Goal: Transaction & Acquisition: Purchase product/service

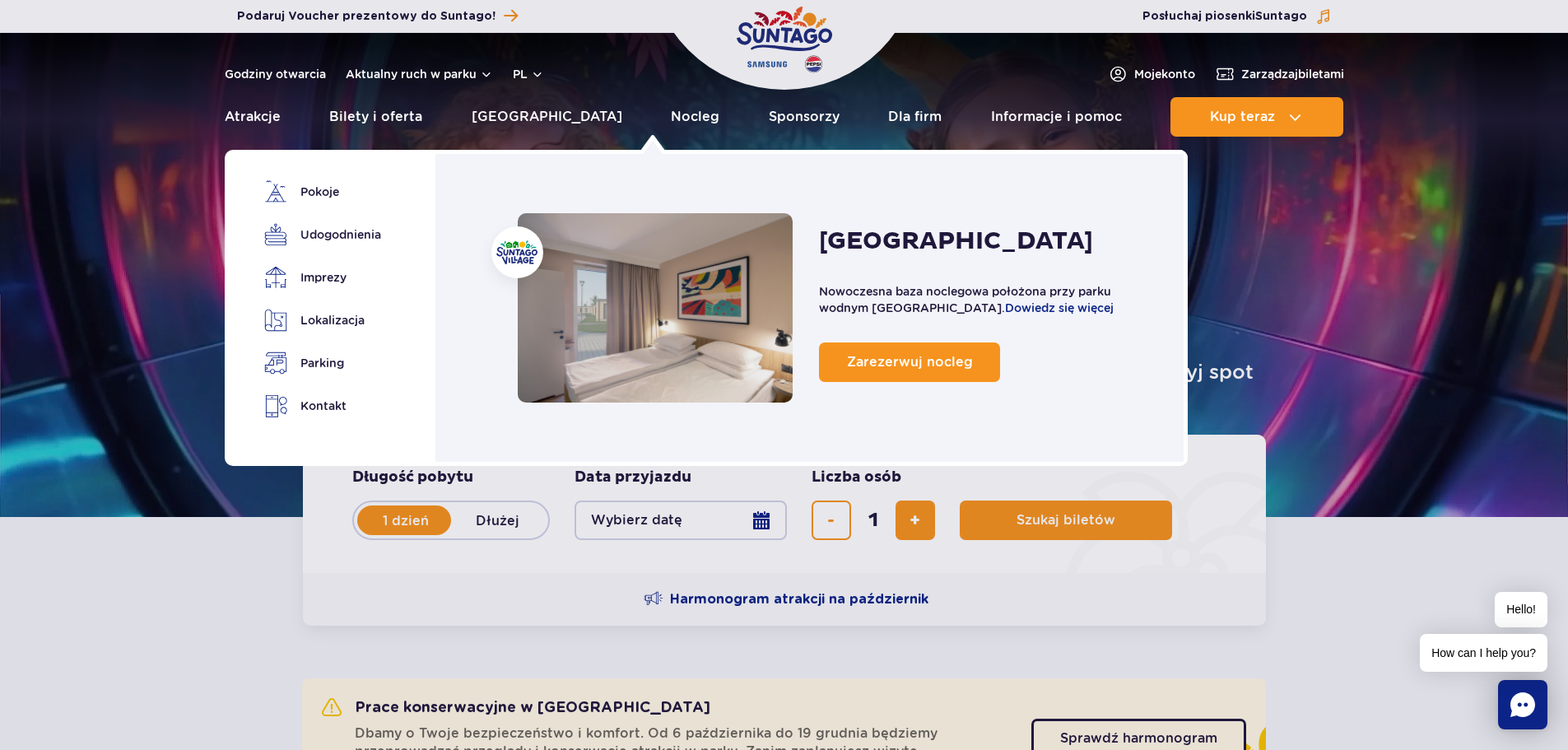
click at [930, 382] on div "Suntago Village Nowoczesna baza noclegowa położona przy parku wodnym Suntago. D…" at bounding box center [984, 304] width 331 height 181
click at [930, 368] on span "Zarezerwuj nocleg" at bounding box center [910, 362] width 126 height 15
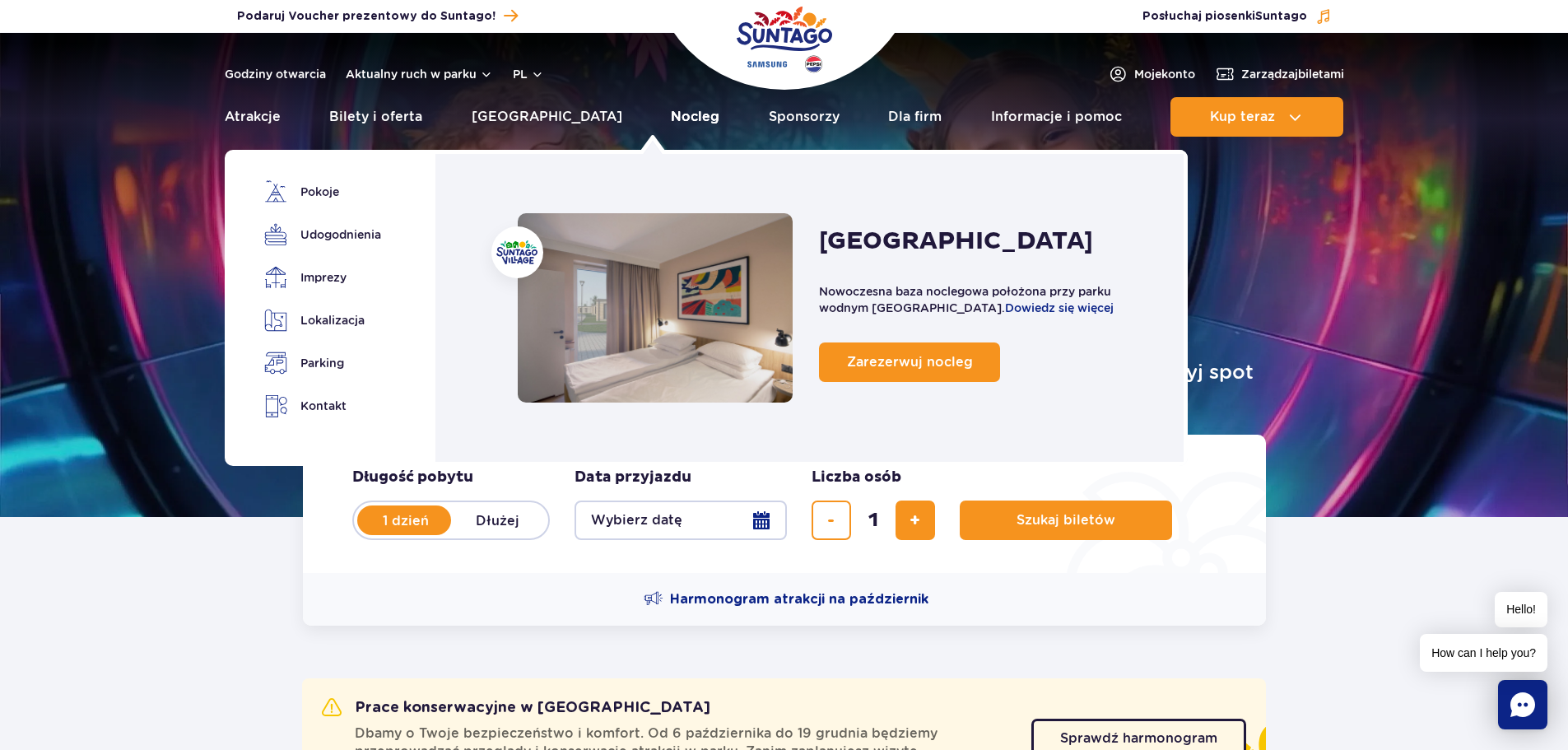
click at [671, 123] on link "Nocleg" at bounding box center [695, 117] width 49 height 40
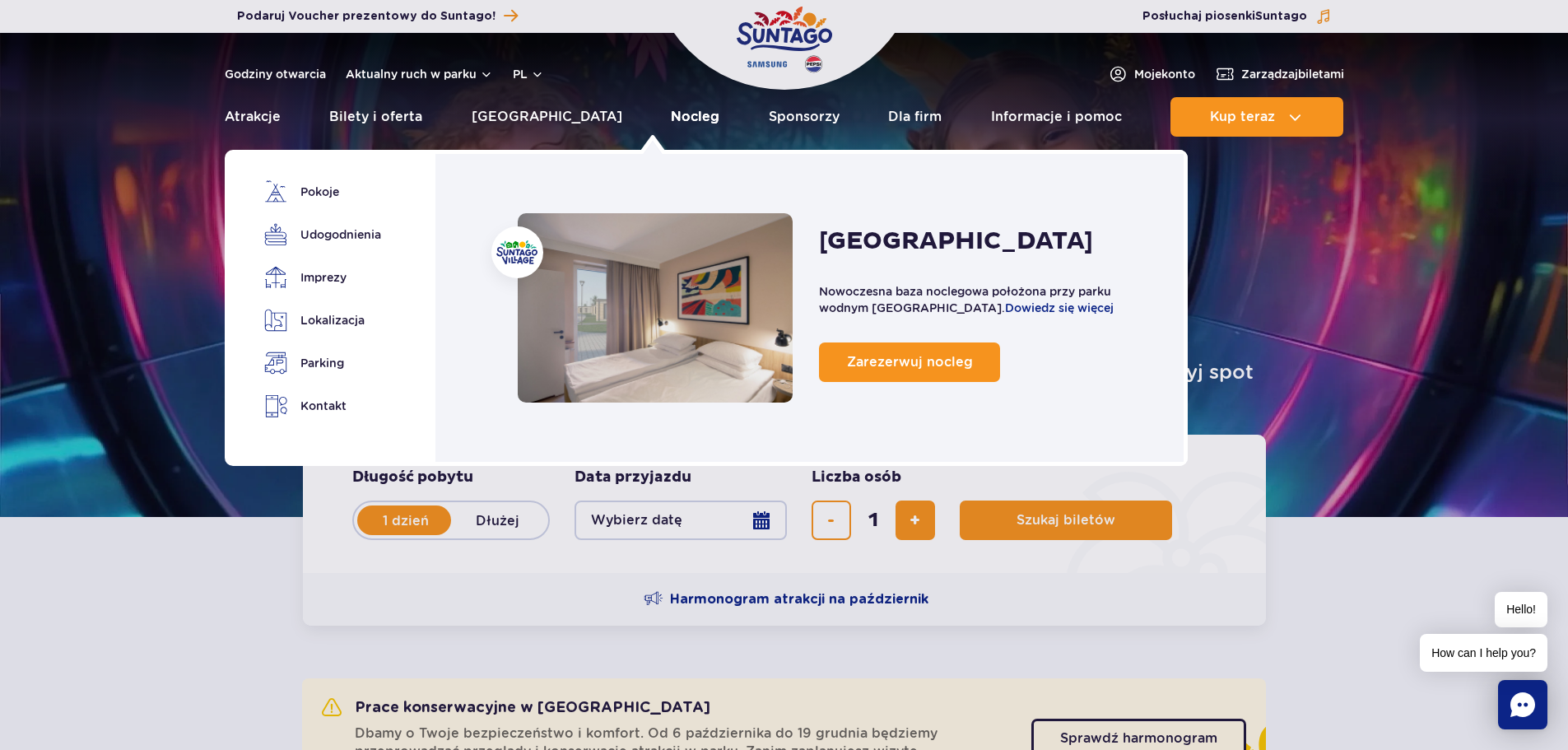
click at [671, 113] on link "Nocleg" at bounding box center [695, 117] width 49 height 40
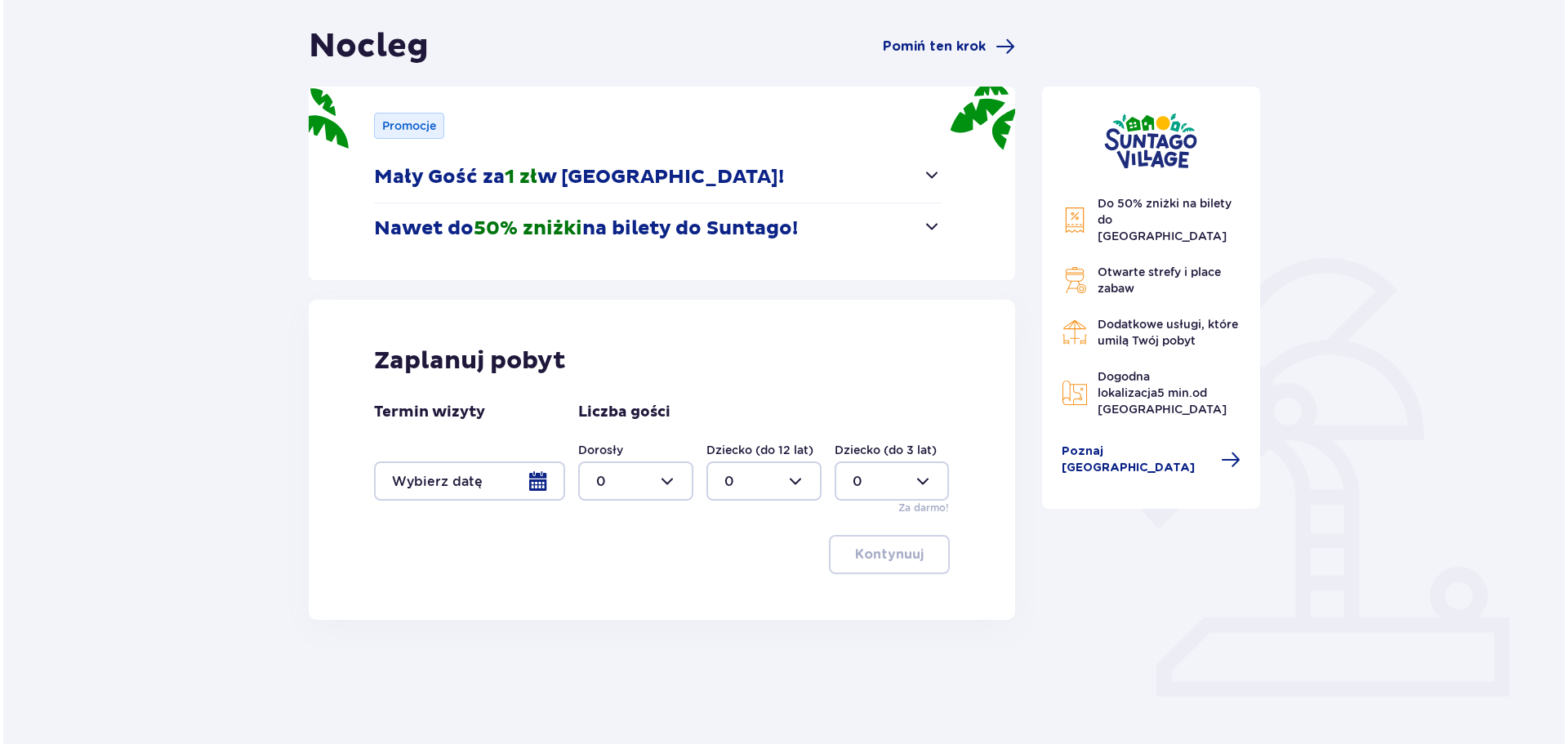
scroll to position [164, 0]
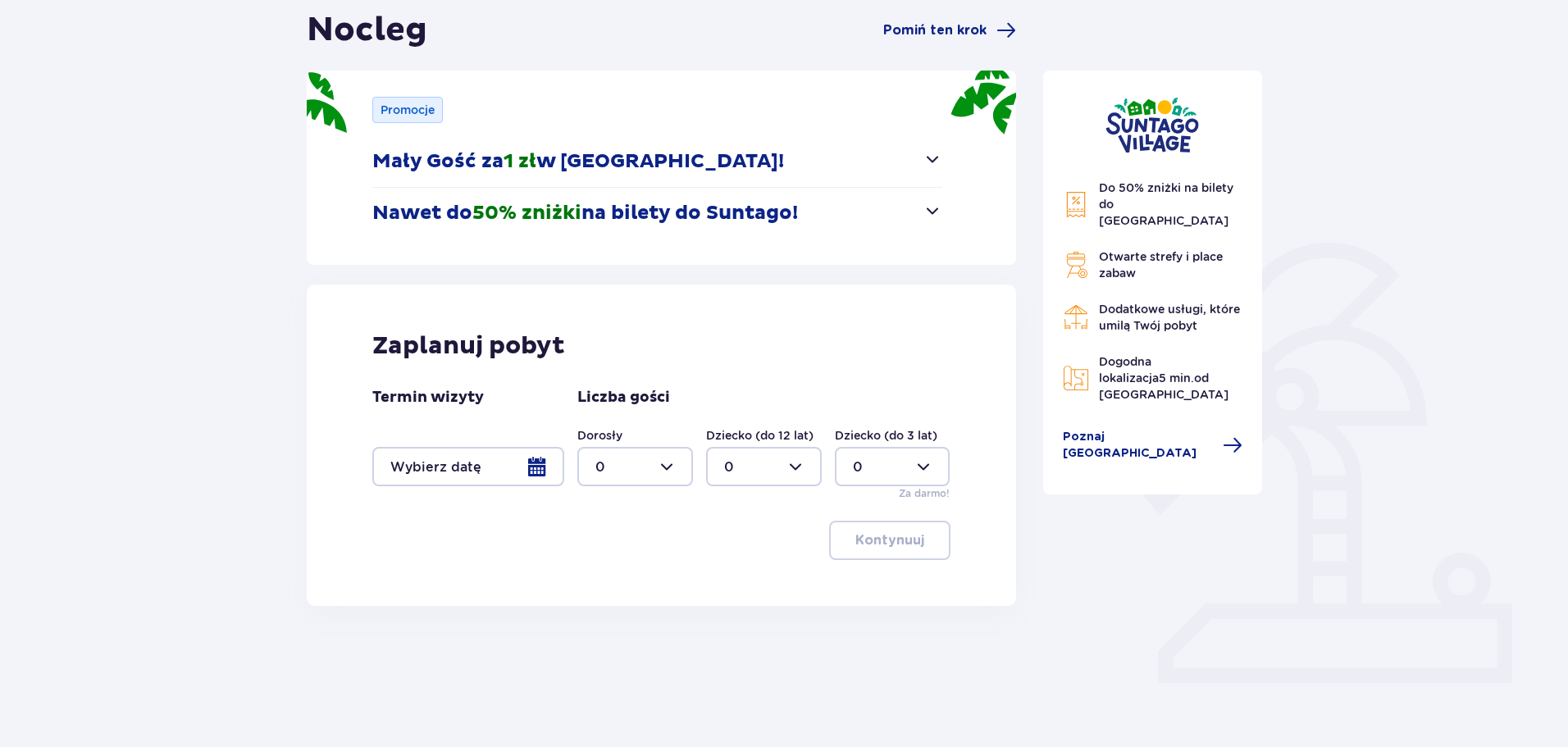
click at [543, 470] on div at bounding box center [468, 467] width 192 height 40
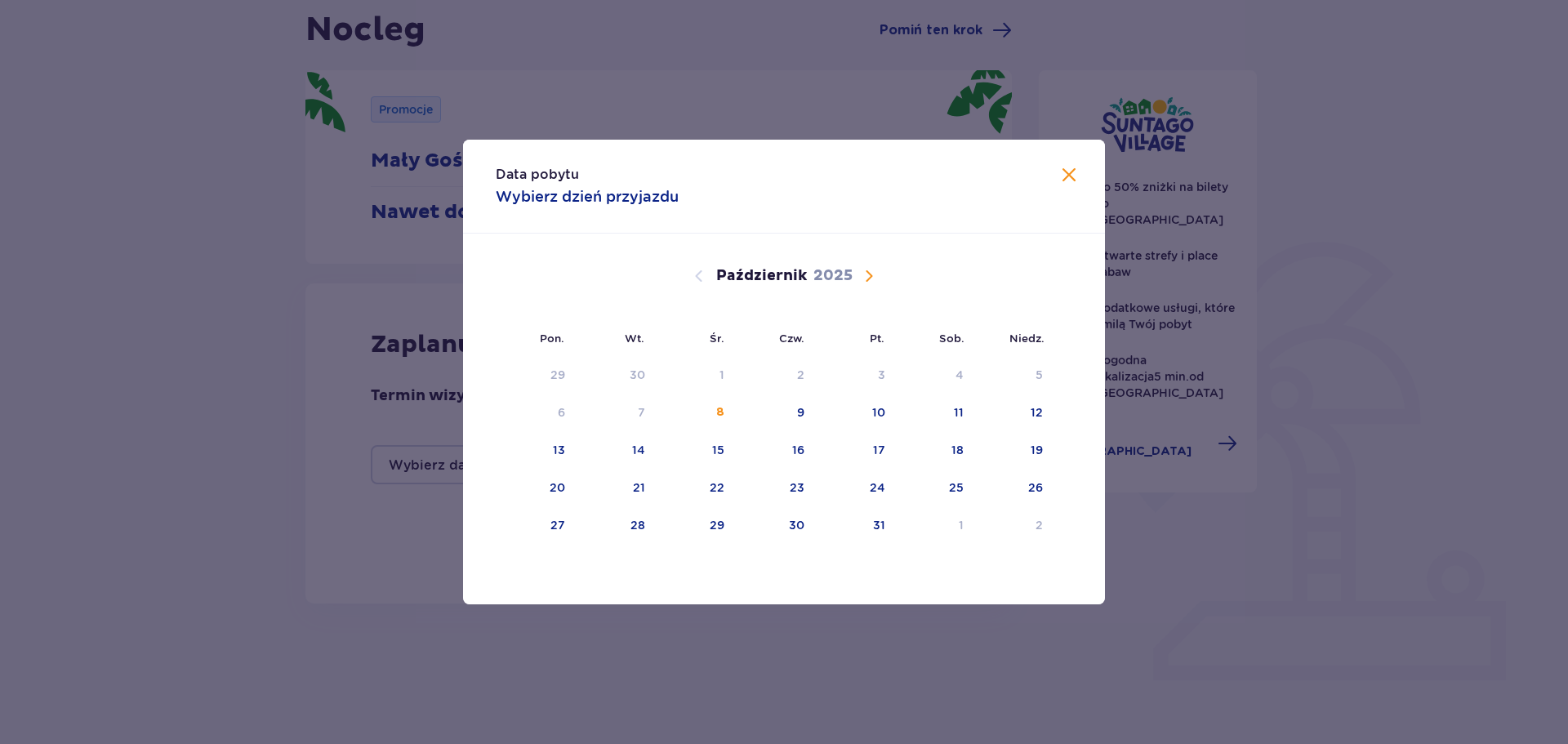
click at [872, 285] on span "Następny miesiąc" at bounding box center [869, 276] width 20 height 20
click at [890, 443] on div "14" at bounding box center [854, 451] width 79 height 36
click at [958, 450] on div "15" at bounding box center [956, 450] width 13 height 16
type input "14.11.25 - 15.11.25"
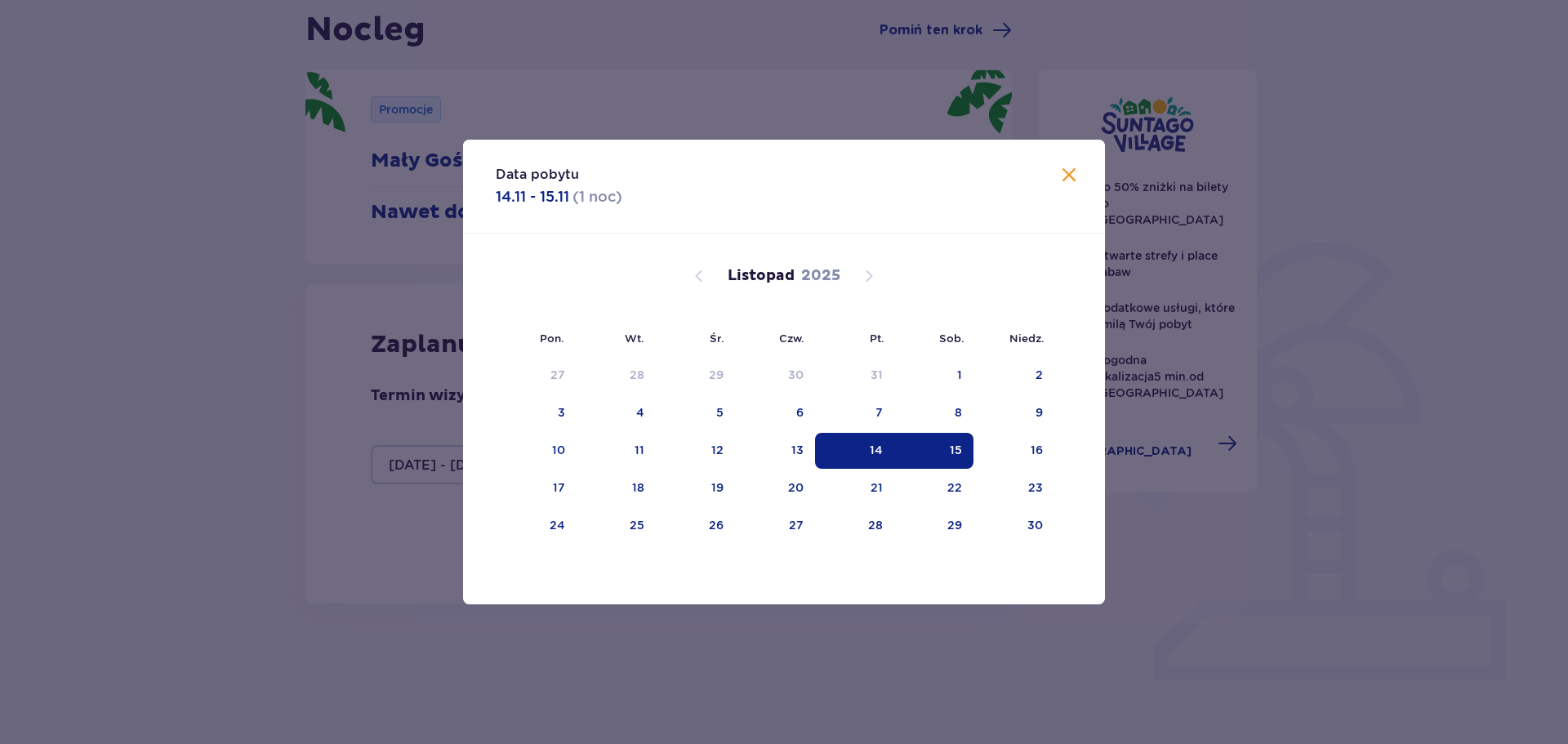
click at [1260, 461] on div "Data pobytu 14.11 - 15.11 ( 1 noc ) Pon. Wt. Śr. Czw. Pt. Sob. Niedz. Październ…" at bounding box center [784, 372] width 1568 height 744
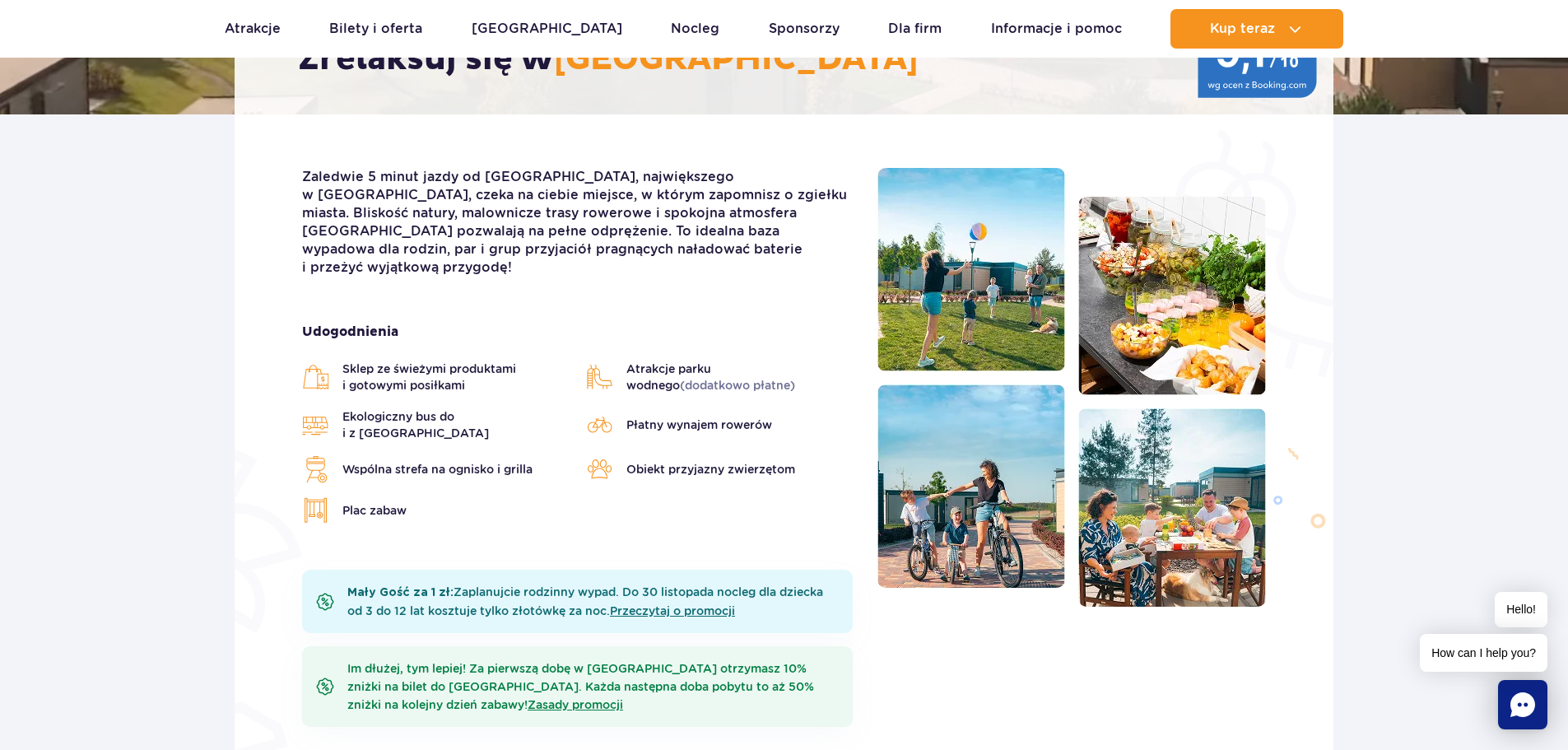
scroll to position [247, 0]
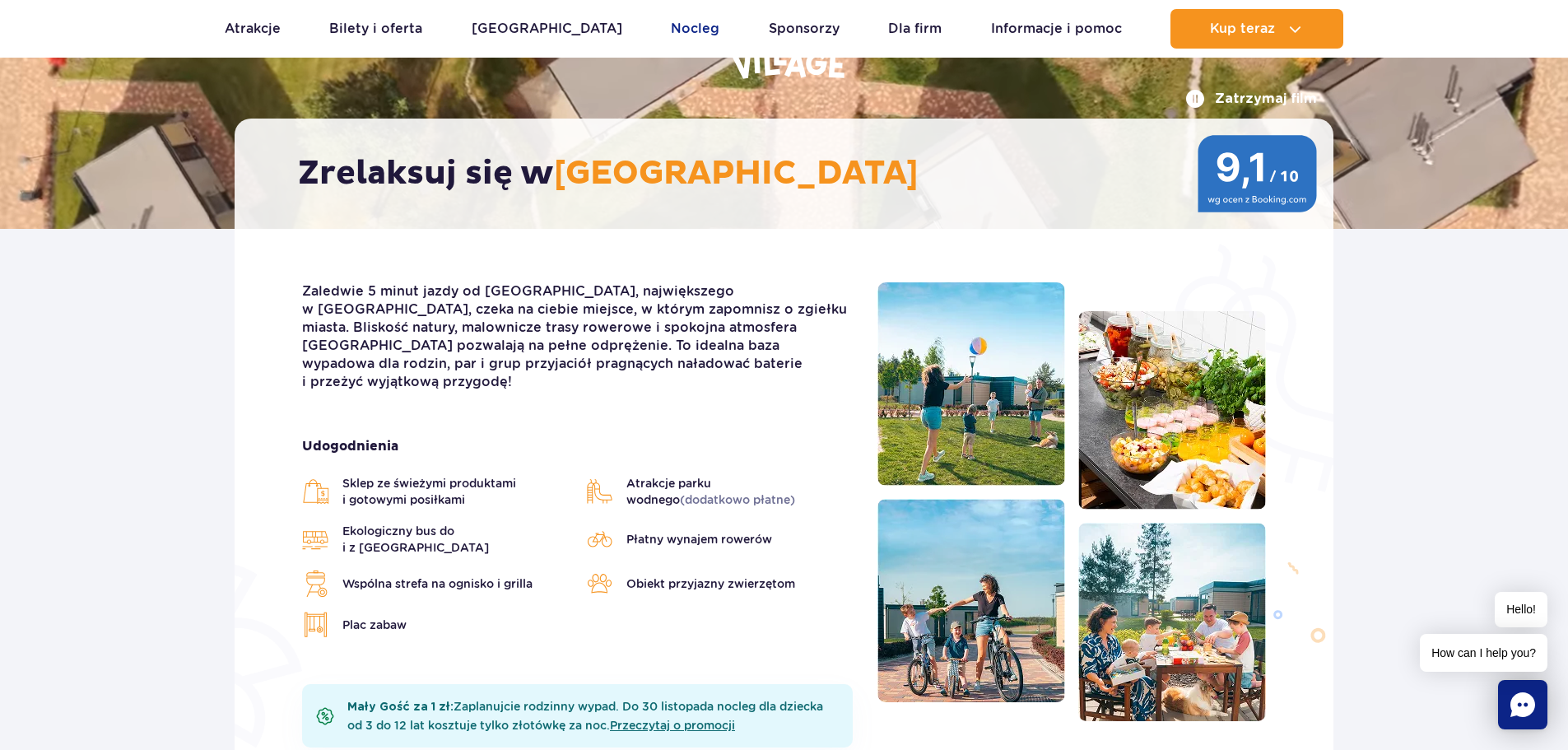
click at [671, 29] on link "Nocleg" at bounding box center [695, 29] width 49 height 40
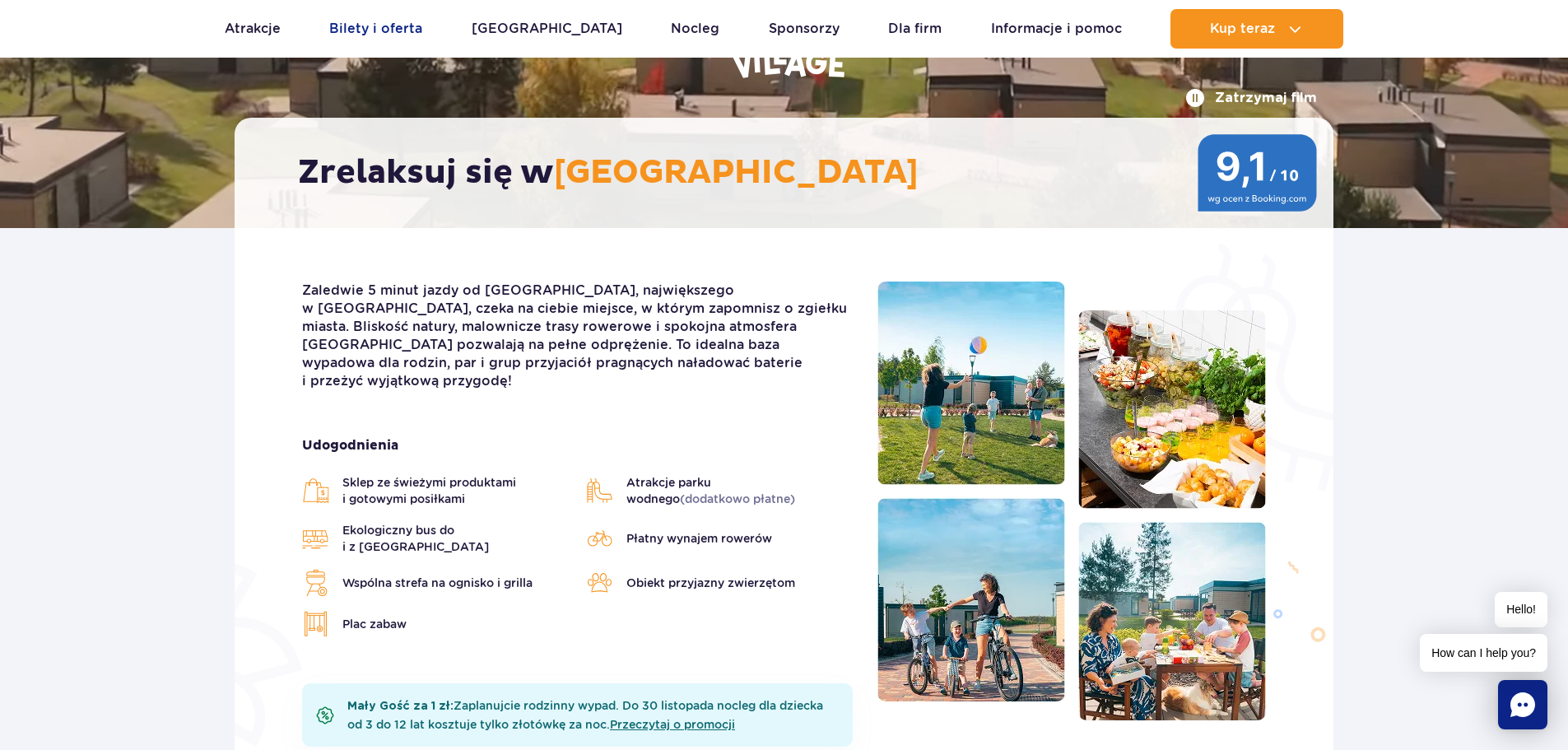
scroll to position [247, 0]
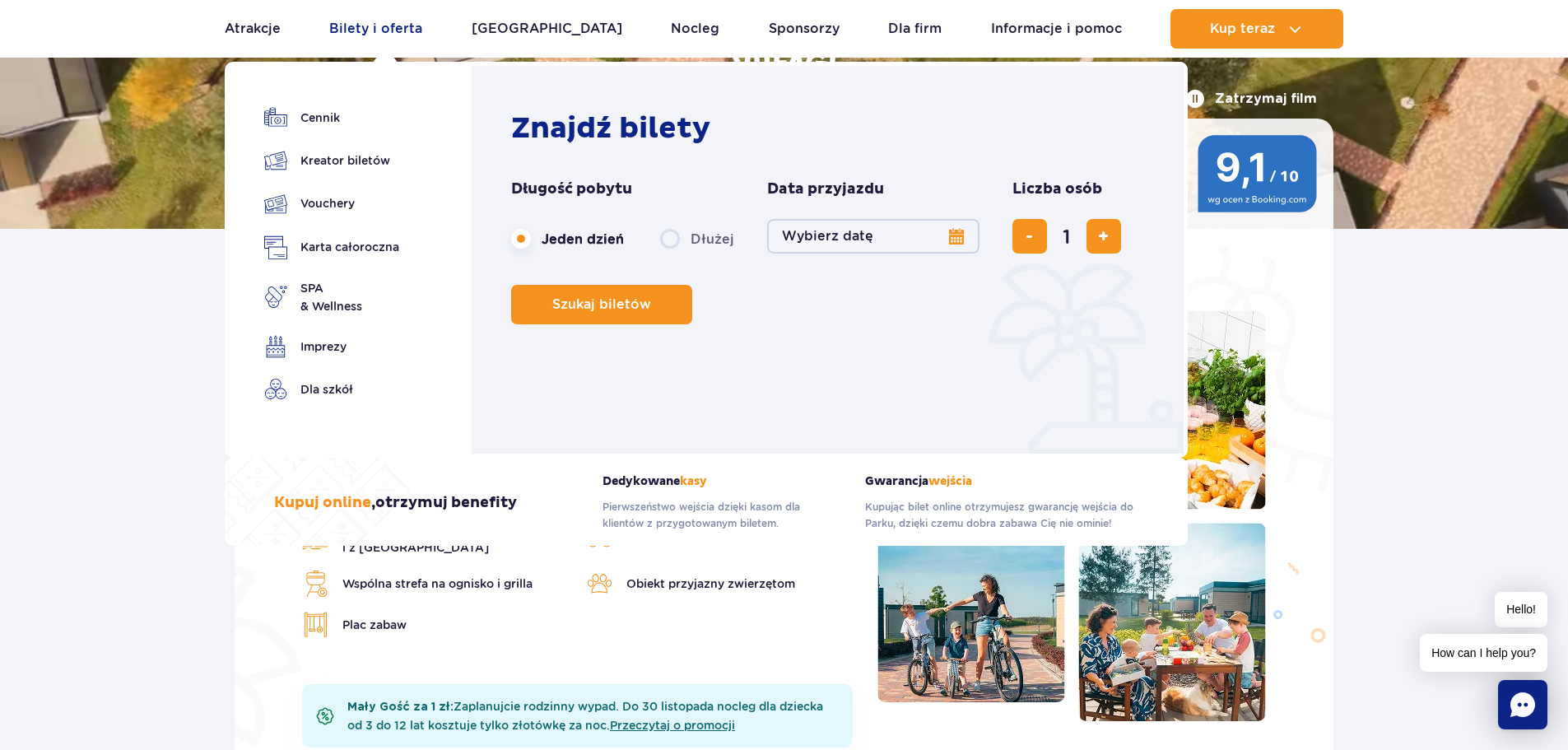
click at [384, 28] on link "Bilety i oferta" at bounding box center [375, 29] width 93 height 40
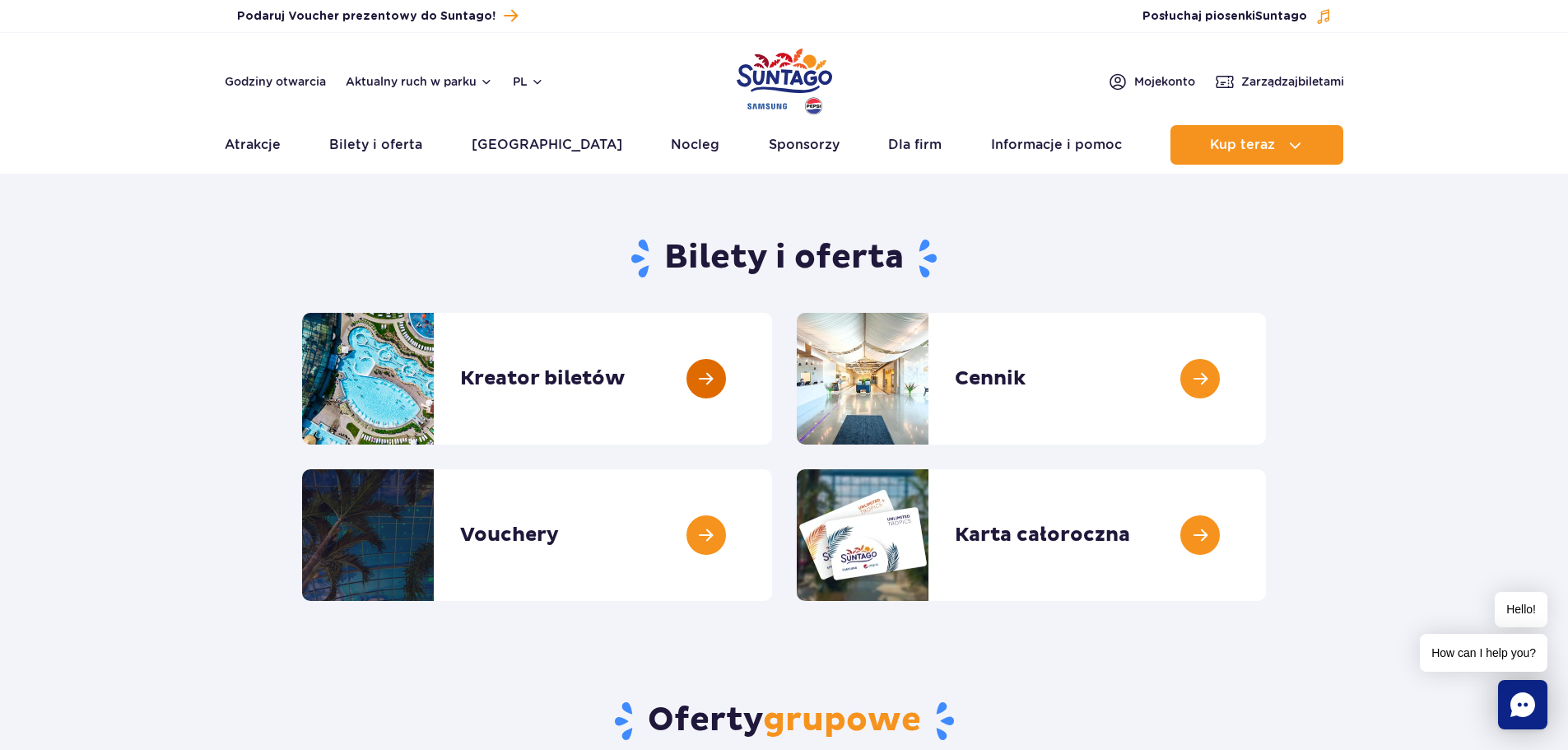
click at [772, 378] on link at bounding box center [772, 378] width 0 height 131
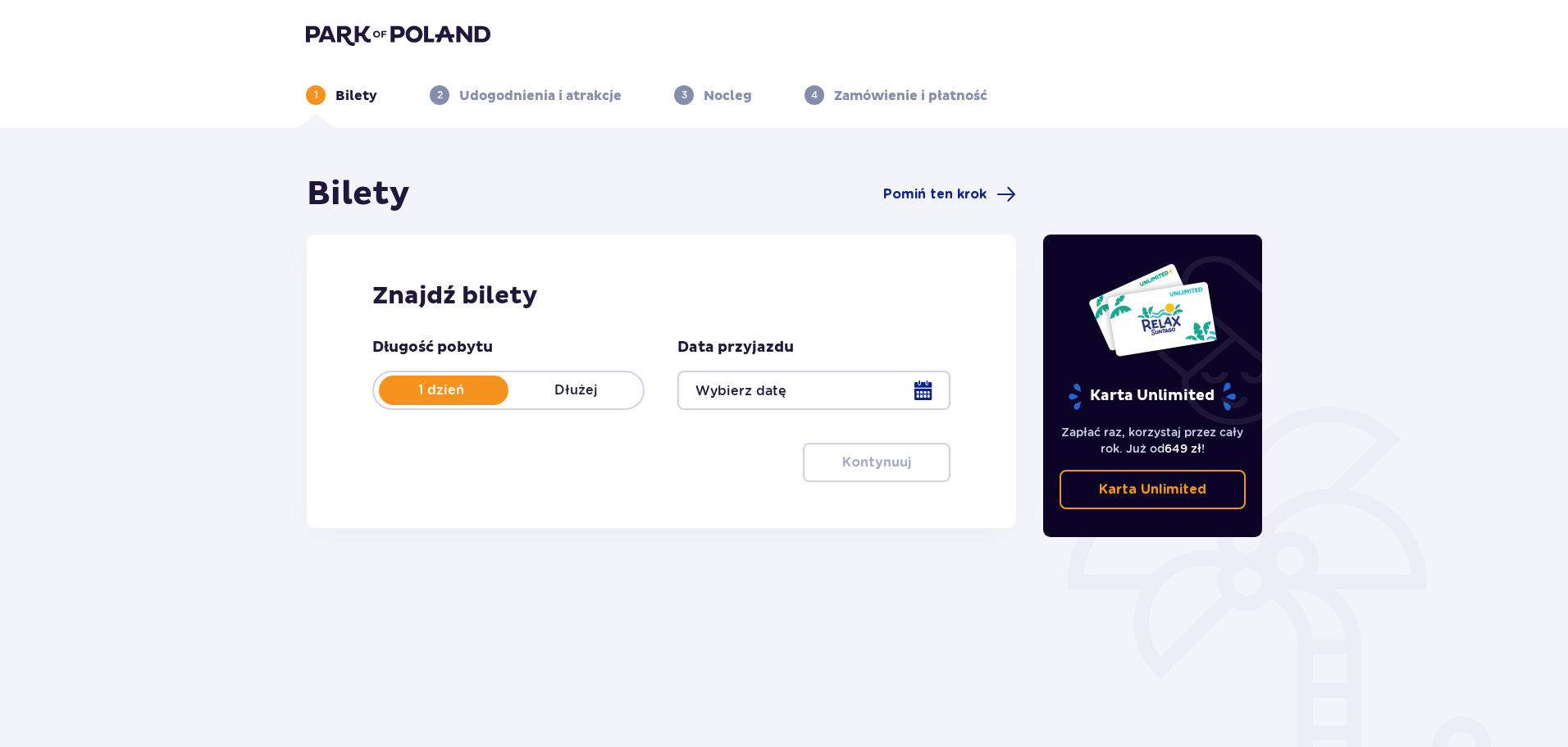
click at [766, 390] on div at bounding box center [813, 391] width 273 height 40
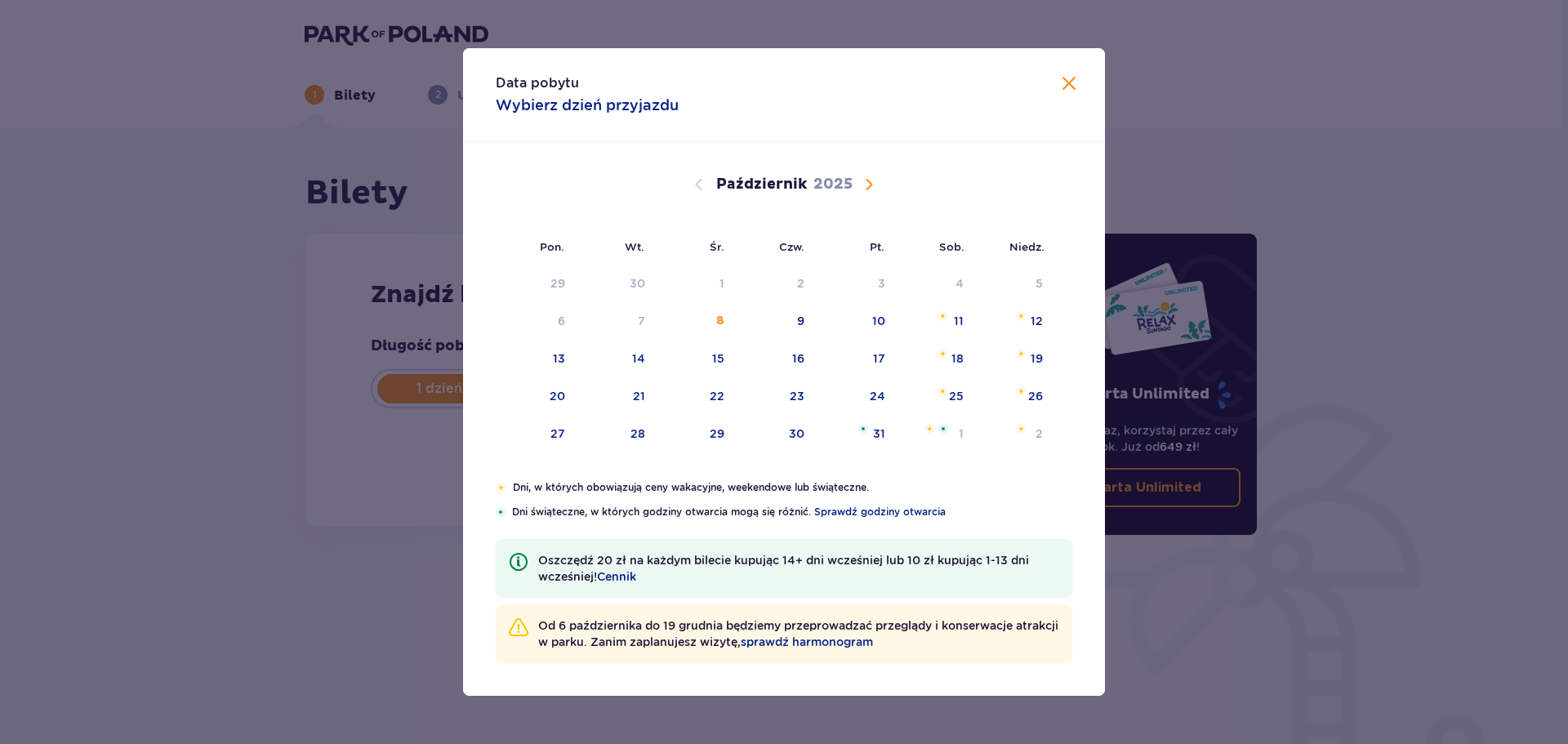
click at [885, 186] on div "Październik 2025" at bounding box center [783, 184] width 540 height 20
click at [874, 184] on span "Następny miesiąc" at bounding box center [869, 184] width 20 height 20
click at [886, 354] on div "14" at bounding box center [854, 360] width 79 height 36
type input "14.11.25"
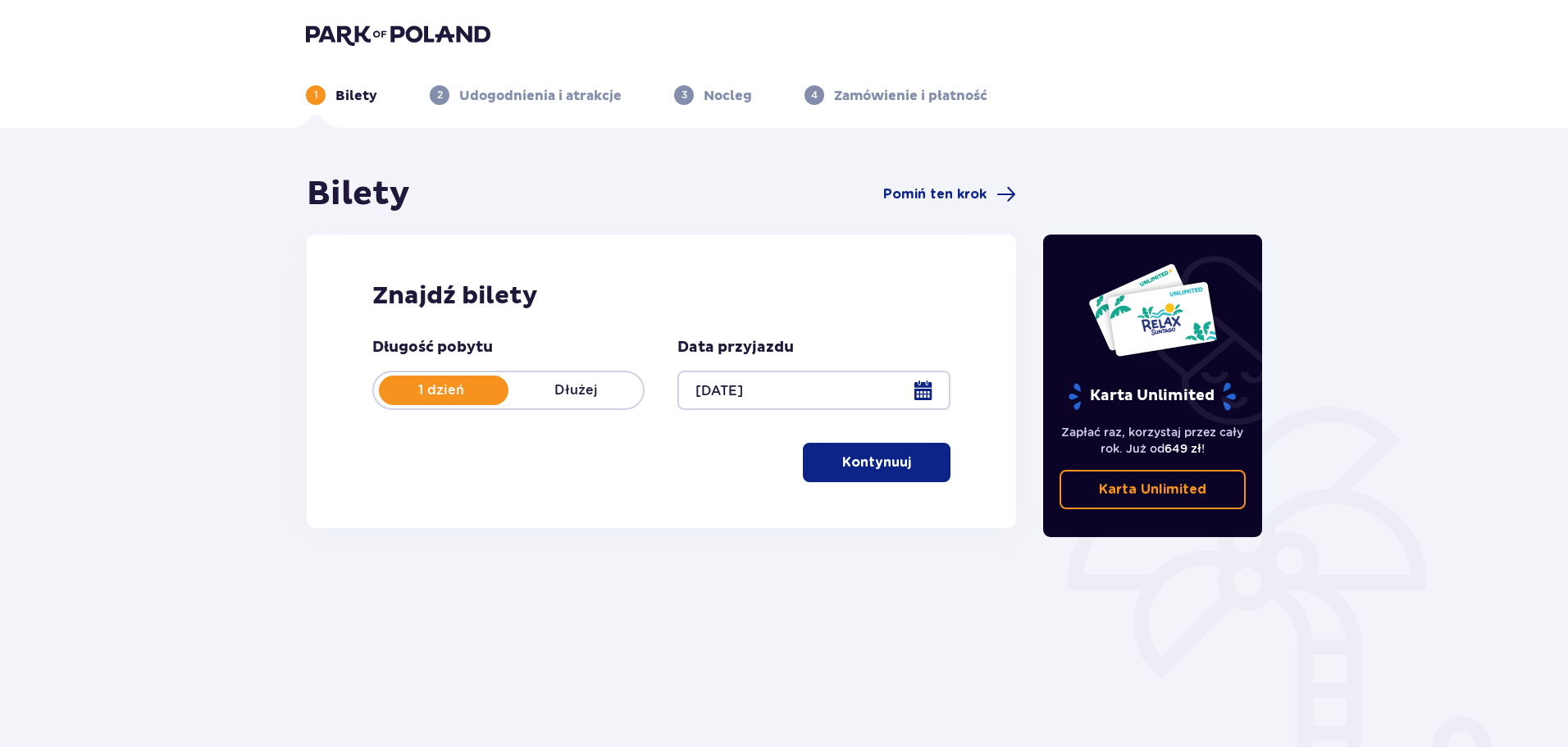
click at [902, 462] on button "Kontynuuj" at bounding box center [876, 462] width 147 height 40
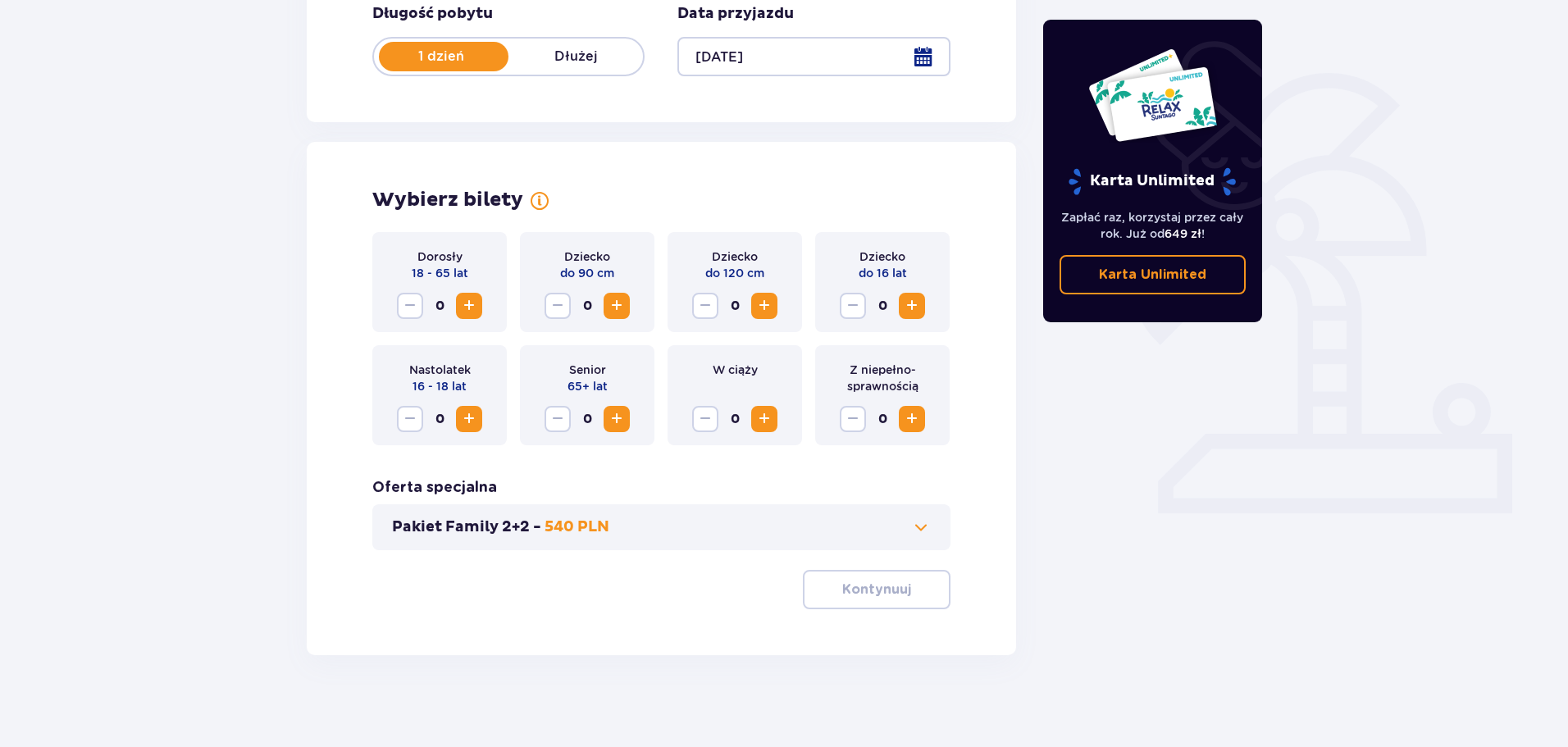
scroll to position [341, 0]
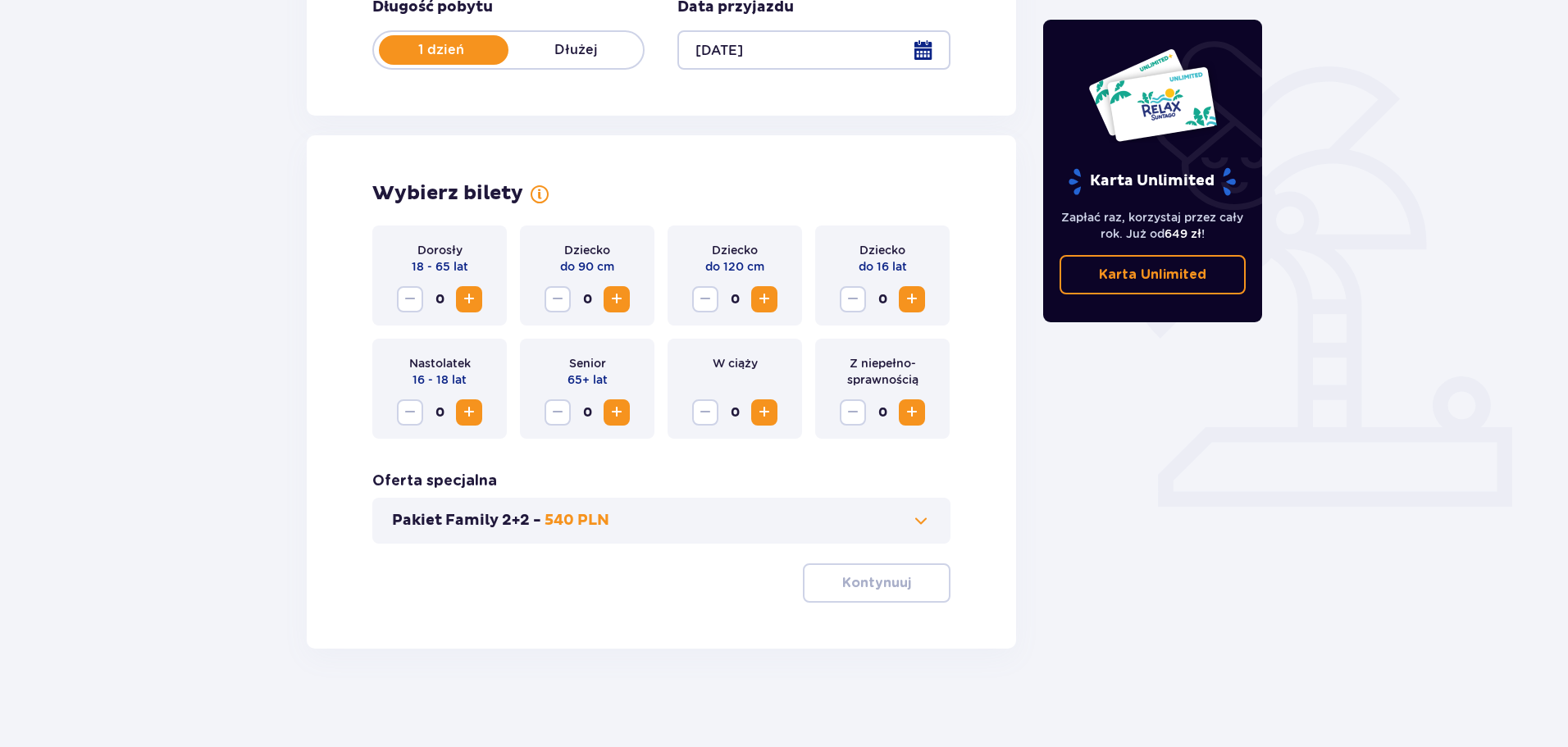
click at [442, 300] on span "0" at bounding box center [439, 299] width 26 height 26
drag, startPoint x: 442, startPoint y: 300, endPoint x: 431, endPoint y: 300, distance: 11.0
click at [431, 300] on span "0" at bounding box center [439, 299] width 26 height 26
click at [487, 293] on div "Dorosły 18 - 65 lat 0" at bounding box center [439, 275] width 135 height 100
click at [474, 302] on span "Zwiększ" at bounding box center [469, 300] width 20 height 20
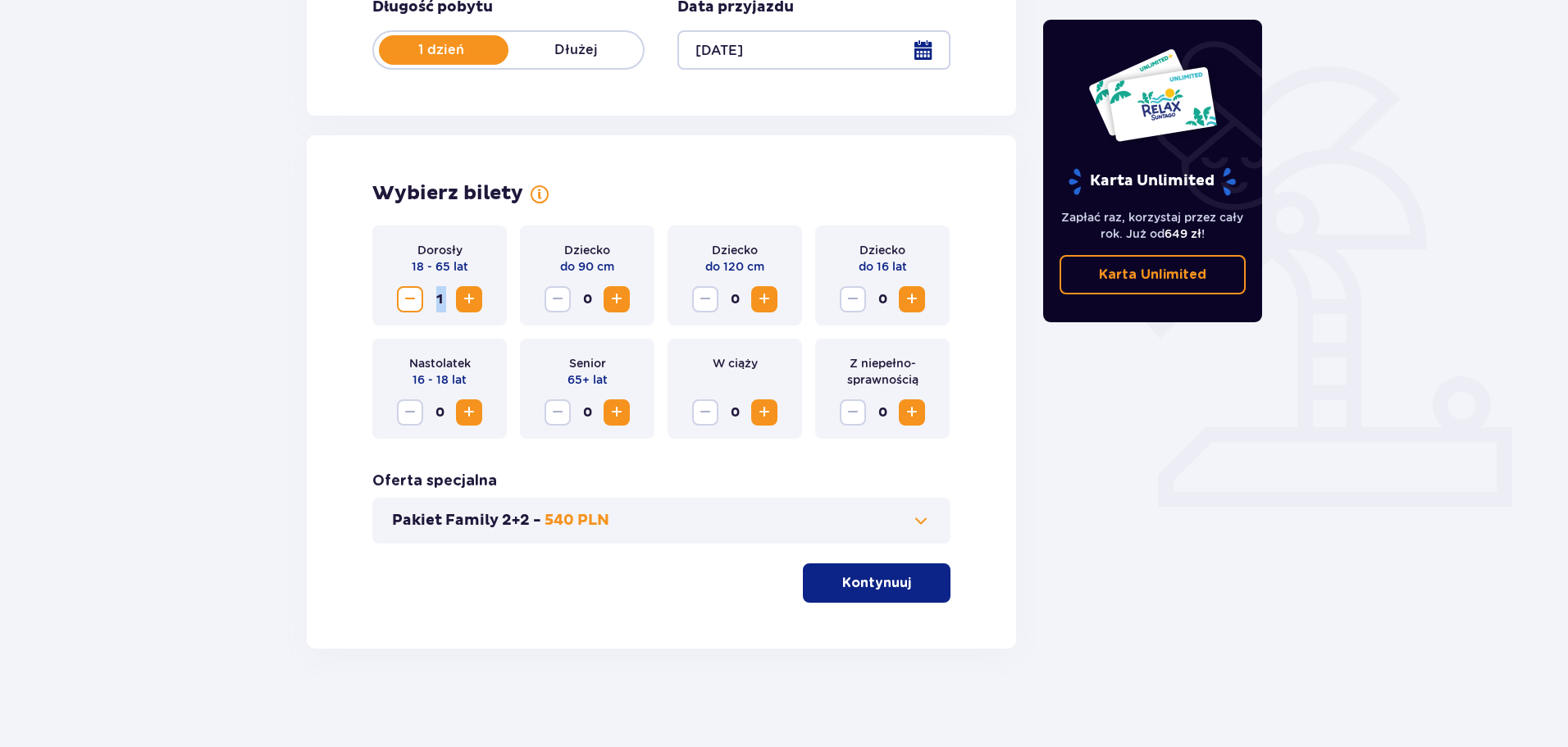
click at [474, 303] on span "Zwiększ" at bounding box center [469, 300] width 20 height 20
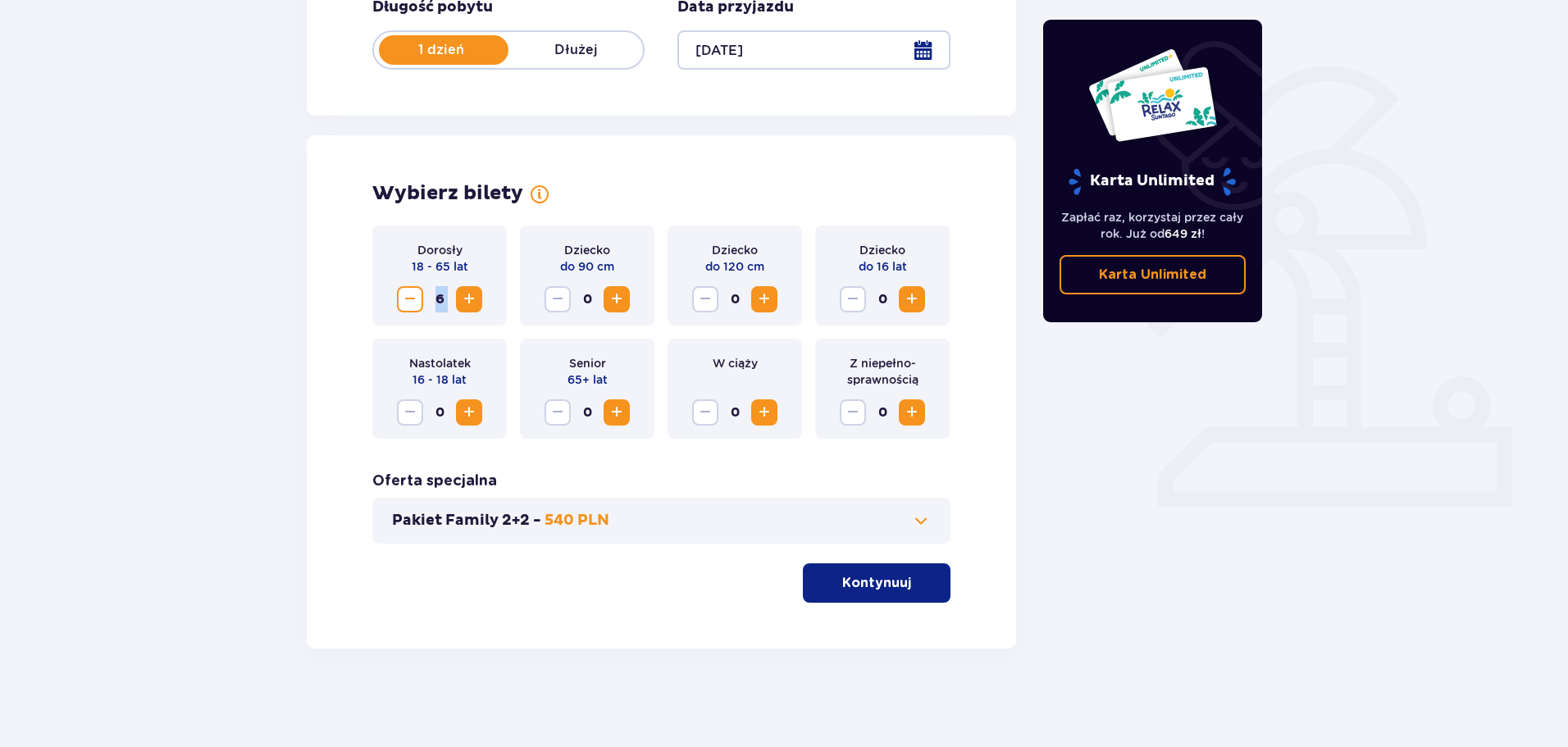
click at [474, 303] on span "Zwiększ" at bounding box center [469, 300] width 20 height 20
click at [677, 595] on div "Dorosły 18 - 65 lat 7 Dziecko do 90 cm 0 Dziecko do 120 cm 0 Dziecko do 16 lat …" at bounding box center [661, 415] width 578 height 378
click at [920, 594] on button "Kontynuuj" at bounding box center [876, 584] width 147 height 40
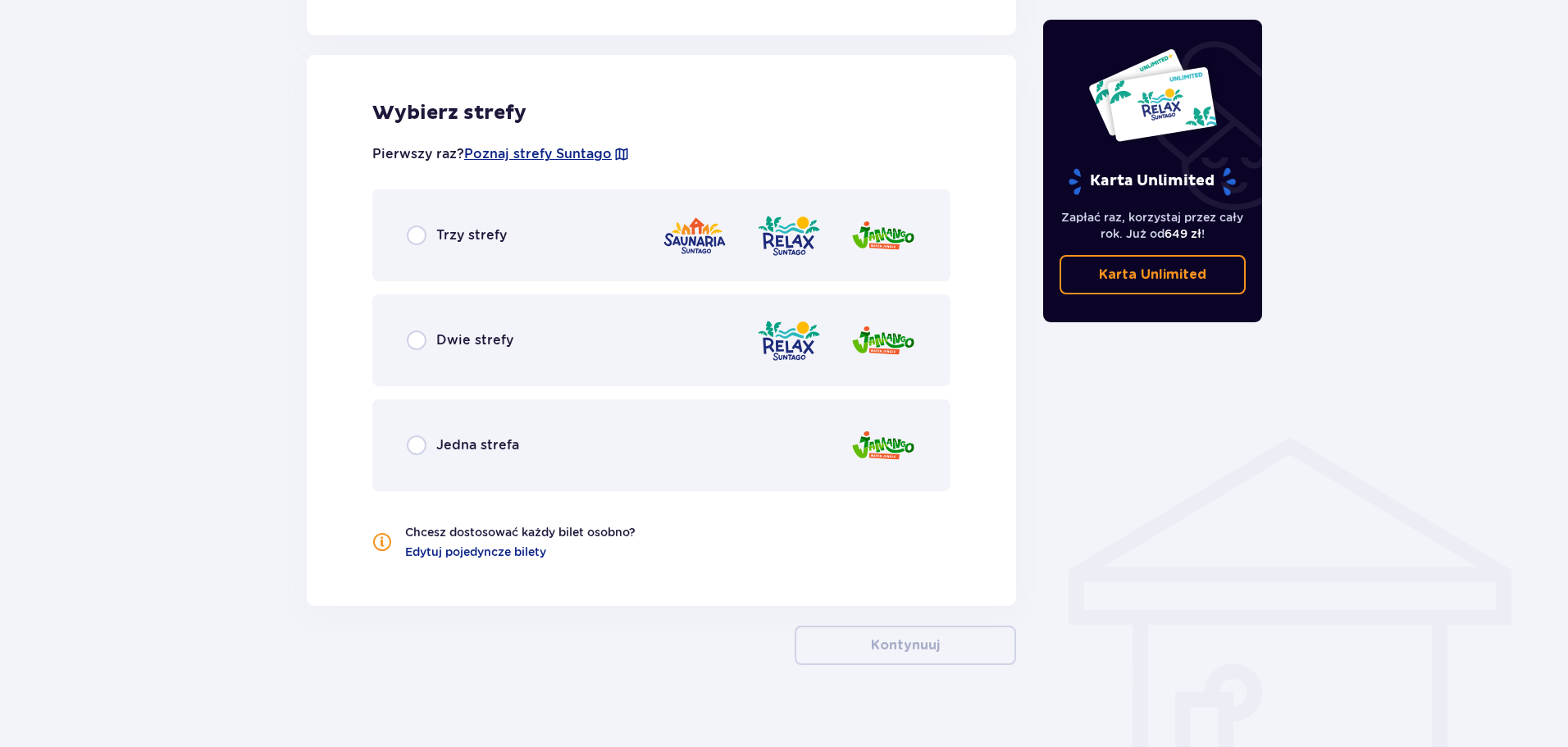
scroll to position [910, 0]
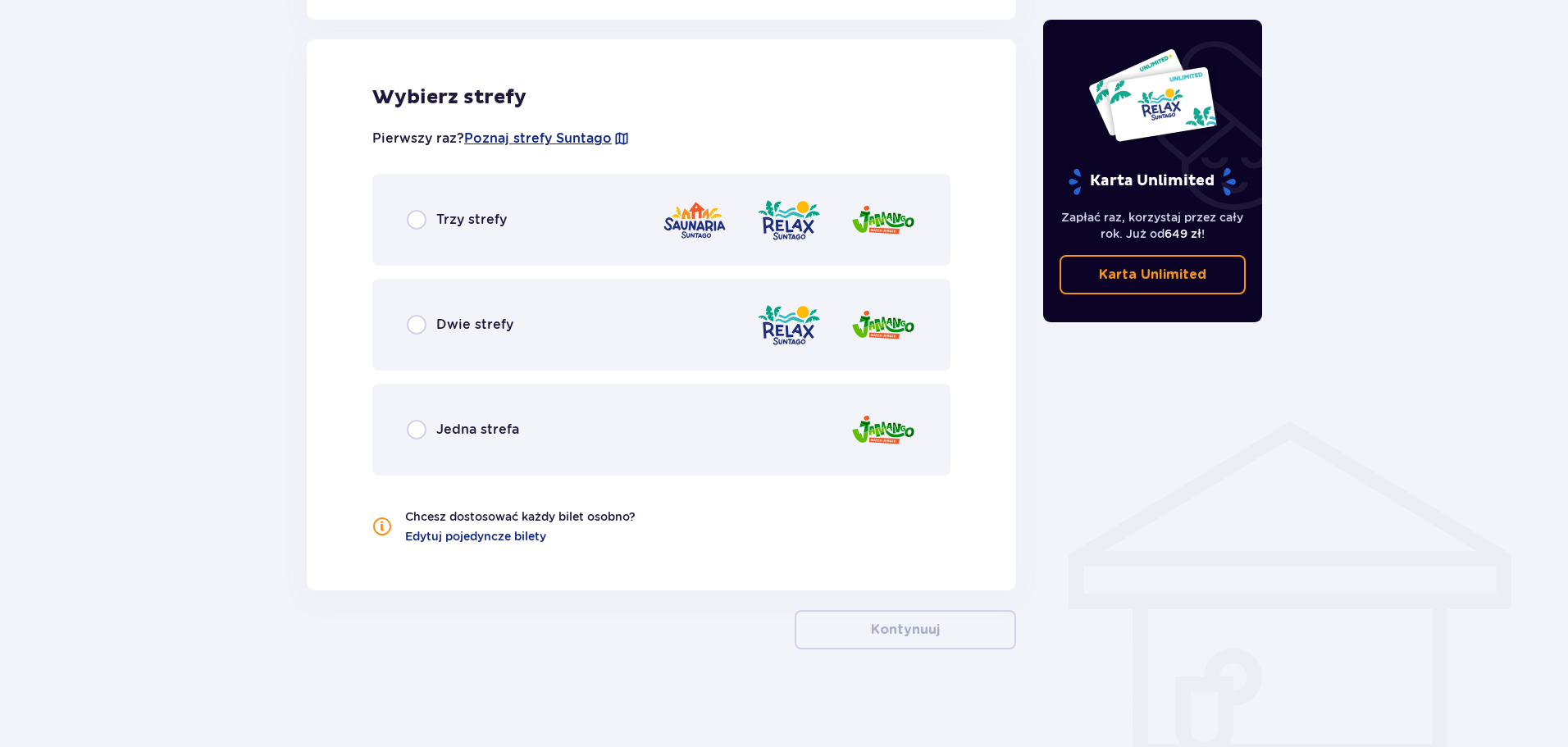
click at [412, 228] on input "radio" at bounding box center [416, 220] width 20 height 20
radio input "true"
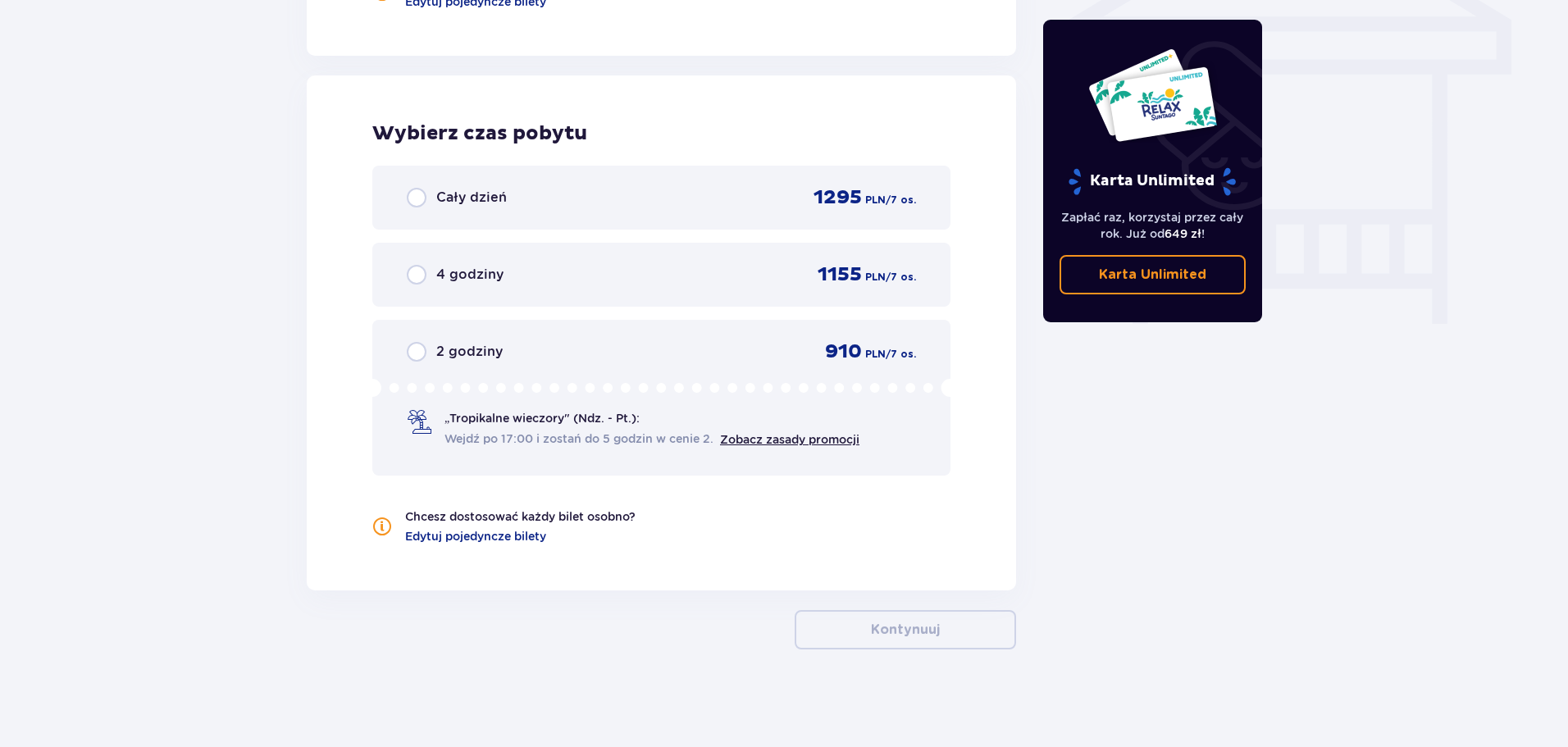
scroll to position [1446, 0]
click at [421, 350] on input "radio" at bounding box center [416, 351] width 20 height 20
radio input "true"
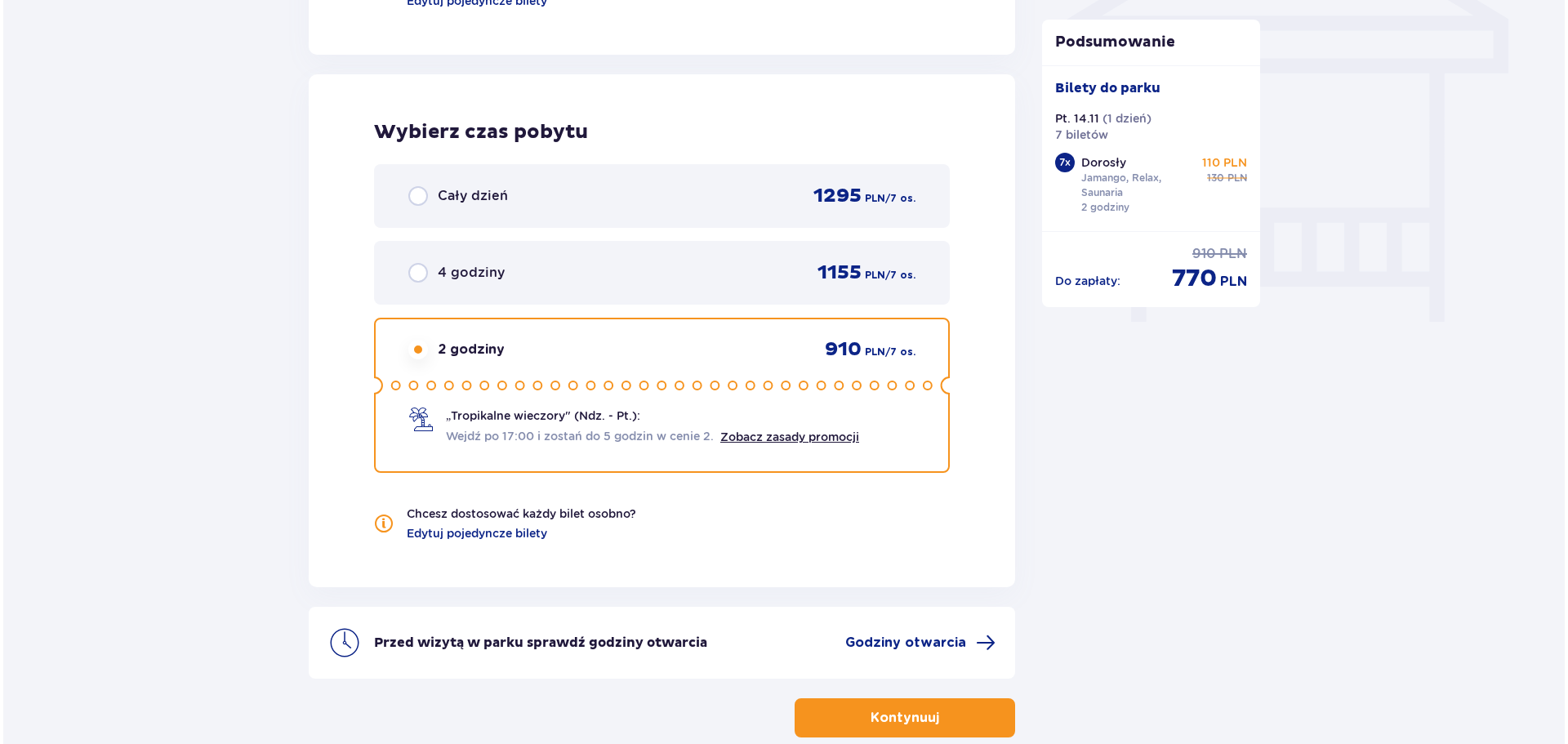
scroll to position [1522, 0]
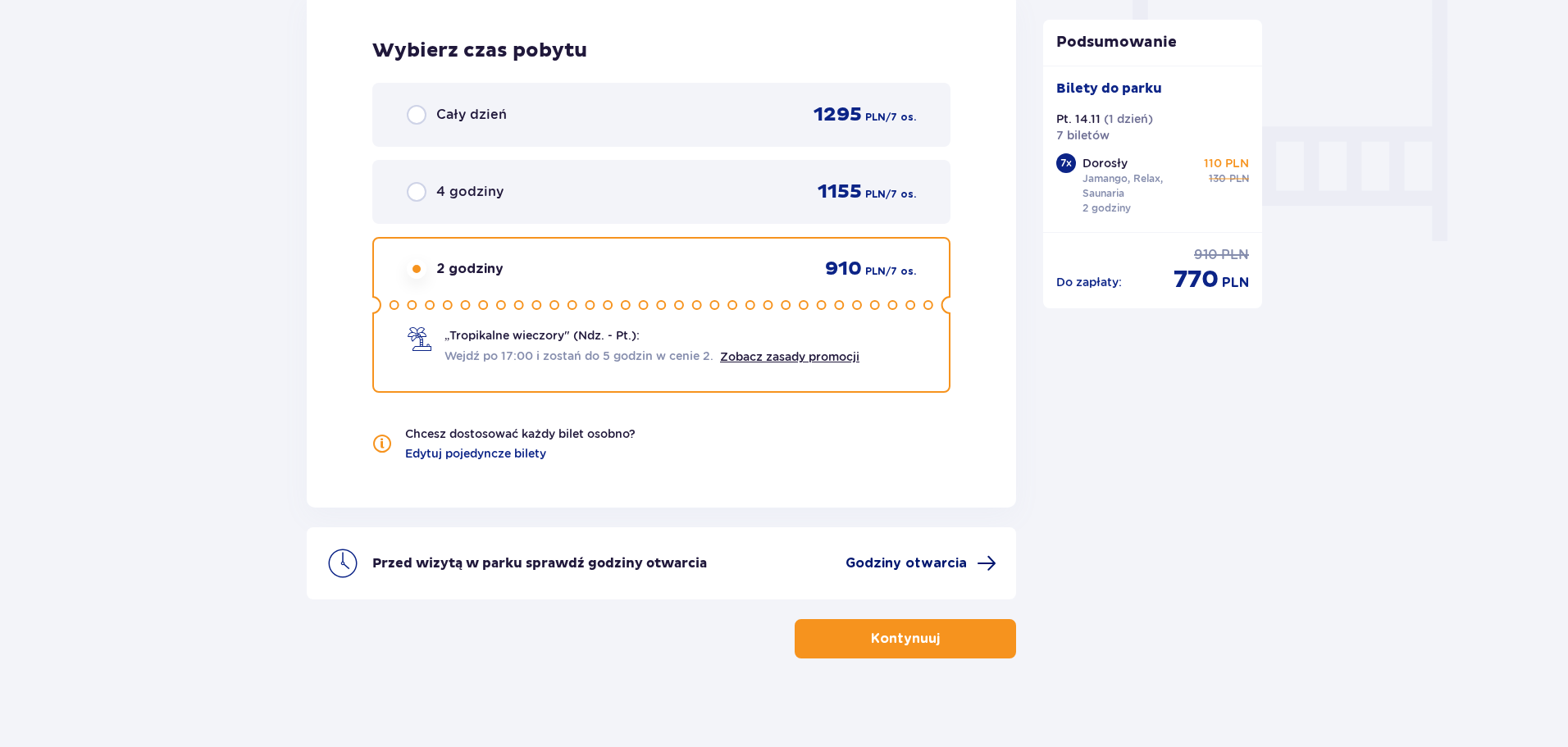
click at [908, 565] on span "Godziny otwarcia" at bounding box center [905, 564] width 121 height 18
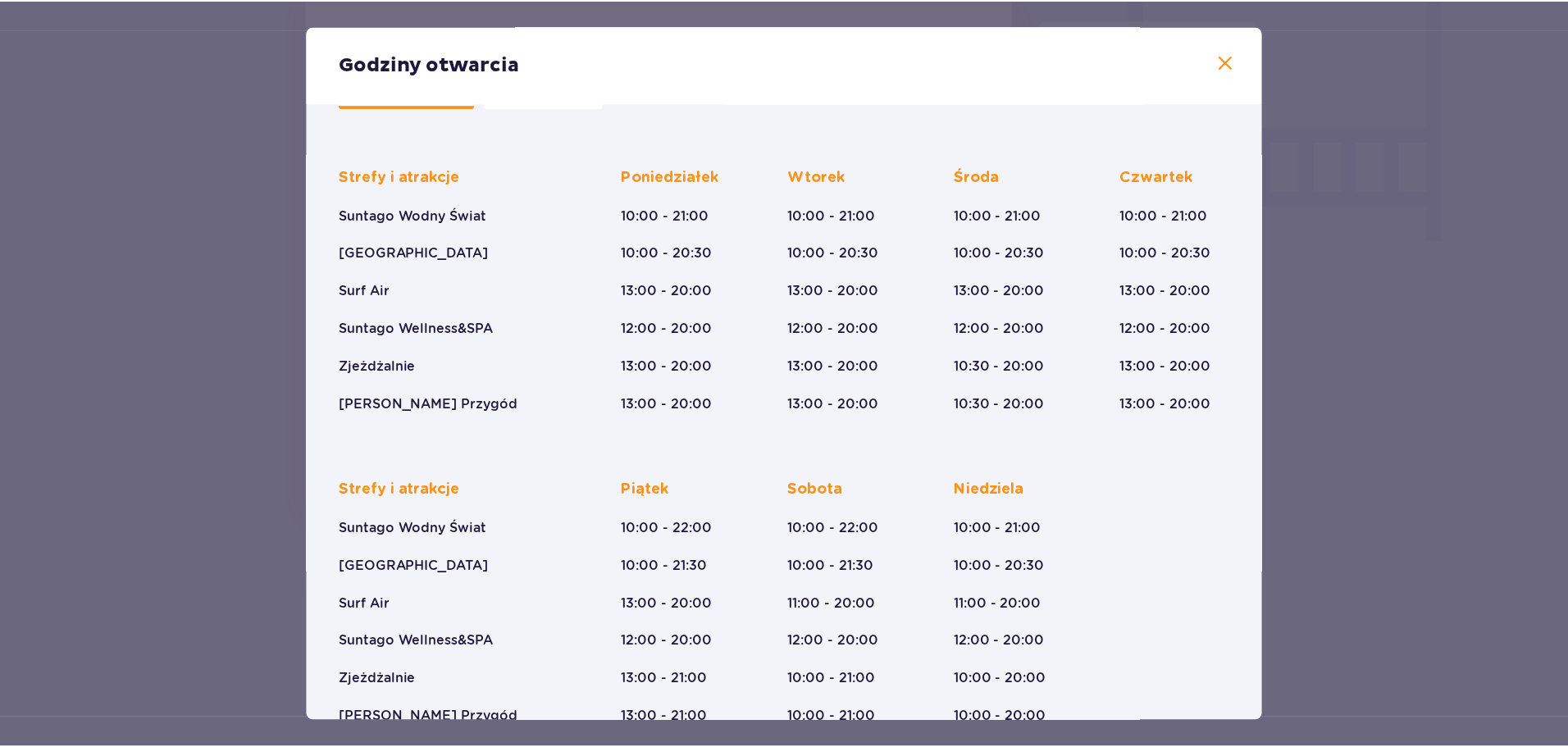
scroll to position [121, 0]
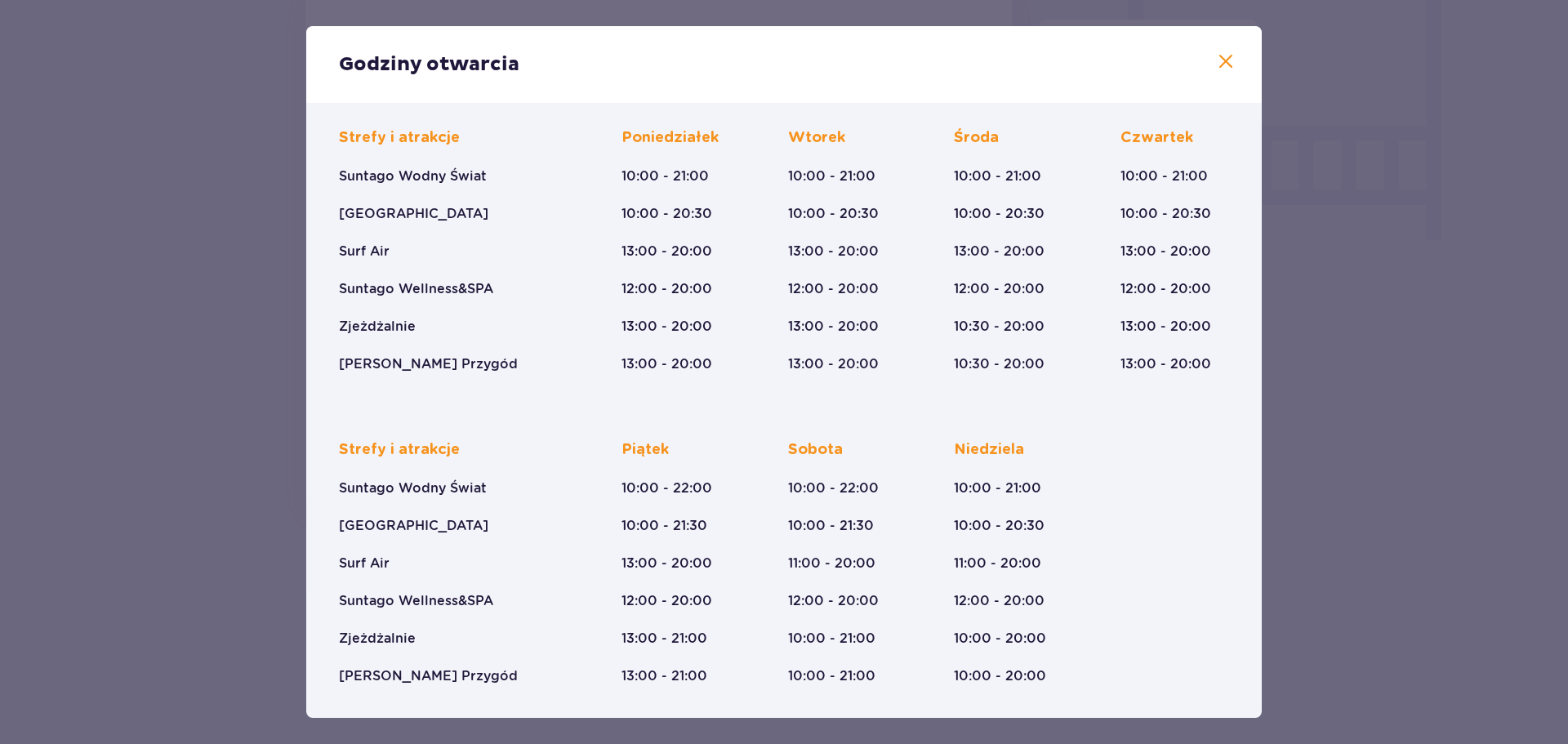
click at [1374, 483] on div "Godziny otwarcia Styczeń - Grudzień Trzech Króli (5-6.01.26) Strefy i atrakcje …" at bounding box center [784, 372] width 1568 height 744
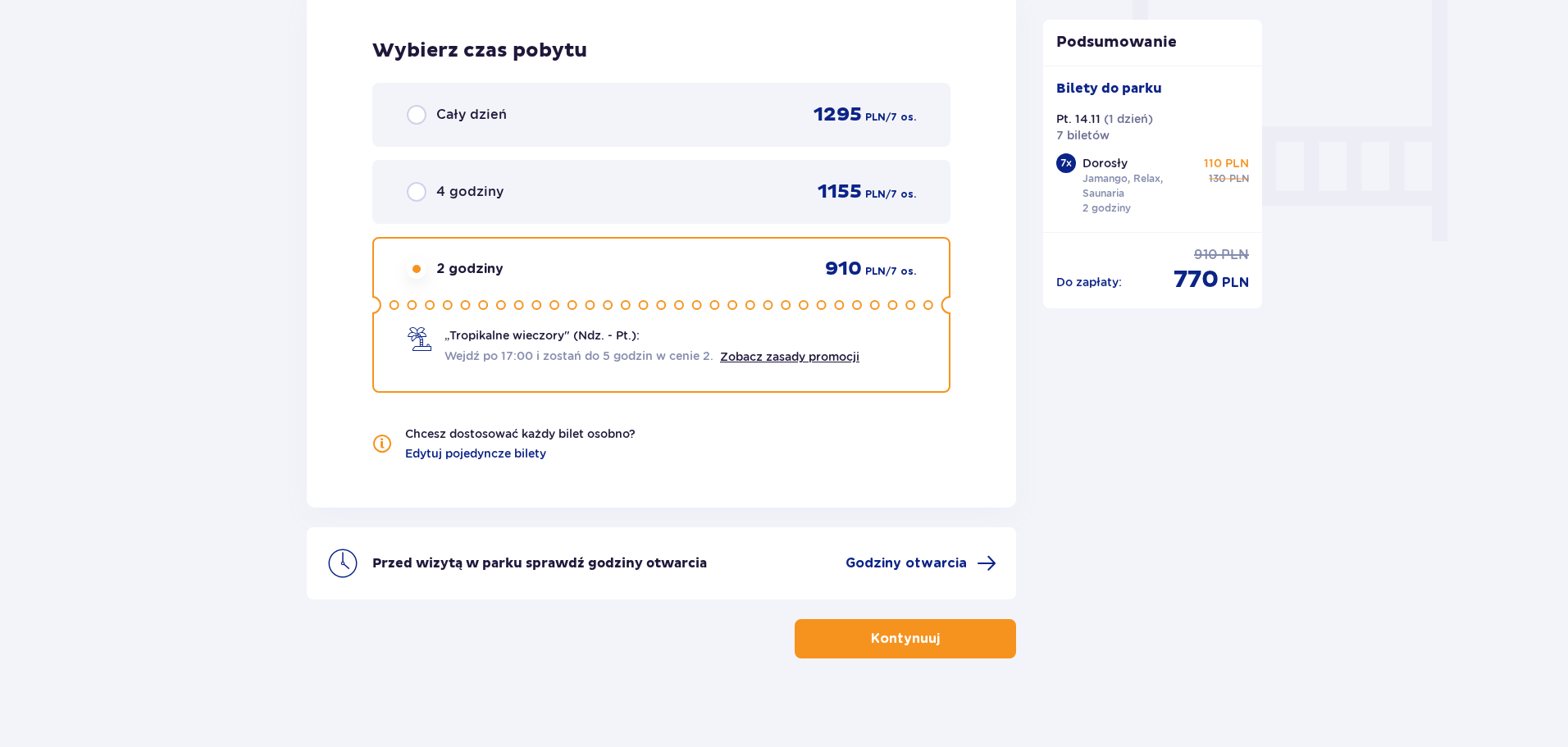
click at [925, 649] on p "Kontynuuj" at bounding box center [905, 640] width 69 height 18
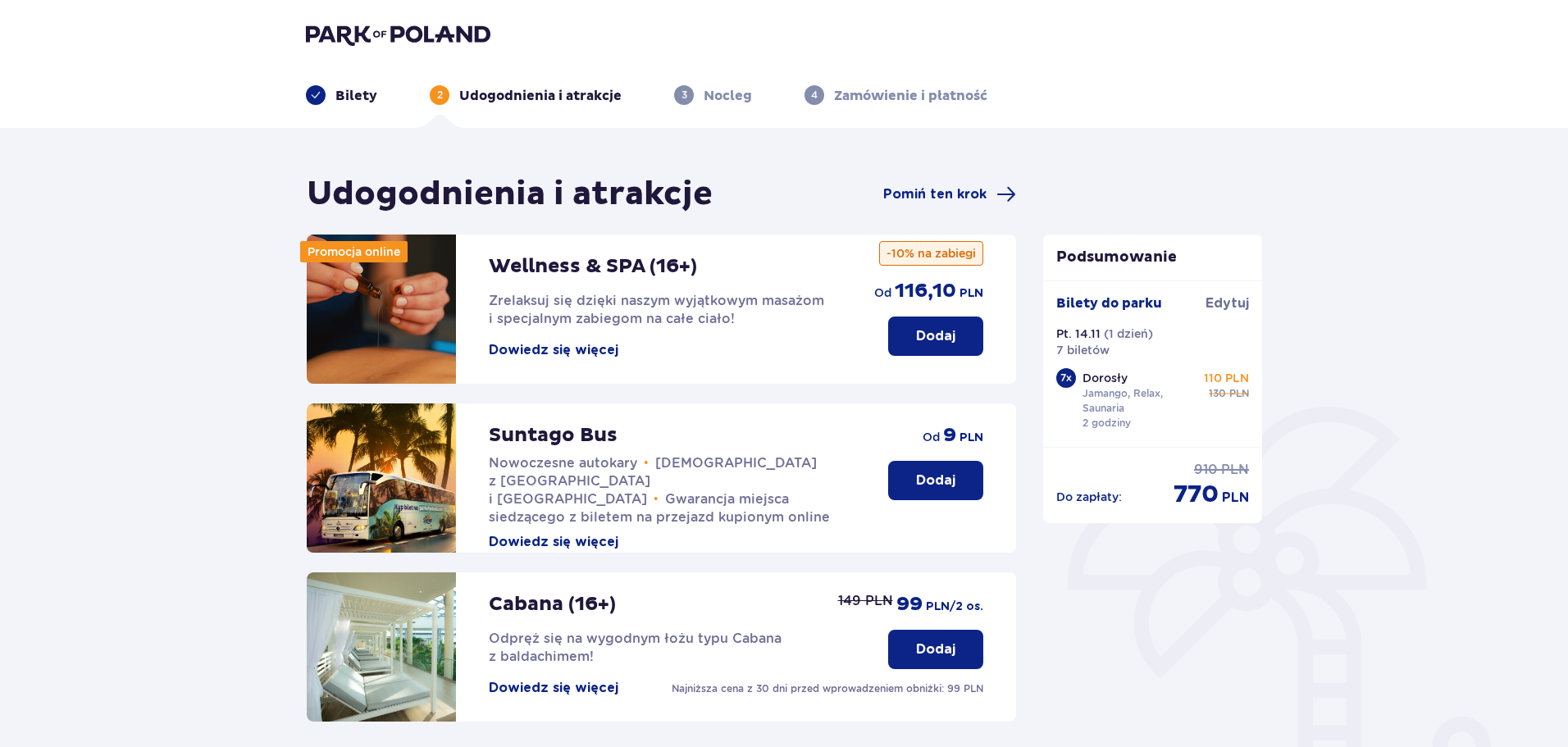
click at [943, 473] on p "Dodaj" at bounding box center [936, 481] width 40 height 18
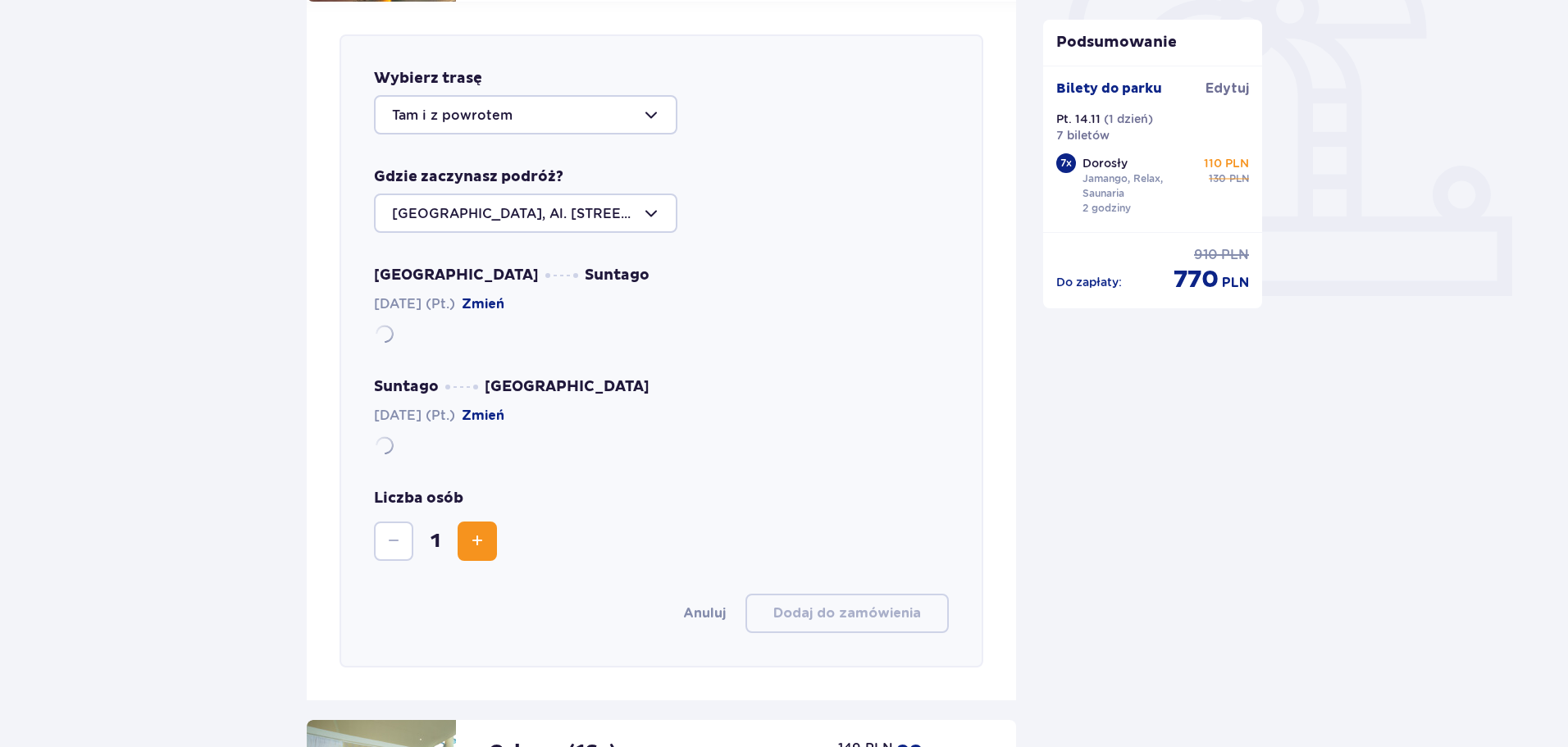
scroll to position [566, 0]
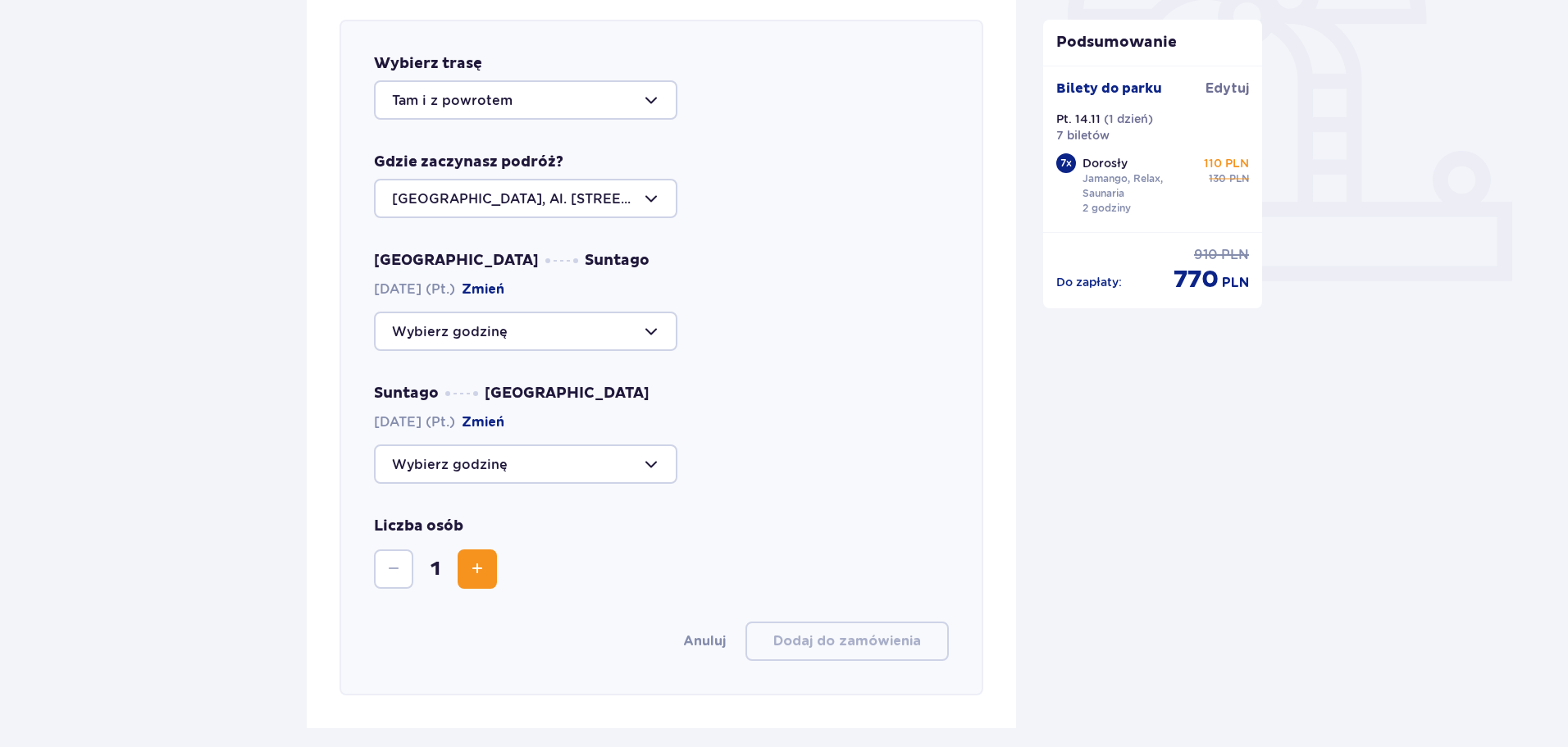
click at [553, 337] on div at bounding box center [525, 331] width 303 height 40
click at [505, 454] on p "Zostały 44 miejsca" at bounding box center [505, 457] width 126 height 18
type input "15:00"
click at [507, 469] on div at bounding box center [525, 464] width 303 height 40
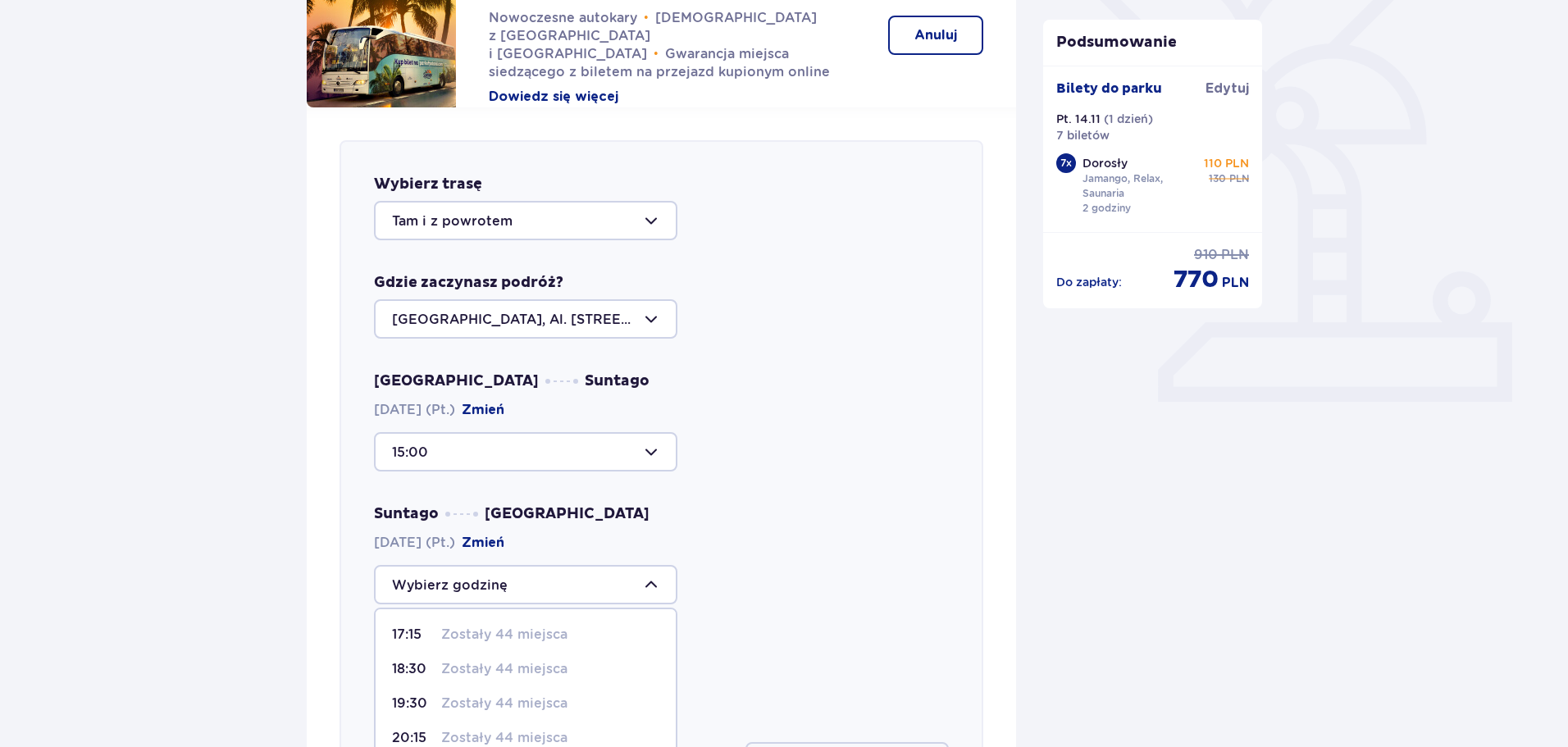
scroll to position [484, 0]
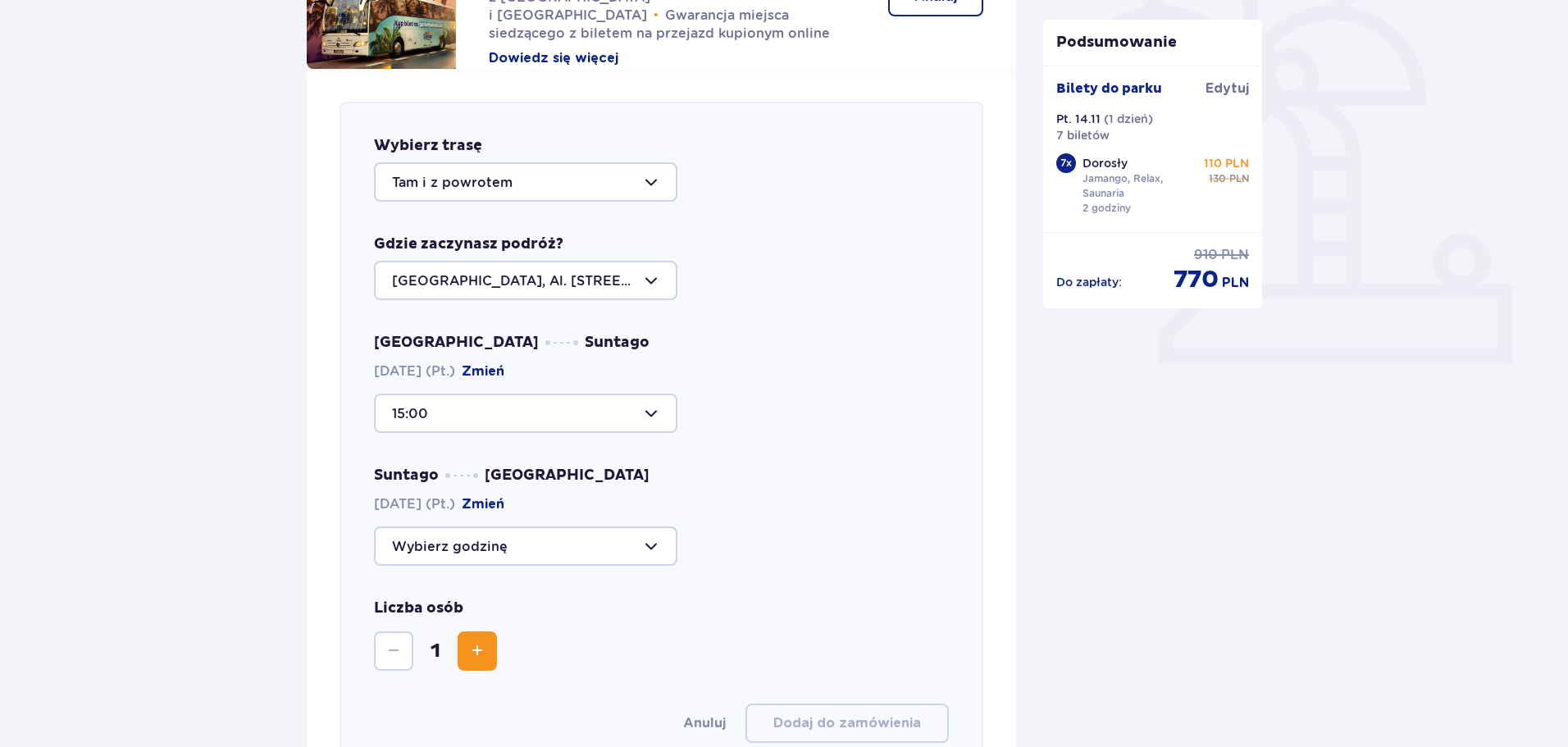
click at [828, 532] on div at bounding box center [661, 546] width 575 height 40
click at [505, 505] on button "Zmień" at bounding box center [482, 505] width 42 height 18
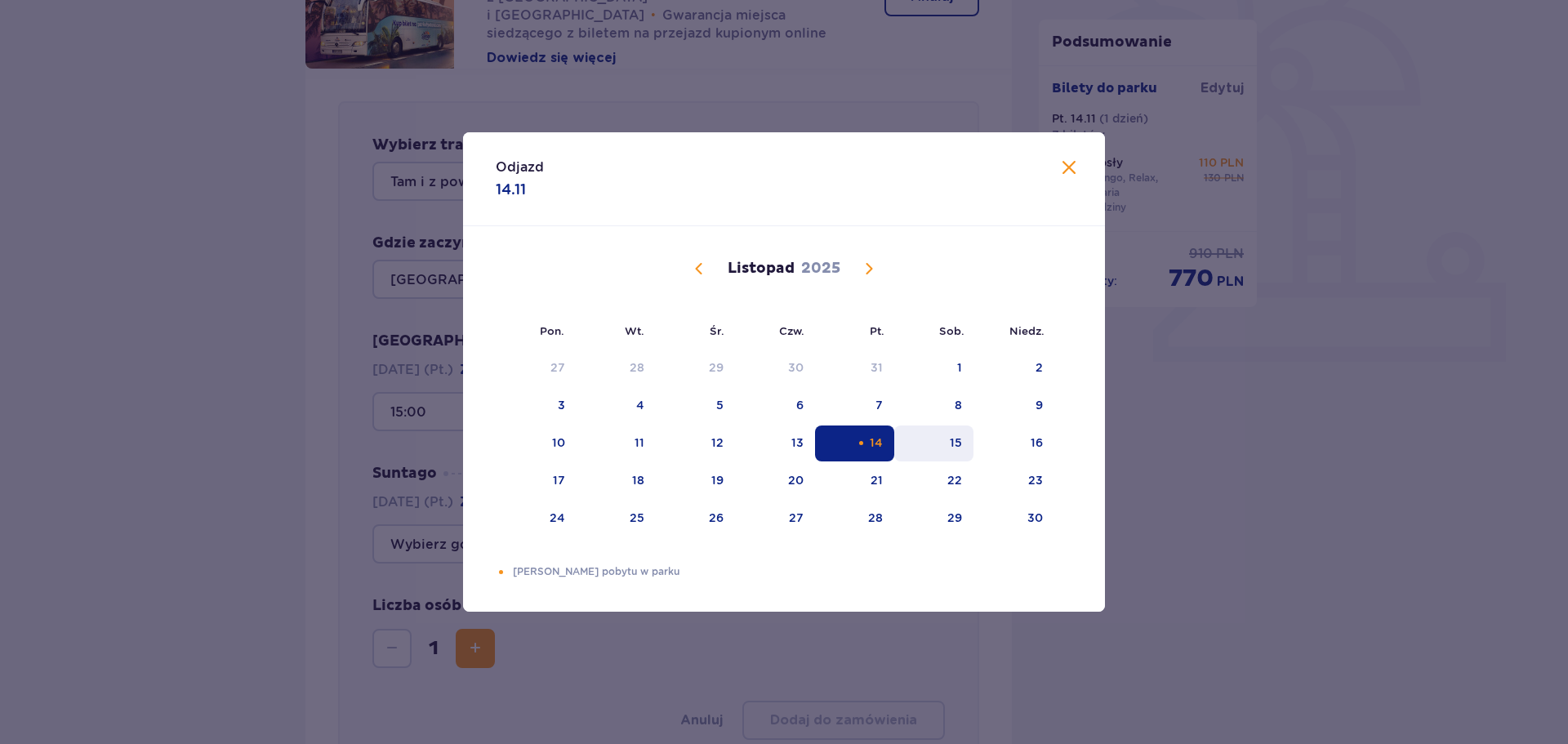
click at [934, 448] on div "15" at bounding box center [934, 444] width 79 height 36
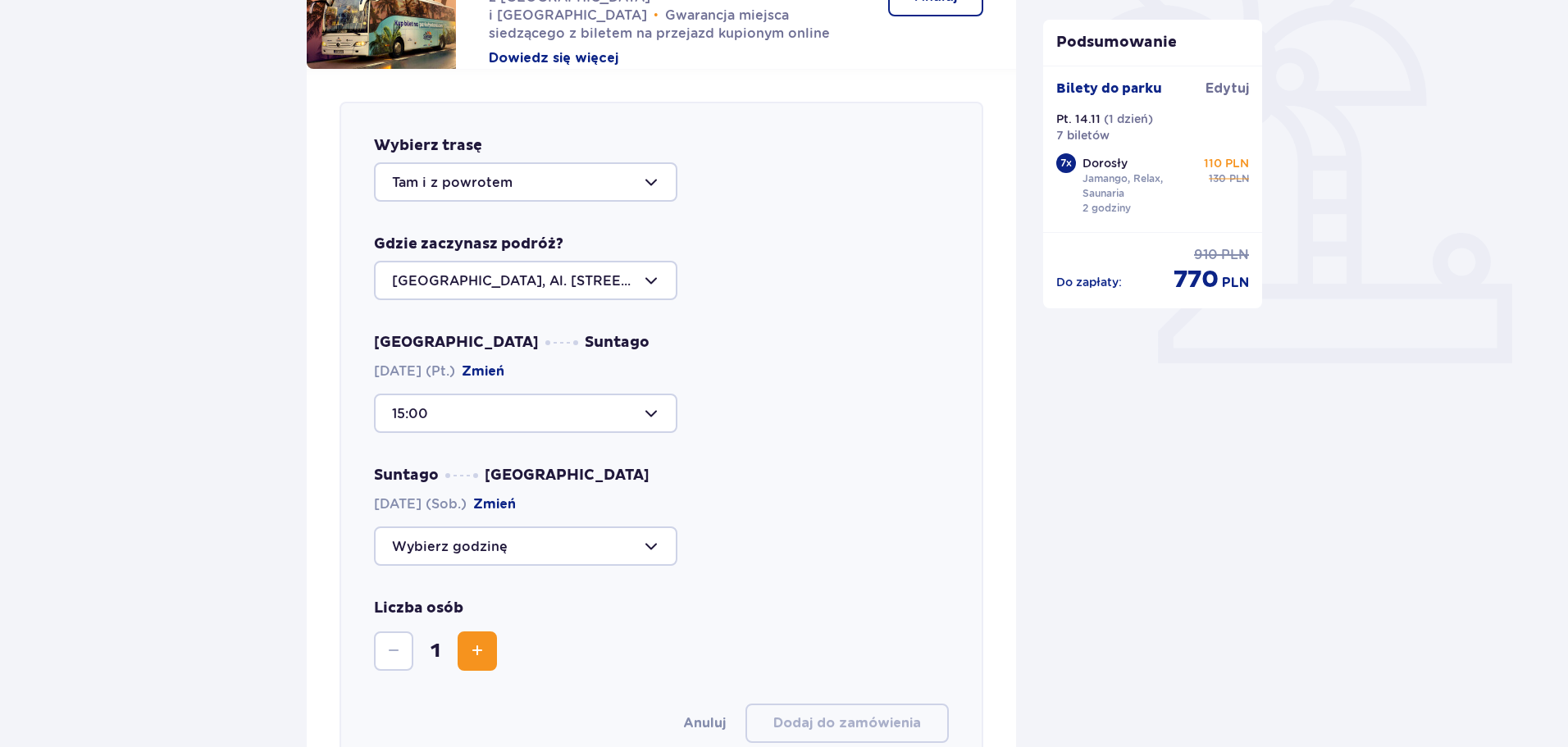
click at [539, 556] on div at bounding box center [525, 546] width 303 height 40
click at [519, 603] on p "Zostały 44 miejsca" at bounding box center [505, 596] width 126 height 18
type input "11:15"
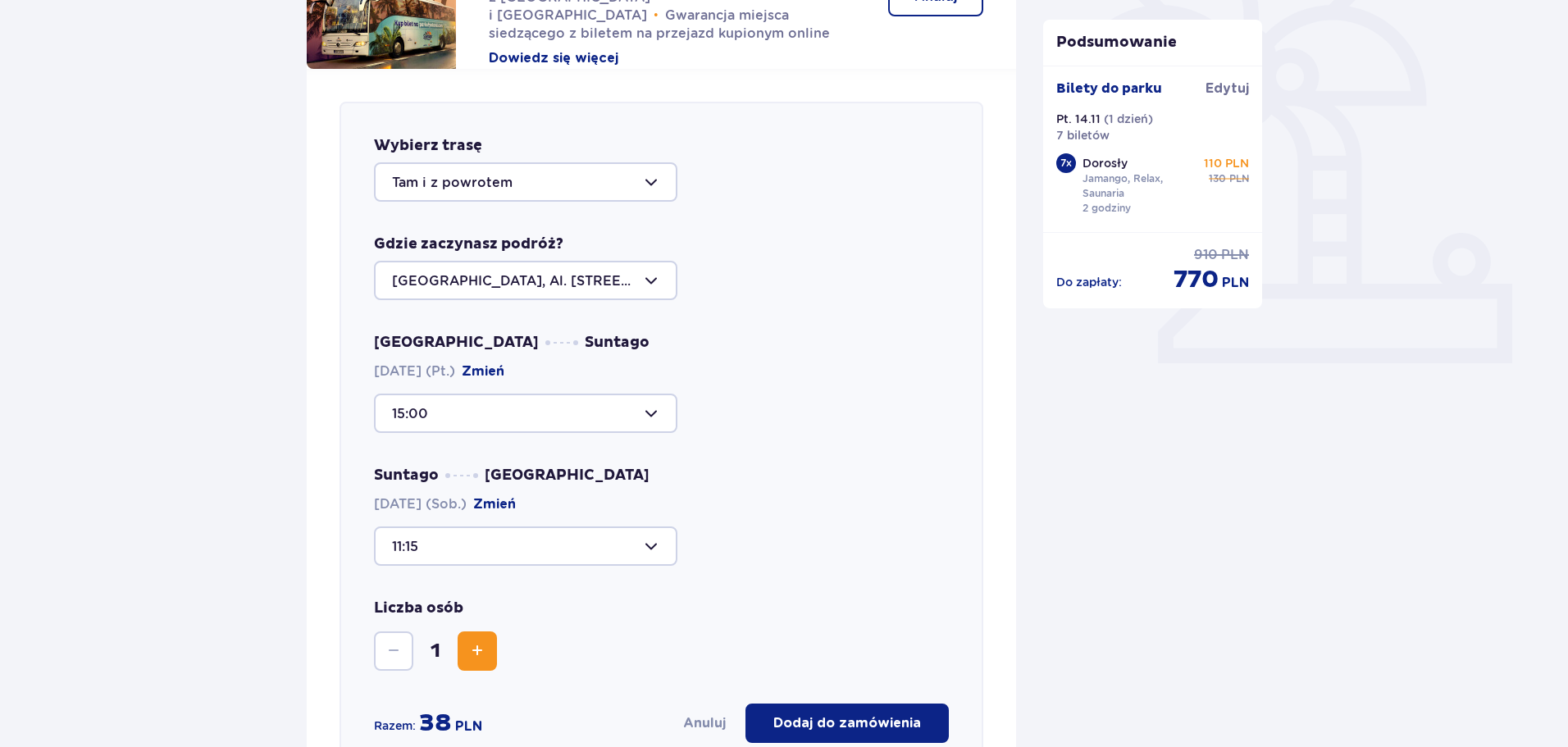
scroll to position [566, 0]
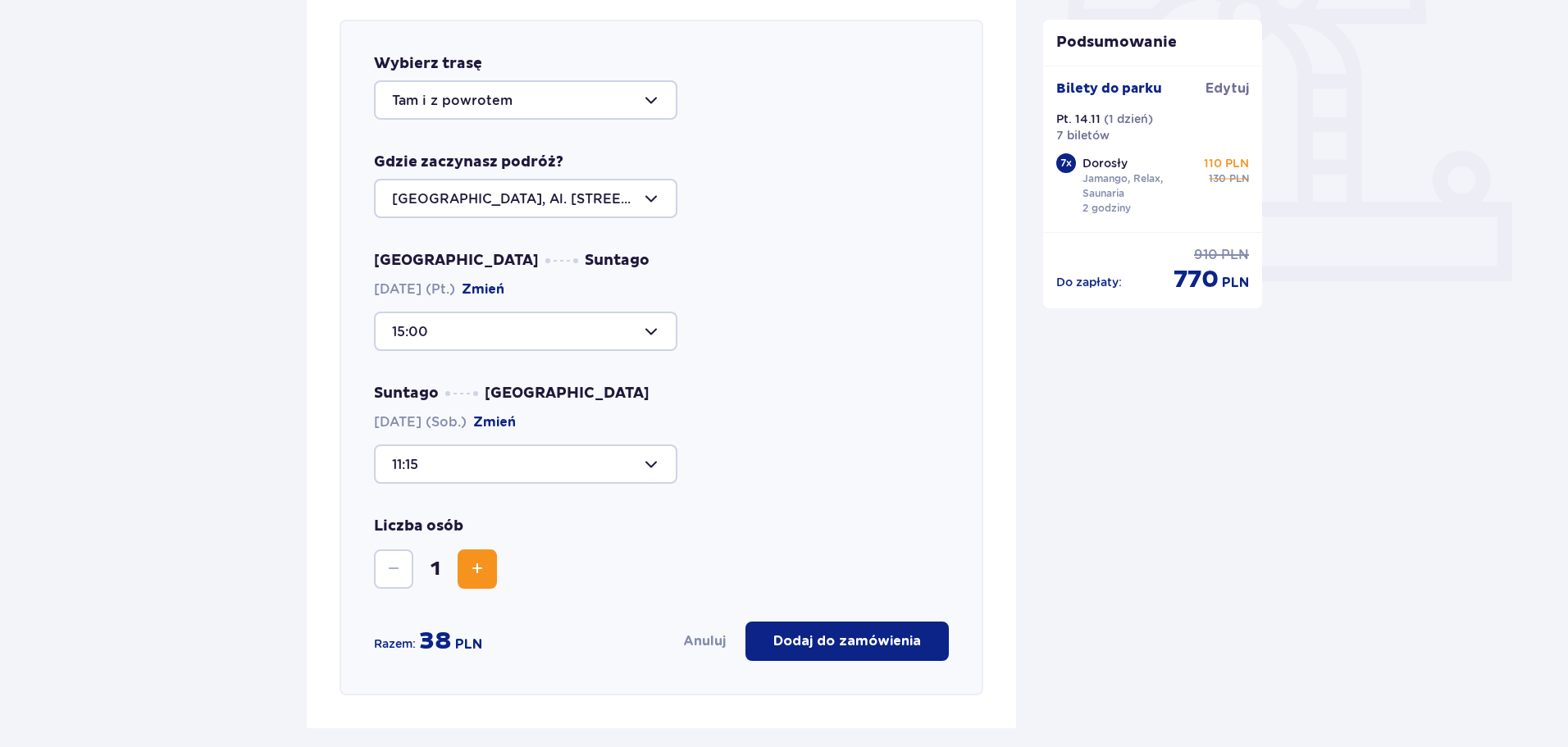
click at [461, 567] on button "Zwiększ" at bounding box center [478, 570] width 40 height 40
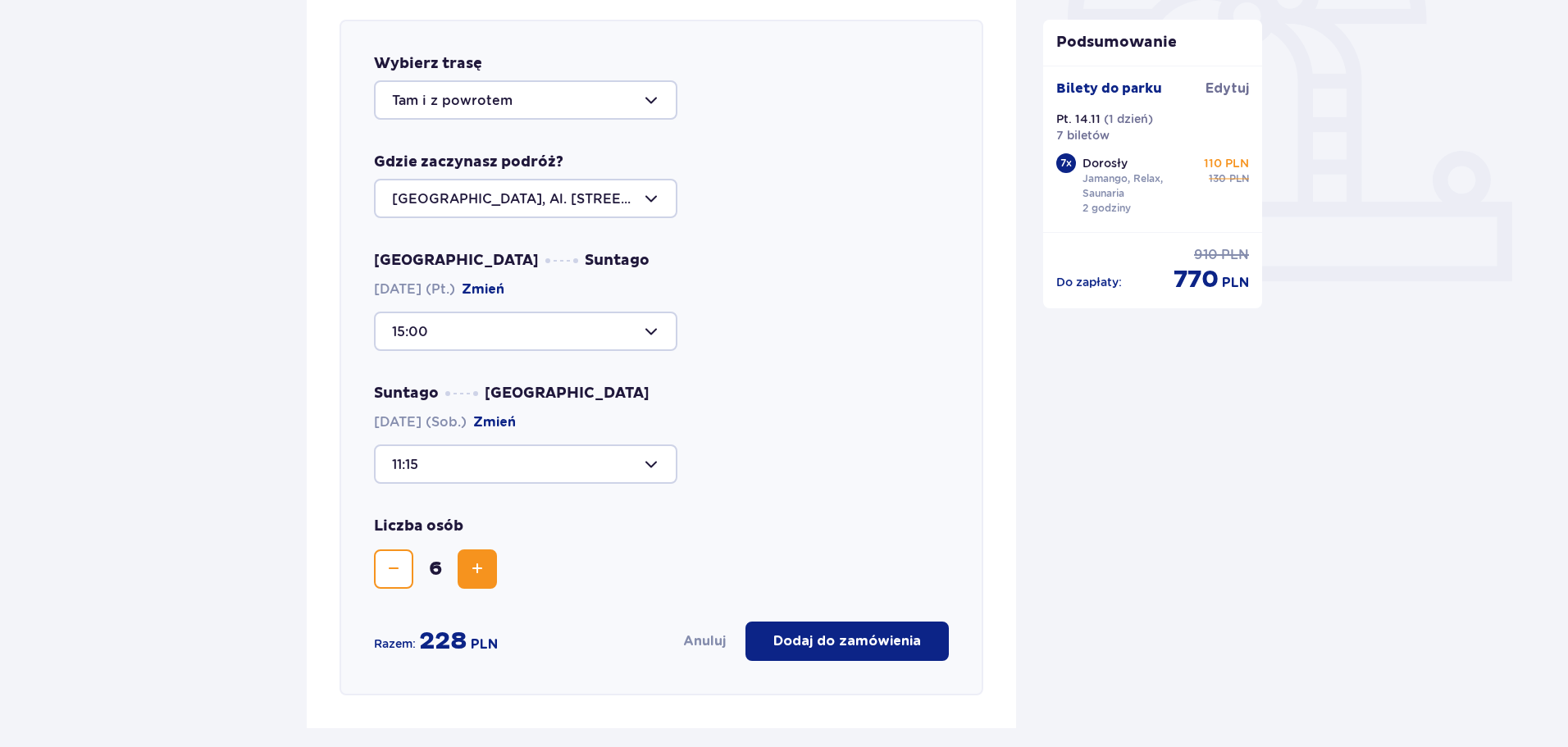
click at [679, 578] on div "Liczba osób 6" at bounding box center [661, 553] width 575 height 72
click at [871, 631] on button "Dodaj do zamówienia" at bounding box center [847, 641] width 203 height 40
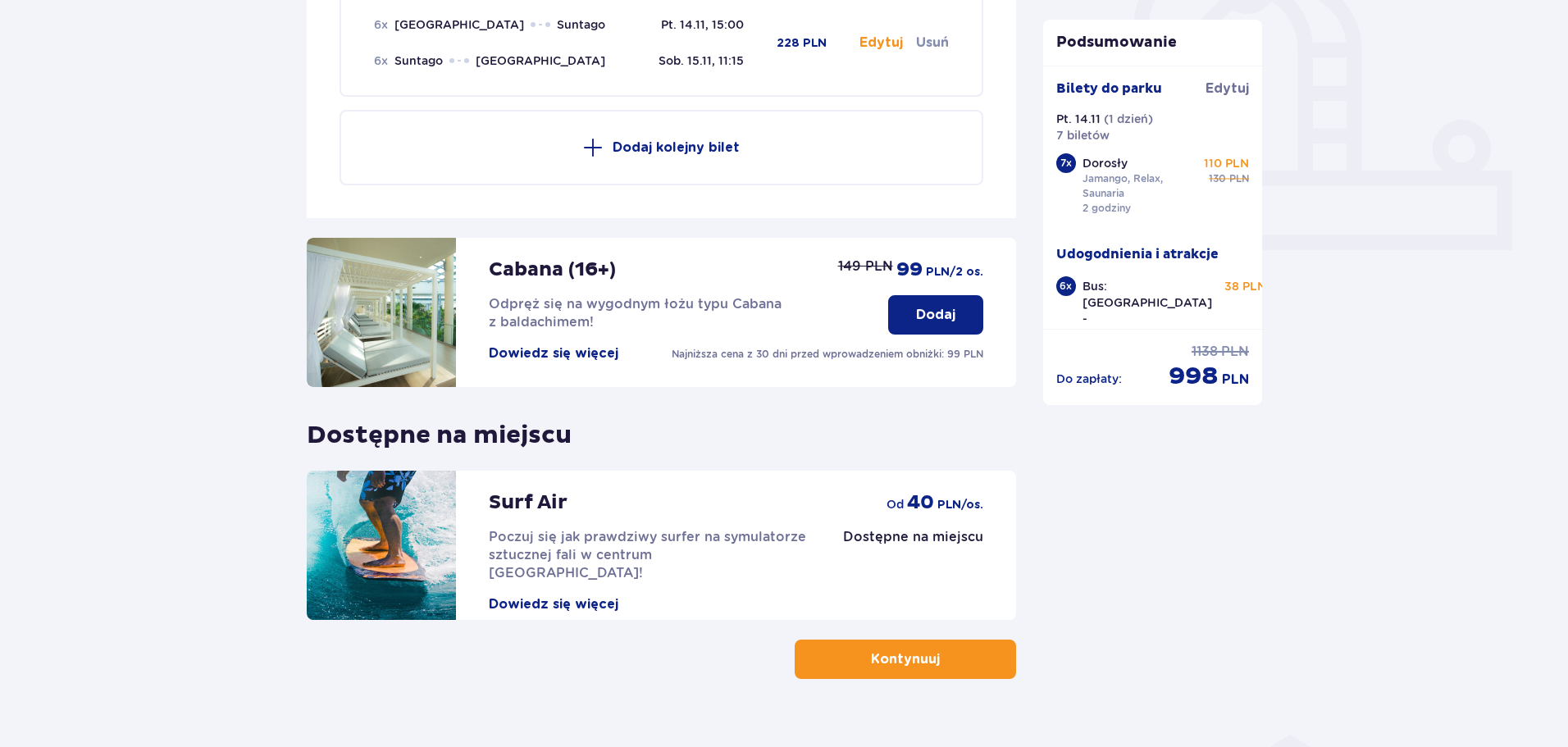
scroll to position [628, 0]
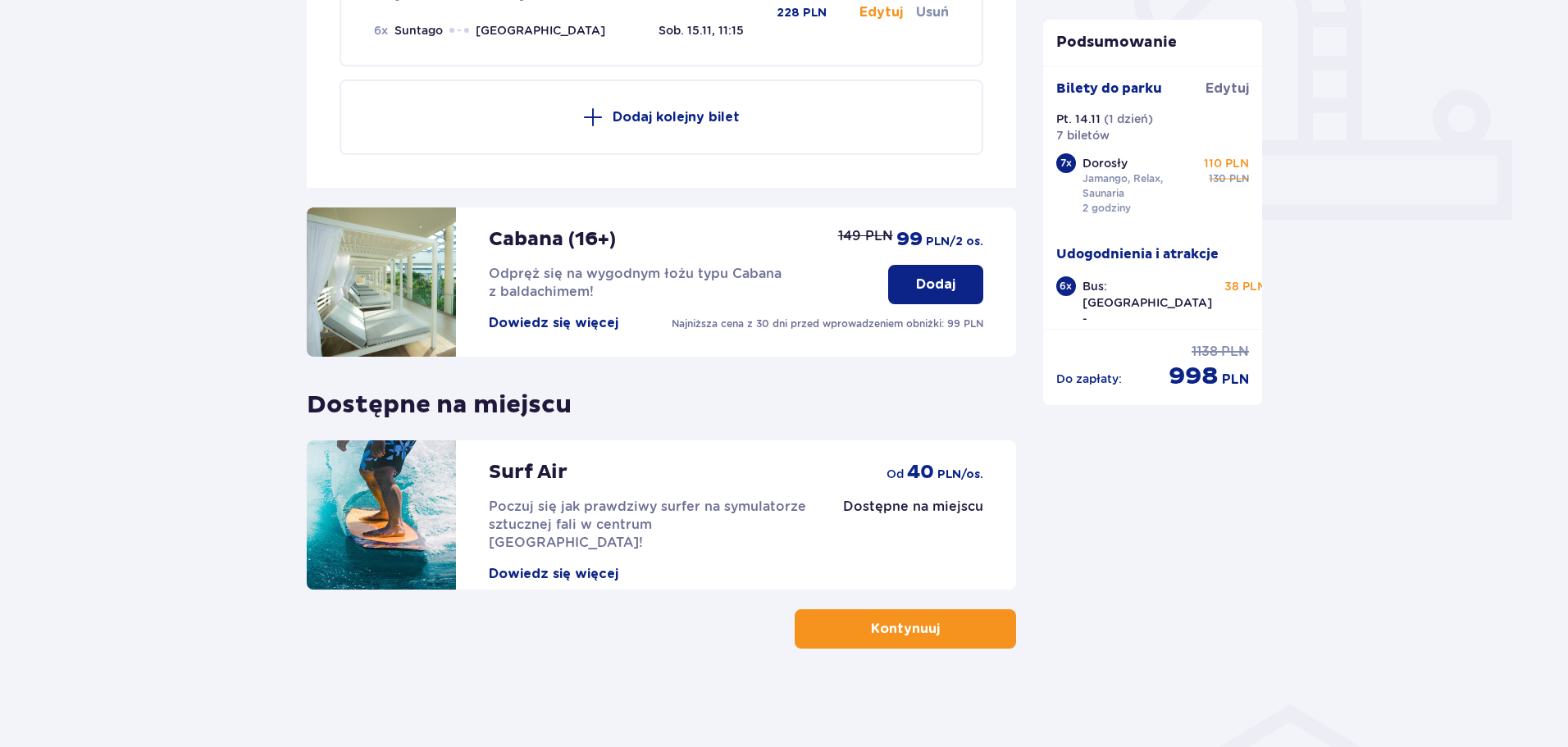
click at [844, 614] on button "Kontynuuj" at bounding box center [905, 630] width 221 height 40
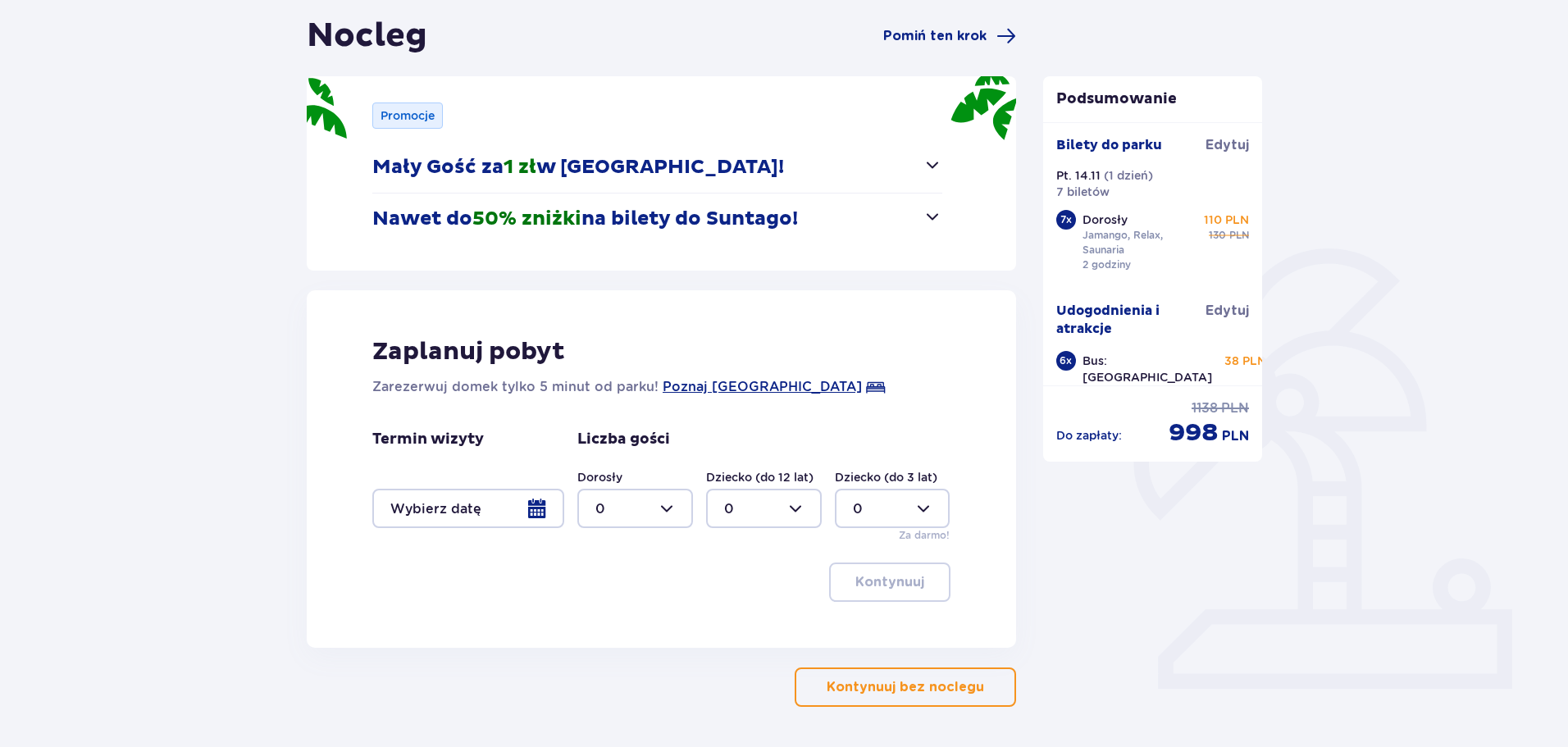
scroll to position [164, 0]
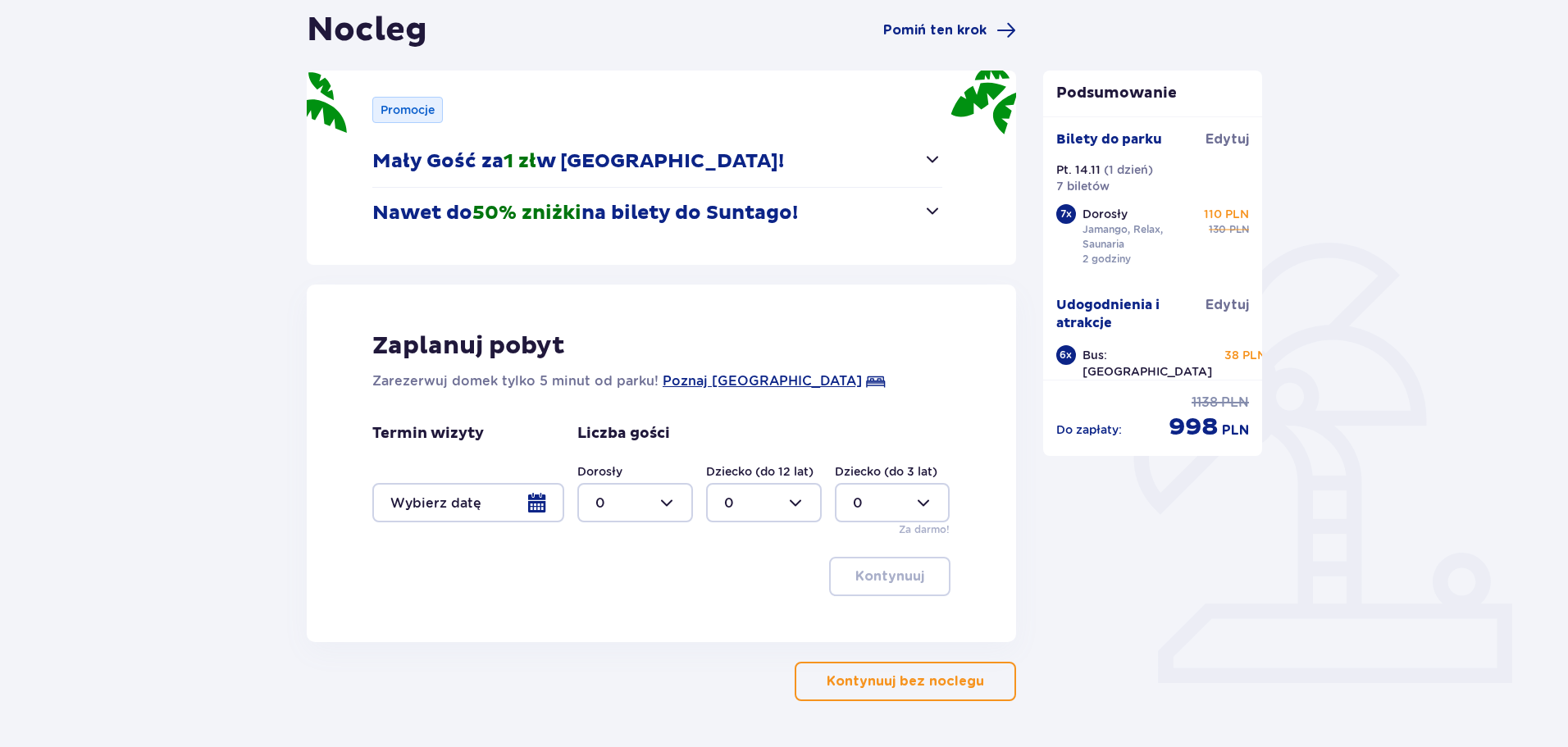
click at [541, 503] on div at bounding box center [468, 503] width 192 height 40
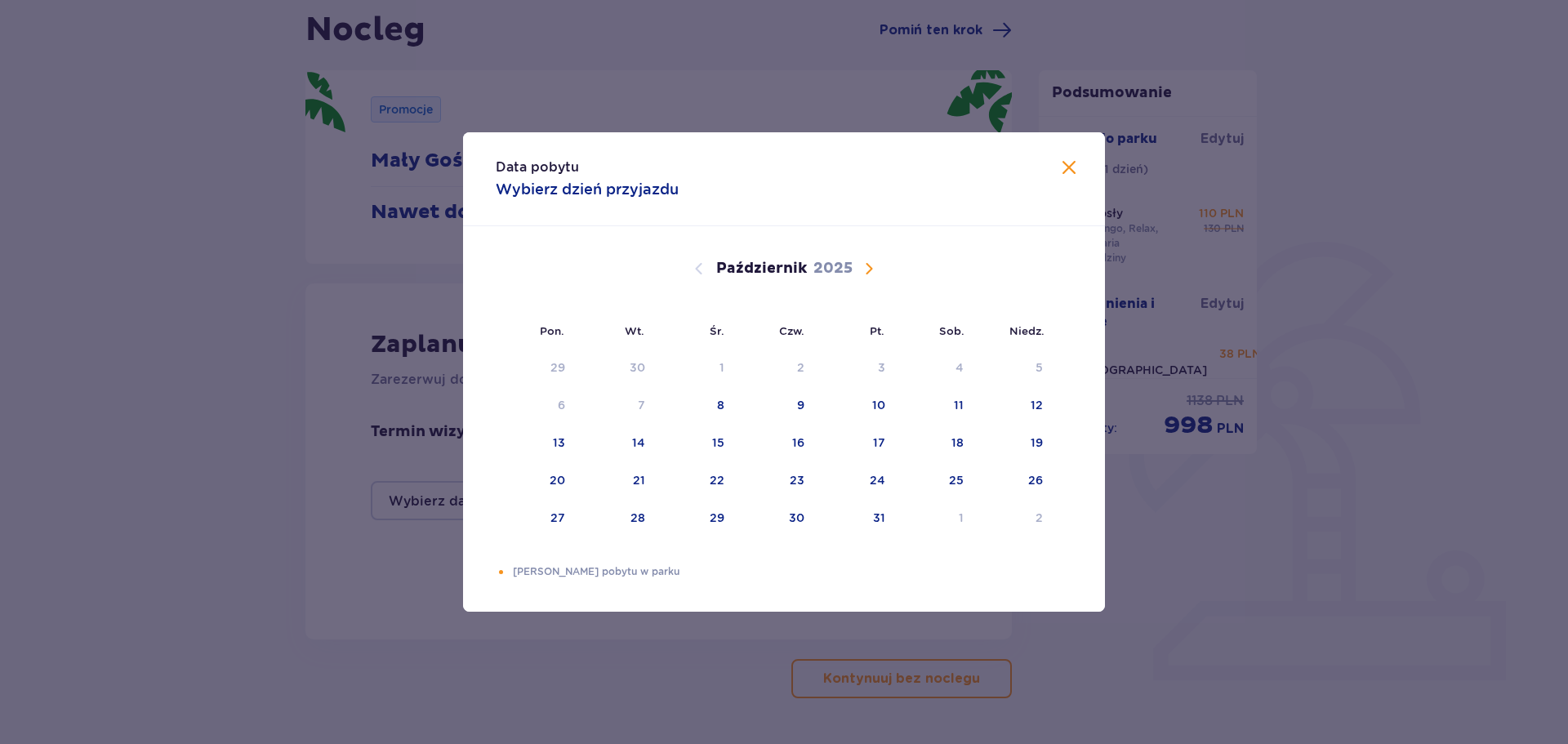
click at [861, 270] on span "Następny miesiąc" at bounding box center [869, 269] width 20 height 20
click at [884, 441] on div "14" at bounding box center [854, 444] width 79 height 36
click at [956, 447] on div "15" at bounding box center [956, 443] width 13 height 16
type input "14.11.25 - 15.11.25"
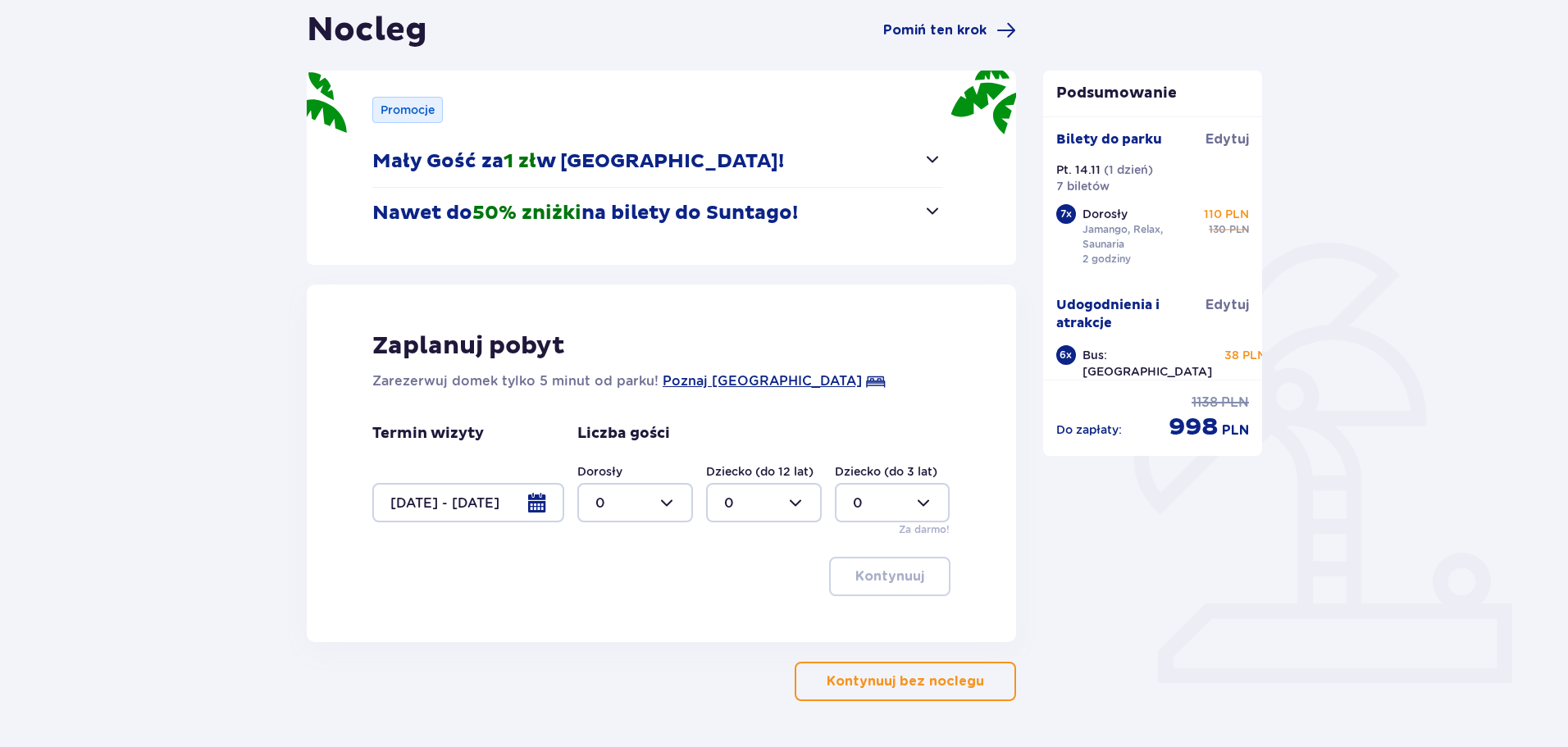
click at [673, 500] on div at bounding box center [635, 503] width 116 height 40
click at [598, 549] on p "7" at bounding box center [598, 548] width 8 height 18
type input "7"
click at [908, 580] on p "Kontynuuj" at bounding box center [889, 577] width 69 height 18
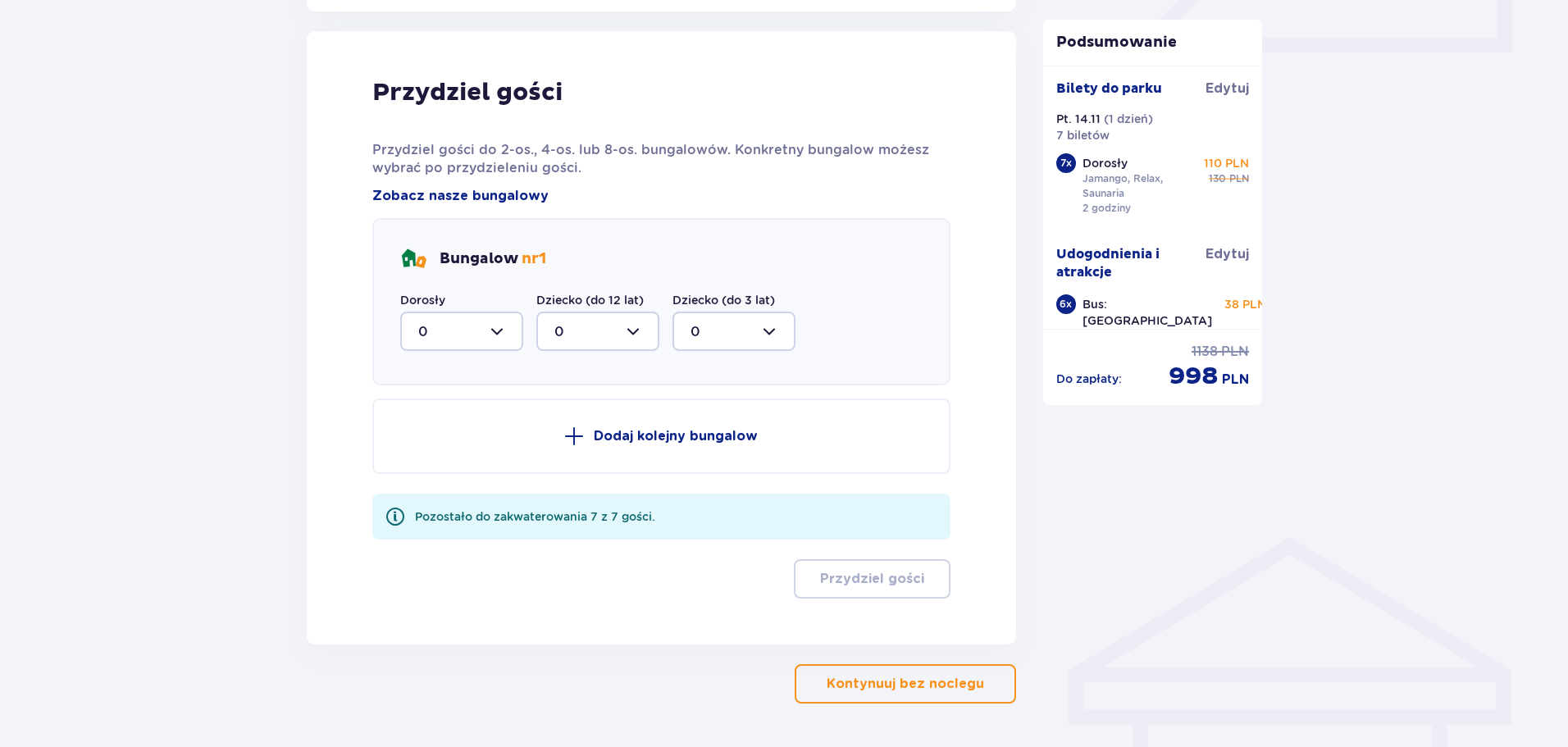
scroll to position [807, 0]
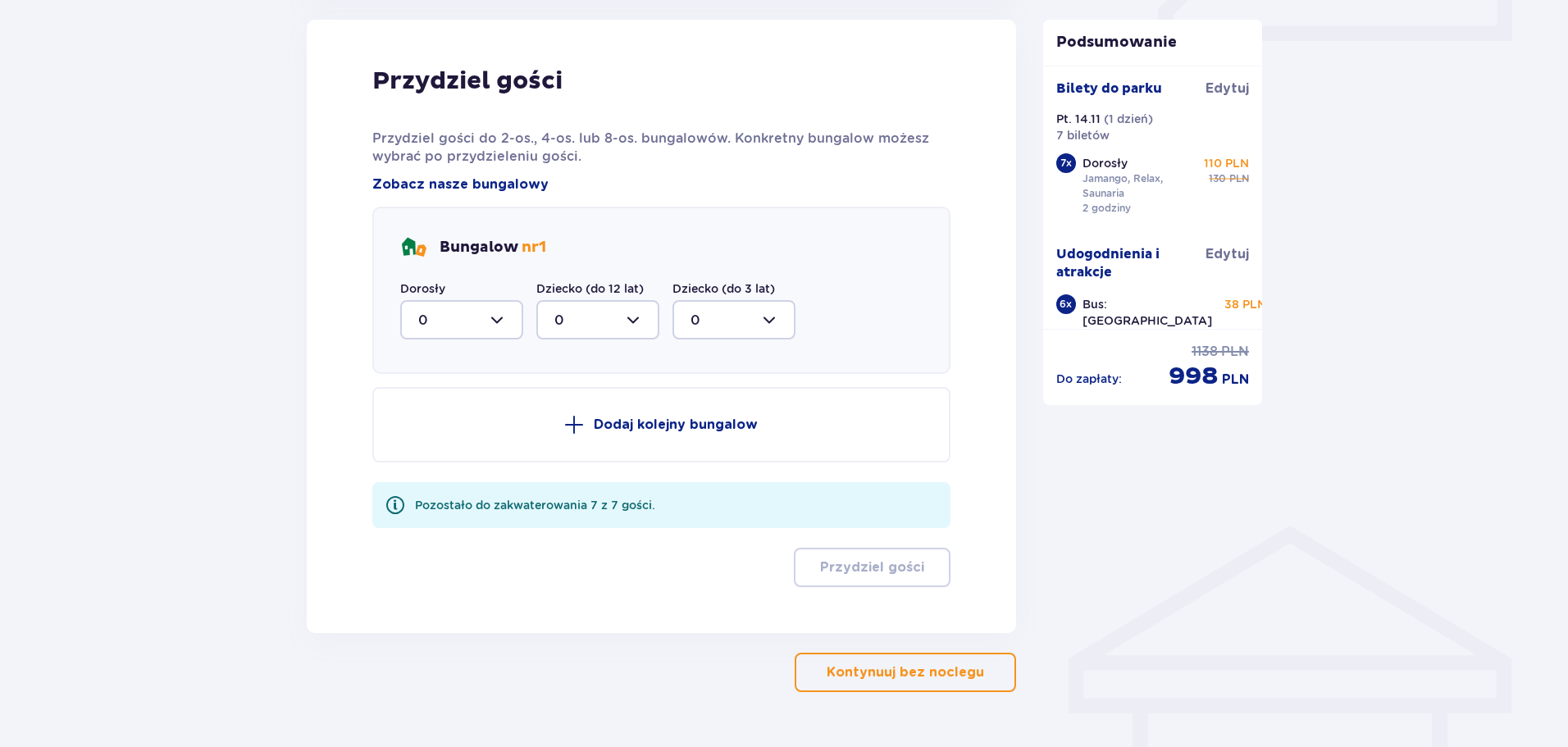
click at [514, 322] on div at bounding box center [461, 320] width 123 height 40
click at [458, 442] on div "2" at bounding box center [461, 439] width 87 height 18
type input "2"
click at [691, 421] on p "Dodaj kolejny bungalow" at bounding box center [676, 425] width 164 height 18
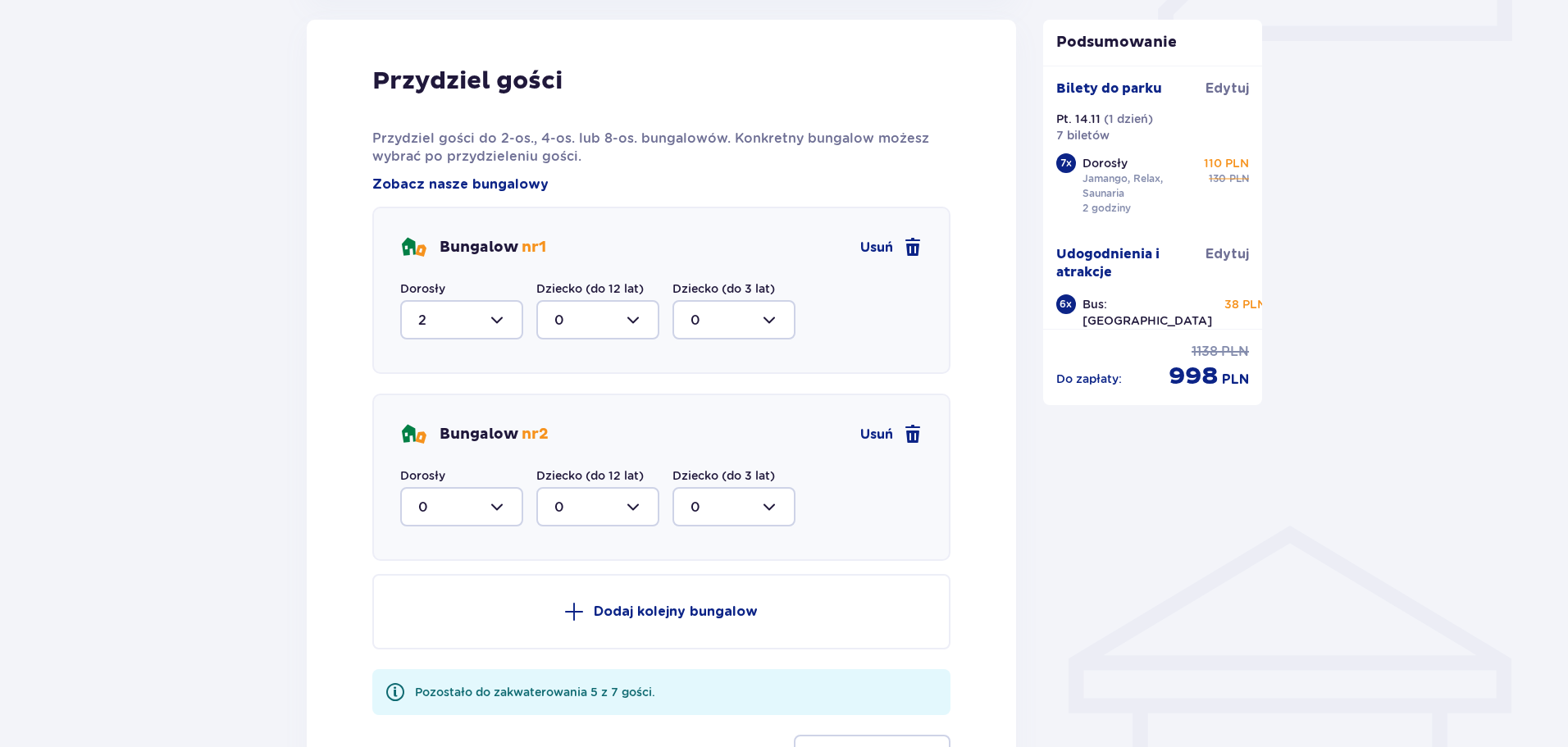
click at [509, 514] on div at bounding box center [461, 508] width 123 height 40
click at [433, 621] on div "2" at bounding box center [461, 626] width 87 height 18
type input "2"
click at [707, 606] on p "Dodaj kolejny bungalow" at bounding box center [676, 612] width 164 height 18
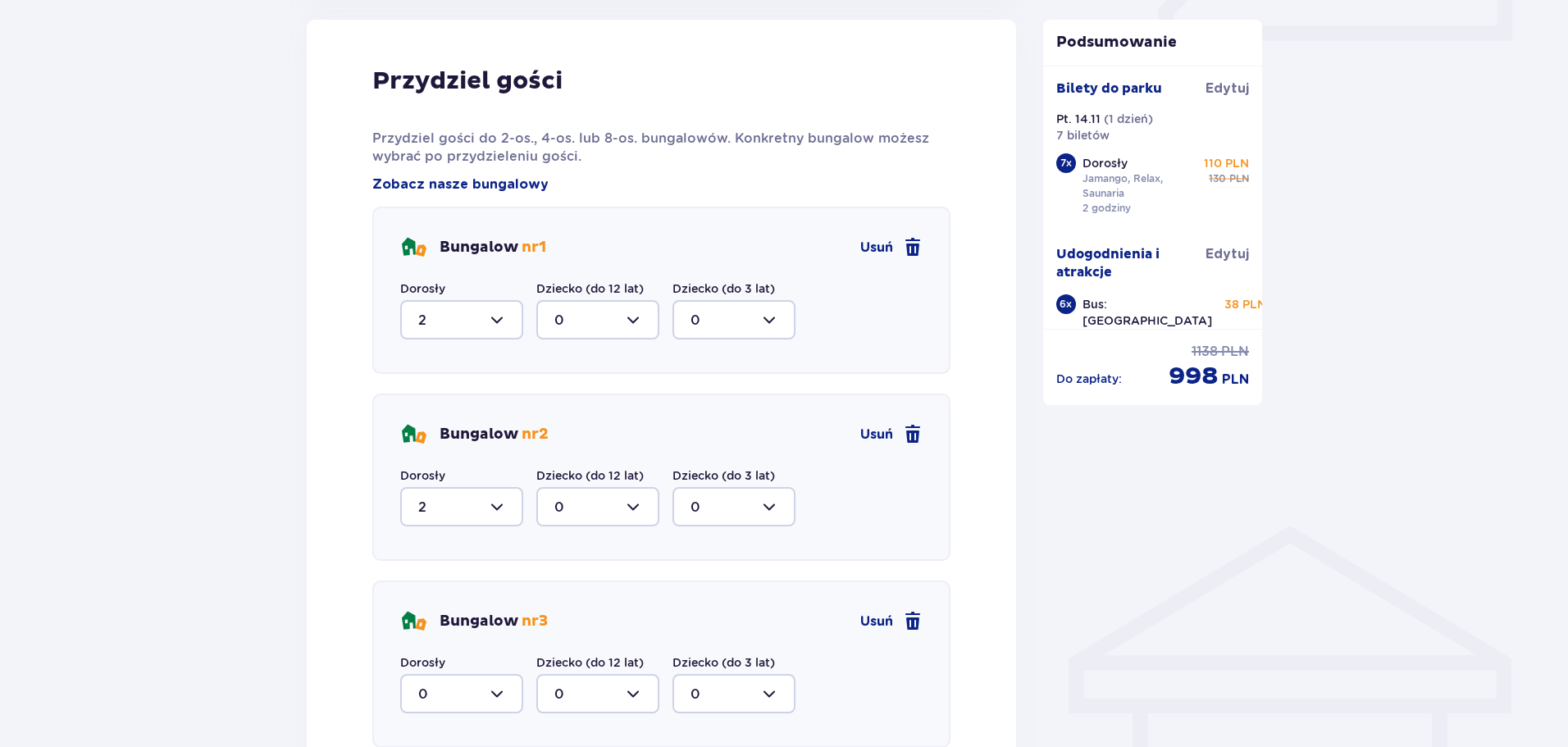
click at [485, 695] on div at bounding box center [461, 695] width 123 height 40
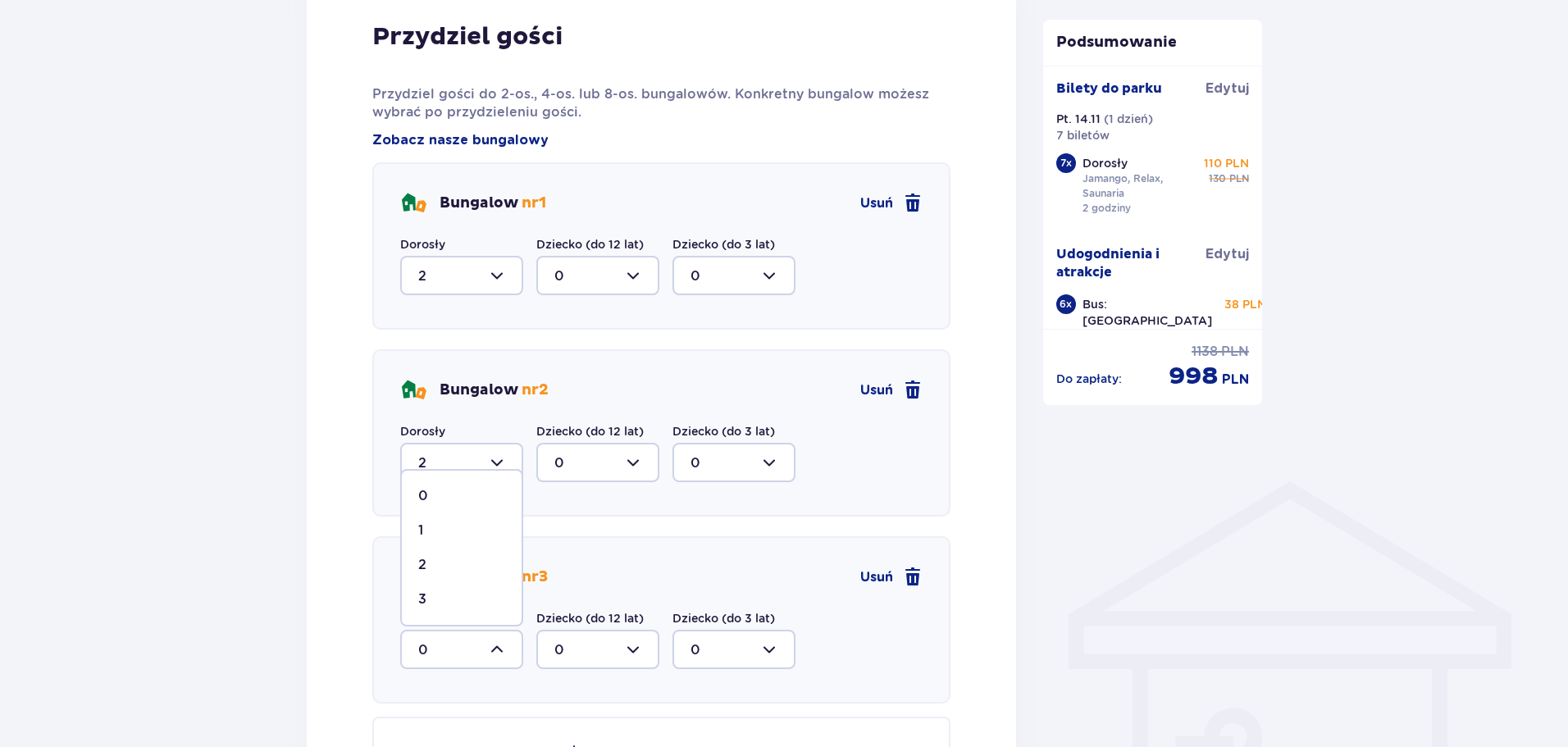
scroll to position [889, 0]
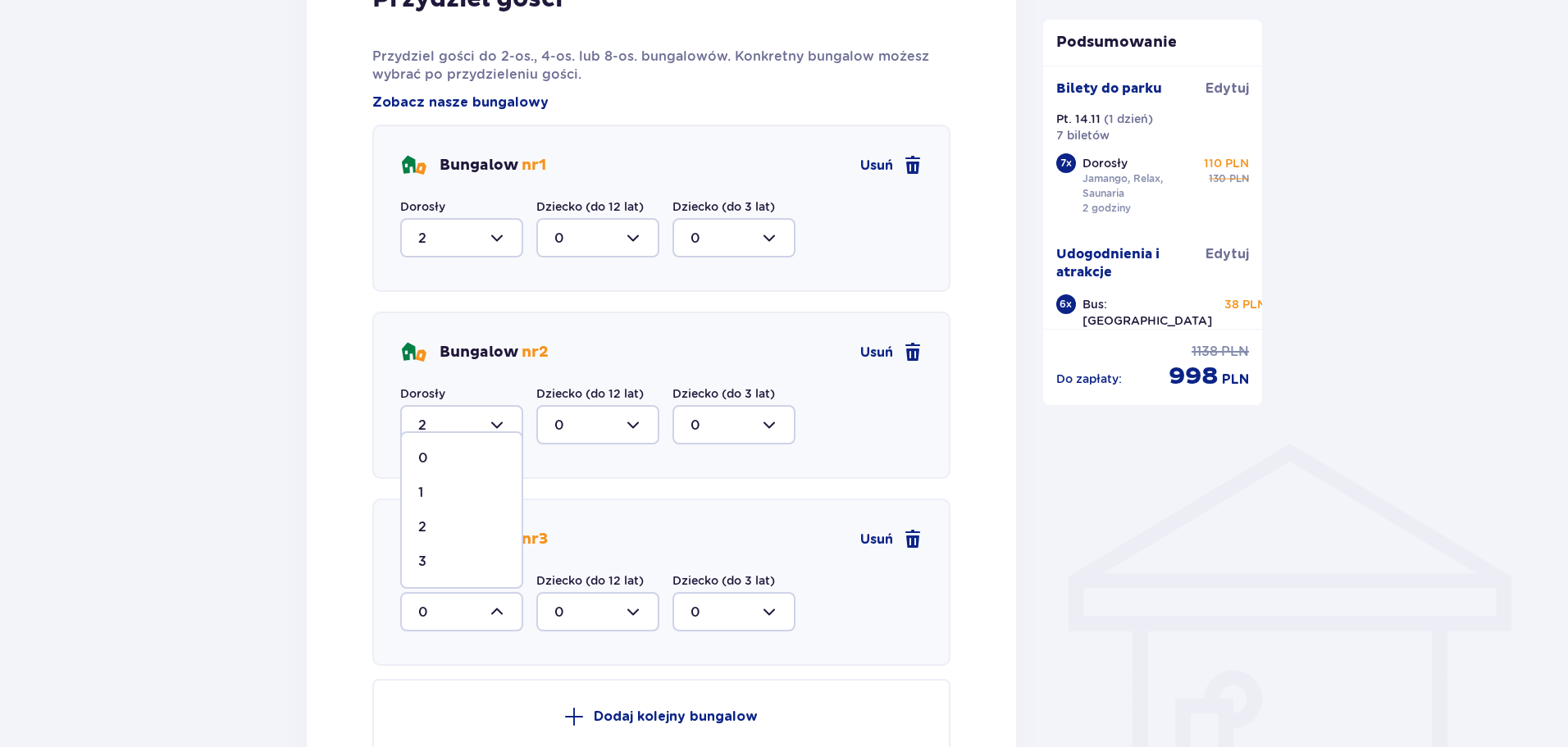
click at [429, 559] on div "3" at bounding box center [461, 562] width 87 height 18
type input "3"
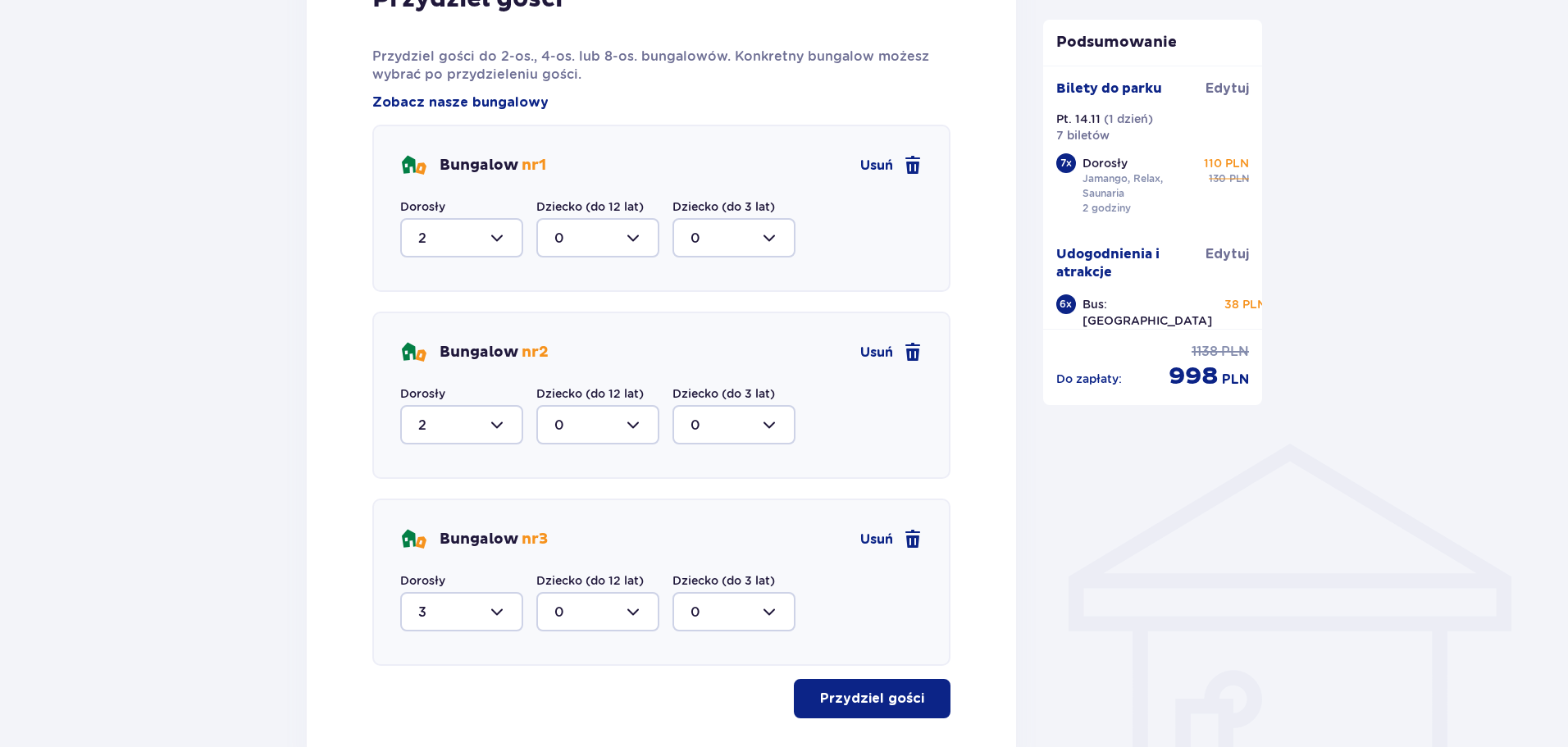
click at [1018, 574] on div "Nocleg Pomiń ten krok Promocje Mały Gość za 1 zł w Suntago Village! Noc za złot…" at bounding box center [661, 54] width 736 height 1538
click at [885, 686] on button "Przydziel gości" at bounding box center [871, 699] width 156 height 40
click at [501, 238] on div at bounding box center [461, 238] width 123 height 40
click at [469, 416] on div at bounding box center [461, 425] width 123 height 40
click at [484, 400] on div "Dorosły 2" at bounding box center [461, 415] width 123 height 59
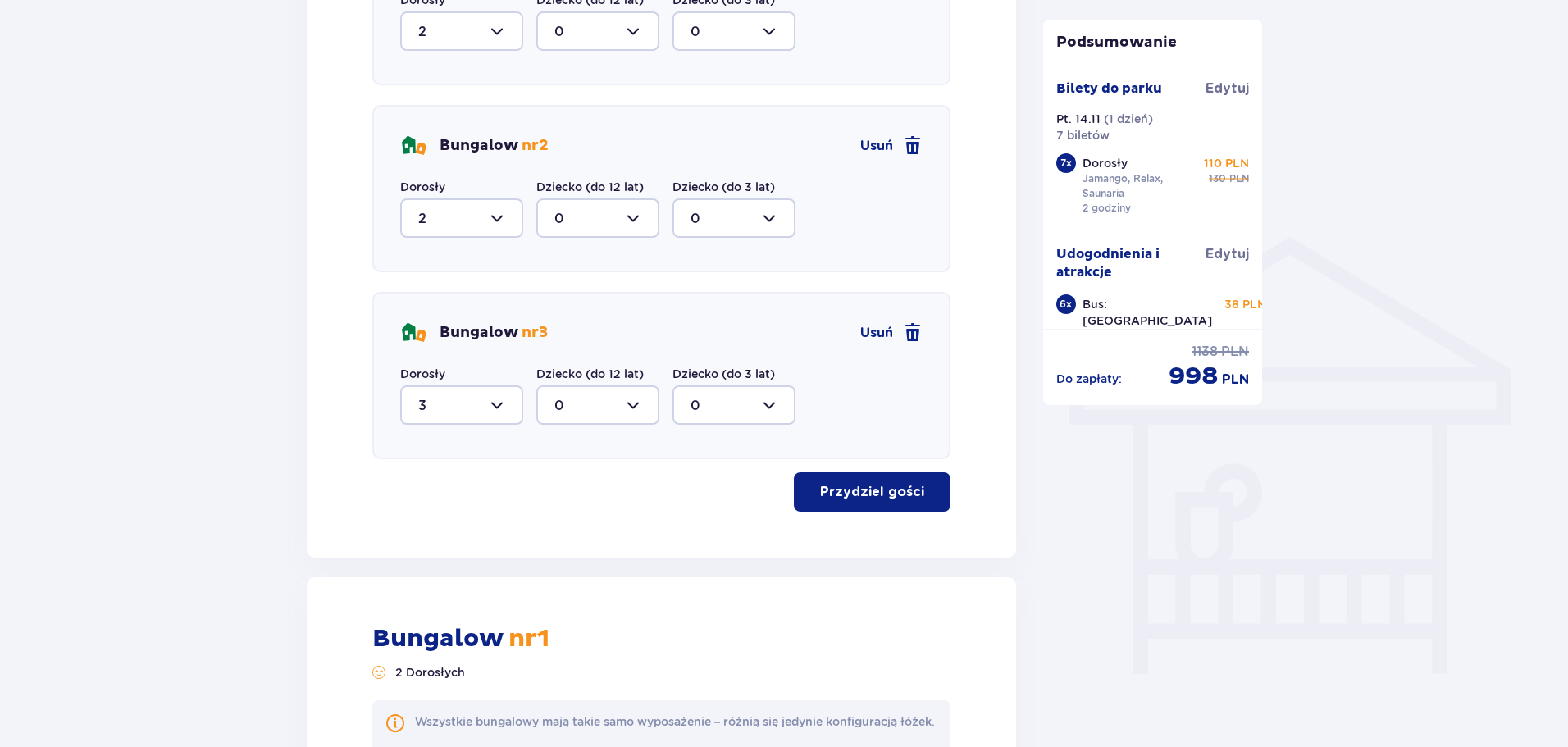
scroll to position [992, 0]
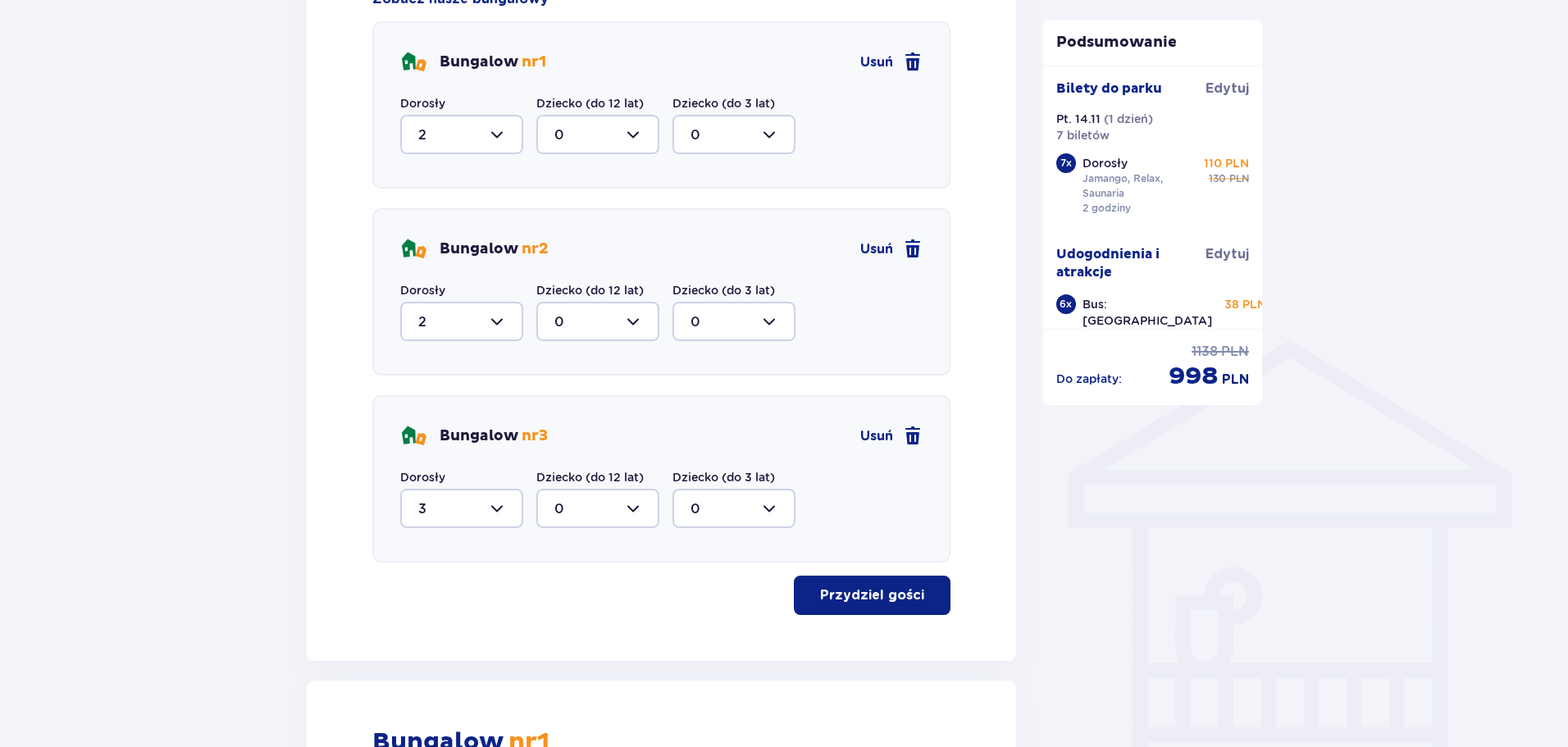
click at [496, 137] on div at bounding box center [461, 135] width 123 height 40
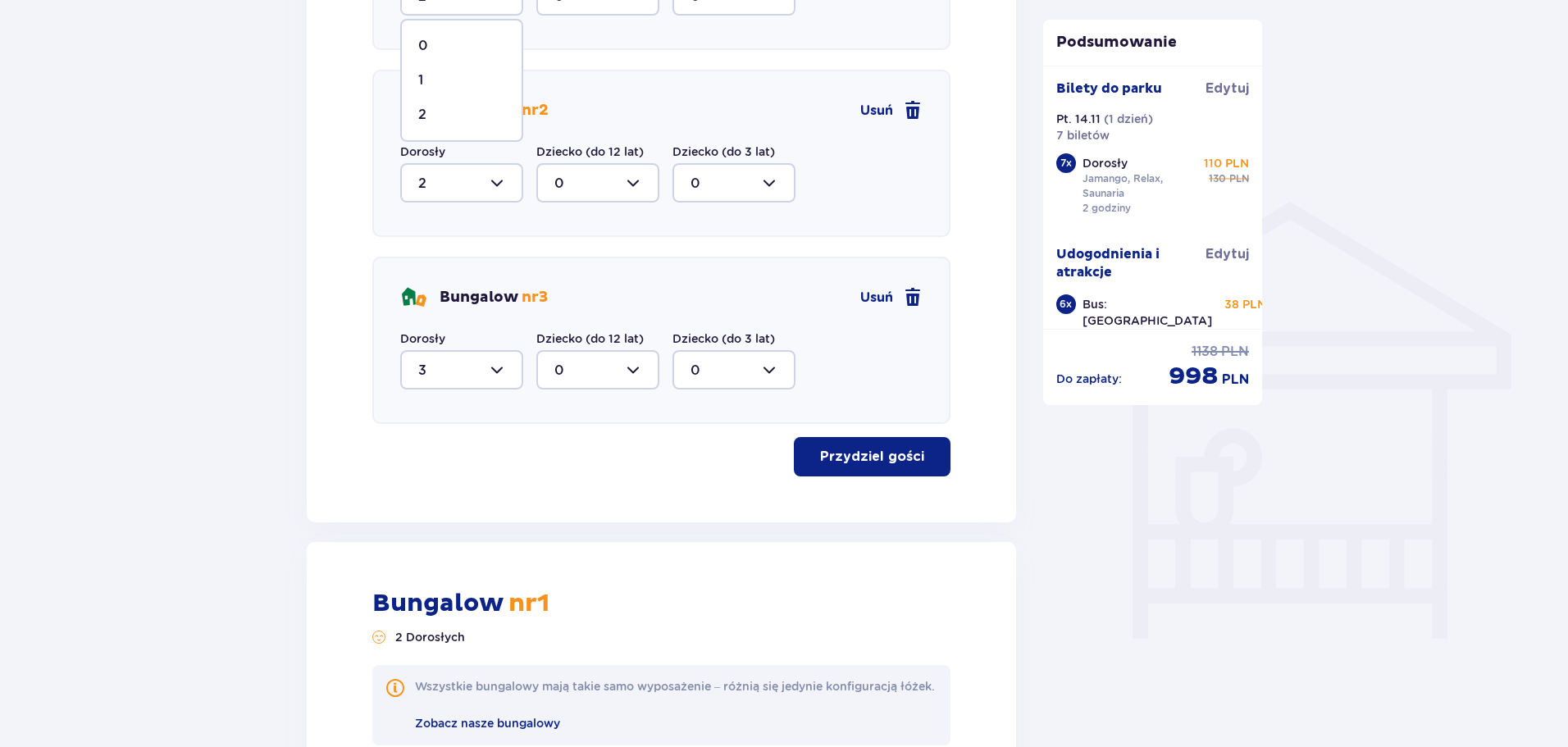
scroll to position [1074, 0]
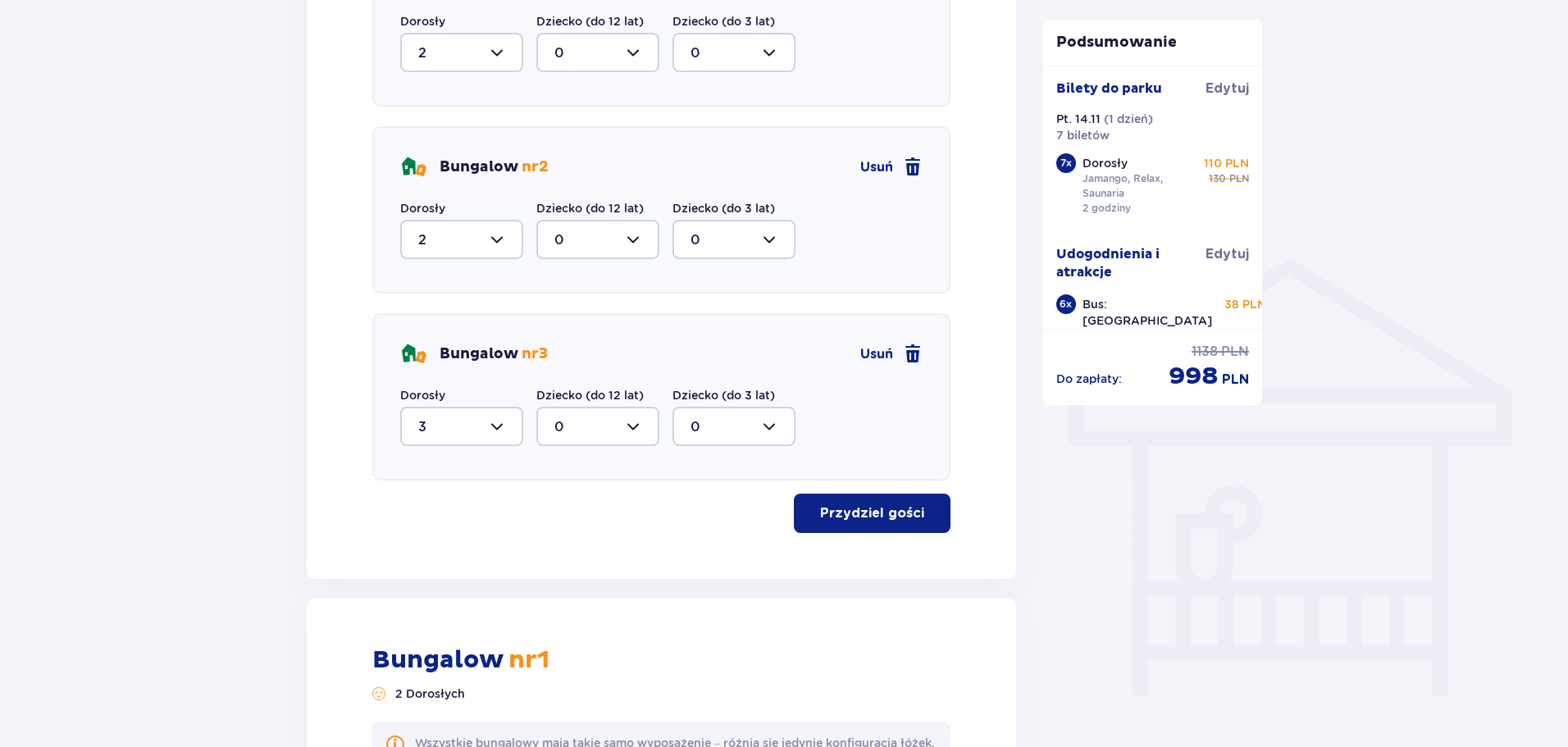
click at [471, 437] on div at bounding box center [461, 426] width 123 height 40
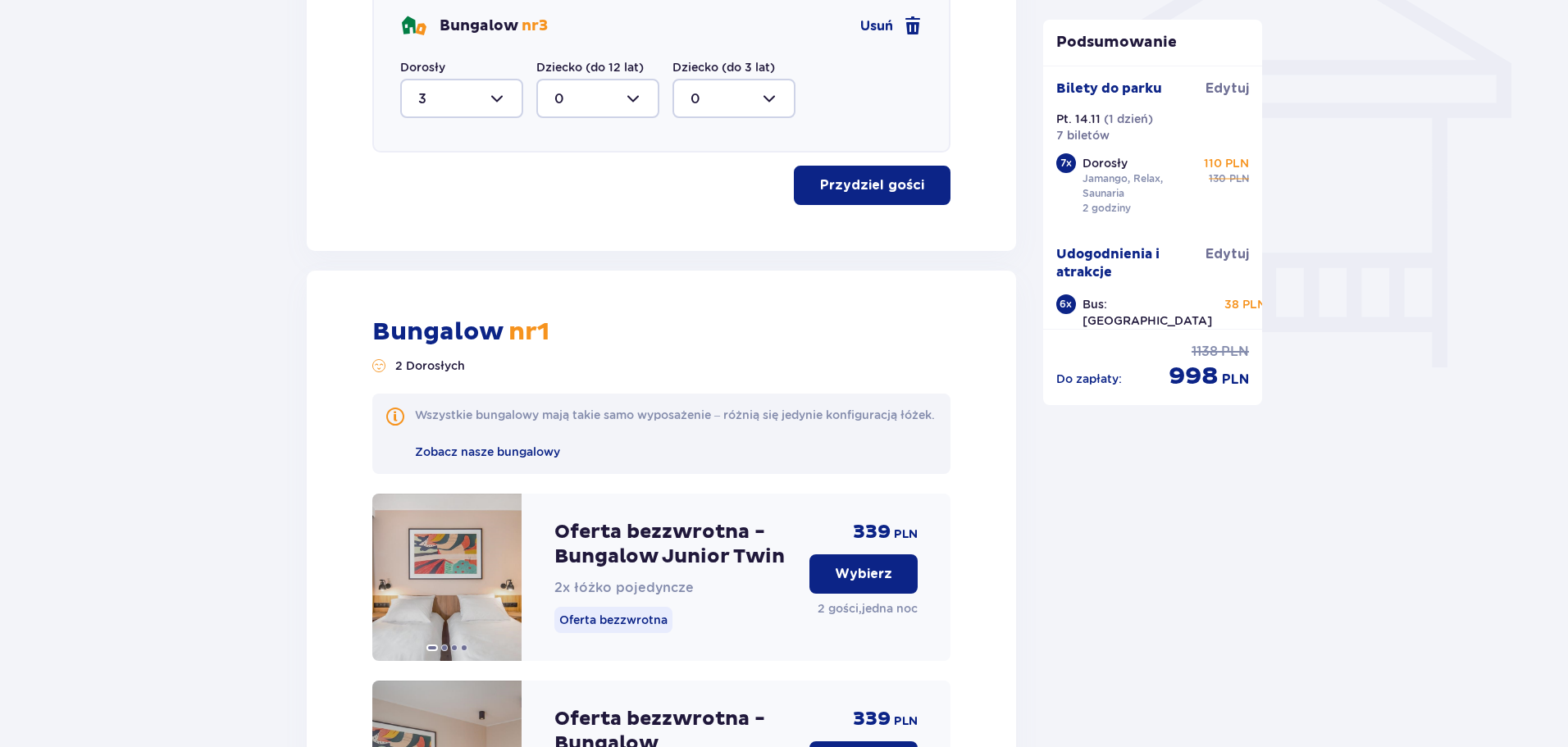
scroll to position [827, 0]
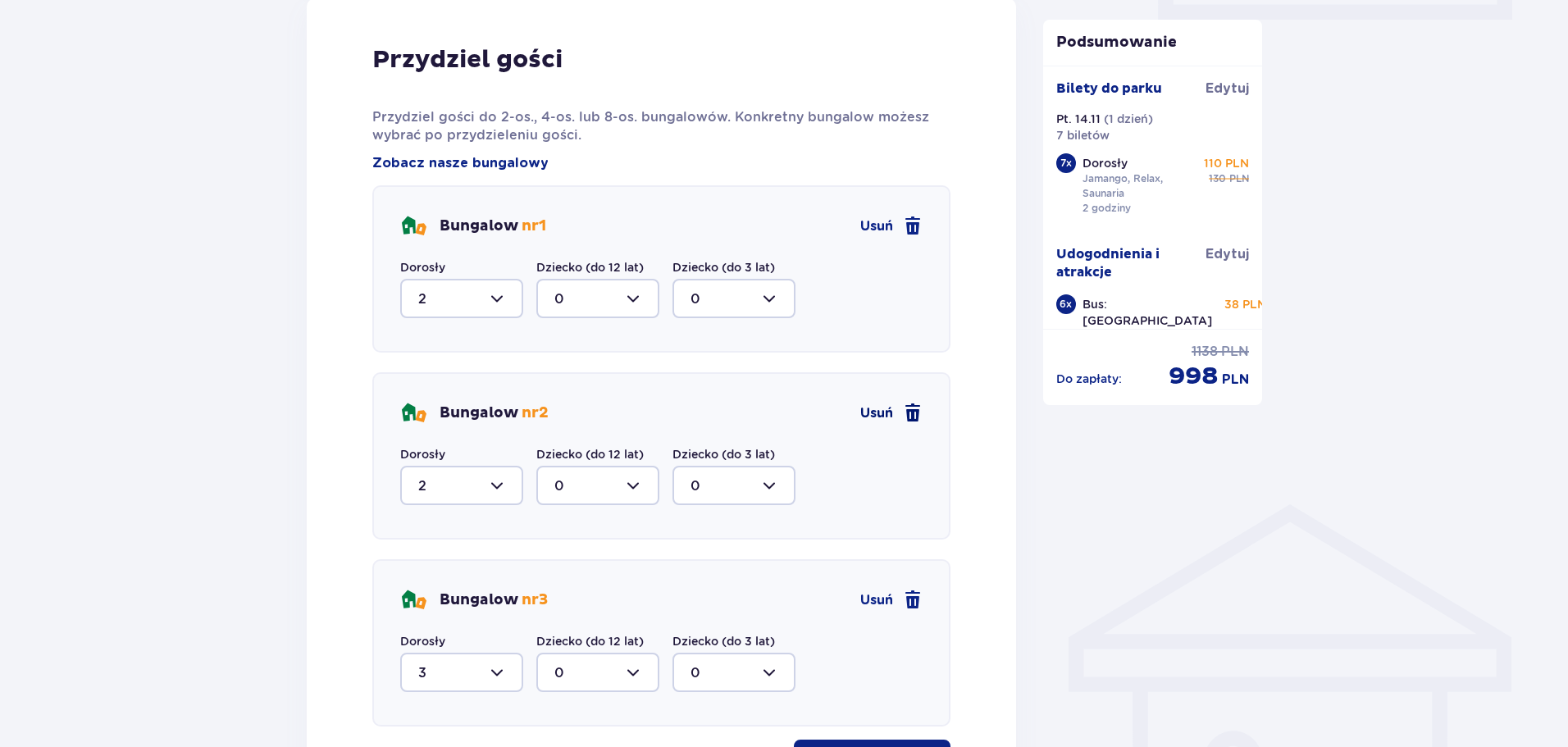
click at [883, 418] on span "Usuń" at bounding box center [877, 414] width 32 height 18
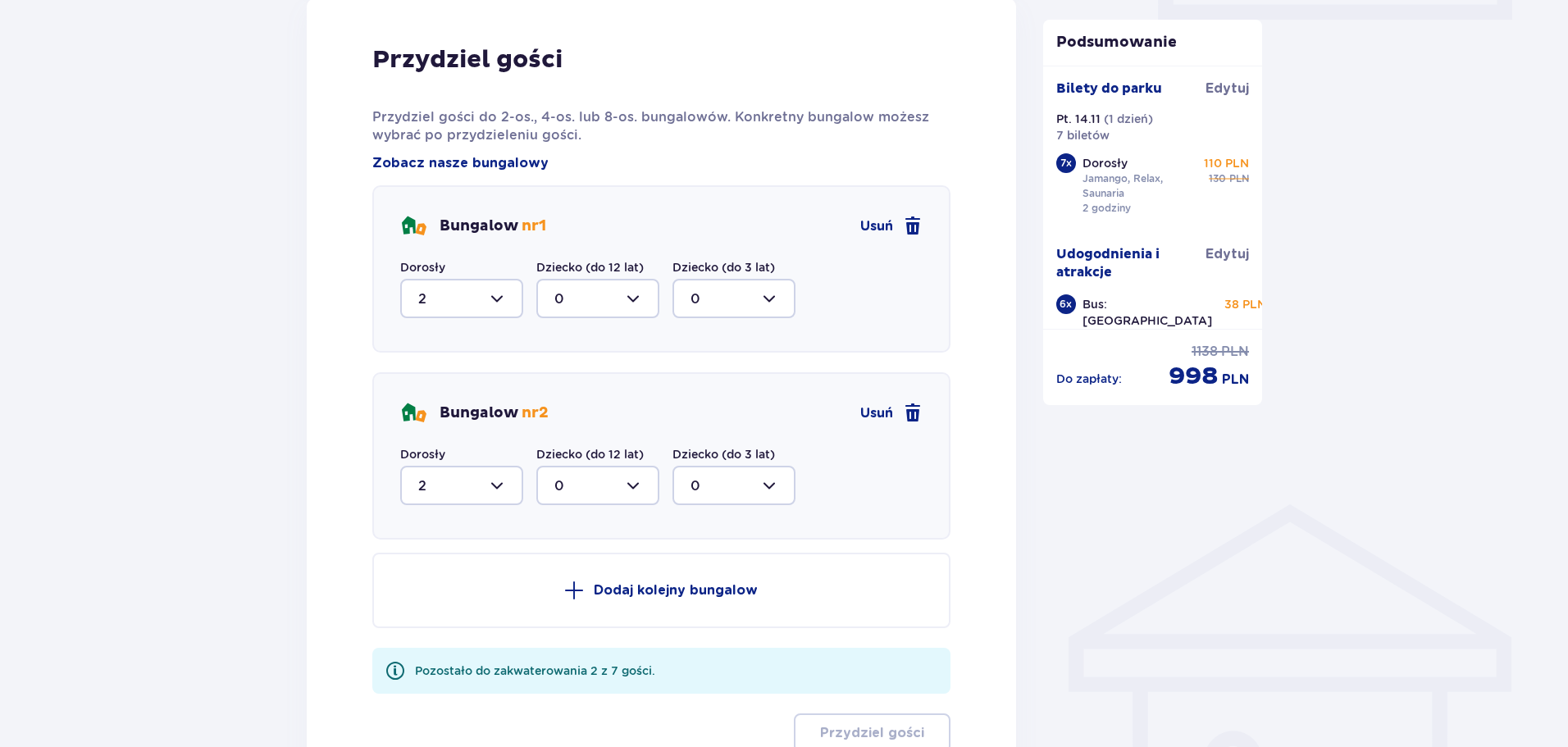
type input "3"
click at [496, 302] on div at bounding box center [461, 299] width 123 height 40
click at [435, 454] on div "4" at bounding box center [461, 459] width 87 height 18
type input "4"
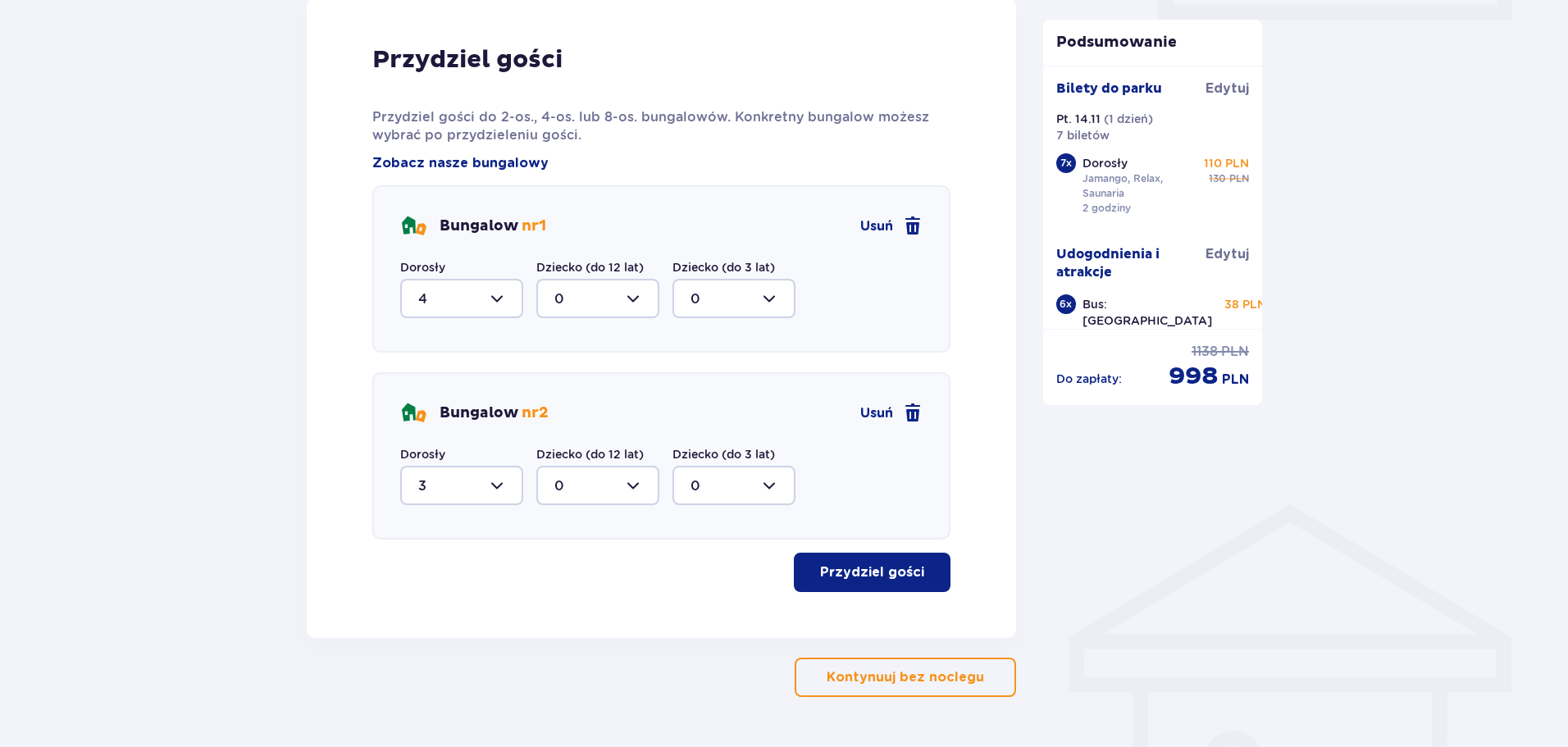
click at [890, 568] on p "Przydziel gości" at bounding box center [871, 573] width 104 height 18
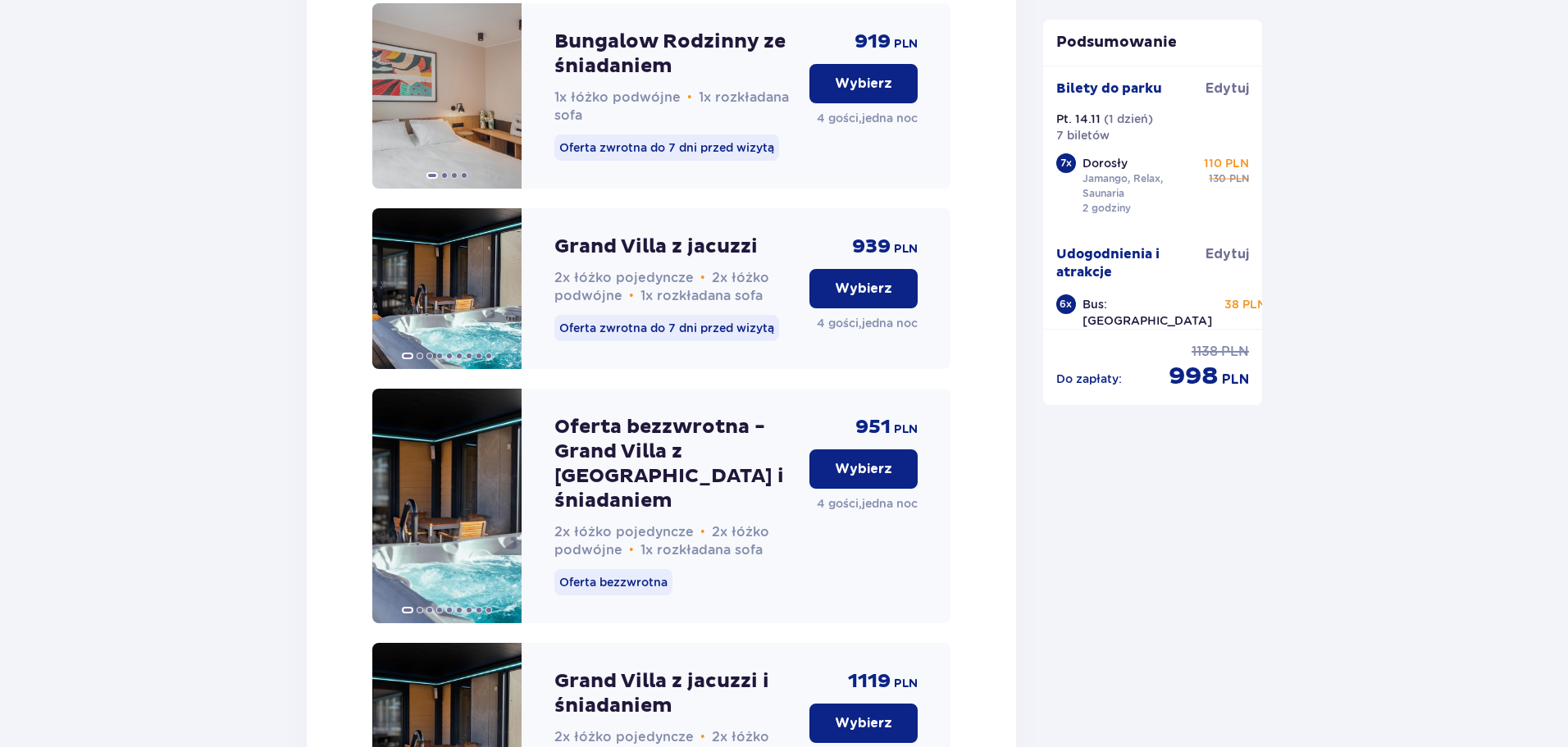
scroll to position [3353, 0]
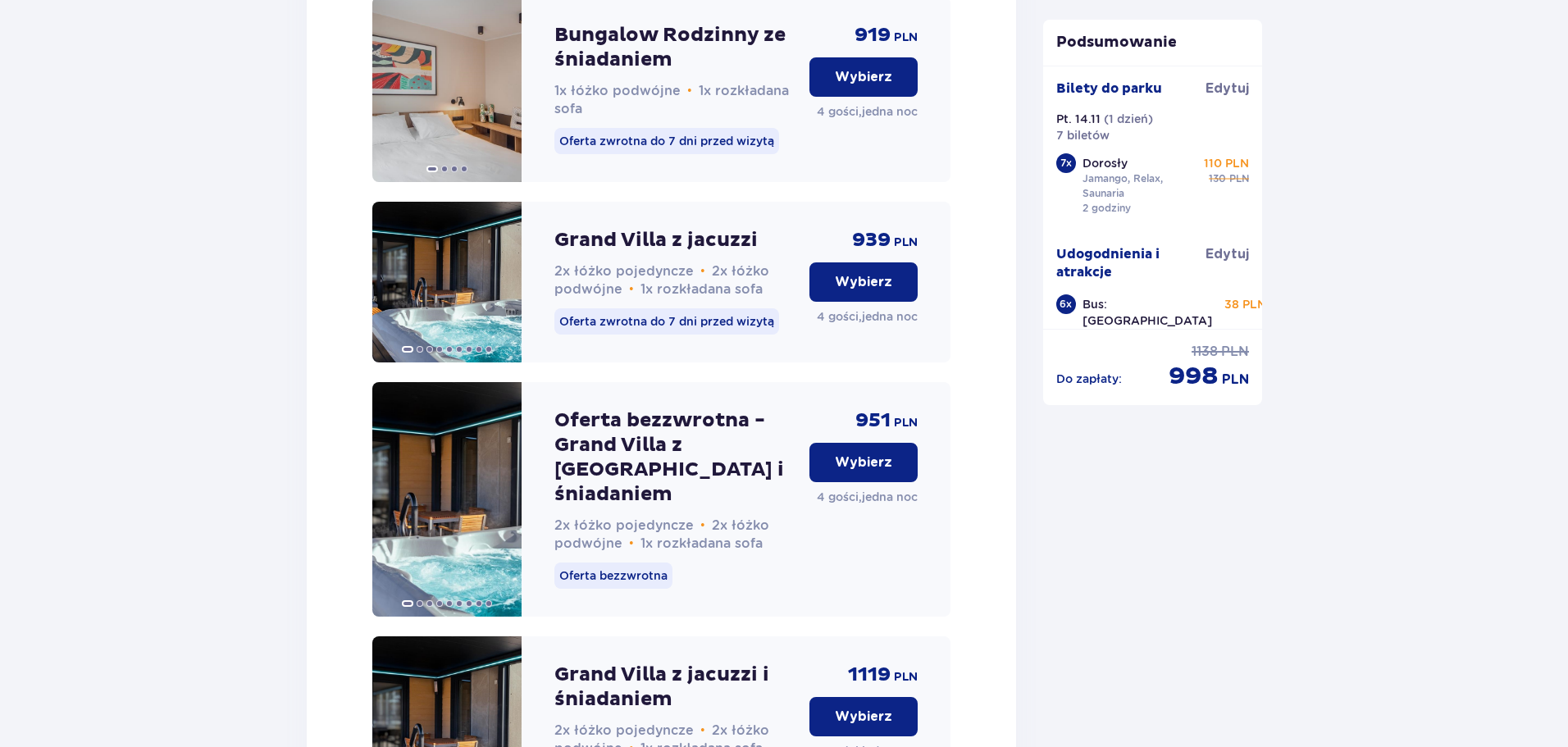
click at [877, 472] on p "Wybierz" at bounding box center [864, 462] width 58 height 18
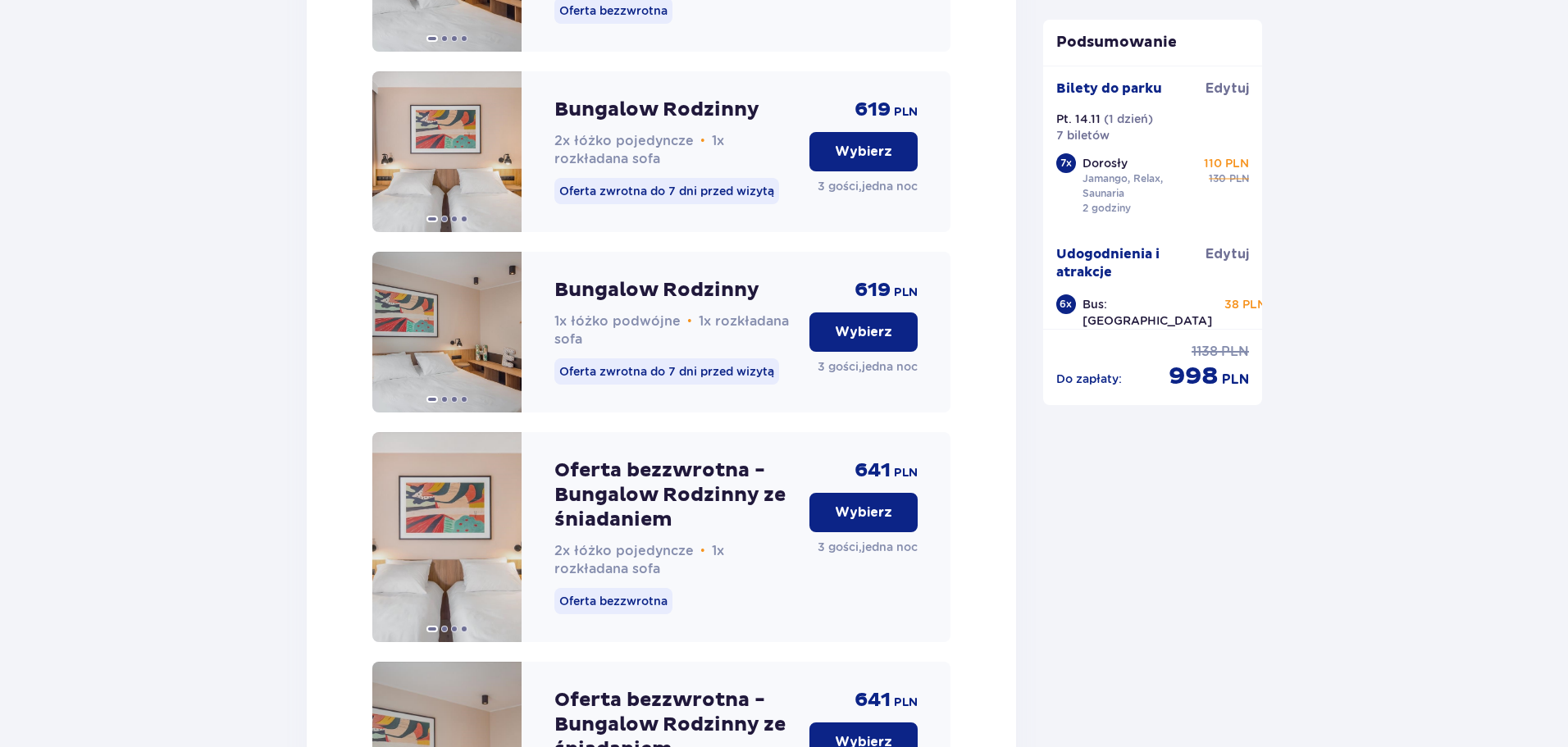
scroll to position [4984, 0]
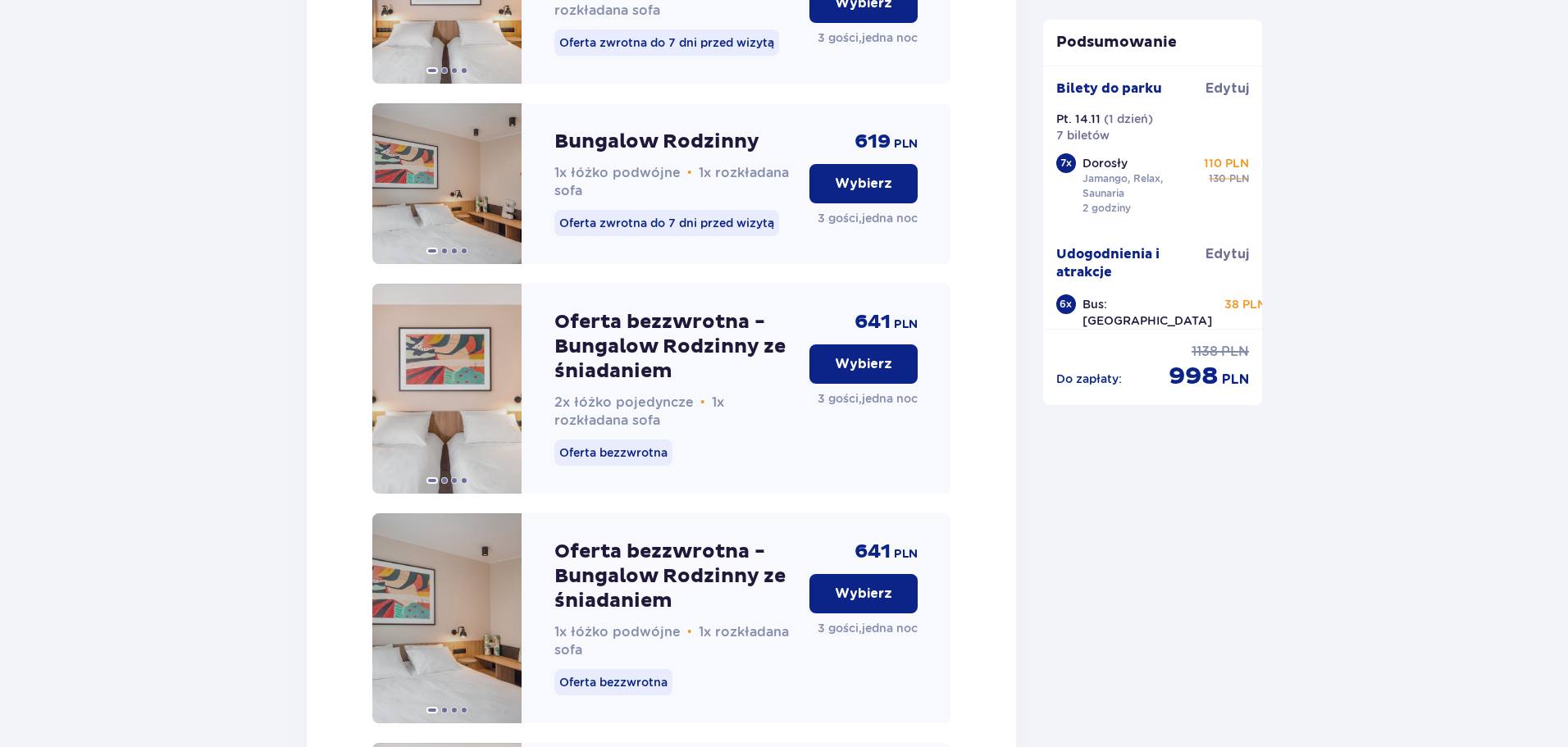
click at [870, 362] on button "Wybierz" at bounding box center [863, 364] width 108 height 40
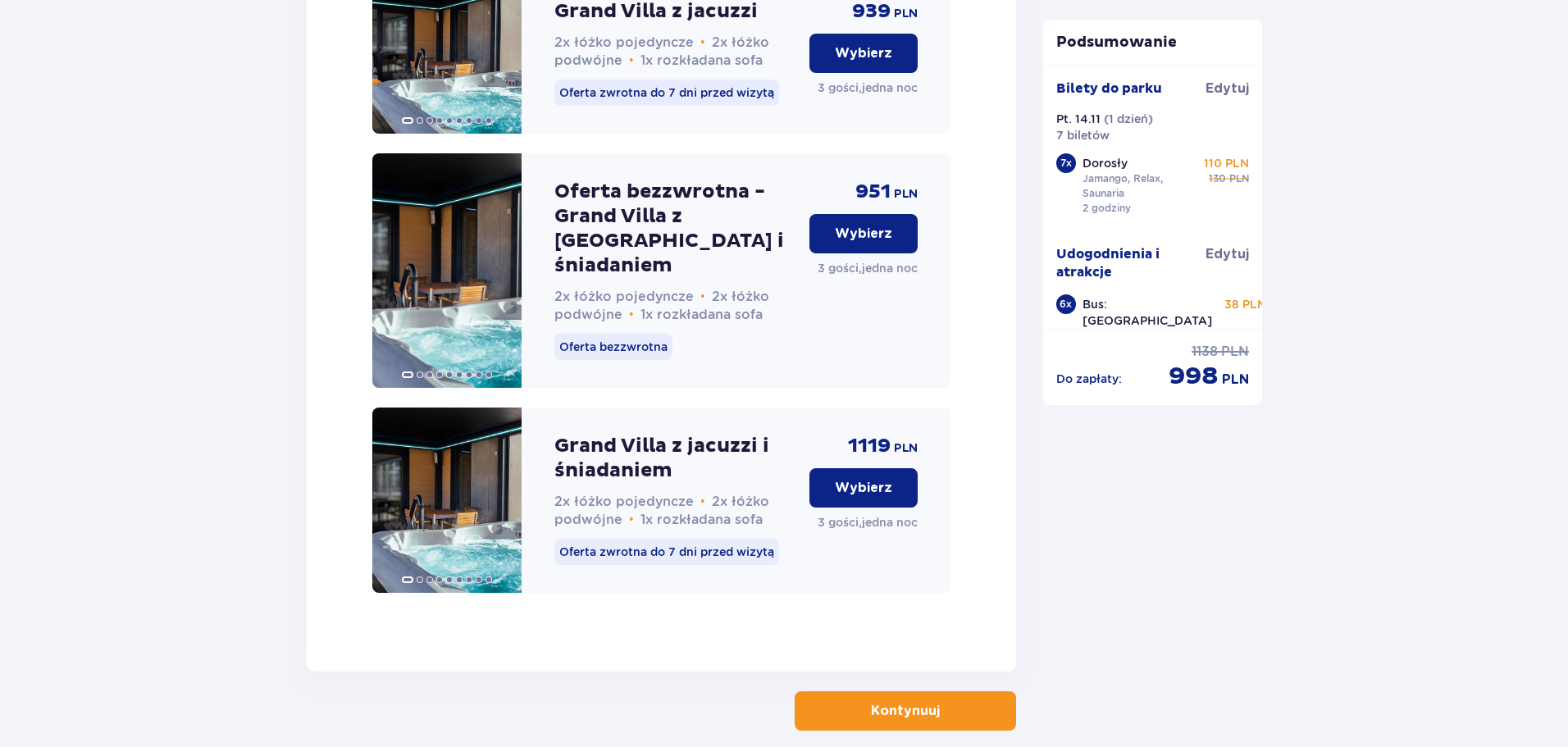
scroll to position [6271, 0]
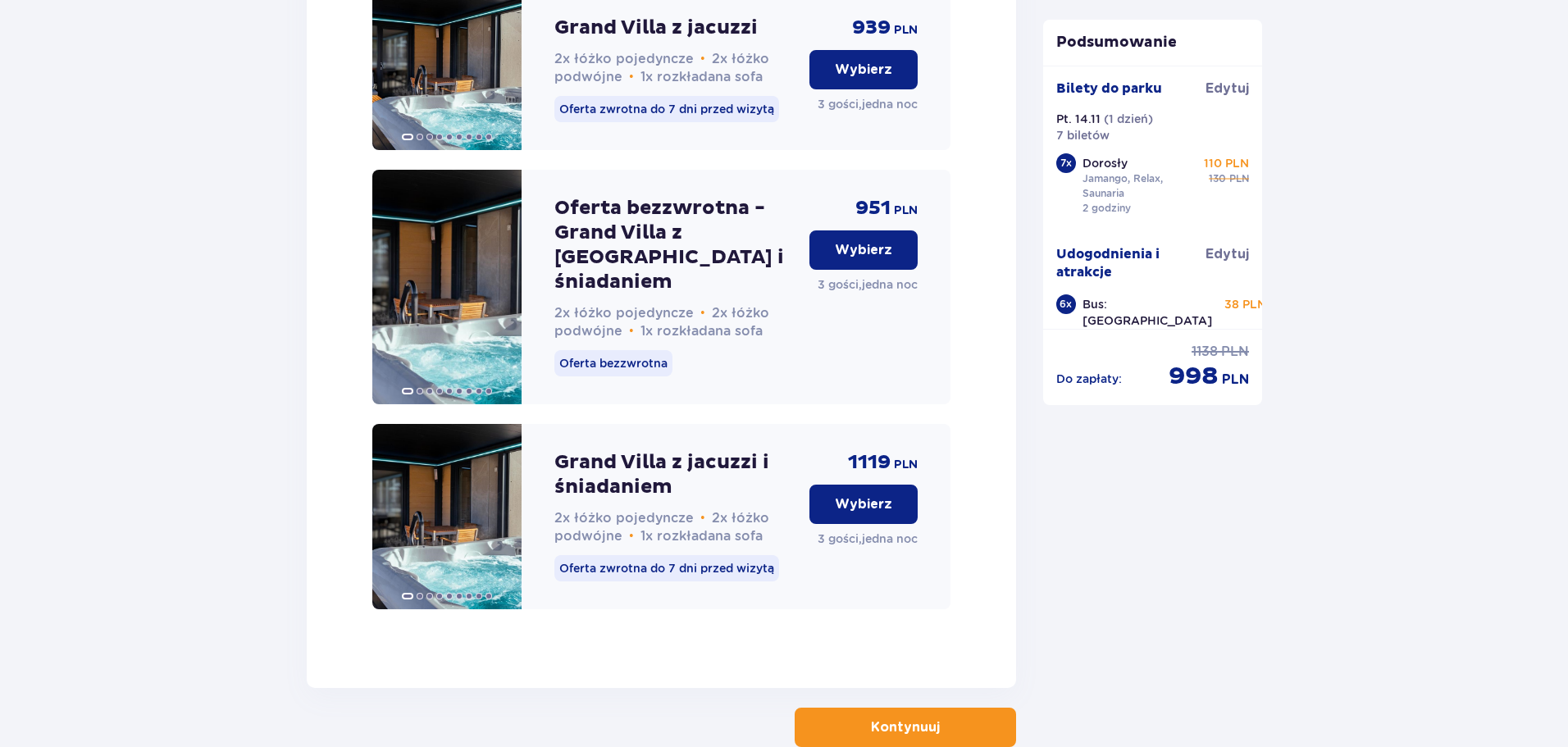
click at [963, 708] on button "Kontynuuj" at bounding box center [905, 728] width 221 height 40
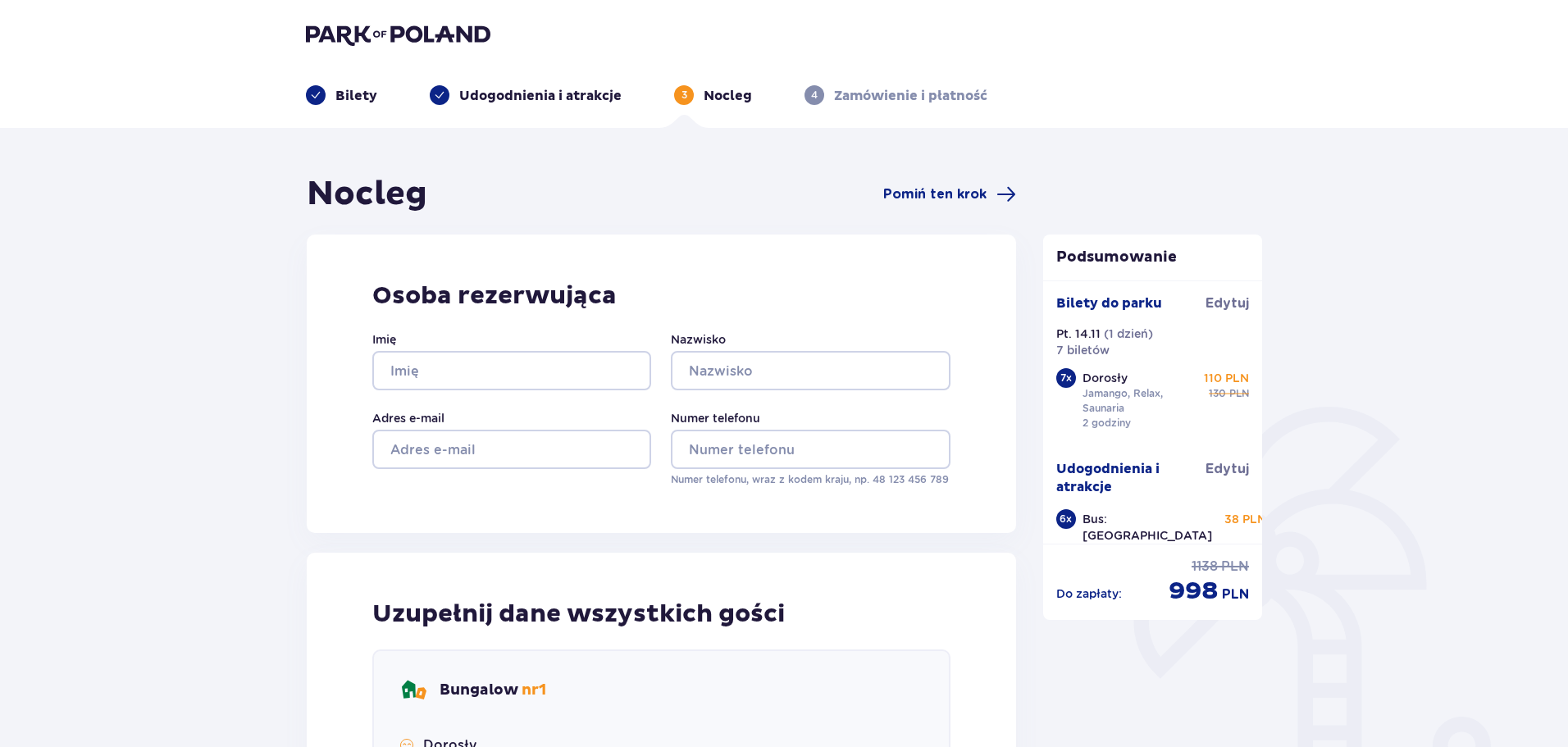
click at [543, 350] on div "Imię" at bounding box center [511, 360] width 279 height 59
click at [536, 369] on input "Imię" at bounding box center [511, 371] width 279 height 40
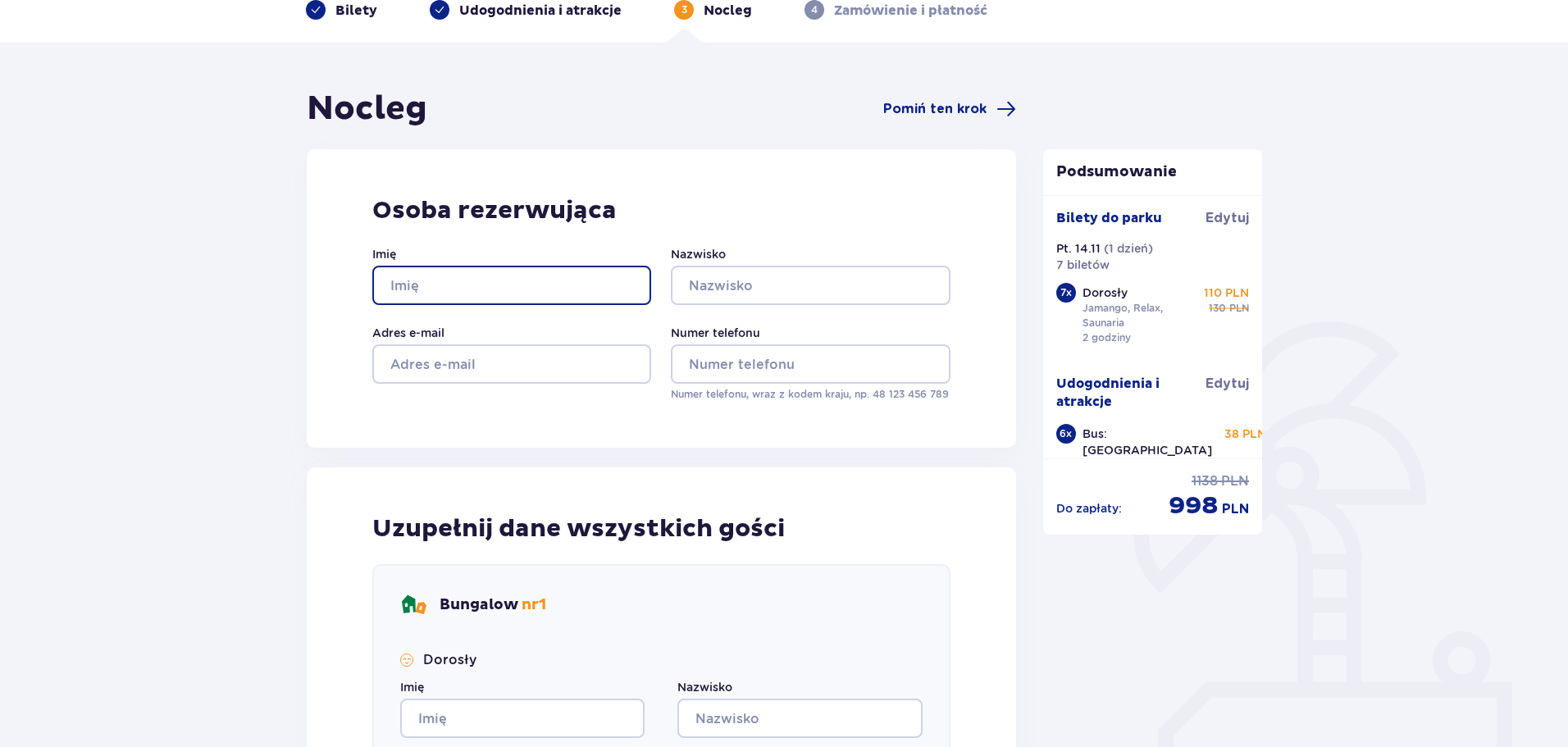
scroll to position [246, 0]
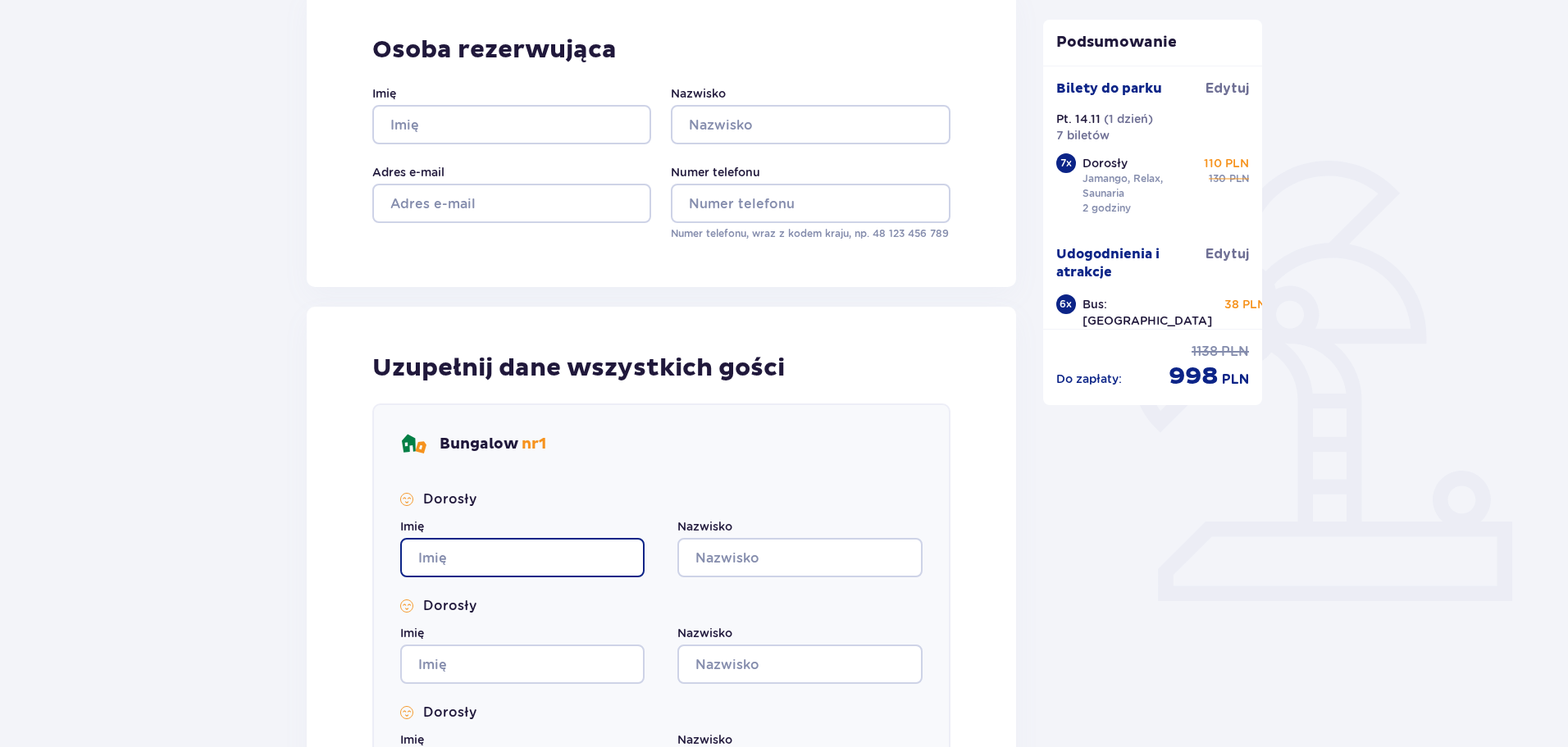
click at [513, 555] on input "Imię" at bounding box center [522, 558] width 245 height 40
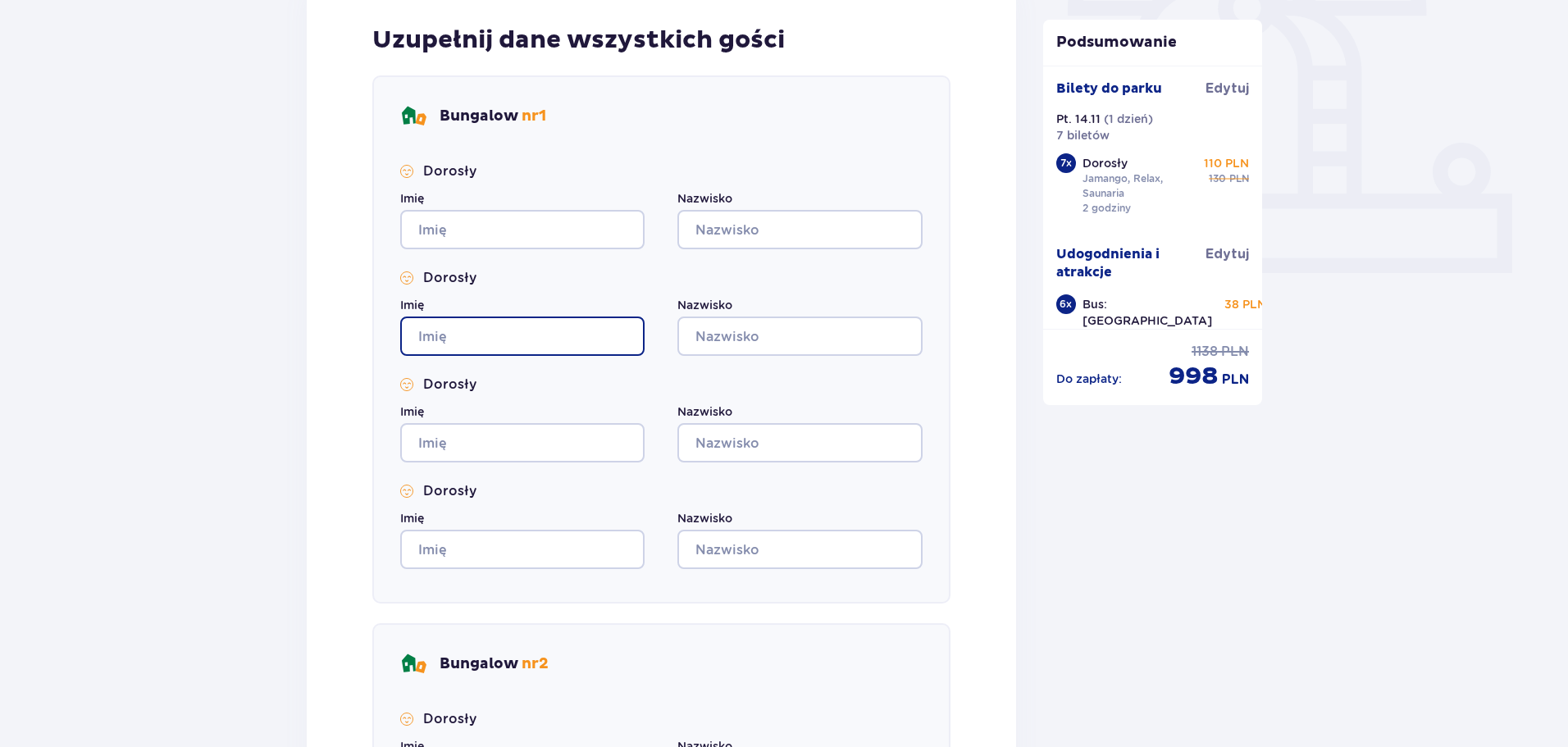
click at [467, 339] on input "Imię" at bounding box center [522, 337] width 245 height 40
type input "Paulina"
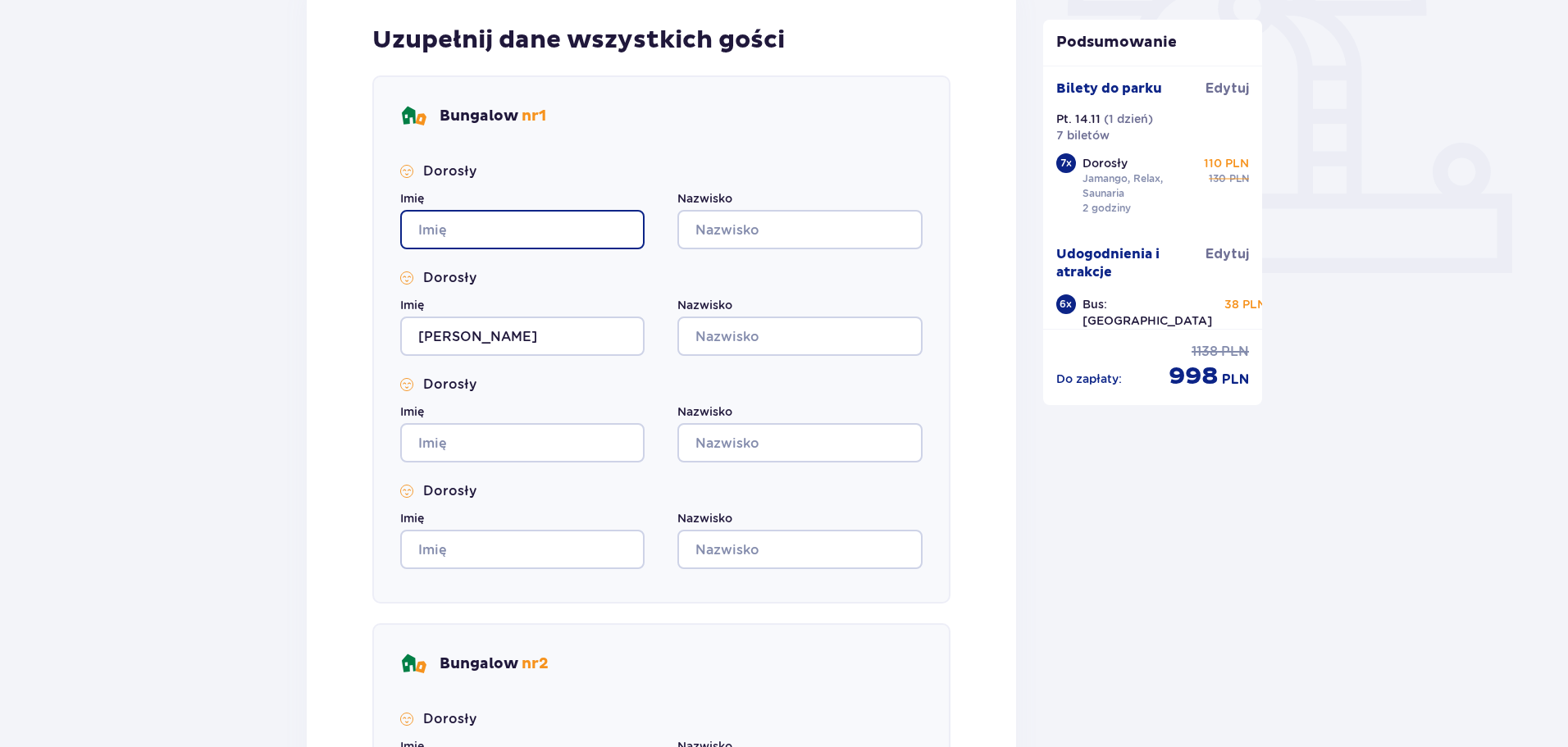
type input "Paulina"
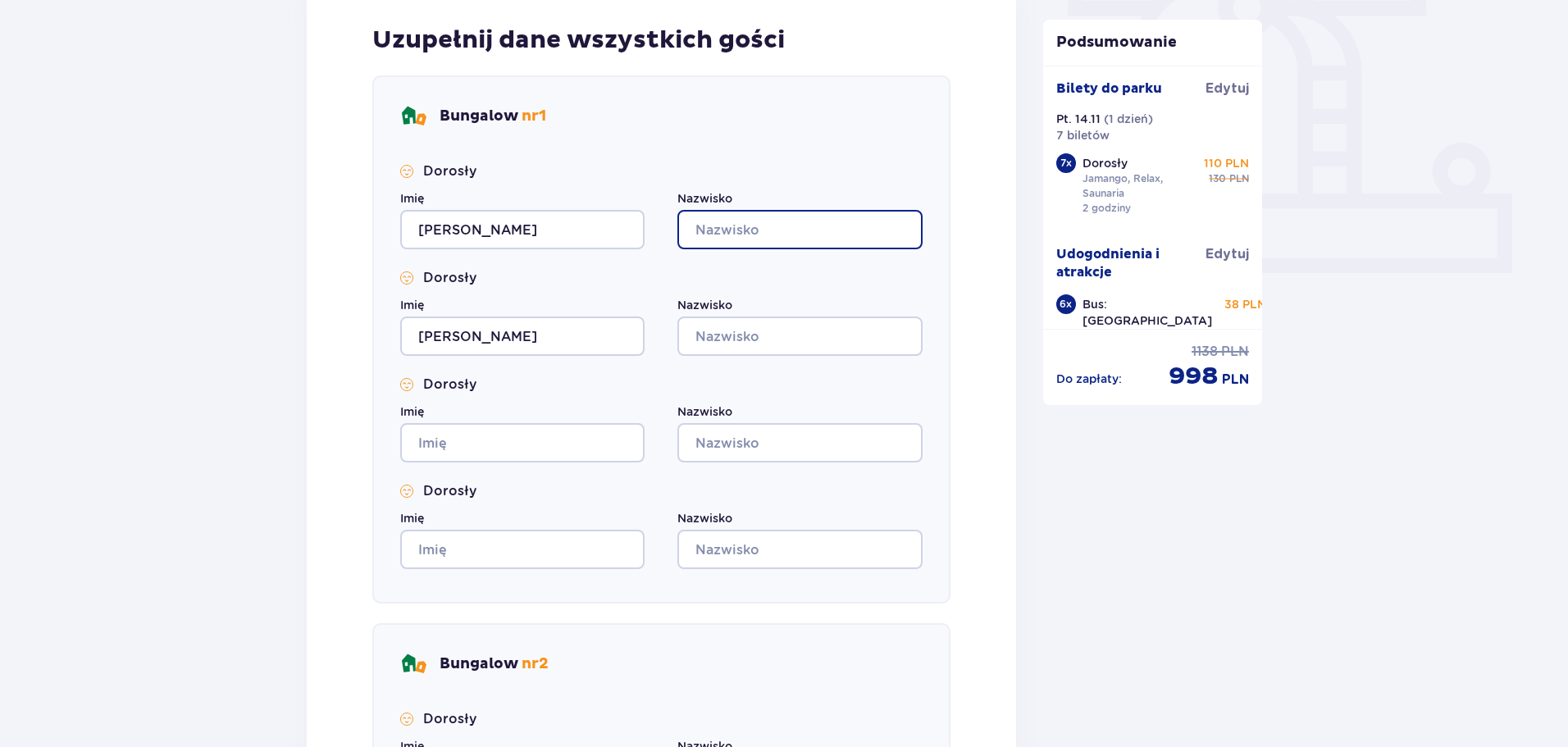
type input "Kampczyk"
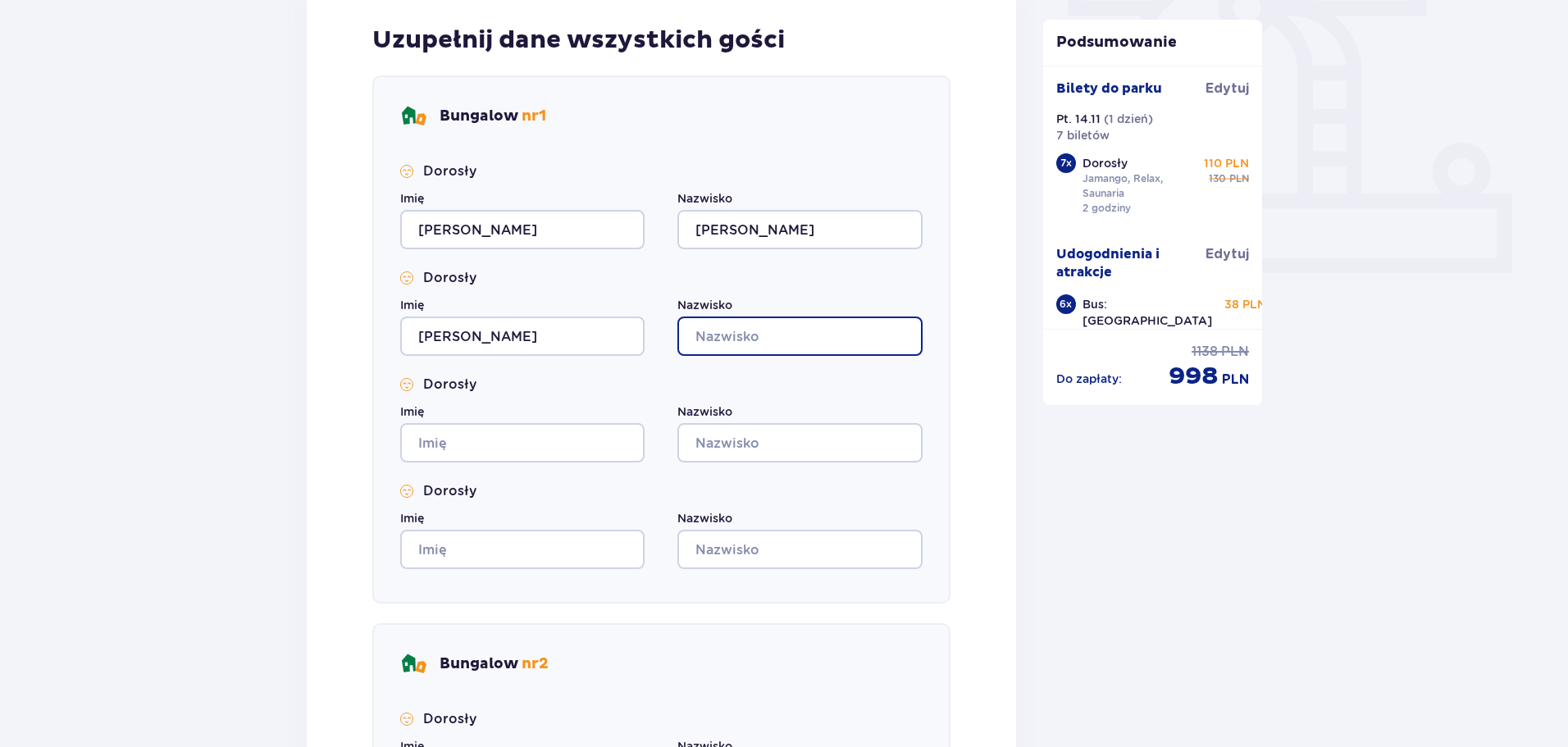
type input "Kampczyk"
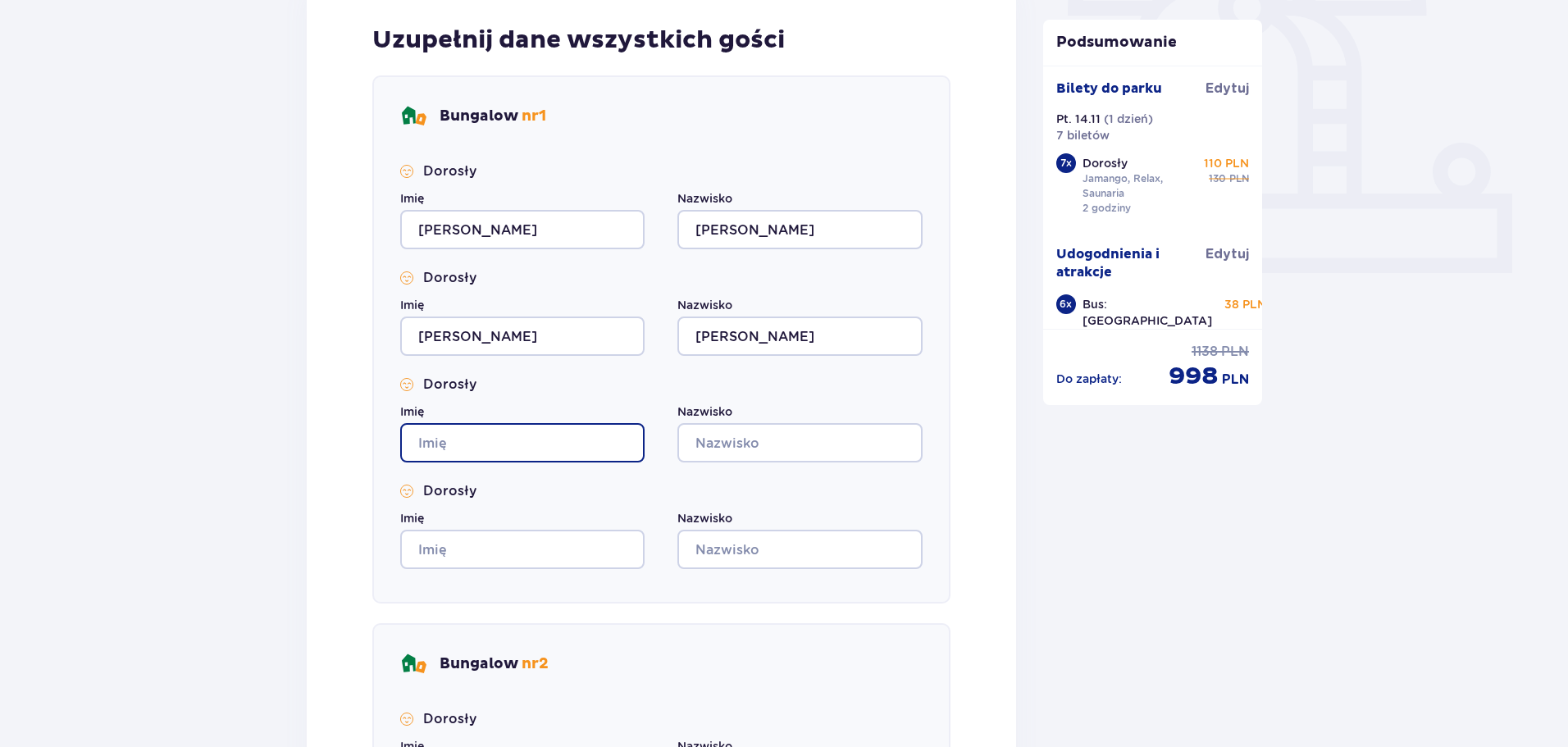
type input "Paulina"
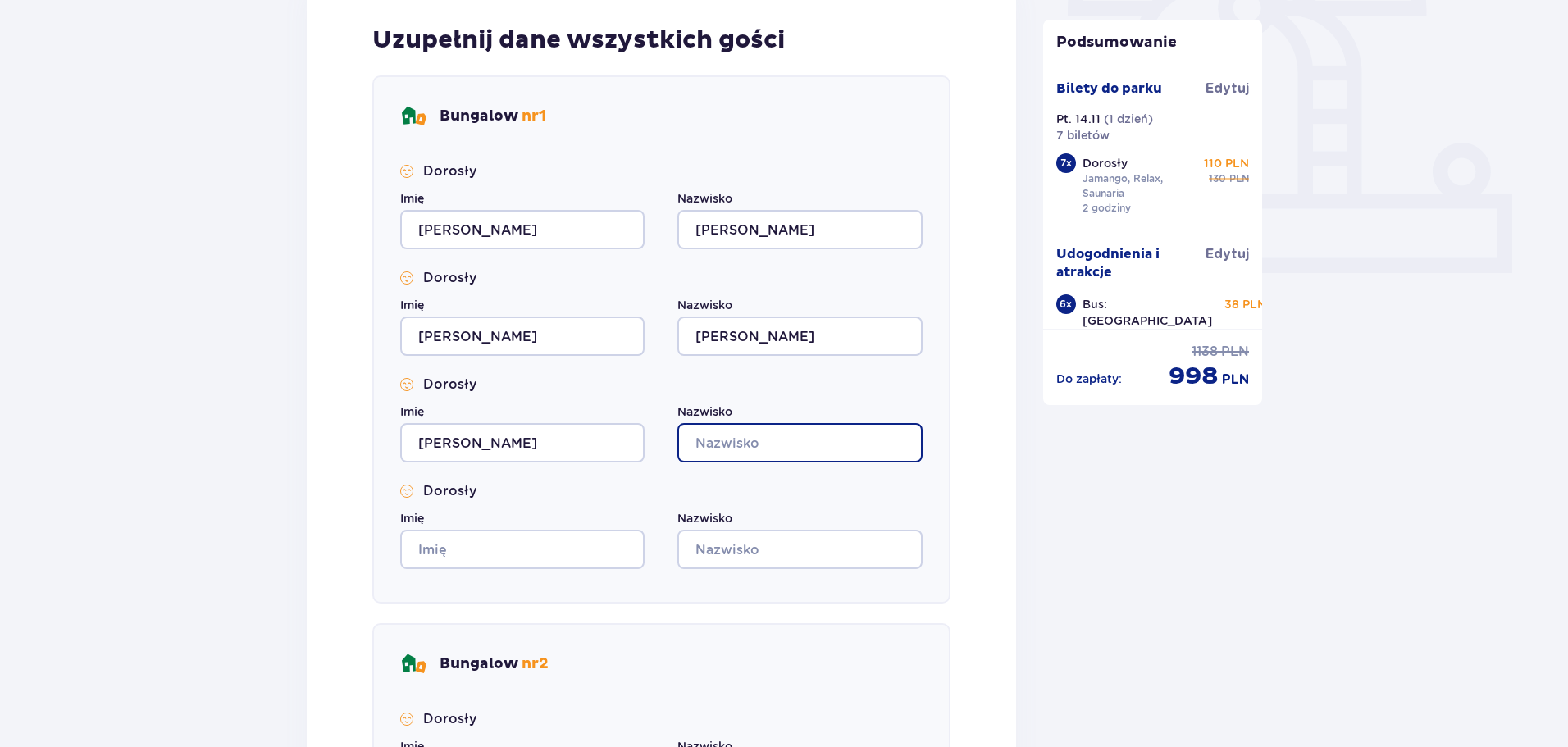
type input "Kampczyk"
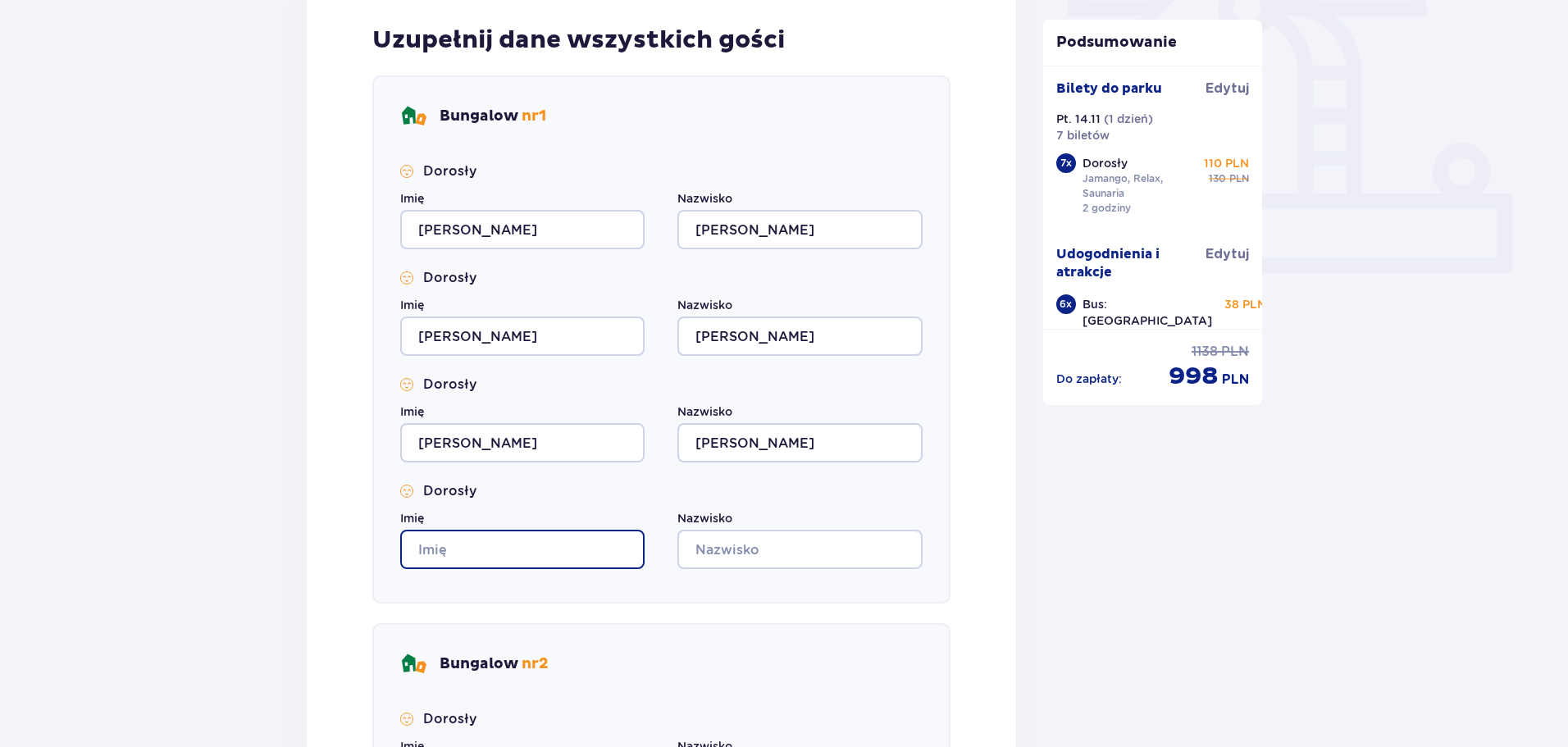
type input "Paulina"
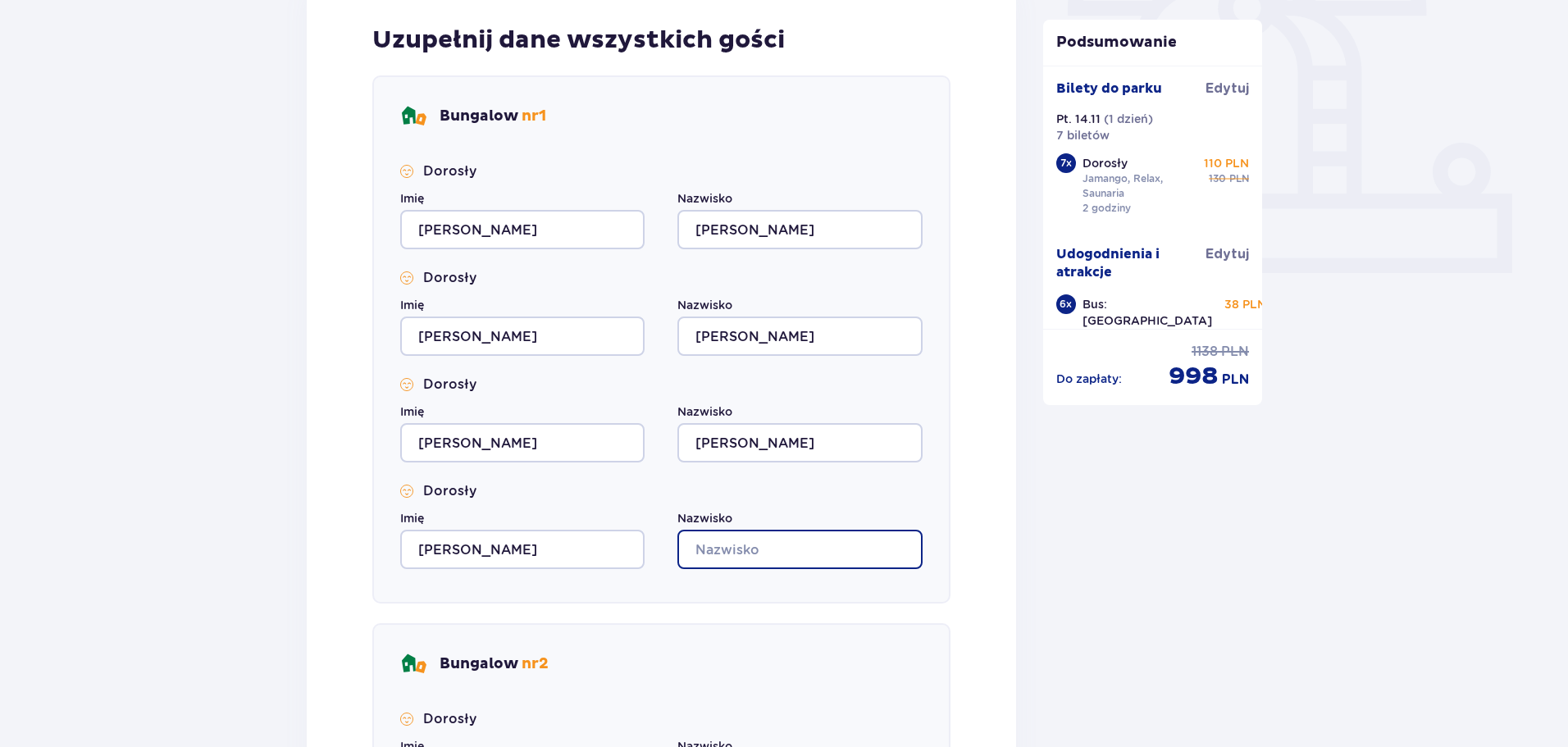
type input "Kampczyk"
type input "Paulina"
type input "Kampczyk"
type input "Paulina"
type input "Kampczyk"
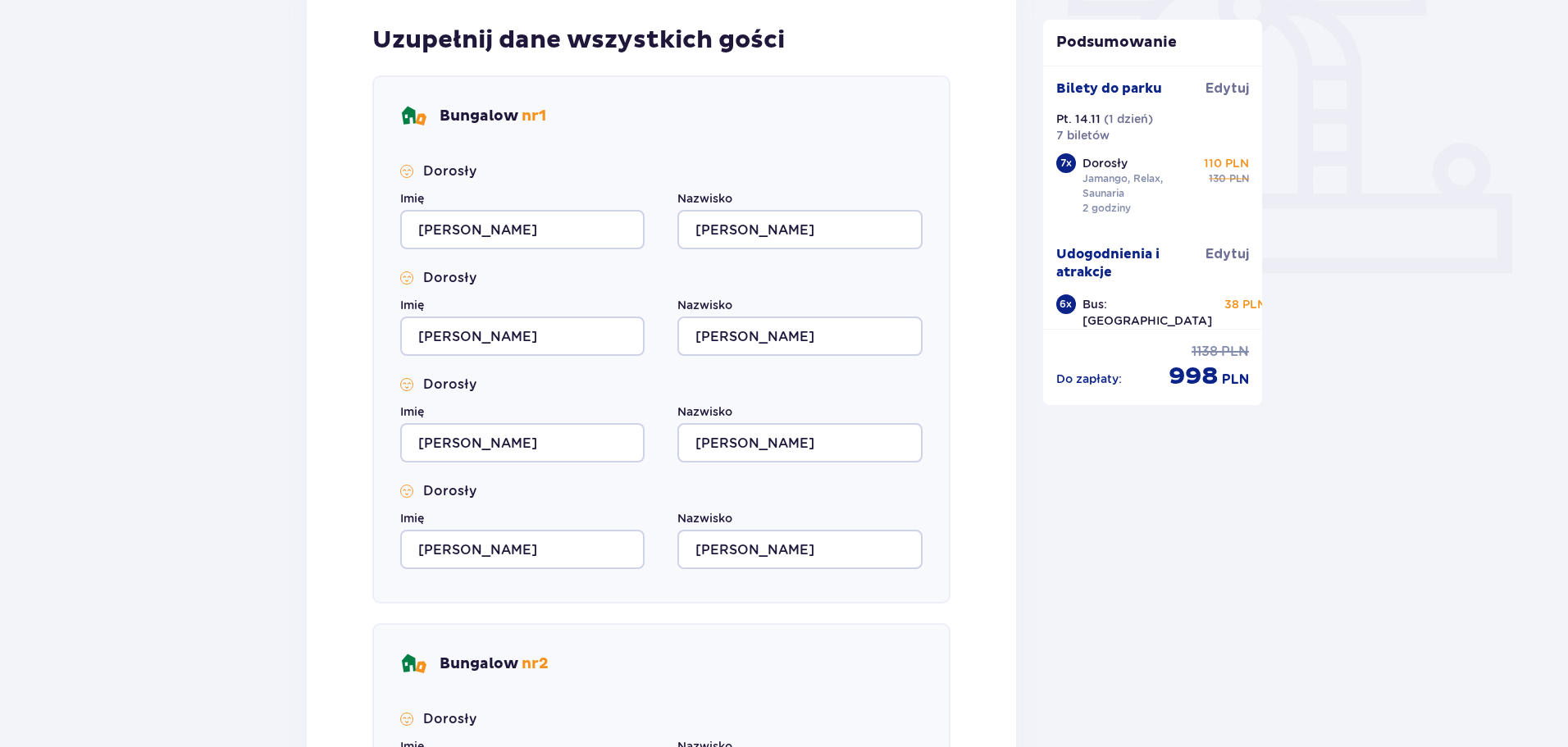
type input "Paulina"
type input "Kampczyk"
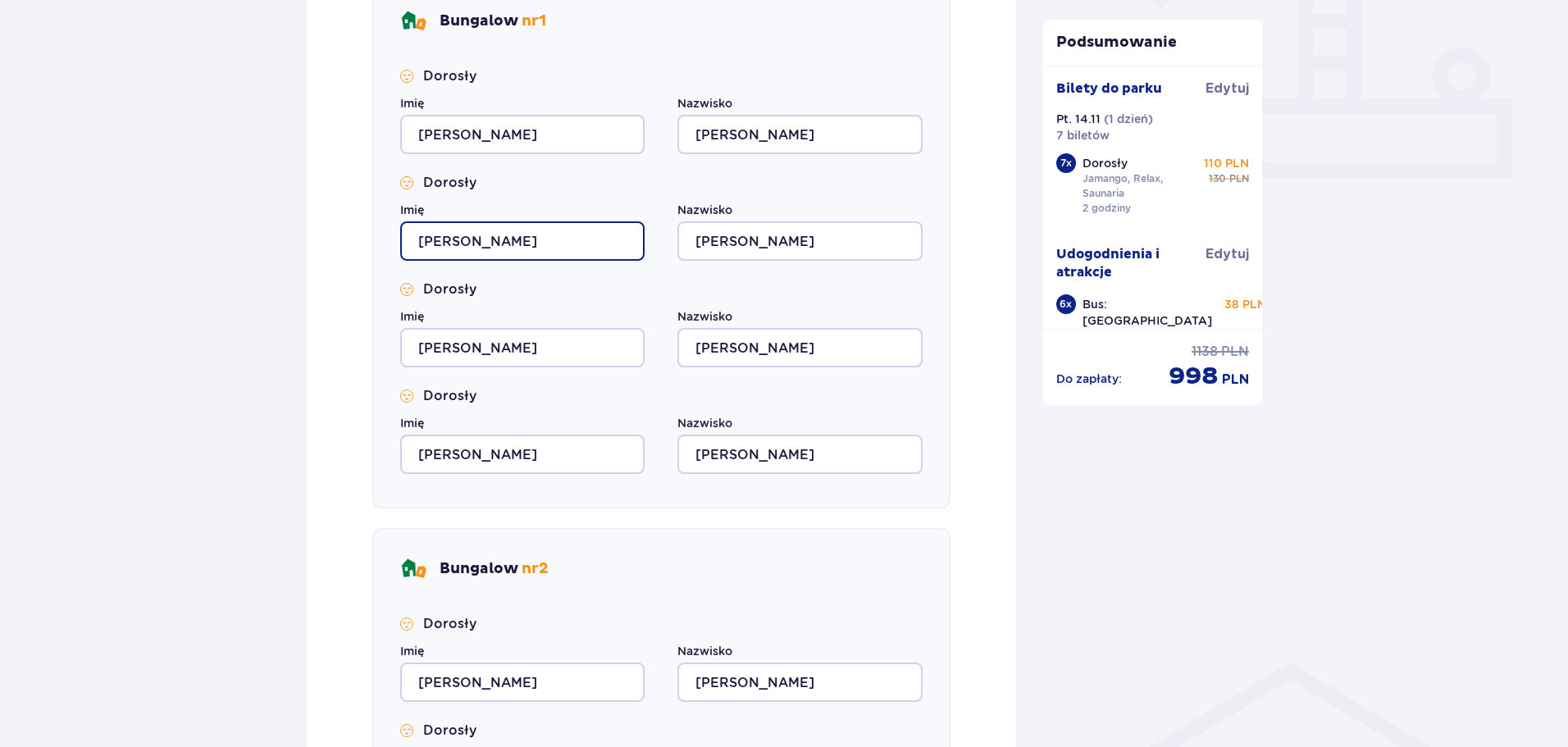
scroll to position [820, 0]
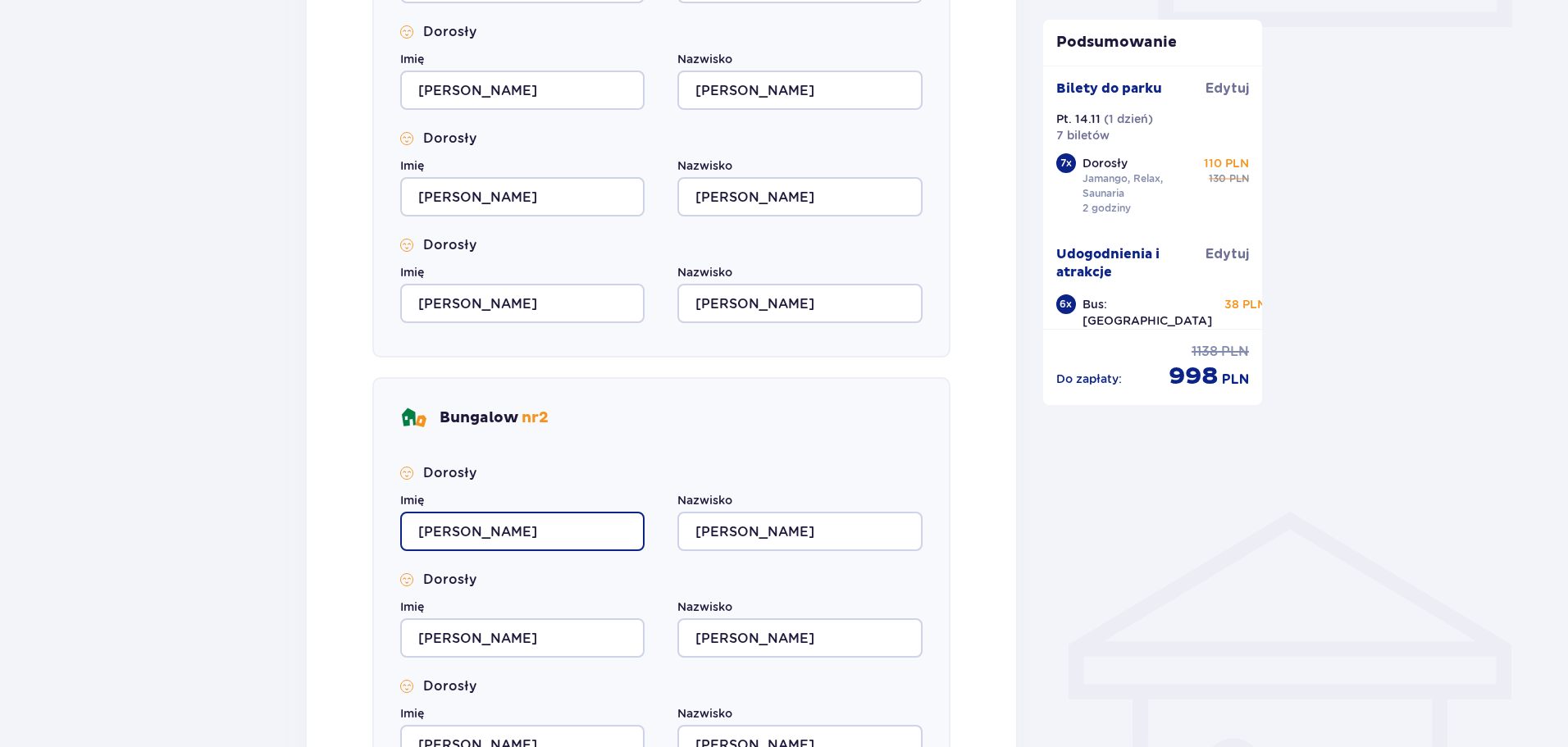
click at [462, 542] on input "Paulina" at bounding box center [522, 532] width 245 height 40
click at [329, 581] on div "Uzupełnij dane wszystkich gości Bungalow nr 1 Dorosły Imię Paulina Nazwisko Kam…" at bounding box center [662, 289] width 710 height 1113
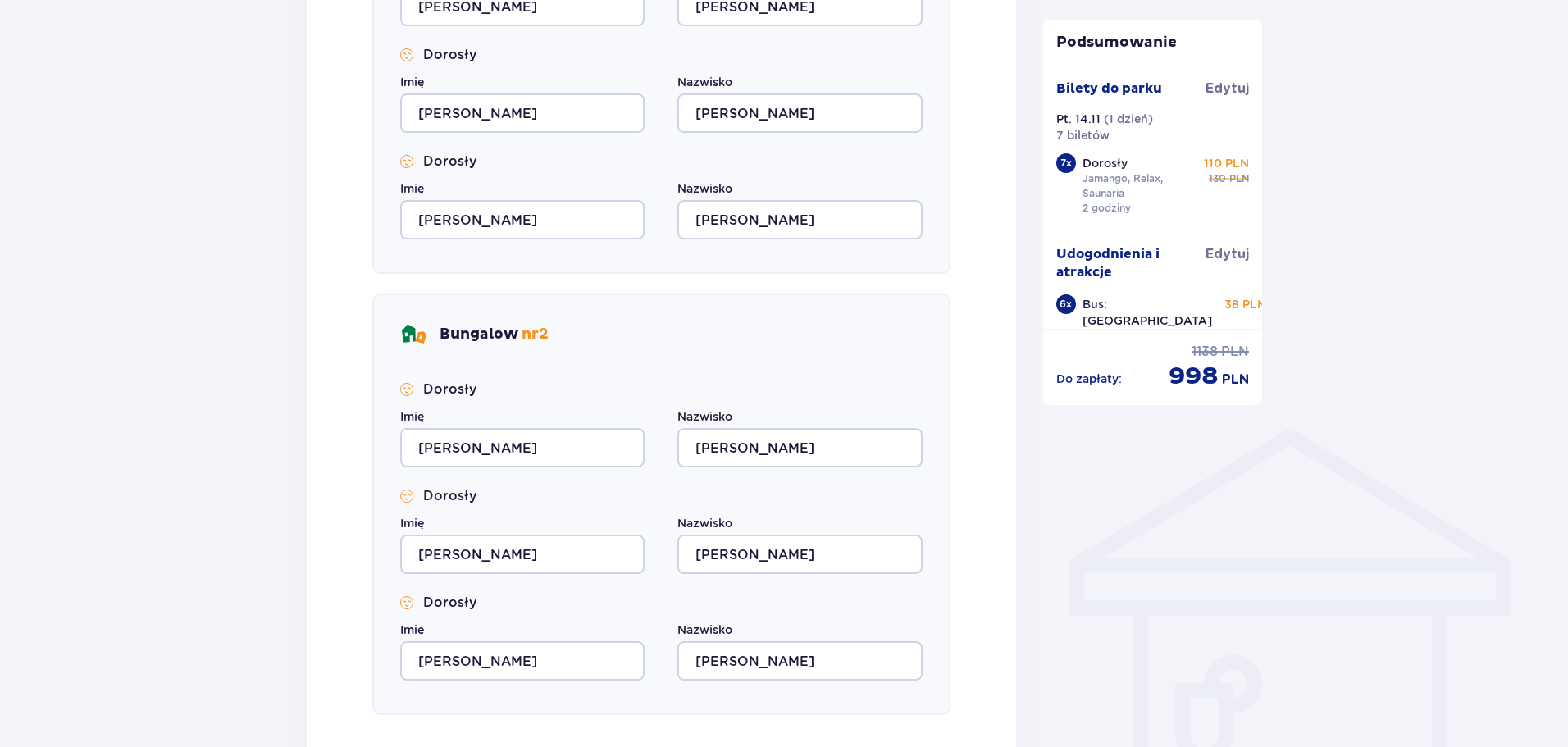
scroll to position [1149, 0]
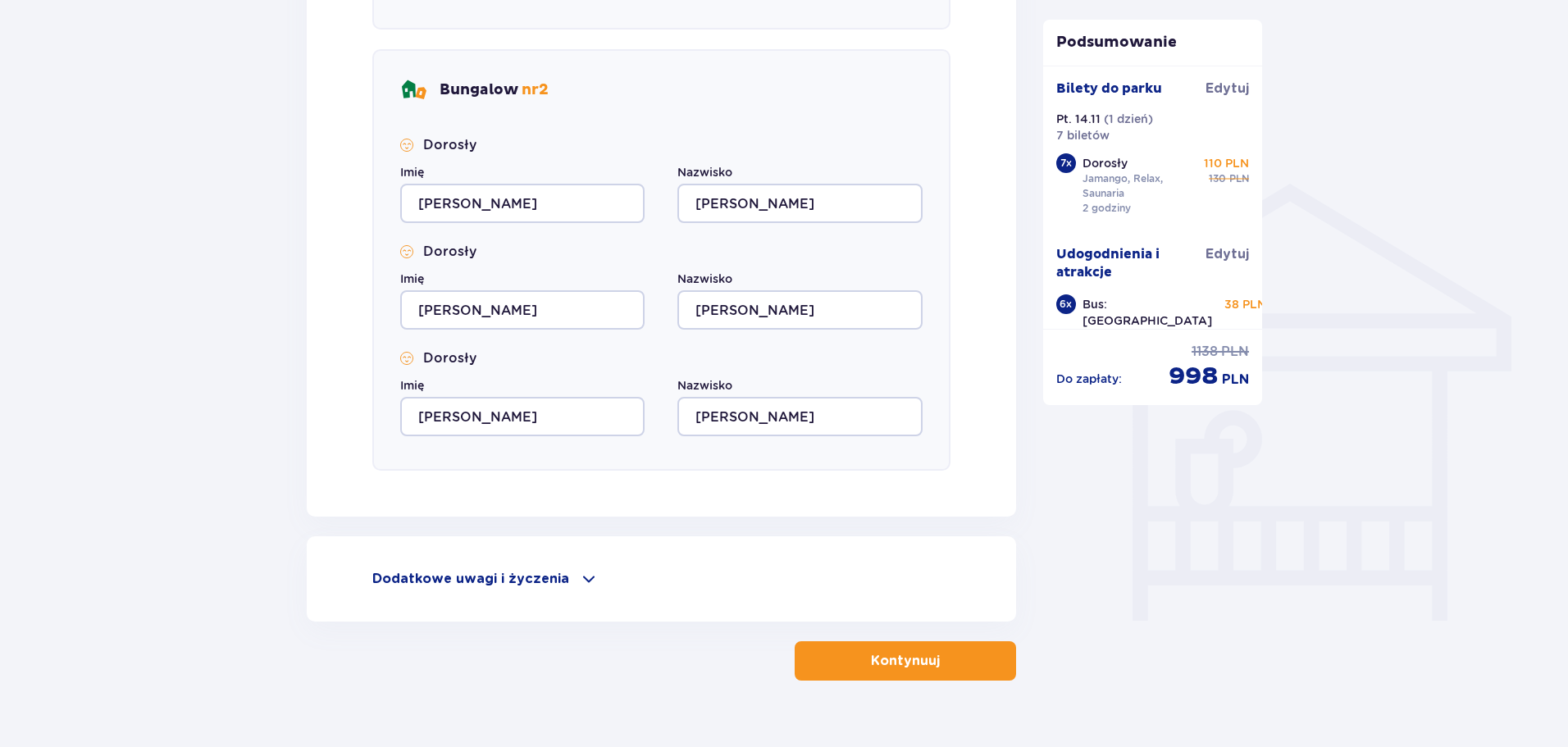
click at [906, 659] on p "Kontynuuj" at bounding box center [905, 661] width 69 height 18
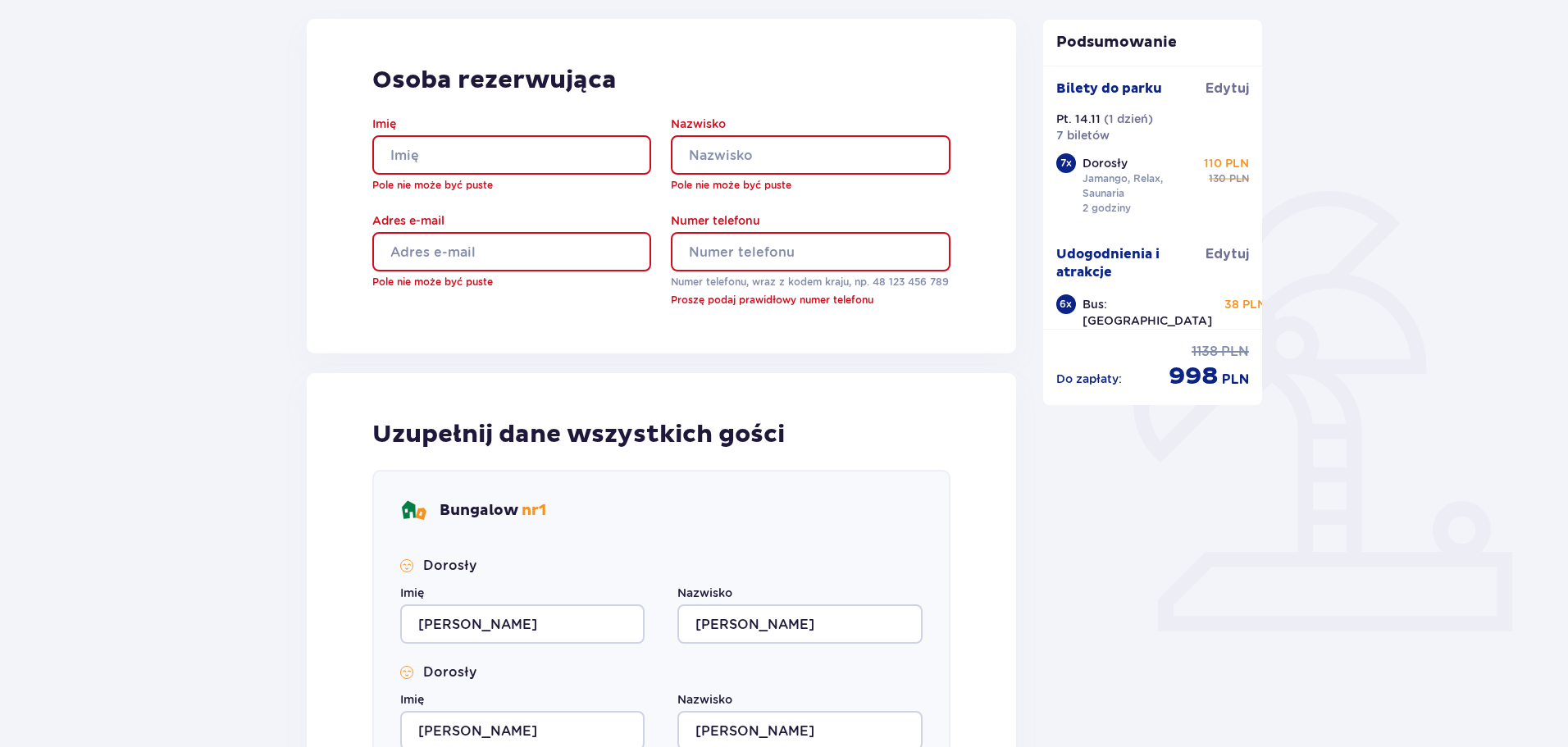
scroll to position [201, 0]
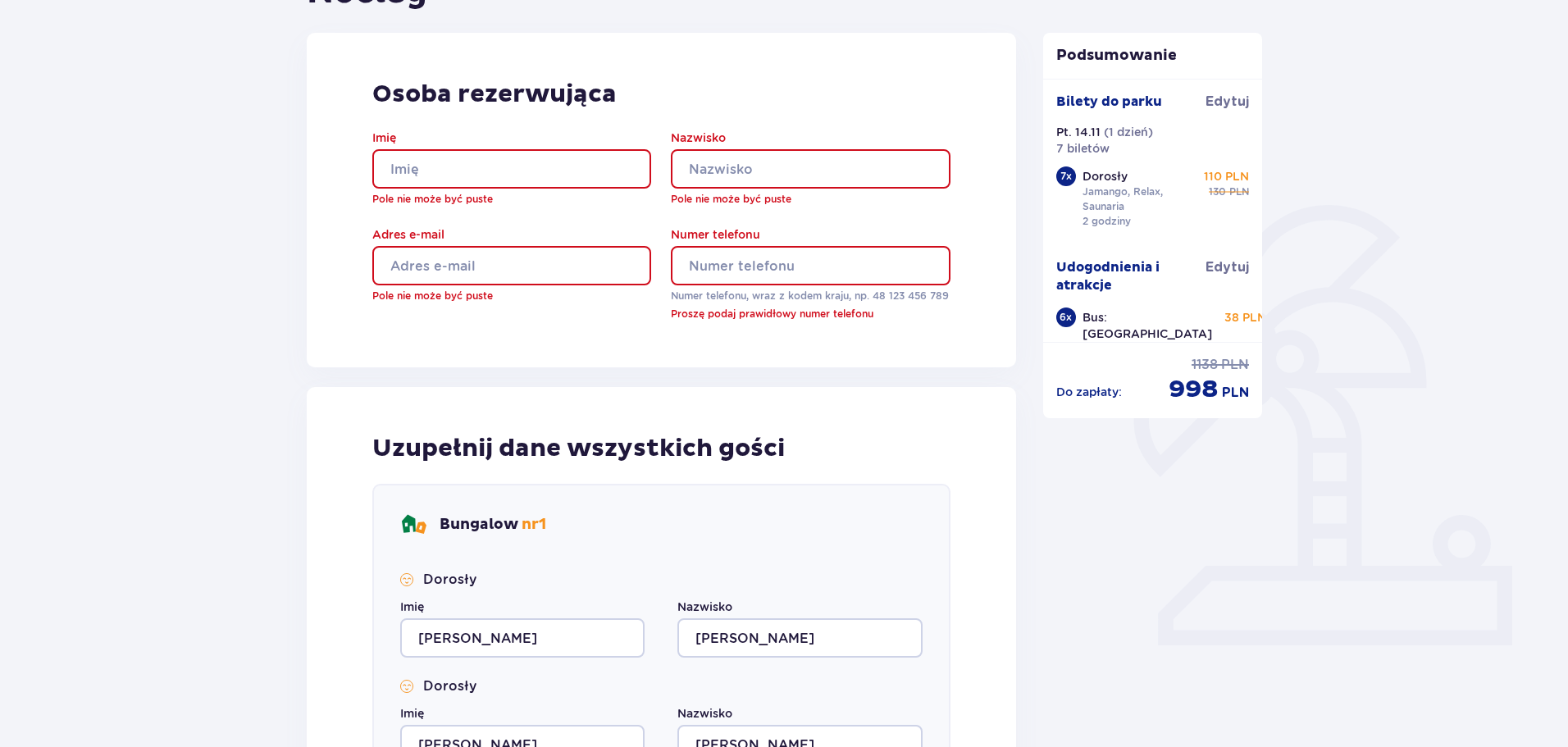
click at [525, 166] on input "Imię" at bounding box center [511, 169] width 279 height 40
type input "Paulina"
type input "Kampczyk"
type input "polin.93@gmail.com"
type input "501441061"
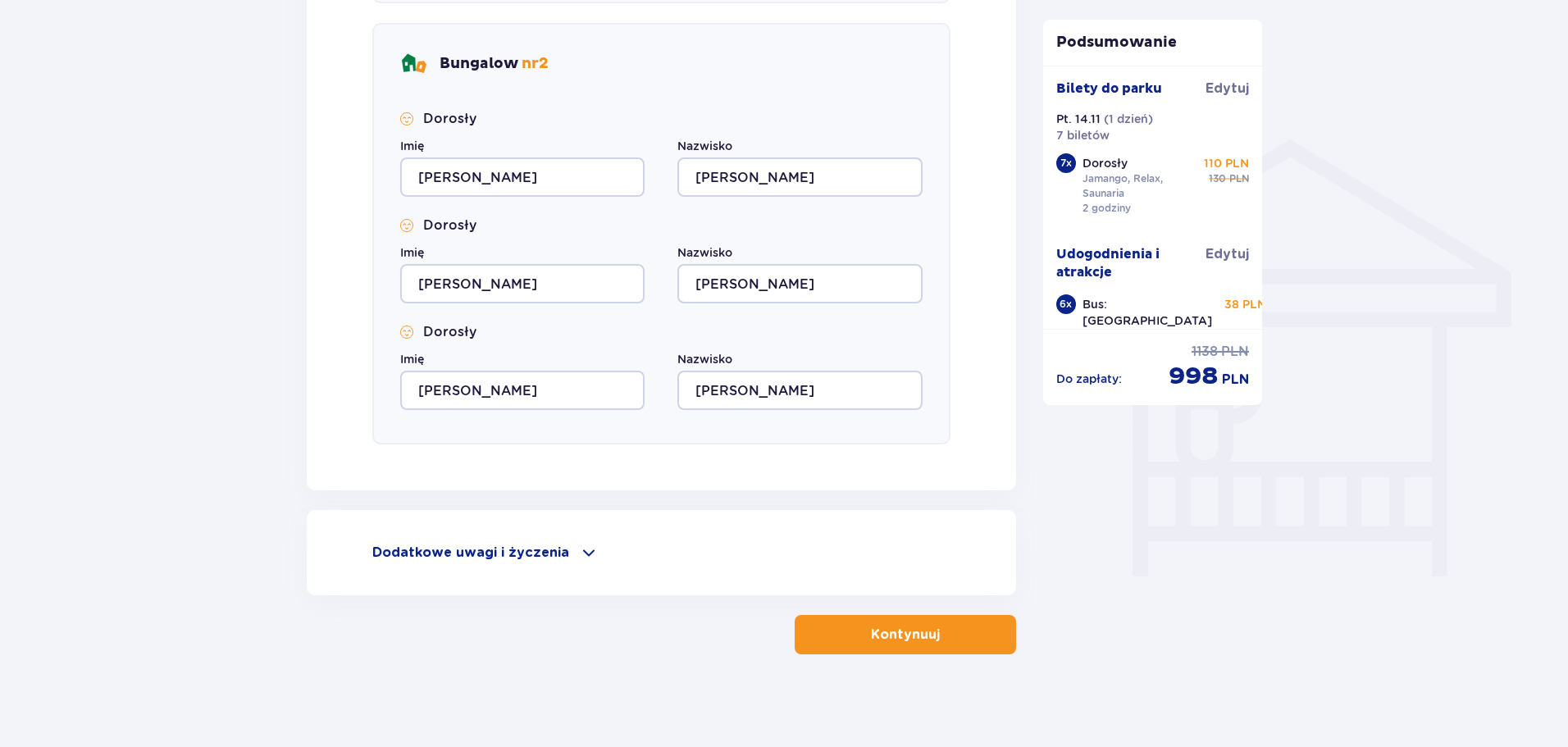
scroll to position [1199, 0]
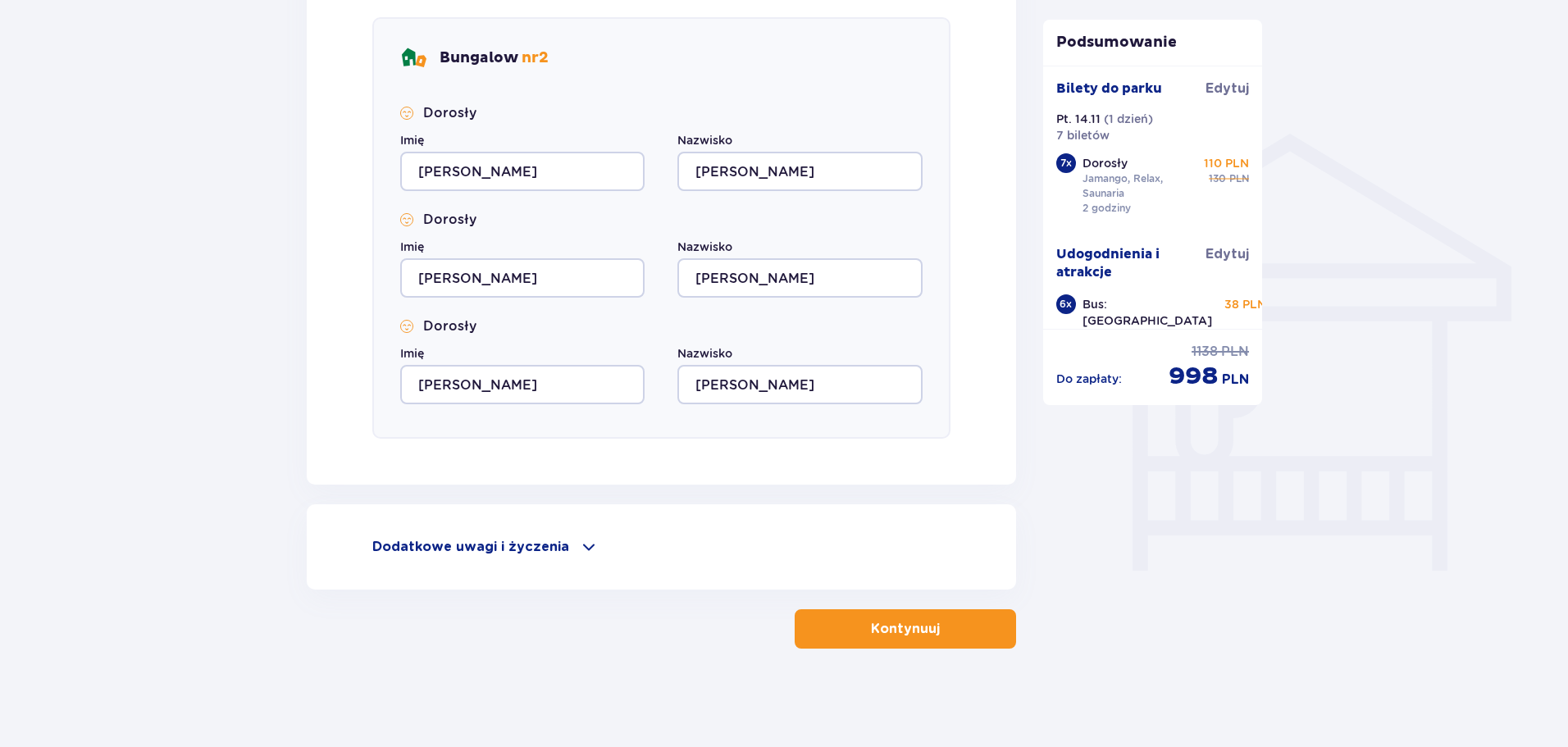
click at [898, 617] on button "Kontynuuj" at bounding box center [905, 630] width 221 height 40
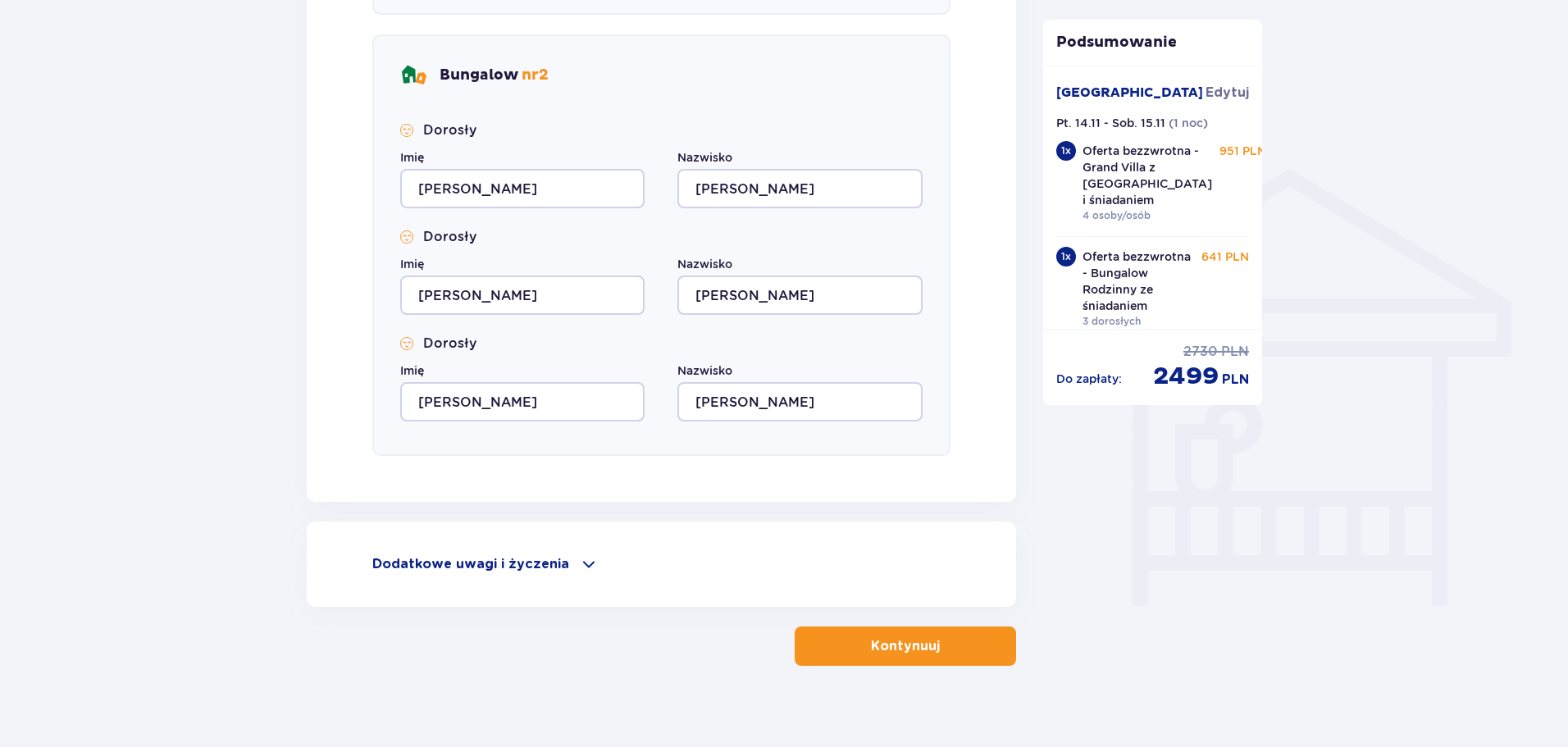
scroll to position [1181, 0]
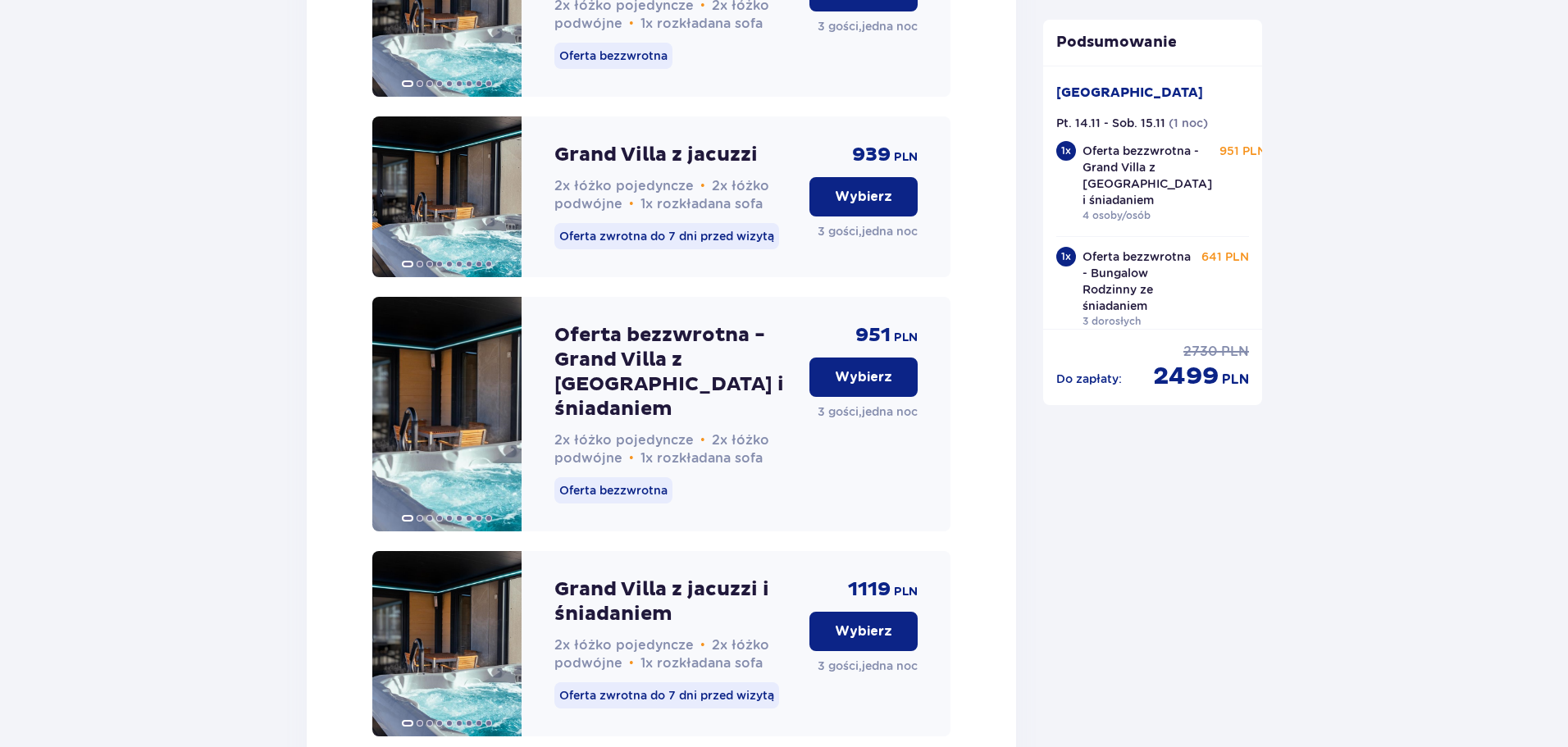
scroll to position [6229, 0]
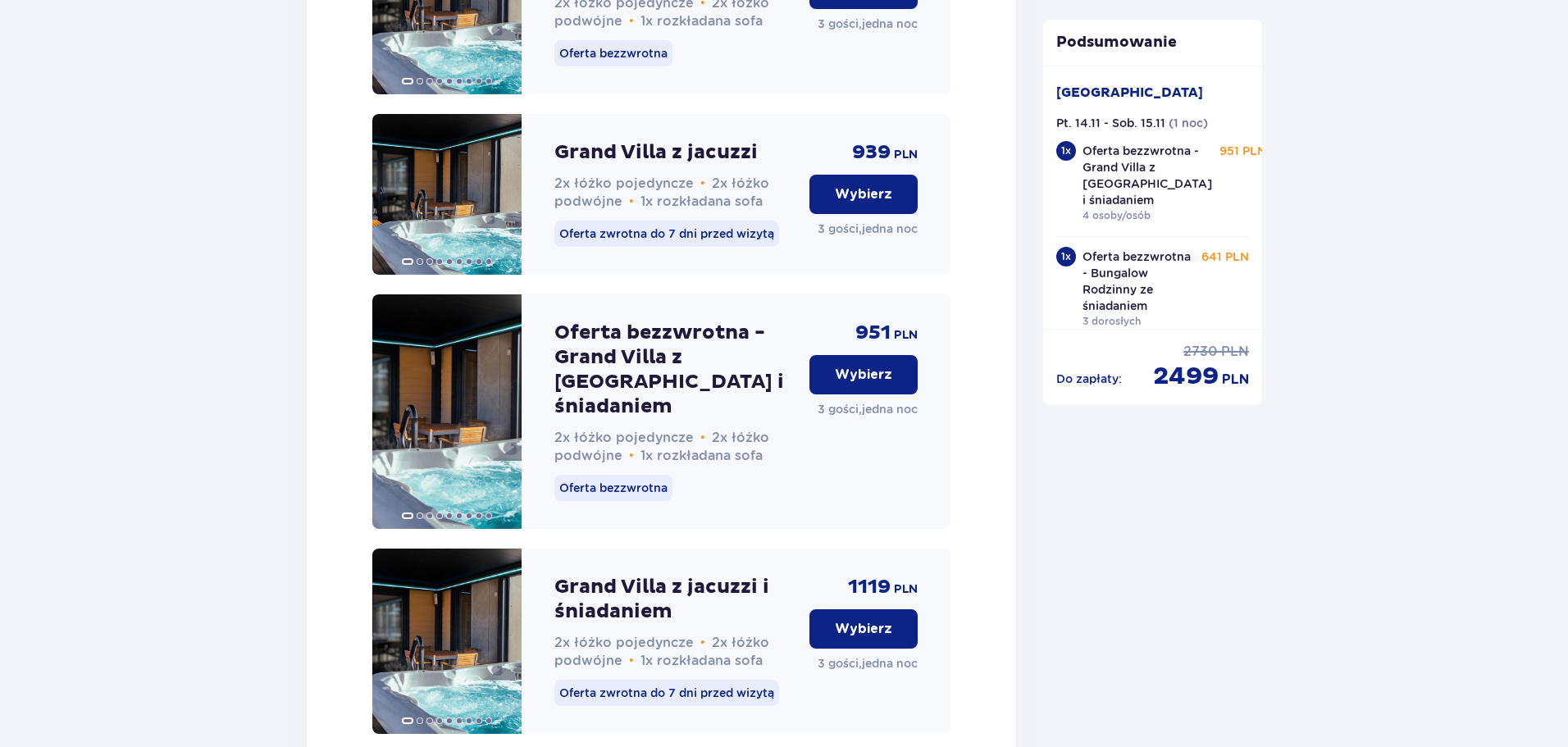
click at [907, 389] on button "Wybierz" at bounding box center [863, 375] width 108 height 40
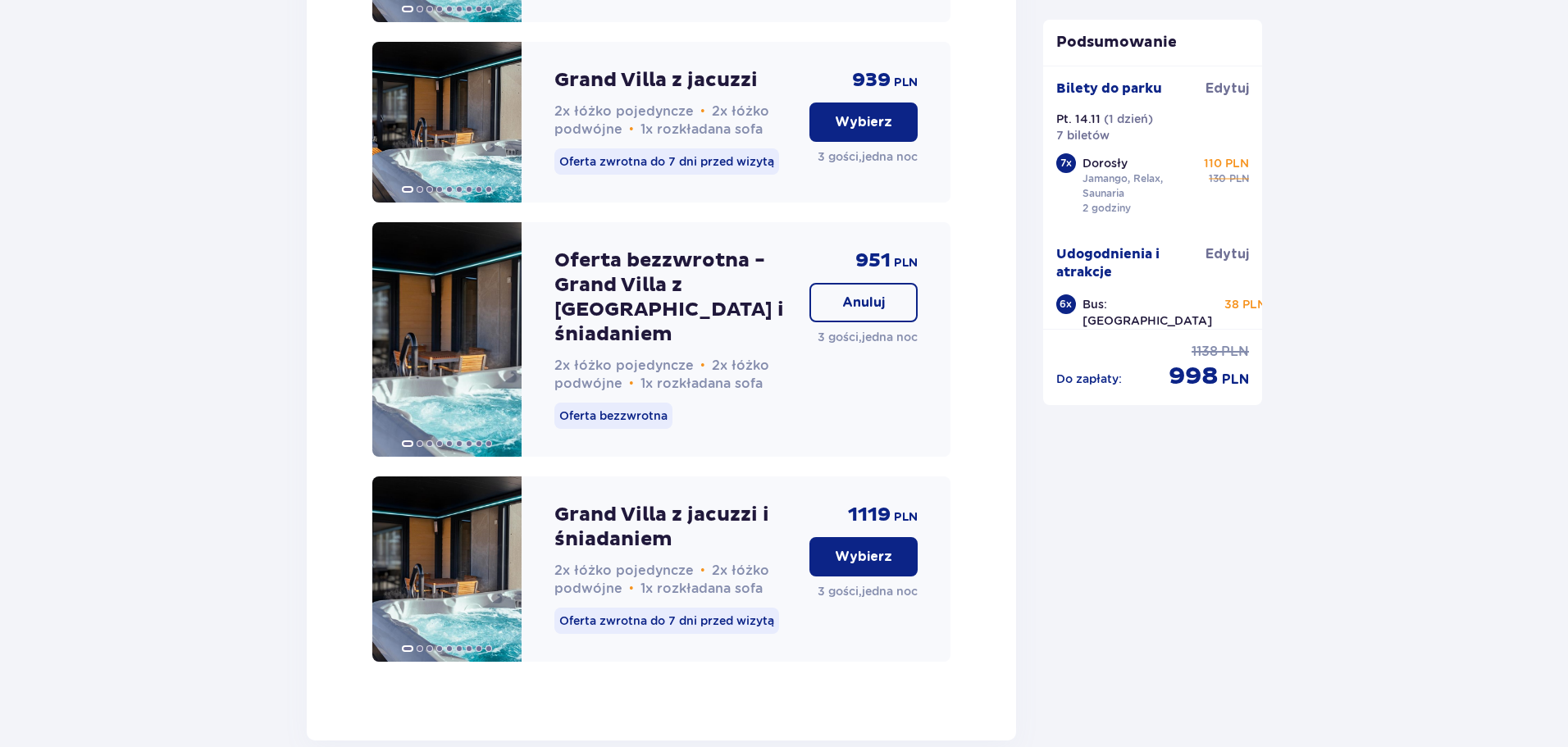
scroll to position [6435, 0]
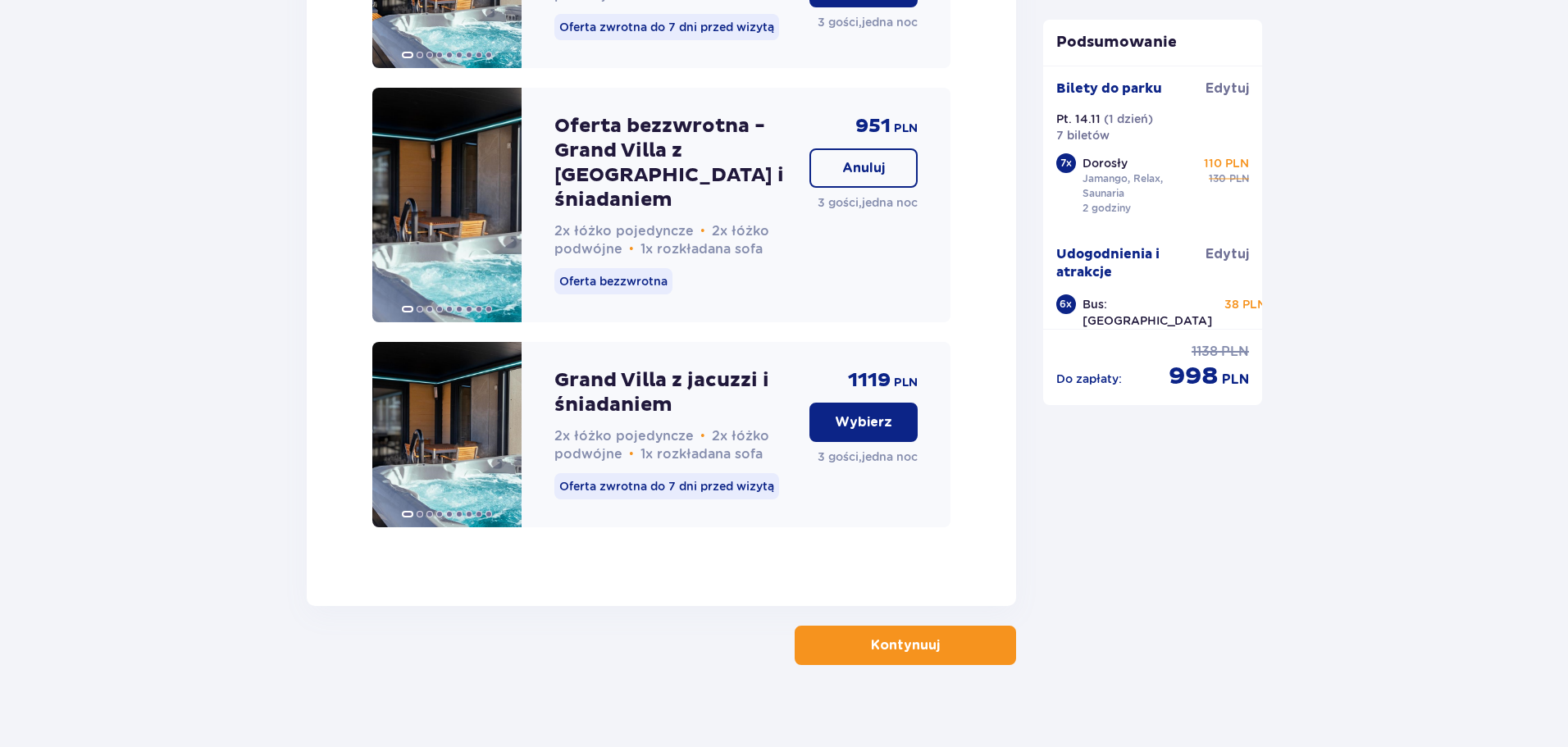
click at [951, 626] on button "Kontynuuj" at bounding box center [905, 646] width 221 height 40
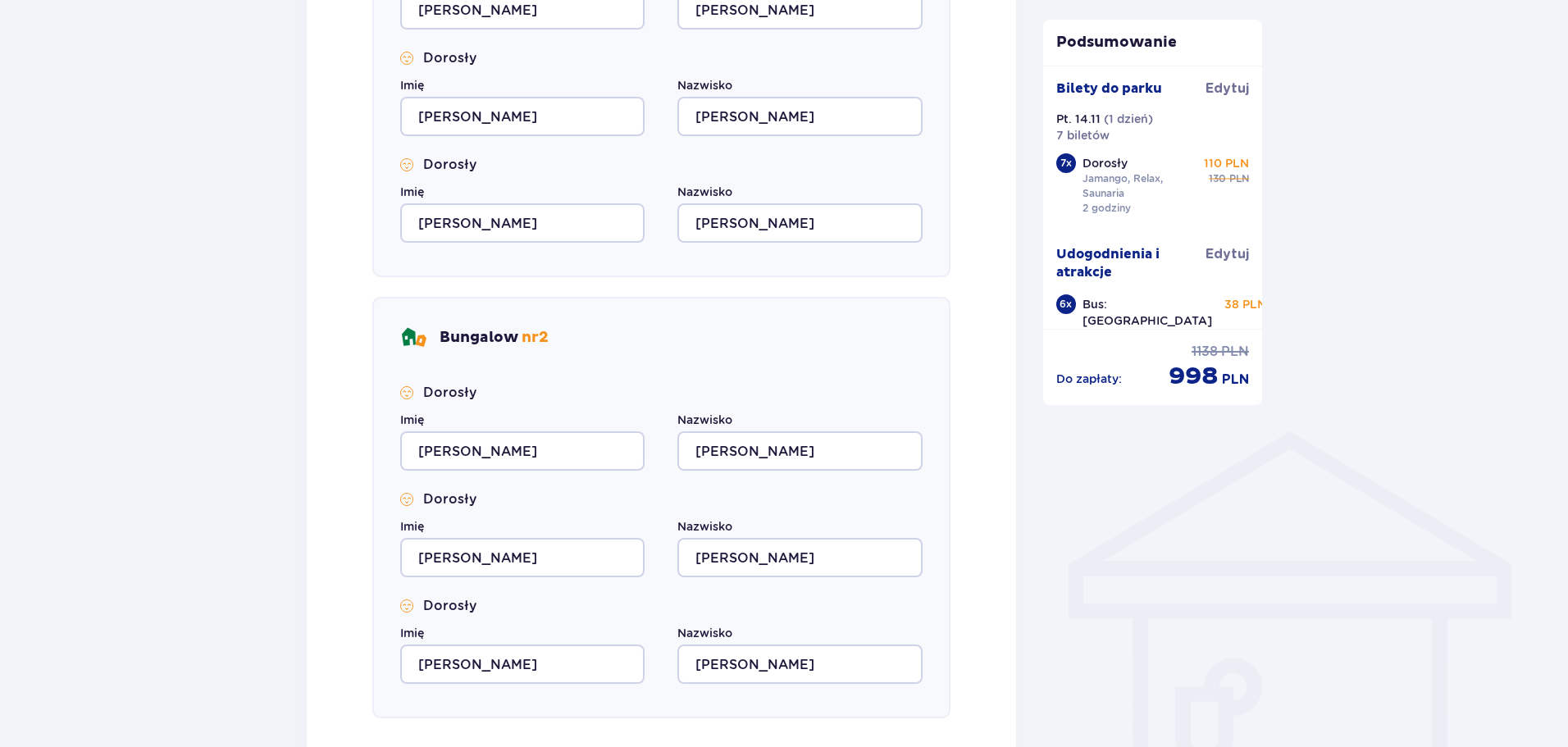
scroll to position [1181, 0]
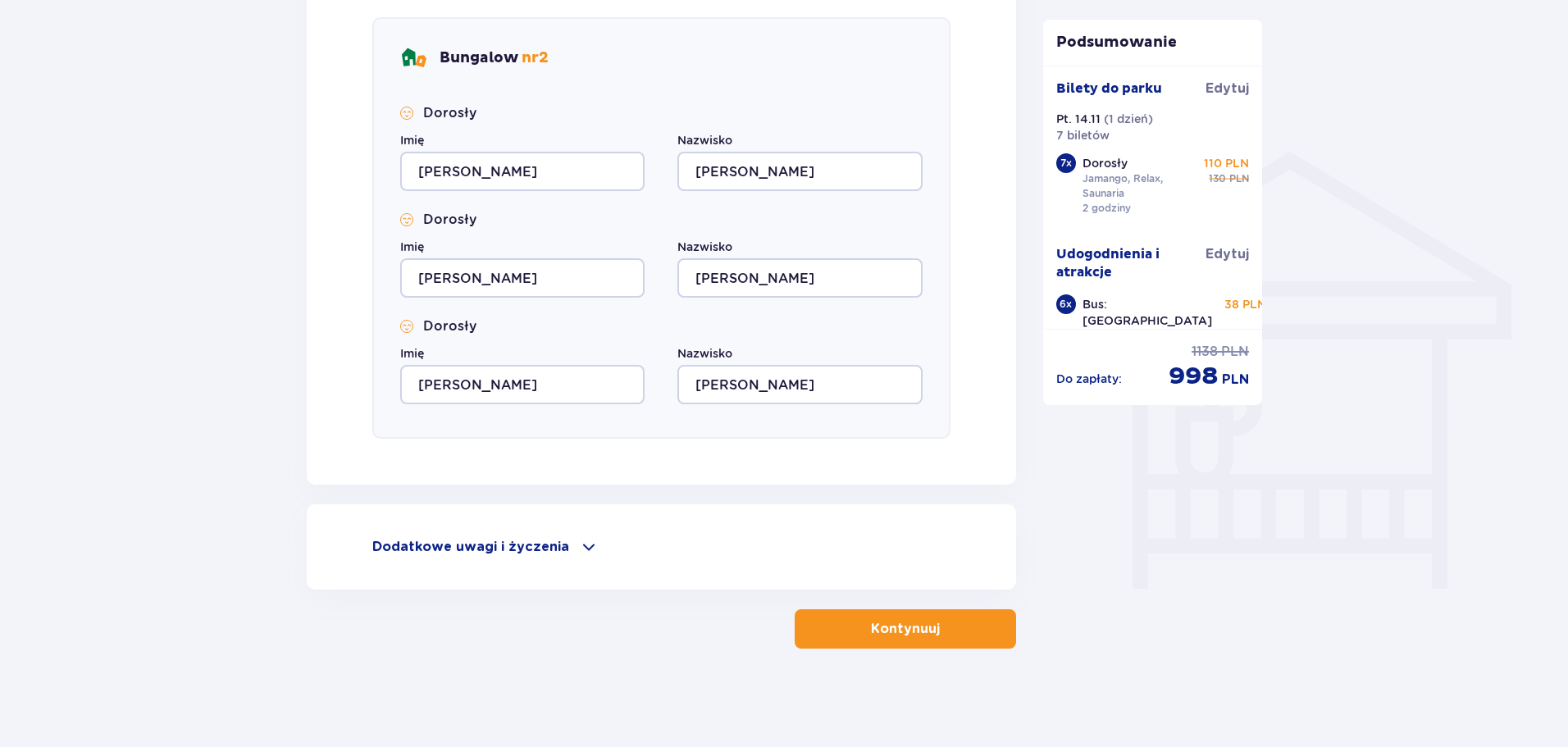
click at [871, 622] on p "Kontynuuj" at bounding box center [905, 630] width 69 height 18
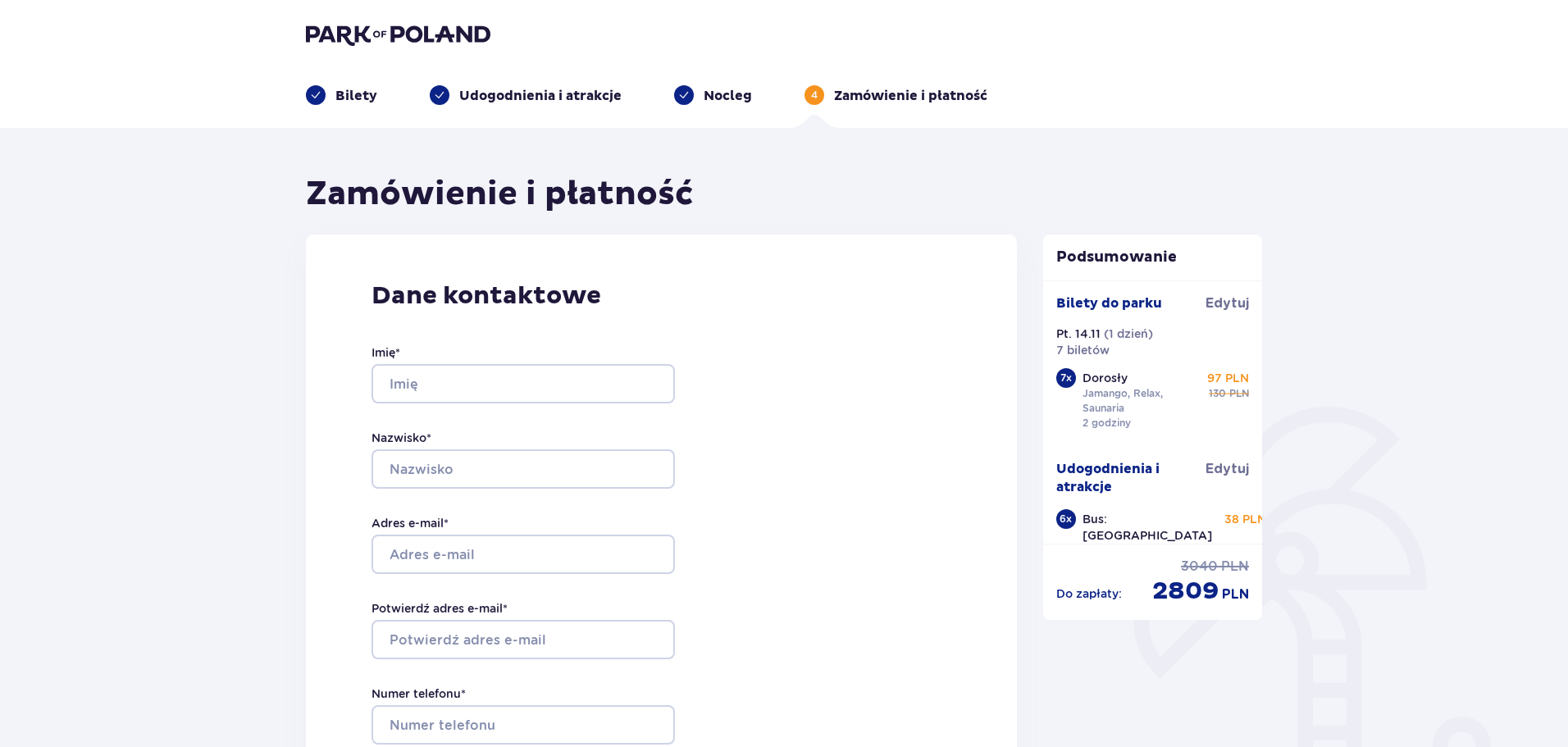
click at [365, 98] on p "Bilety" at bounding box center [356, 96] width 42 height 18
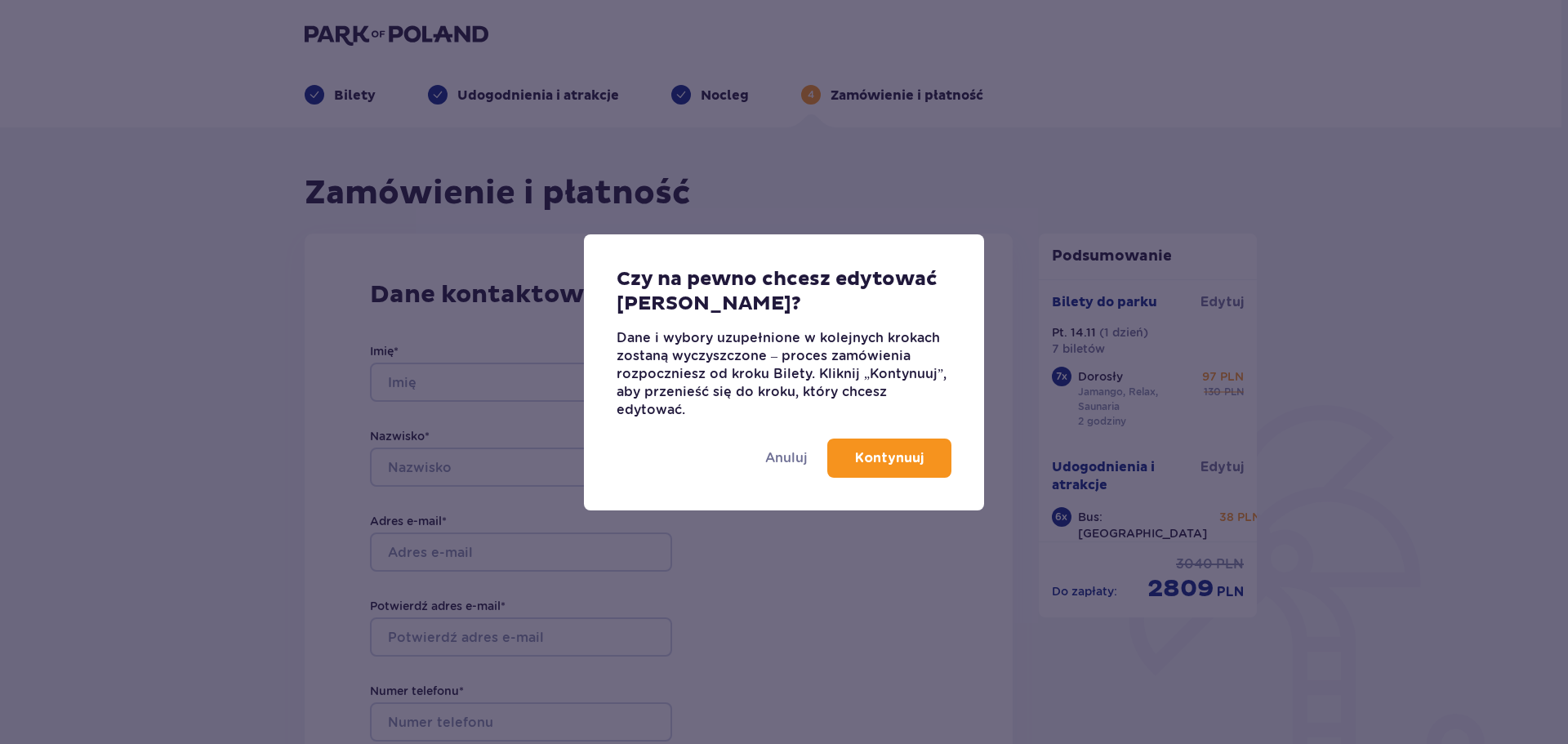
click at [884, 460] on p "Kontynuuj" at bounding box center [889, 459] width 68 height 18
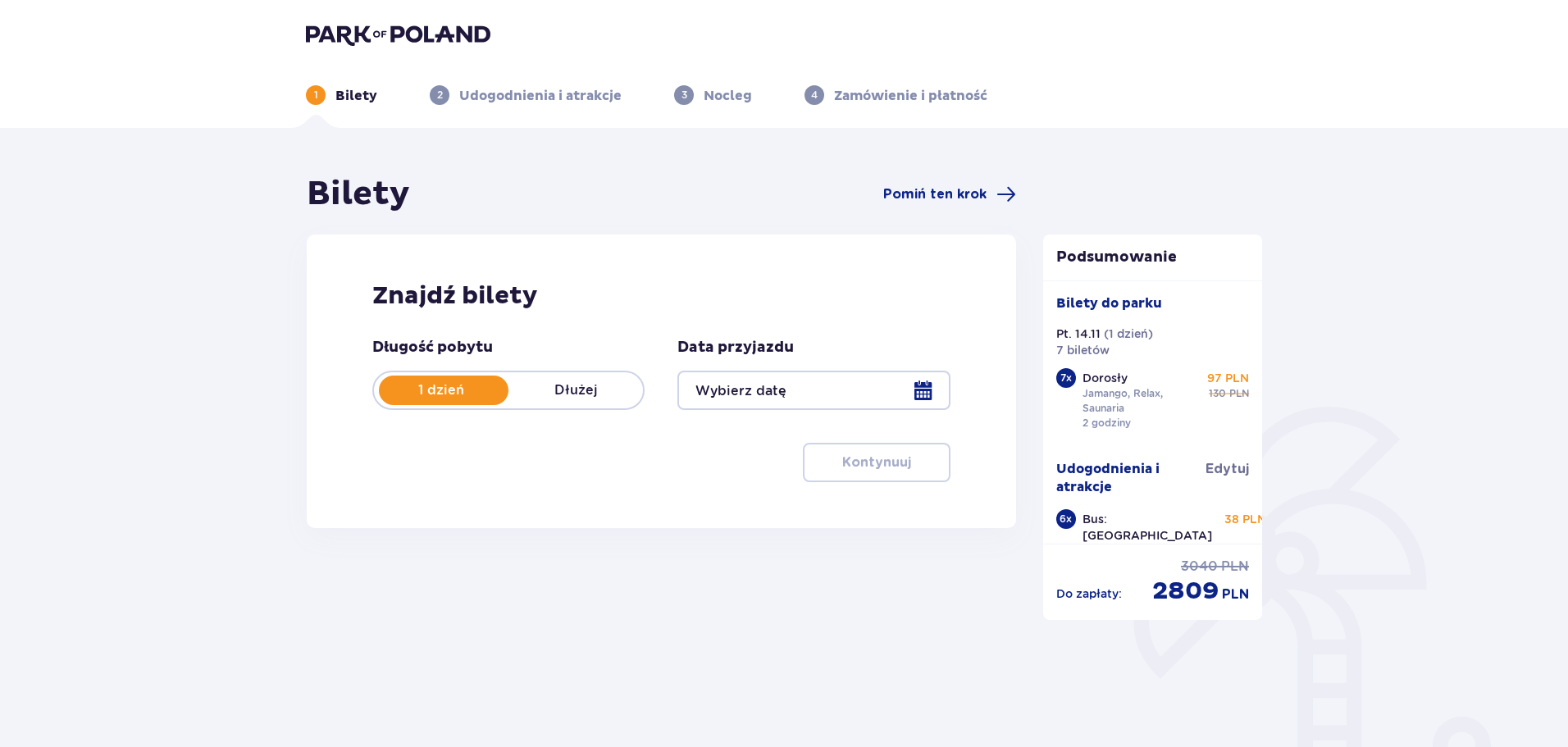
type input "14.11.25"
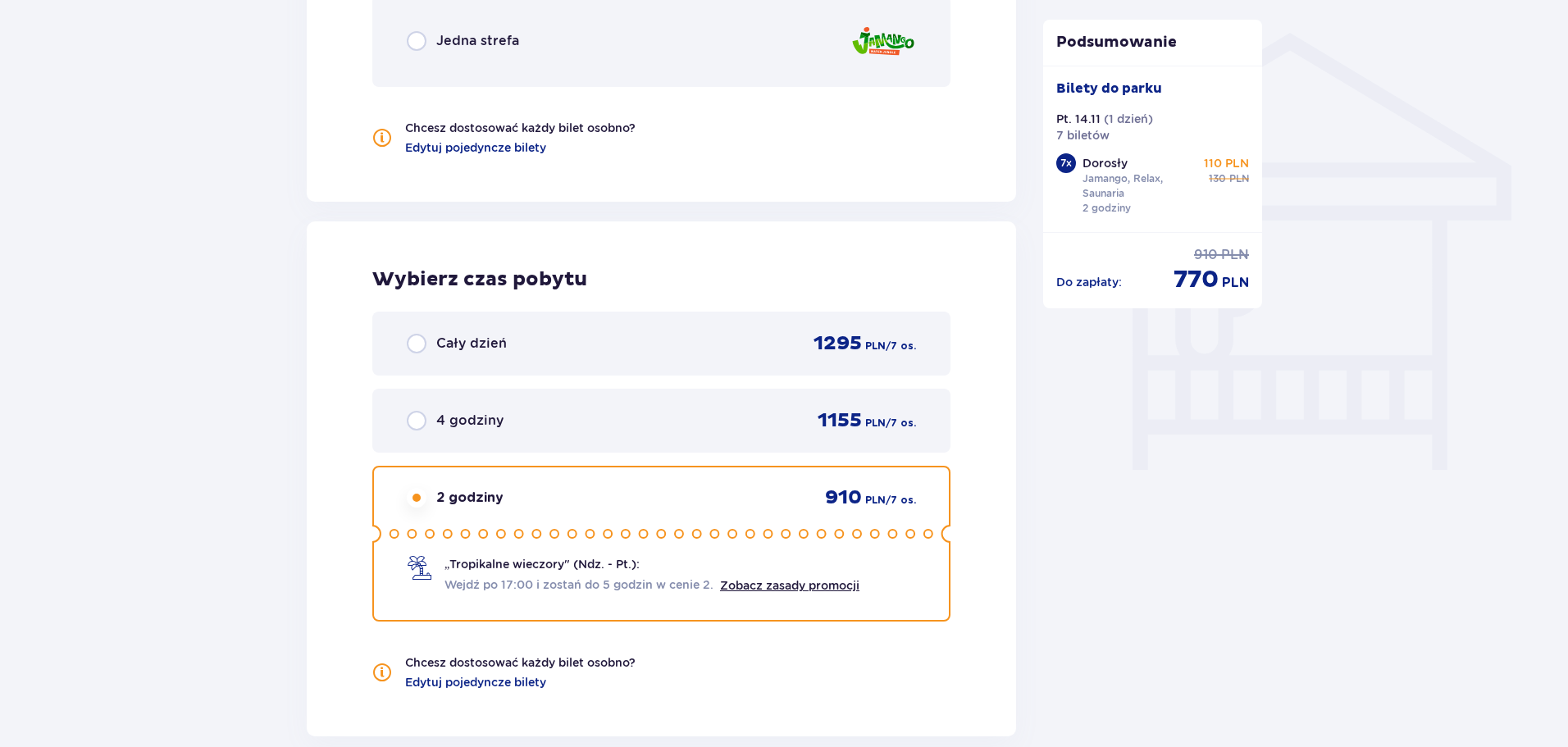
scroll to position [1477, 0]
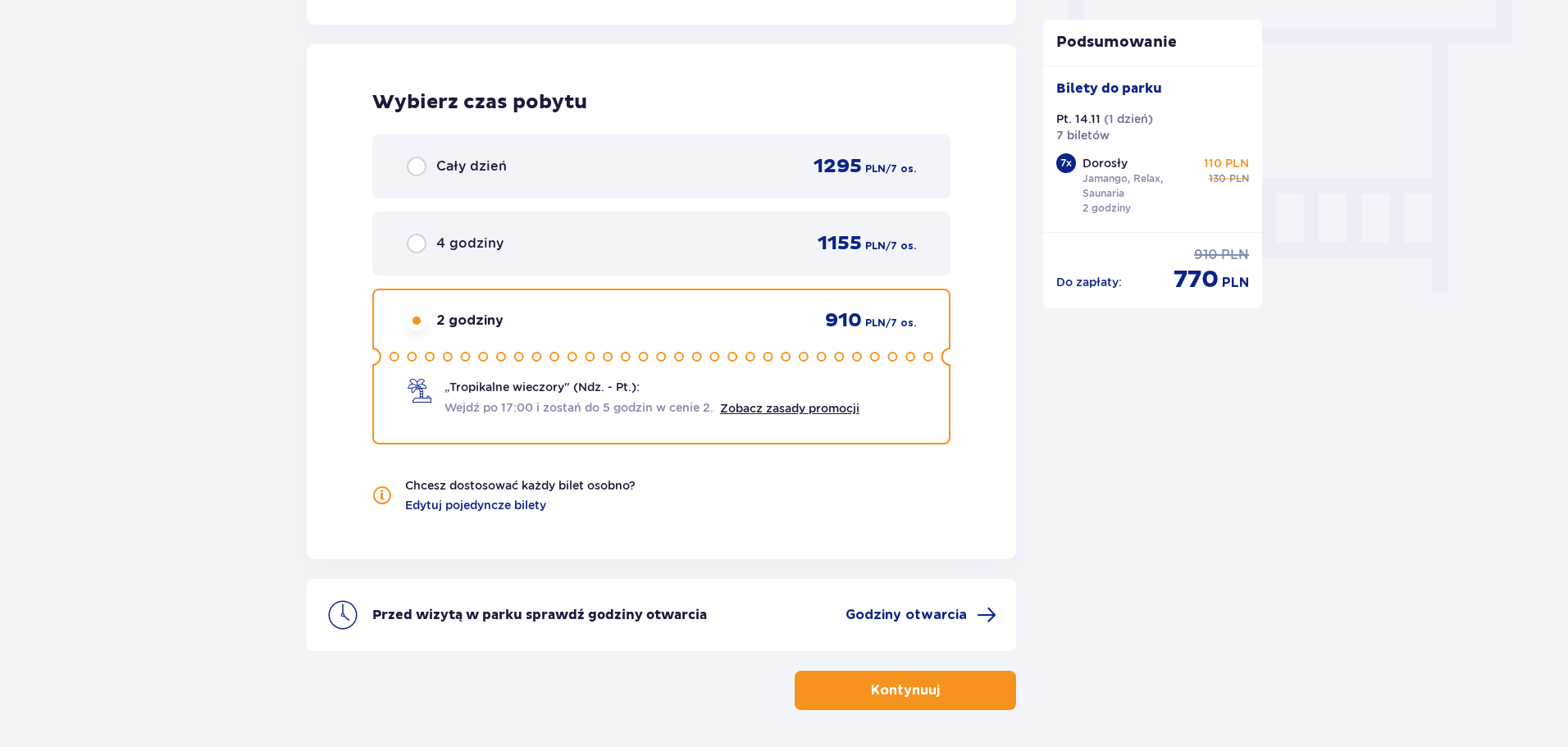
click at [907, 691] on p "Kontynuuj" at bounding box center [905, 691] width 69 height 18
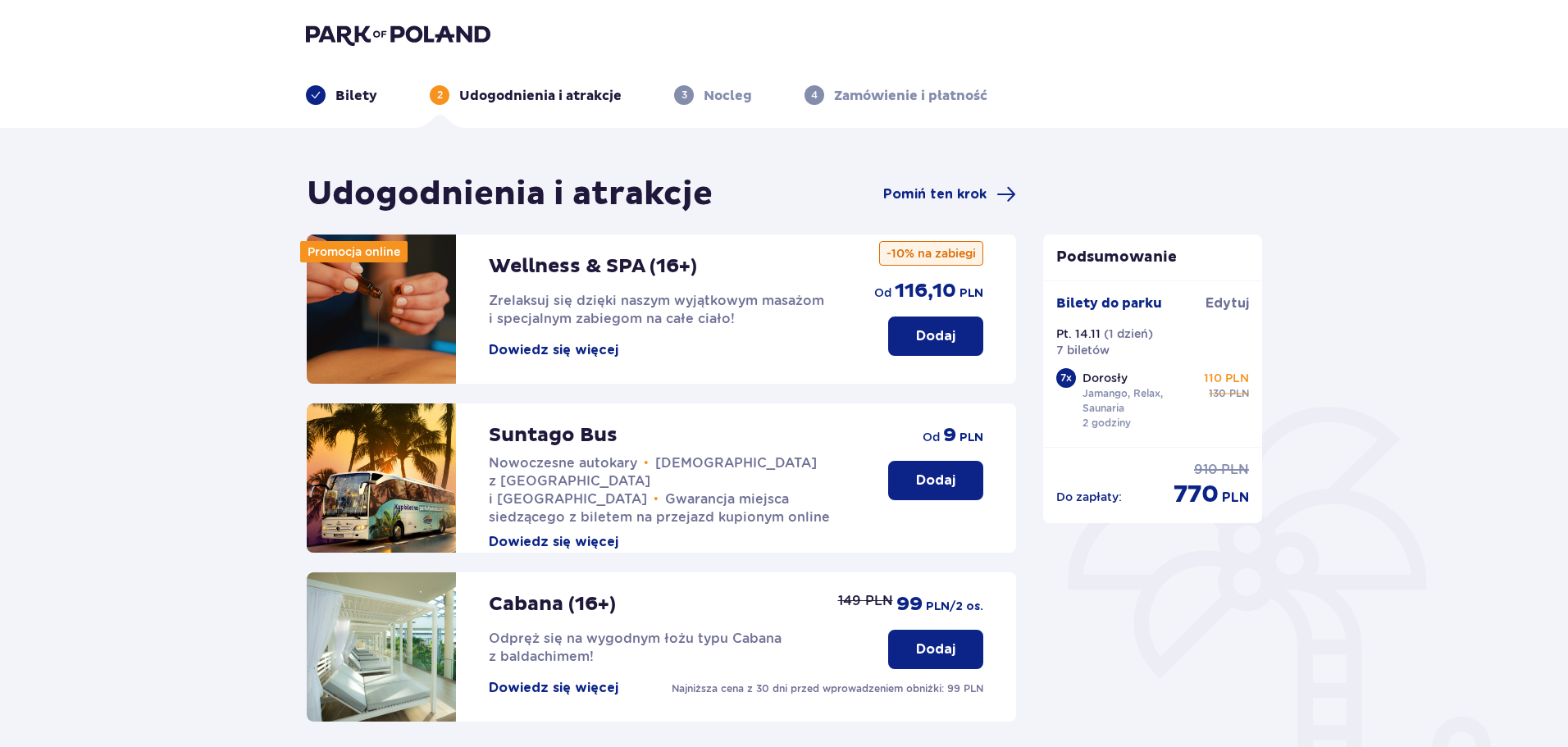
click at [959, 476] on button "Dodaj" at bounding box center [935, 481] width 95 height 40
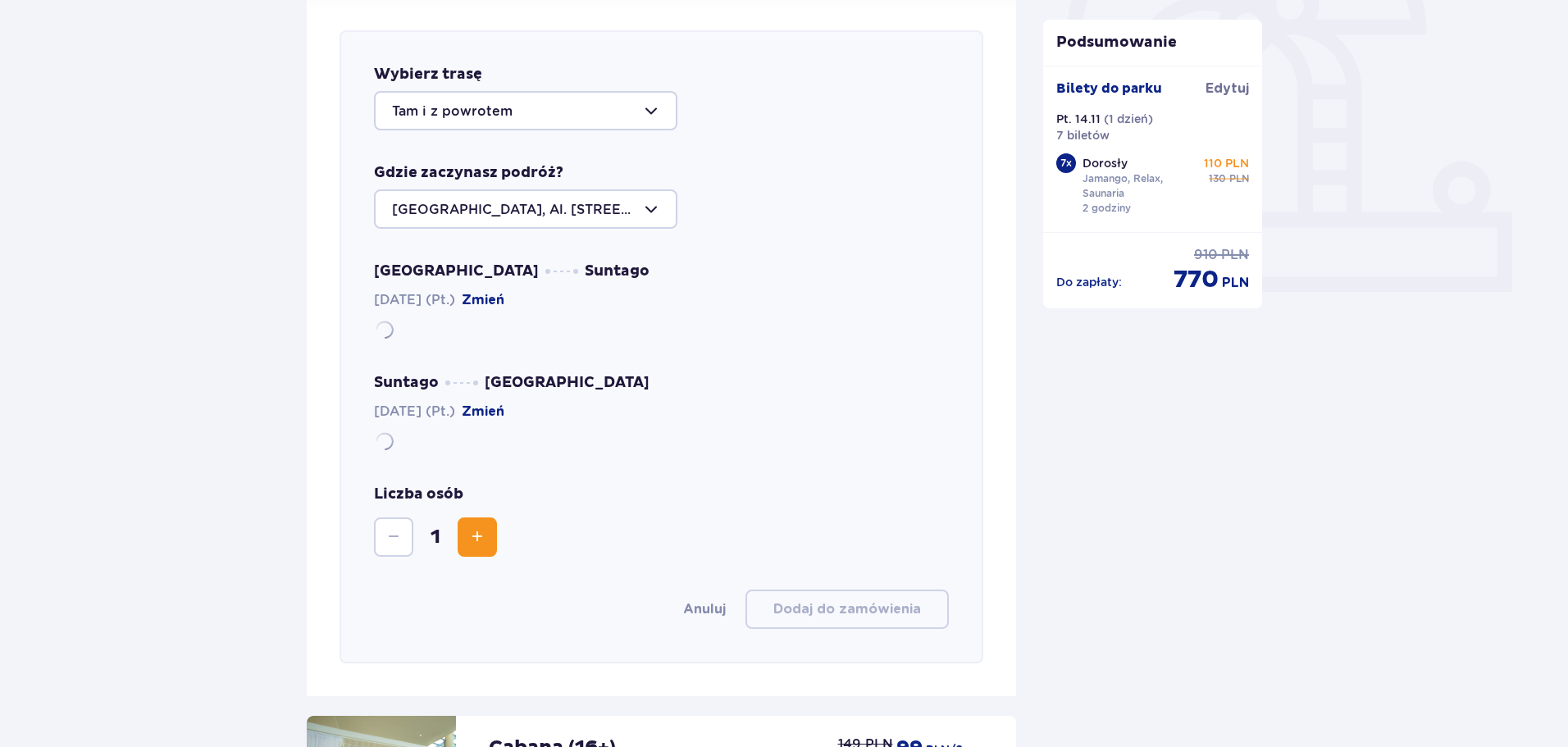
scroll to position [566, 0]
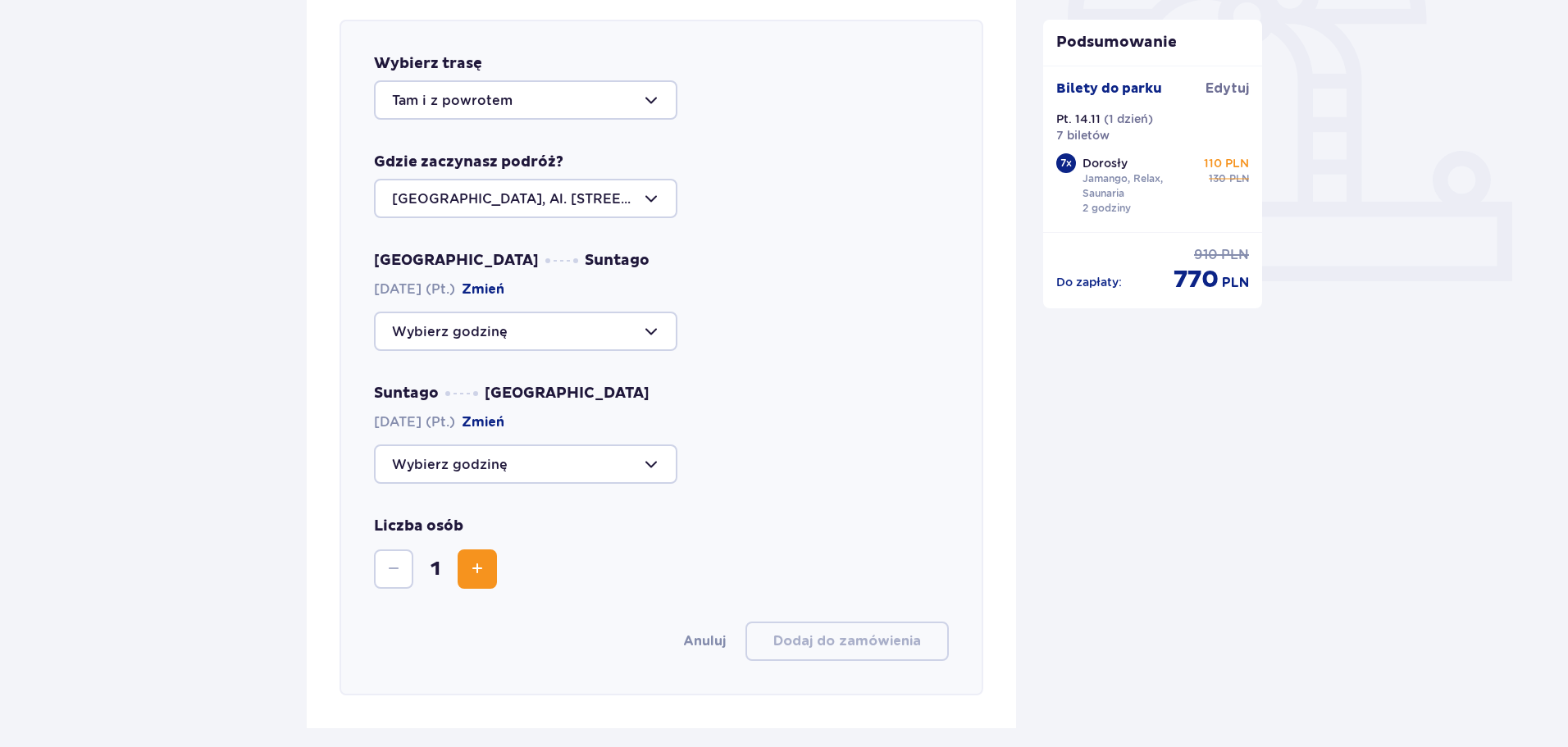
click at [658, 322] on div at bounding box center [525, 331] width 303 height 40
click at [415, 457] on p "15:00" at bounding box center [413, 457] width 42 height 18
type input "15:00"
click at [539, 468] on div at bounding box center [525, 464] width 303 height 40
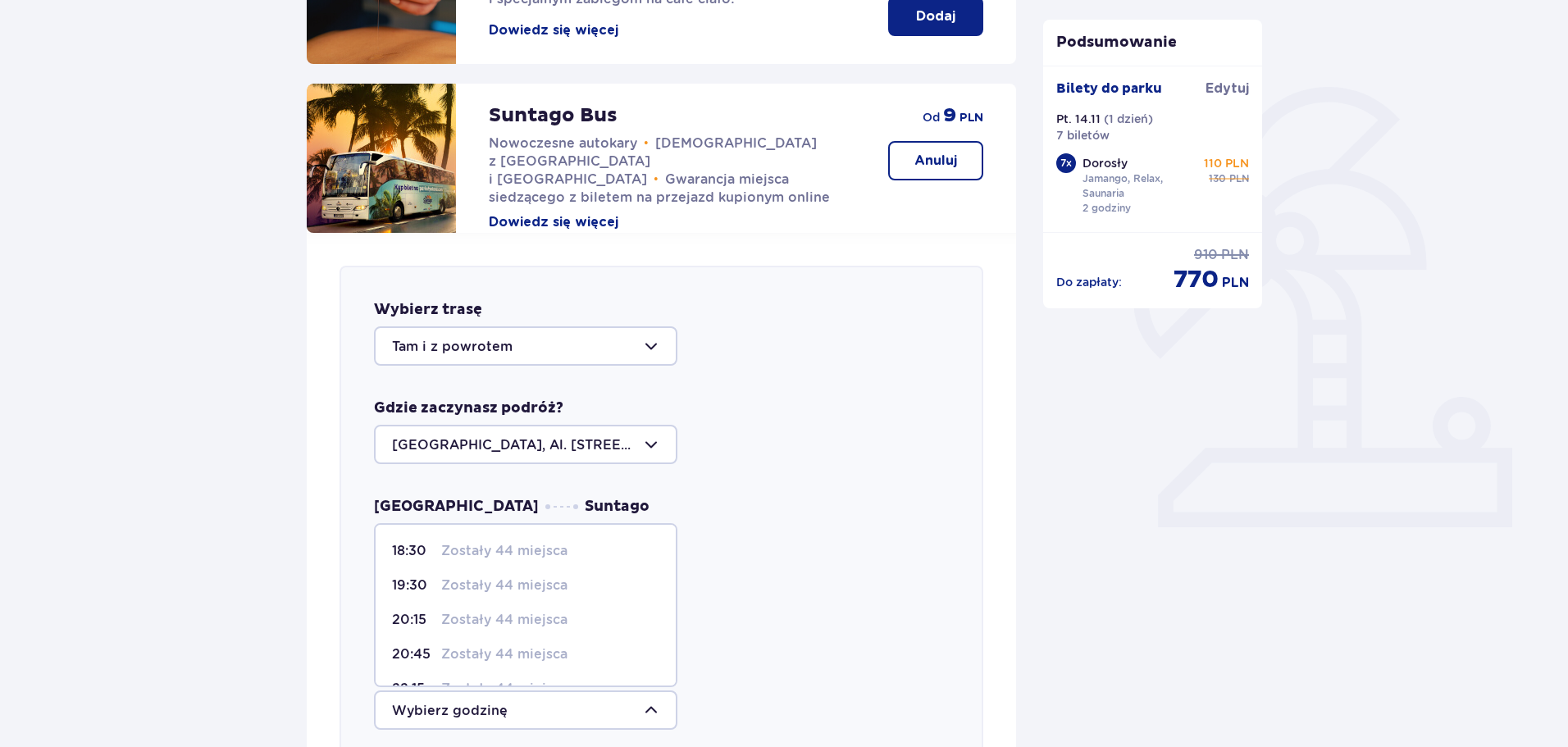
scroll to position [62, 0]
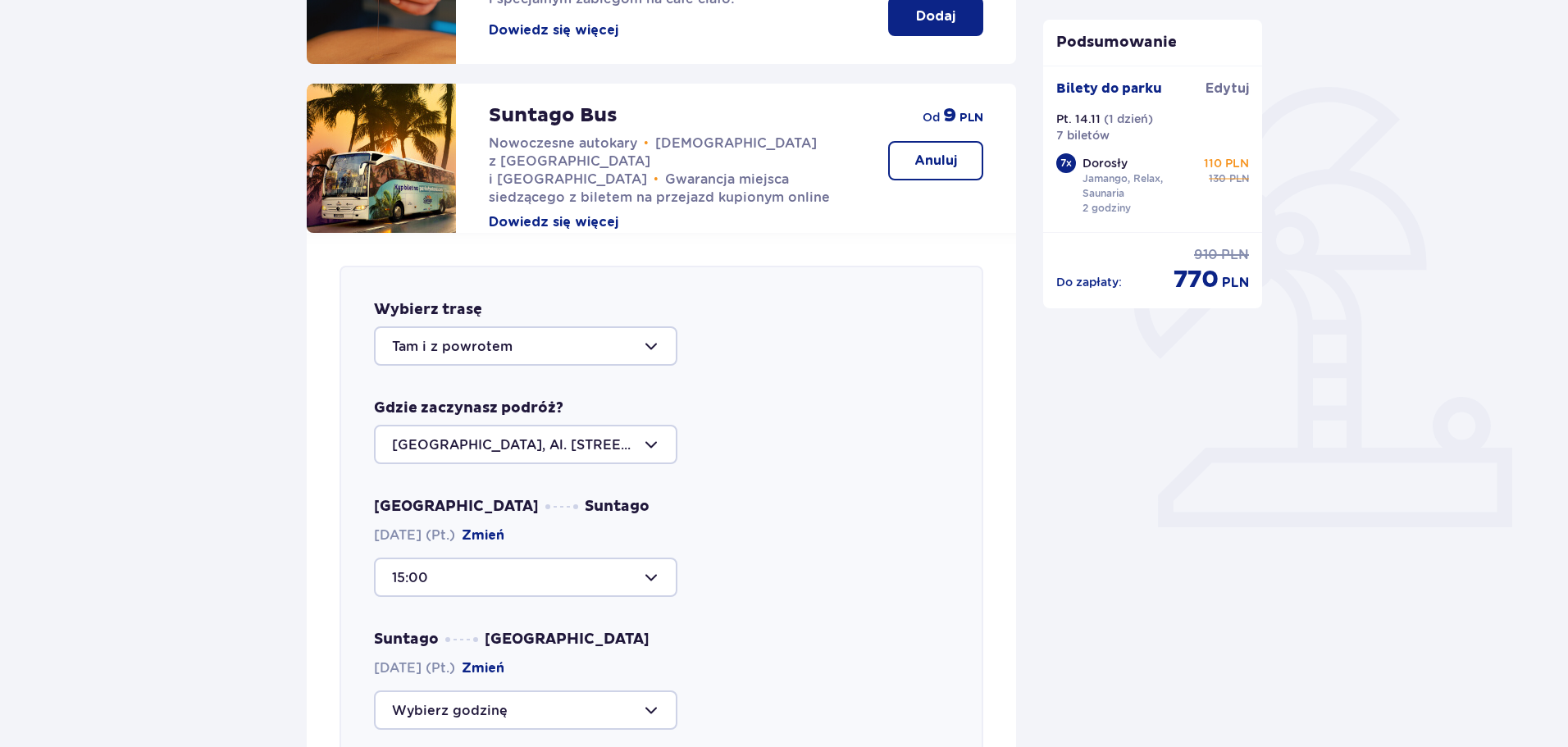
drag, startPoint x: 865, startPoint y: 608, endPoint x: 677, endPoint y: 603, distance: 188.1
click at [864, 608] on div "Warszawa Suntago 14.11.2025 (Pt.) Zmień 15:00 Suntago Warszawa 14.11.2025 (Pt.)…" at bounding box center [661, 613] width 575 height 233
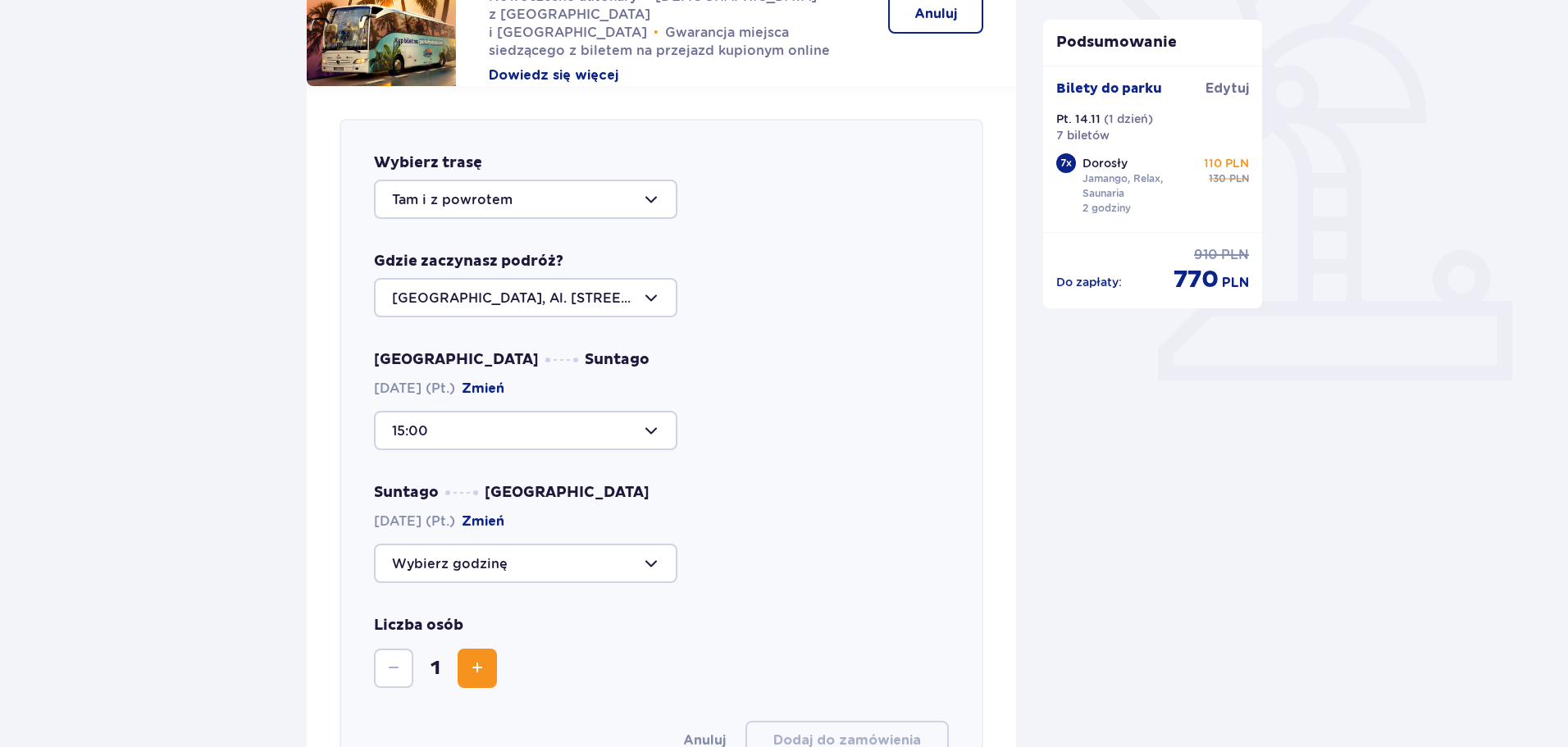
scroll to position [484, 0]
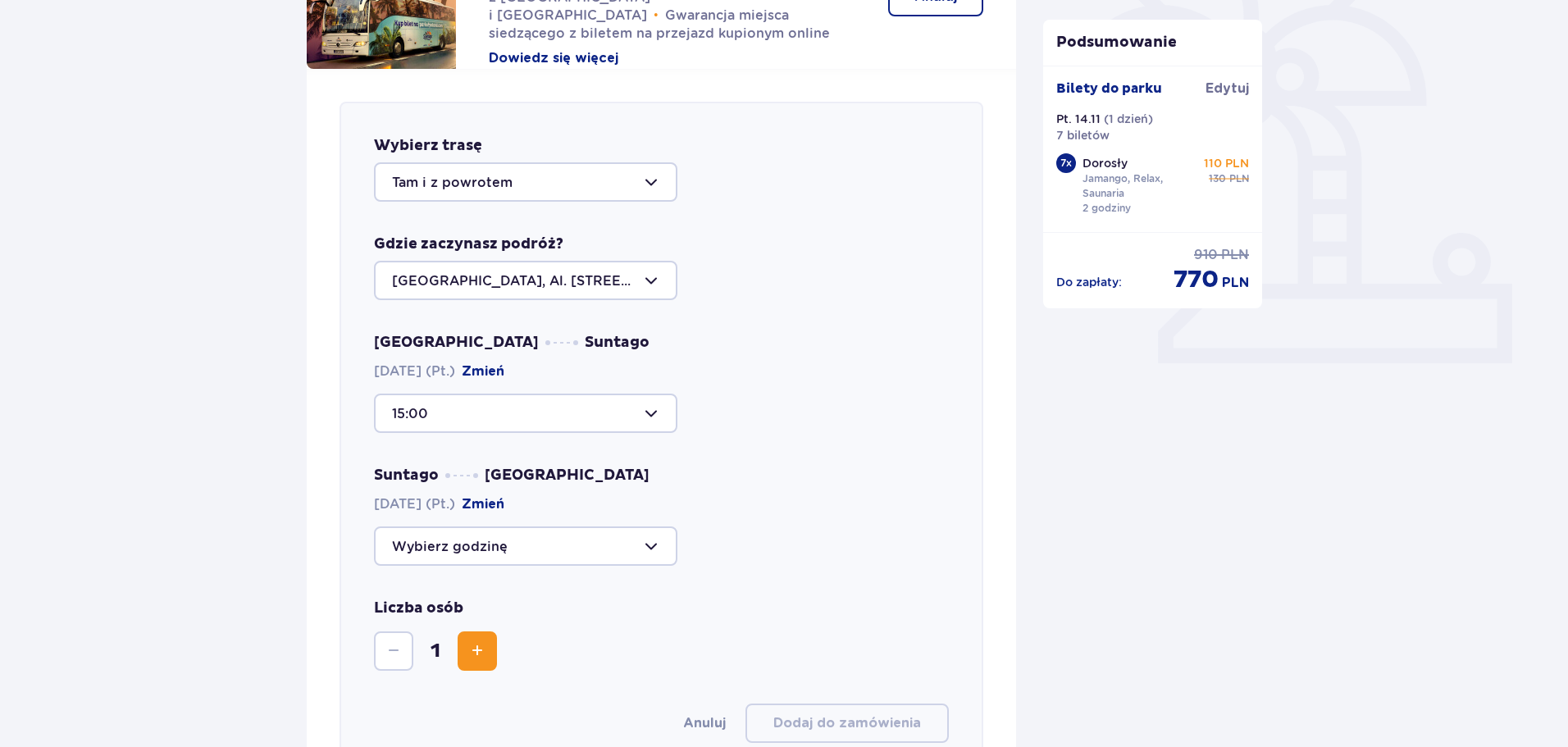
click at [499, 500] on button "Zmień" at bounding box center [482, 505] width 42 height 18
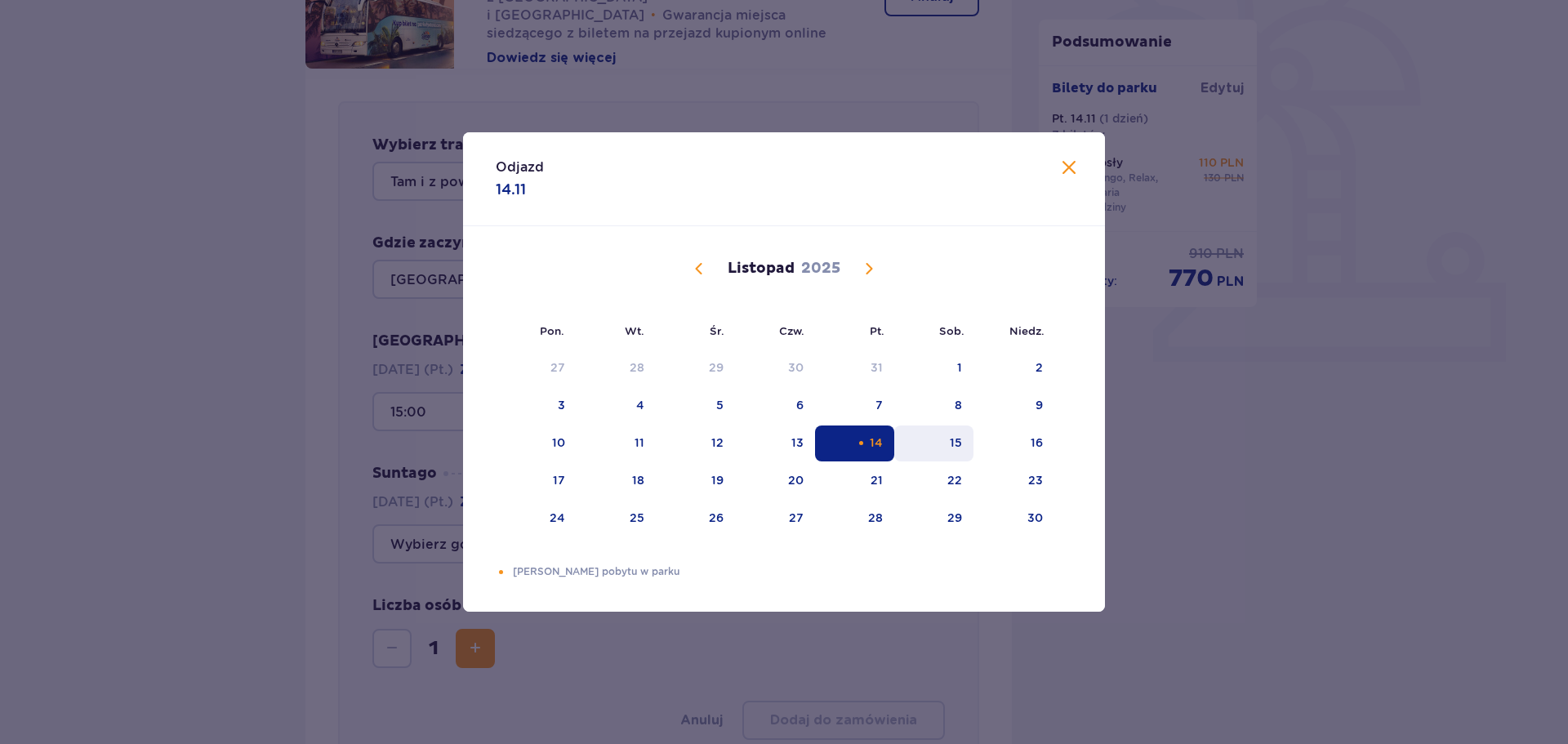
click at [935, 450] on div "15" at bounding box center [934, 444] width 79 height 36
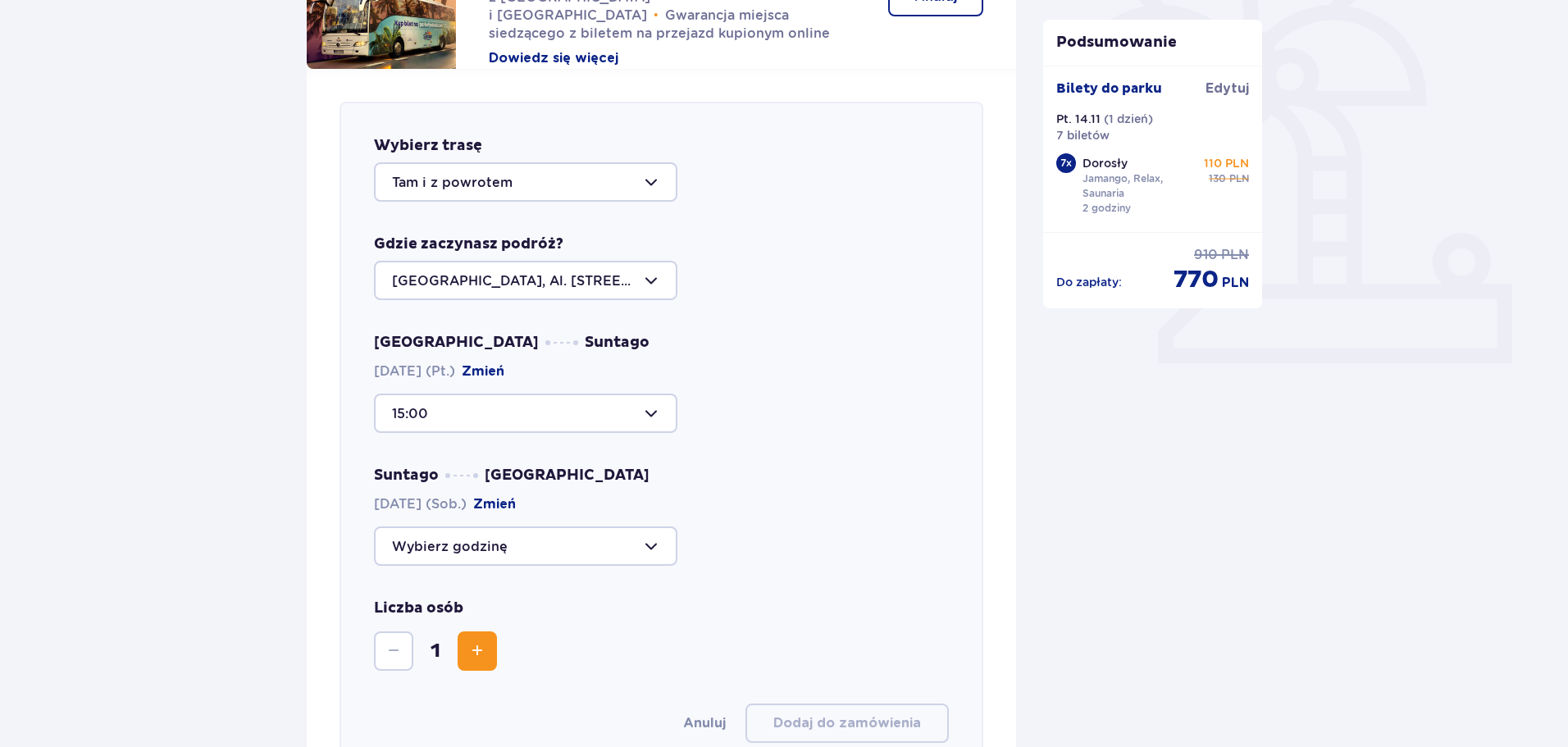
click at [568, 528] on div at bounding box center [525, 546] width 303 height 40
click at [453, 601] on p "Zostały 44 miejsca" at bounding box center [505, 596] width 126 height 18
type input "11:15"
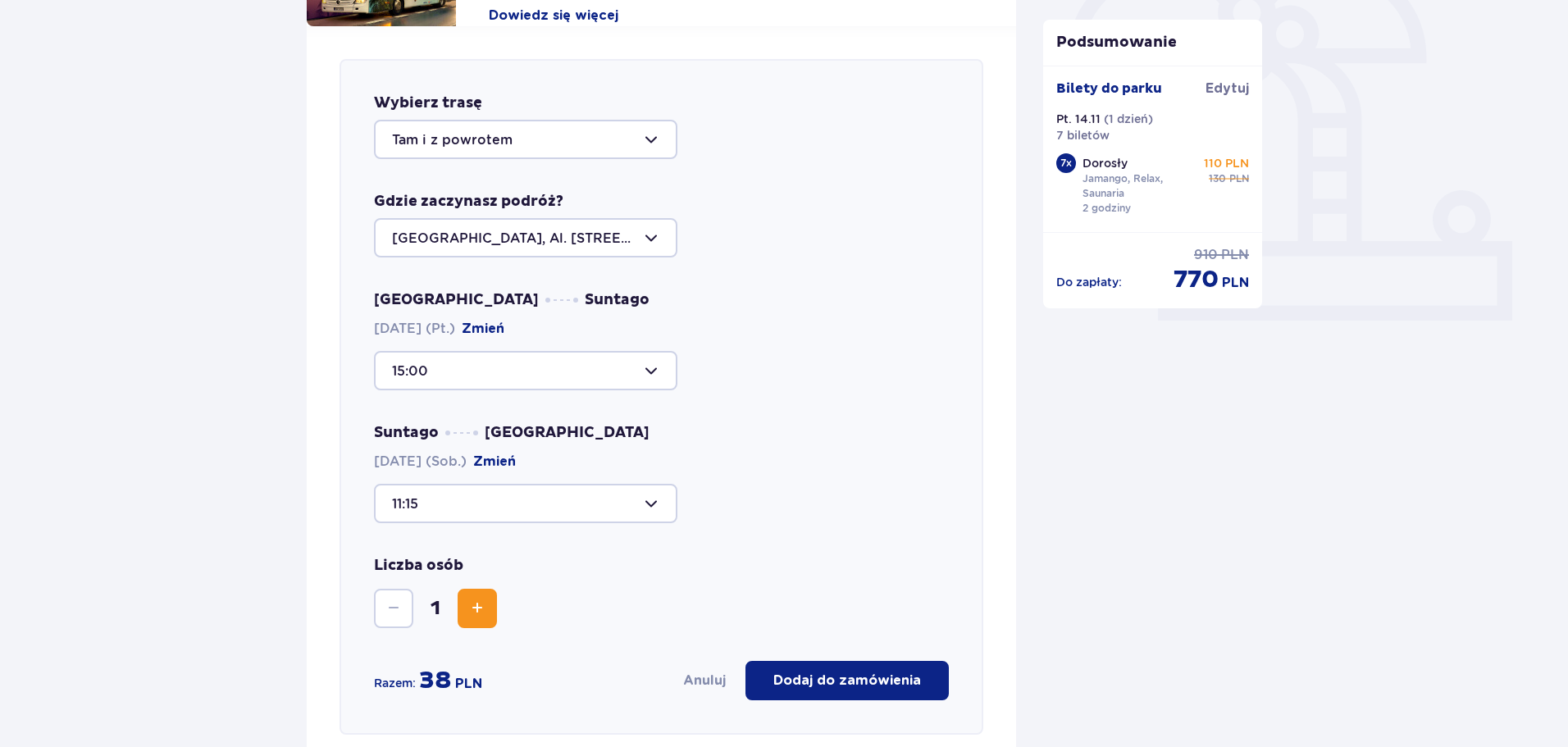
scroll to position [566, 0]
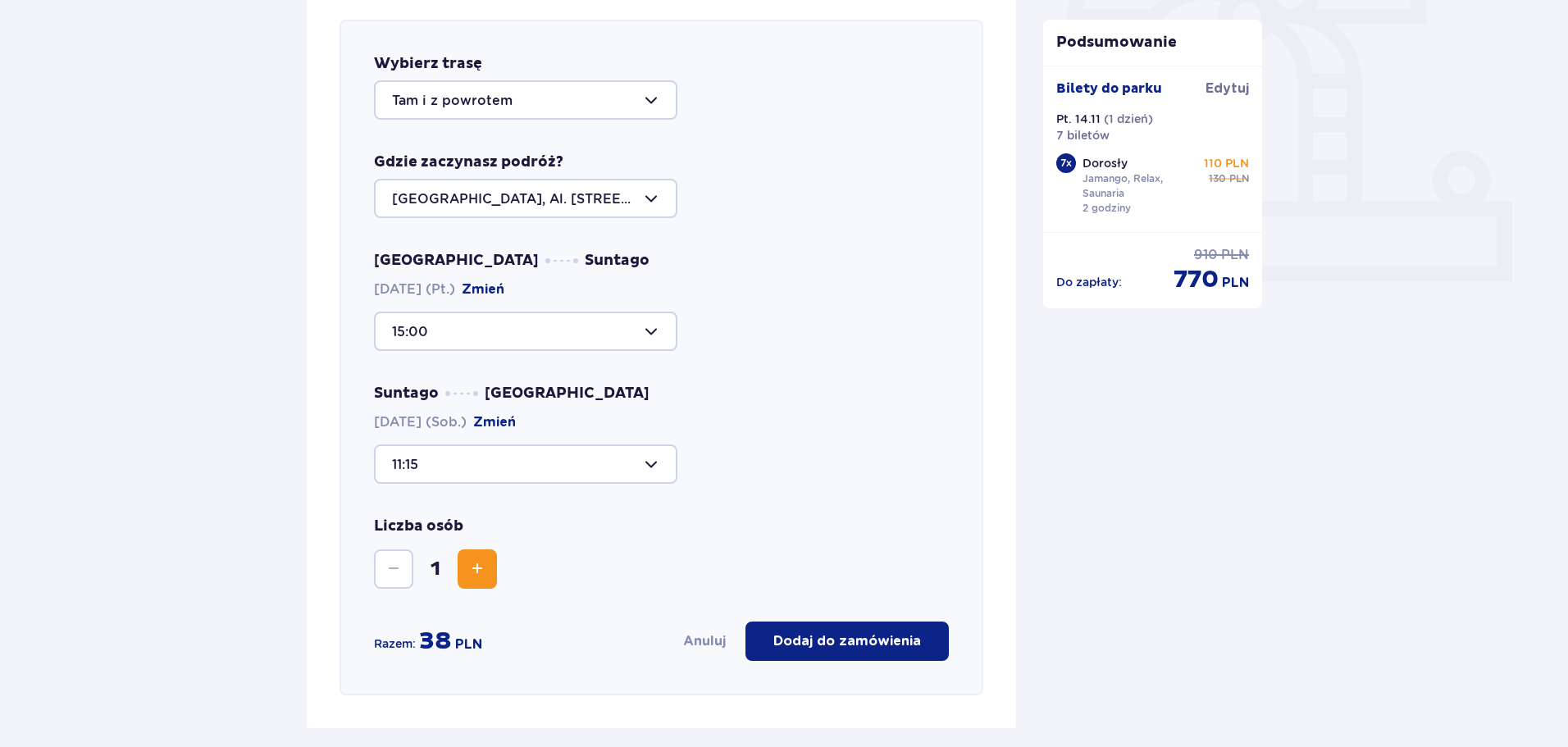
click at [478, 564] on span "Zwiększ" at bounding box center [478, 569] width 20 height 20
click at [478, 564] on span "Zwiększ" at bounding box center [478, 569] width 20 height 20
click at [481, 565] on span "Zwiększ" at bounding box center [478, 569] width 20 height 20
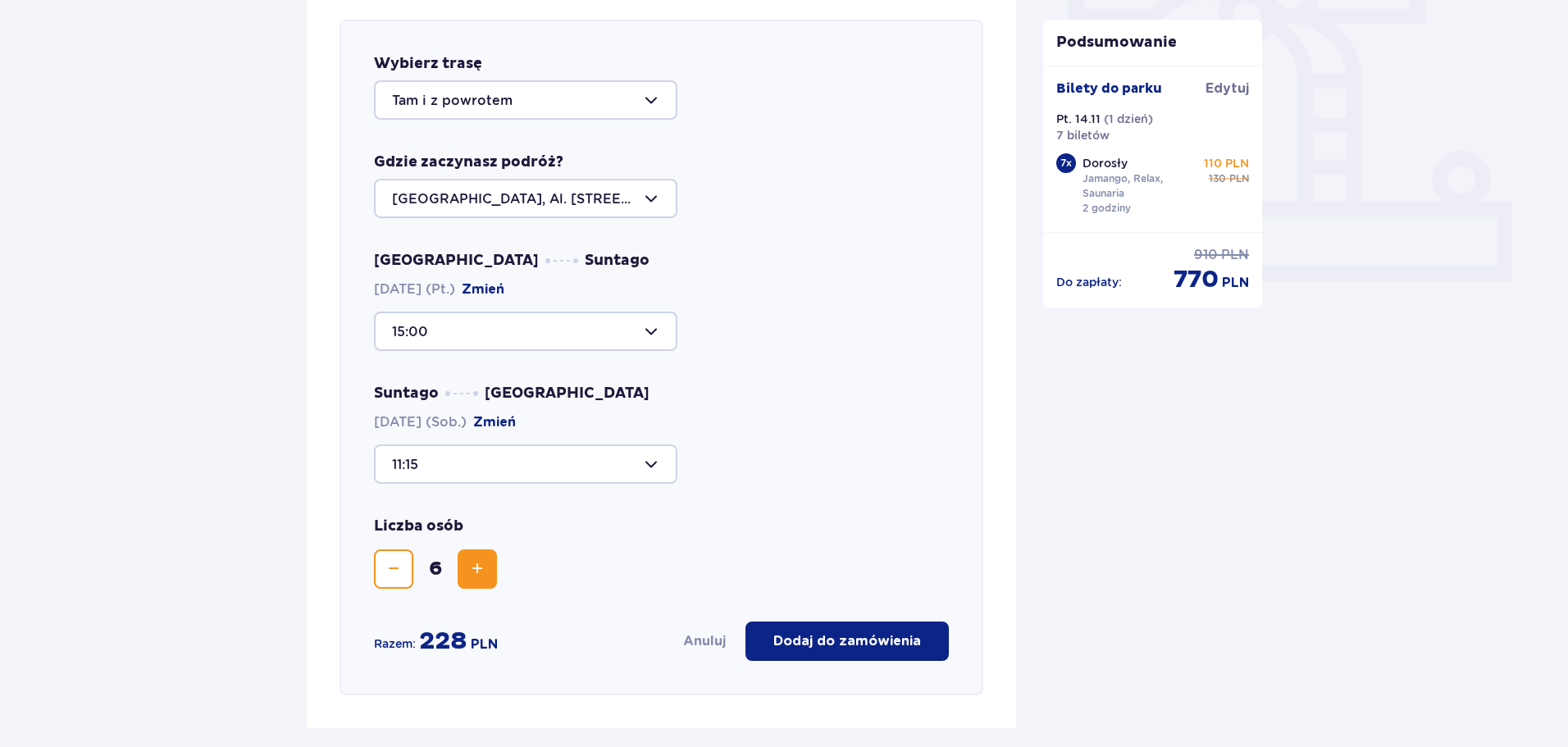
click at [481, 565] on span "Zwiększ" at bounding box center [478, 569] width 20 height 20
click at [844, 645] on p "Dodaj do zamówienia" at bounding box center [846, 641] width 147 height 18
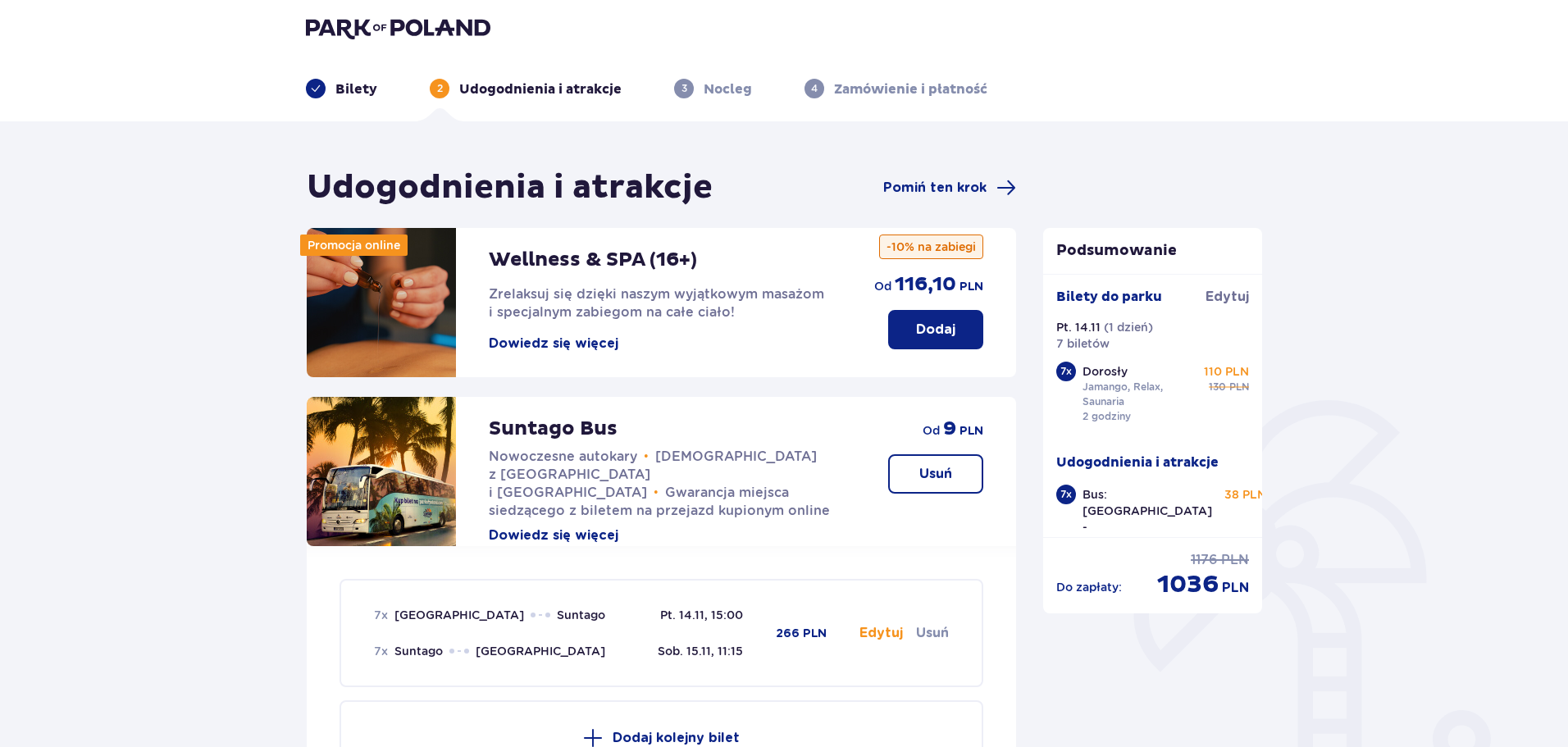
scroll to position [0, 0]
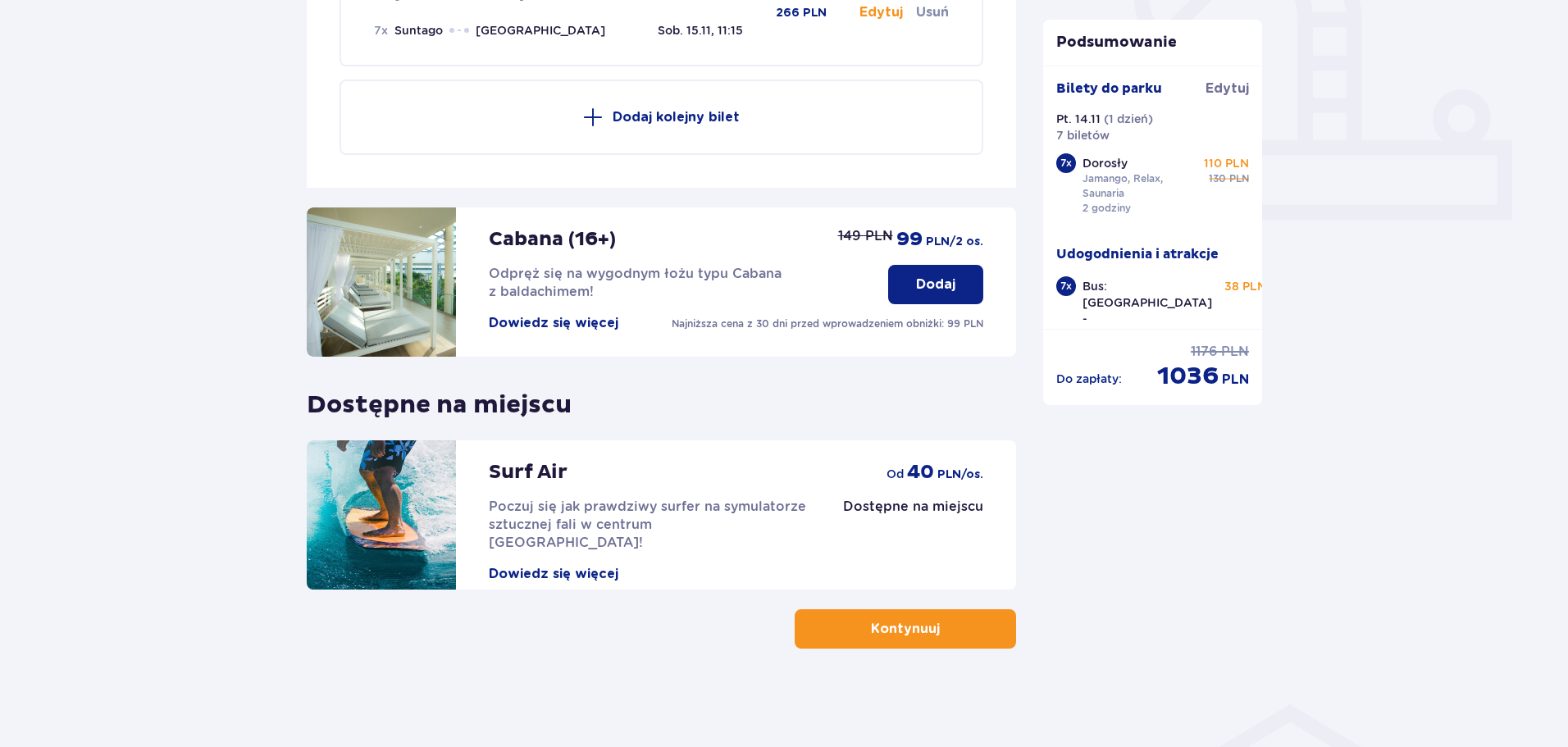
click at [899, 620] on button "Kontynuuj" at bounding box center [905, 630] width 221 height 40
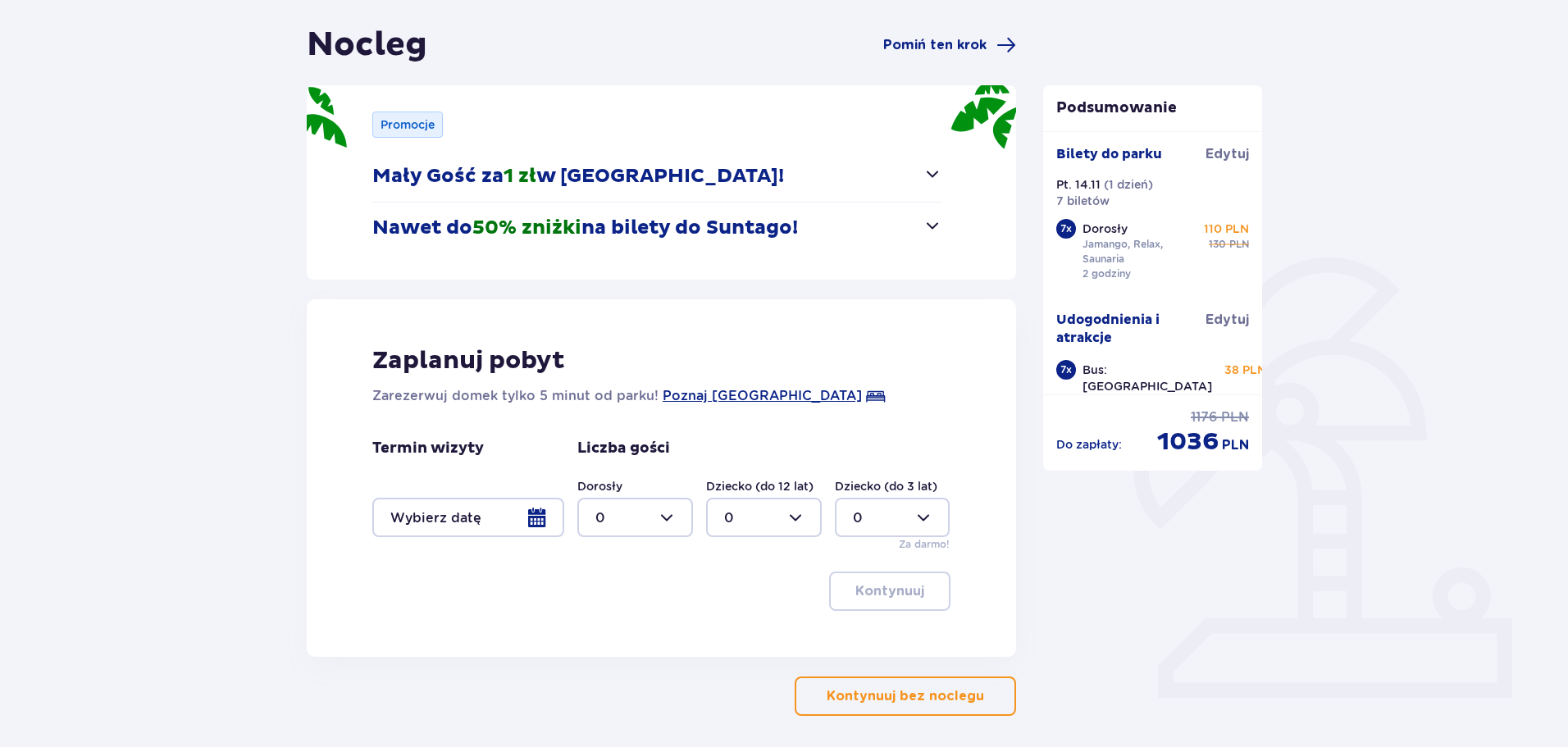
scroll to position [164, 0]
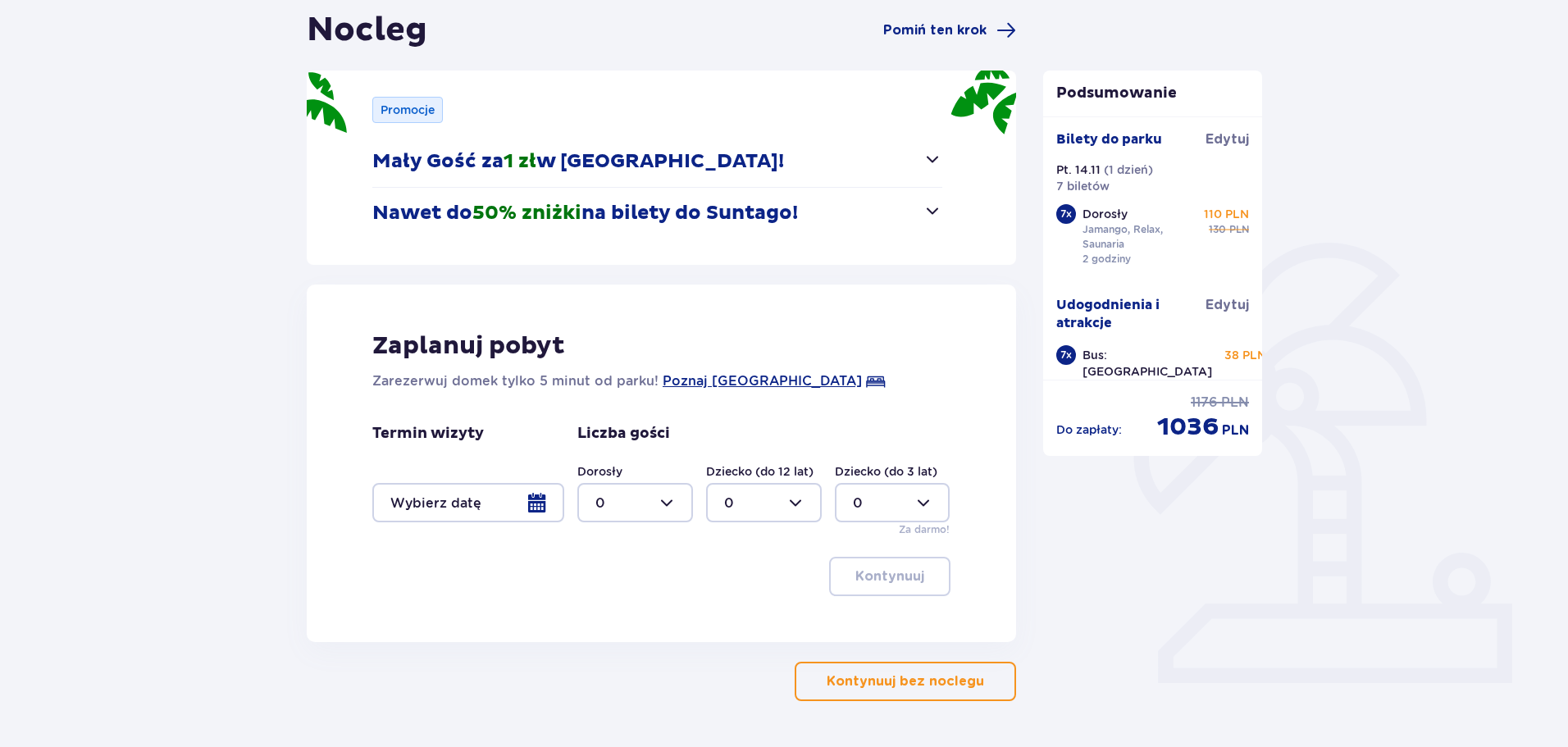
click at [543, 505] on div at bounding box center [468, 503] width 192 height 40
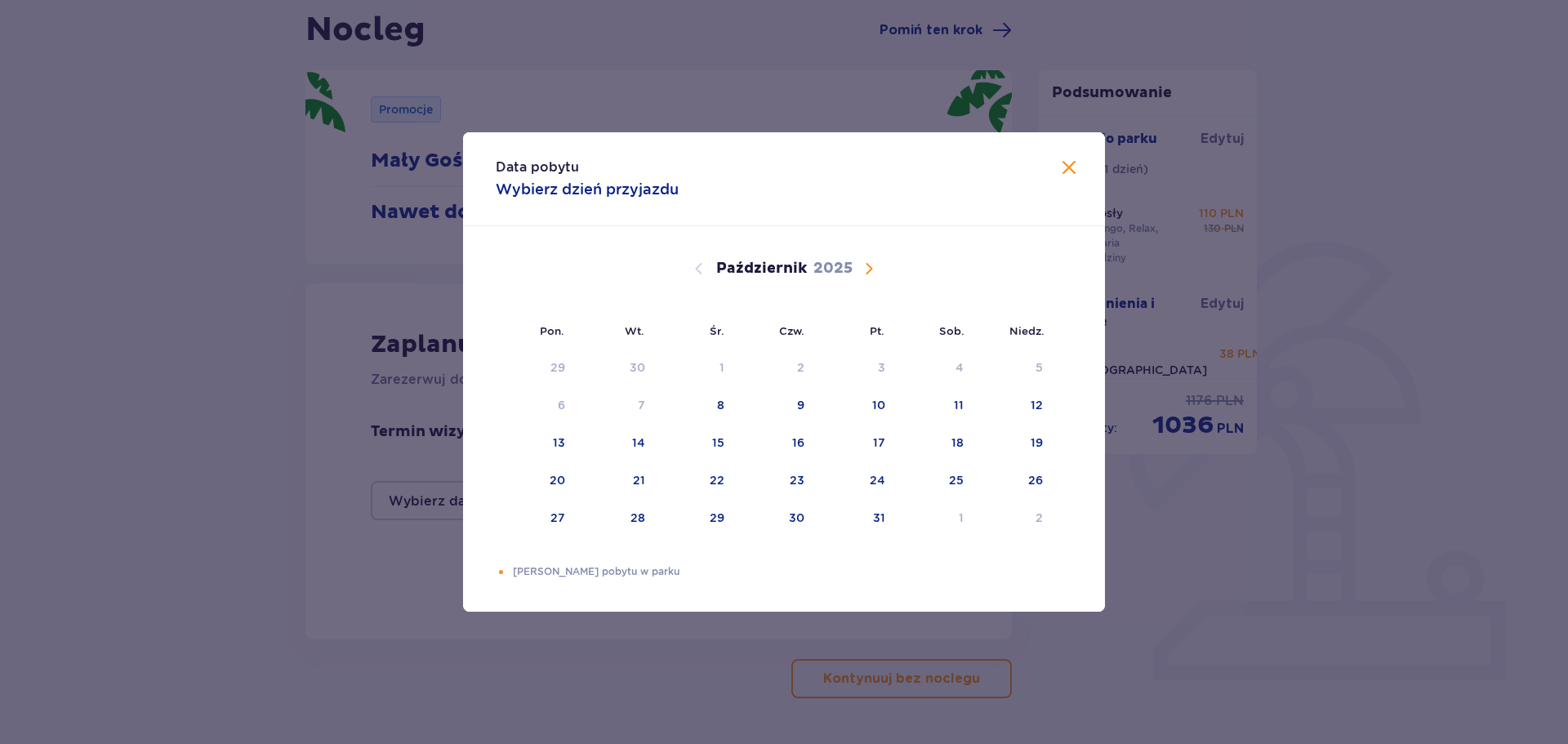
click at [876, 278] on span "Następny miesiąc" at bounding box center [869, 269] width 20 height 20
click at [871, 443] on div "14" at bounding box center [876, 443] width 13 height 16
click at [960, 444] on div "15" at bounding box center [956, 443] width 13 height 16
type input "14.11.25 - 15.11.25"
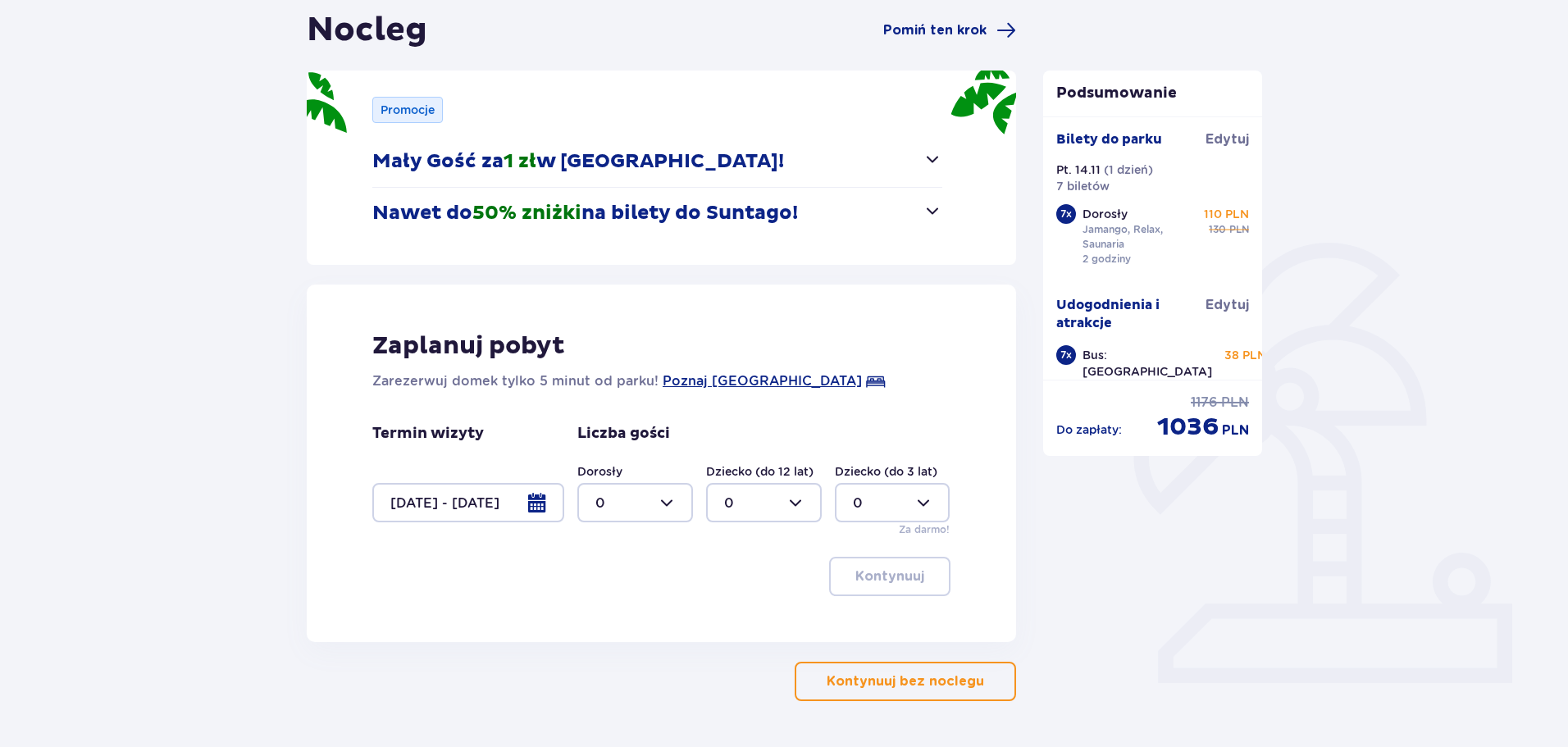
click at [663, 502] on div at bounding box center [635, 503] width 116 height 40
click at [609, 636] on div "7" at bounding box center [635, 630] width 79 height 18
type input "7"
click at [915, 577] on button "Kontynuuj" at bounding box center [889, 577] width 121 height 40
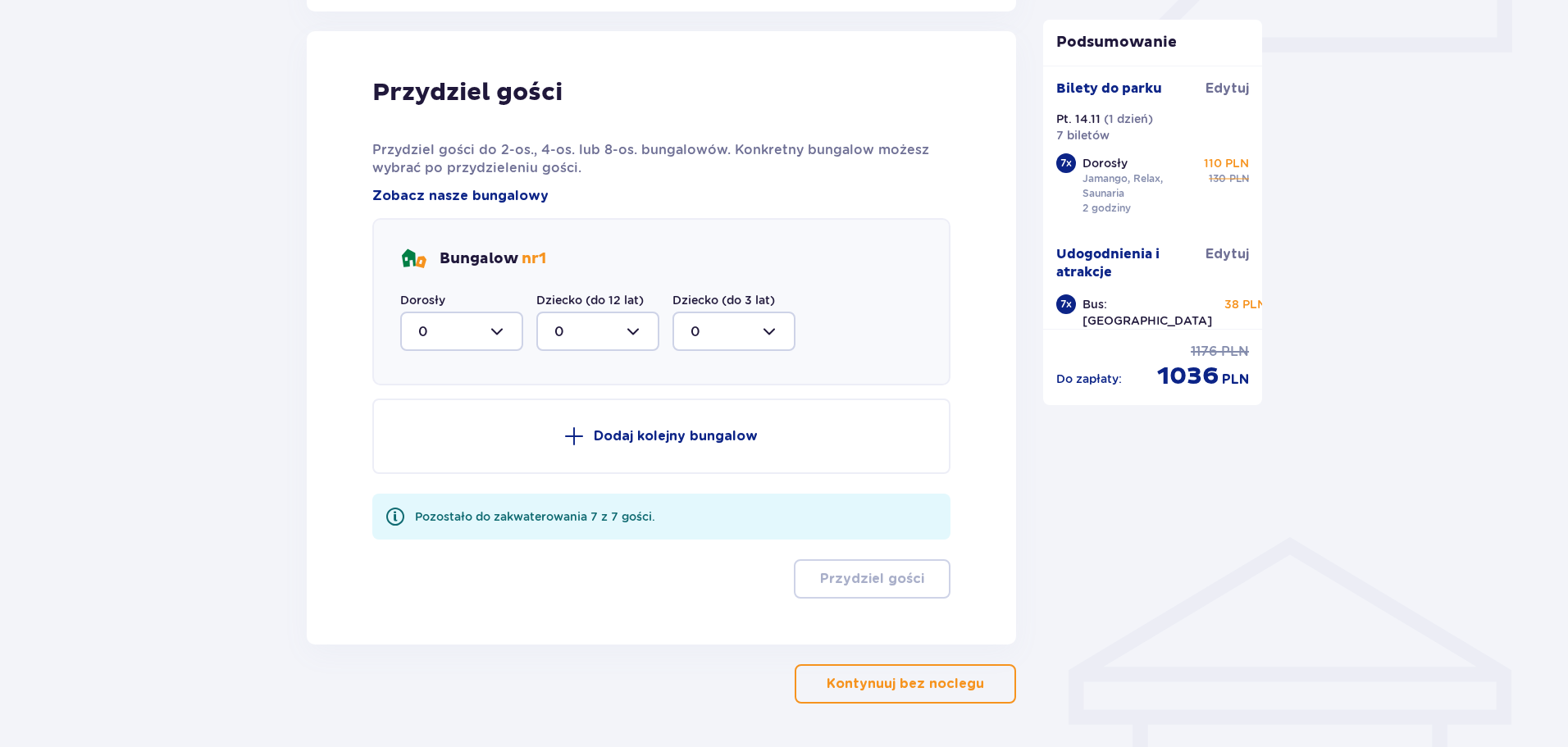
scroll to position [807, 0]
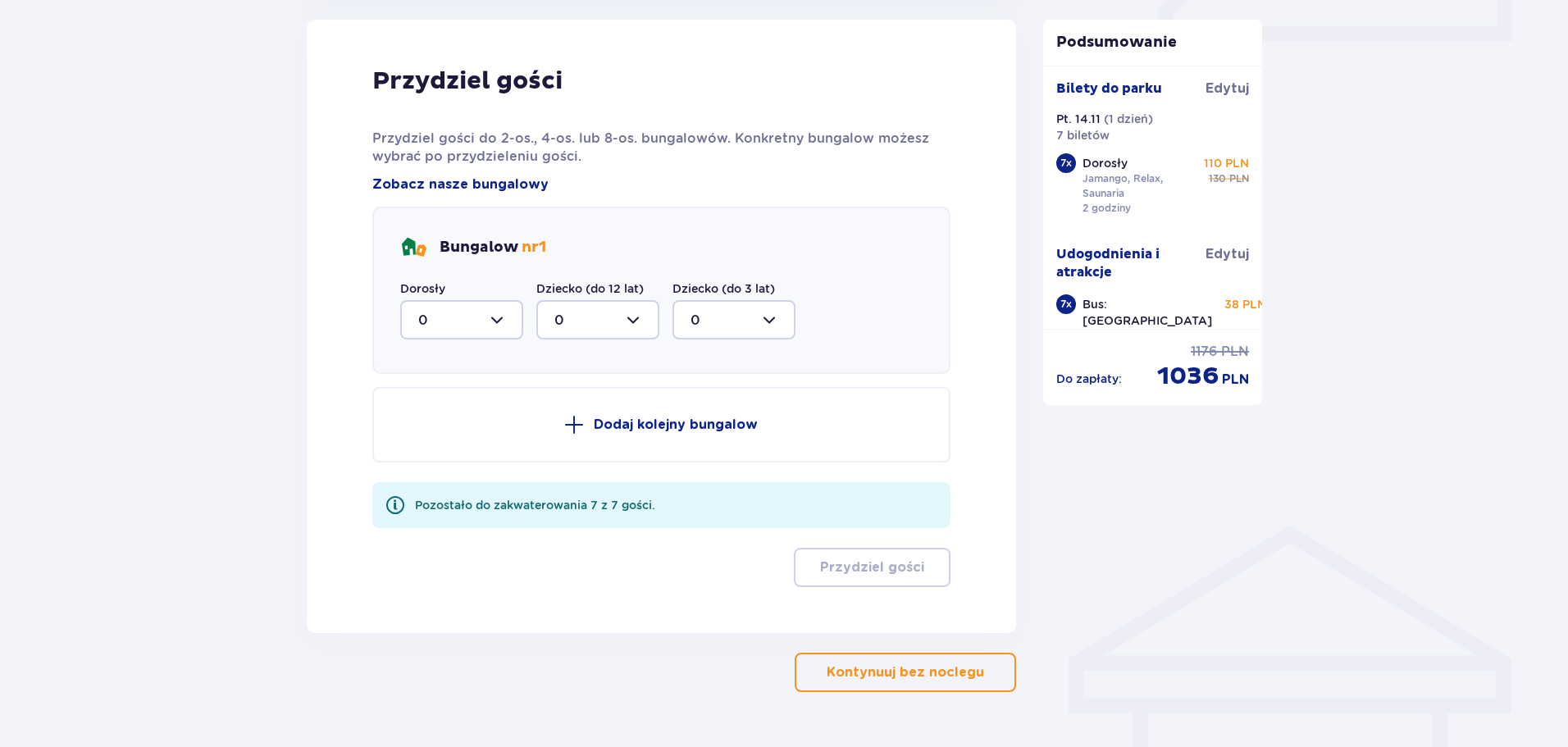
click at [514, 320] on div at bounding box center [461, 320] width 123 height 40
drag, startPoint x: 423, startPoint y: 422, endPoint x: 441, endPoint y: 424, distance: 18.1
click at [423, 421] on p "4" at bounding box center [422, 425] width 9 height 18
type input "4"
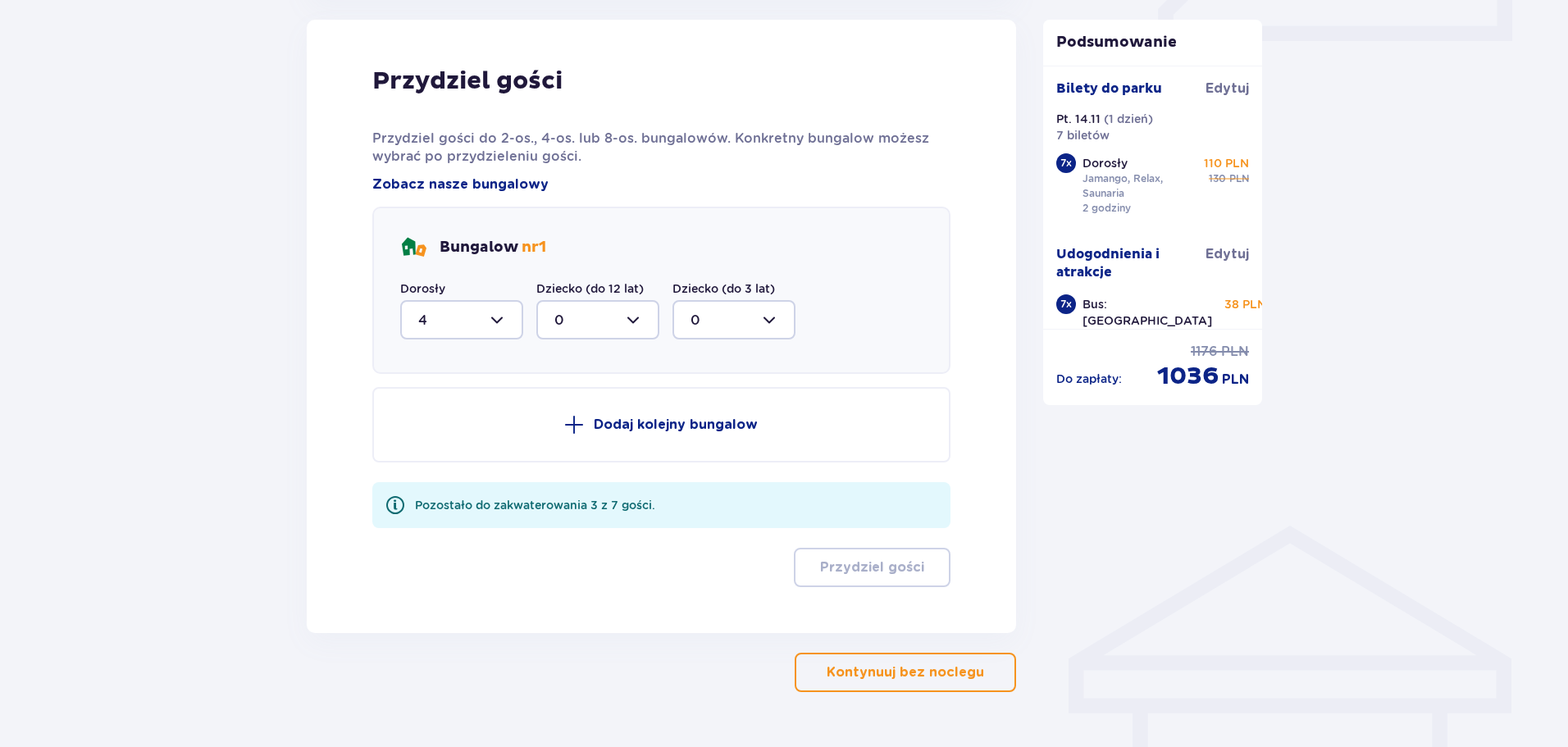
click at [634, 435] on button "Dodaj kolejny bungalow" at bounding box center [661, 425] width 578 height 76
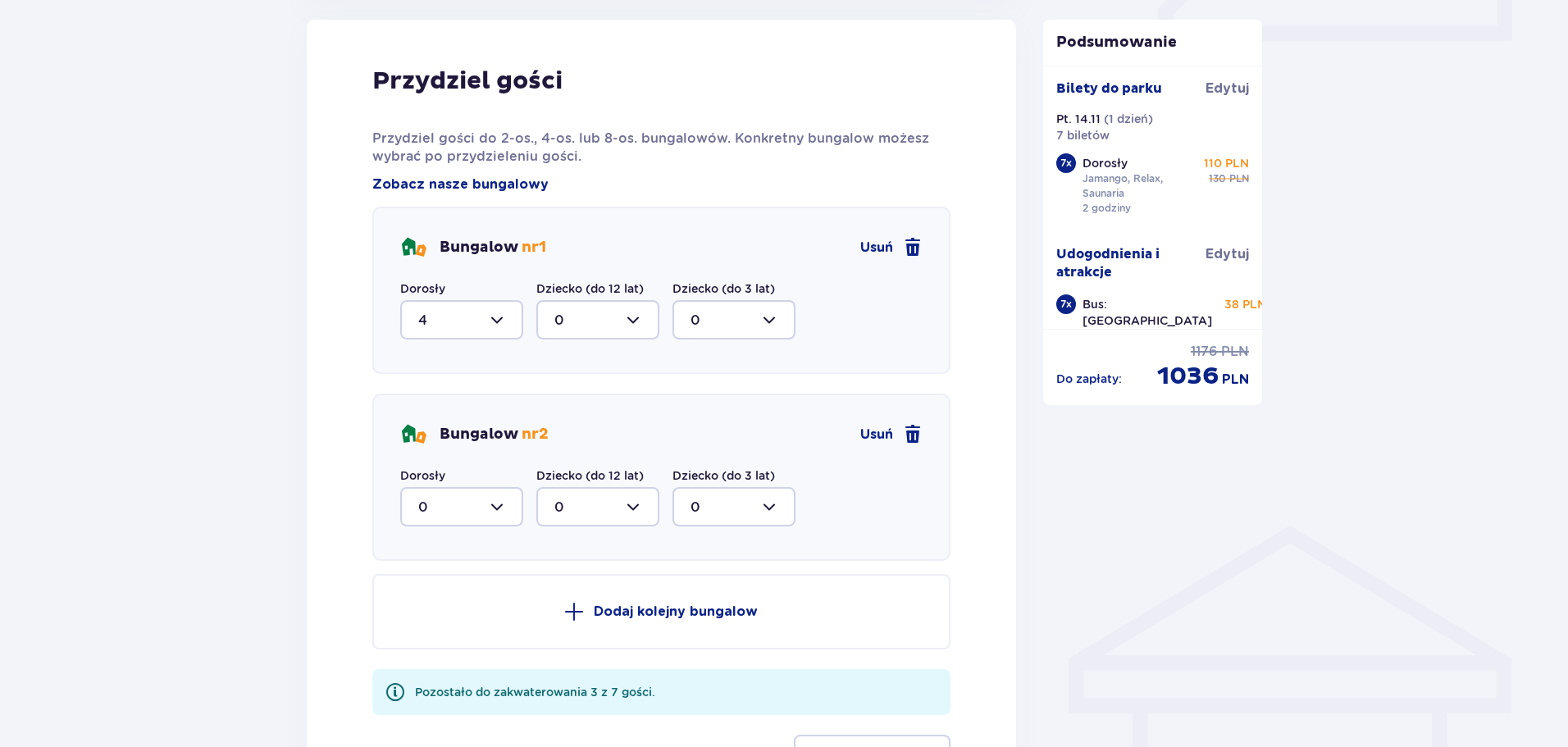
click at [495, 505] on div at bounding box center [461, 508] width 123 height 40
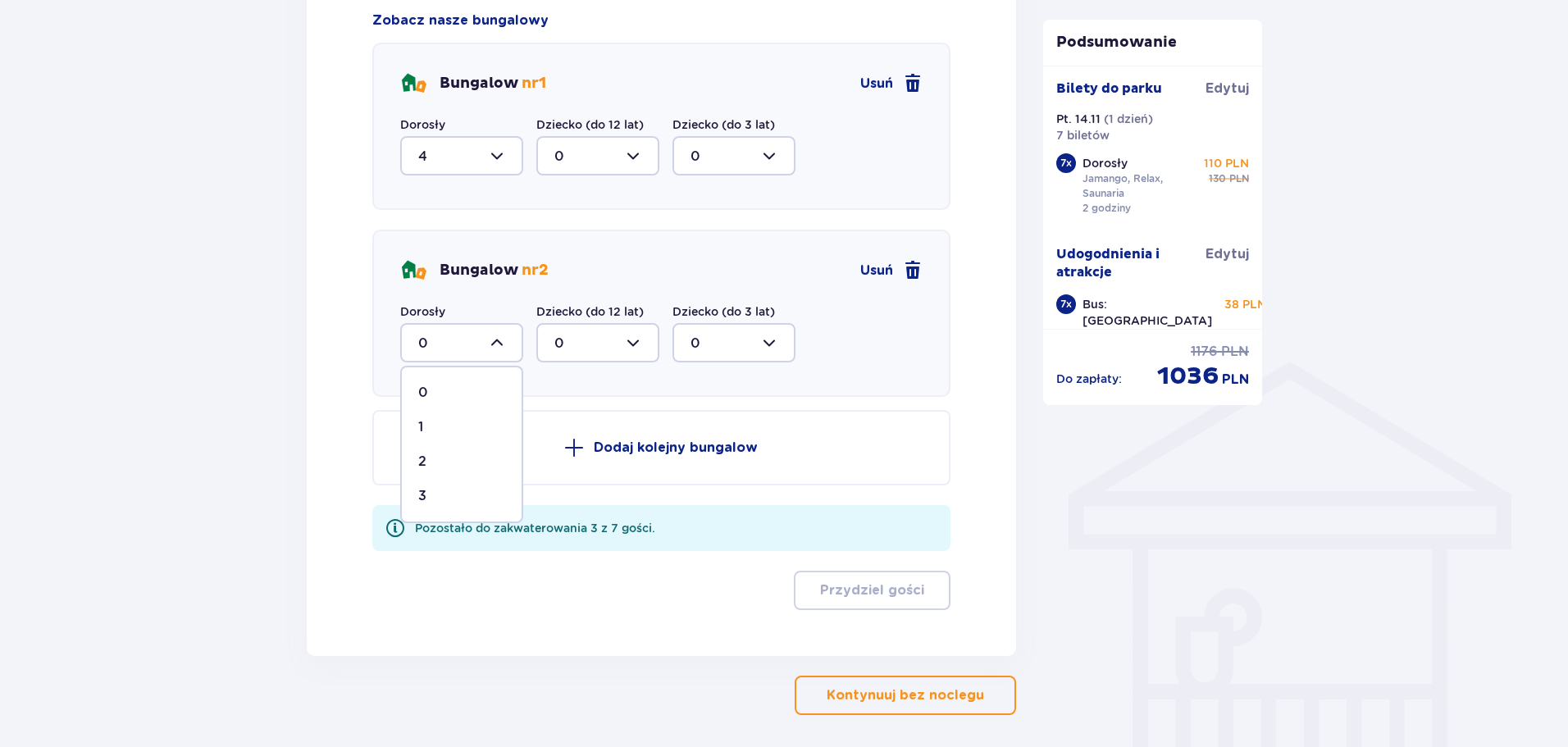
click at [438, 495] on div "3" at bounding box center [461, 497] width 87 height 18
type input "3"
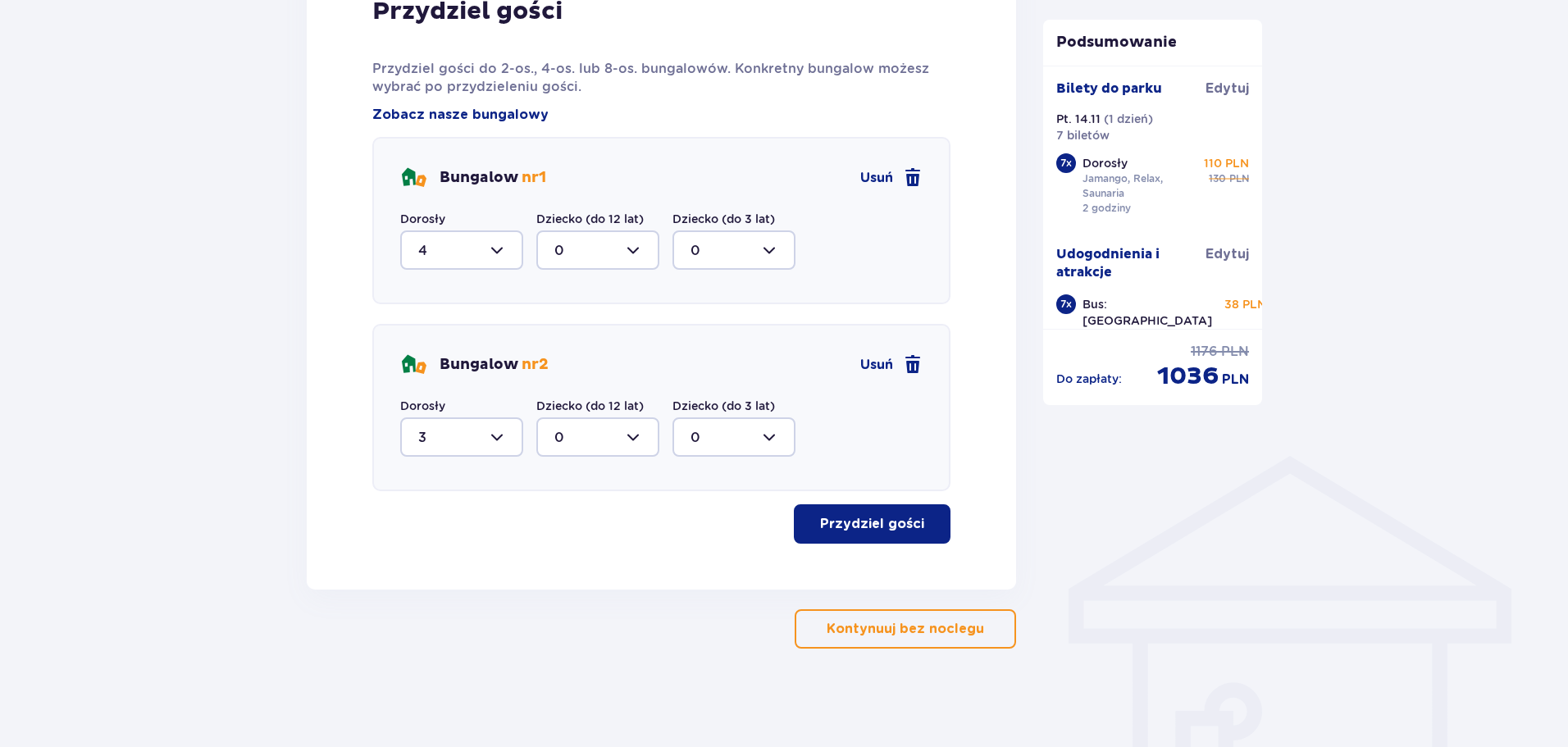
click at [913, 519] on button "Przydziel gości" at bounding box center [871, 525] width 156 height 40
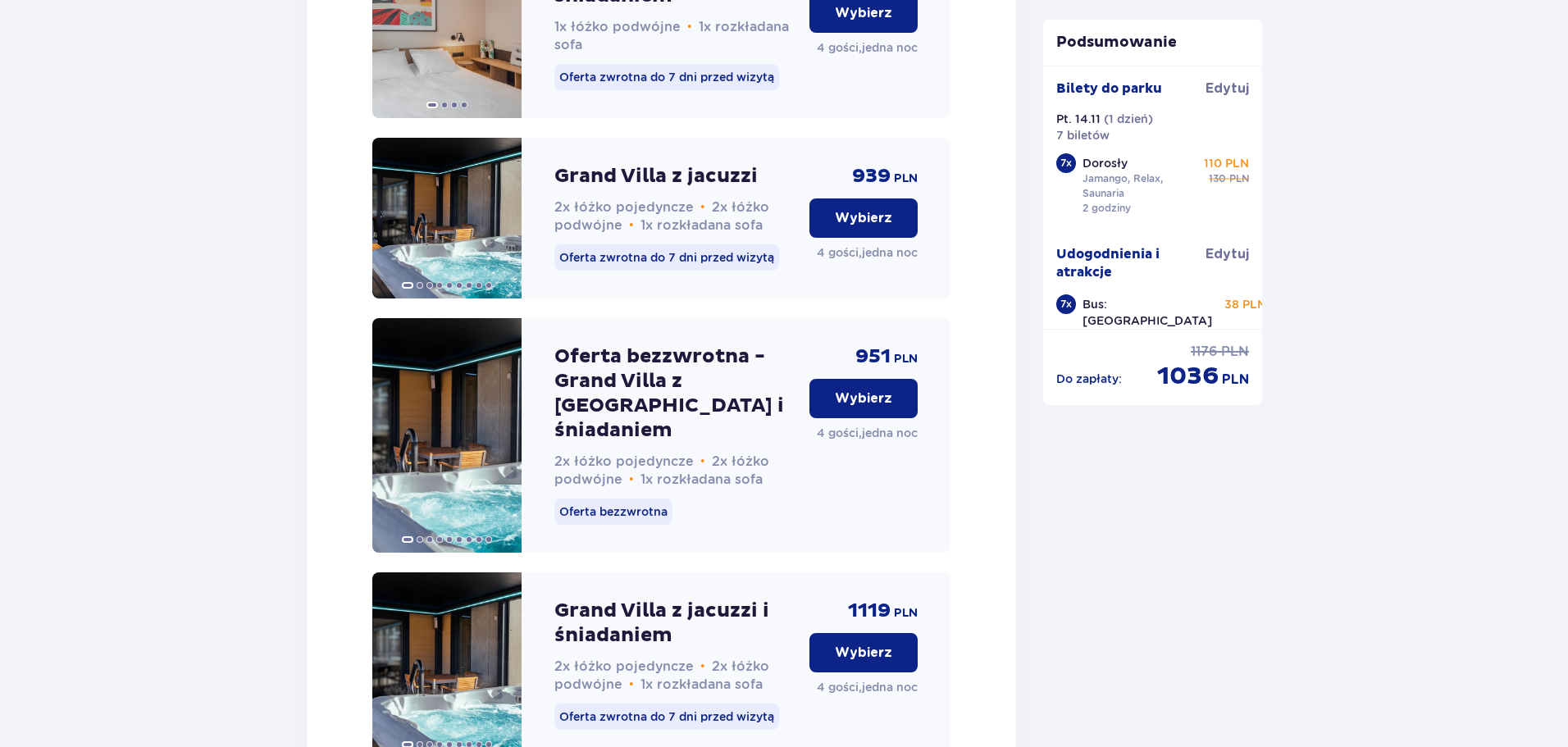
scroll to position [3512, 0]
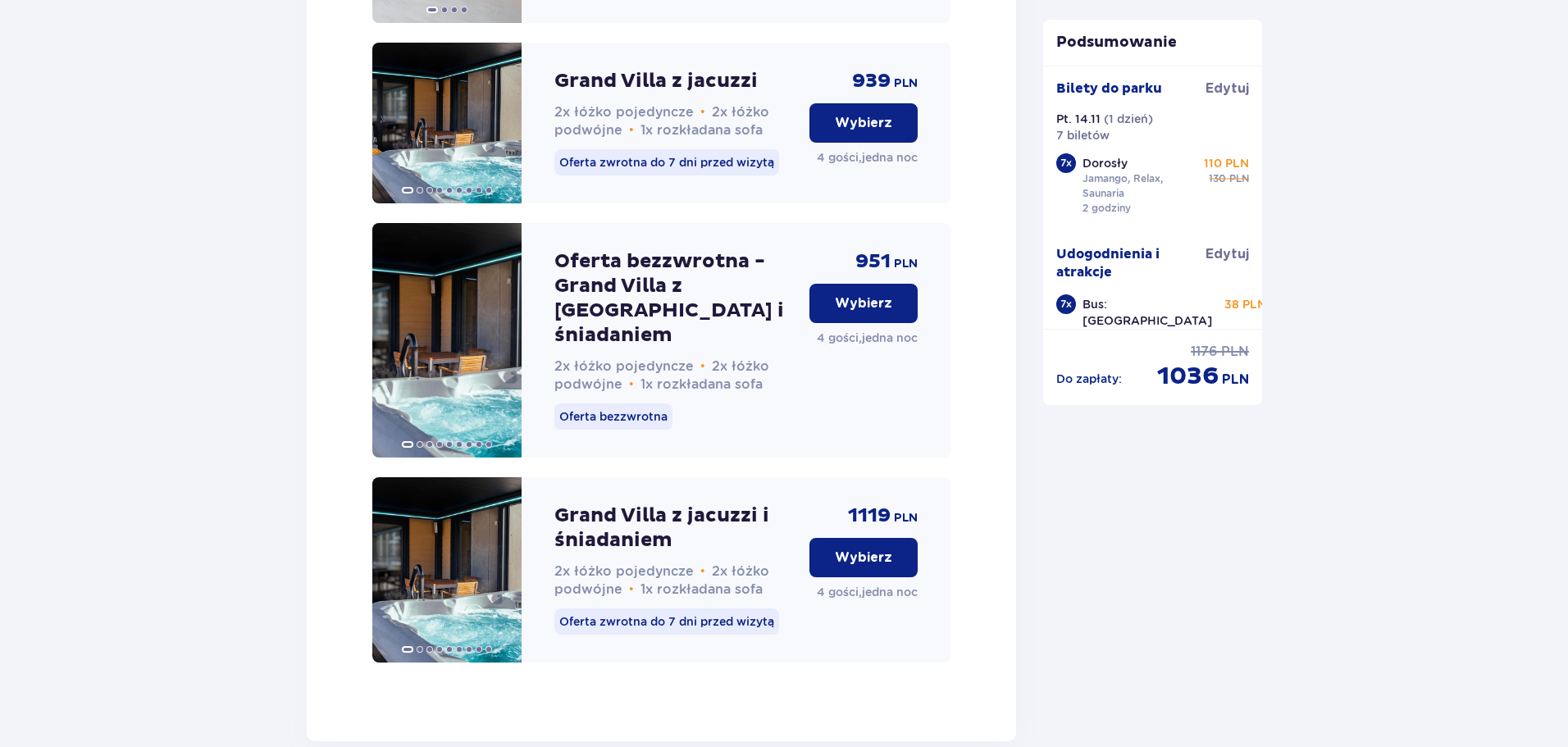
click at [849, 323] on button "Wybierz" at bounding box center [863, 303] width 108 height 40
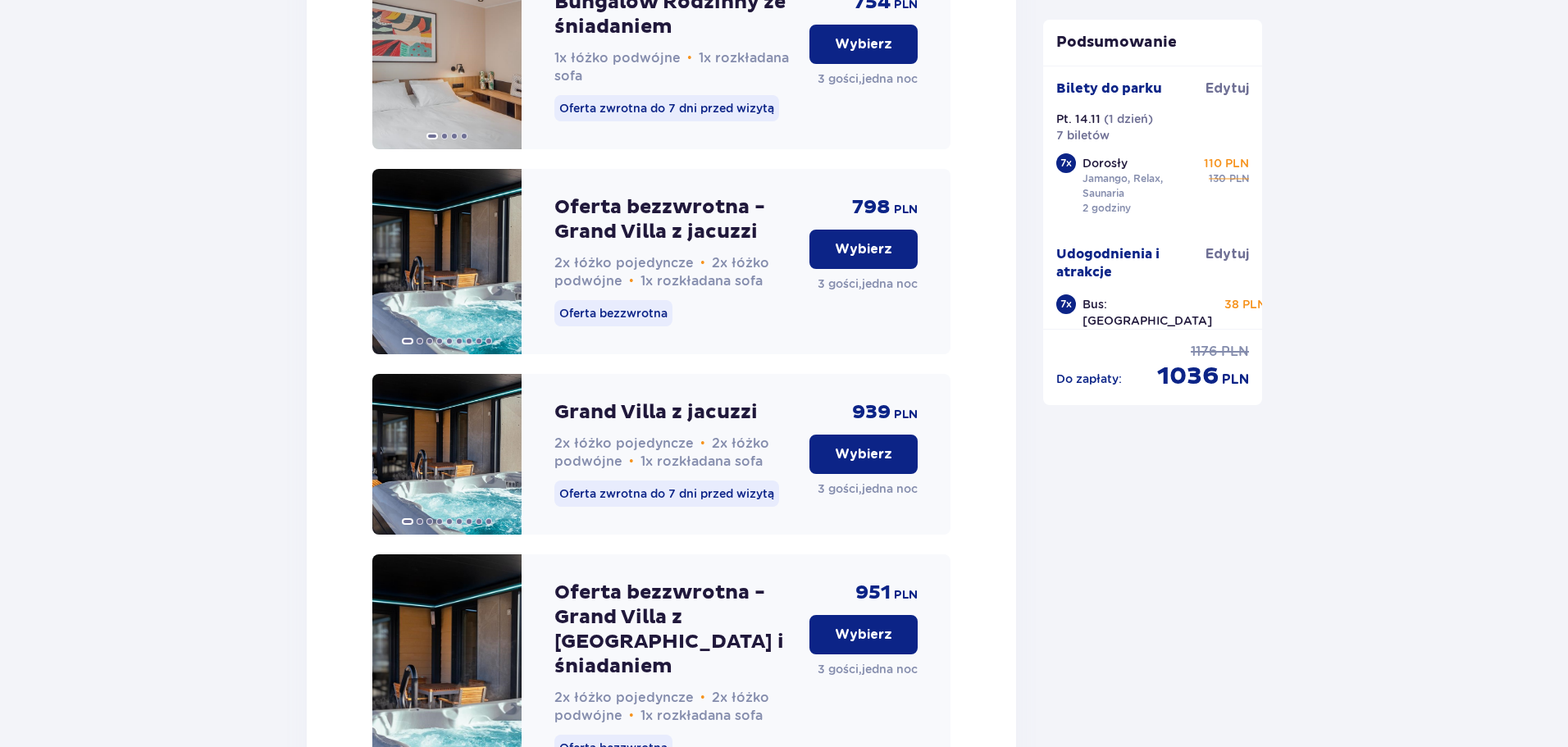
scroll to position [6132, 0]
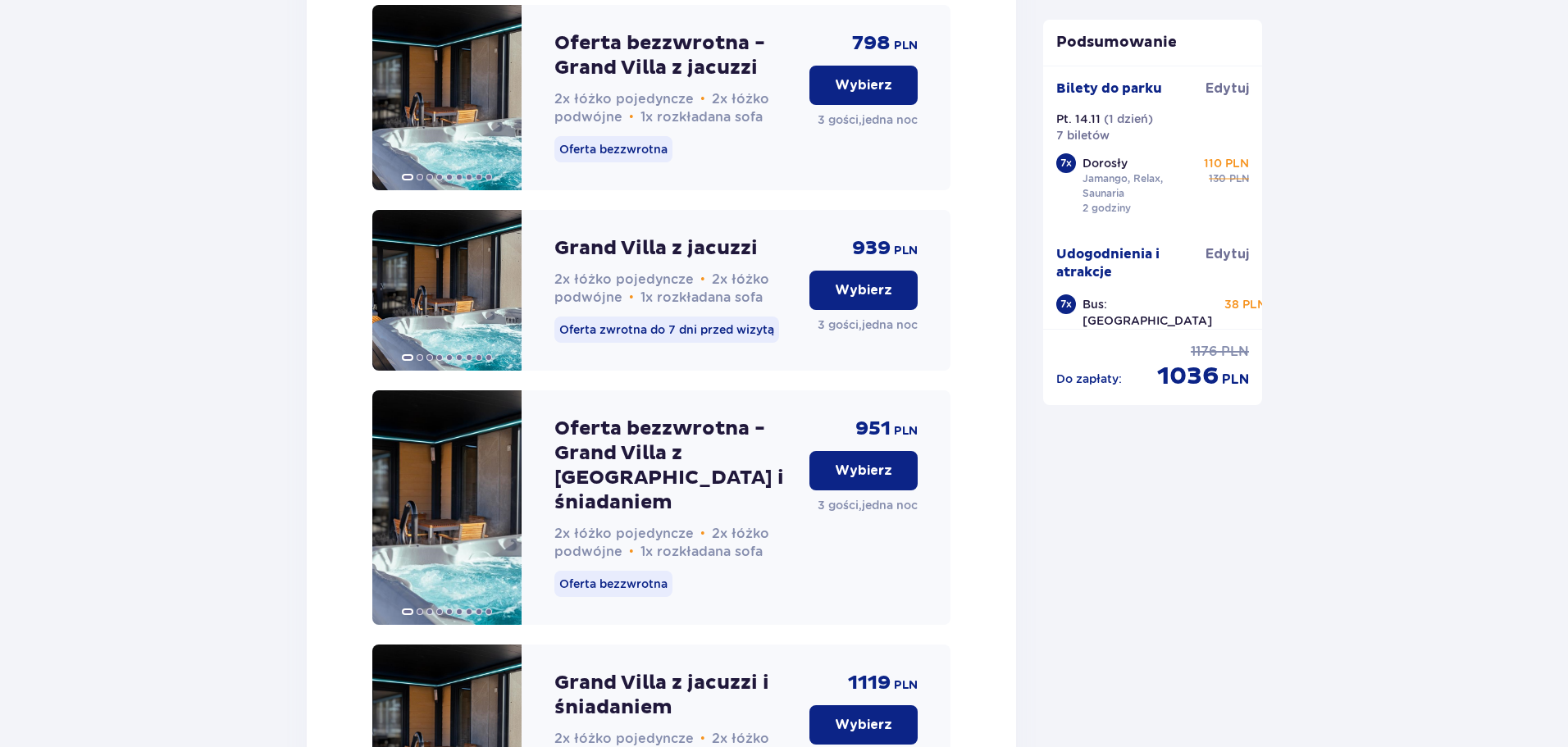
click at [853, 480] on p "Wybierz" at bounding box center [864, 471] width 58 height 18
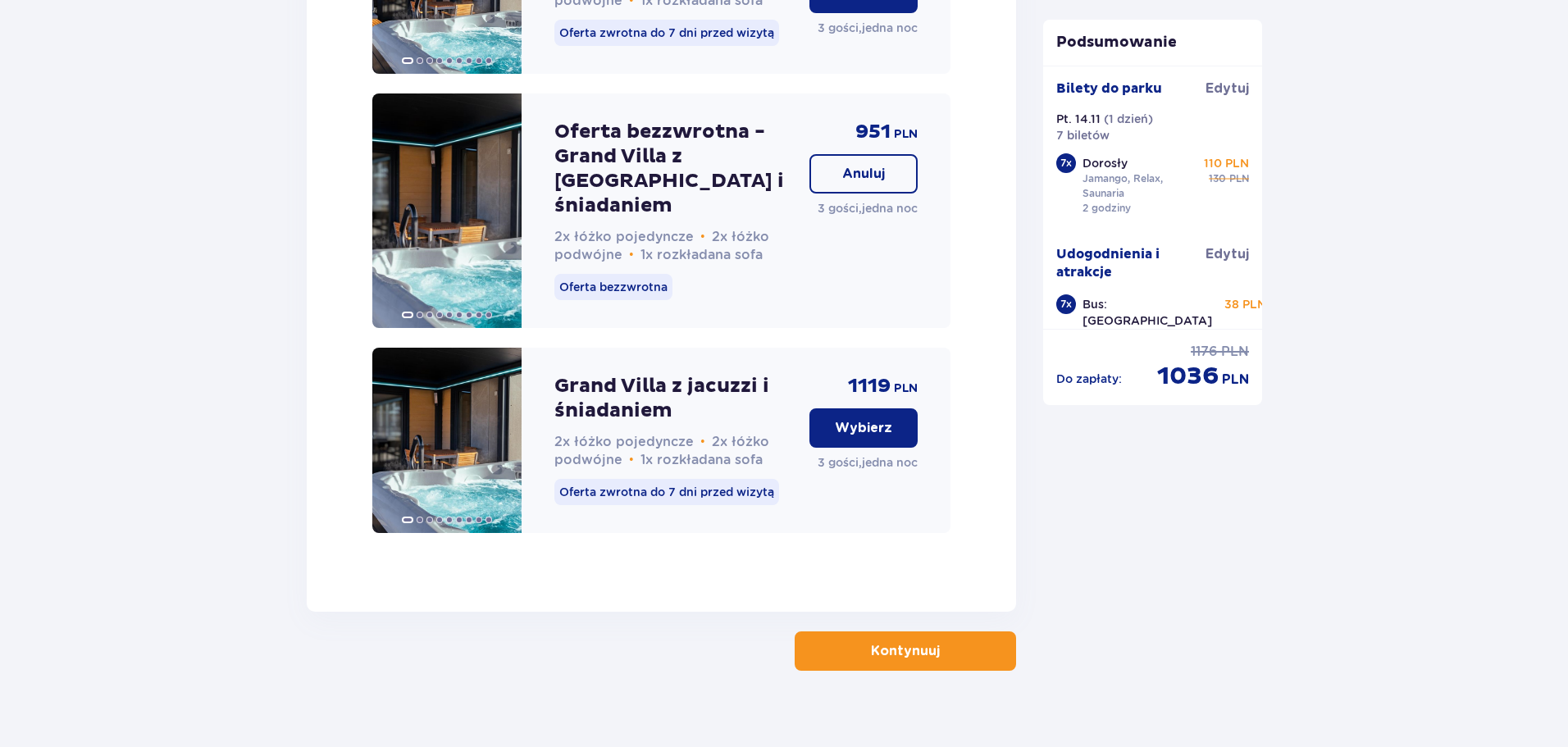
scroll to position [6435, 0]
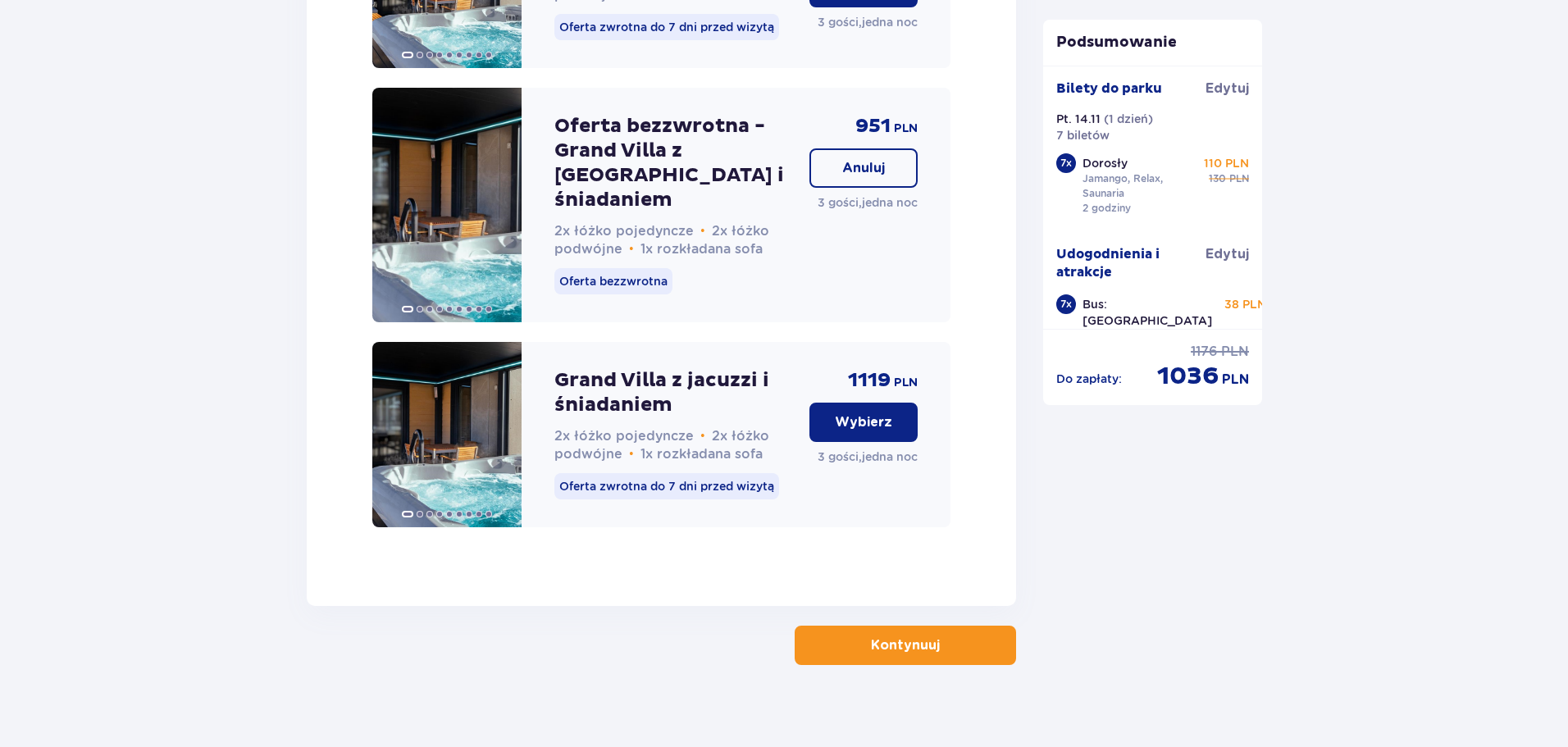
click at [973, 630] on button "Kontynuuj" at bounding box center [905, 646] width 221 height 40
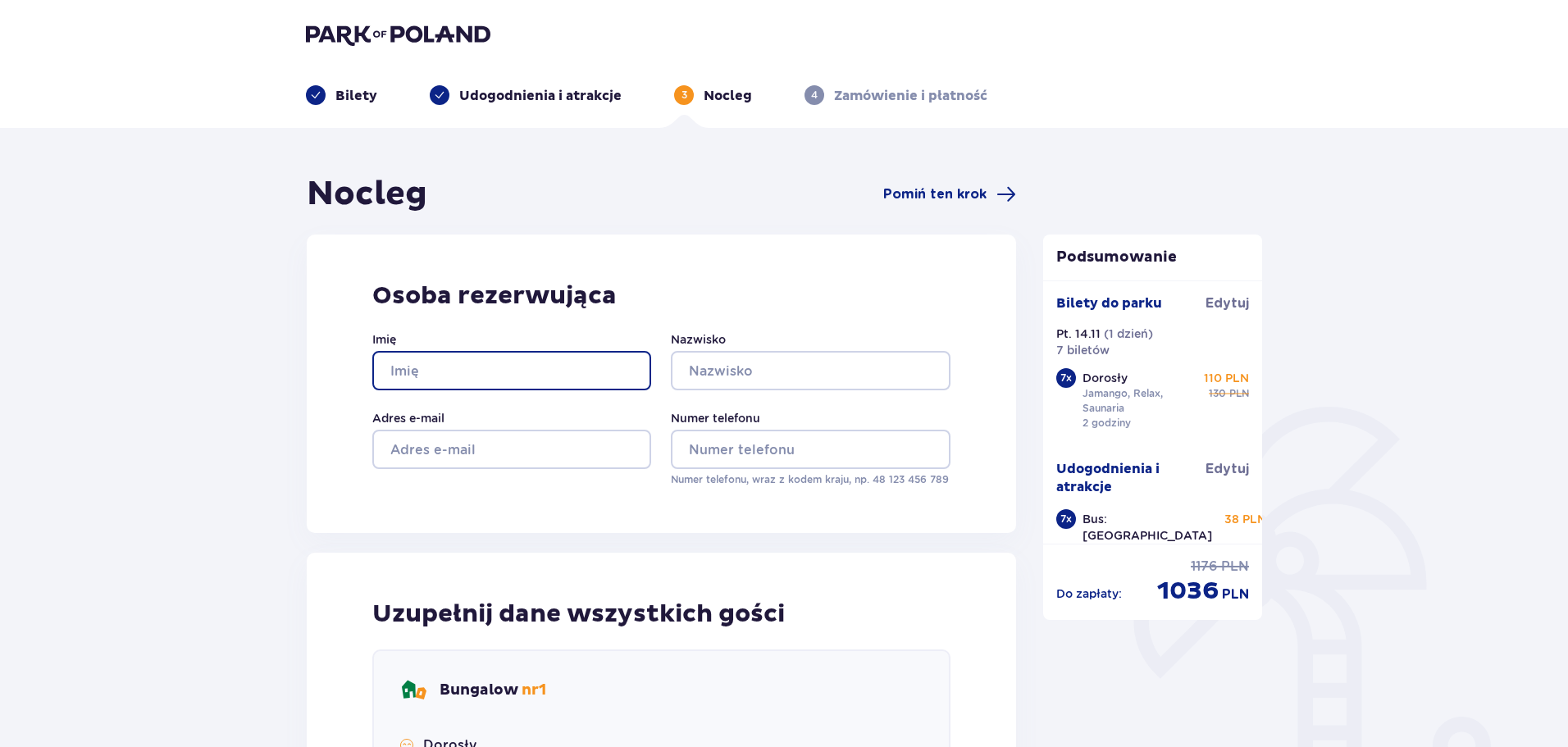
click at [514, 372] on input "Imię" at bounding box center [511, 371] width 279 height 40
type input "Paulina"
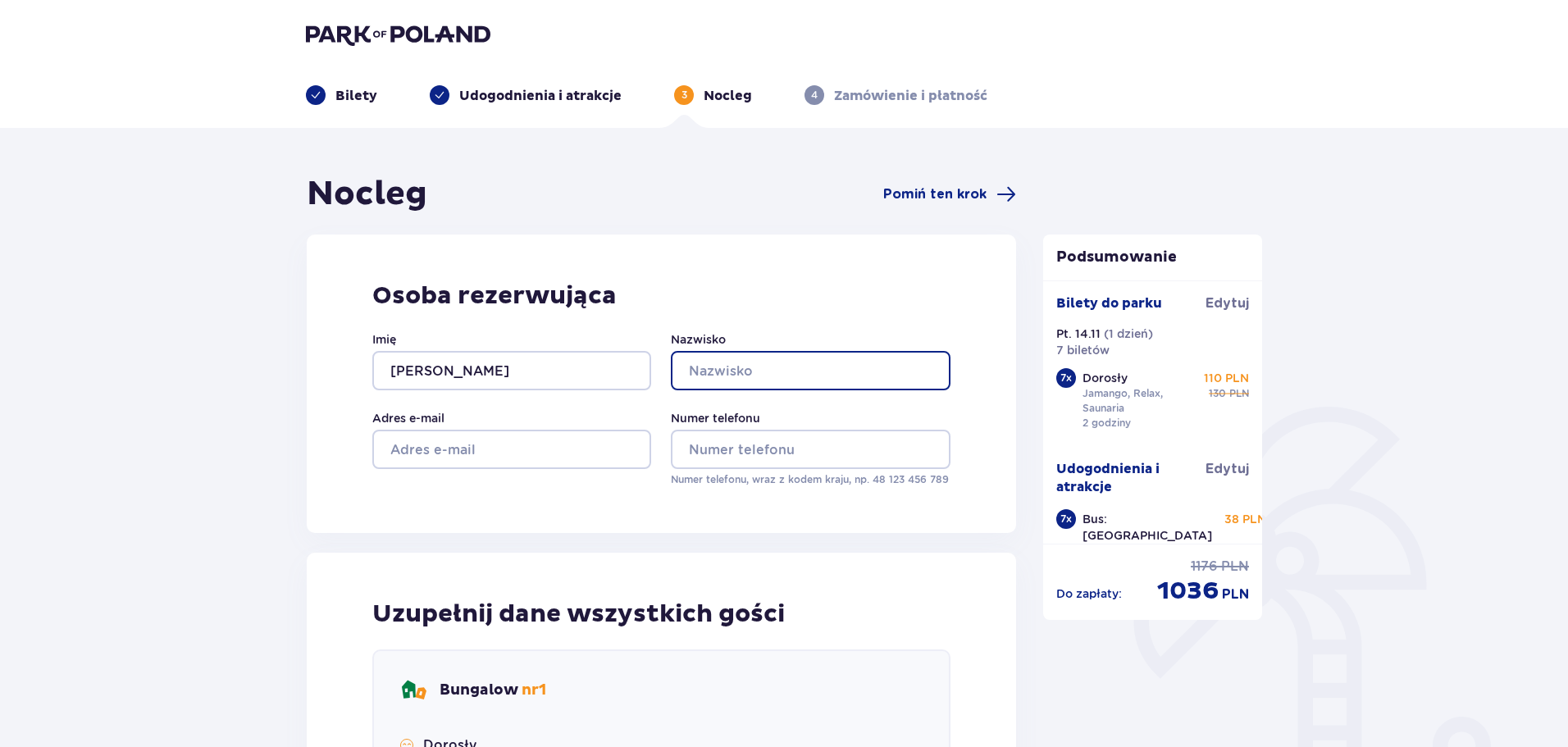
type input "Kampczyk"
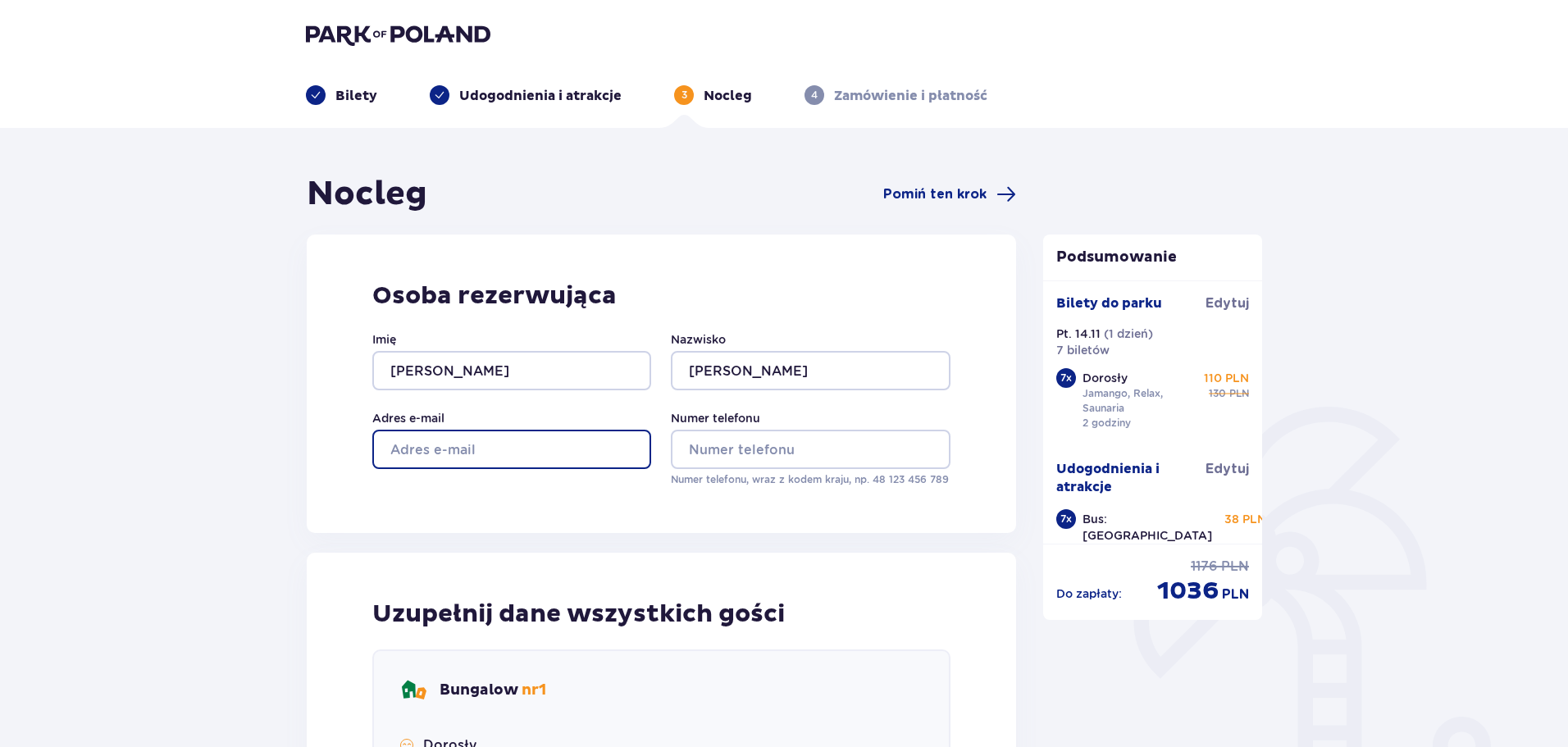
type input "polin.93@gmail.com"
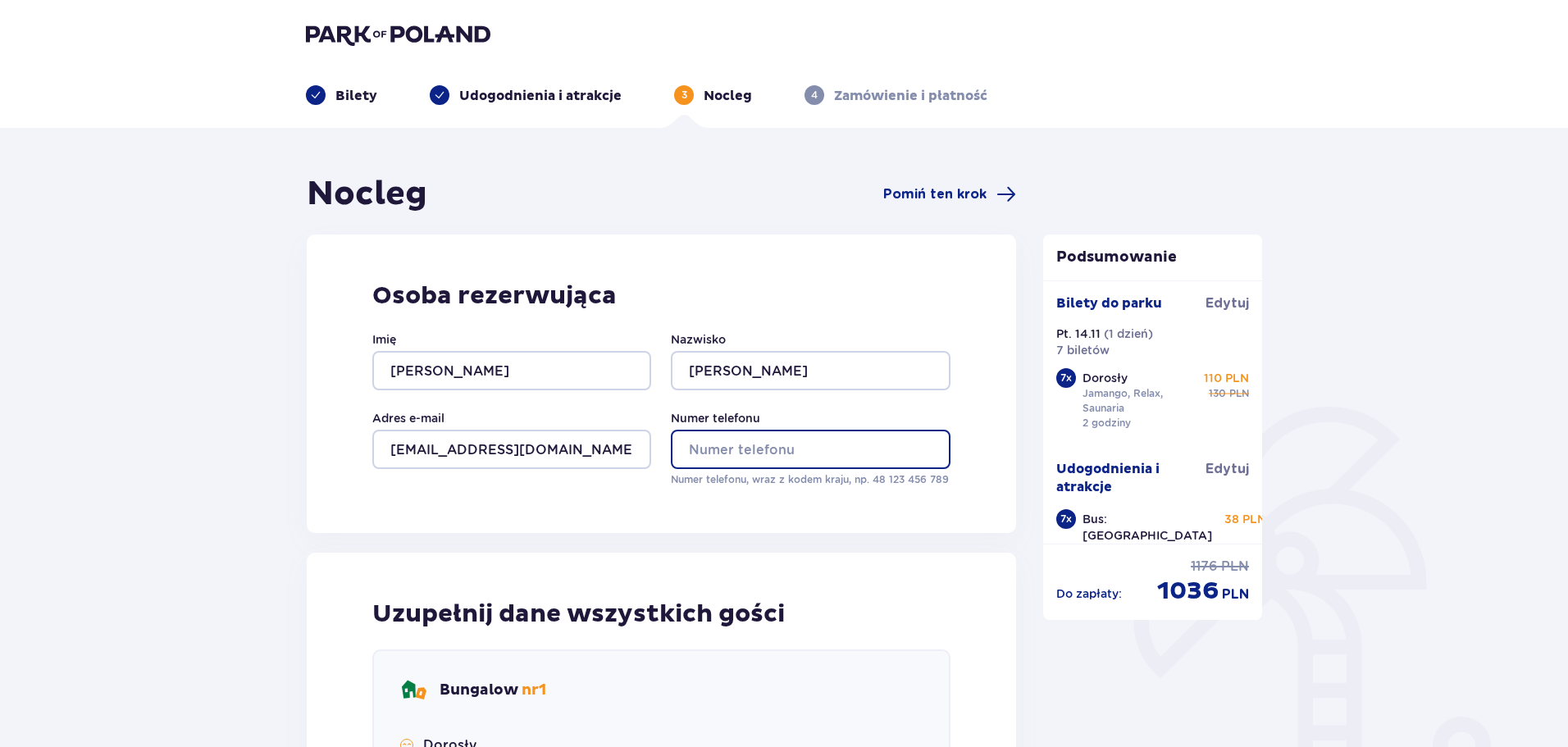
type input "501441061"
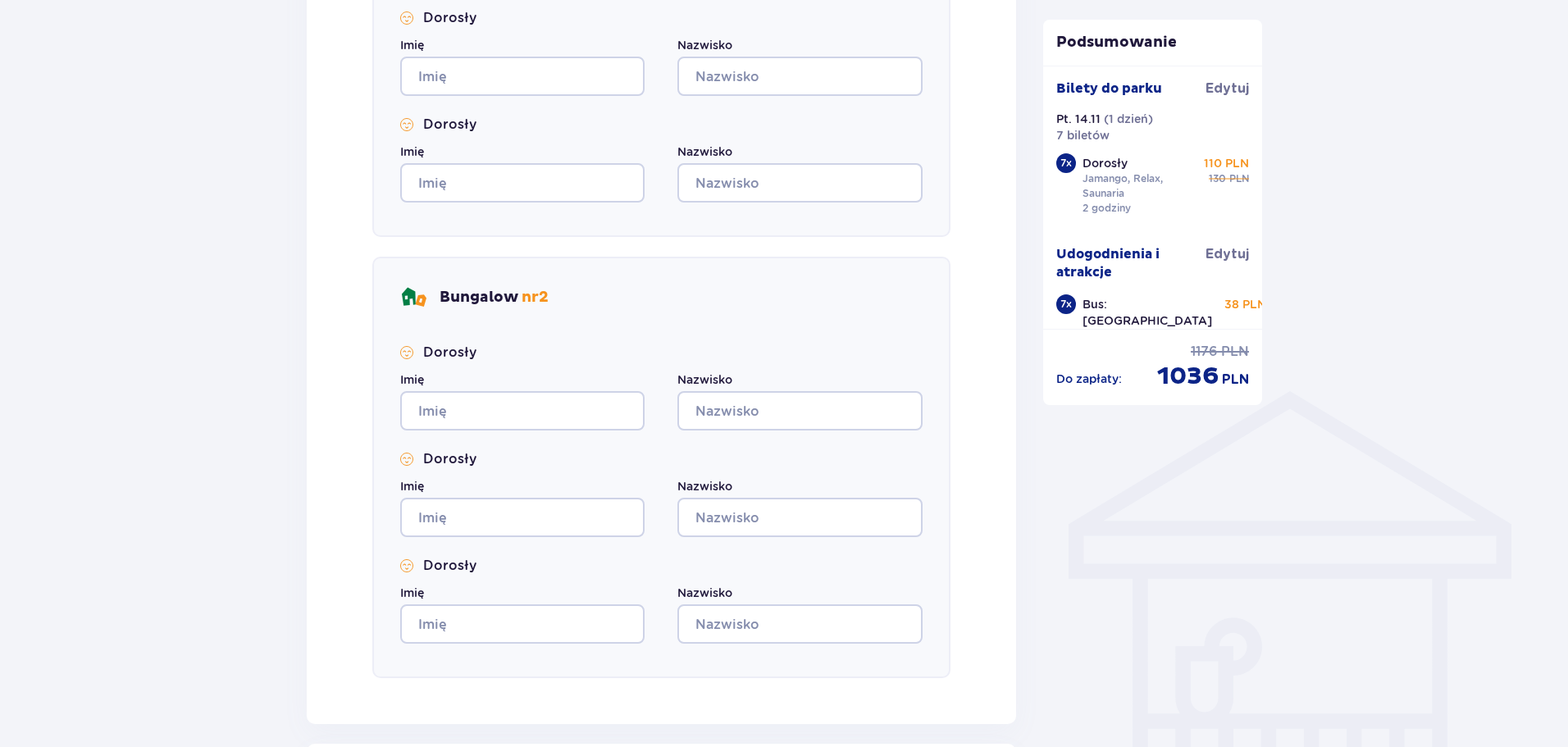
scroll to position [1067, 0]
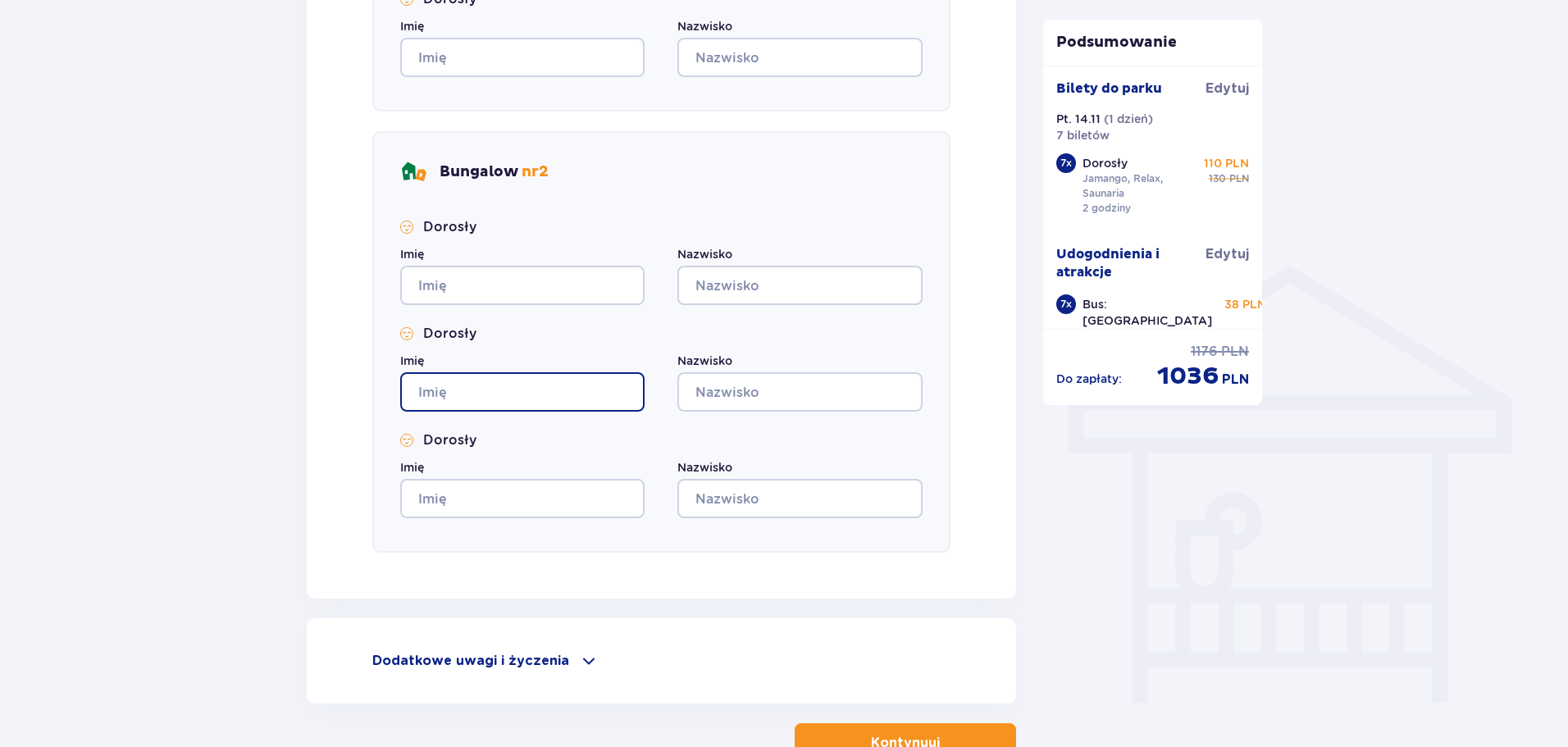
click at [523, 386] on input "Imię" at bounding box center [522, 392] width 245 height 40
type input "Paulina"
type input "Kampczyk"
type input "Paulina"
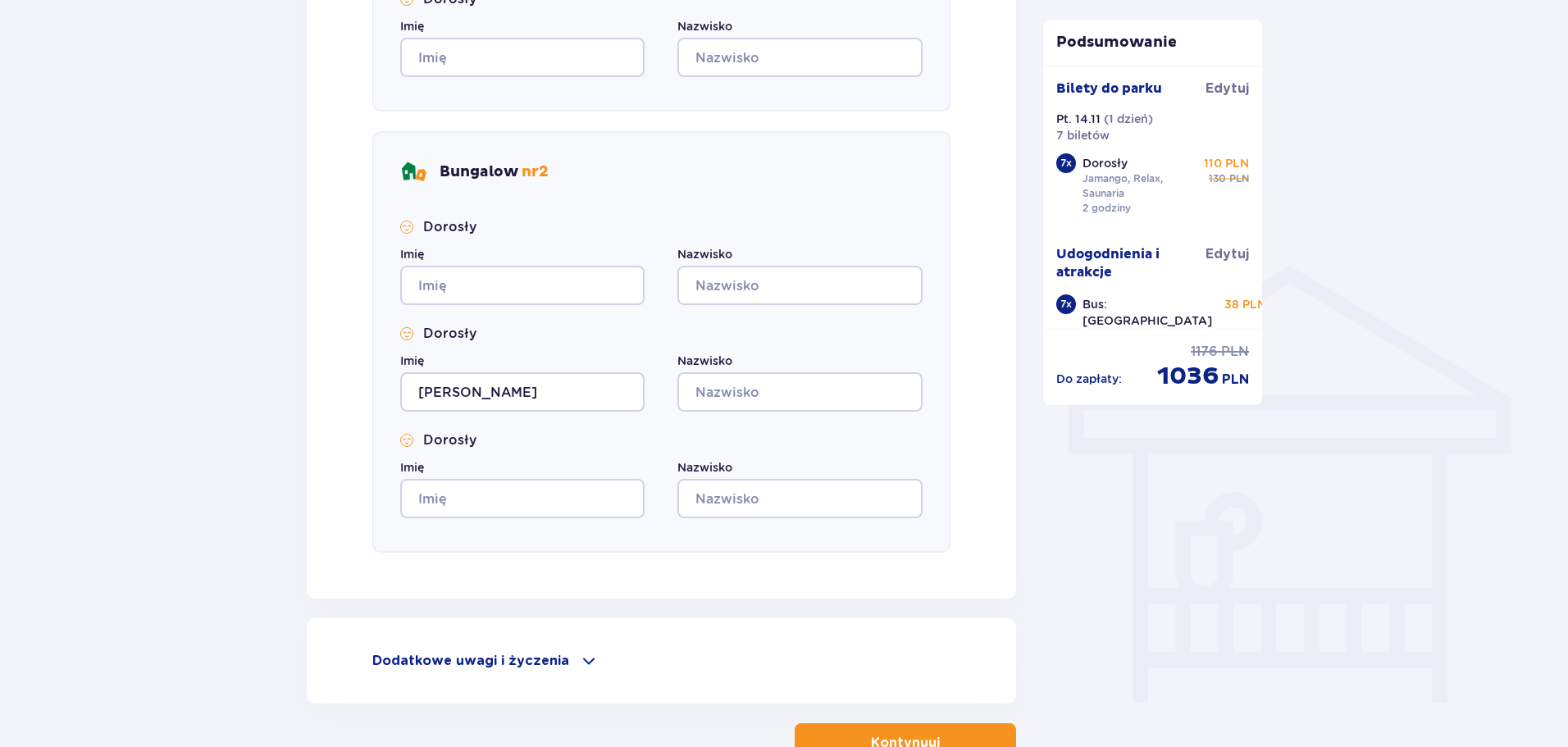
type input "Kampczyk"
type input "Paulina"
type input "Kampczyk"
type input "Paulina"
type input "Kampczyk"
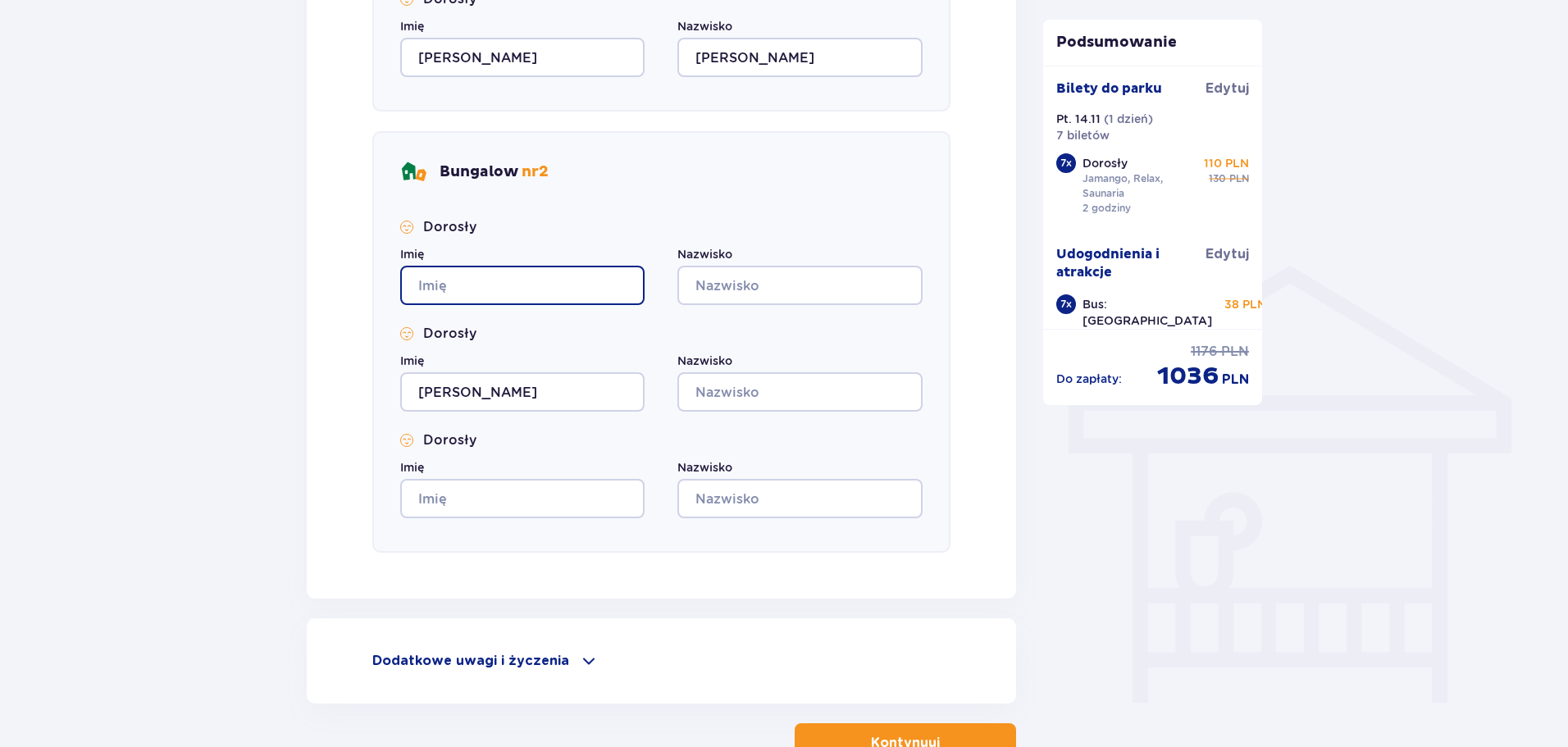
type input "Paulina"
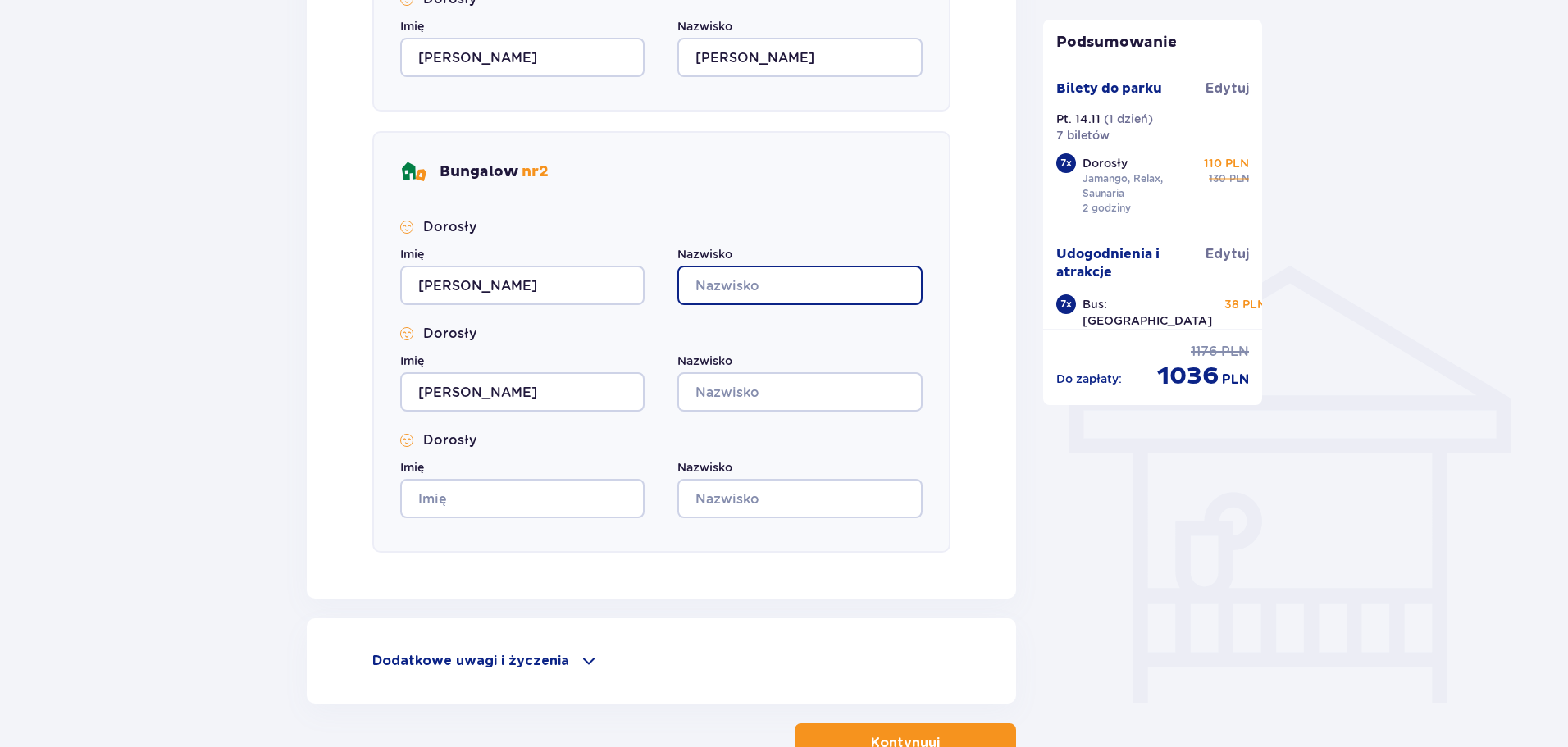
type input "Kampczyk"
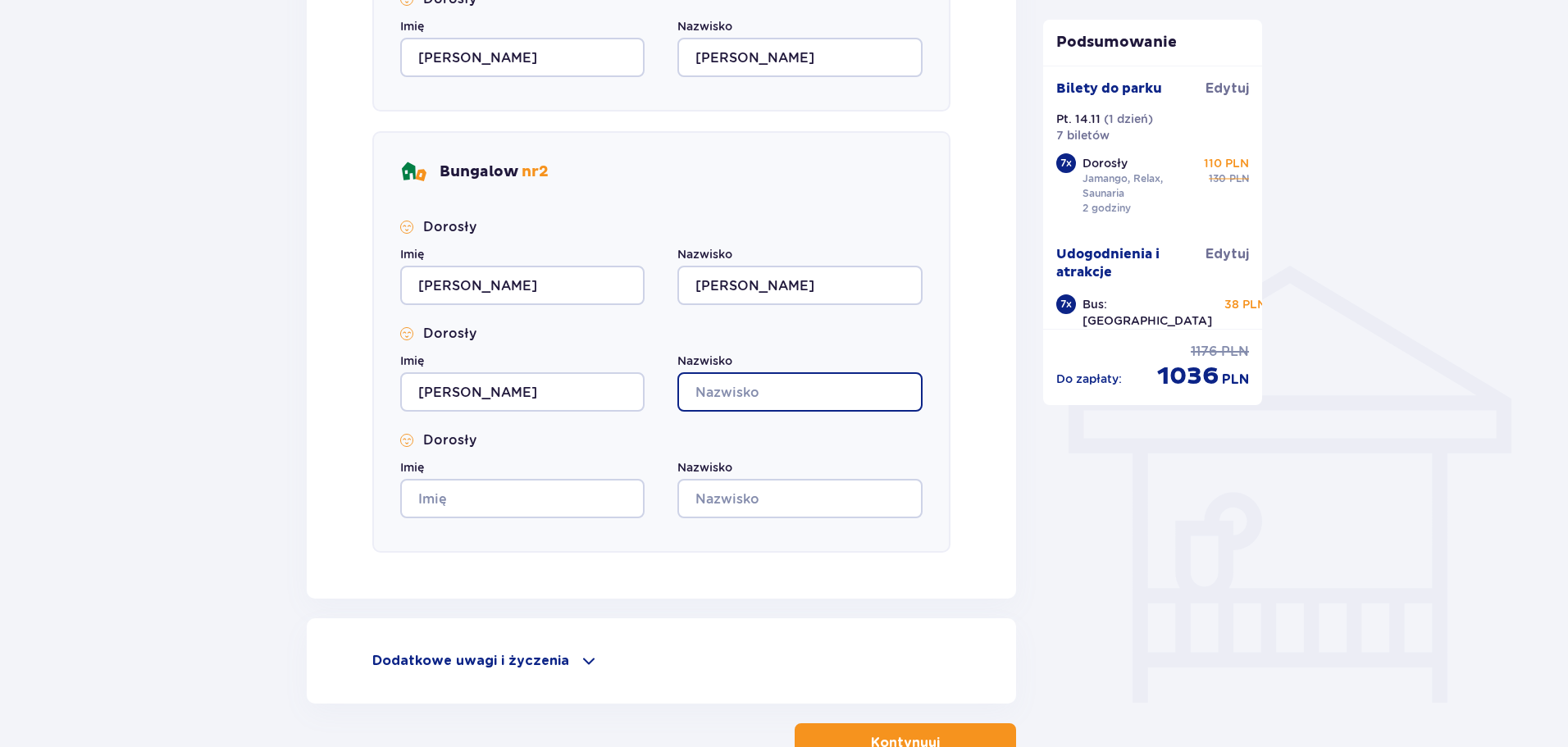
type input "Kampczyk"
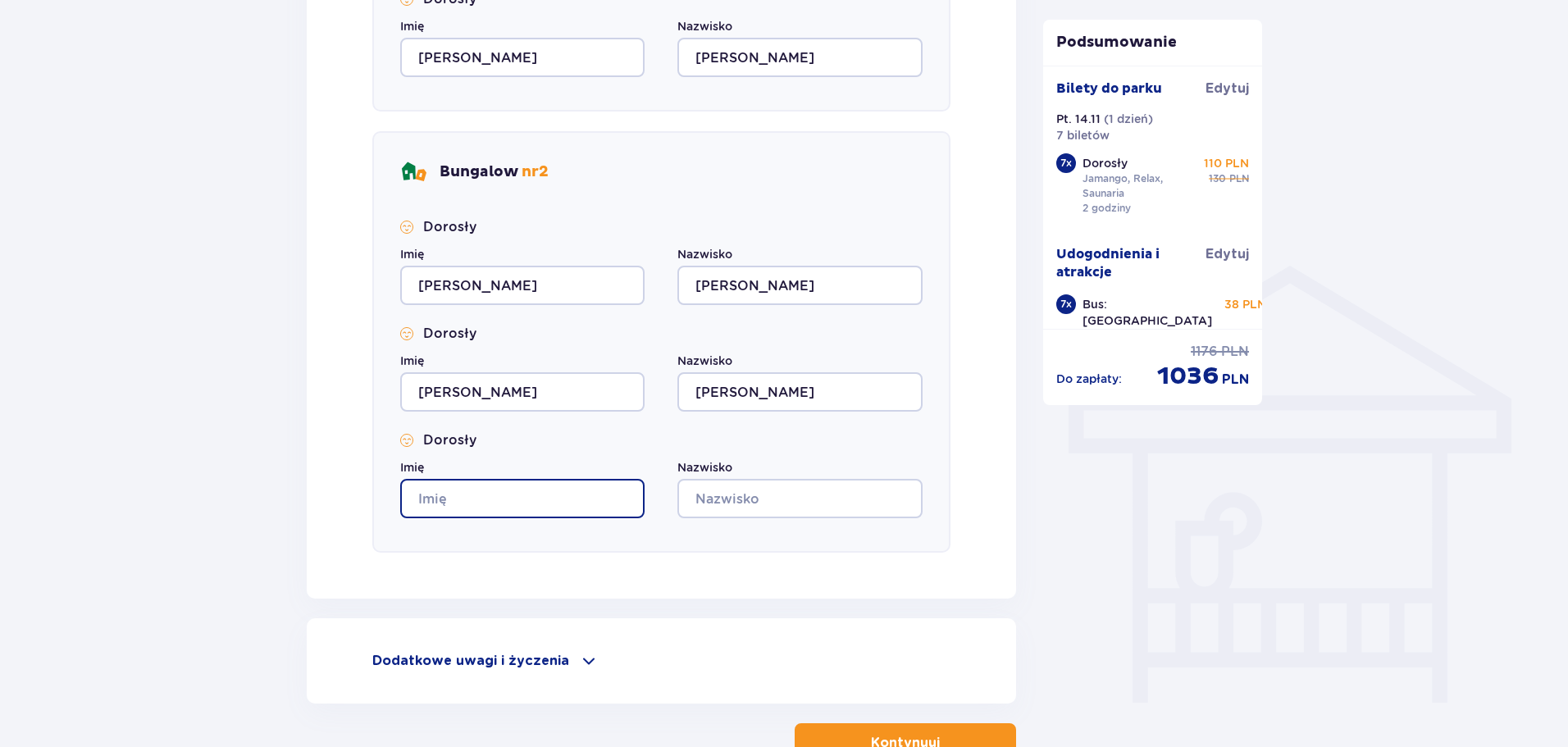
type input "Paulina"
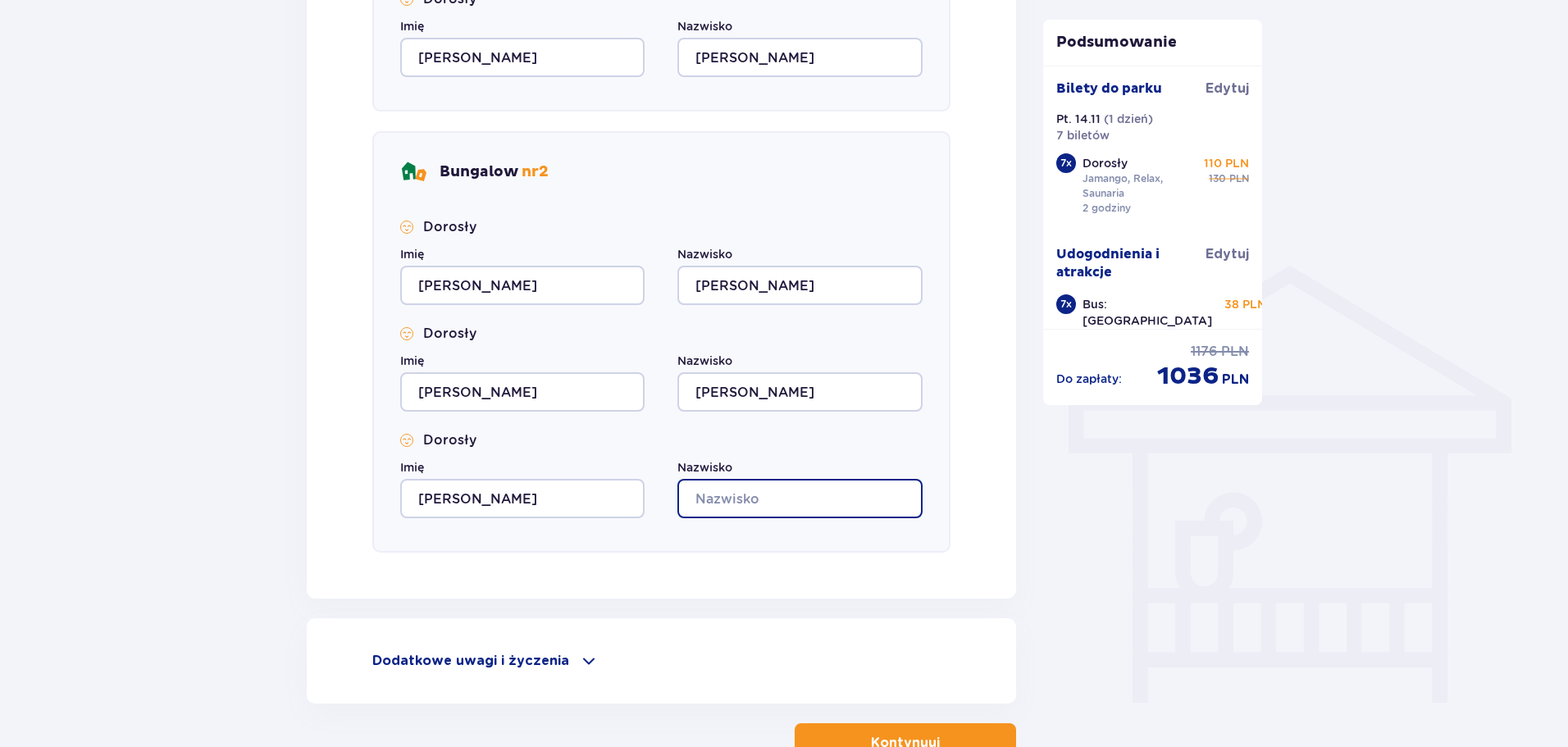
type input "Kampczyk"
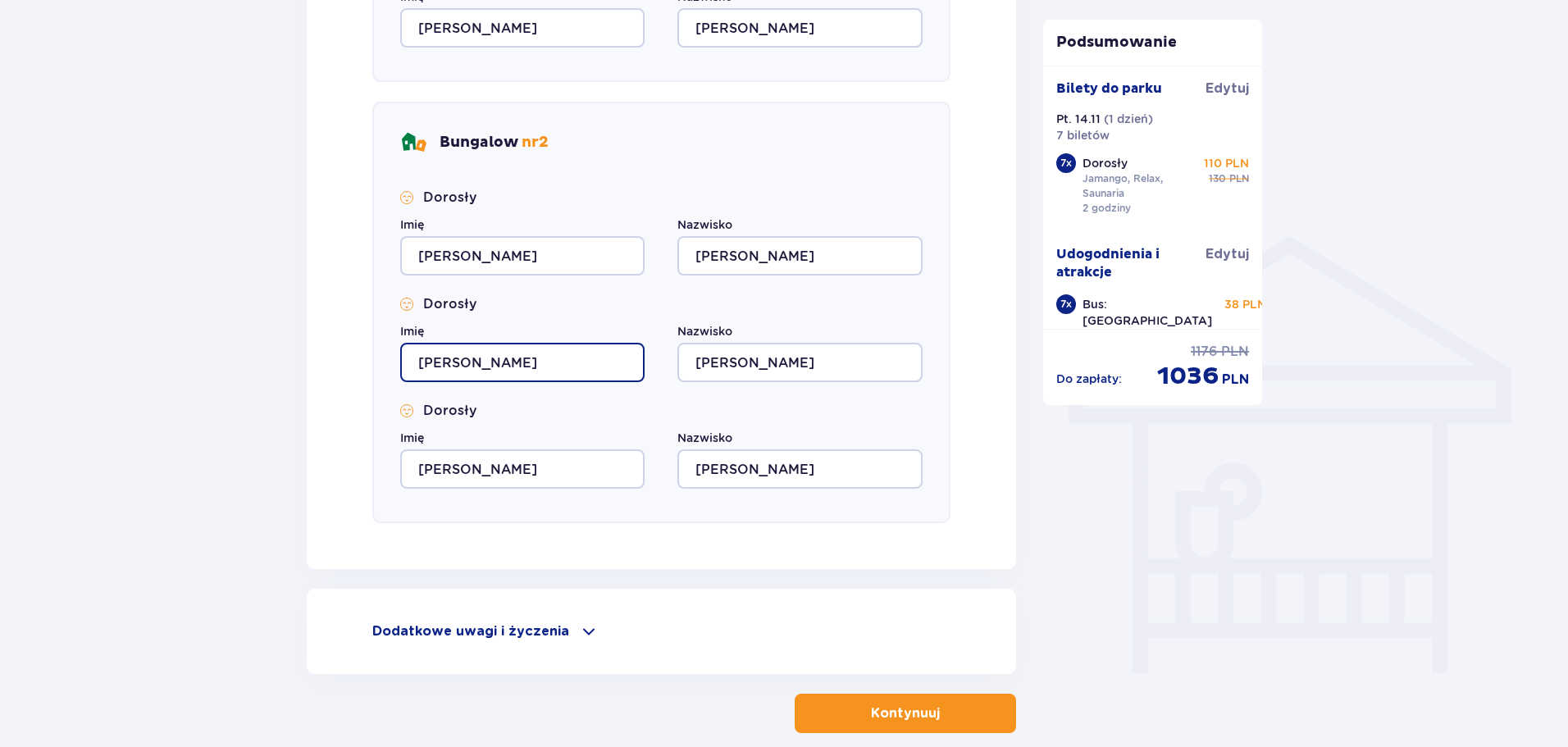
scroll to position [1181, 0]
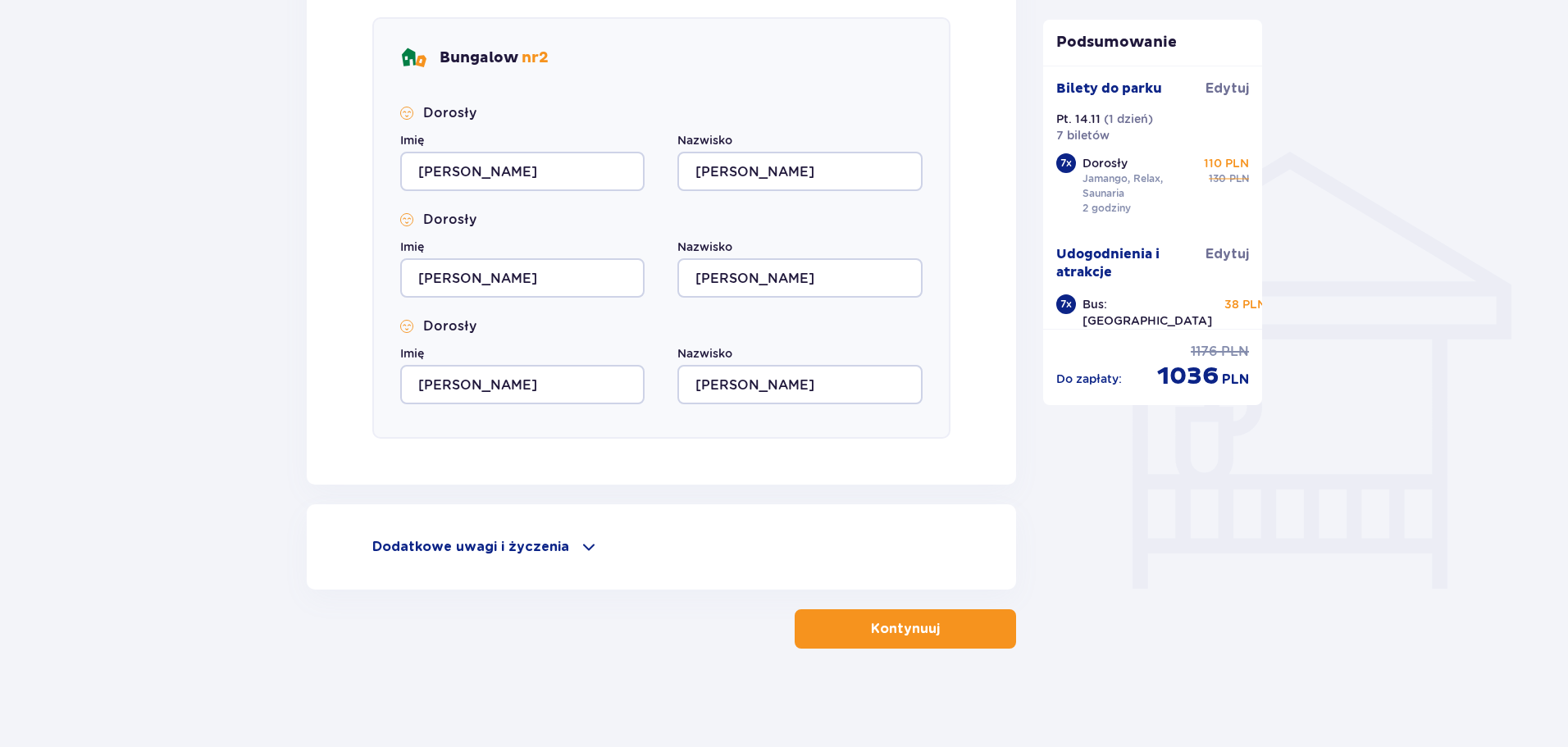
click at [941, 641] on button "Kontynuuj" at bounding box center [905, 630] width 221 height 40
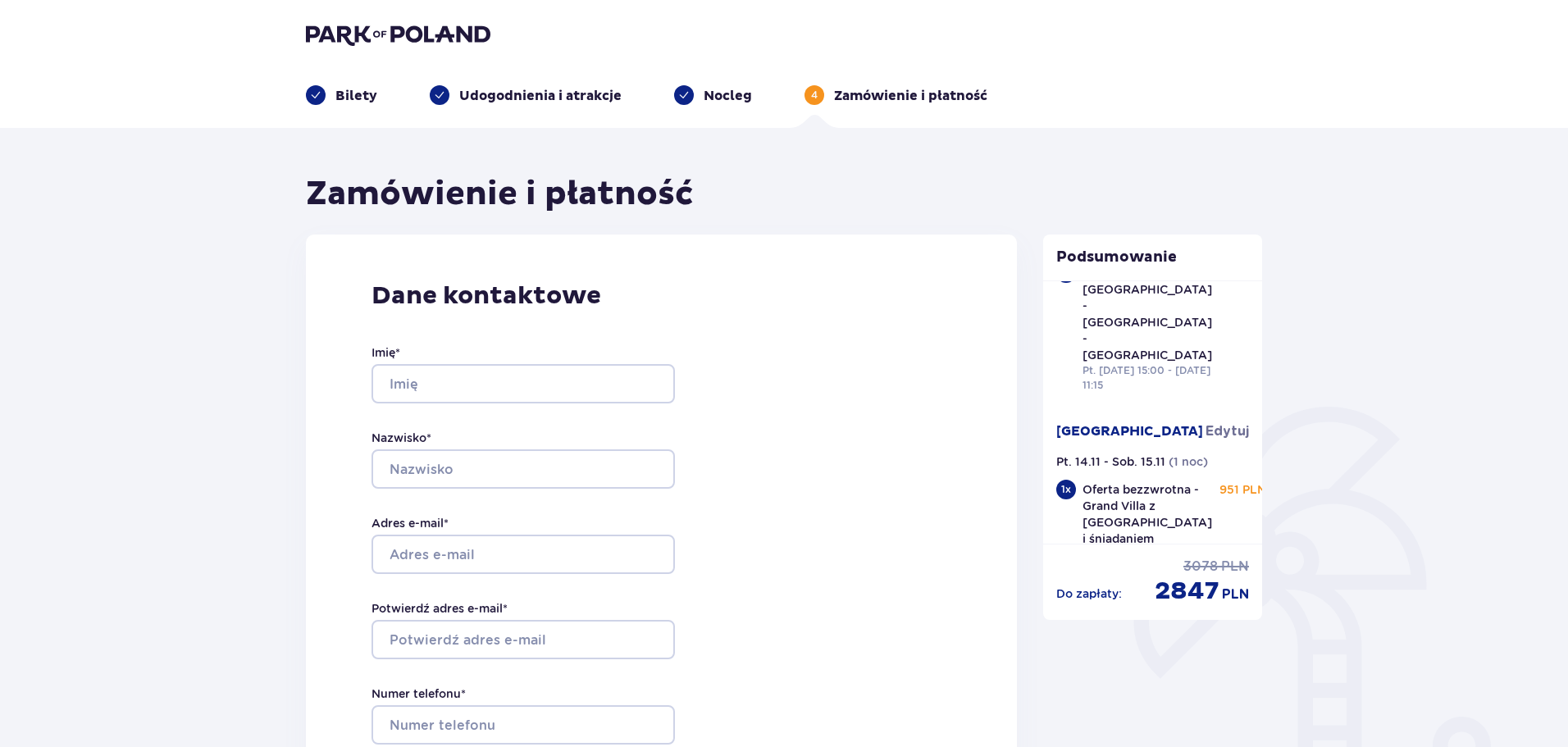
scroll to position [328, 0]
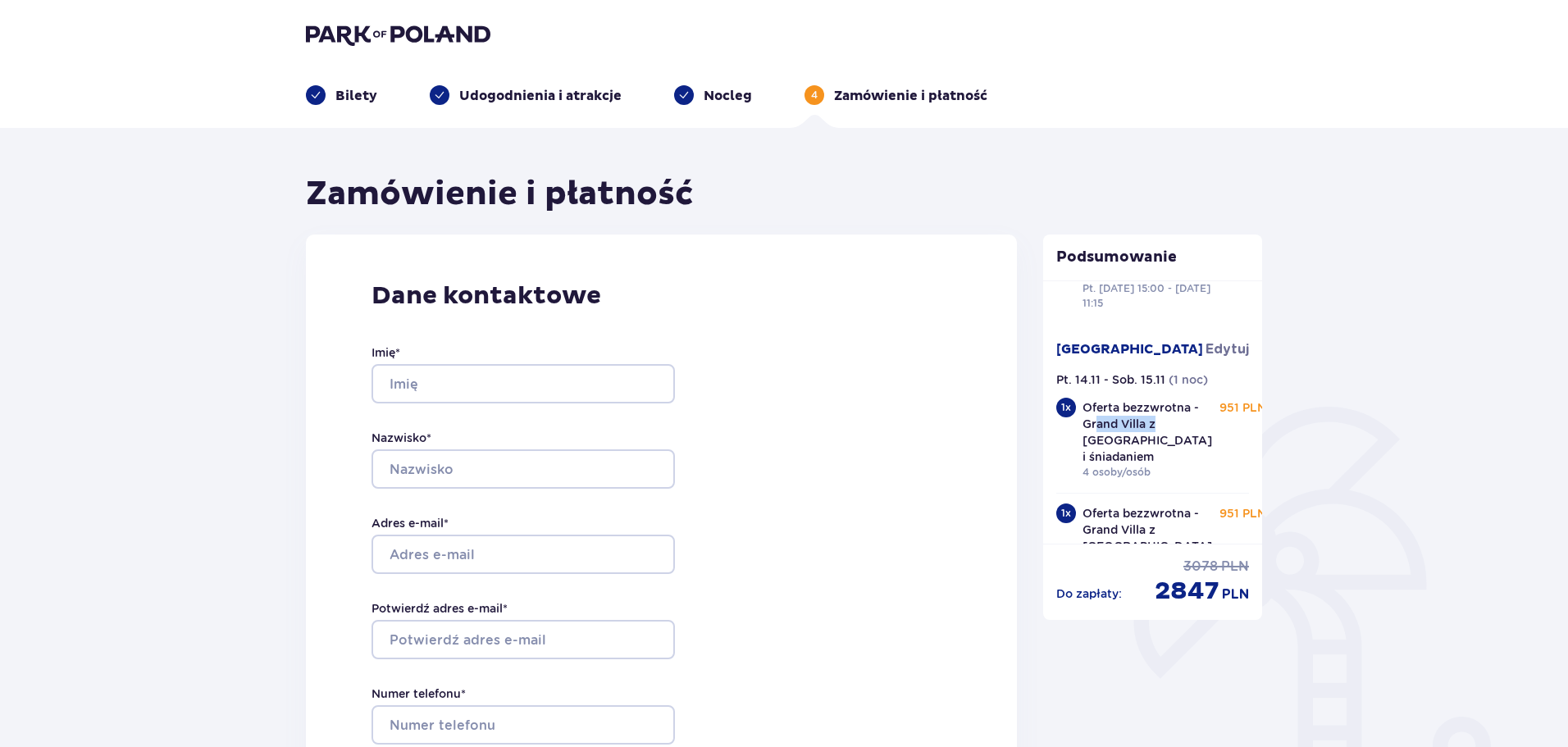
drag, startPoint x: 1157, startPoint y: 392, endPoint x: 1095, endPoint y: 394, distance: 62.0
click at [1095, 399] on p "Oferta bezzwrotna - Grand Villa z jacuzzi i śniadaniem" at bounding box center [1147, 432] width 130 height 66
drag, startPoint x: 1084, startPoint y: 361, endPoint x: 1146, endPoint y: 421, distance: 86.3
click at [1146, 421] on p "Oferta bezzwrotna - Grand Villa z jacuzzi i śniadaniem" at bounding box center [1147, 432] width 130 height 66
copy p "Oferta bezzwrotna - Grand Villa z jacuzzi i śniadaniem"
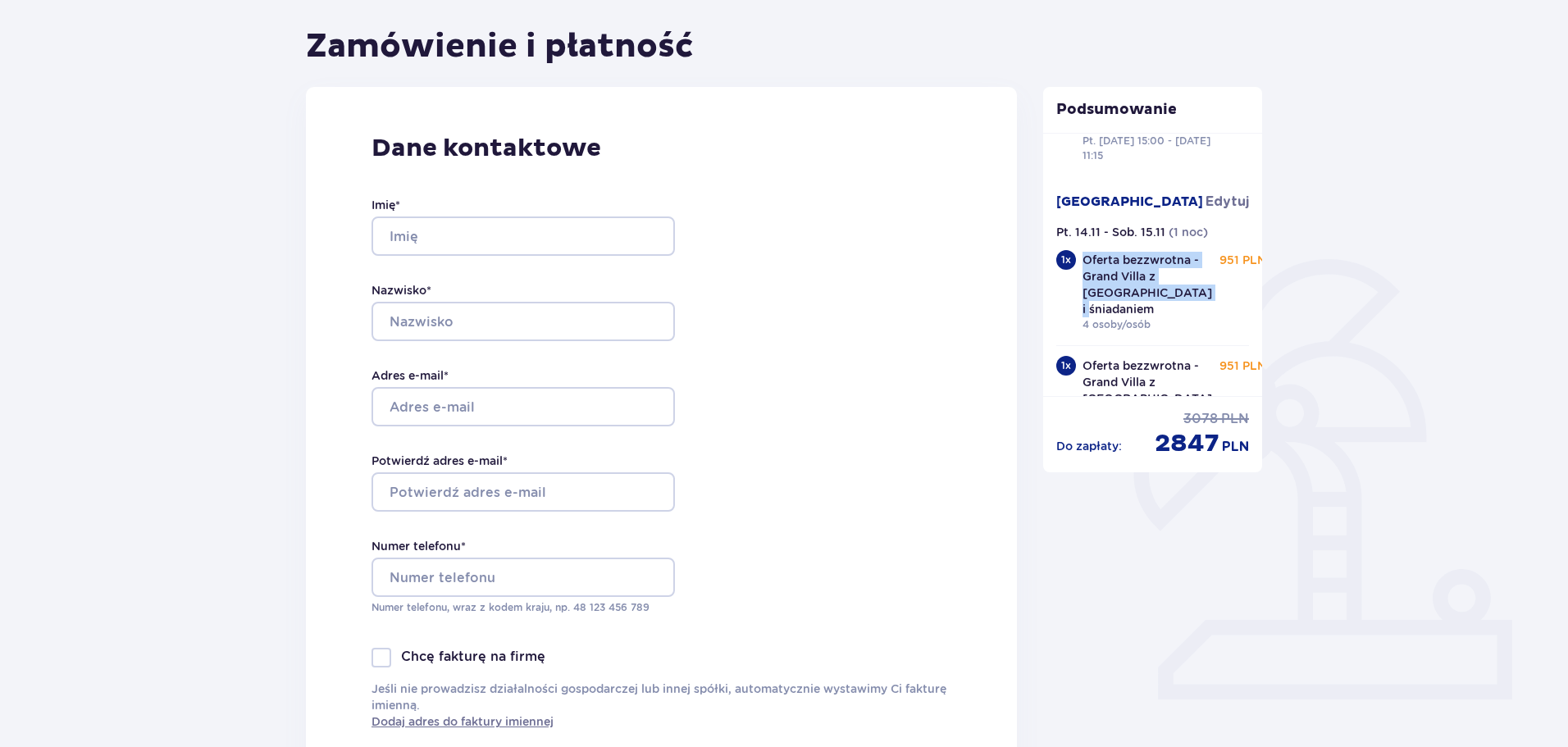
scroll to position [410, 0]
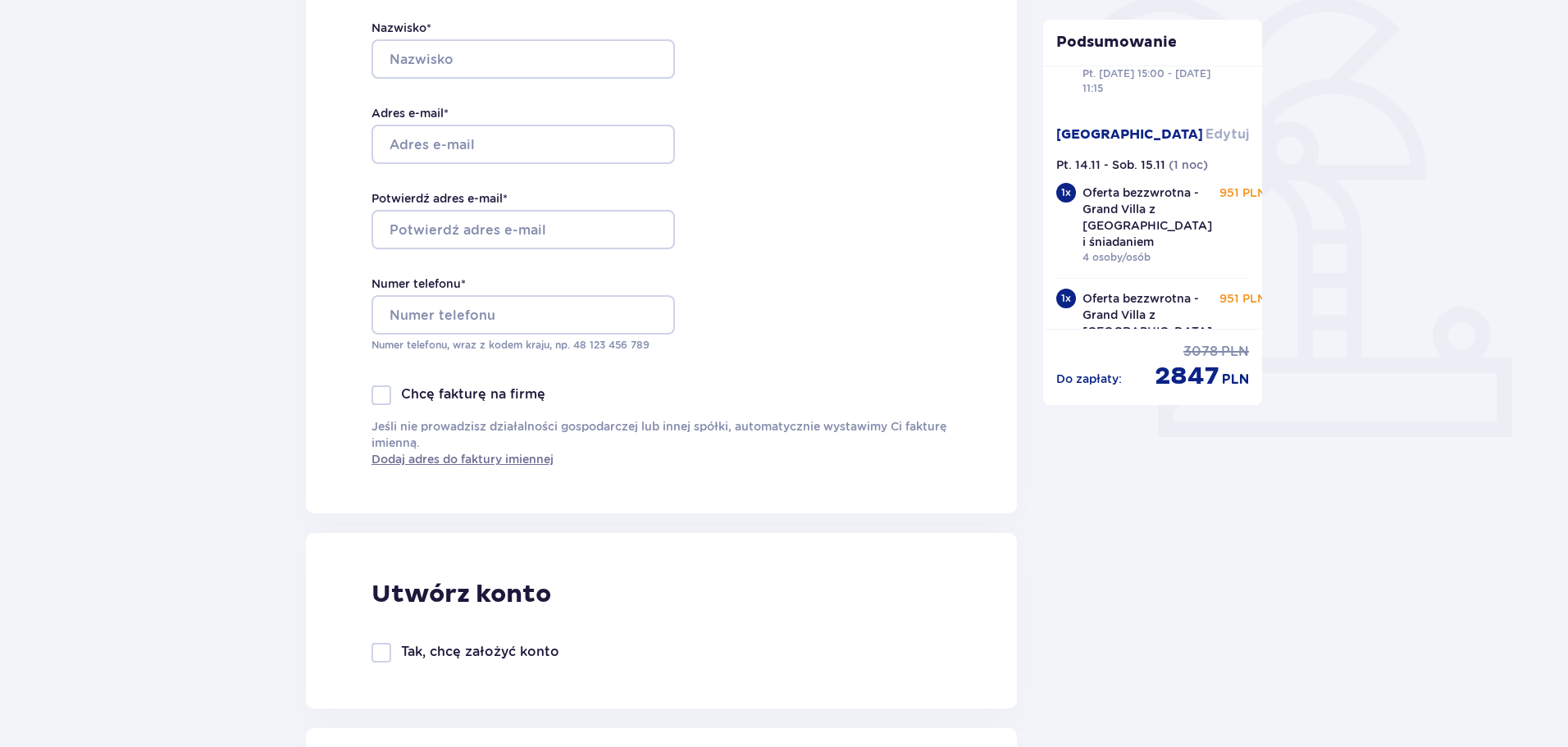
click at [1226, 126] on span "Edytuj" at bounding box center [1227, 135] width 43 height 18
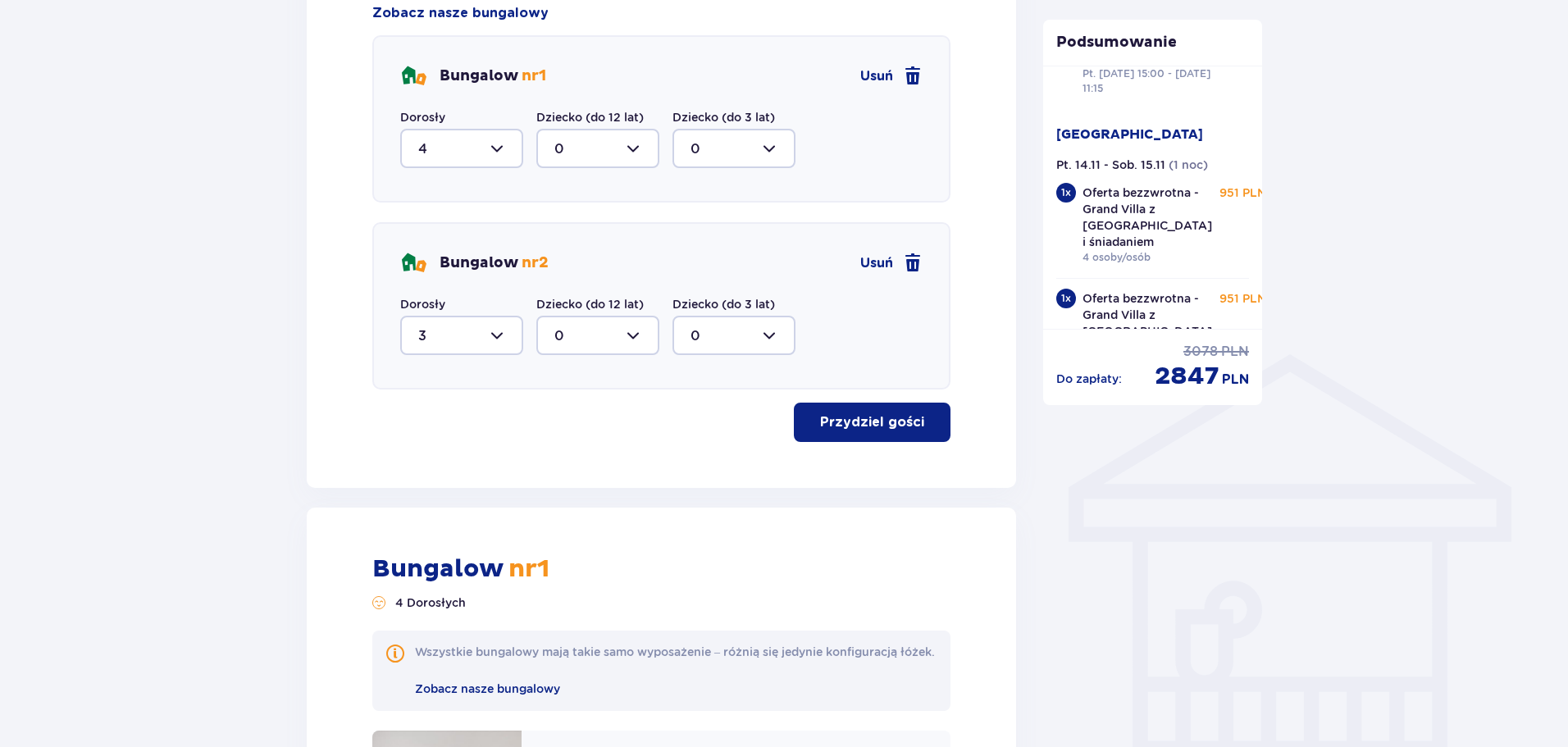
scroll to position [732, 0]
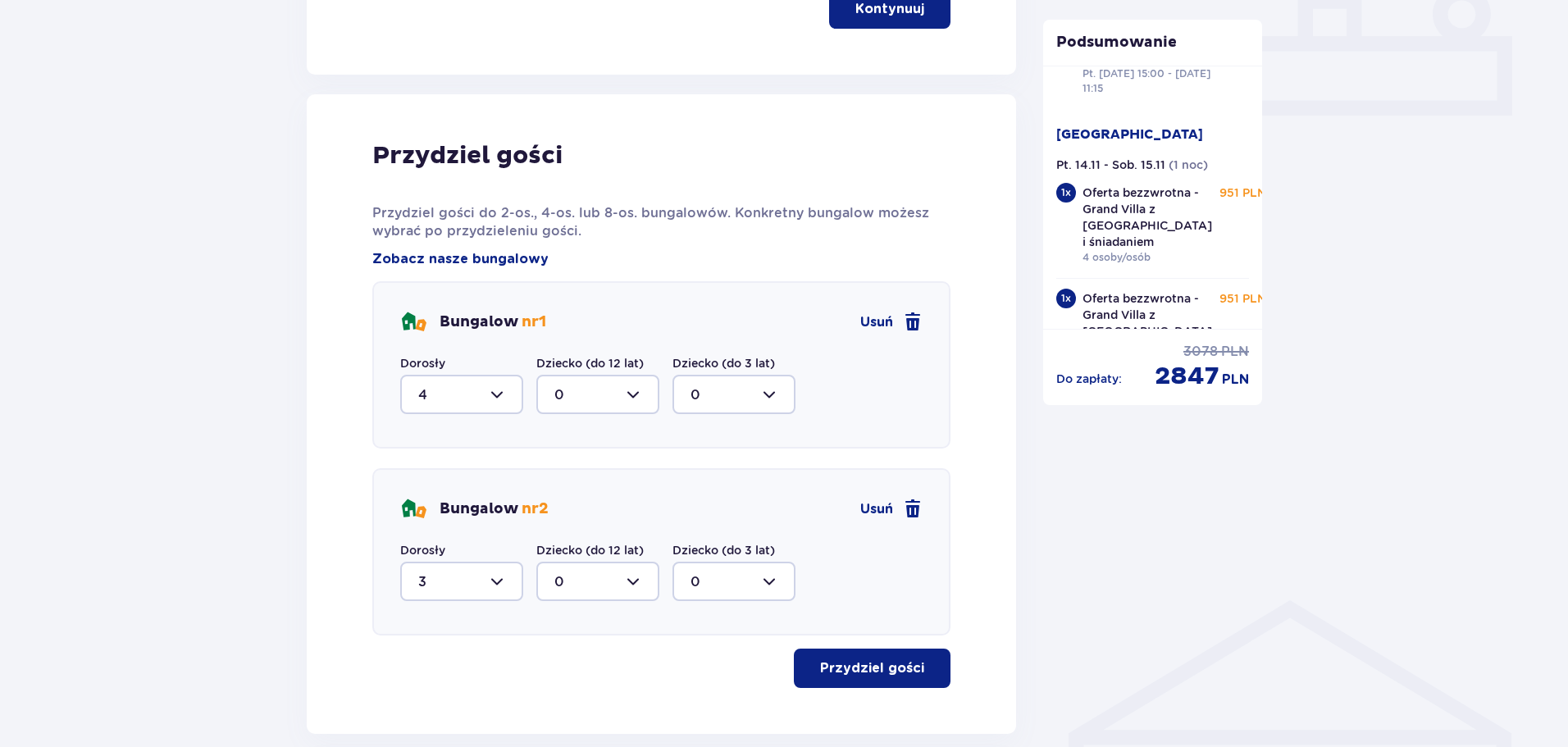
click at [514, 395] on div at bounding box center [461, 395] width 123 height 40
click at [438, 509] on div "2" at bounding box center [461, 514] width 87 height 18
type input "2"
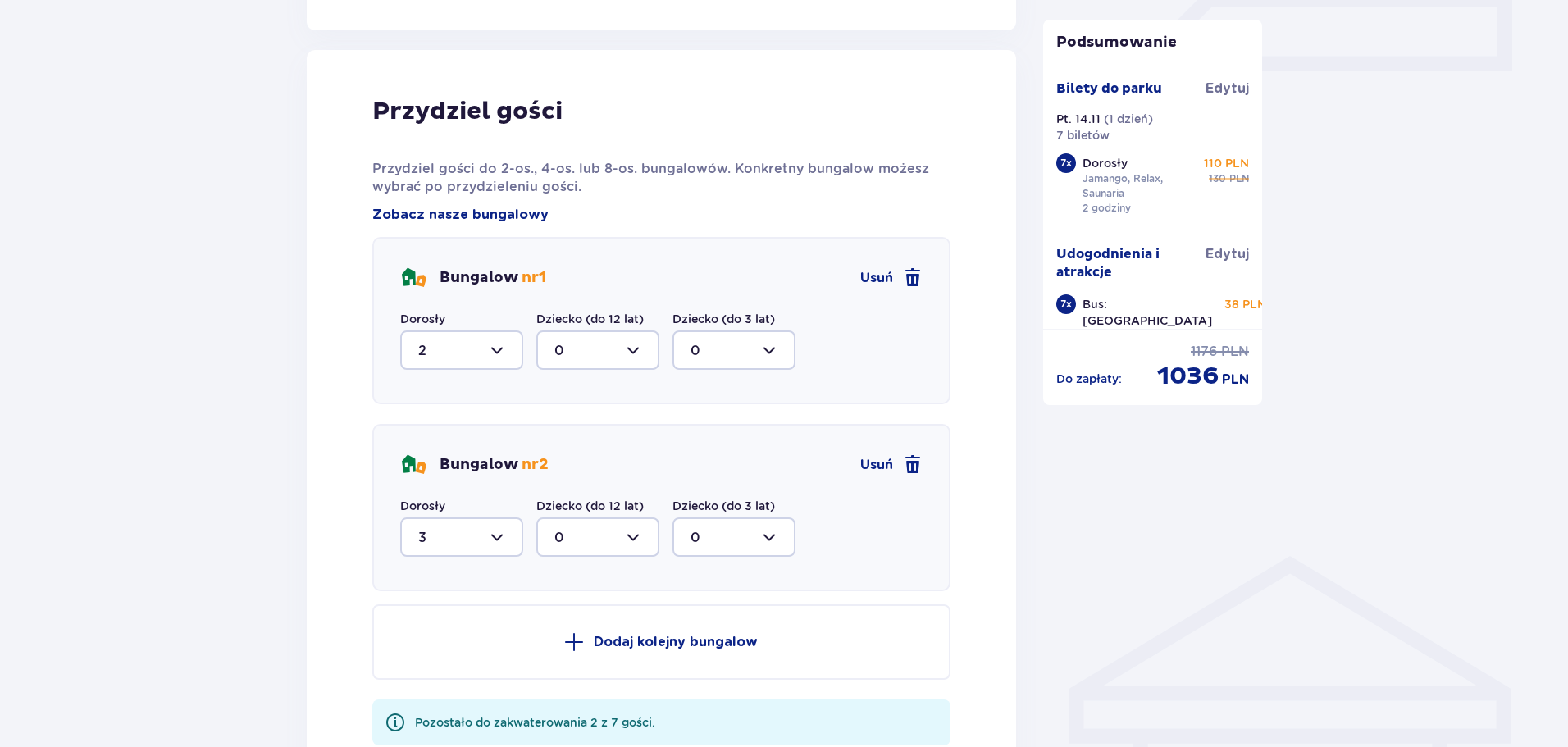
scroll to position [814, 0]
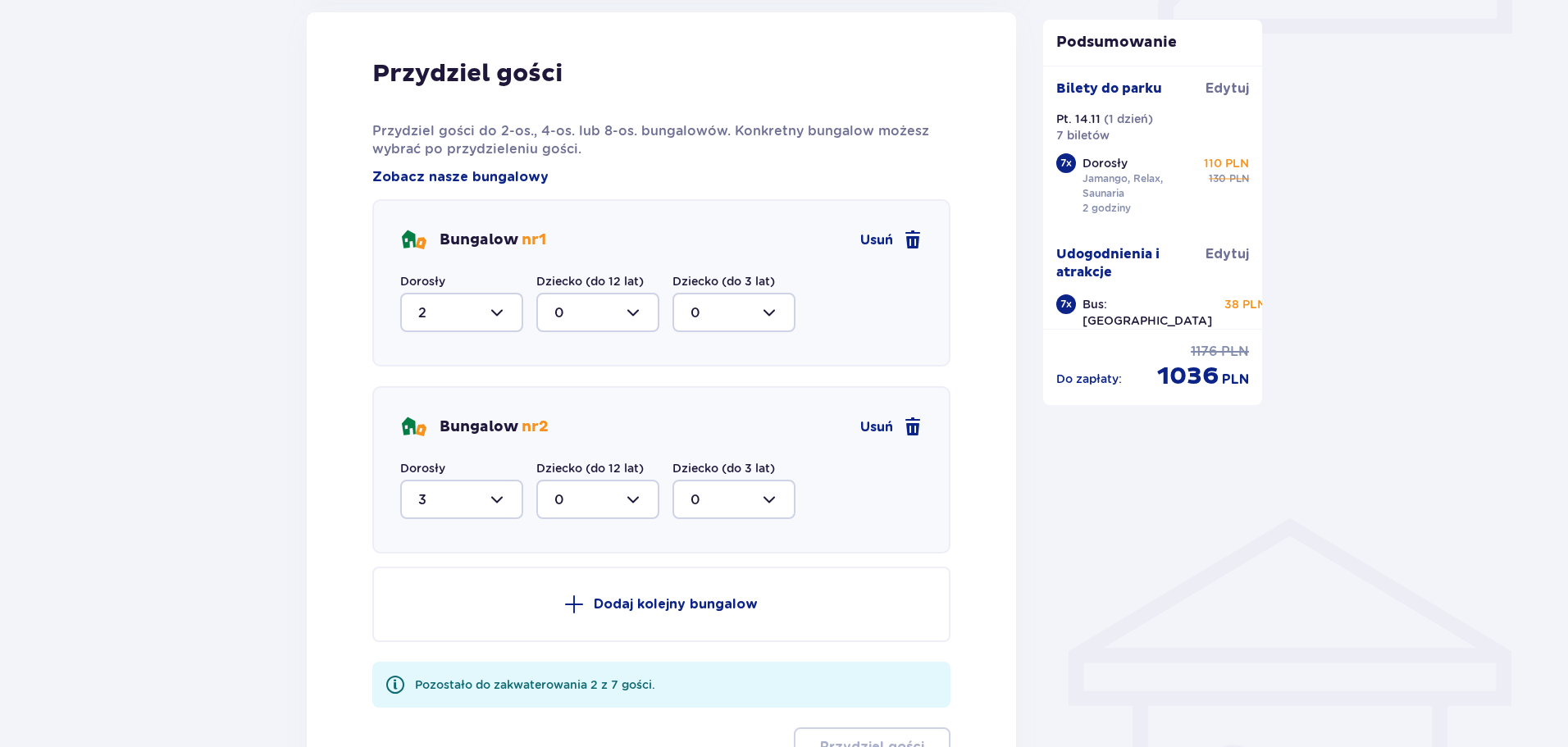
click at [505, 501] on div at bounding box center [461, 500] width 123 height 40
click at [423, 617] on p "2" at bounding box center [422, 619] width 8 height 18
type input "2"
click at [630, 607] on p "Dodaj kolejny bungalow" at bounding box center [676, 604] width 164 height 18
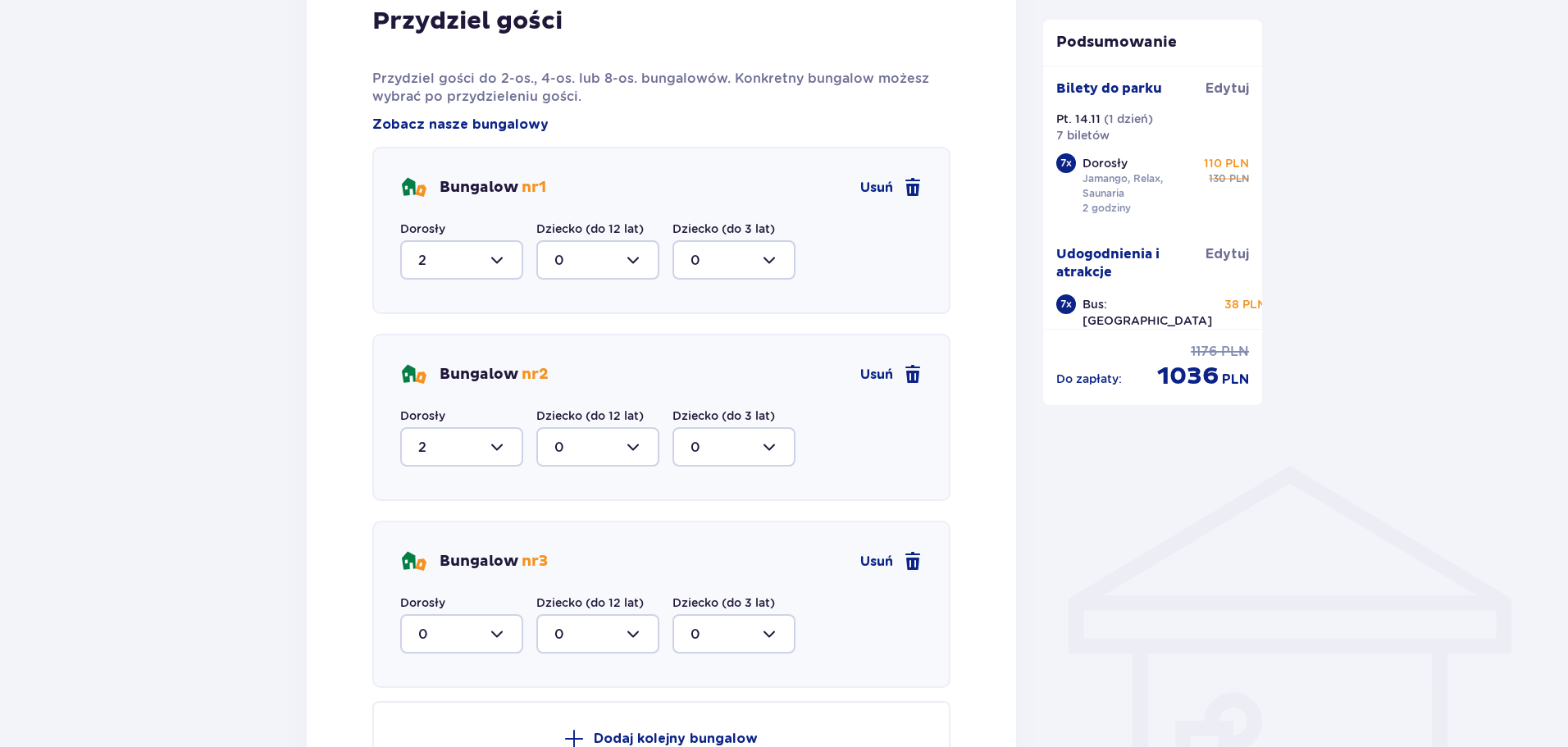
scroll to position [896, 0]
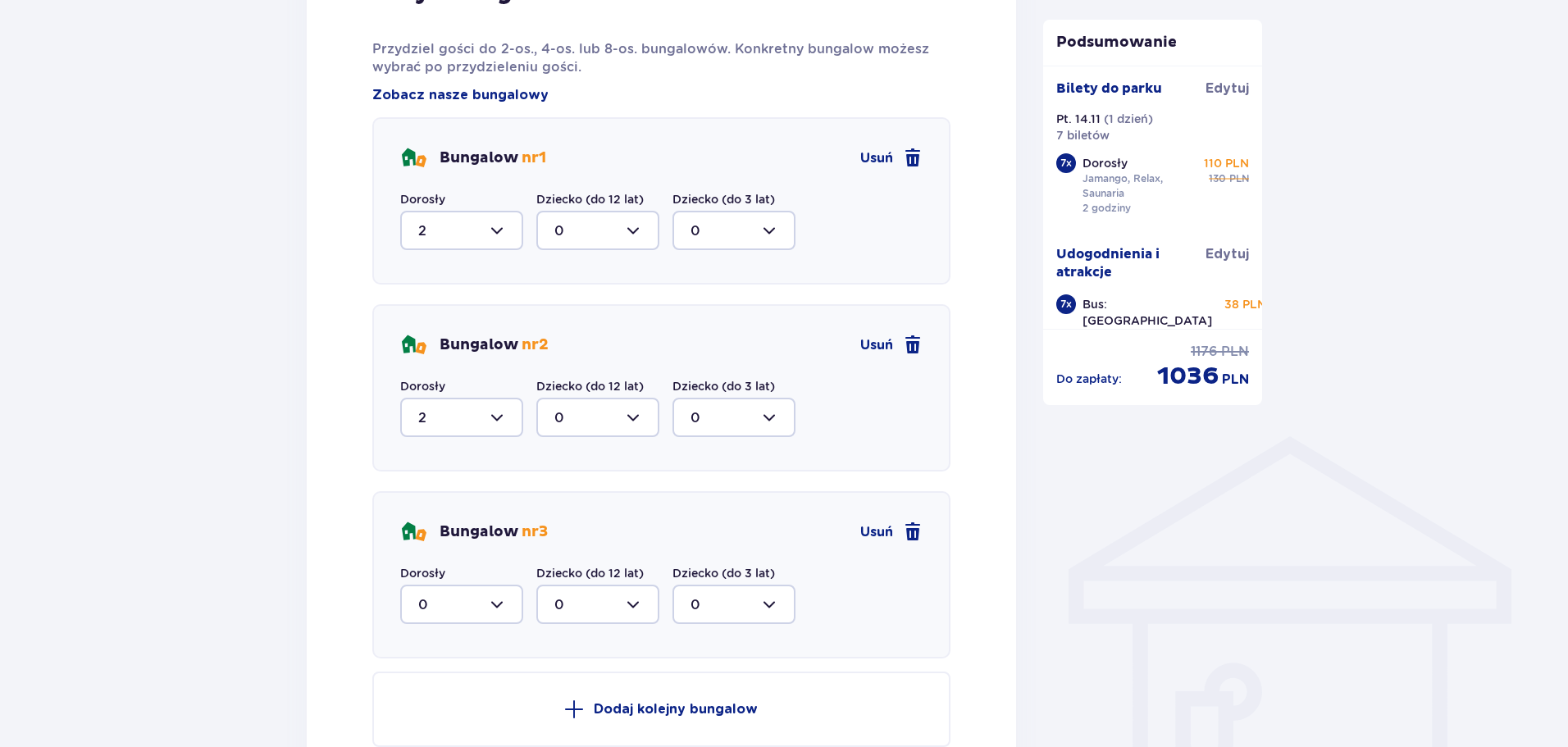
click at [477, 595] on div at bounding box center [461, 605] width 123 height 40
click at [450, 519] on div "2" at bounding box center [461, 520] width 87 height 18
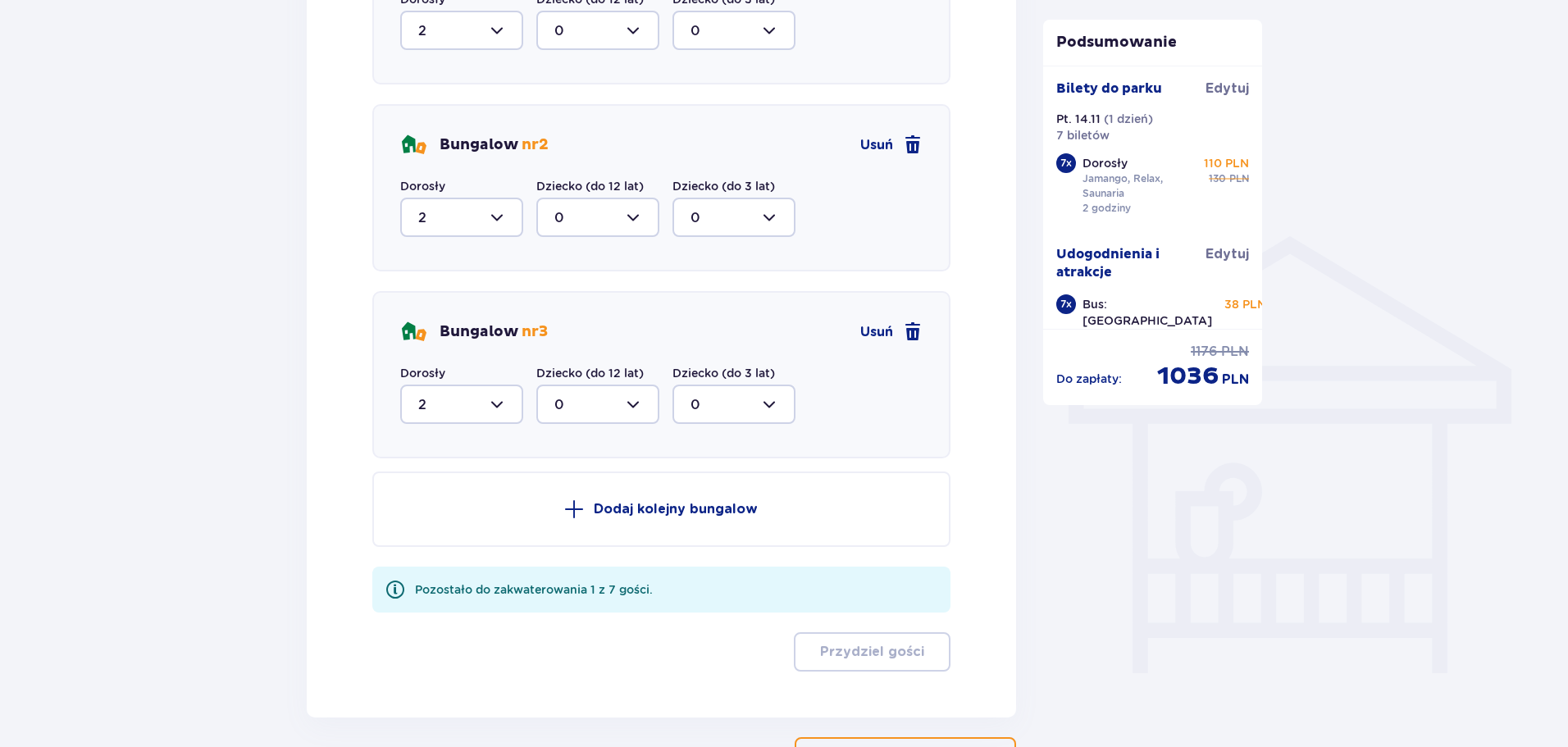
scroll to position [1224, 0]
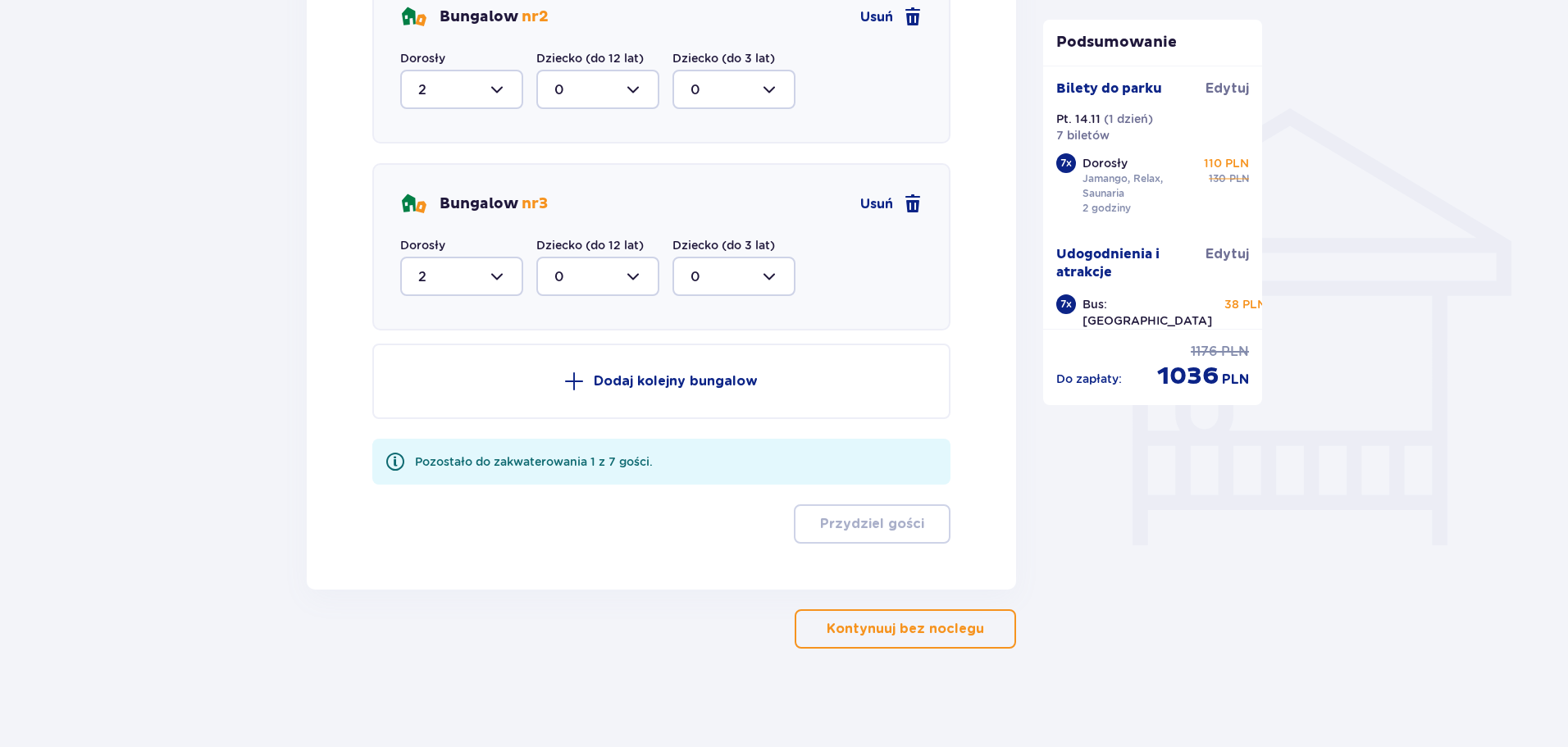
click at [626, 453] on div "Pozostało do zakwaterowania 1 z 7 gości." at bounding box center [533, 462] width 237 height 16
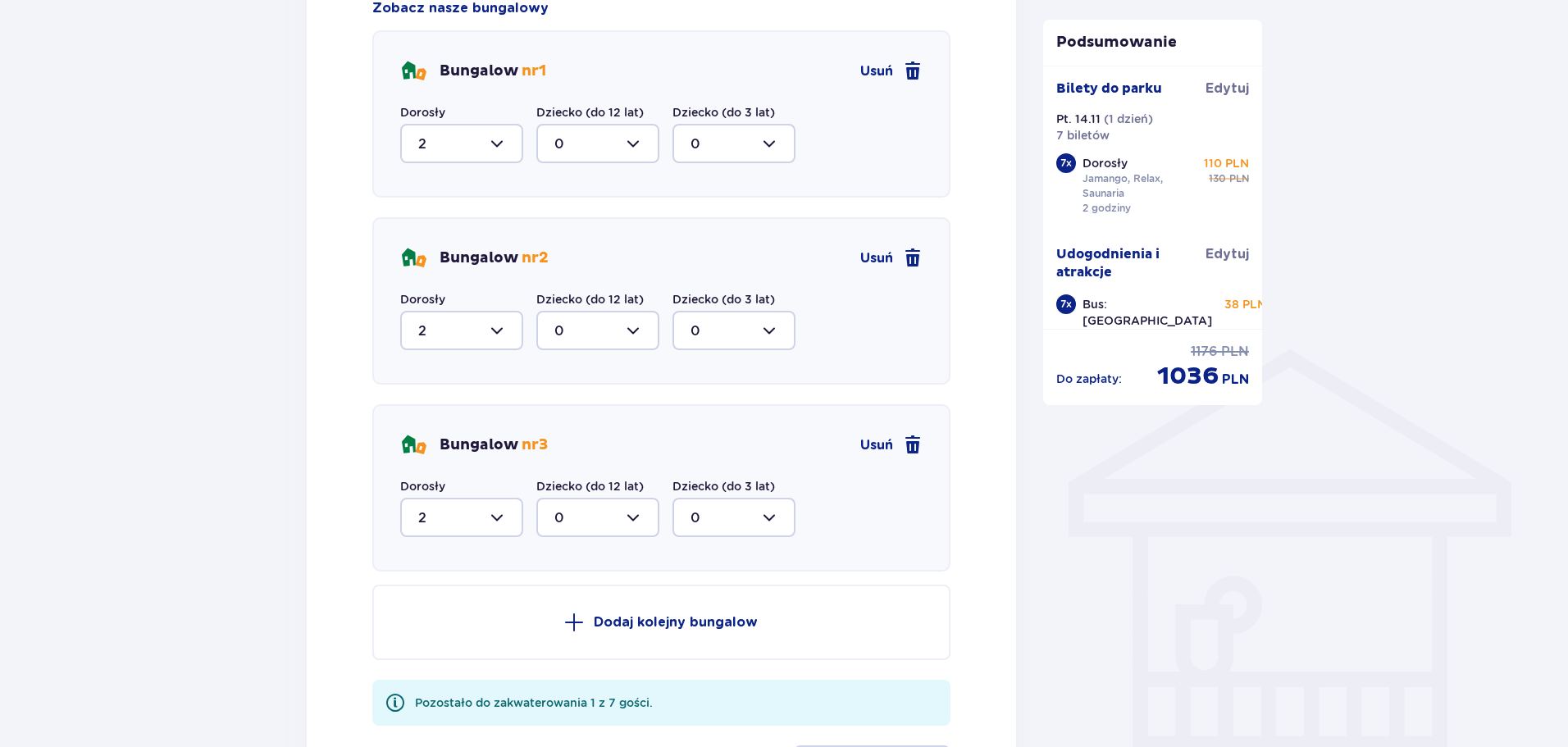
scroll to position [978, 0]
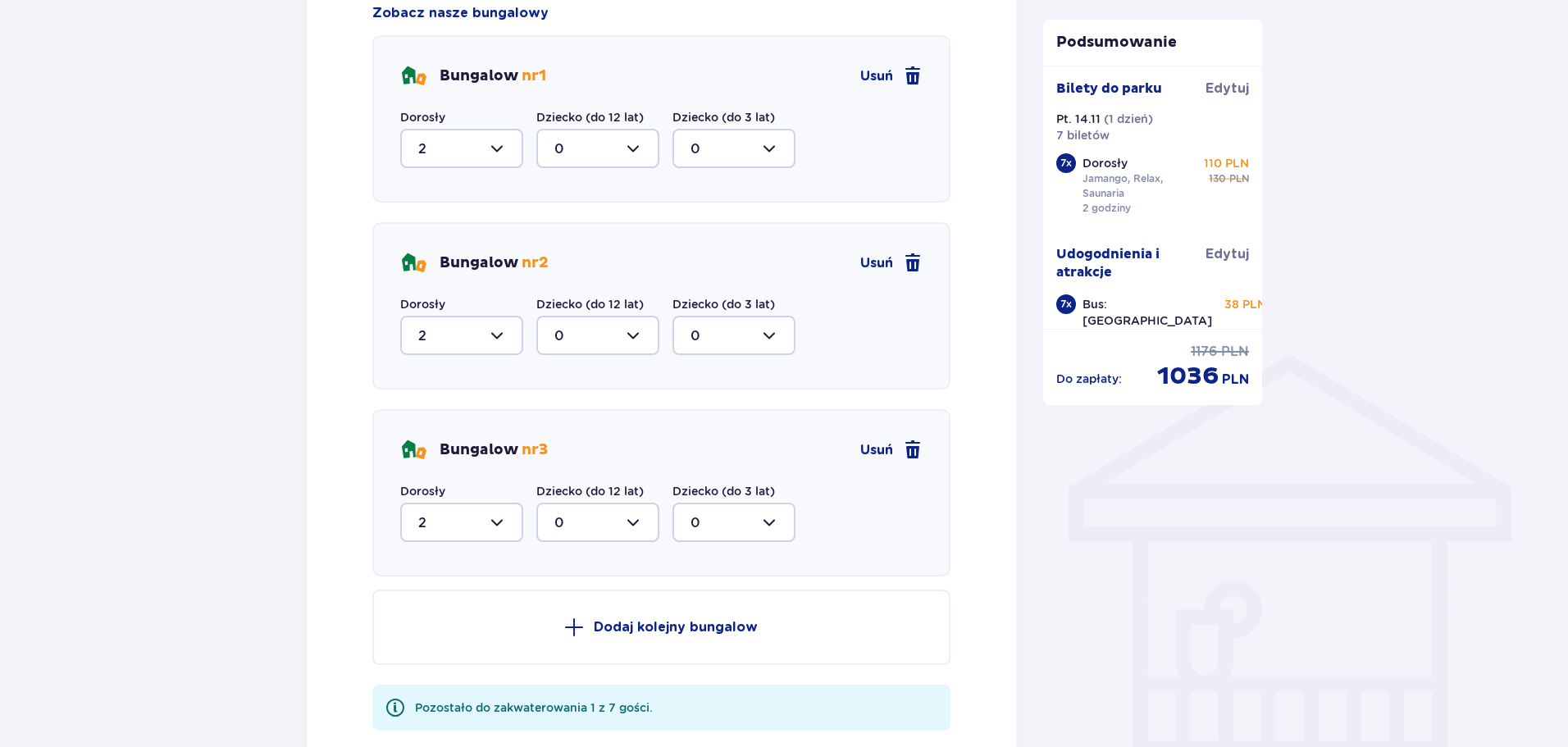
click at [486, 150] on div at bounding box center [461, 149] width 123 height 40
click at [416, 267] on span "2" at bounding box center [461, 267] width 120 height 34
click at [472, 328] on div at bounding box center [461, 336] width 123 height 40
click at [423, 447] on p "2" at bounding box center [422, 454] width 8 height 18
click at [464, 518] on div at bounding box center [461, 523] width 123 height 40
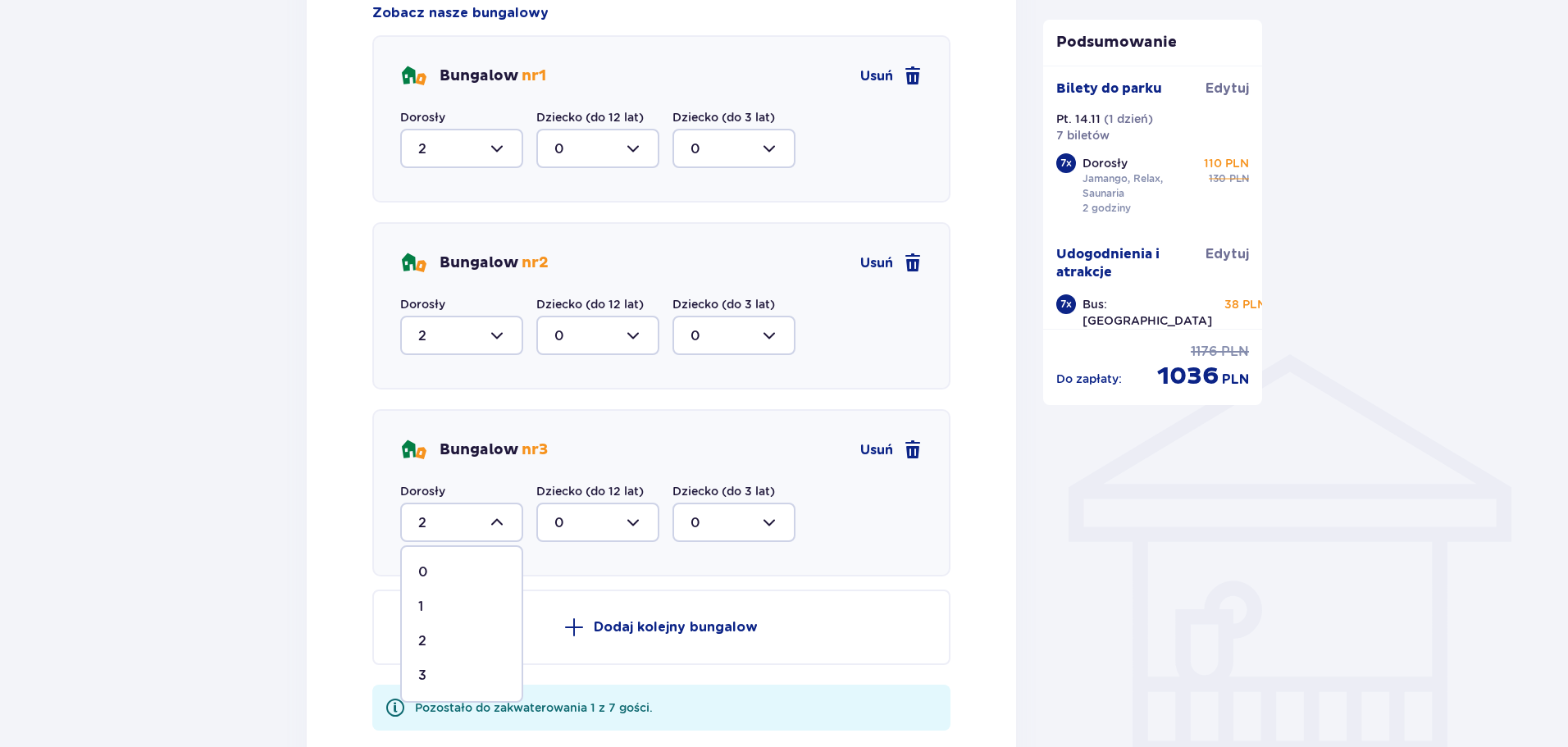
click at [440, 683] on div "3" at bounding box center [461, 676] width 87 height 18
type input "3"
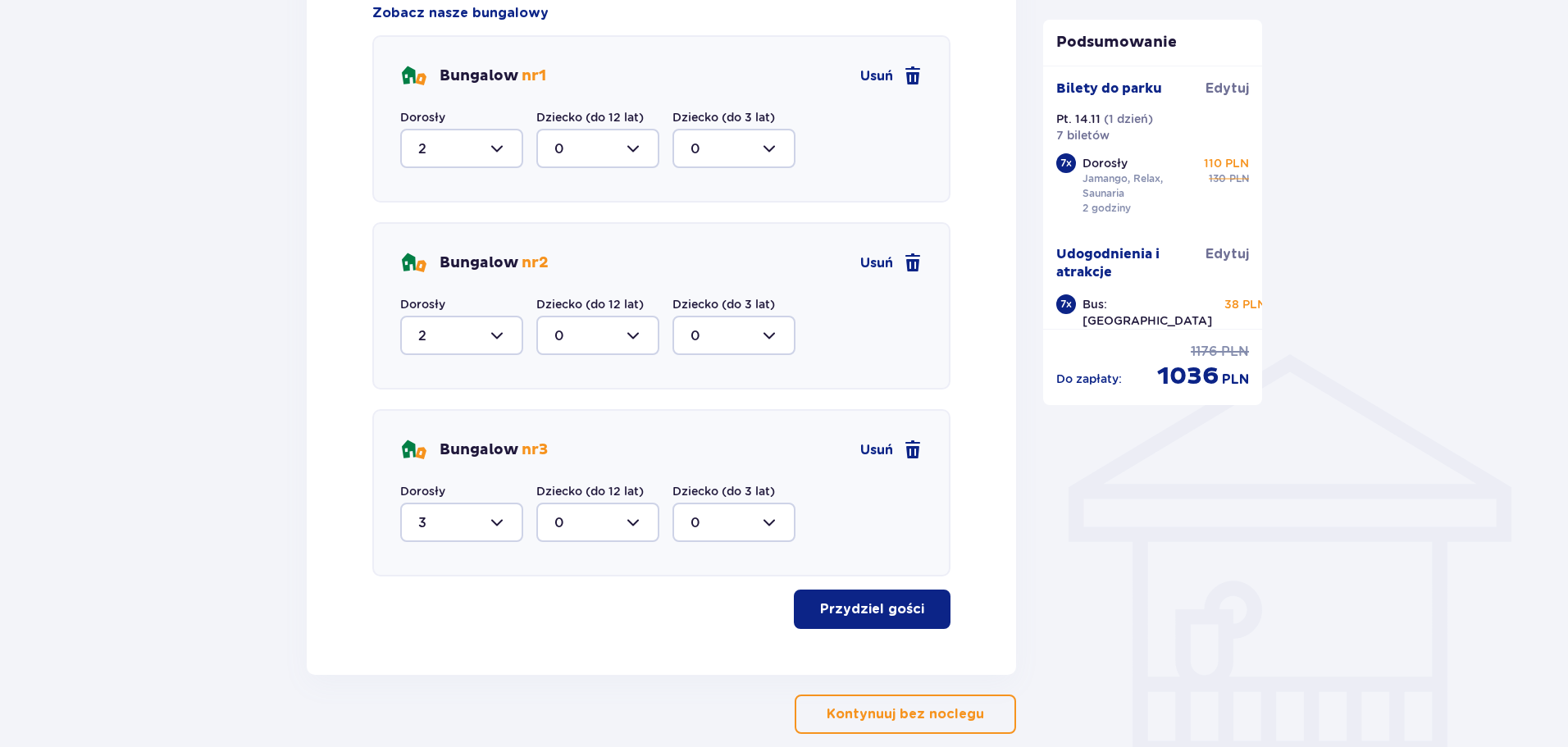
click at [845, 621] on button "Przydziel gości" at bounding box center [871, 610] width 156 height 40
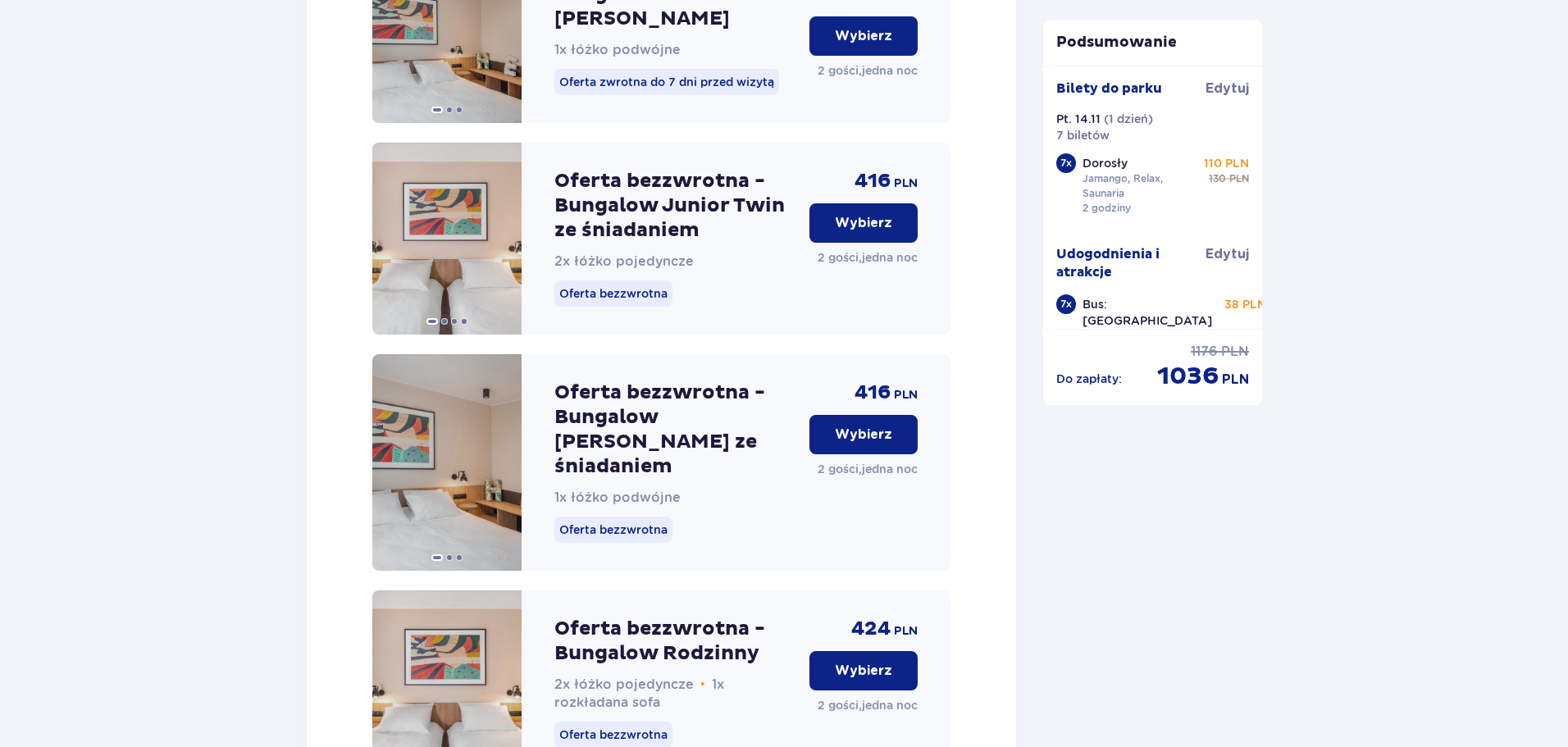
scroll to position [2473, 0]
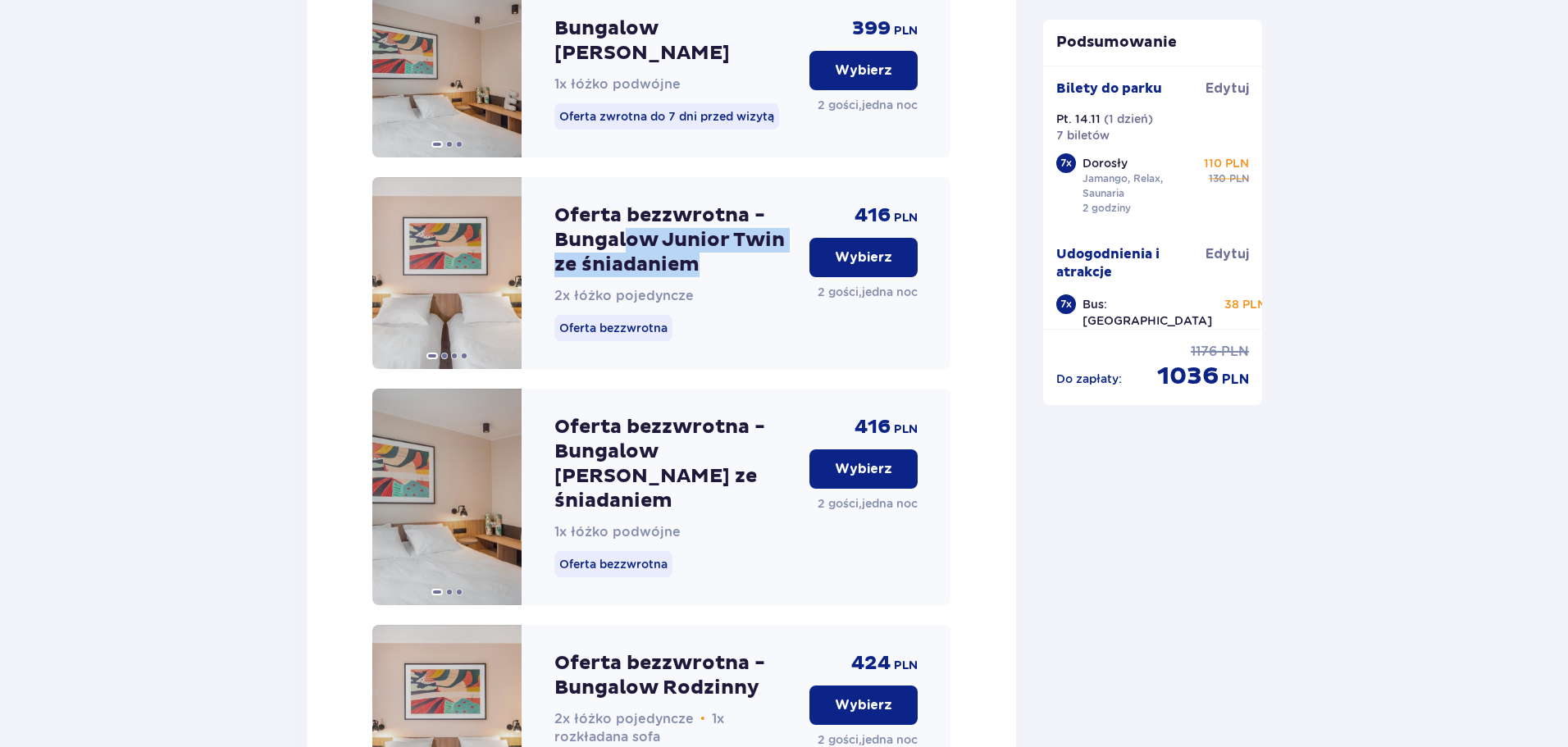
drag, startPoint x: 694, startPoint y: 241, endPoint x: 629, endPoint y: 210, distance: 72.0
click at [629, 210] on p "Oferta bezzwrotna - Bungalow Junior Twin ze śniadaniem" at bounding box center [675, 240] width 242 height 74
click at [575, 208] on p "Oferta bezzwrotna - Bungalow Junior Twin ze śniadaniem" at bounding box center [675, 240] width 242 height 74
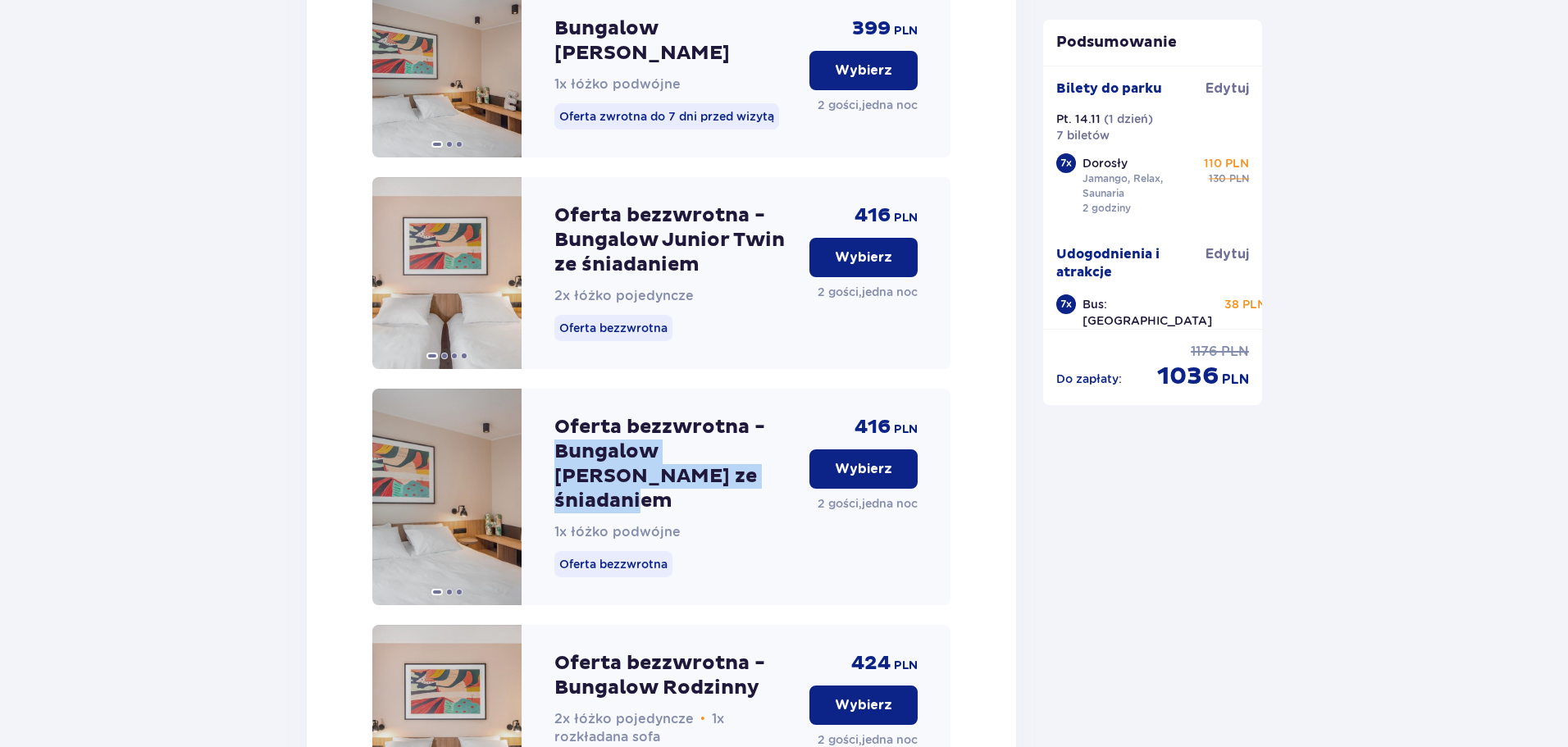
drag, startPoint x: 554, startPoint y: 425, endPoint x: 729, endPoint y: 444, distance: 176.0
click at [729, 444] on p "Oferta bezzwrotna - Bungalow Junior King ze śniadaniem" at bounding box center [675, 464] width 242 height 98
copy p "Bungalow Junior King ze śniadaniem"
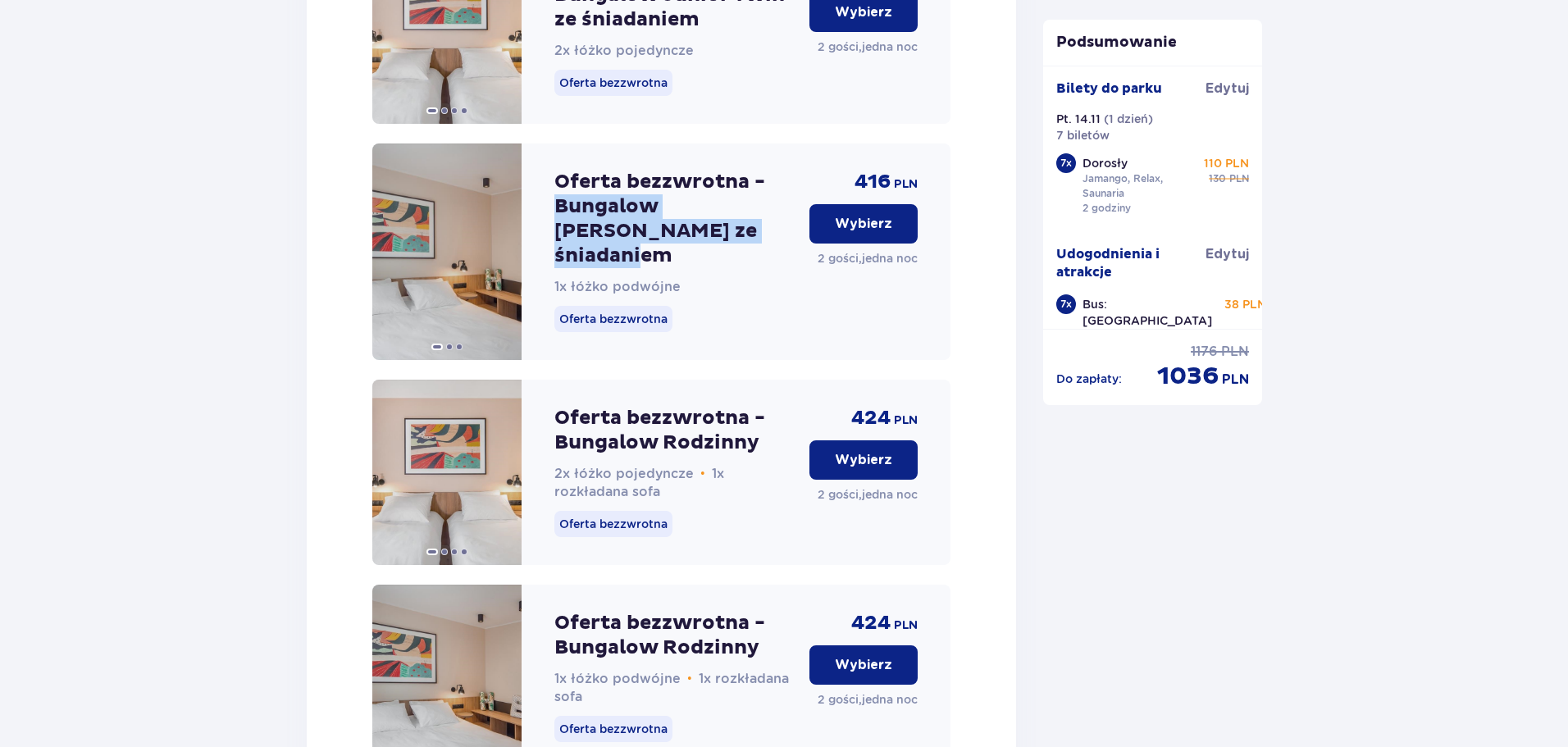
scroll to position [2720, 0]
click at [847, 656] on p "Wybierz" at bounding box center [864, 665] width 58 height 18
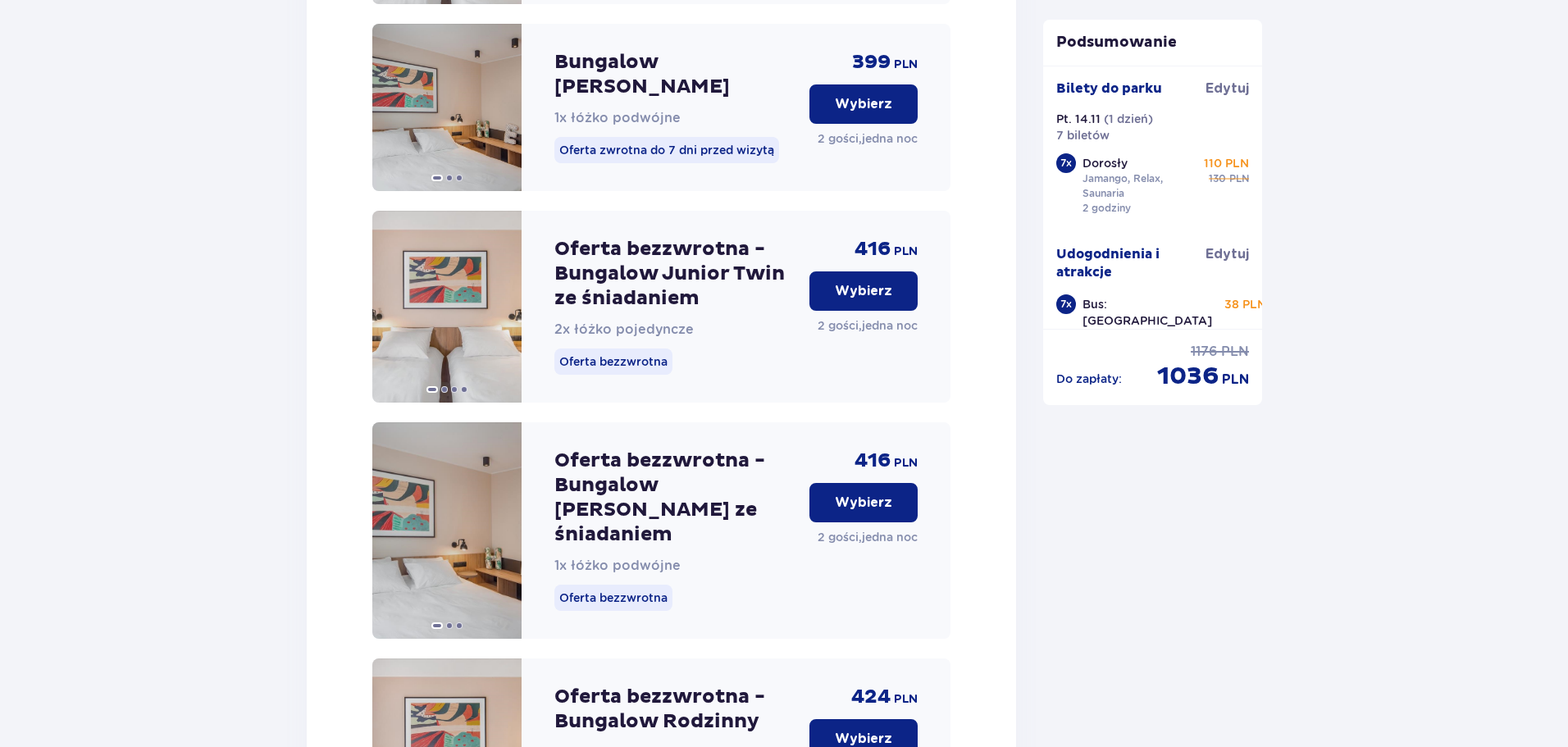
scroll to position [6845, 0]
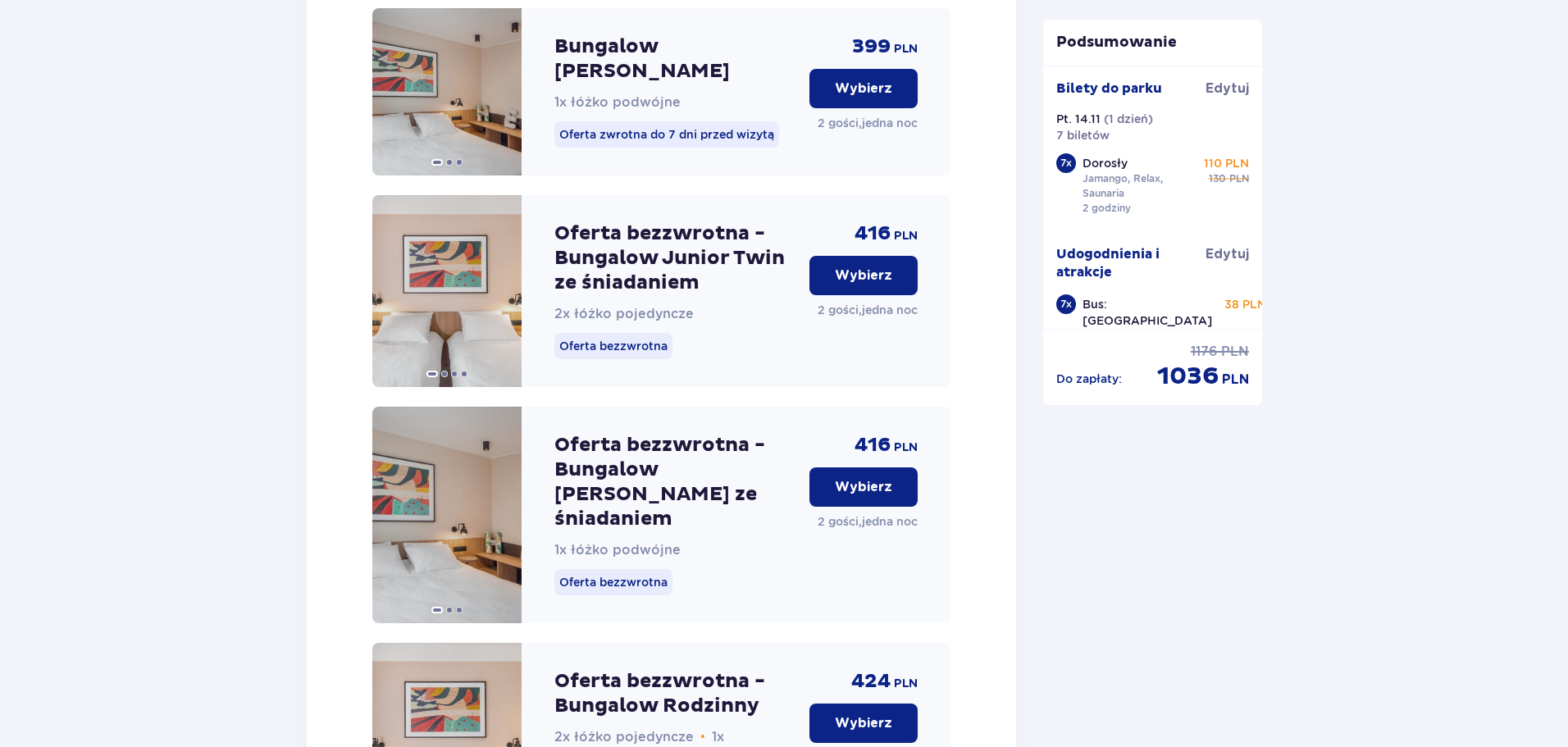
click at [893, 704] on button "Wybierz" at bounding box center [863, 724] width 108 height 40
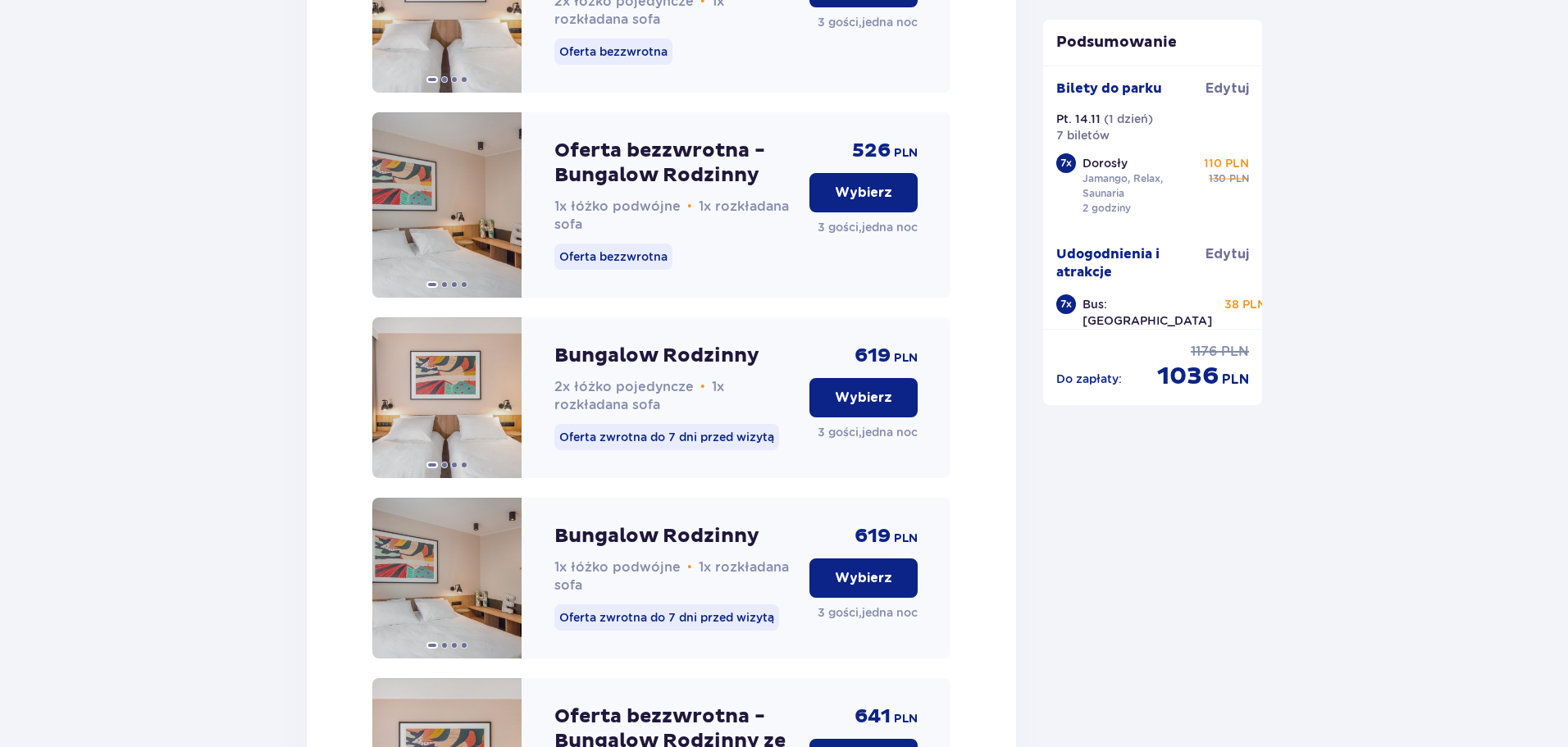
scroll to position [10806, 0]
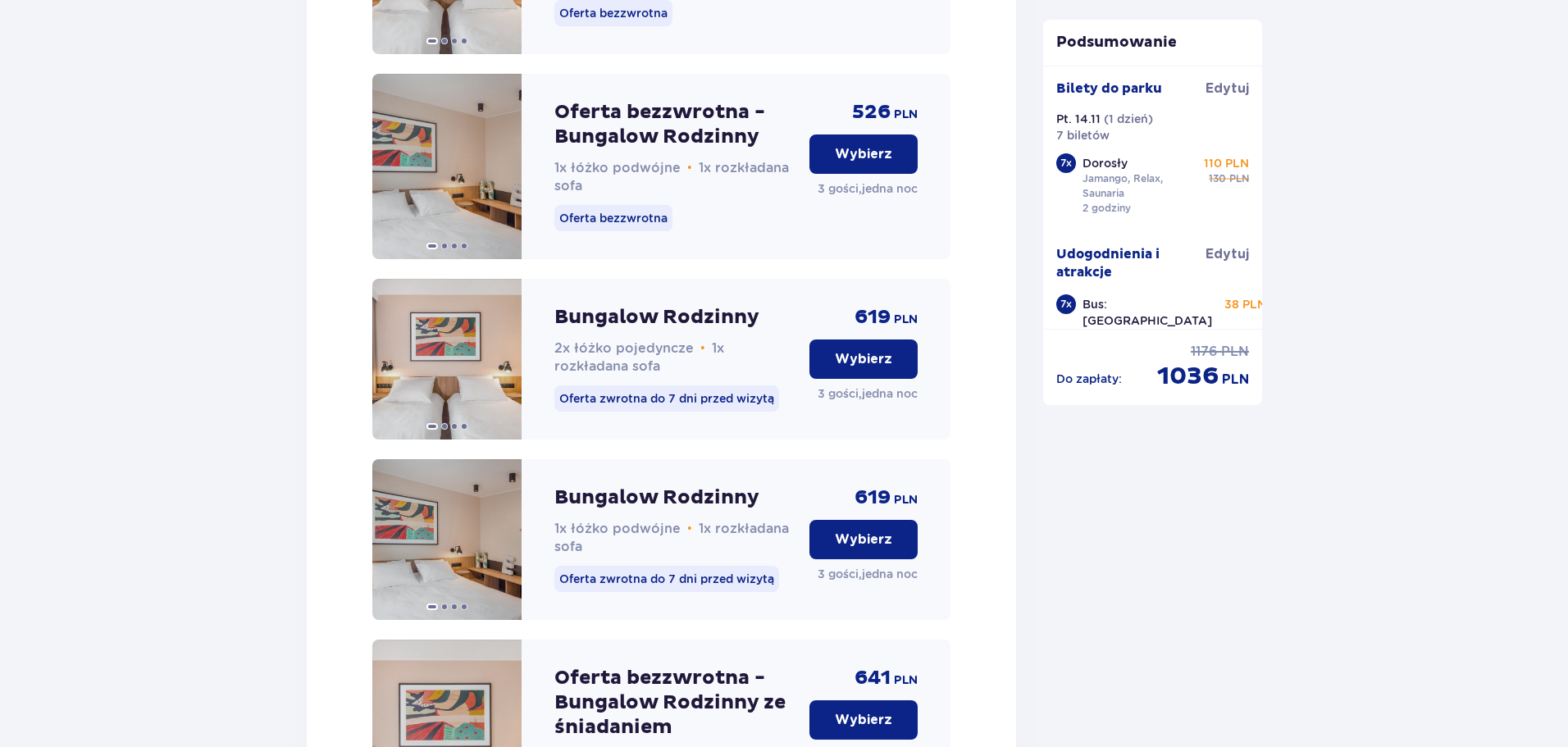
click at [874, 701] on button "Wybierz" at bounding box center [863, 721] width 108 height 40
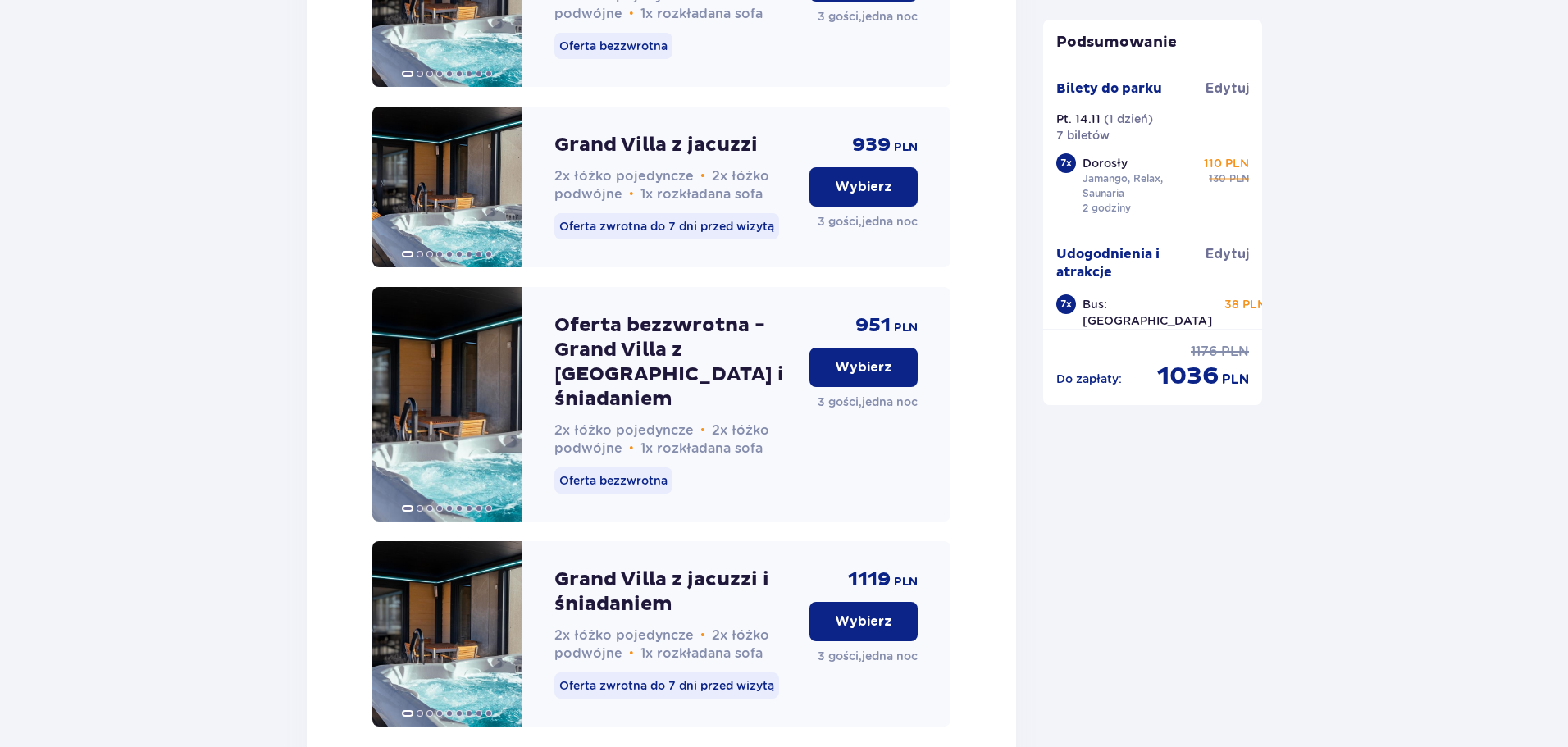
scroll to position [12421, 0]
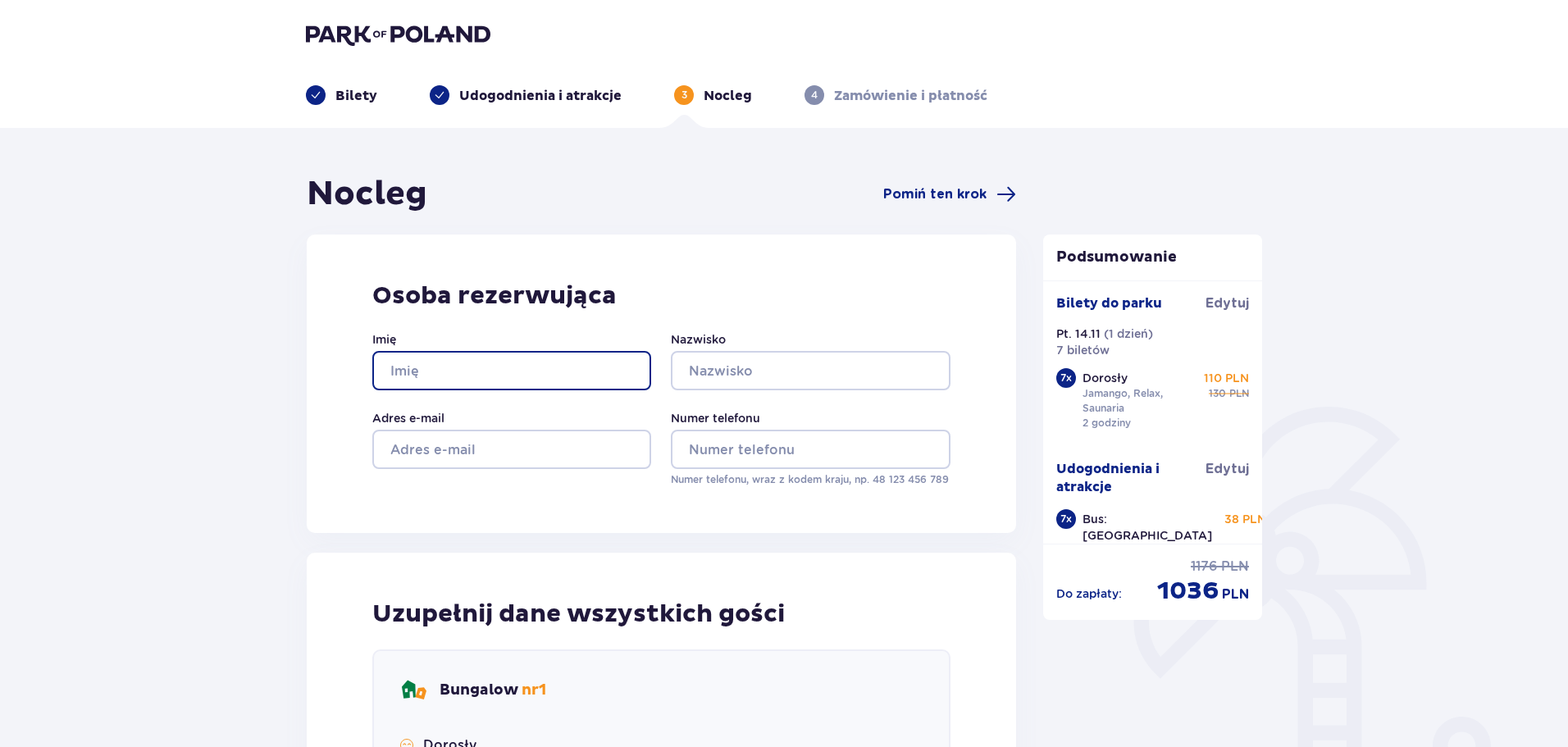
click at [524, 374] on input "Imię" at bounding box center [511, 371] width 279 height 40
type input "Paulina"
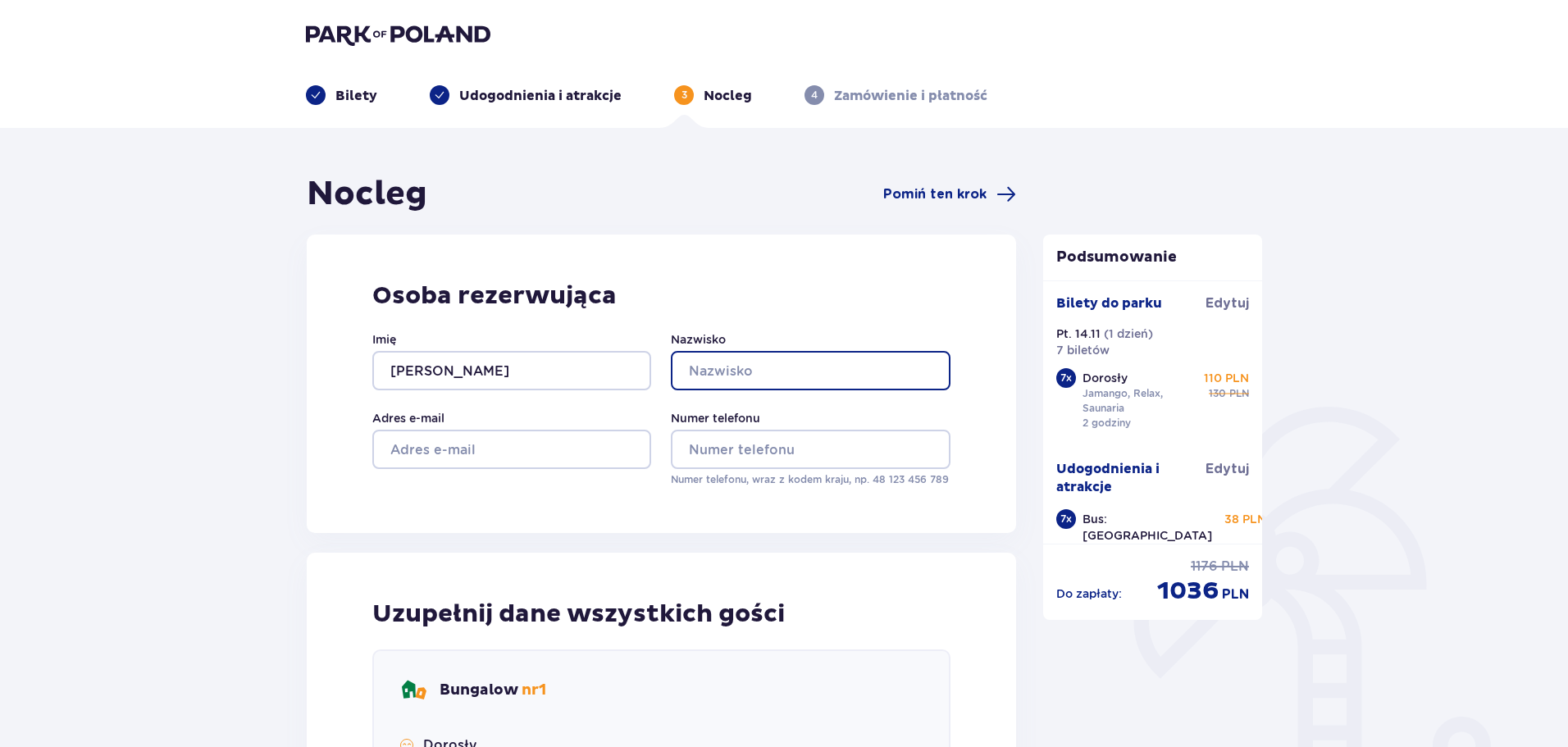
type input "Kampczyk"
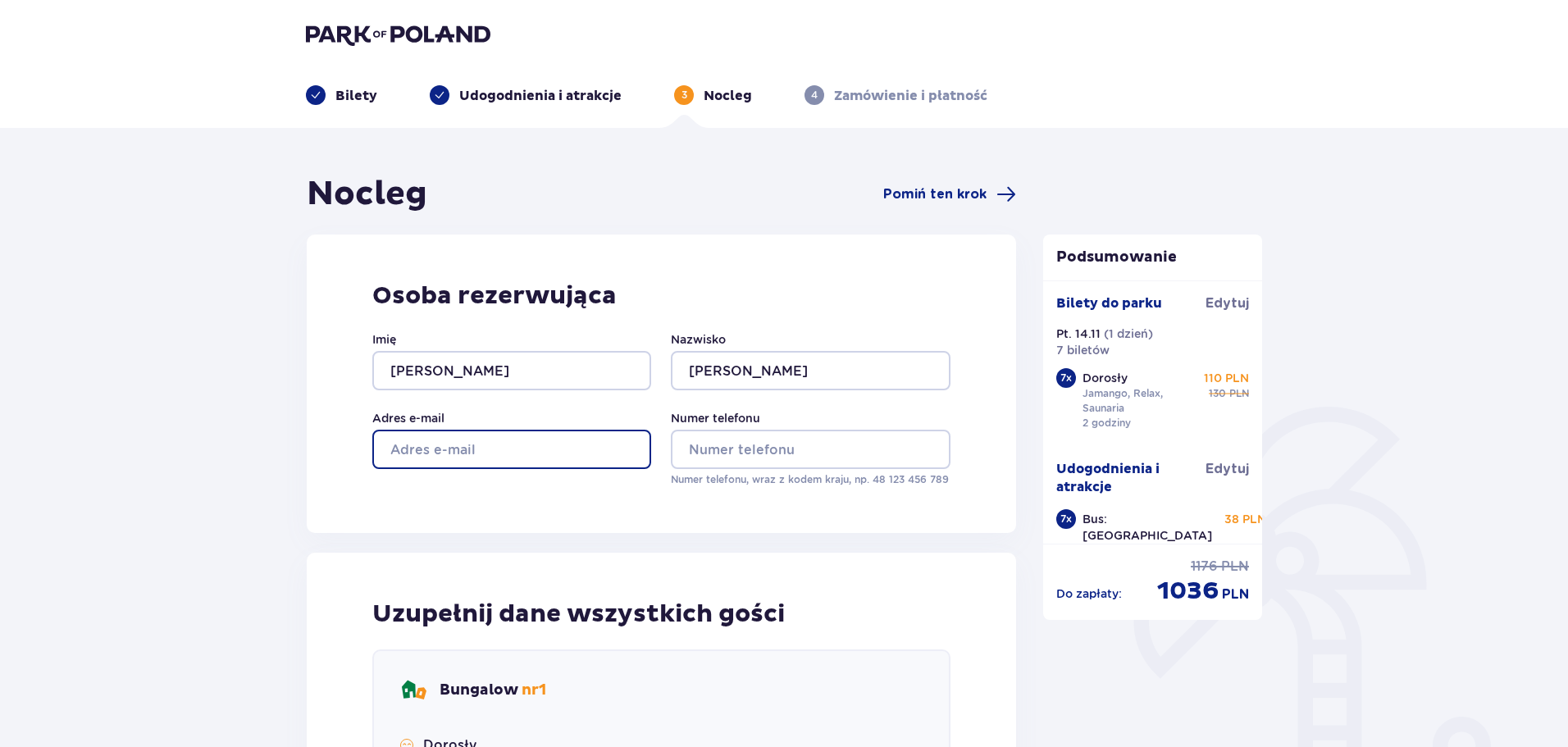
type input "polin.93@gmail.com"
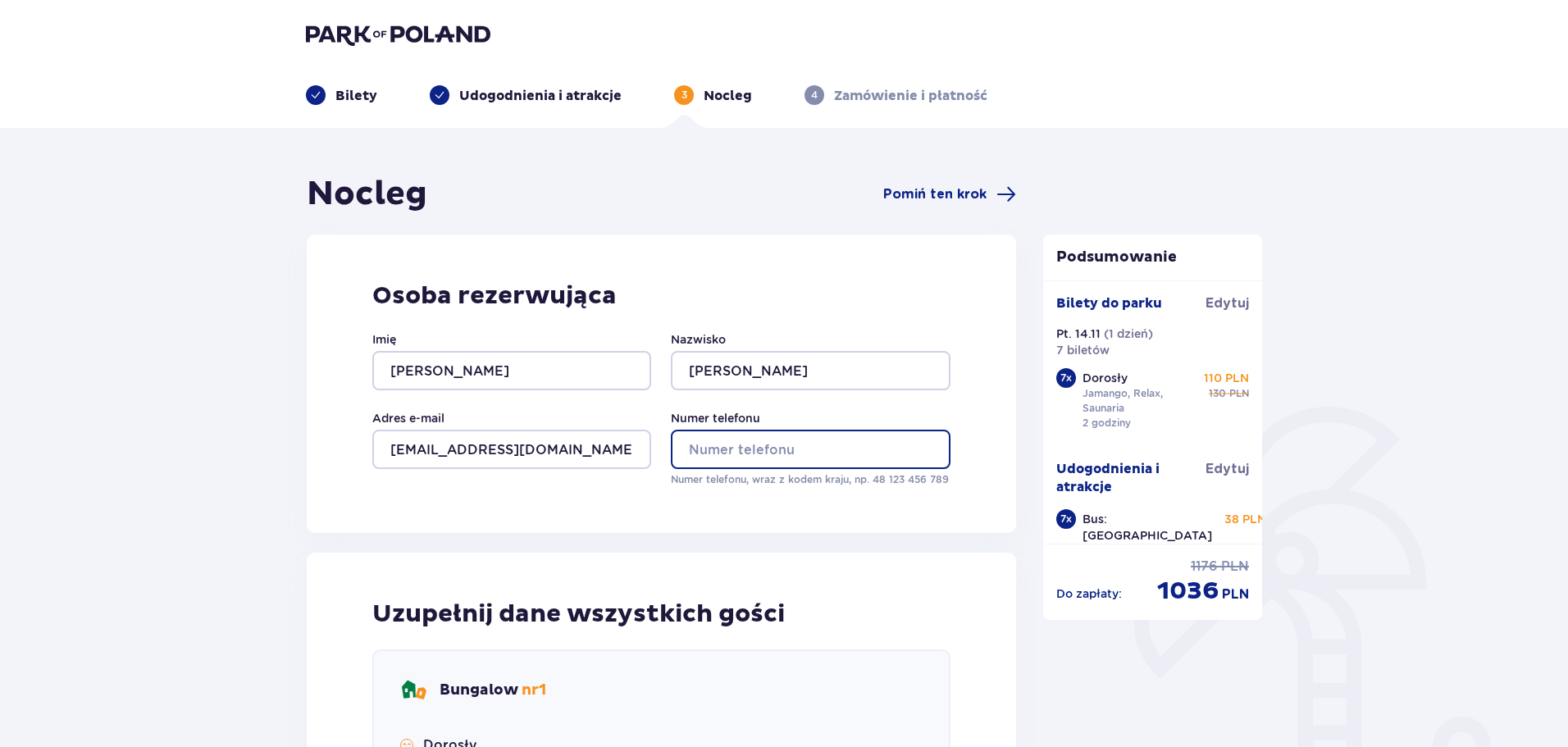
type input "501441061"
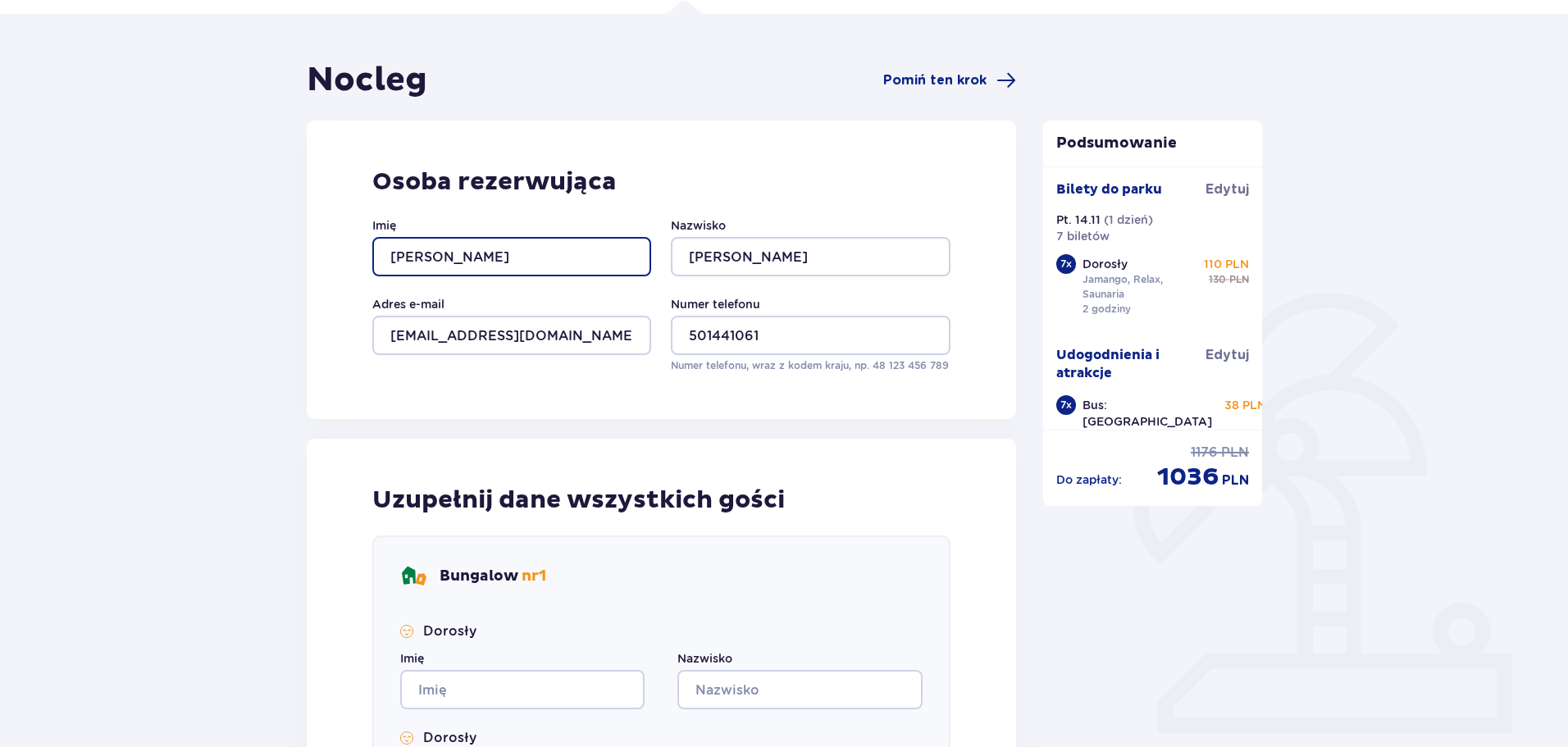
scroll to position [246, 0]
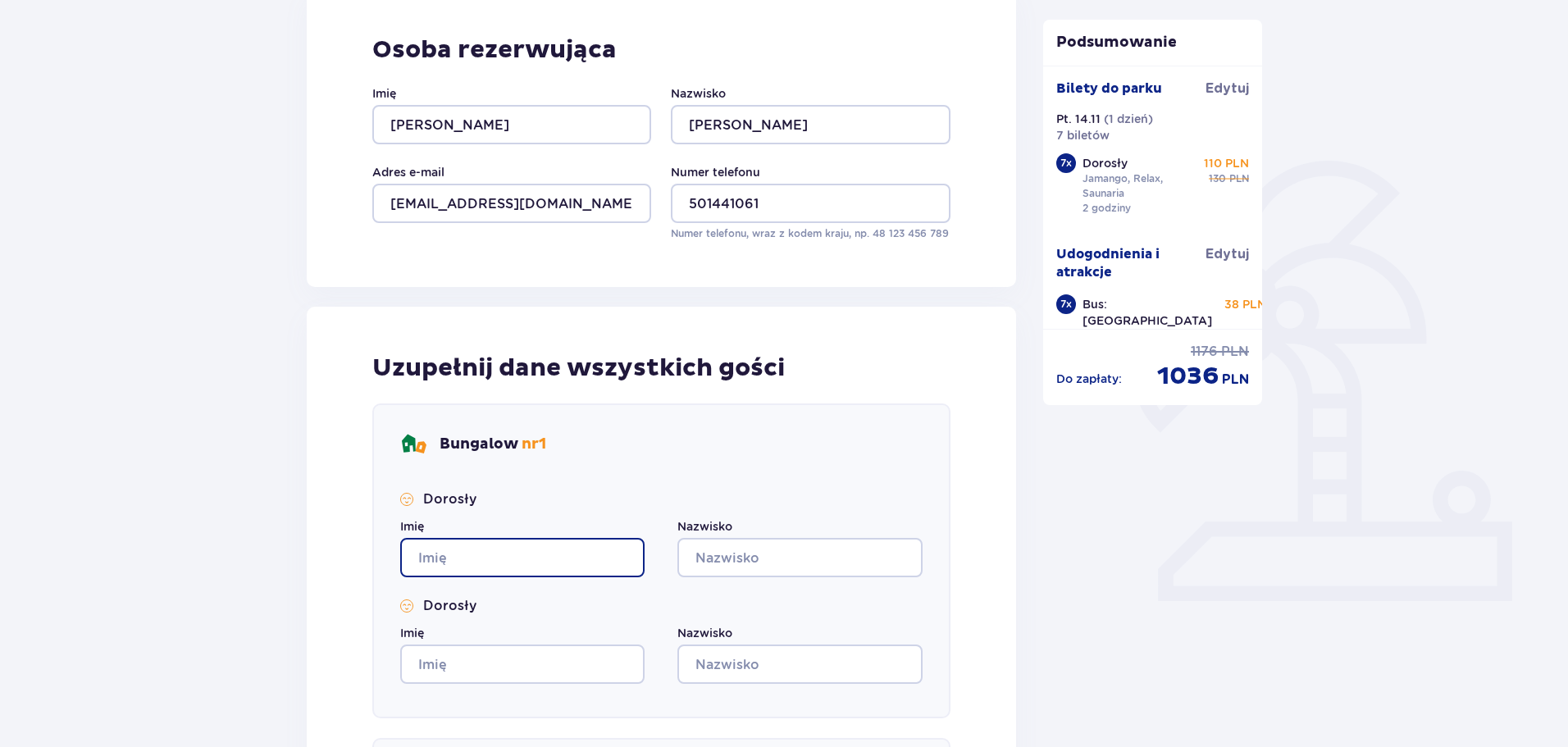
click at [559, 549] on input "Imię" at bounding box center [522, 558] width 245 height 40
type input "Paulina"
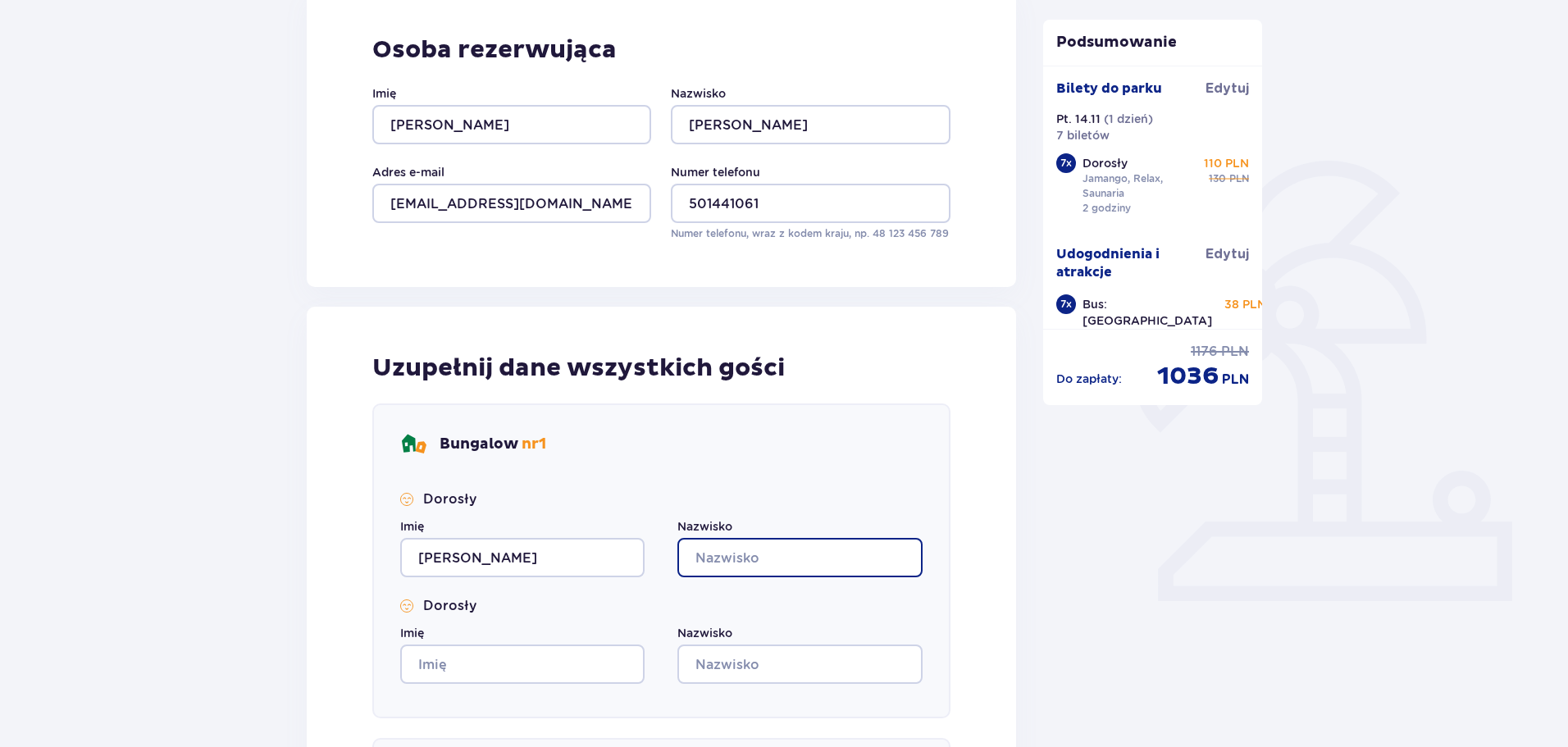
type input "Kampczyk"
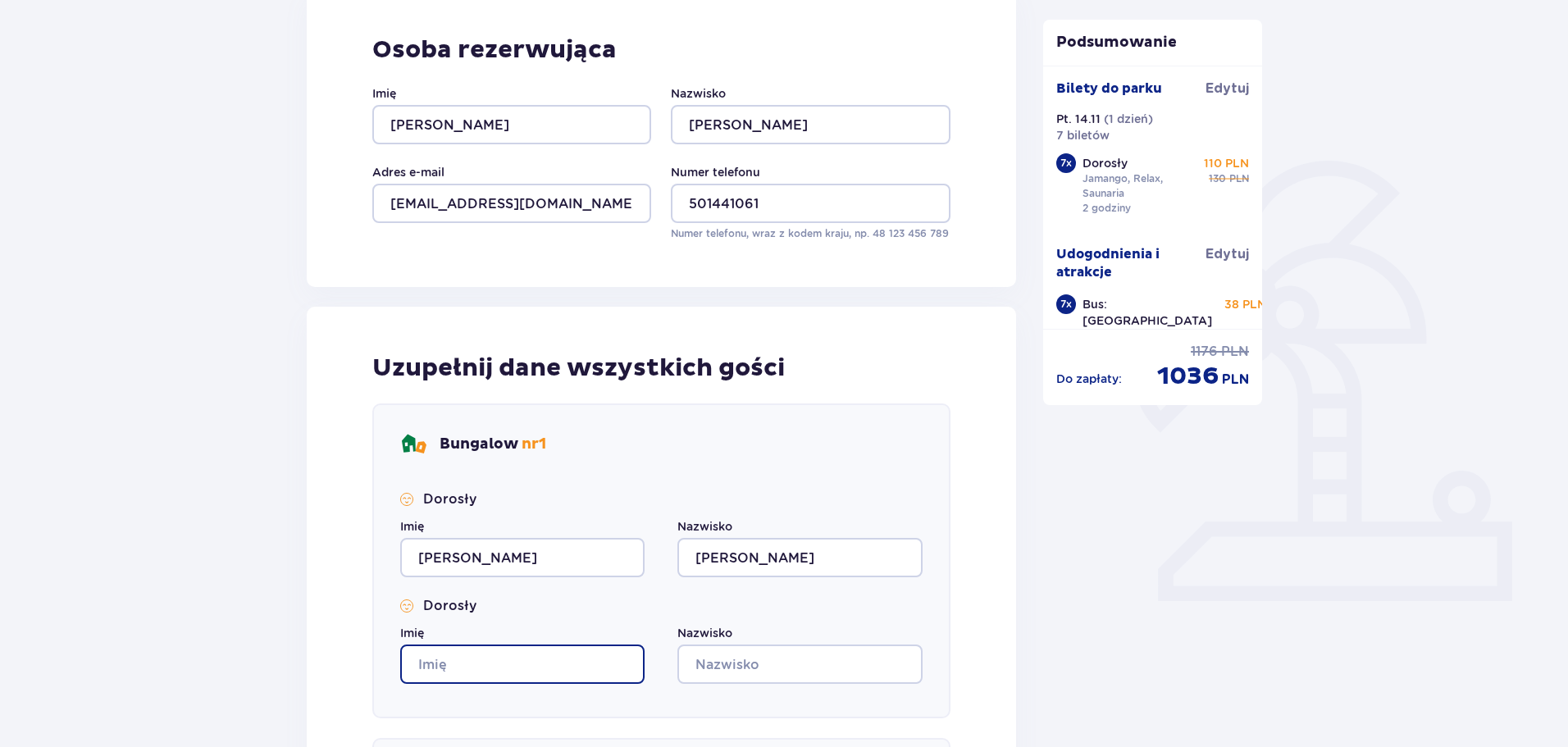
type input "Paulina"
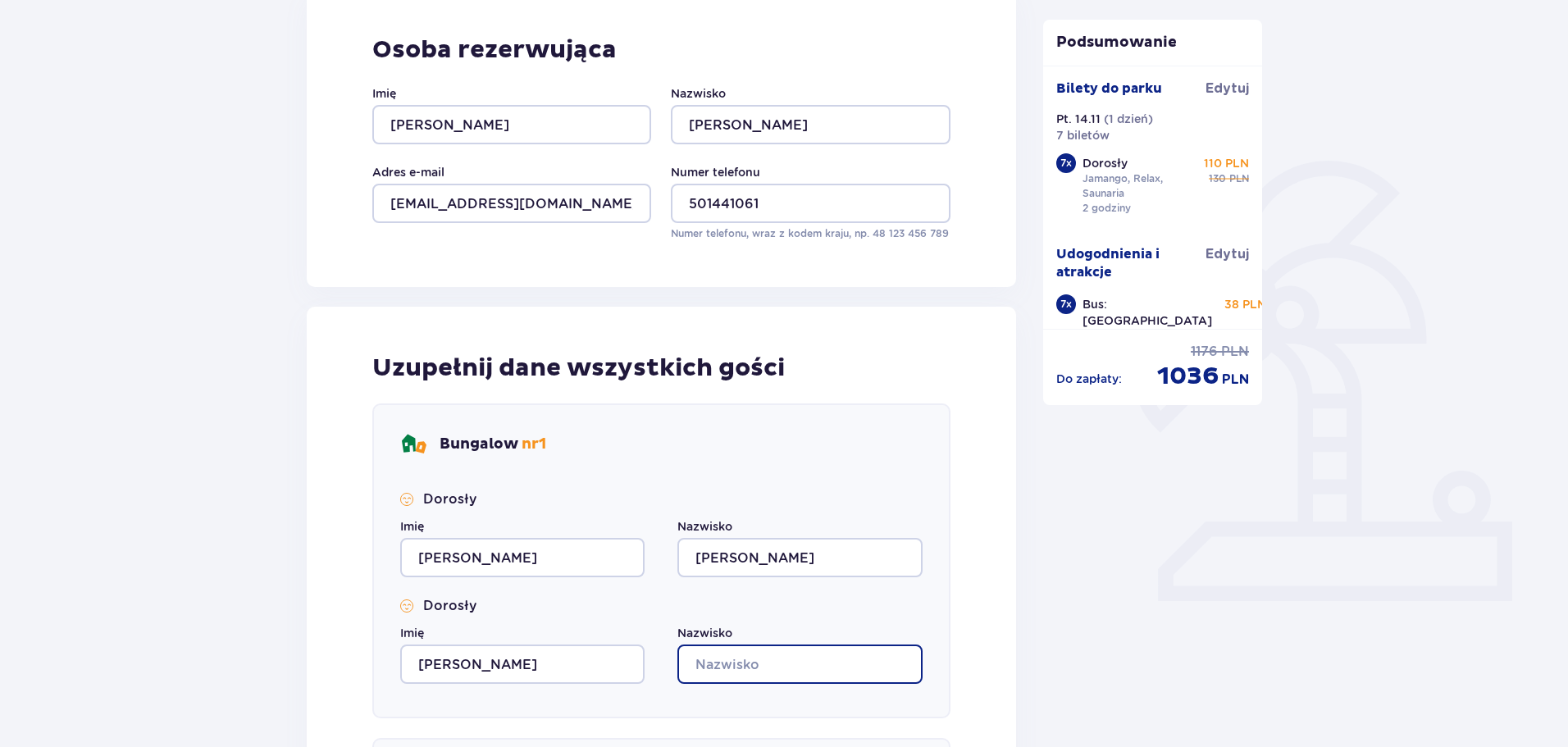
type input "Kampczyk"
type input "Paulina"
type input "Kampczyk"
type input "Paulina"
type input "Kampczyk"
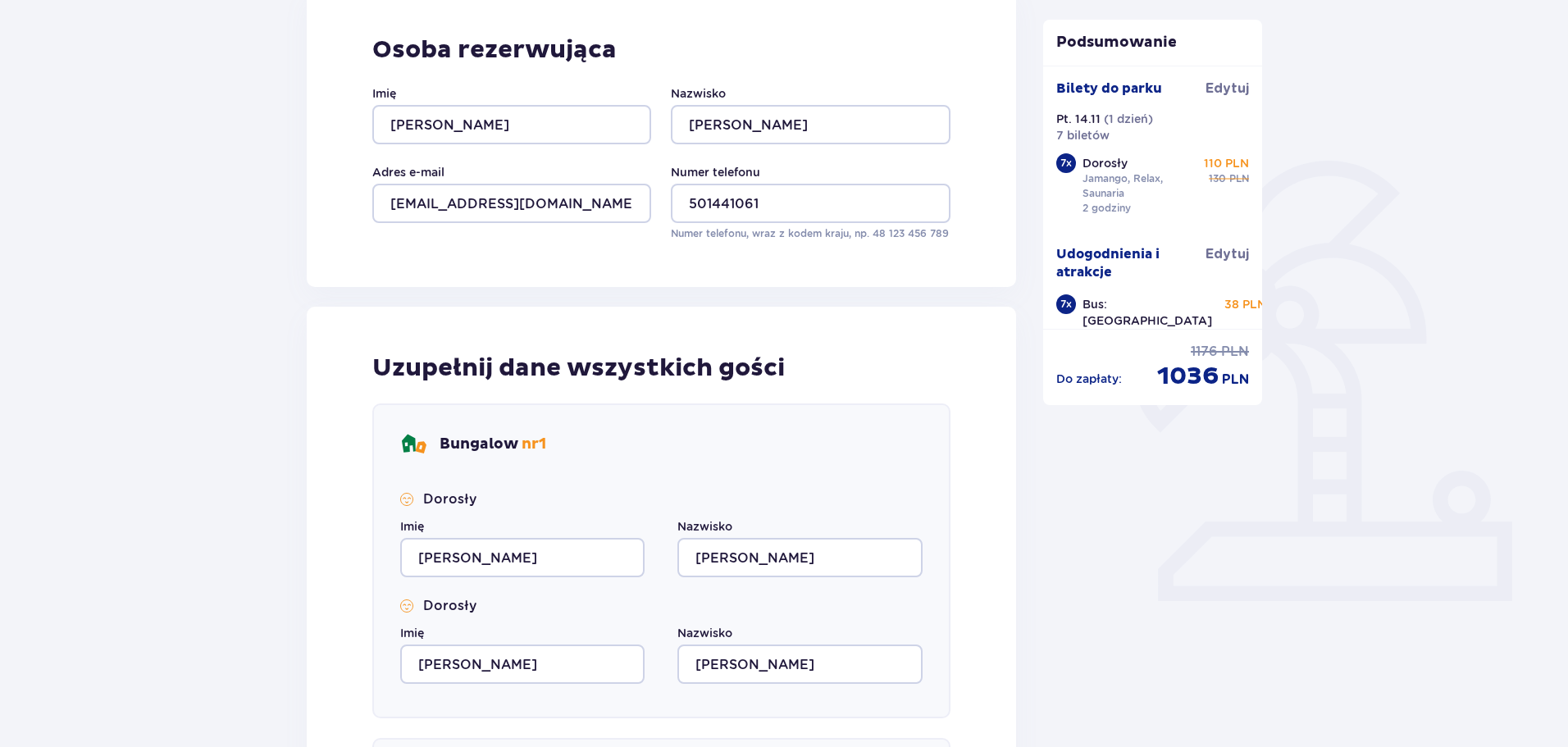
type input "Paulina"
type input "Kampczyk"
type input "Paulina"
type input "Kampczyk"
type input "Paulina"
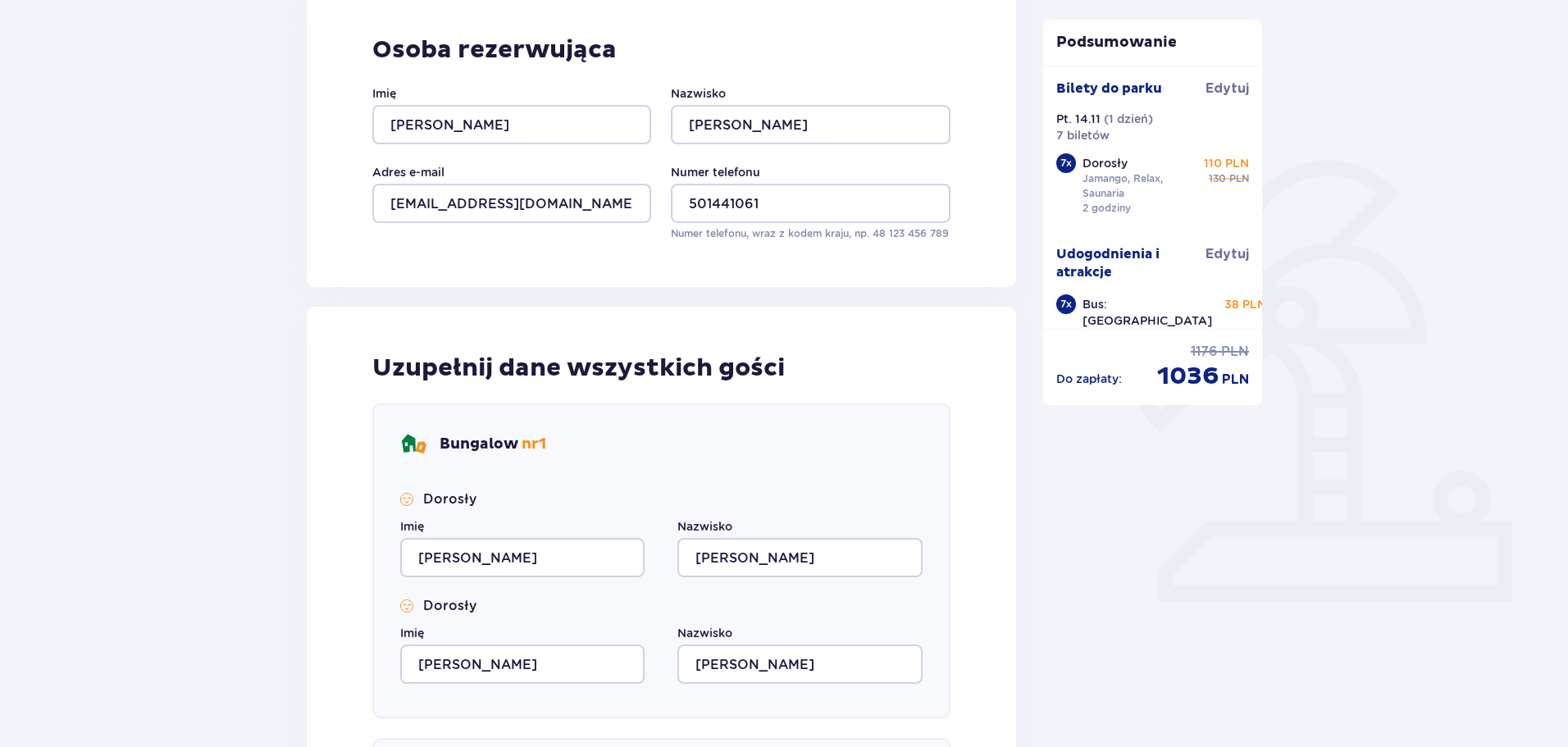
type input "Kampczyk"
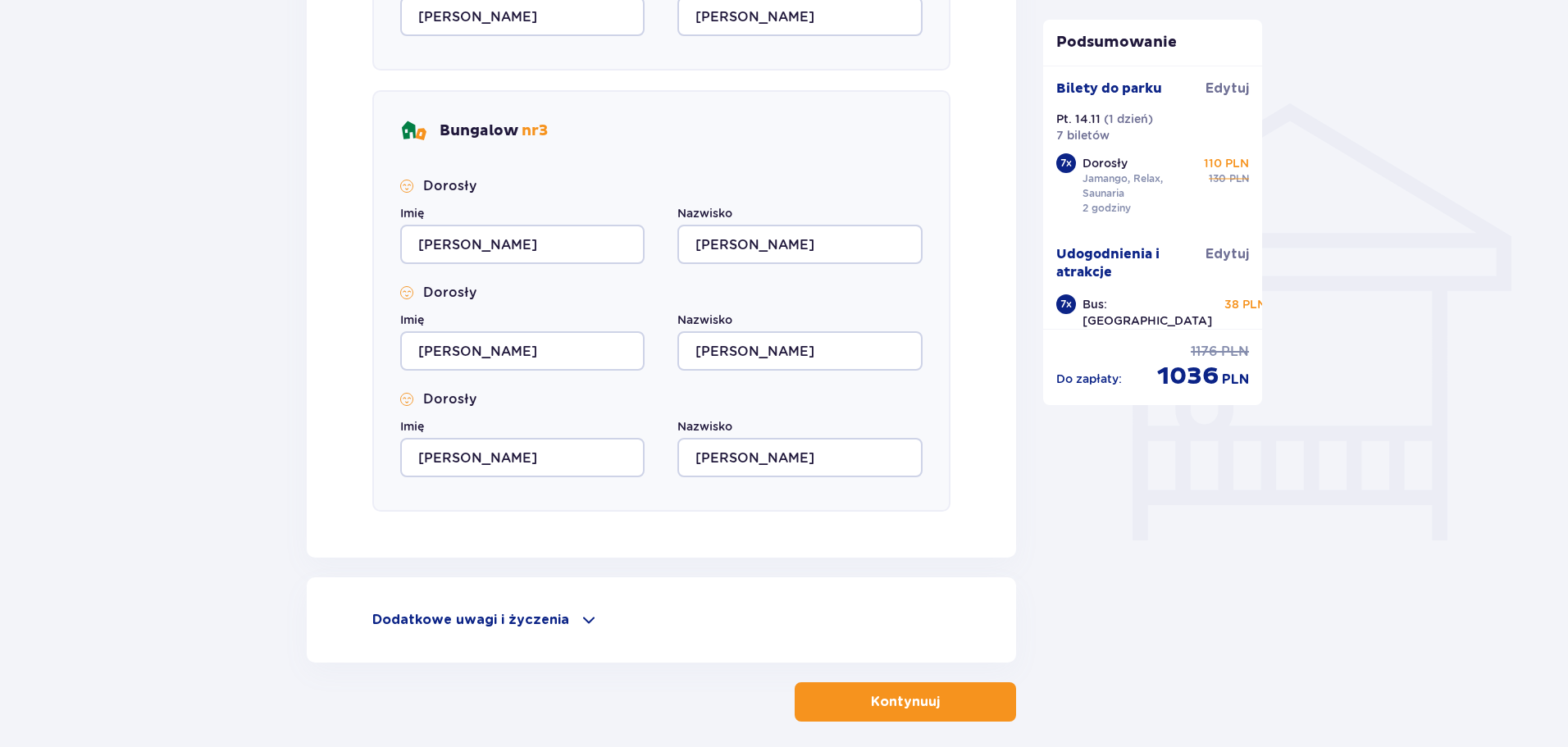
scroll to position [1230, 0]
click at [939, 695] on span "button" at bounding box center [943, 701] width 20 height 20
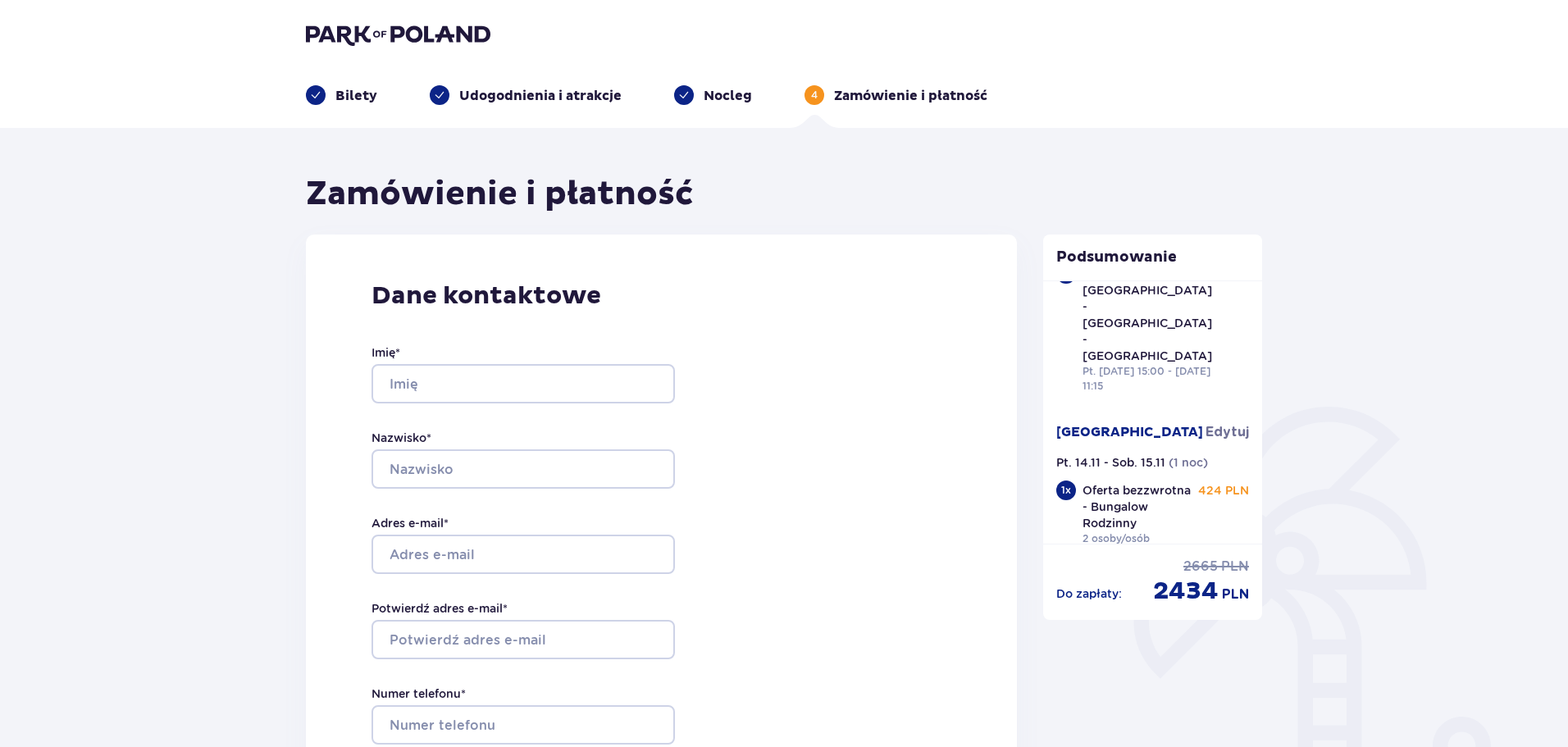
scroll to position [246, 0]
drag, startPoint x: 1086, startPoint y: 470, endPoint x: 1126, endPoint y: 484, distance: 42.4
click at [1133, 487] on p "Oferta bezzwrotna - Bungalow Rodzinny" at bounding box center [1138, 506] width 113 height 49
drag, startPoint x: 1073, startPoint y: 470, endPoint x: 1141, endPoint y: 488, distance: 70.3
click at [1141, 488] on div "1 x Oferta bezzwrotna - Bungalow Rodzinny 2 osoby/osób 424 PLN" at bounding box center [1153, 514] width 193 height 69
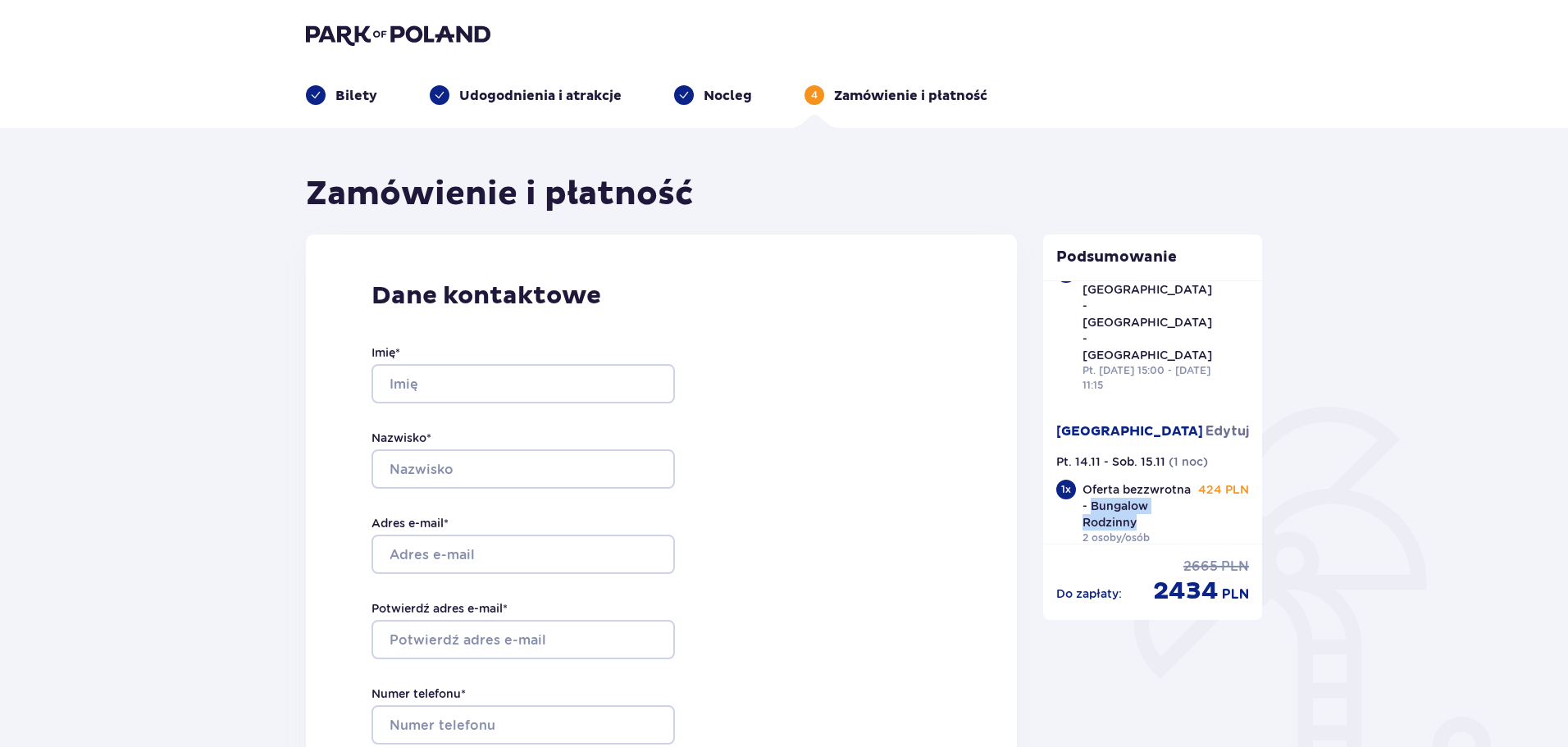
copy p "Bungalow Rodzinny"
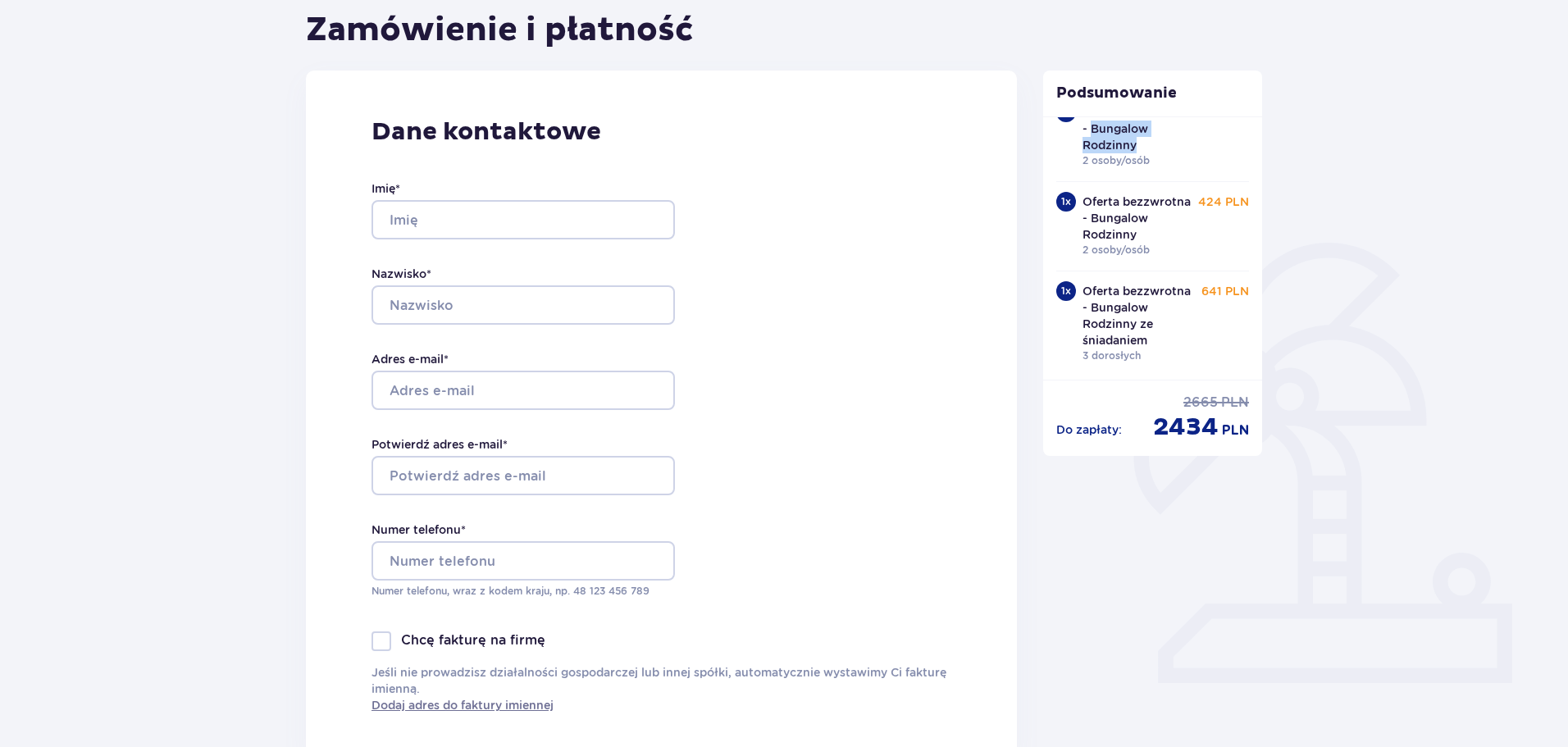
scroll to position [378, 0]
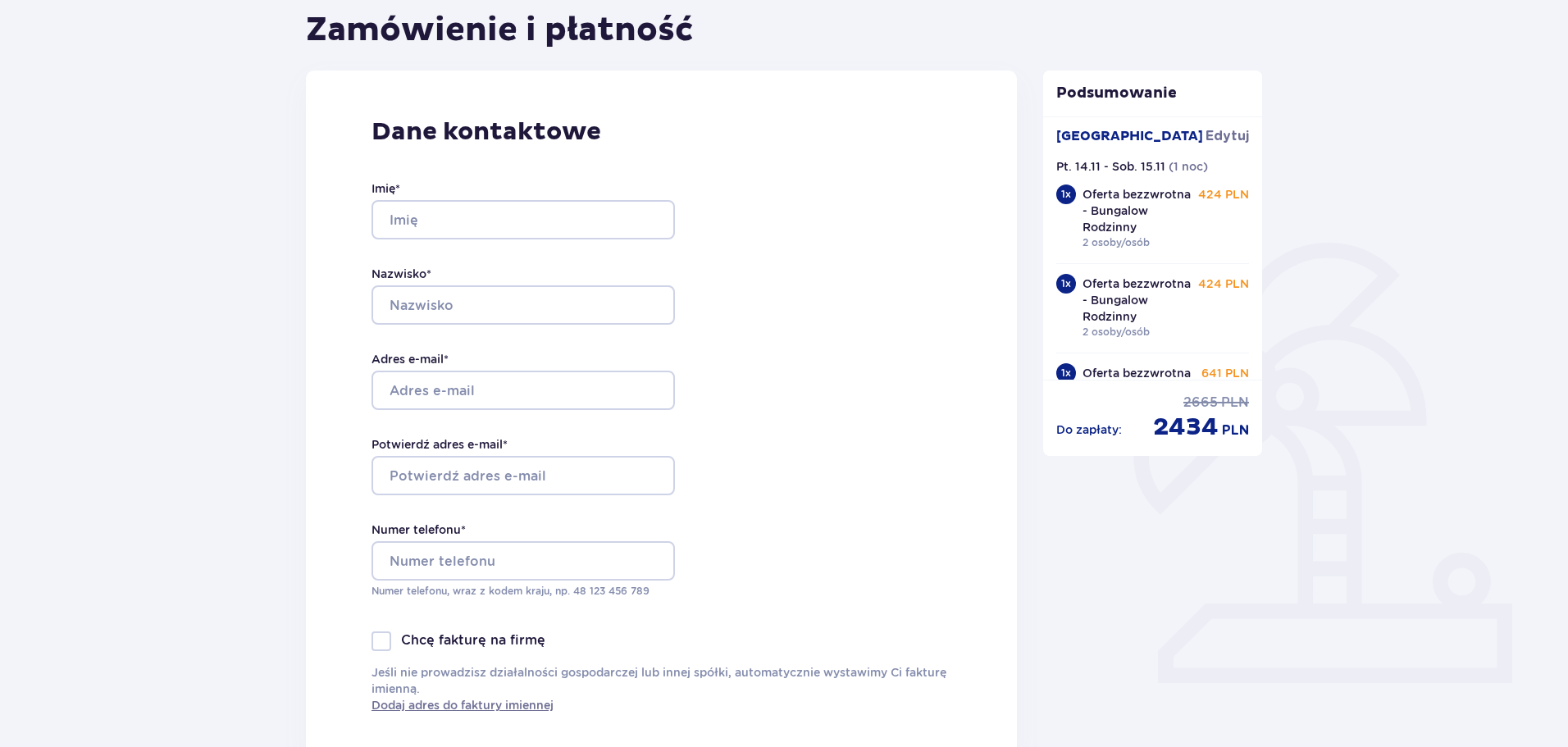
click at [1113, 291] on p "Oferta bezzwrotna - Bungalow Rodzinny" at bounding box center [1138, 300] width 113 height 49
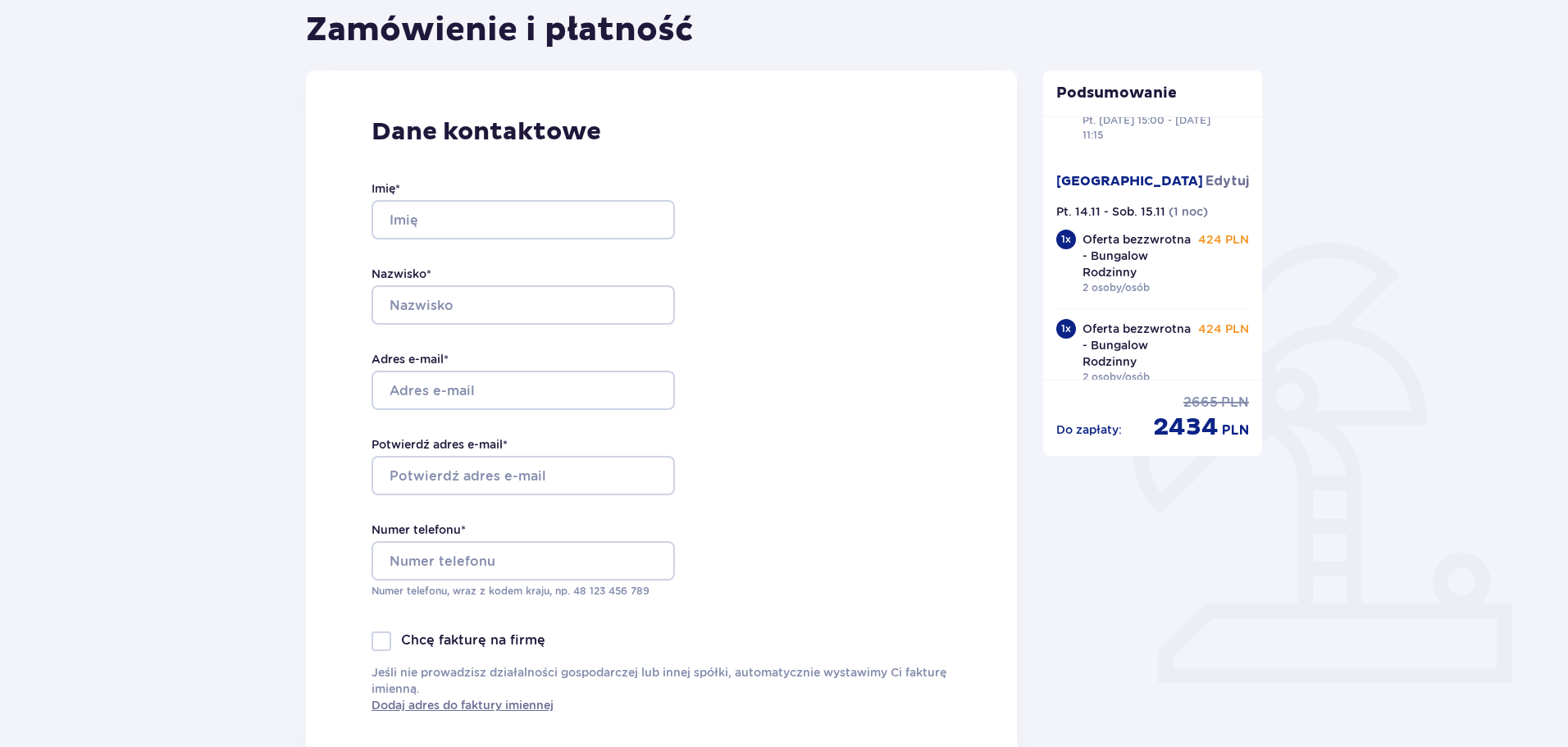
scroll to position [295, 0]
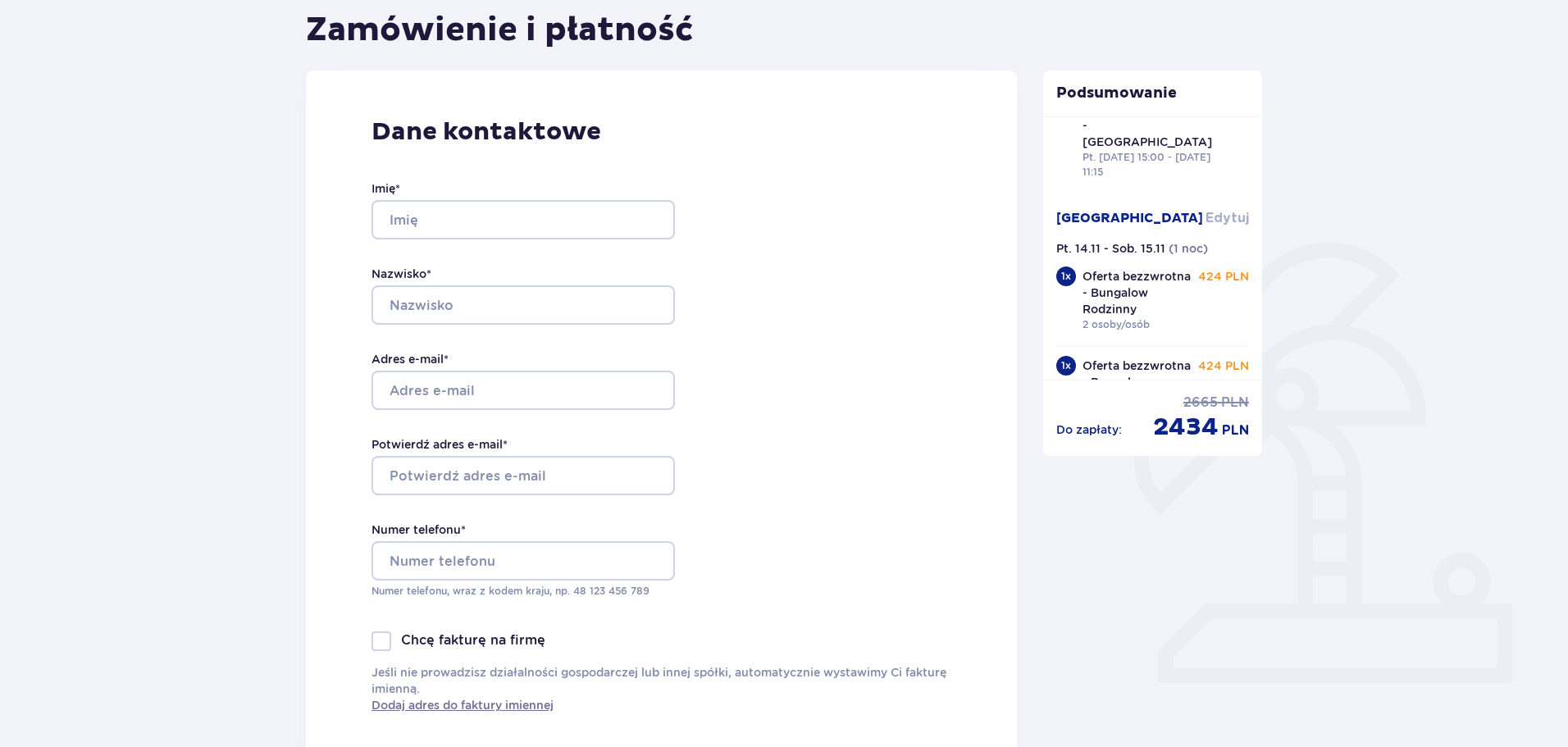
click at [1220, 210] on span "Edytuj" at bounding box center [1227, 219] width 43 height 18
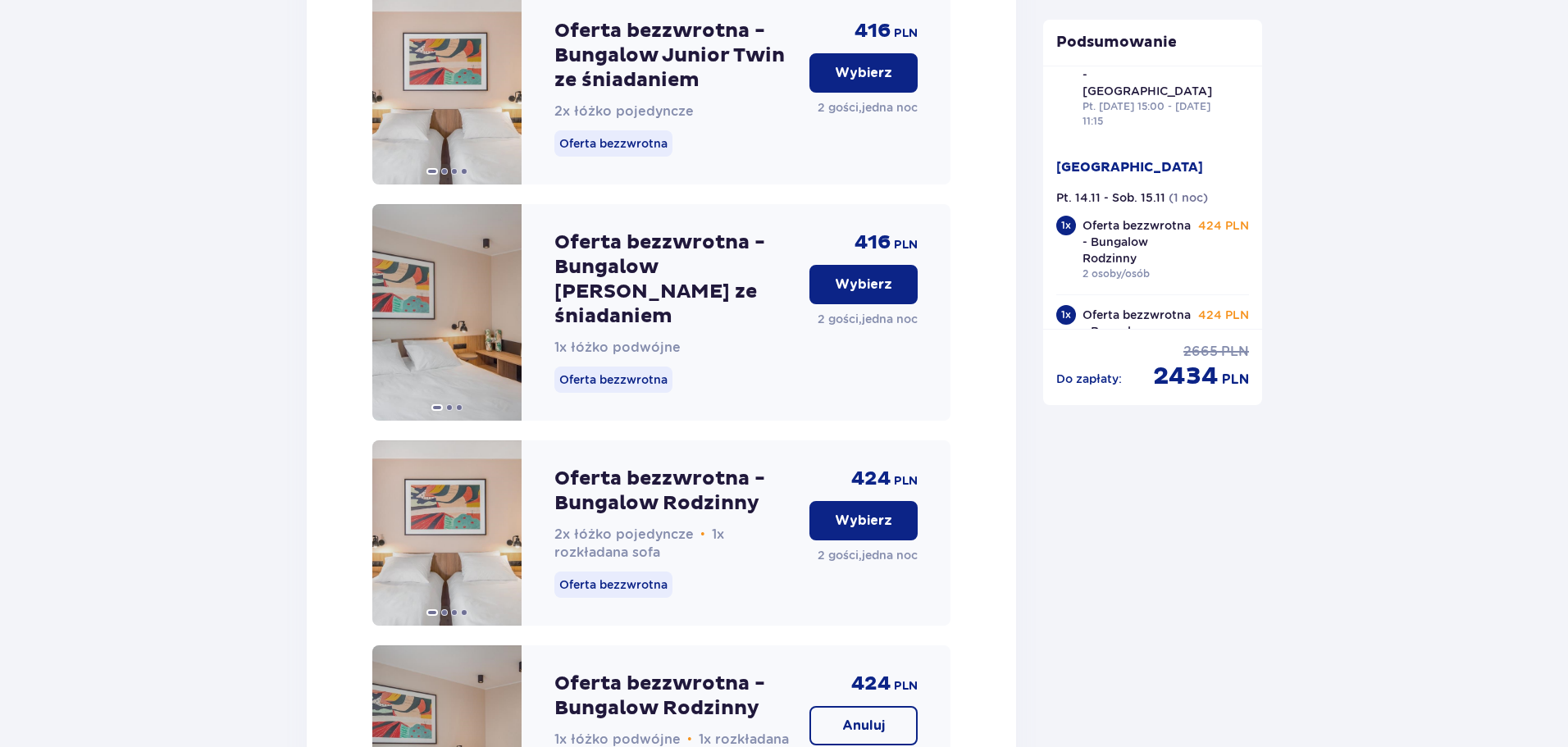
scroll to position [2610, 0]
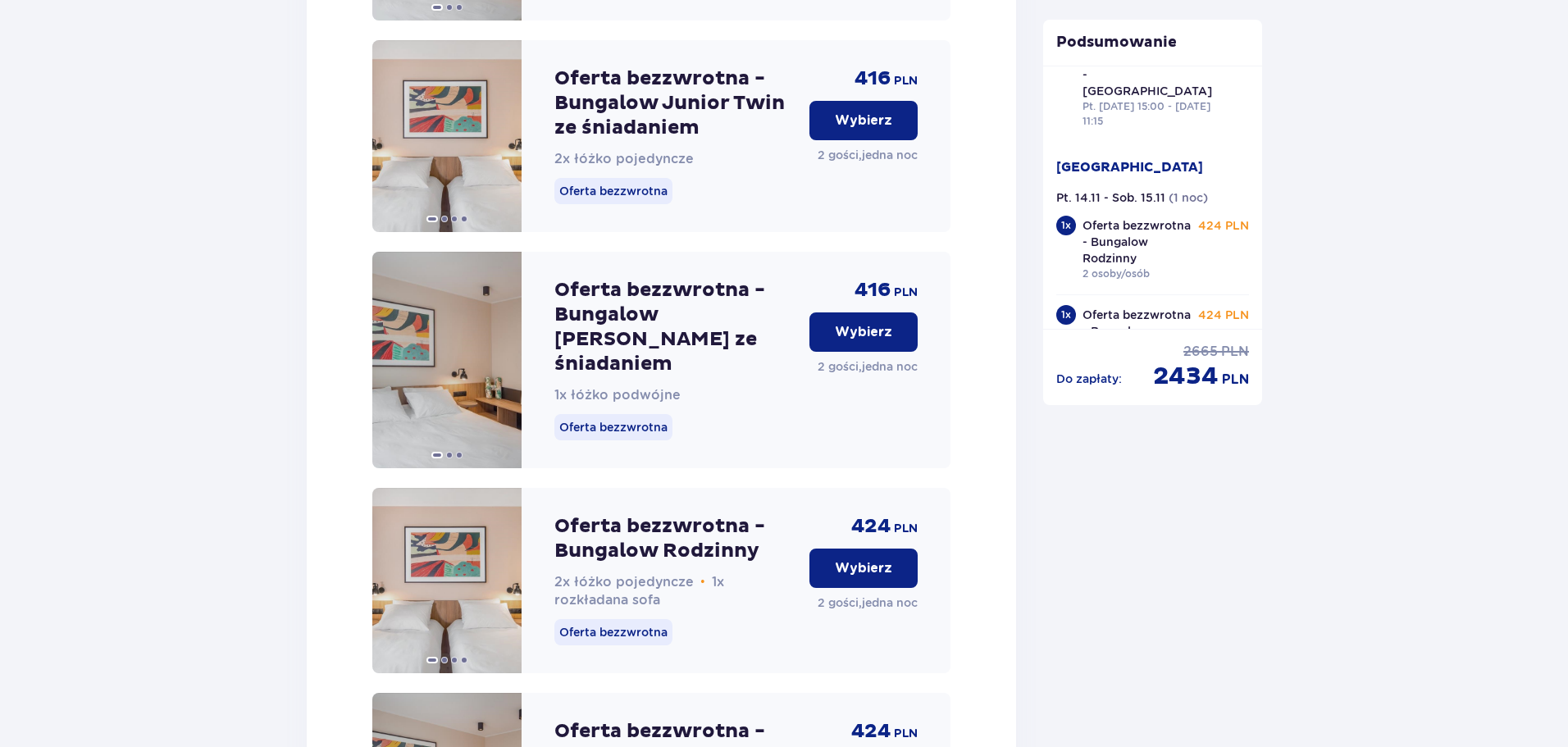
click at [898, 313] on button "Wybierz" at bounding box center [863, 332] width 108 height 40
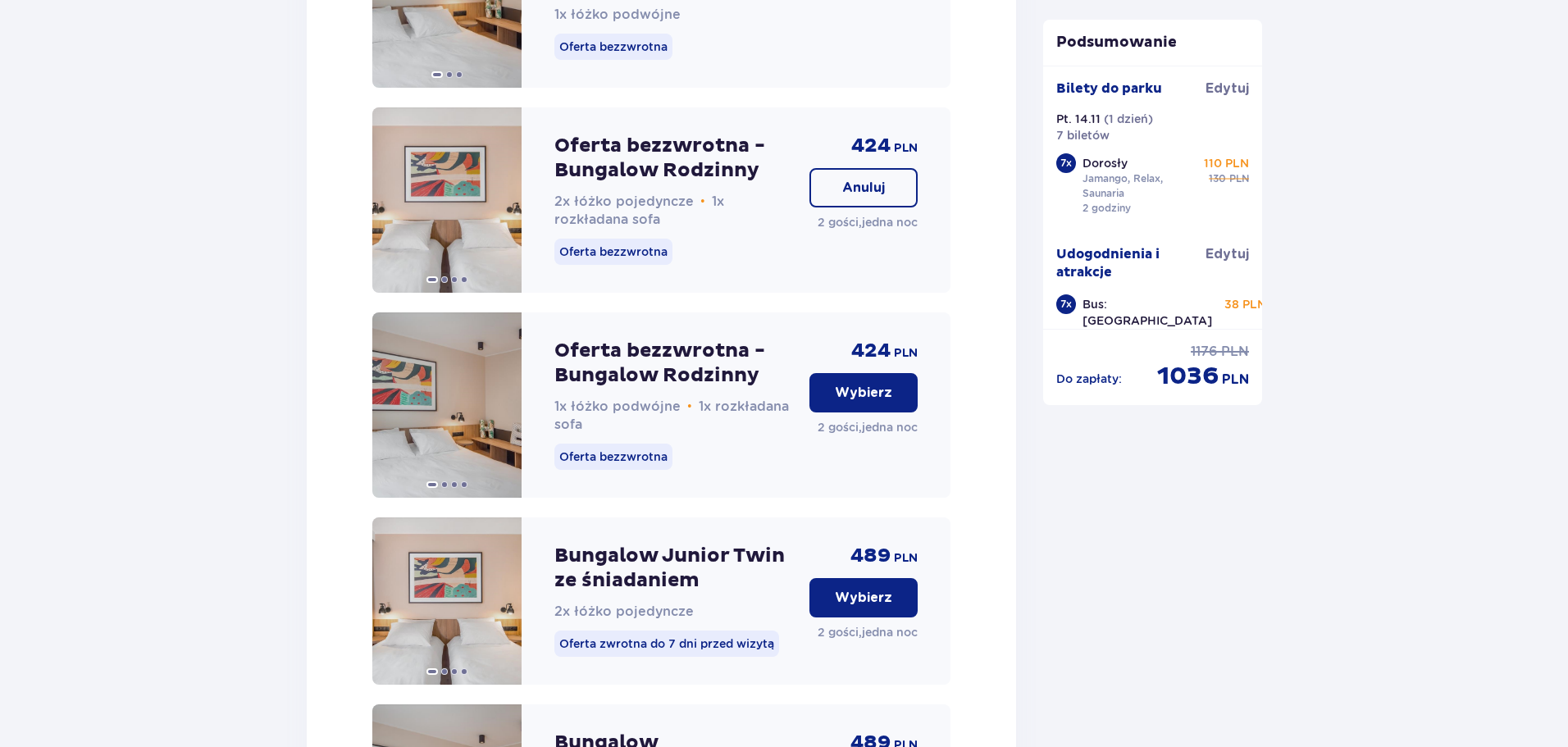
scroll to position [7419, 0]
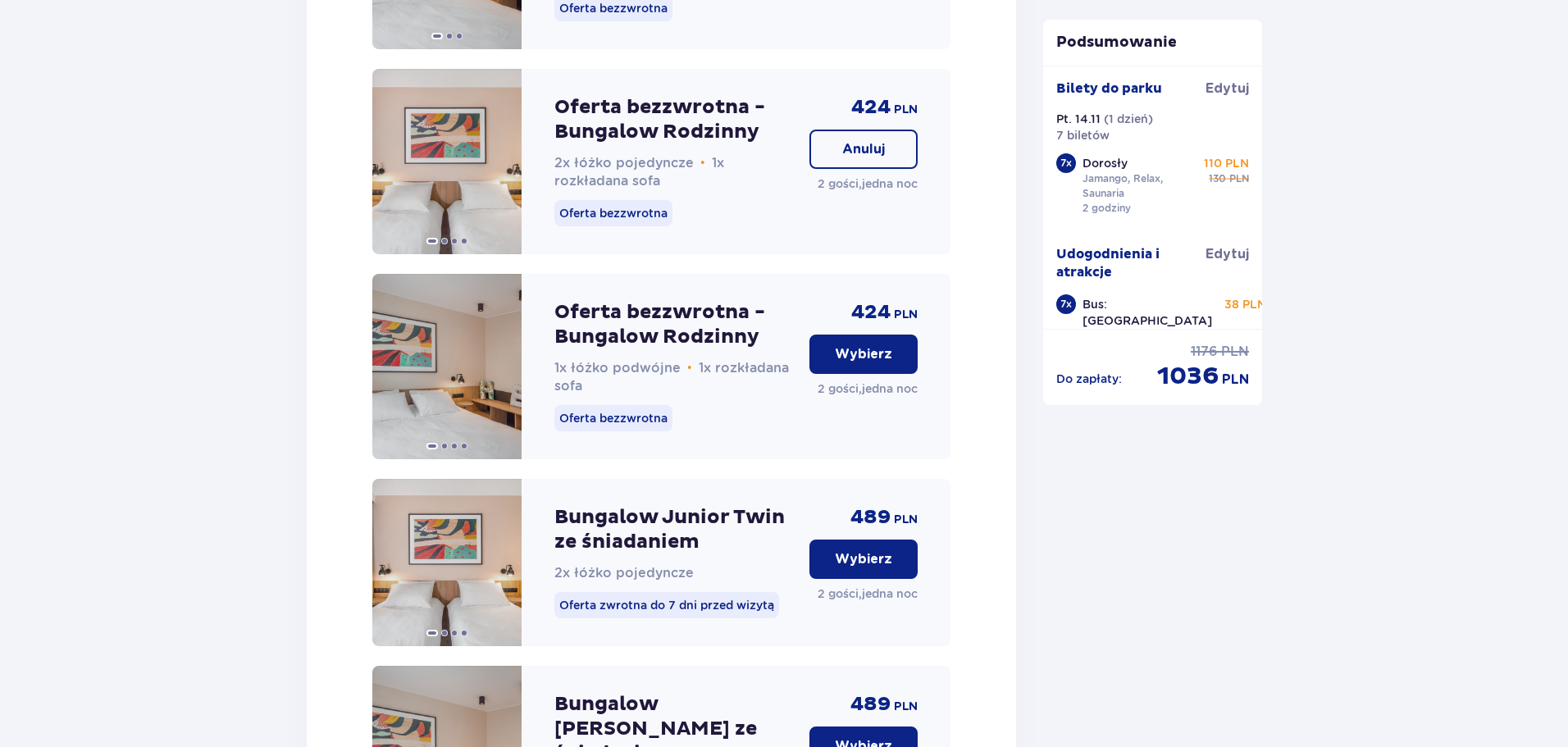
click at [898, 727] on button "Wybierz" at bounding box center [863, 747] width 108 height 40
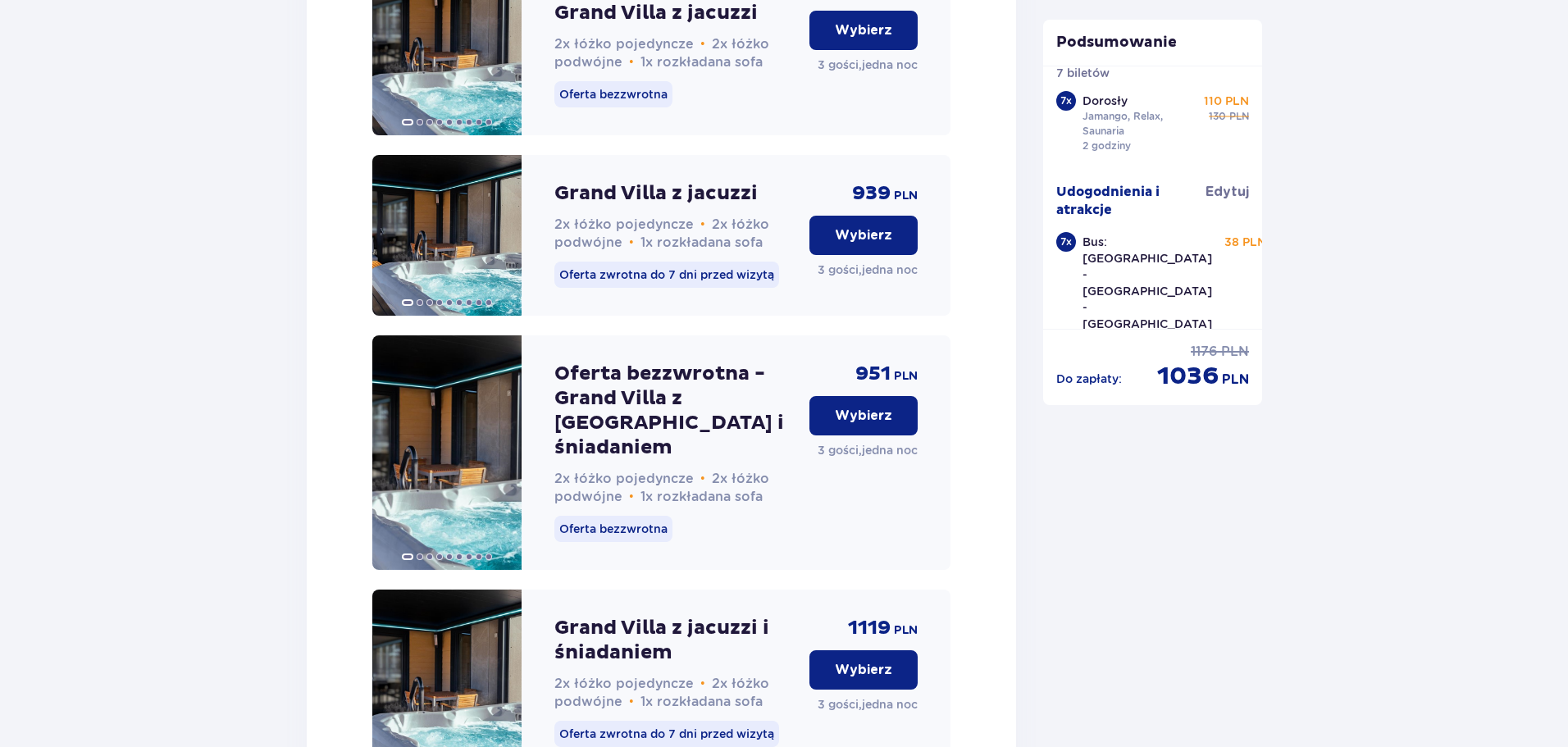
scroll to position [12421, 0]
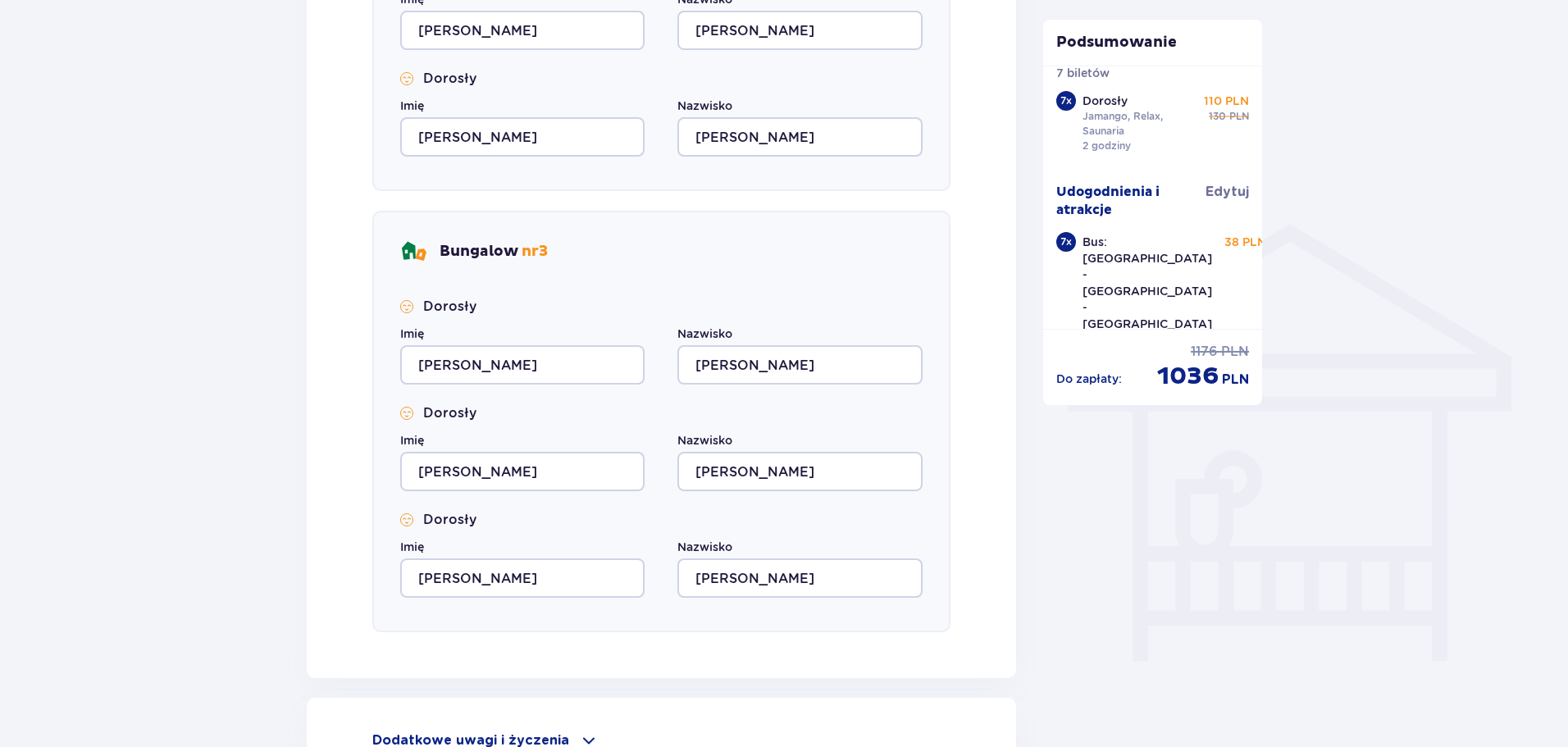
scroll to position [1230, 0]
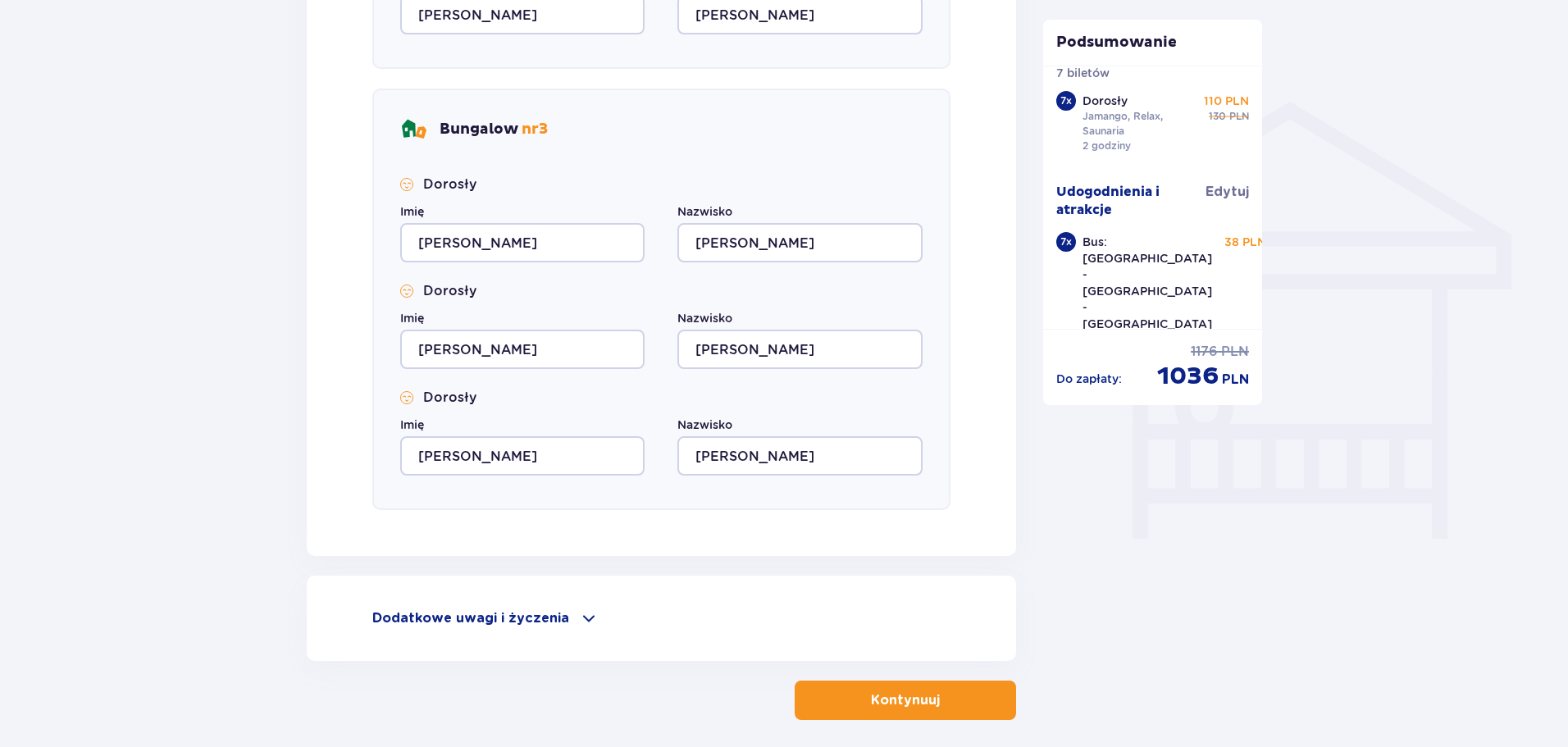
click at [916, 693] on p "Kontynuuj" at bounding box center [905, 701] width 69 height 18
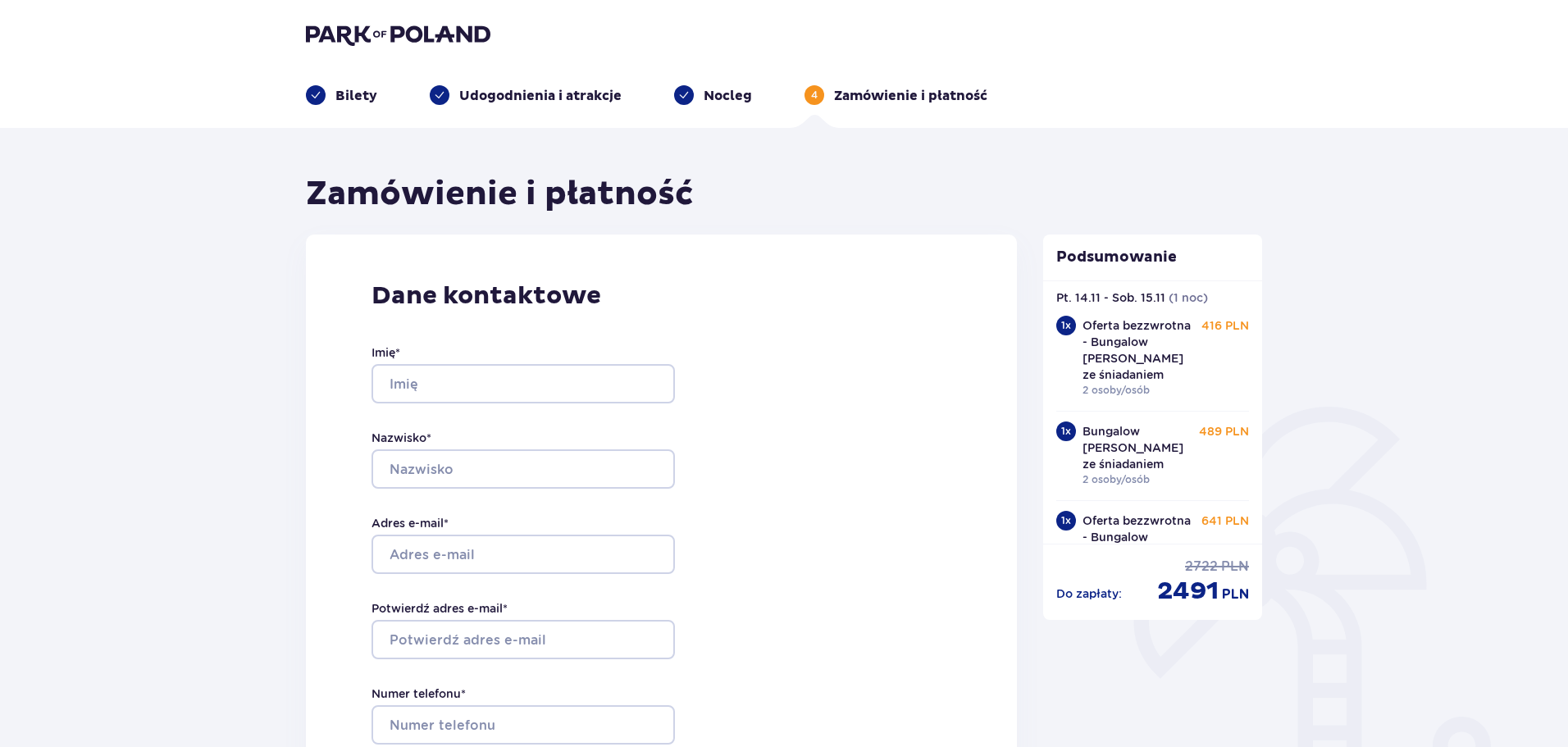
scroll to position [328, 0]
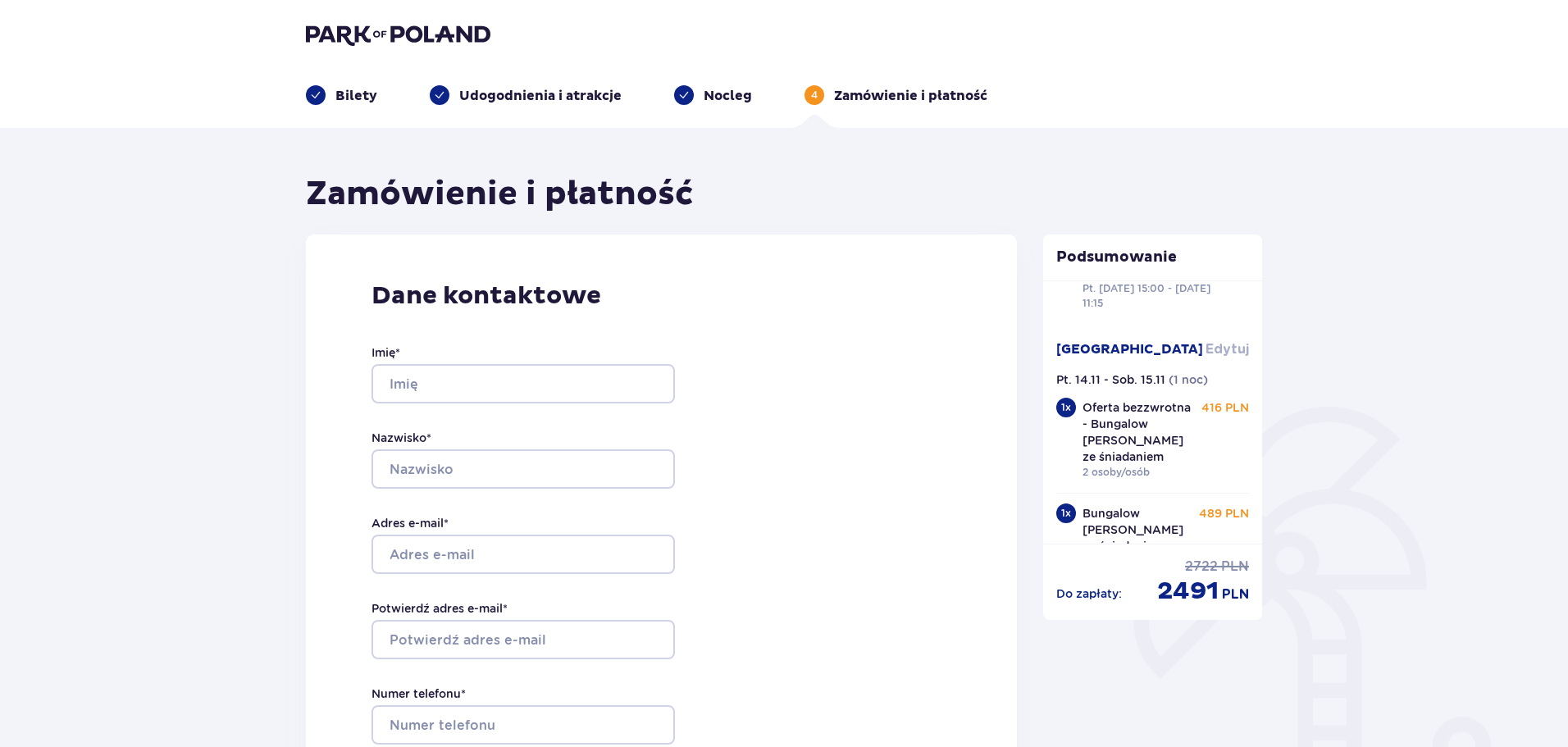
click at [1224, 341] on span "Edytuj" at bounding box center [1227, 350] width 43 height 18
click at [1229, 341] on div "Suntago Village Edytuj" at bounding box center [1153, 356] width 193 height 32
click at [1220, 341] on div "Suntago Village Edytuj" at bounding box center [1153, 356] width 193 height 32
click at [719, 87] on p "Nocleg" at bounding box center [728, 96] width 49 height 18
click at [727, 94] on p "Nocleg" at bounding box center [728, 96] width 49 height 18
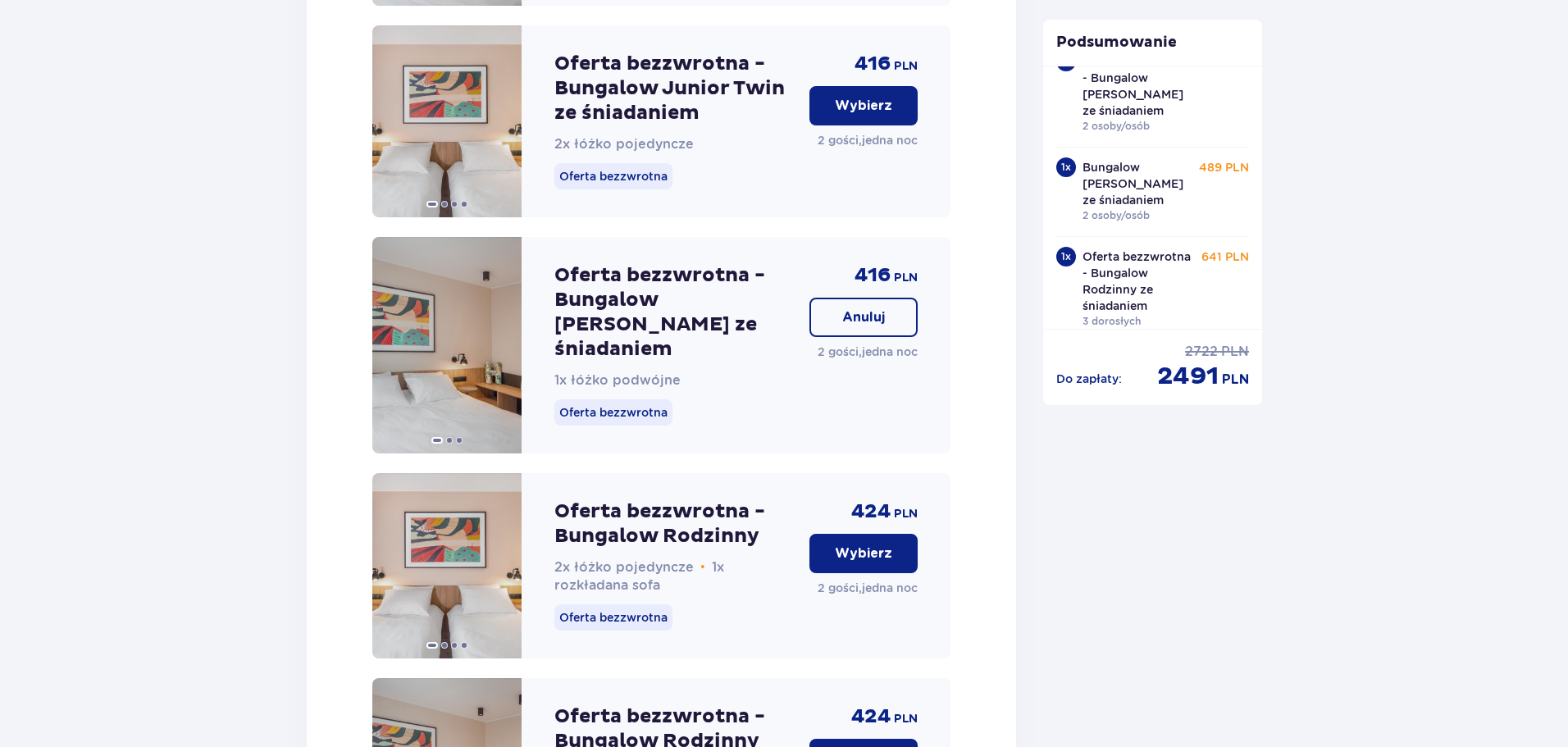
scroll to position [2544, 0]
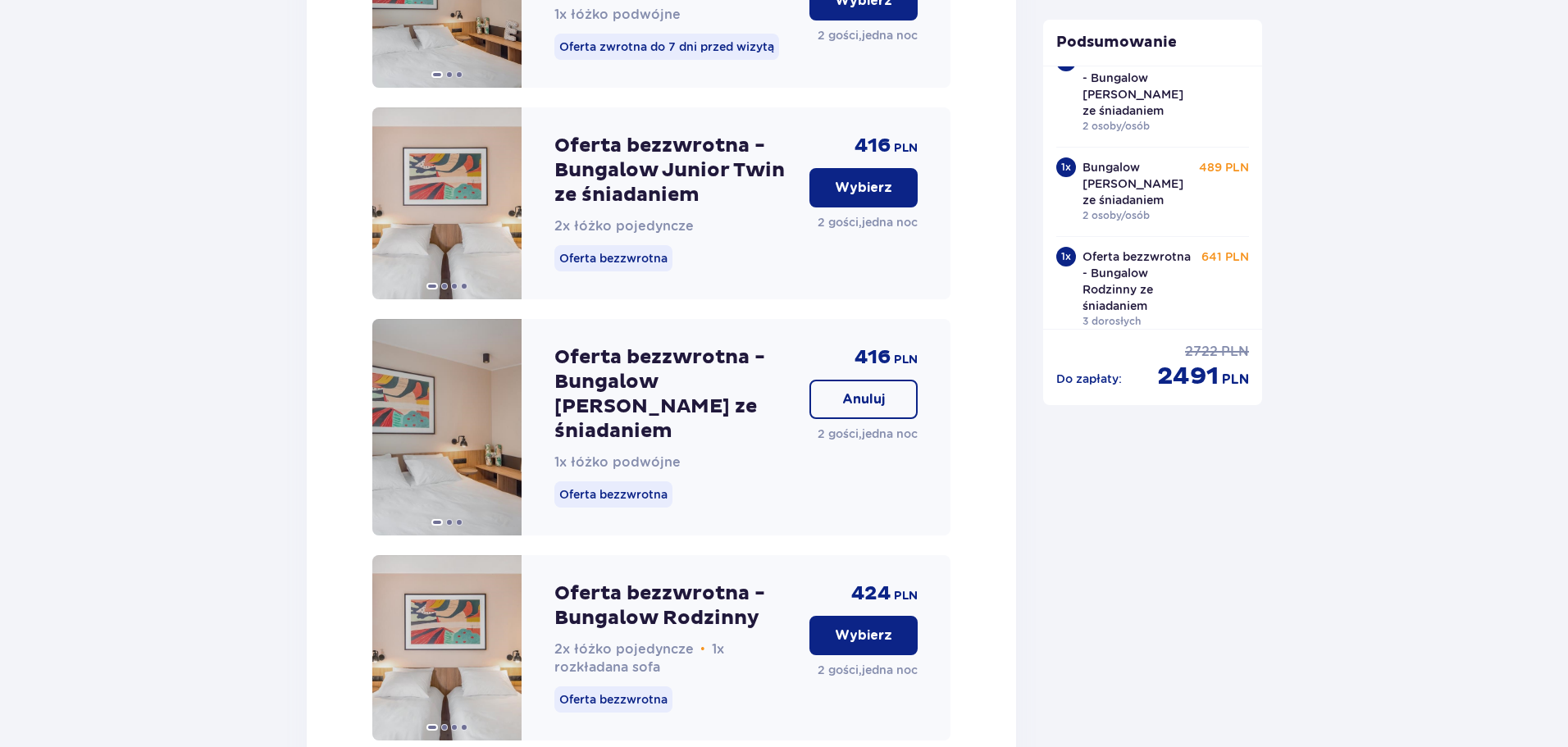
click at [872, 179] on p "Wybierz" at bounding box center [864, 188] width 58 height 18
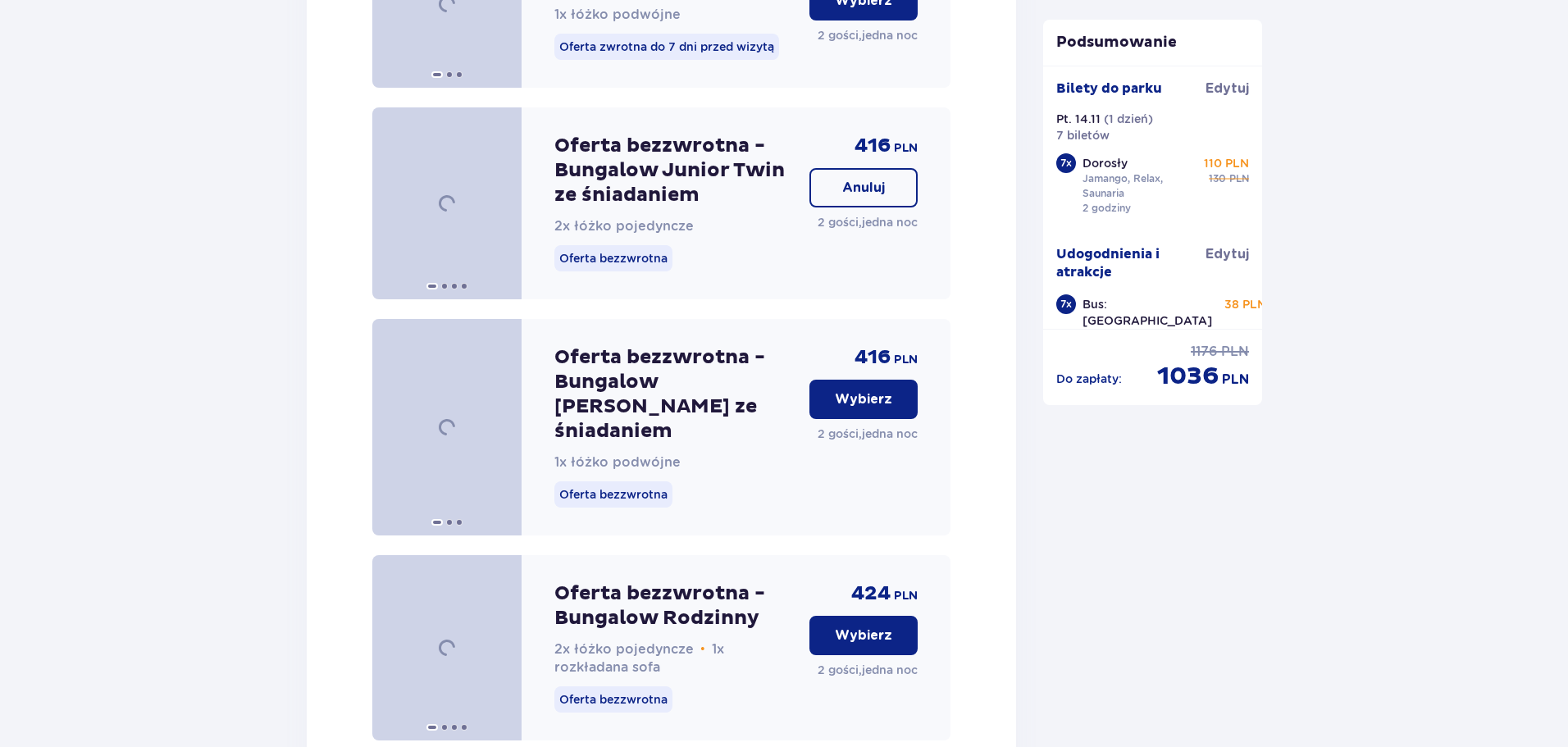
drag, startPoint x: 634, startPoint y: 273, endPoint x: 645, endPoint y: 275, distance: 11.2
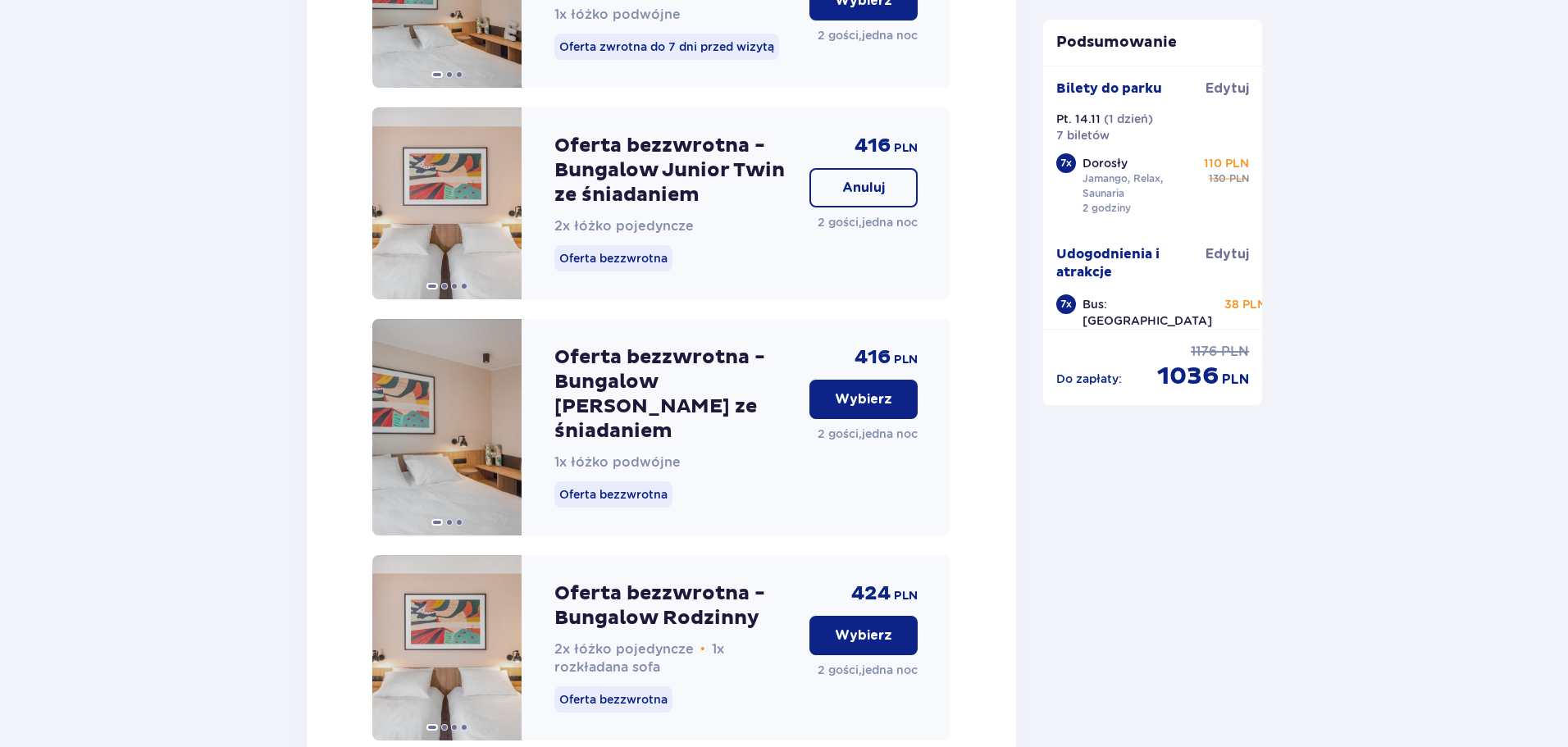
scroll to position [5943, 0]
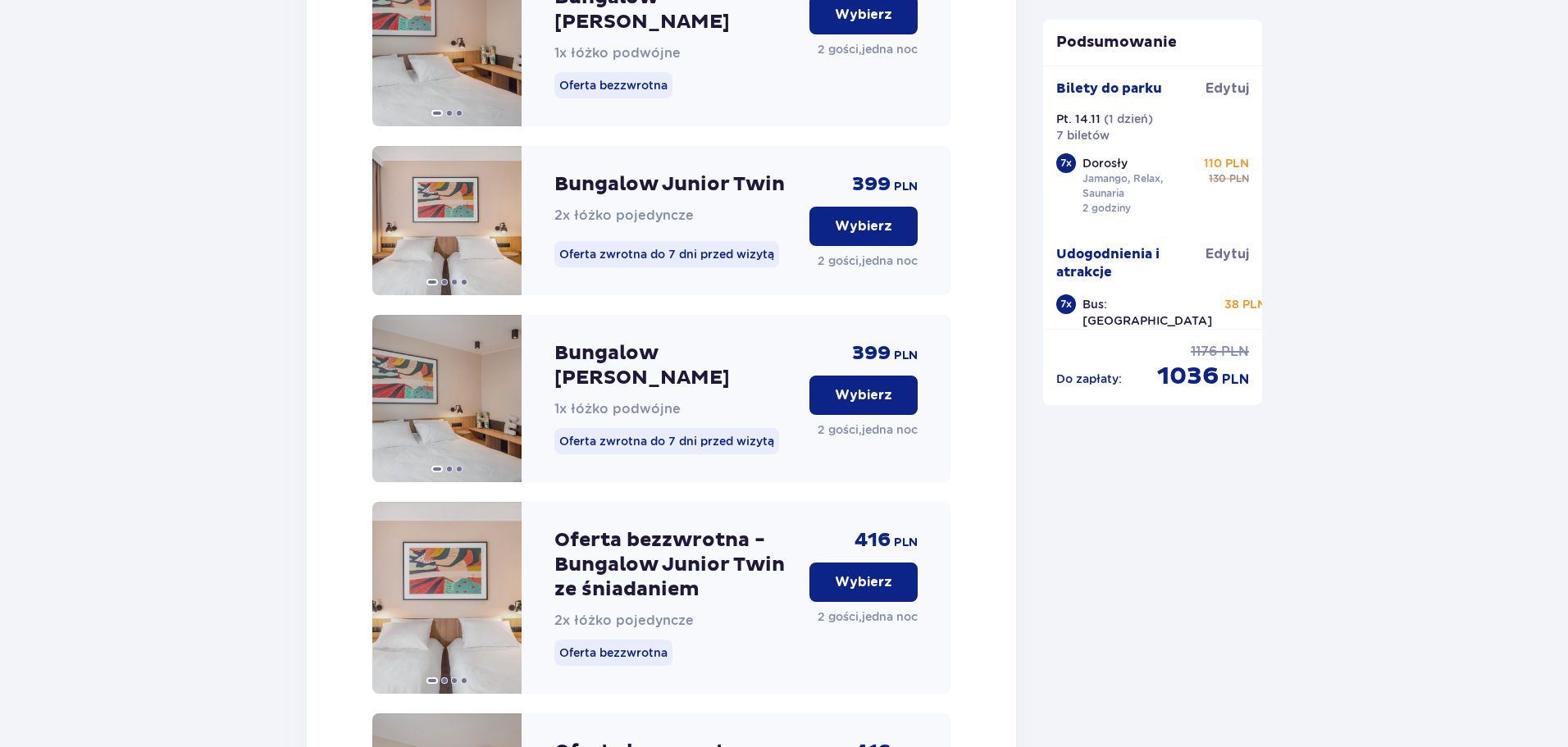
scroll to position [6598, 0]
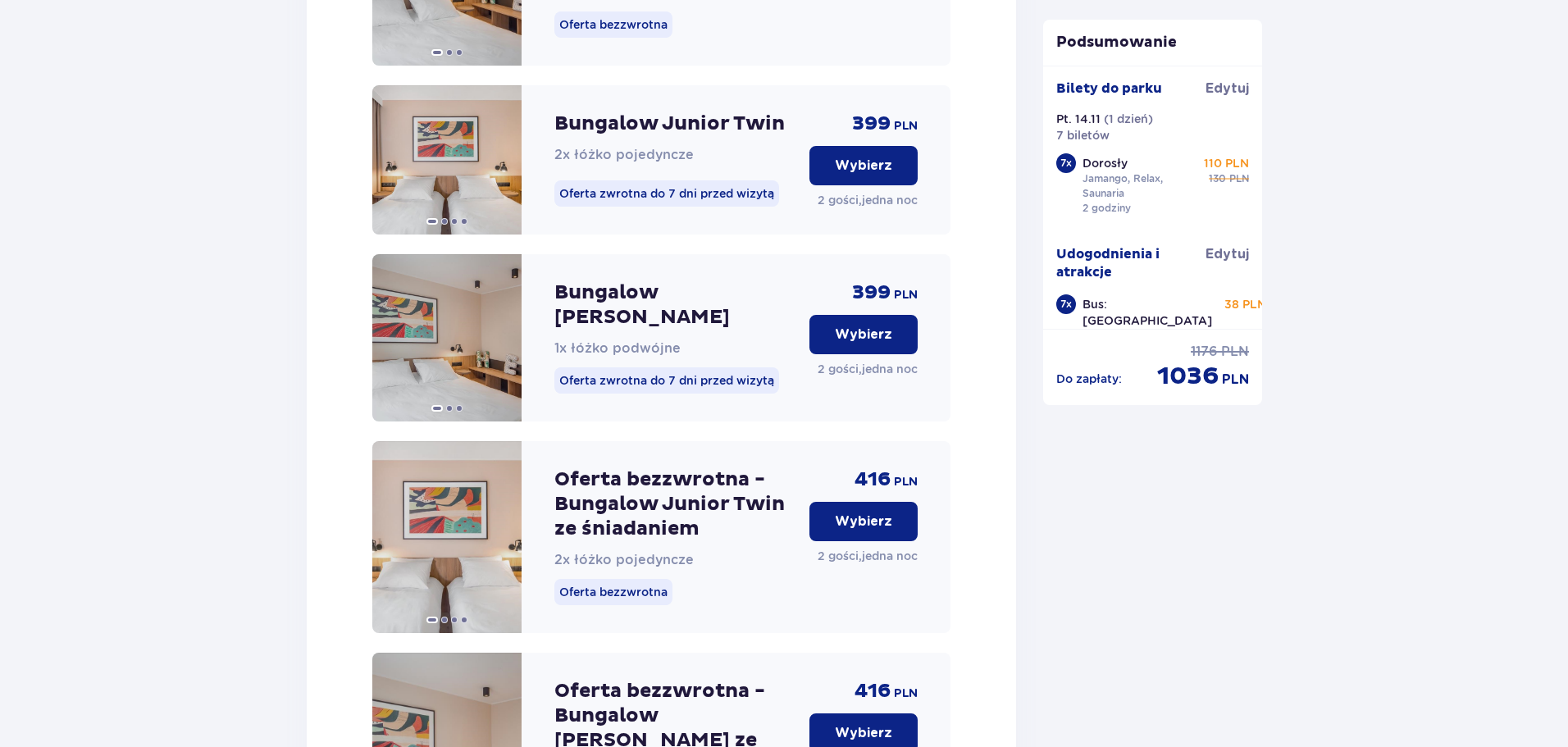
click at [892, 714] on button "Wybierz" at bounding box center [863, 733] width 108 height 40
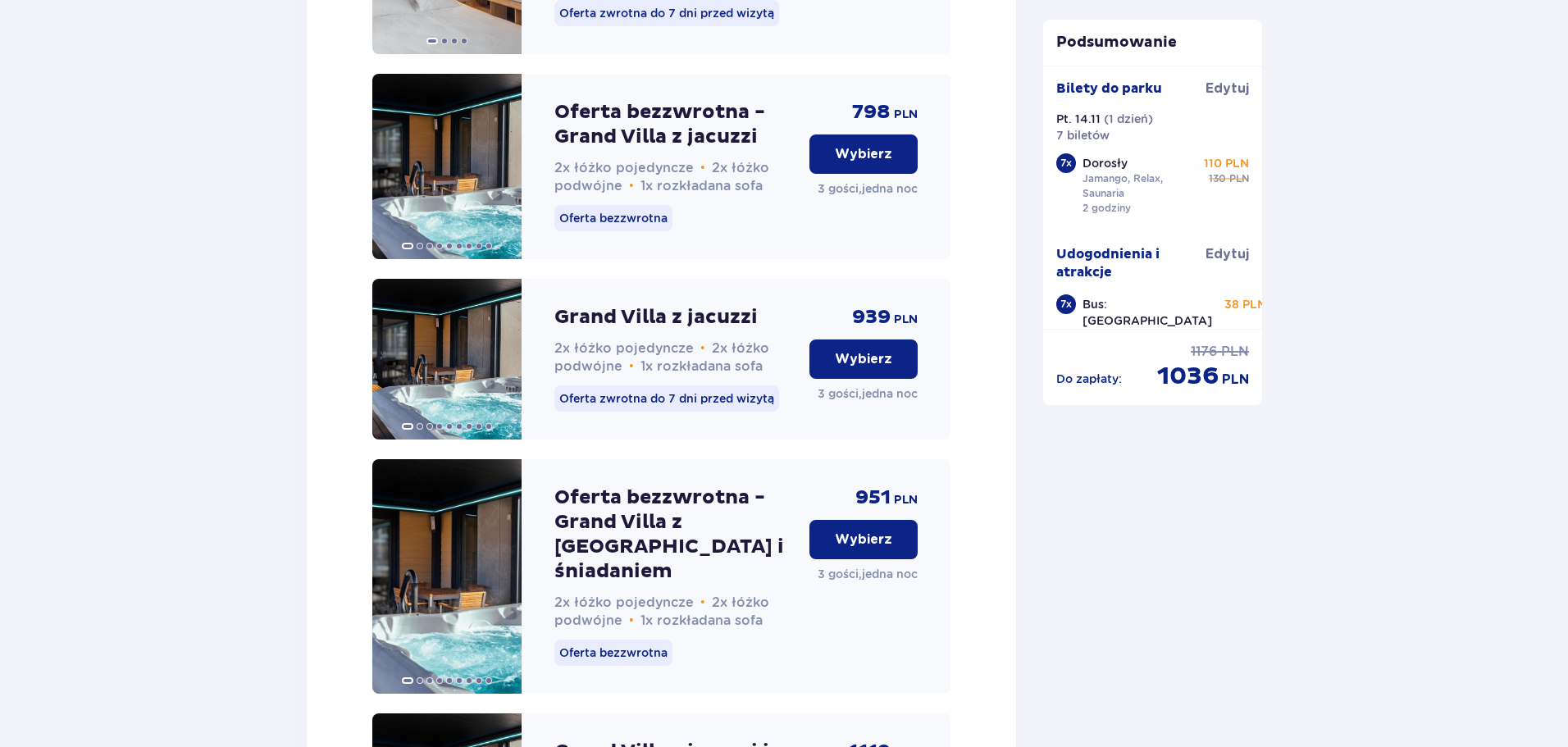
scroll to position [12421, 0]
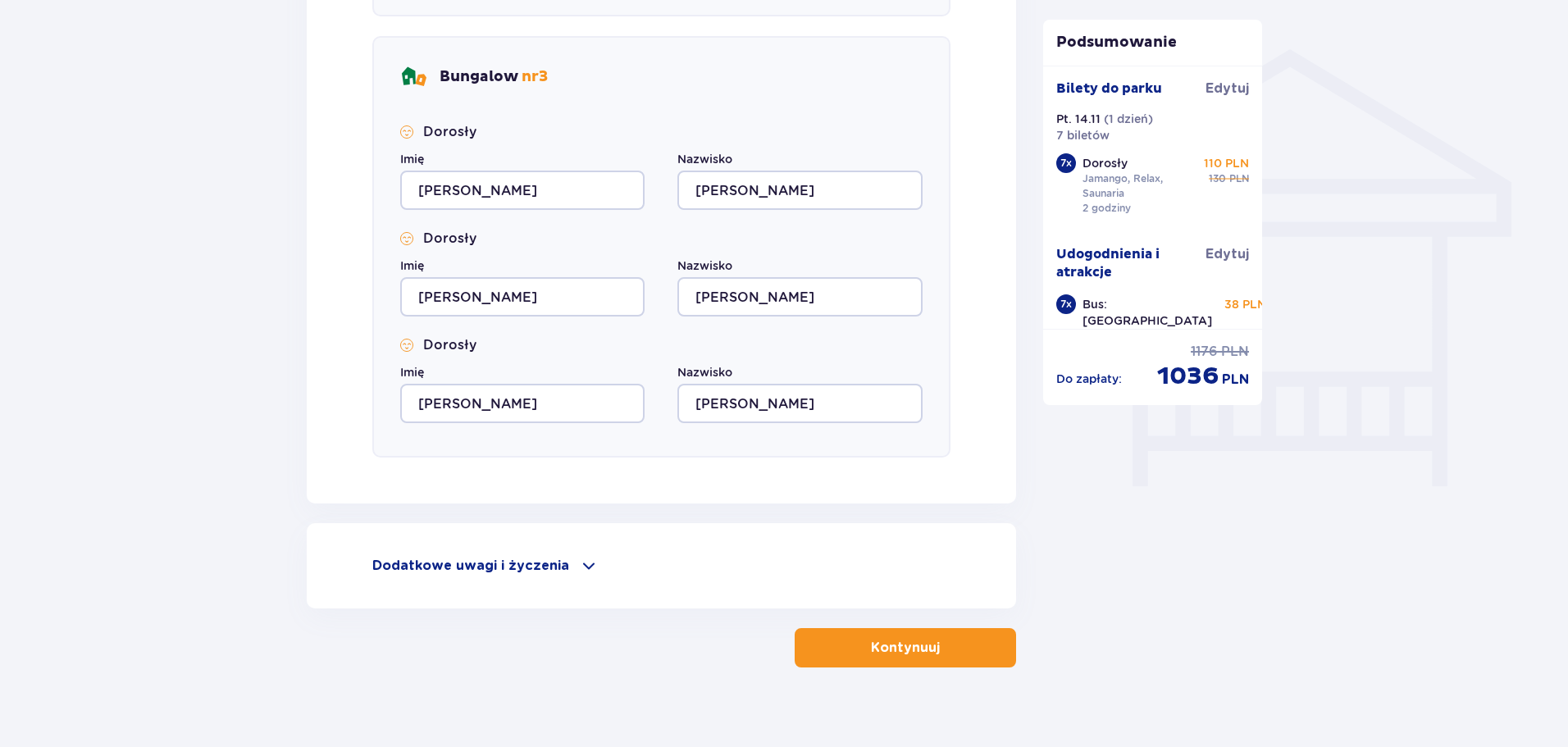
scroll to position [1302, 0]
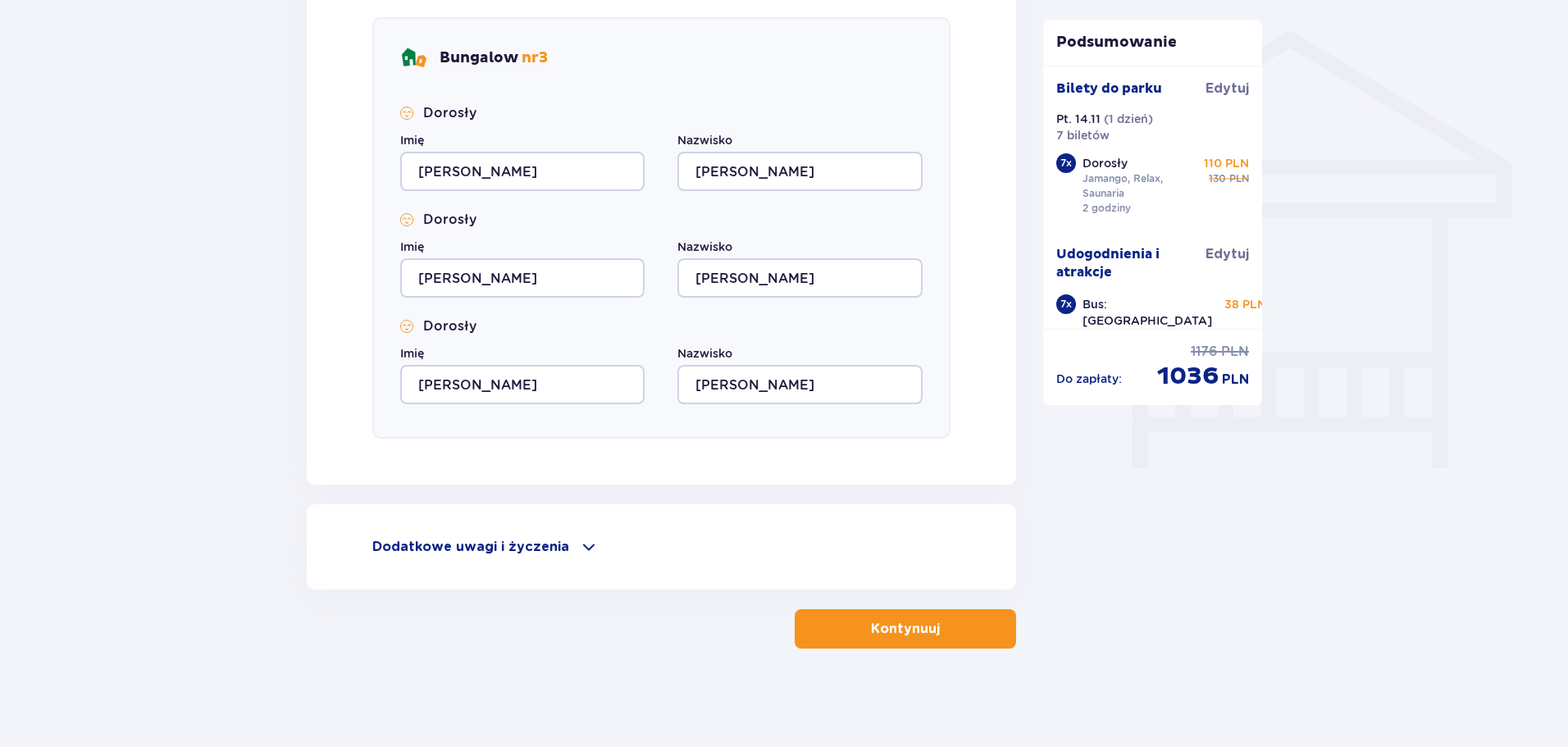
click at [904, 618] on button "Kontynuuj" at bounding box center [905, 630] width 221 height 40
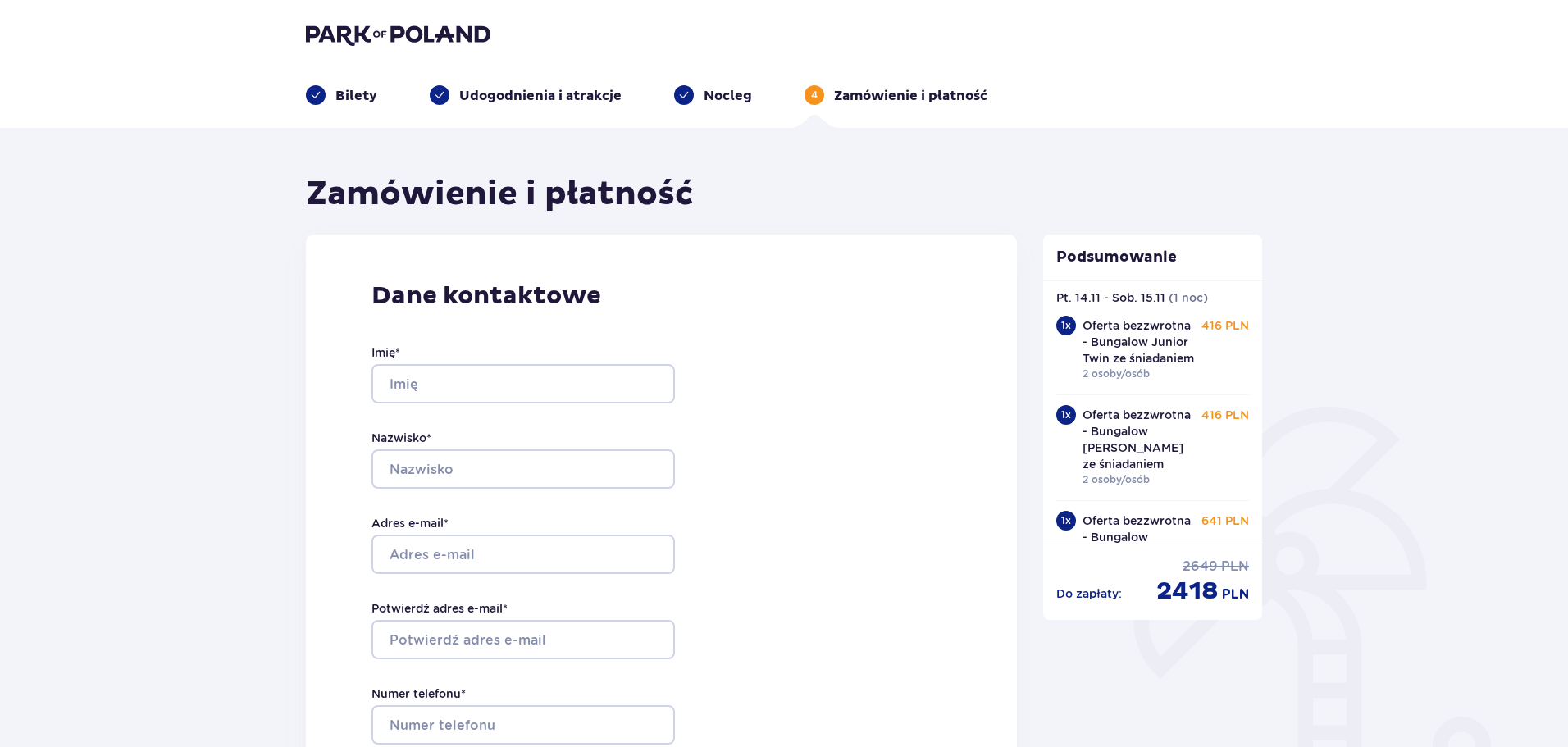
scroll to position [492, 0]
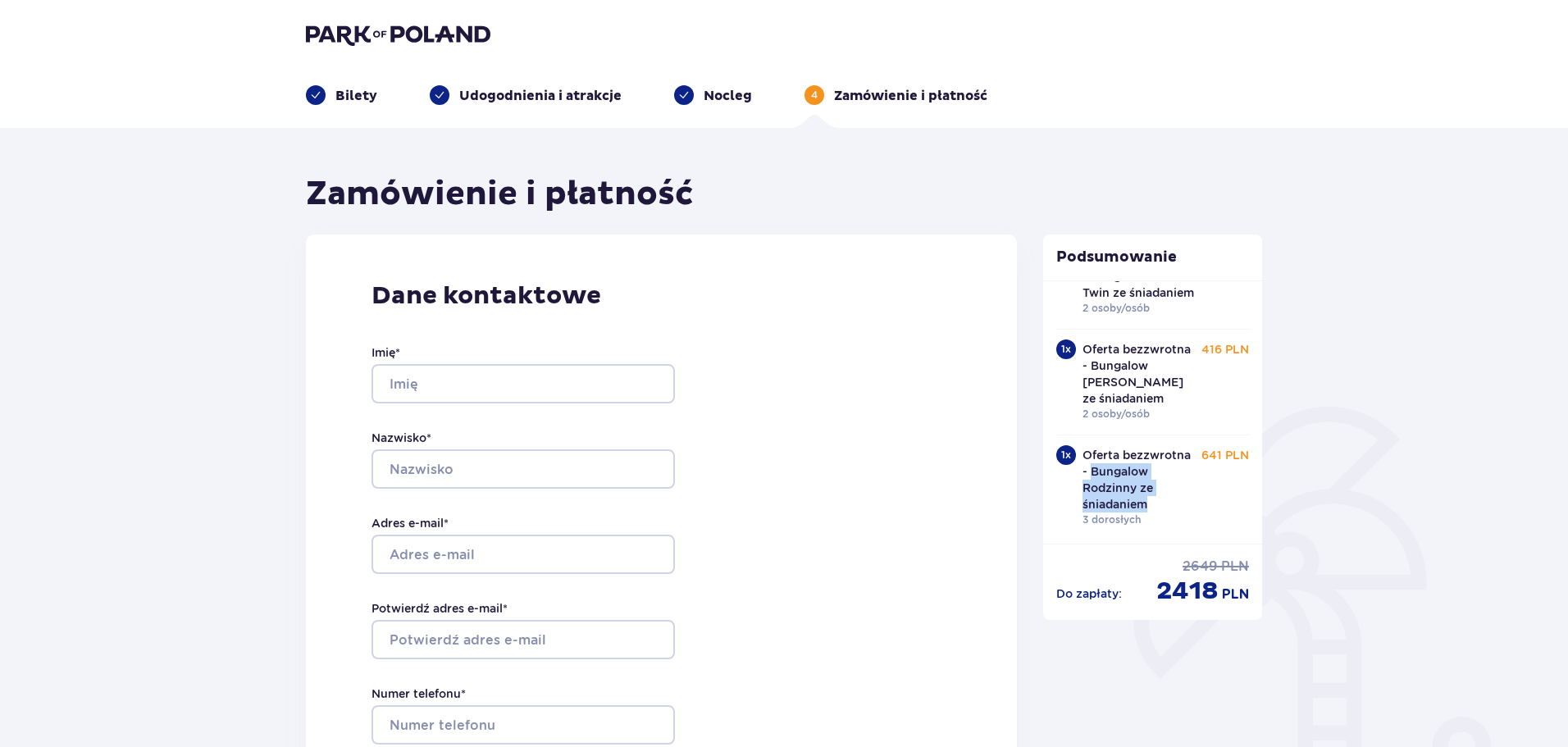
drag, startPoint x: 1082, startPoint y: 472, endPoint x: 1149, endPoint y: 502, distance: 73.4
click at [1149, 502] on p "Oferta bezzwrotna - Bungalow Rodzinny ze śniadaniem" at bounding box center [1138, 480] width 113 height 66
copy p "Bungalow Rodzinny ze śniadaniem"
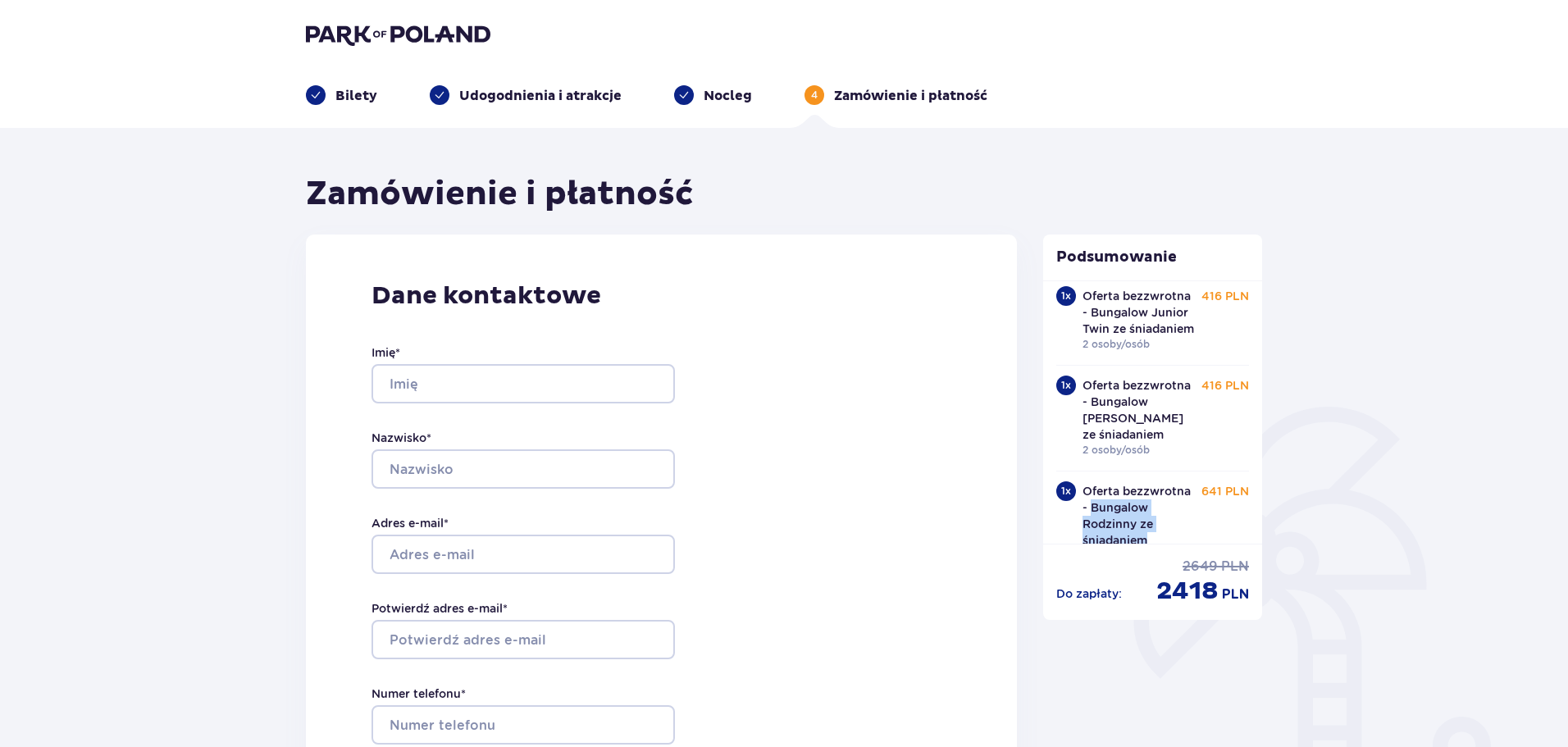
scroll to position [410, 0]
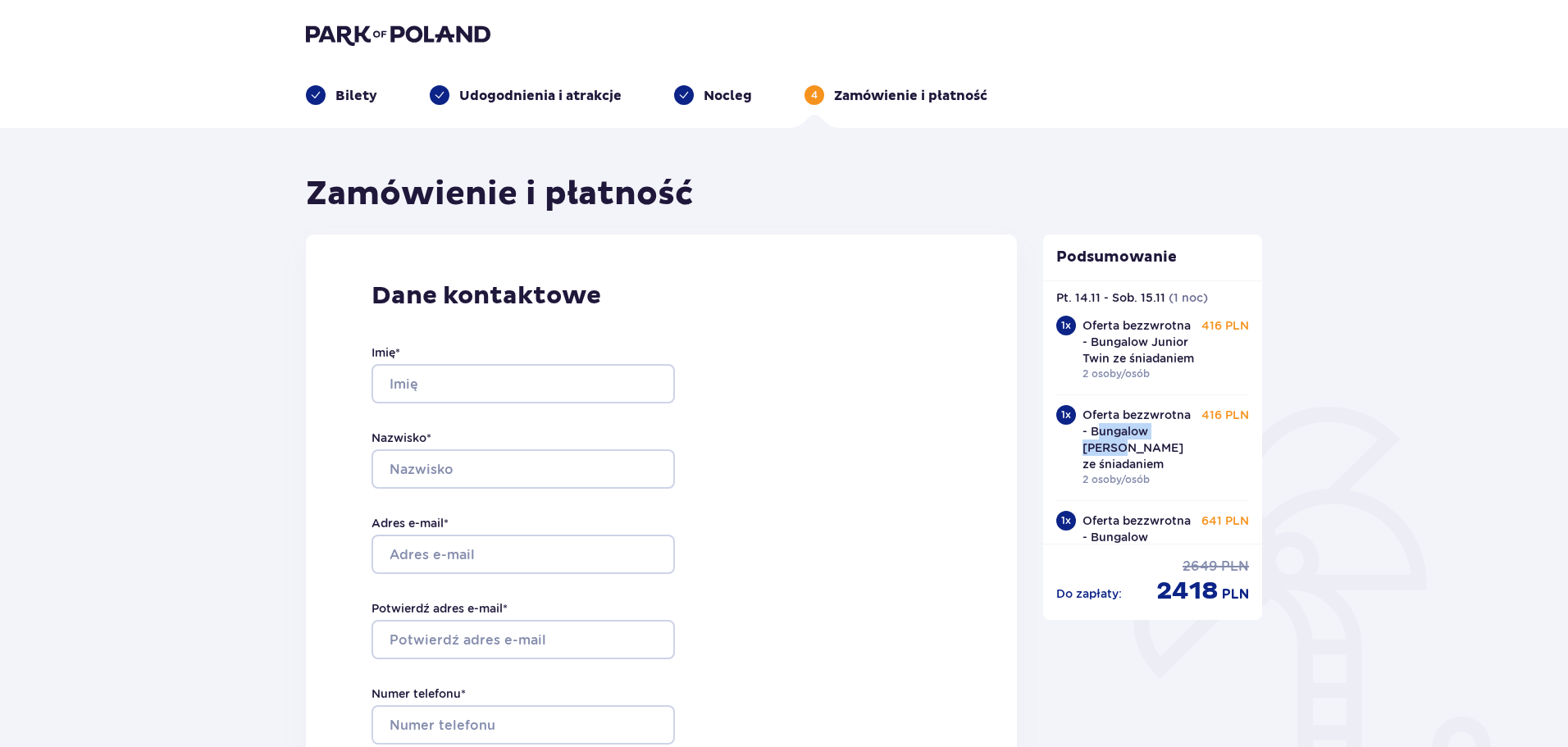
drag, startPoint x: 1086, startPoint y: 431, endPoint x: 1177, endPoint y: 428, distance: 91.0
click at [1181, 425] on p "Oferta bezzwrotna - Bungalow Junior King ze śniadaniem" at bounding box center [1138, 439] width 113 height 66
drag, startPoint x: 1170, startPoint y: 459, endPoint x: 1143, endPoint y: 459, distance: 27.0
click at [1169, 459] on p "Oferta bezzwrotna - Bungalow Junior King ze śniadaniem" at bounding box center [1138, 439] width 113 height 66
drag, startPoint x: 1081, startPoint y: 428, endPoint x: 1149, endPoint y: 462, distance: 76.0
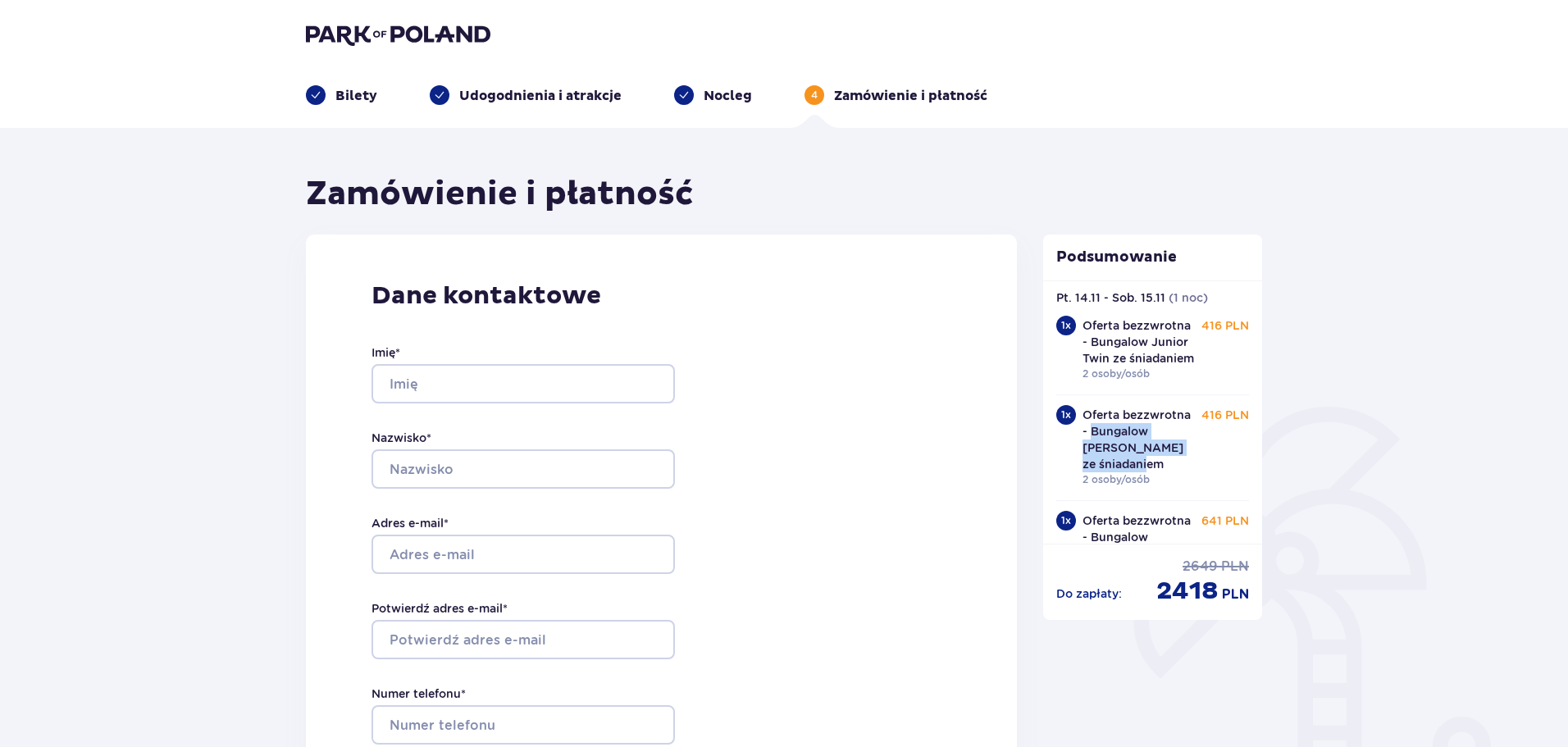
click at [1149, 462] on p "Oferta bezzwrotna - Bungalow Junior King ze śniadaniem" at bounding box center [1138, 439] width 113 height 66
copy p "Bungalow Junior King ze śniadaniem"
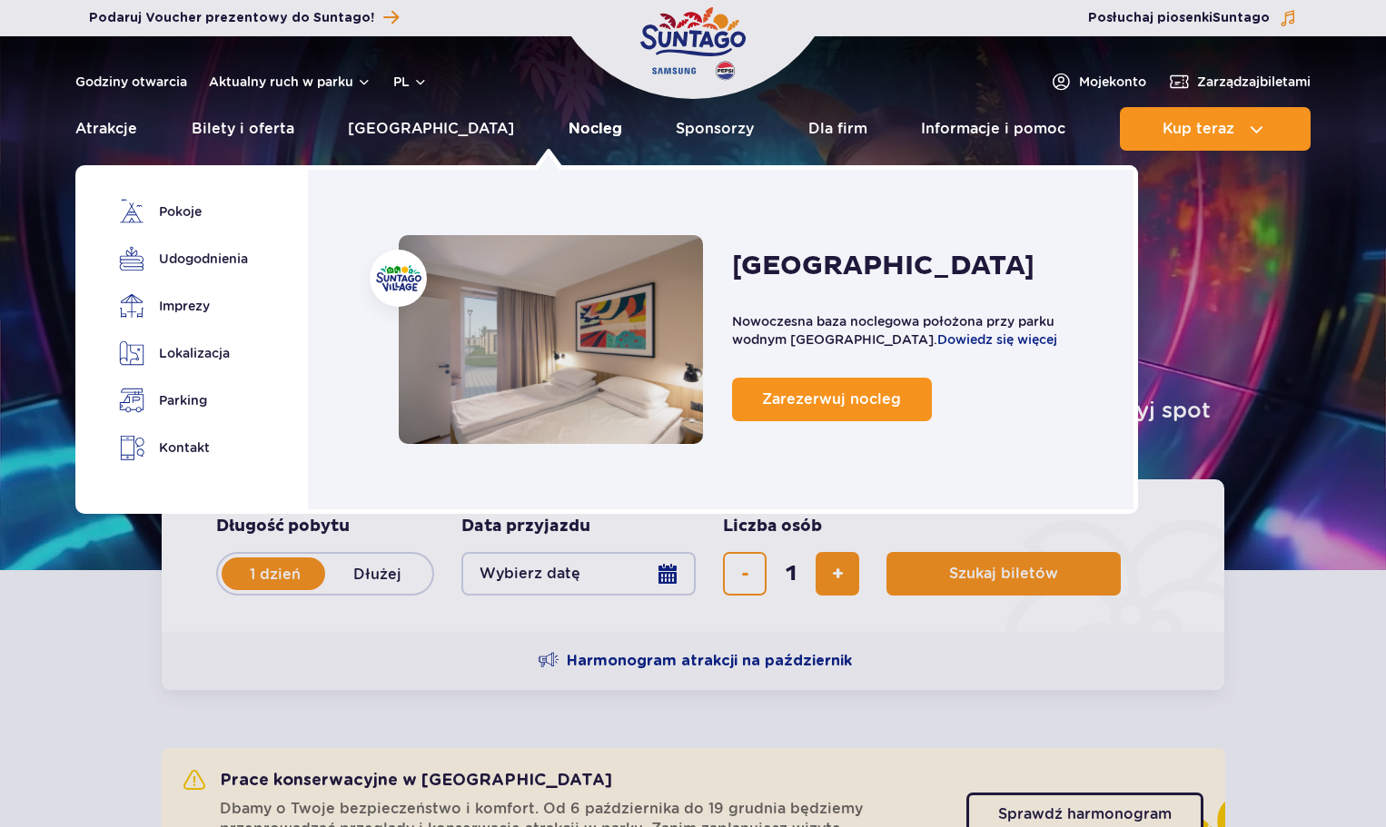
click at [569, 134] on link "Nocleg" at bounding box center [596, 129] width 54 height 44
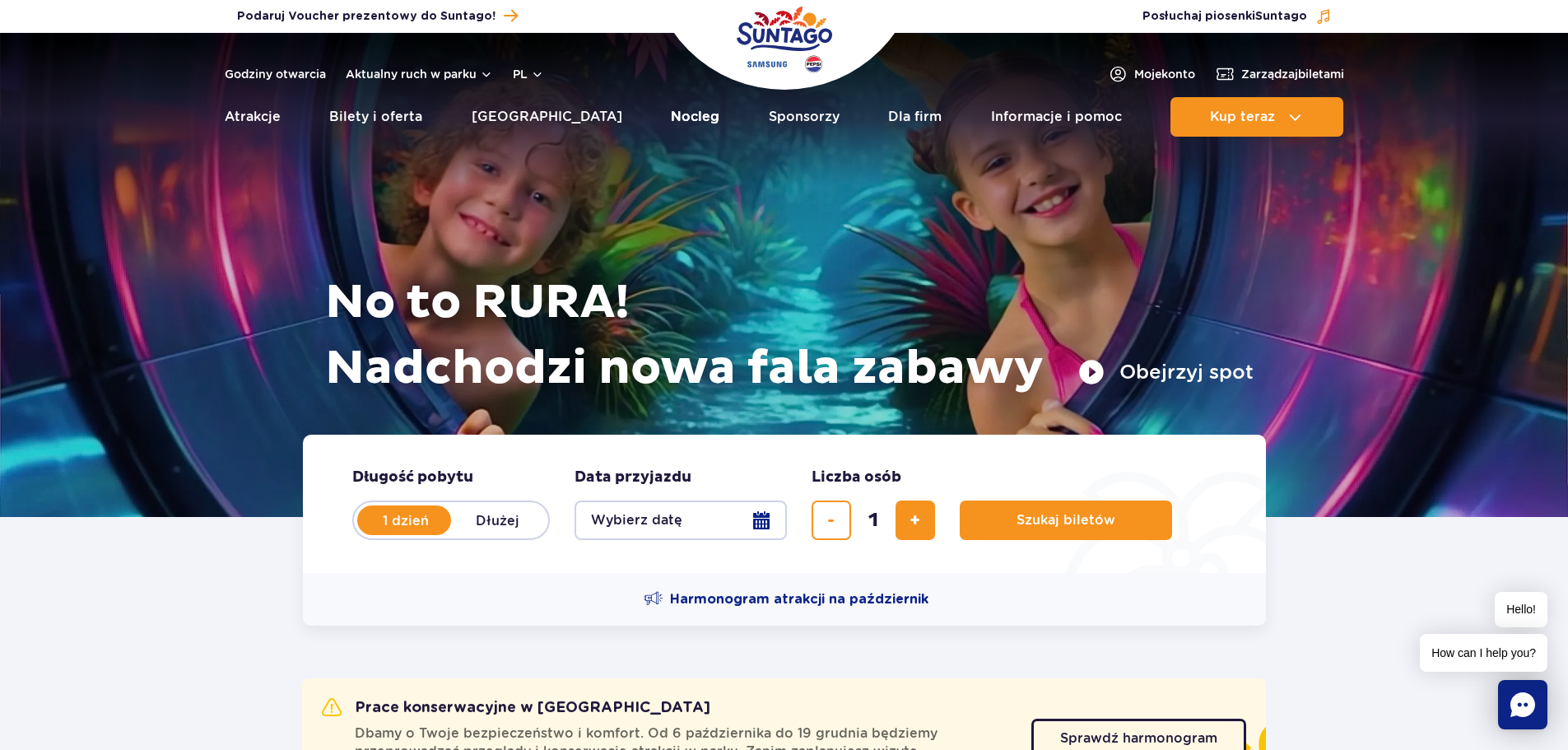
click at [671, 115] on link "Nocleg" at bounding box center [695, 117] width 49 height 40
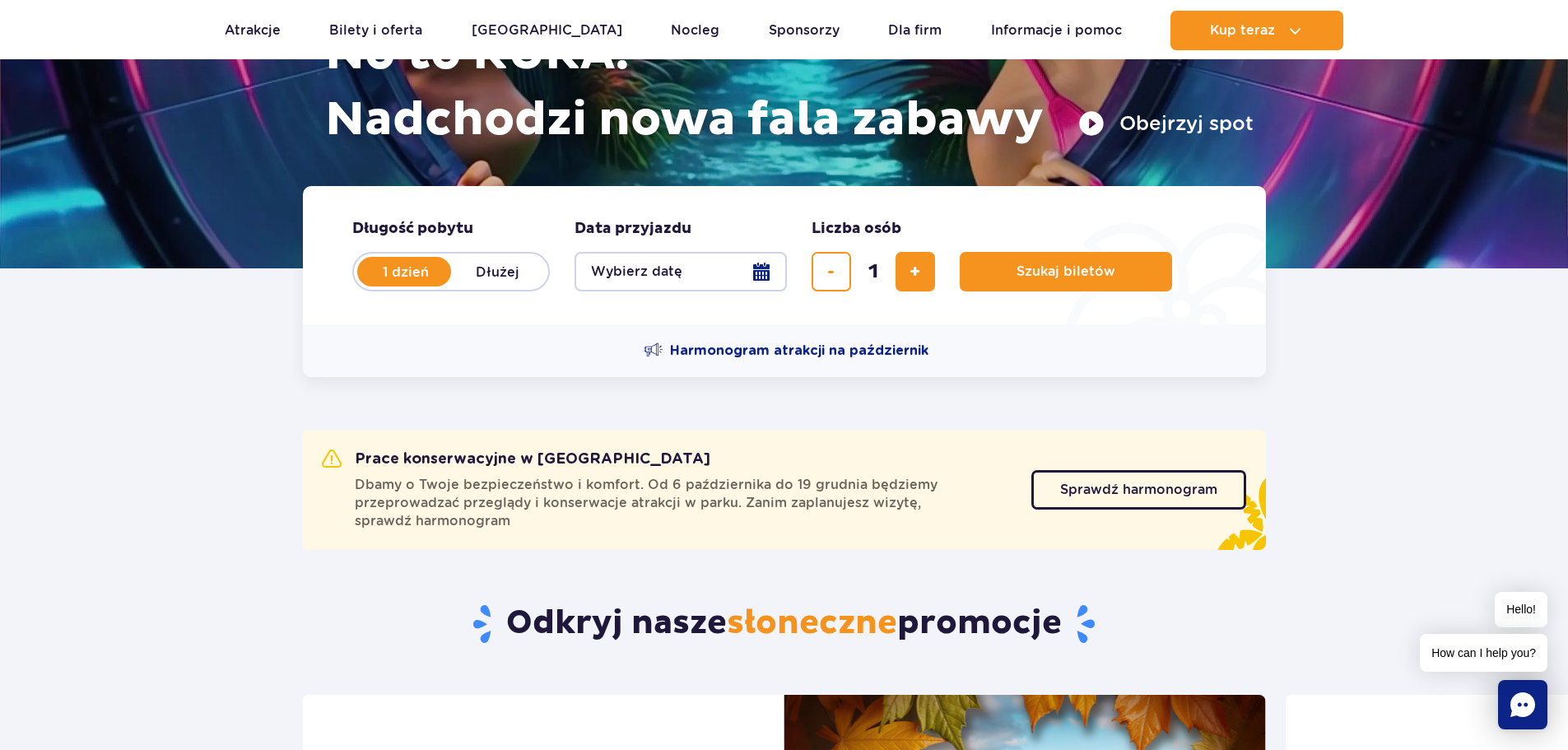
scroll to position [247, 0]
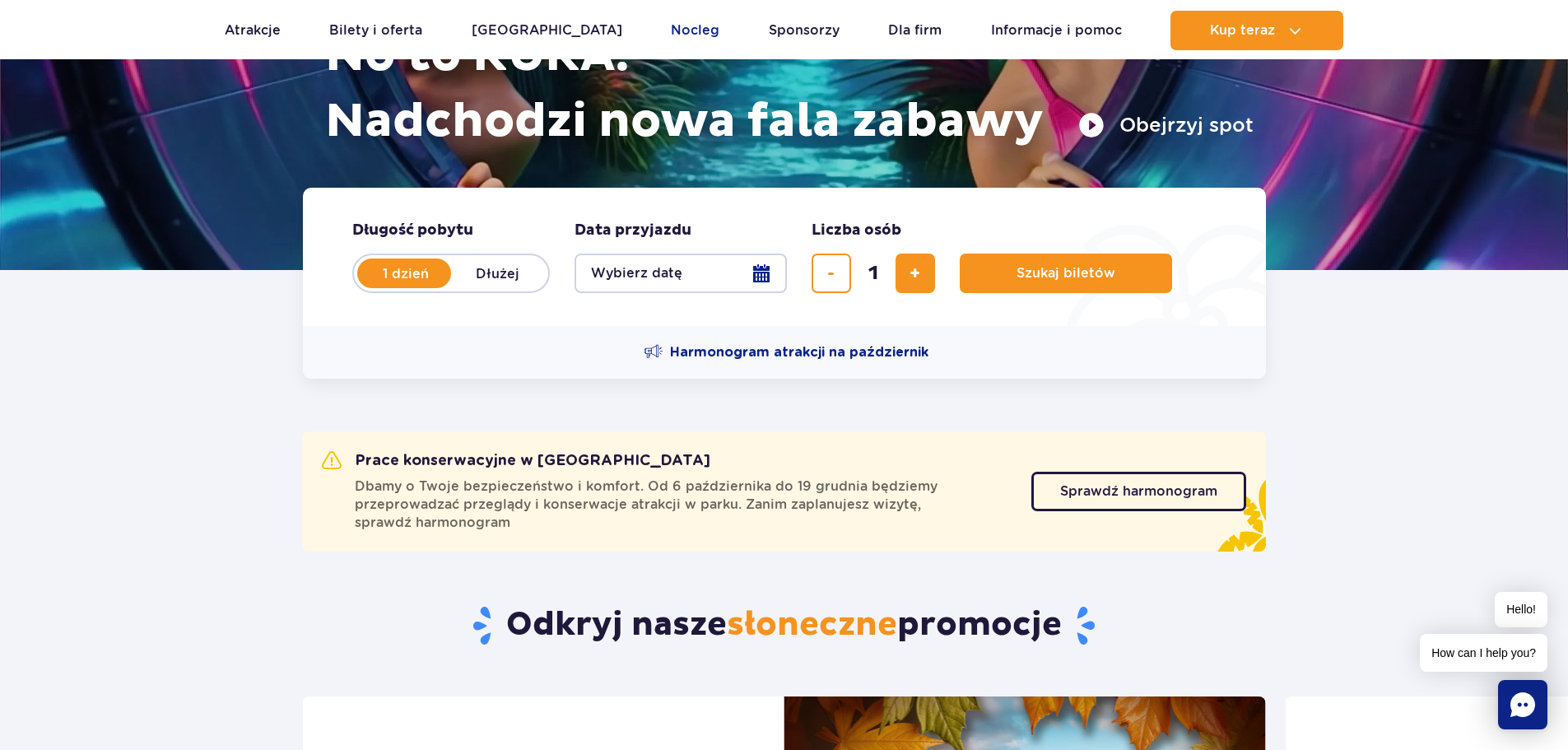
click at [671, 24] on link "Nocleg" at bounding box center [695, 31] width 49 height 40
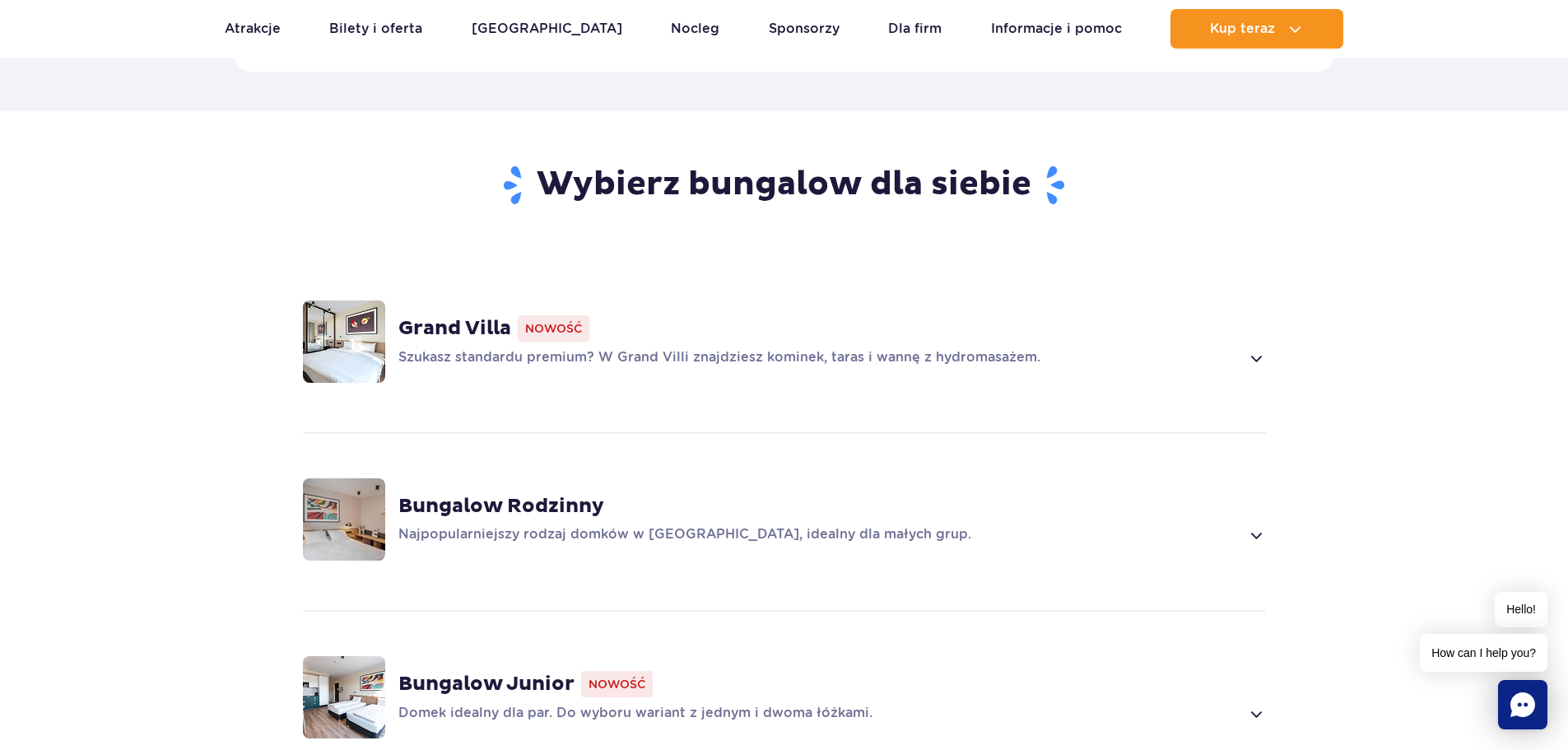
scroll to position [1235, 0]
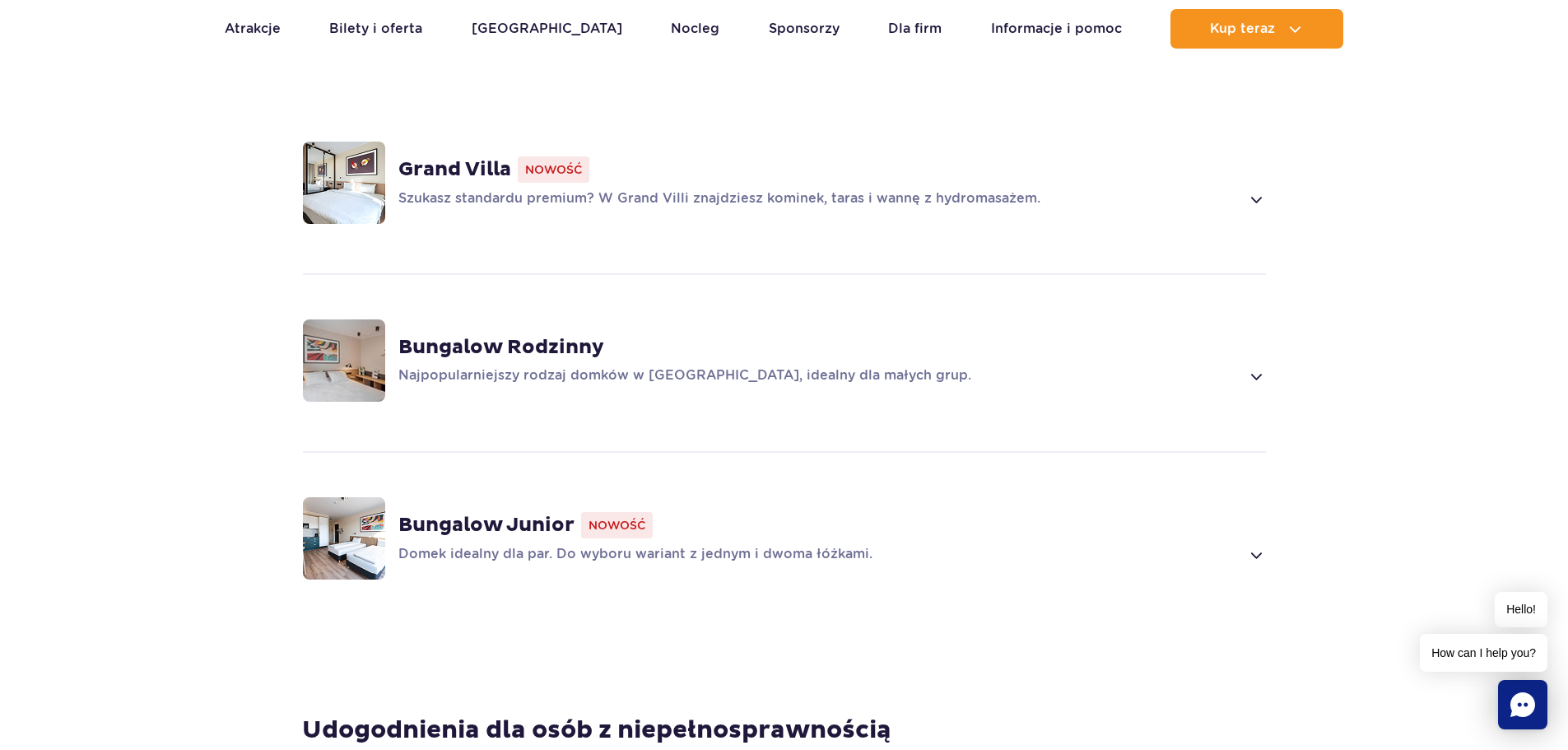
drag, startPoint x: 901, startPoint y: 148, endPoint x: 886, endPoint y: 161, distance: 19.8
click at [900, 157] on div "Grand Villa Nowość" at bounding box center [832, 170] width 867 height 26
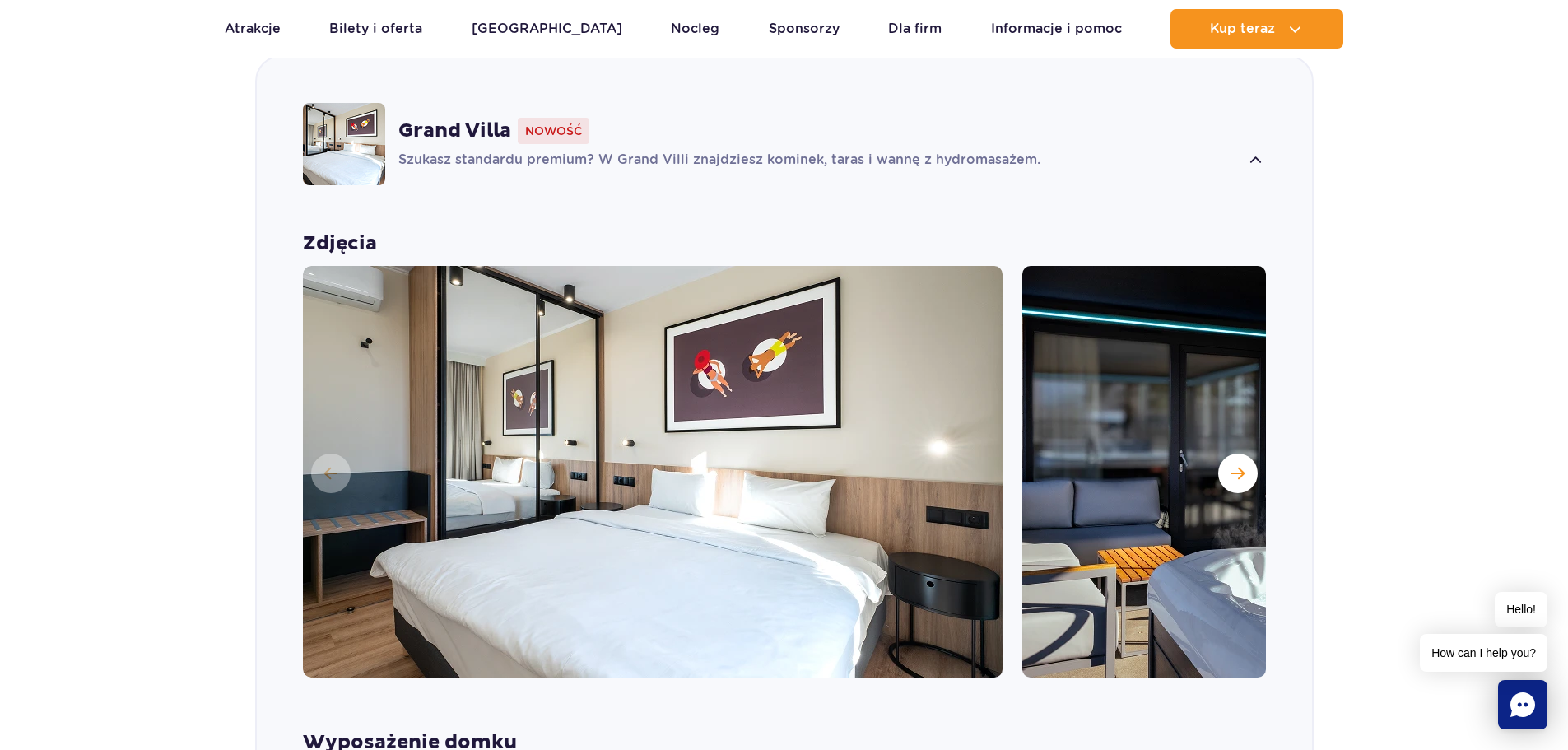
scroll to position [1312, 0]
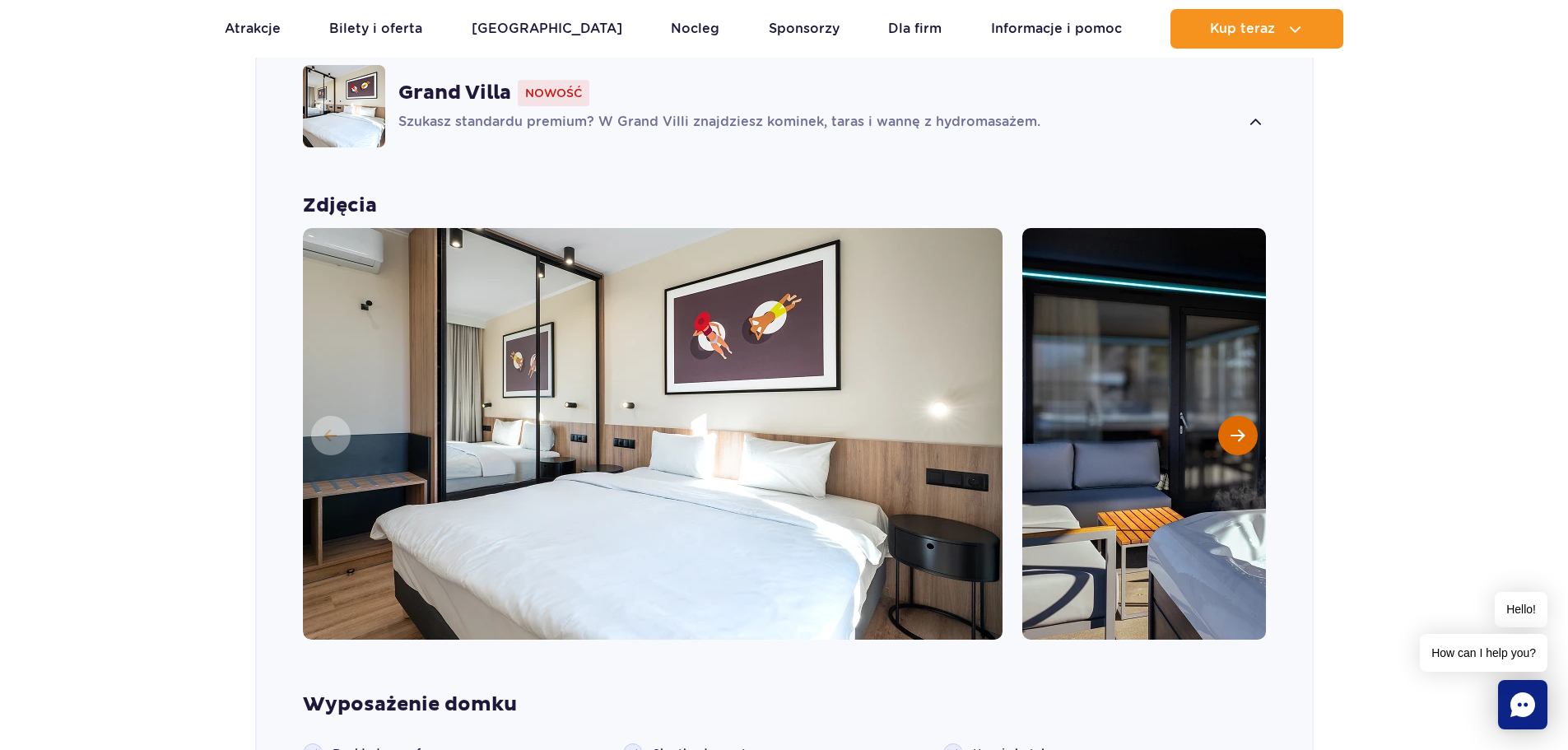
click at [1239, 428] on span "Następny slajd" at bounding box center [1237, 435] width 14 height 15
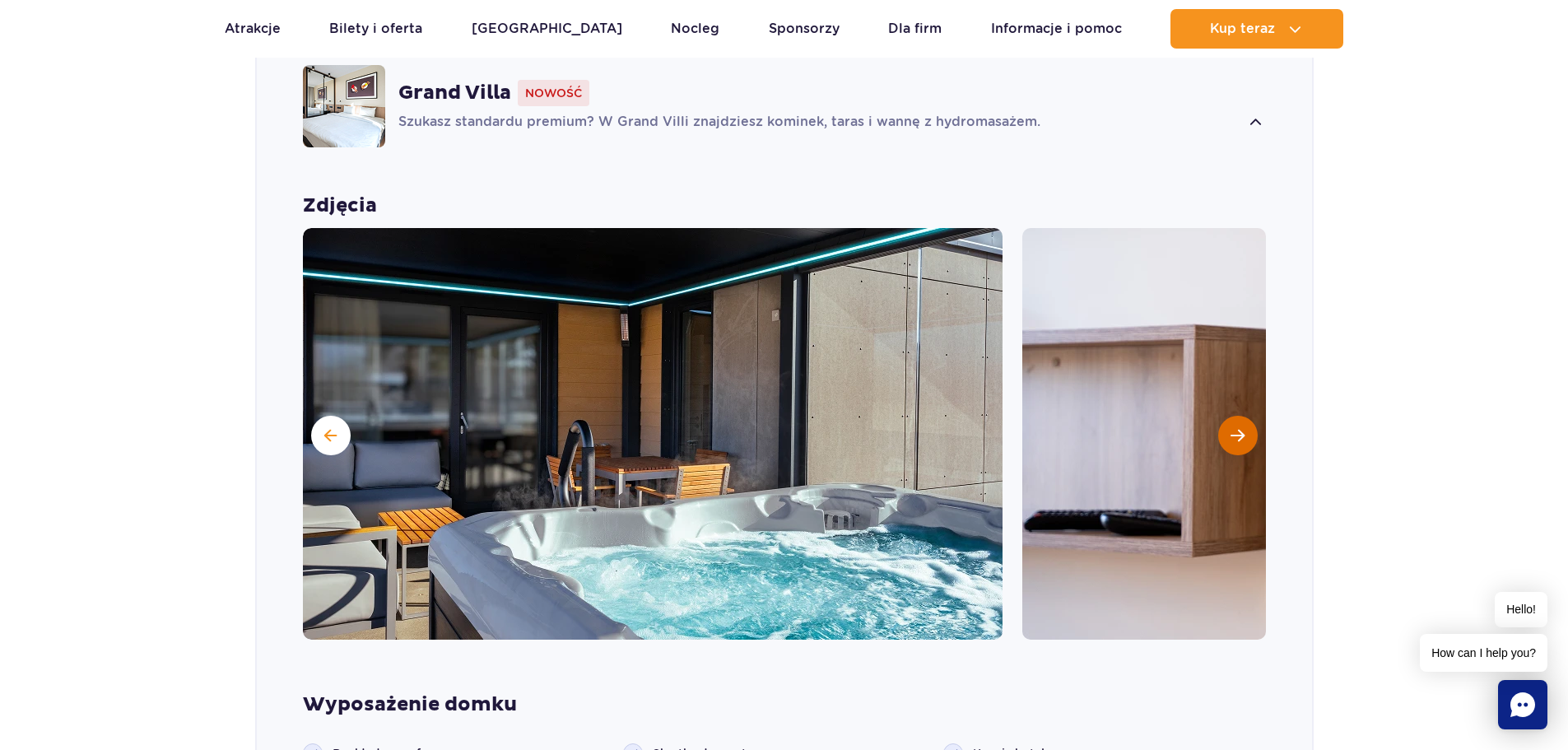
click at [1235, 428] on span "Następny slajd" at bounding box center [1237, 435] width 14 height 15
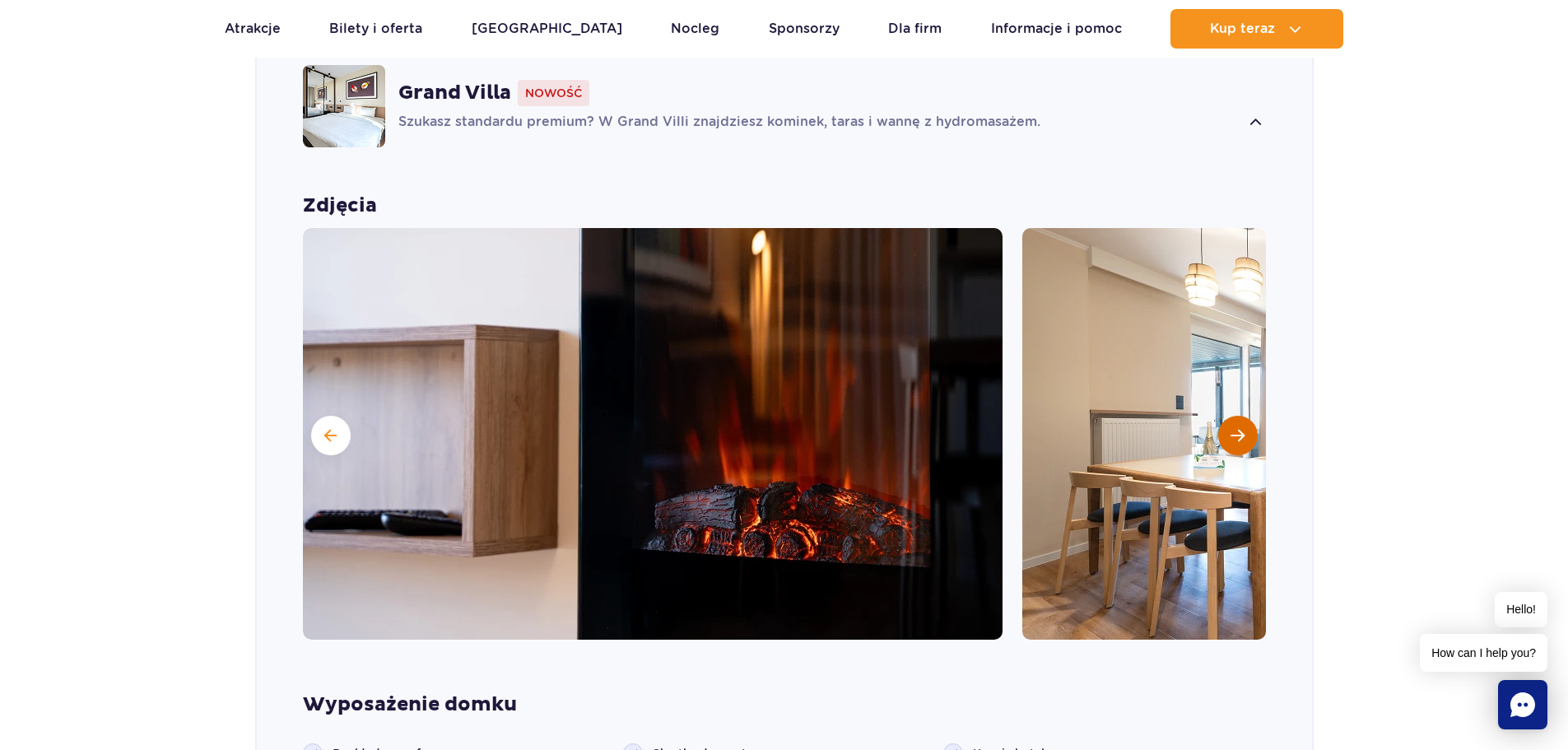
click at [1234, 428] on span "Następny slajd" at bounding box center [1237, 435] width 14 height 15
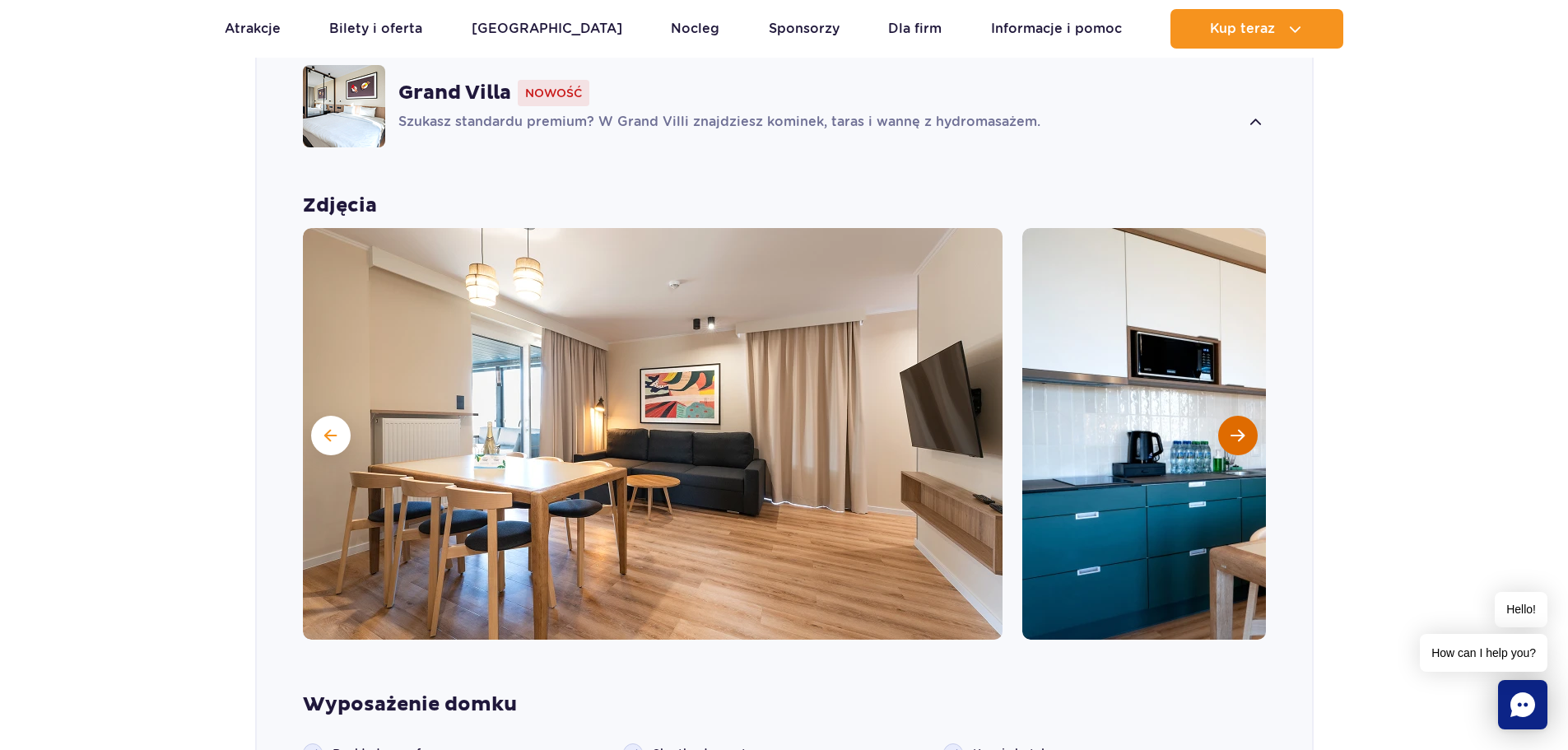
click at [1234, 428] on span "Następny slajd" at bounding box center [1237, 435] width 14 height 15
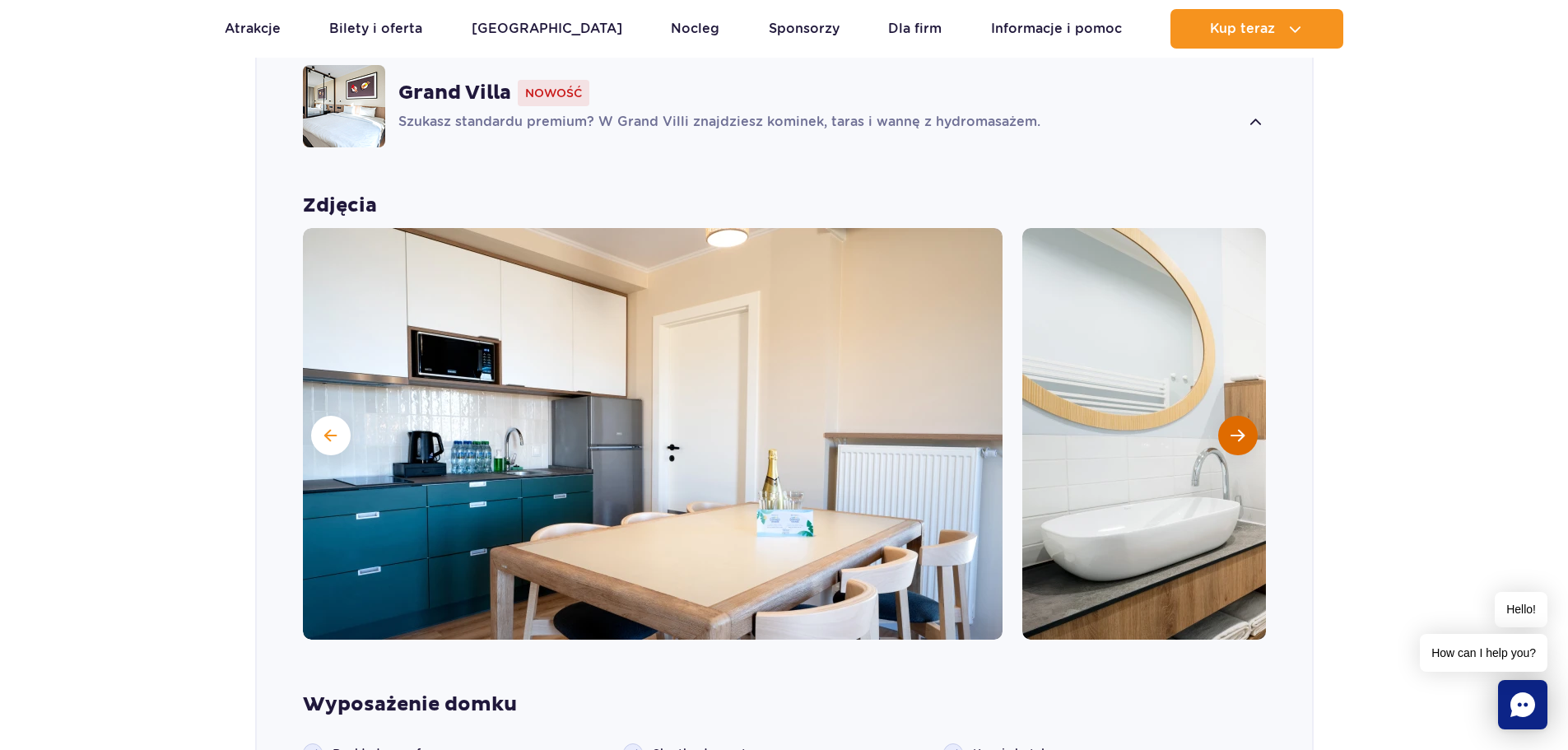
click at [1234, 428] on span "Następny slajd" at bounding box center [1237, 435] width 14 height 15
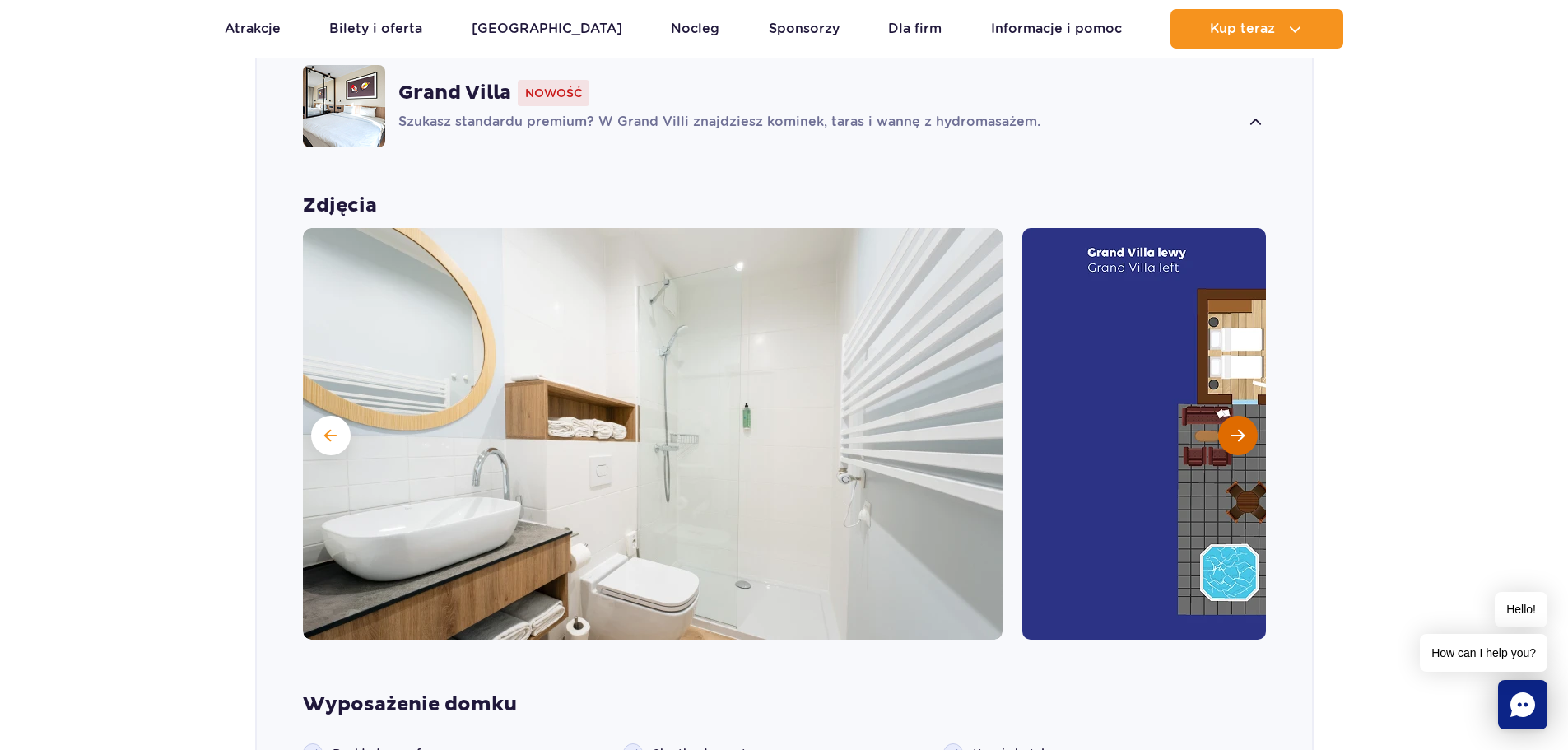
click at [1234, 428] on span "Następny slajd" at bounding box center [1237, 435] width 14 height 15
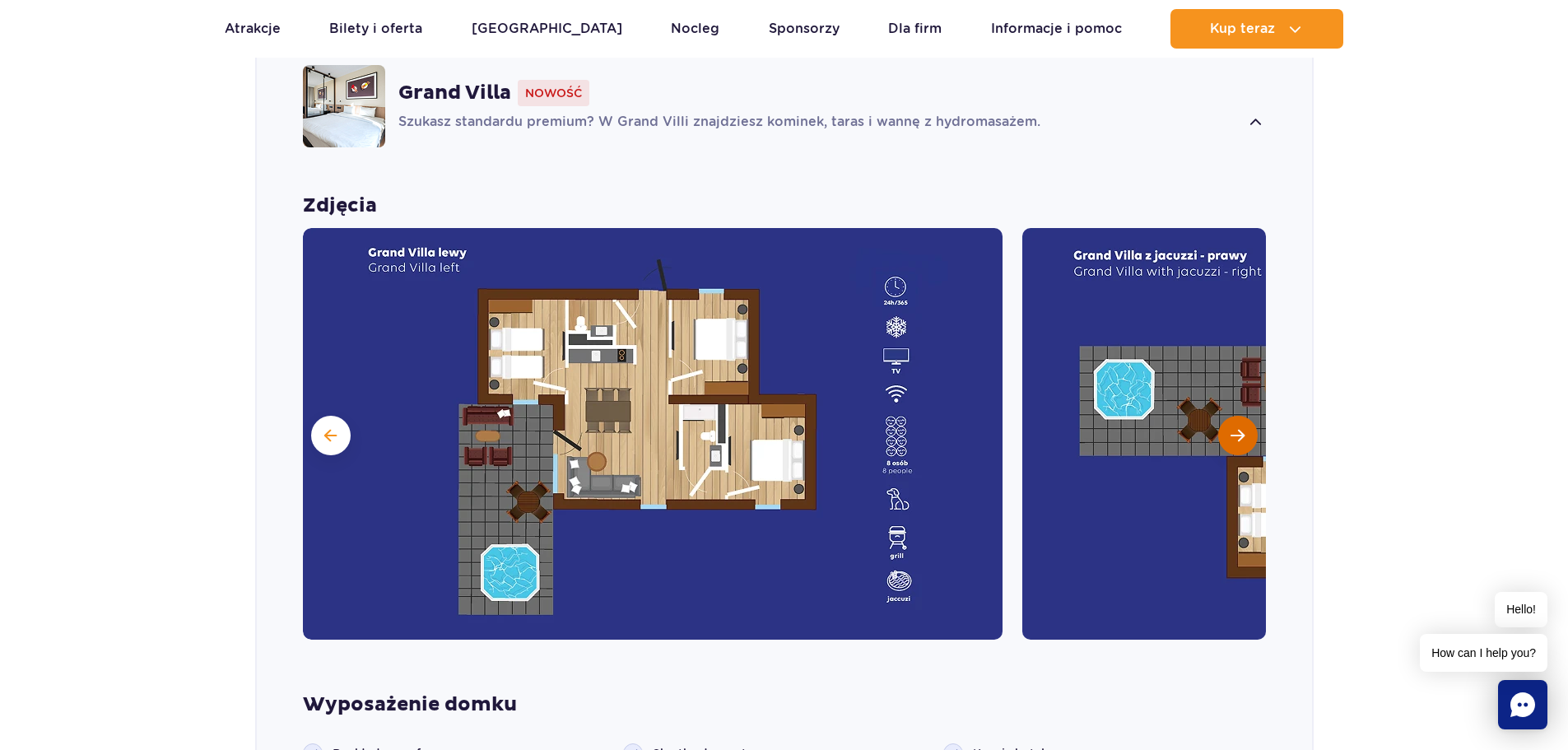
click at [1234, 428] on span "Następny slajd" at bounding box center [1237, 435] width 14 height 15
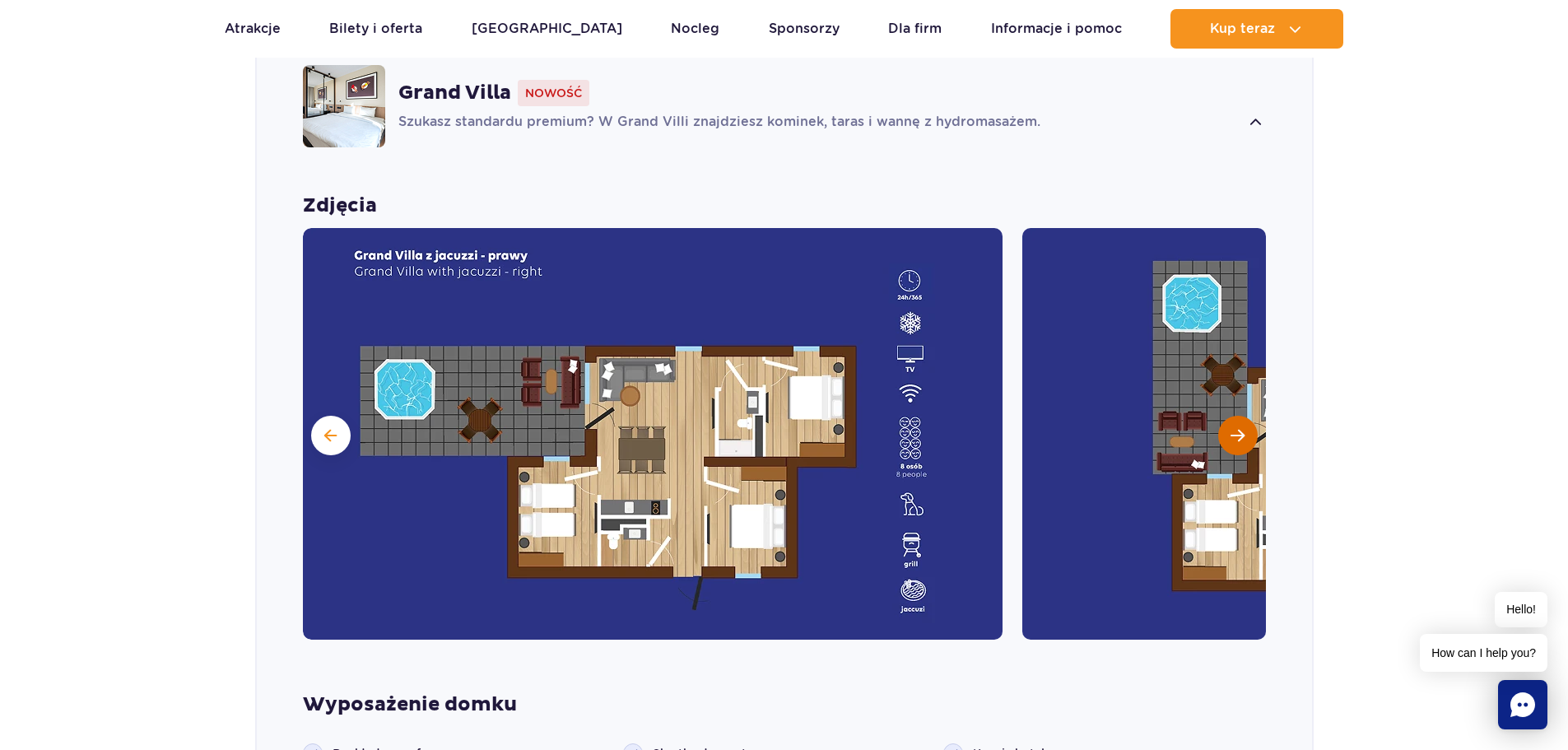
click at [1232, 428] on span "Następny slajd" at bounding box center [1237, 435] width 14 height 15
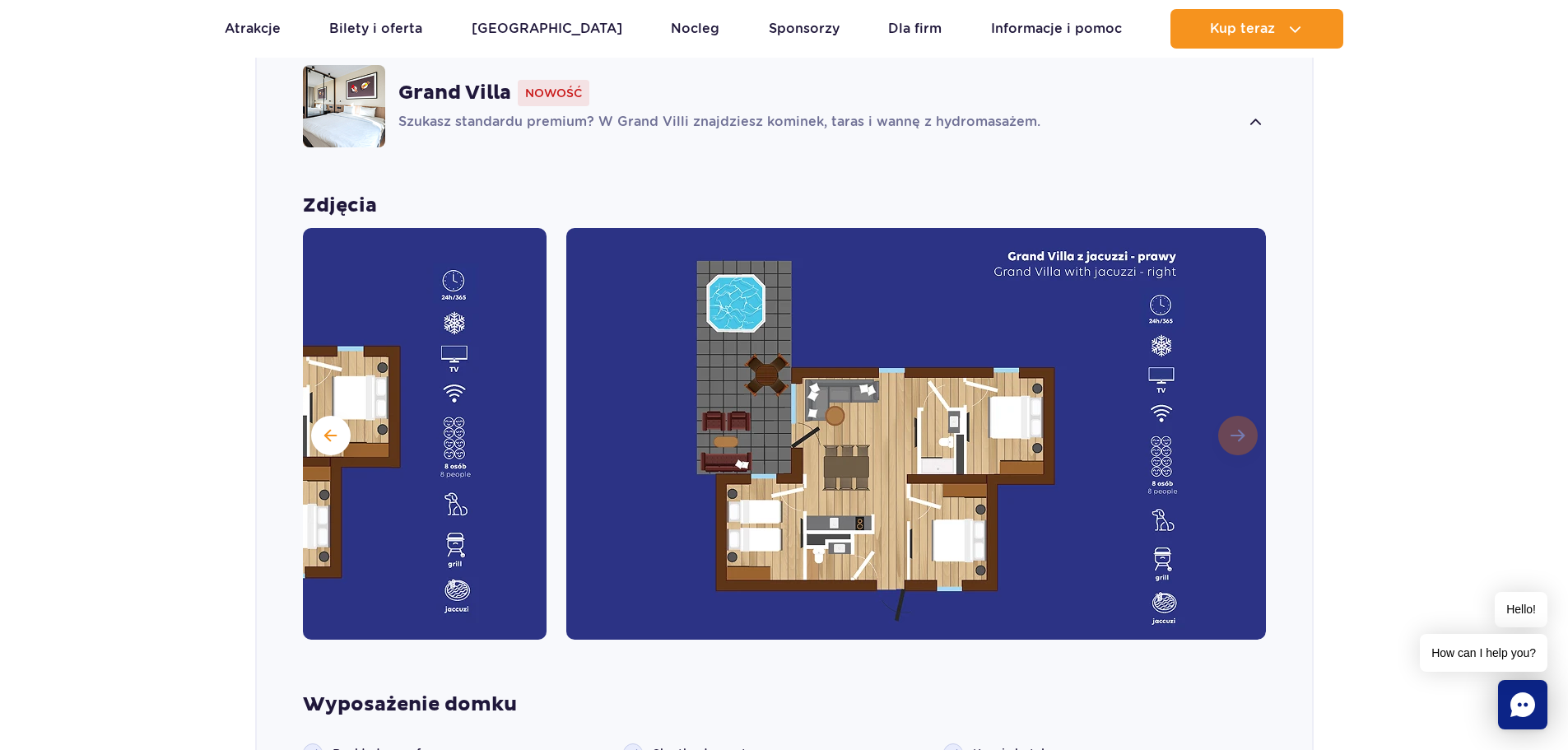
click at [1232, 405] on img at bounding box center [916, 434] width 700 height 412
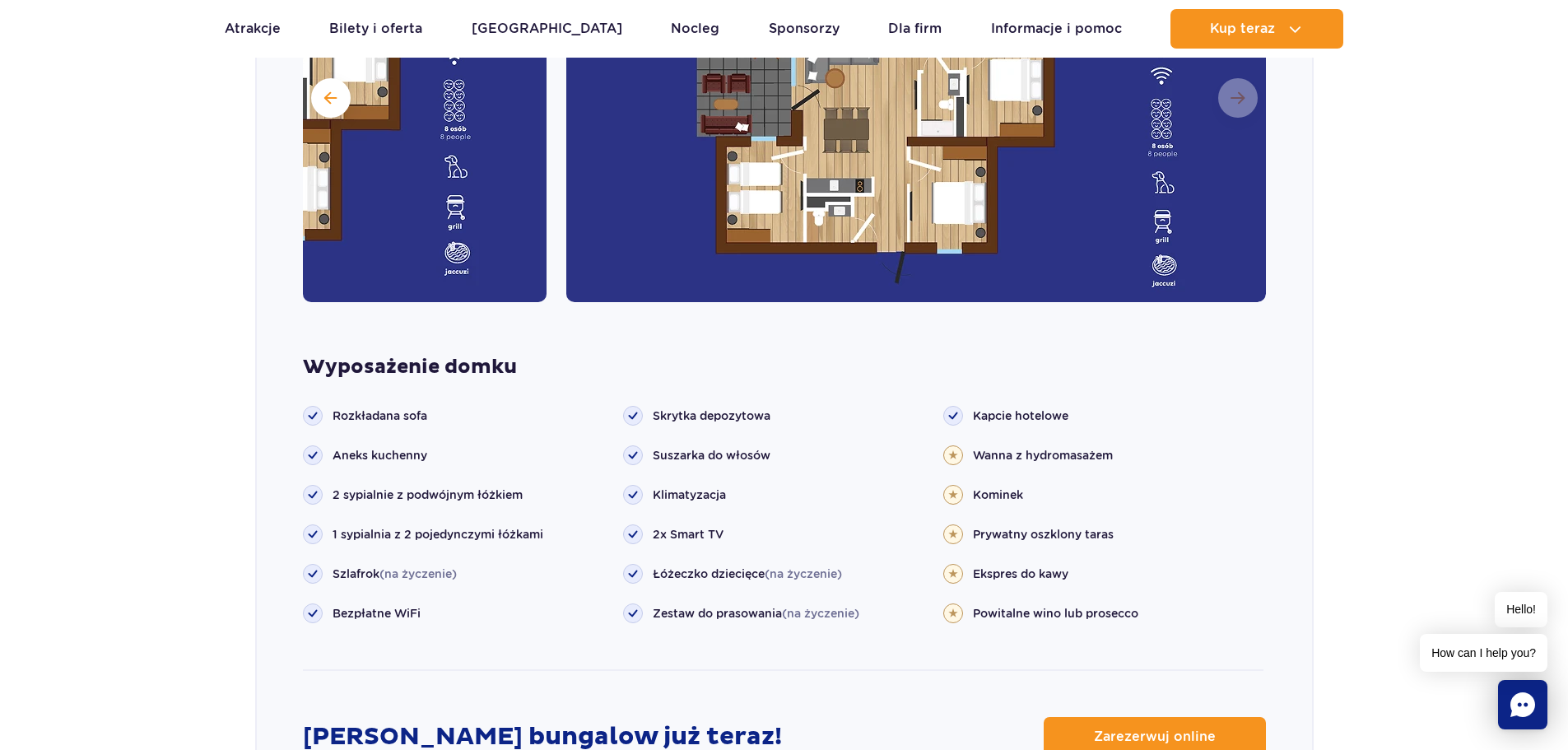
scroll to position [1641, 0]
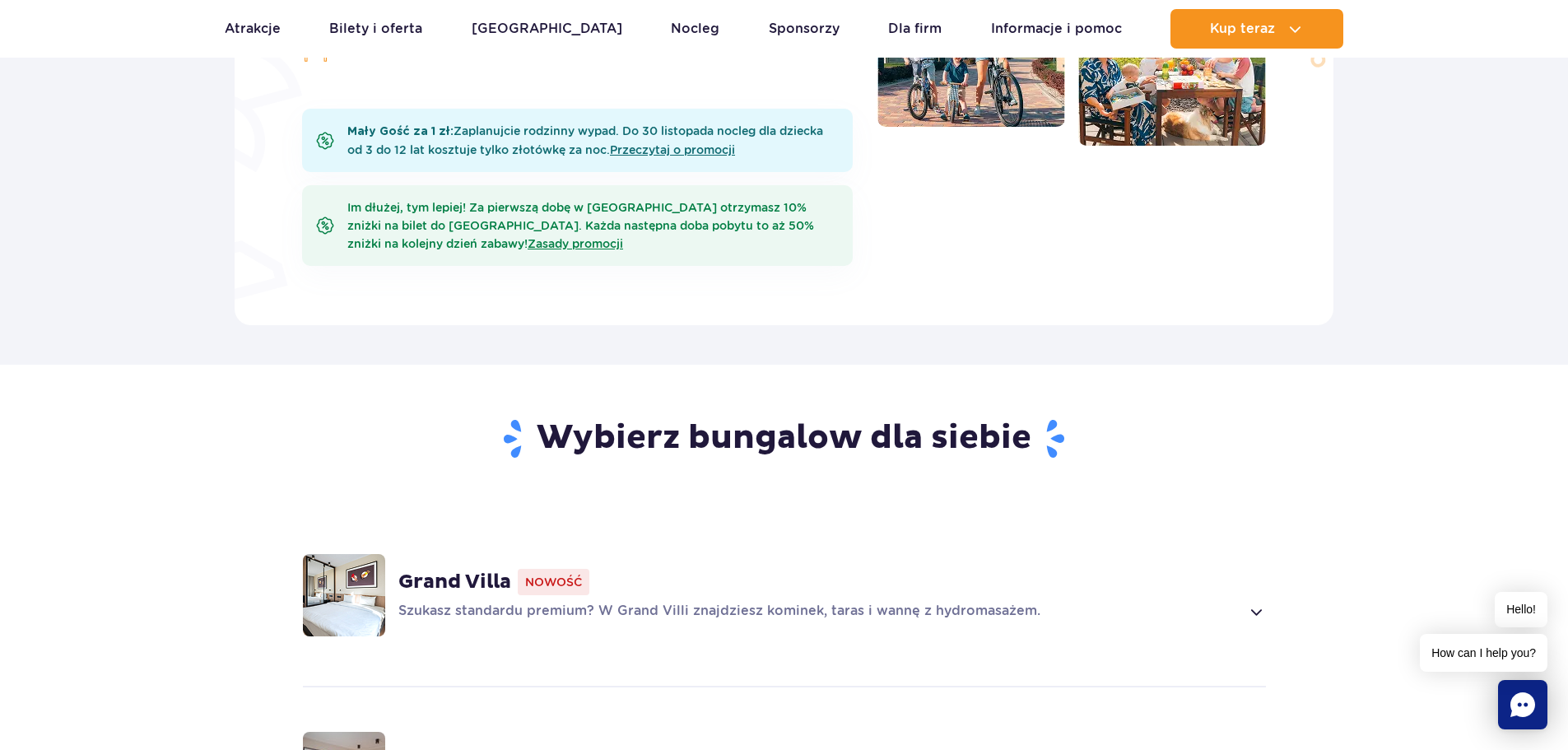
scroll to position [1071, 0]
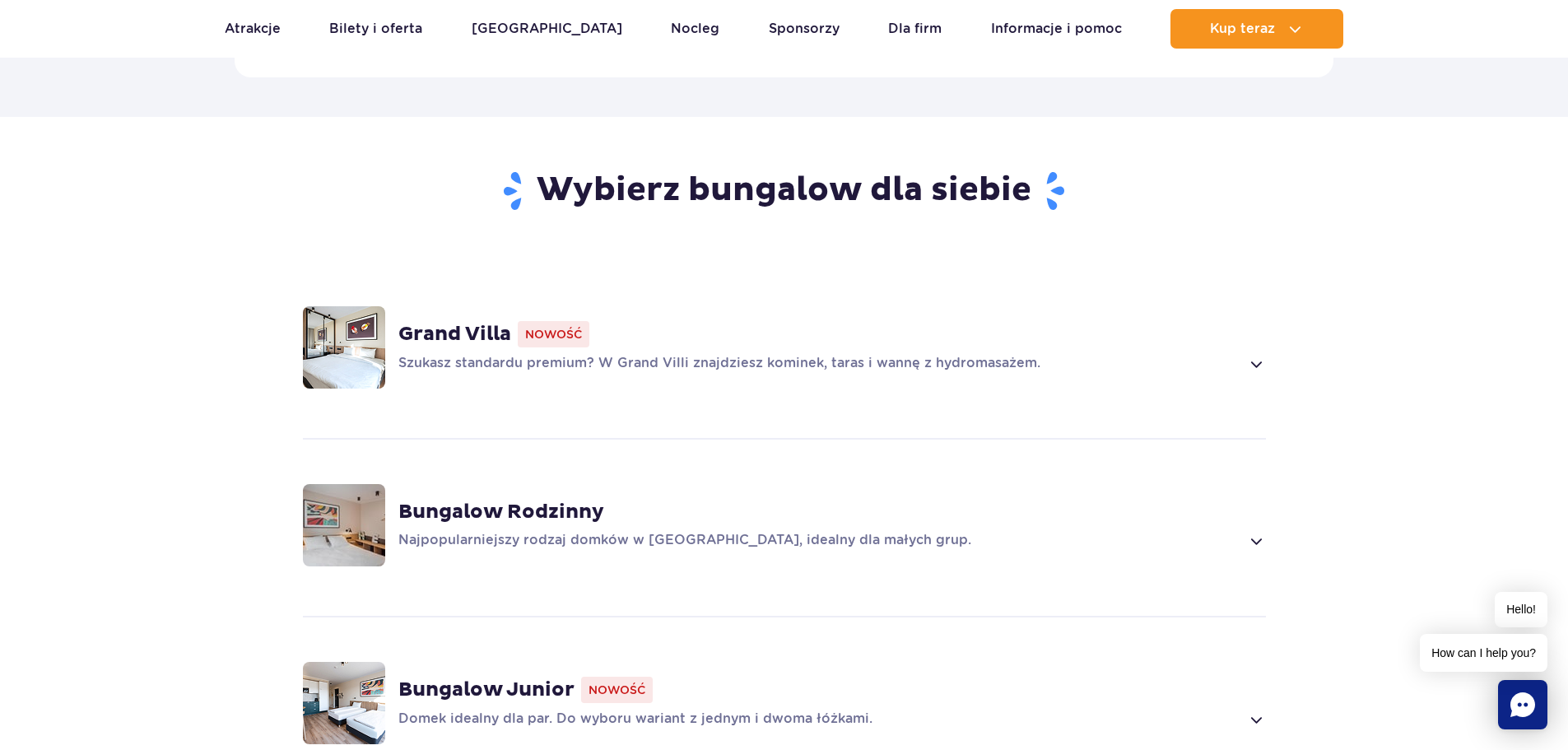
click at [578, 500] on strong "Bungalow Rodzinny" at bounding box center [501, 511] width 206 height 24
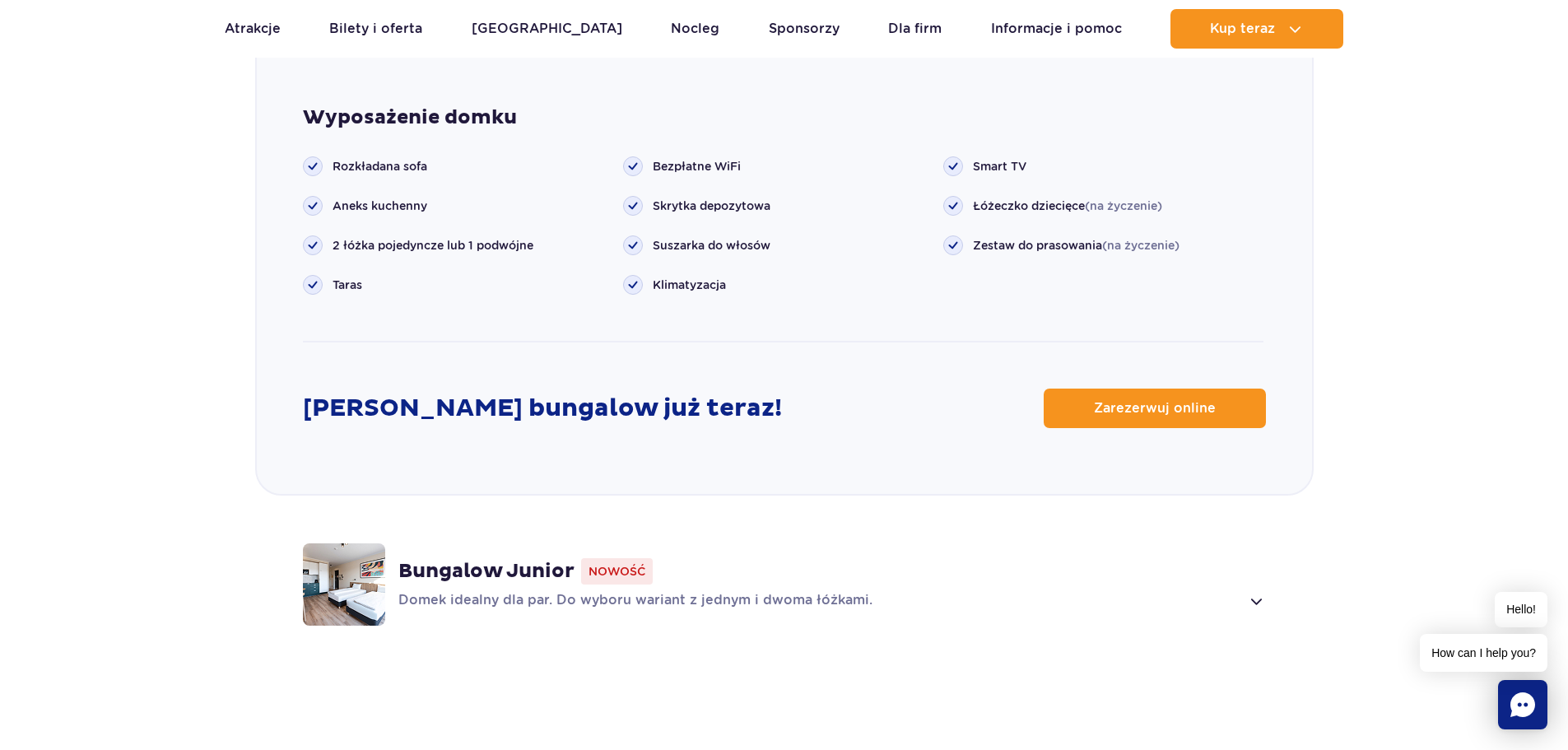
scroll to position [2231, 0]
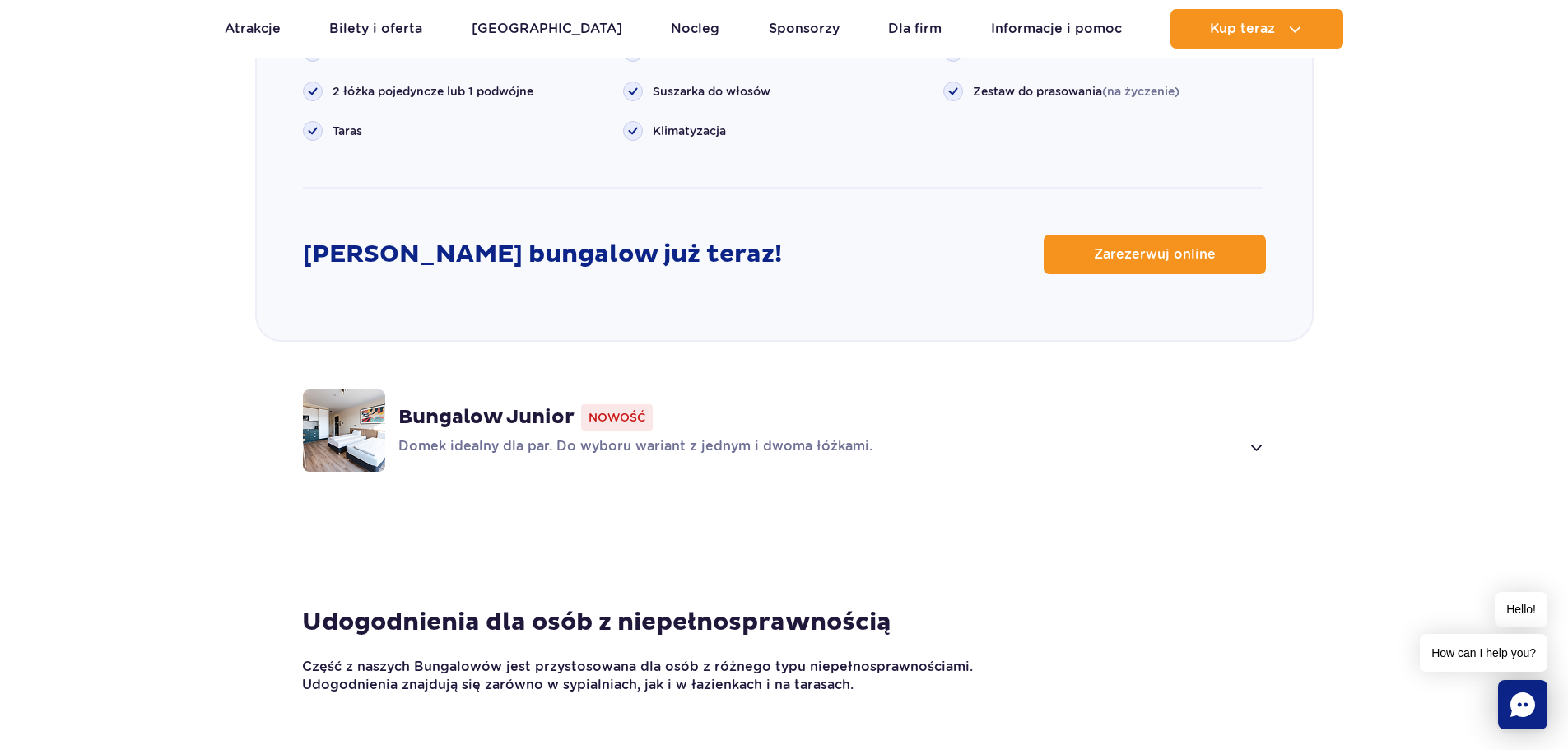
click at [545, 437] on p "Domek idealny dla par. Do wyboru wariant z jednym i dwoma łóżkami." at bounding box center [819, 447] width 842 height 20
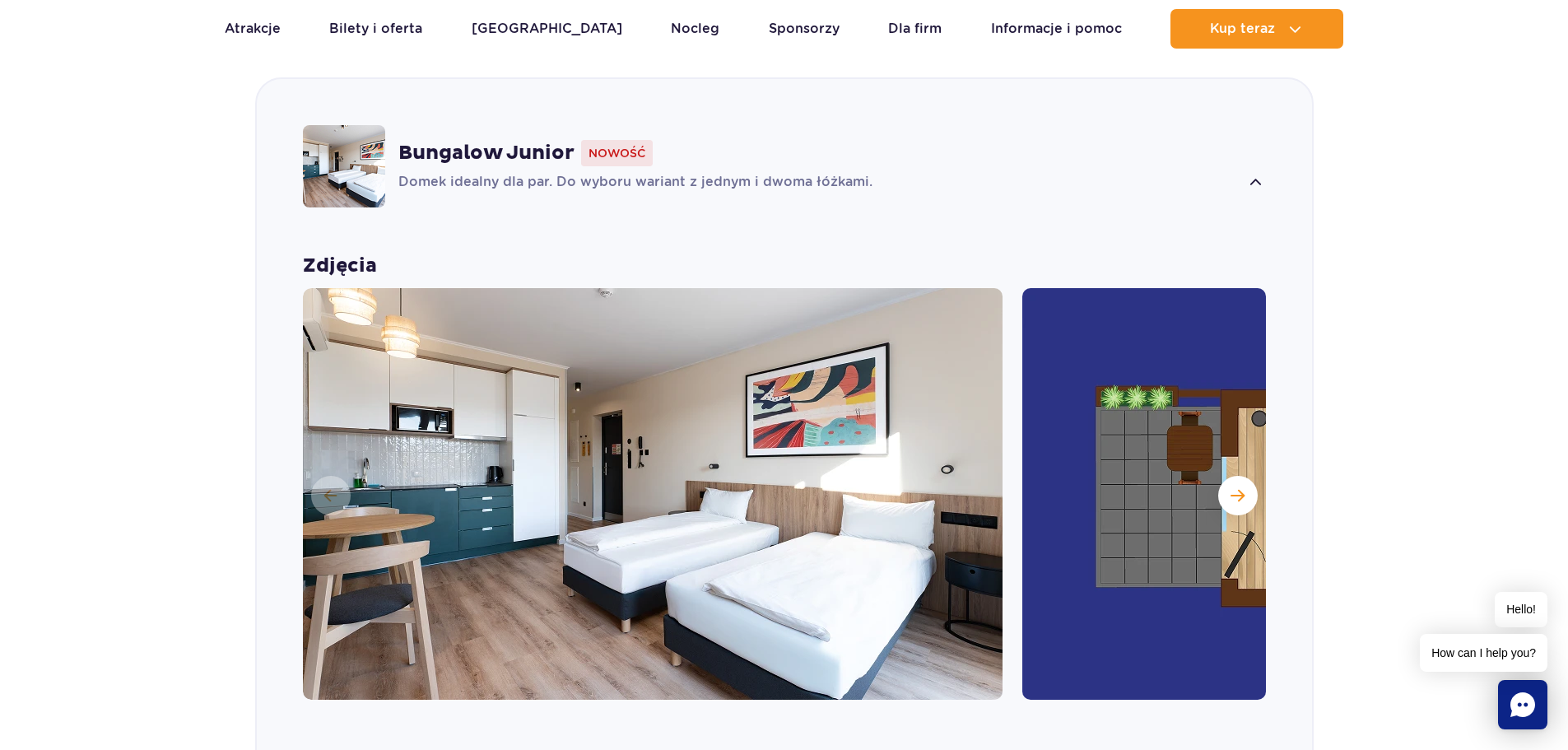
scroll to position [1585, 0]
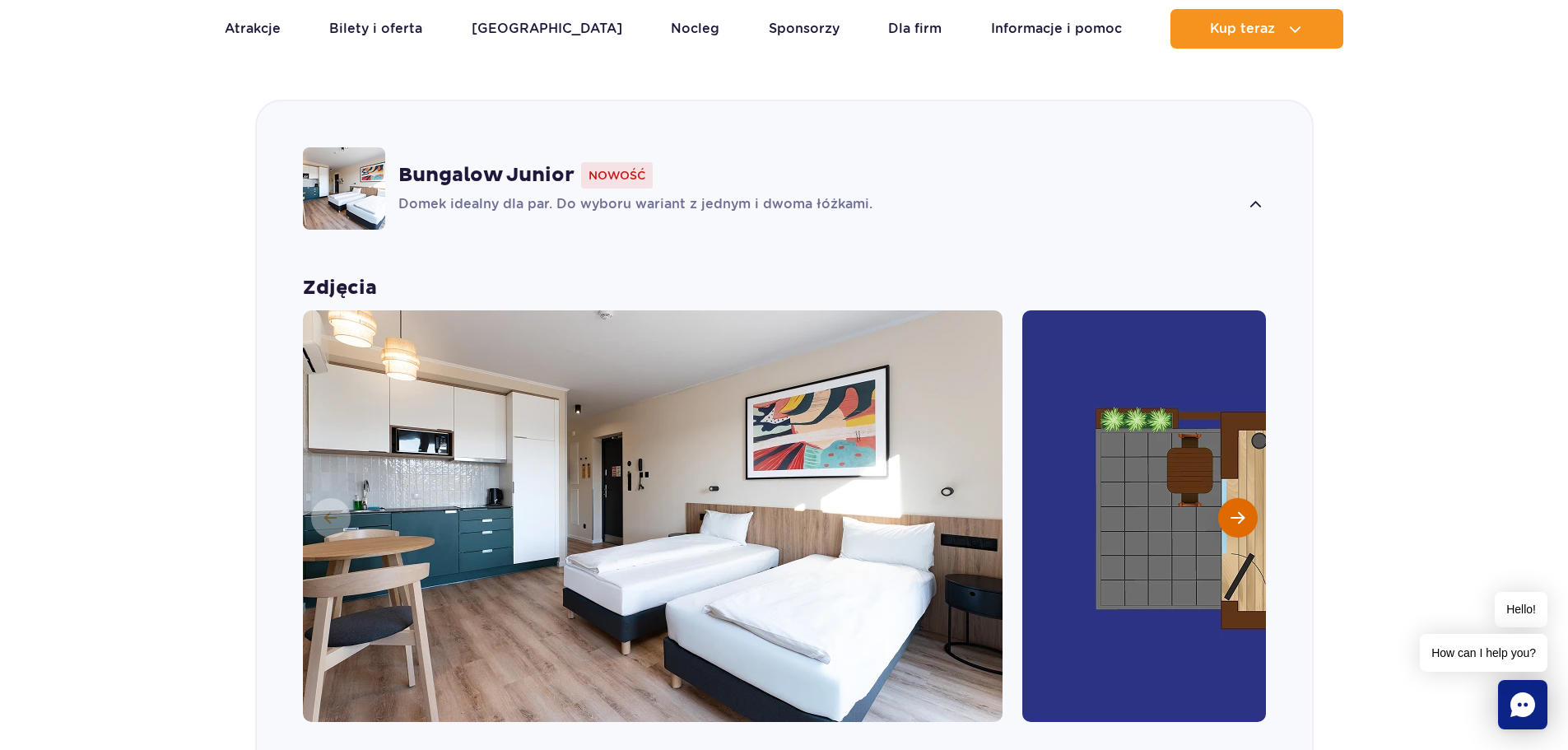
click at [1243, 511] on span "Następny slajd" at bounding box center [1237, 518] width 14 height 15
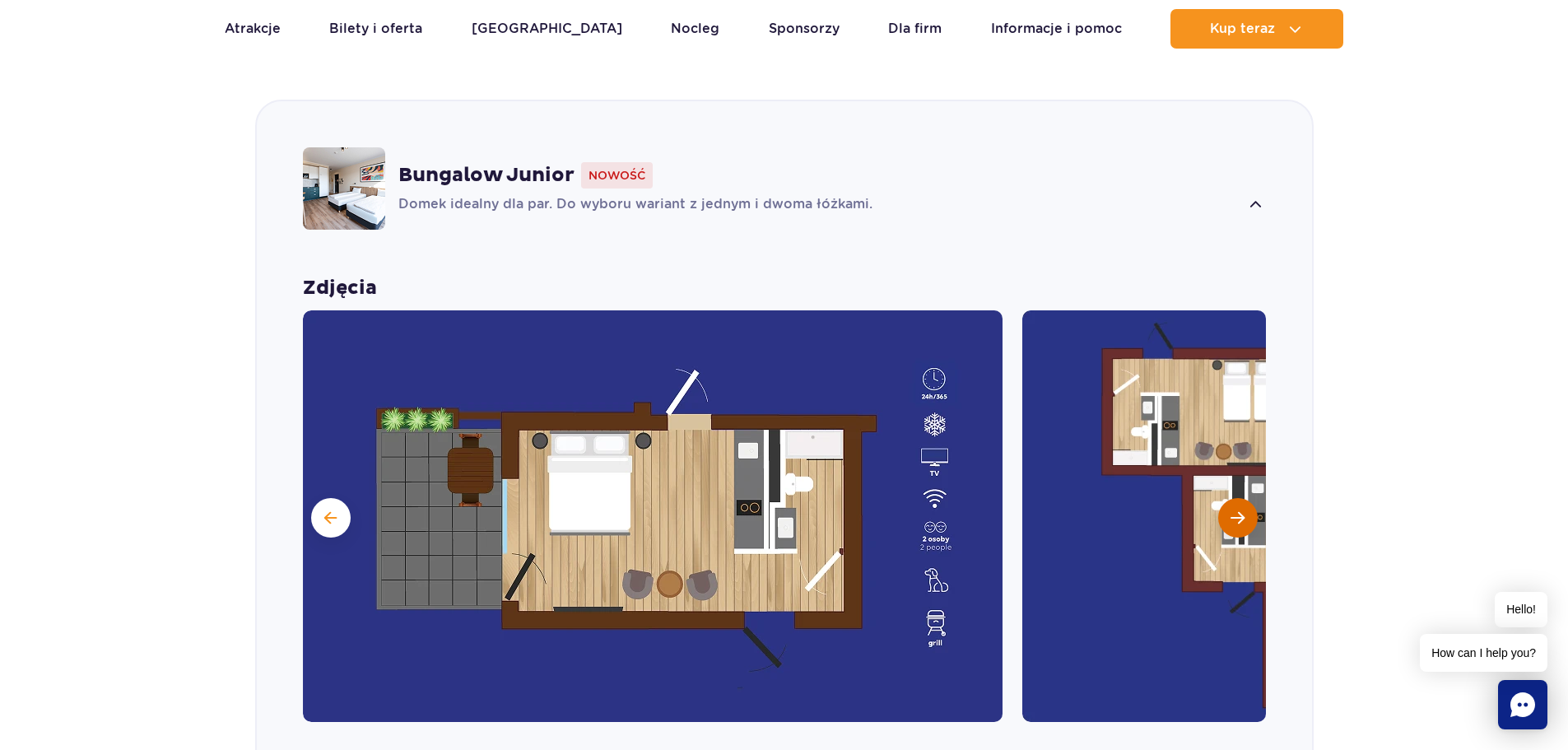
click at [1243, 511] on span "Następny slajd" at bounding box center [1237, 518] width 14 height 15
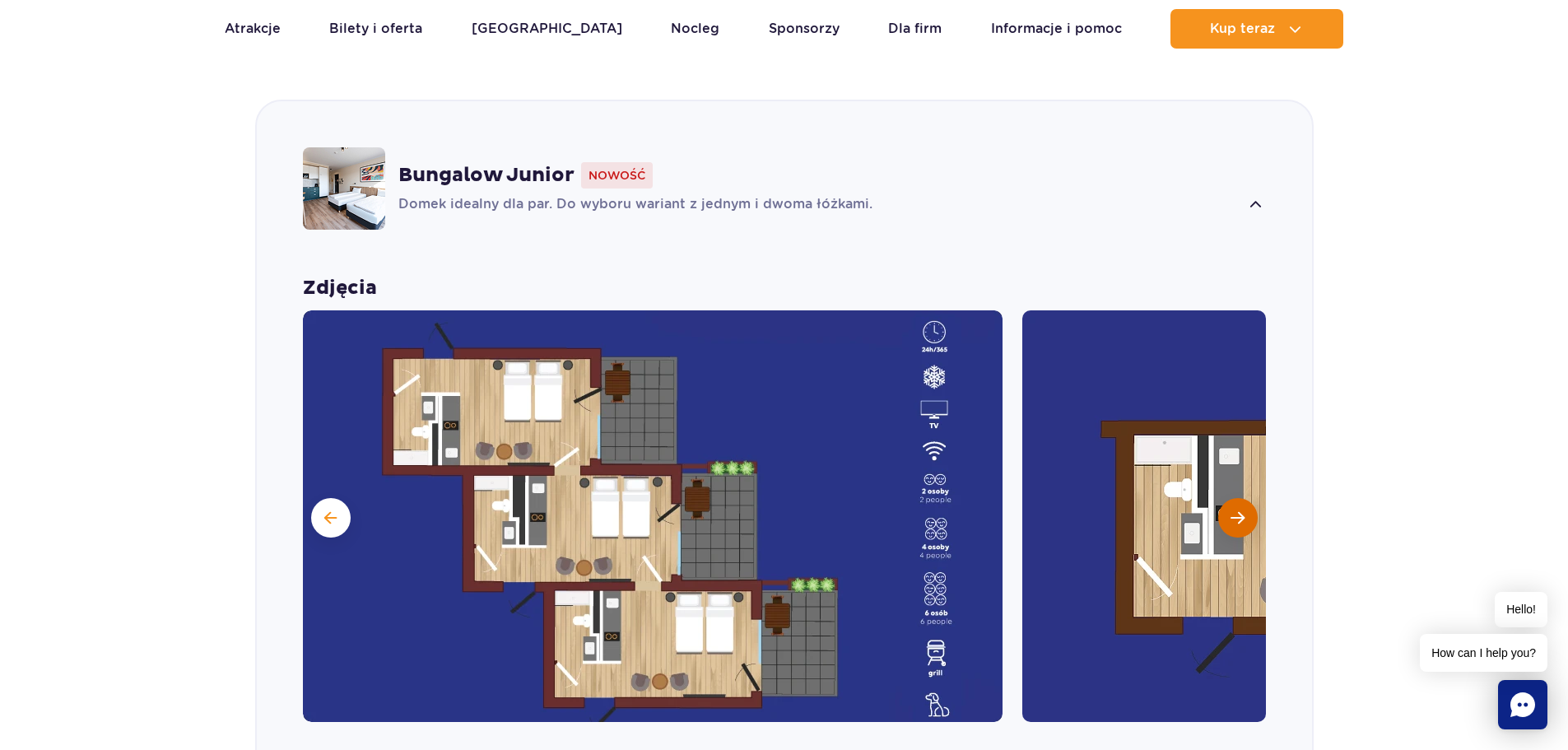
click at [1243, 511] on span "Następny slajd" at bounding box center [1237, 518] width 14 height 15
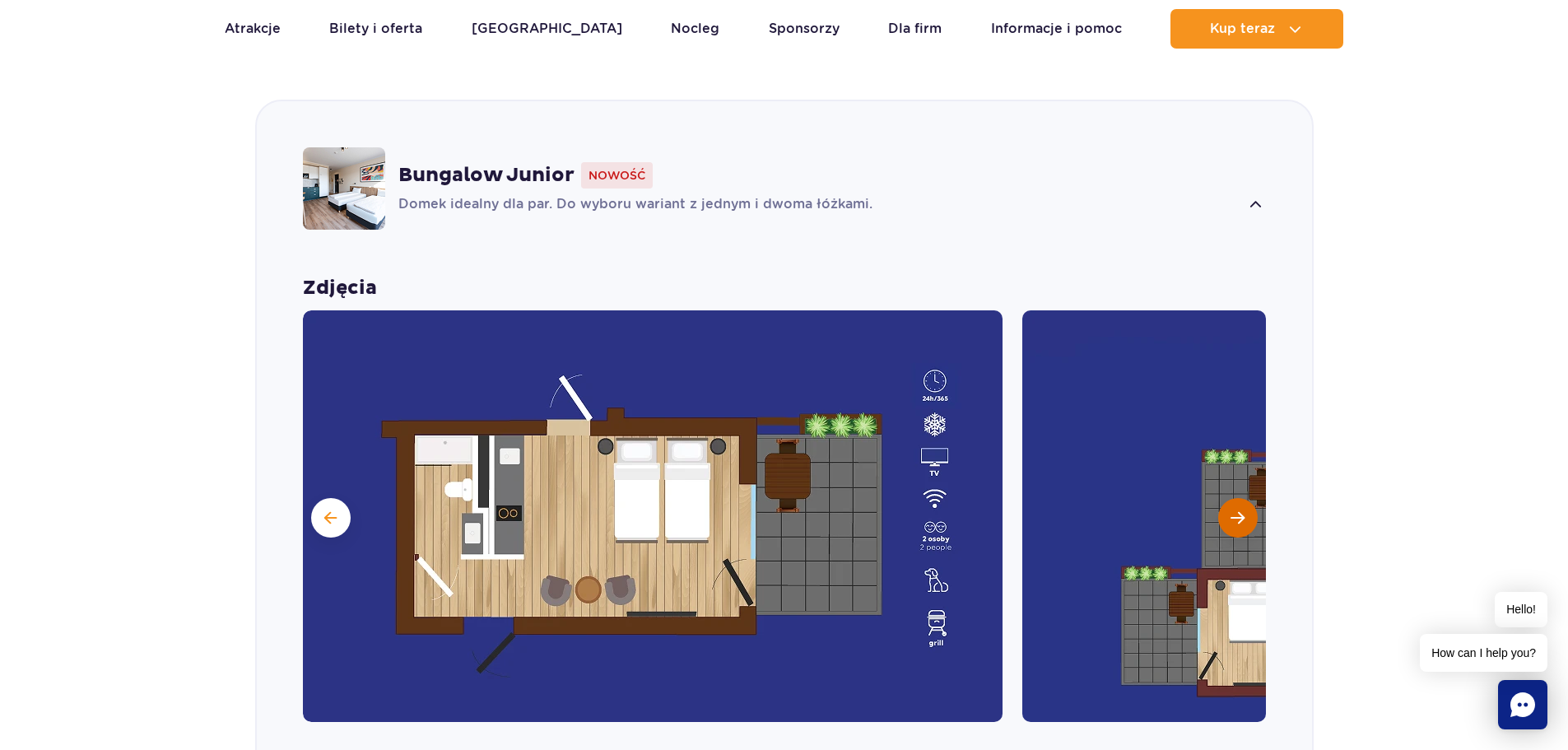
click at [1243, 511] on span "Następny slajd" at bounding box center [1237, 518] width 14 height 15
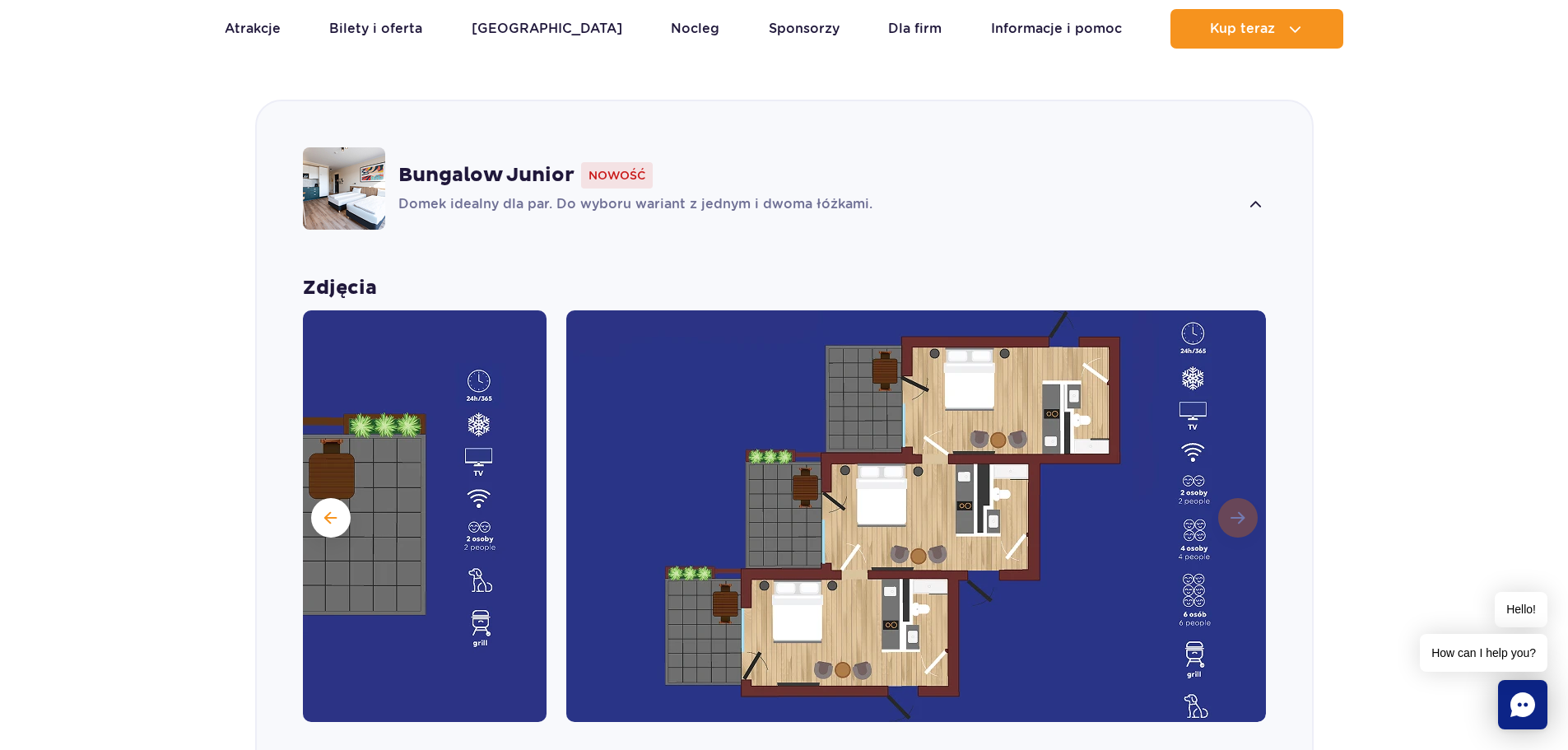
click at [1243, 491] on img at bounding box center [916, 516] width 700 height 412
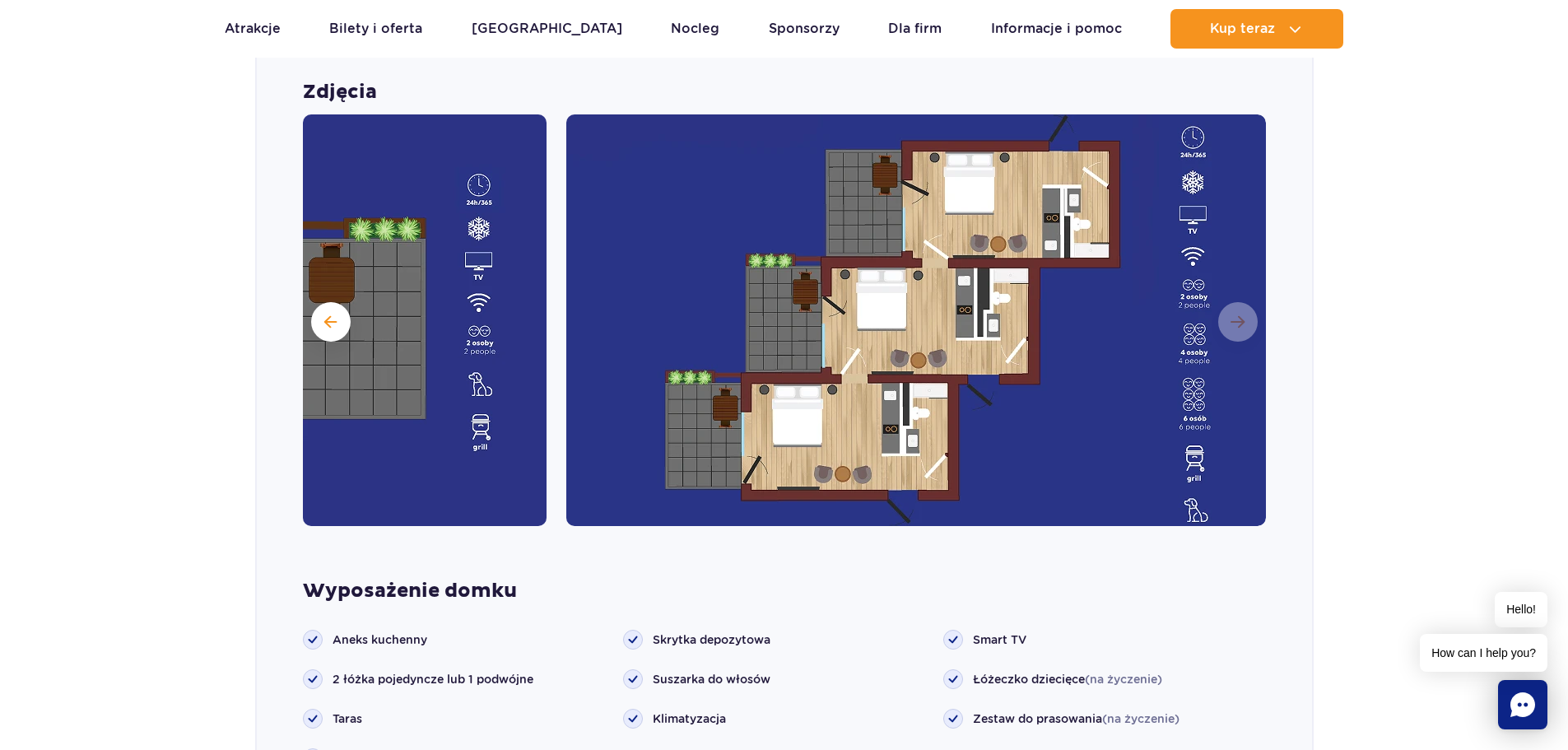
scroll to position [1750, 0]
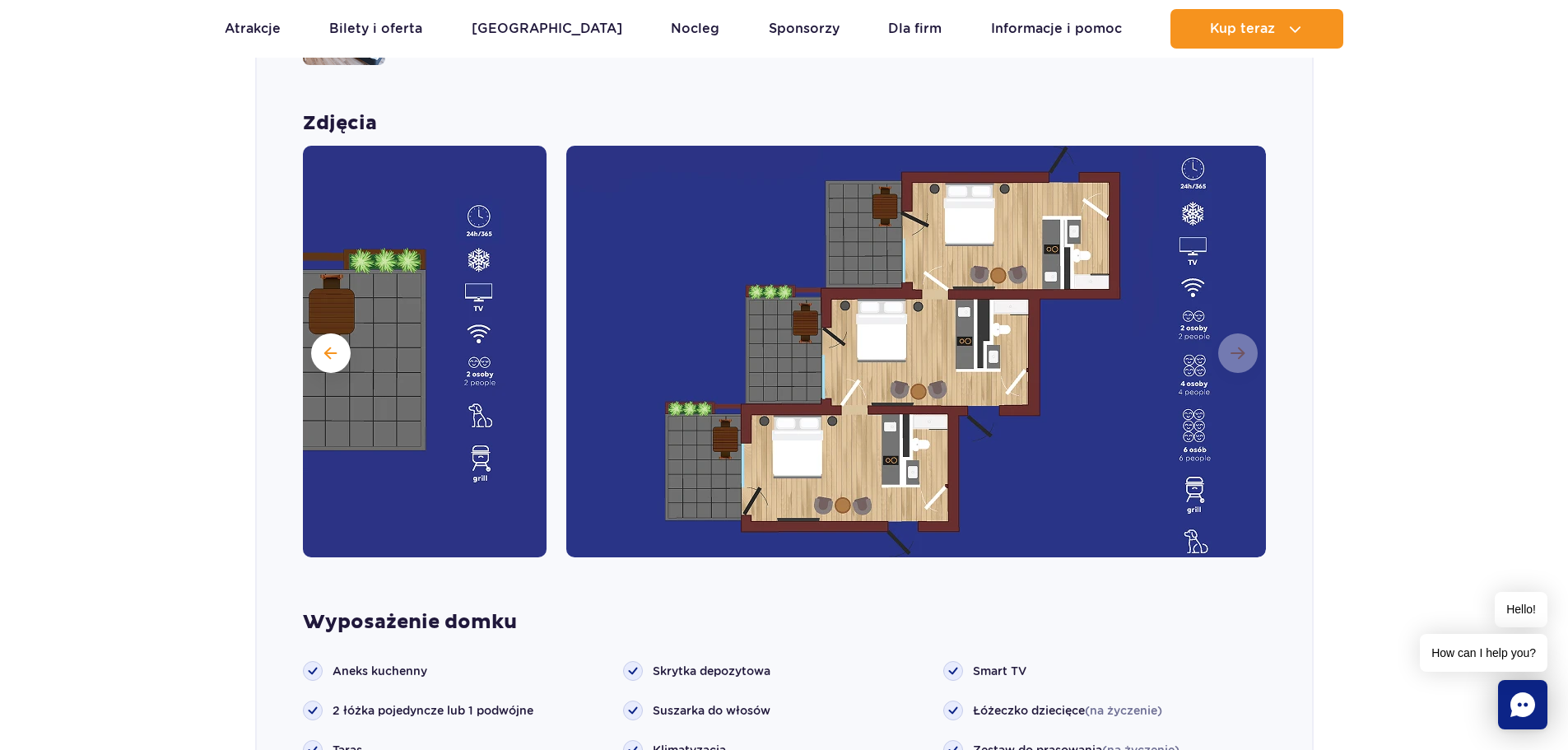
click at [1245, 320] on img at bounding box center [916, 352] width 700 height 412
click at [325, 346] on span at bounding box center [331, 353] width 13 height 15
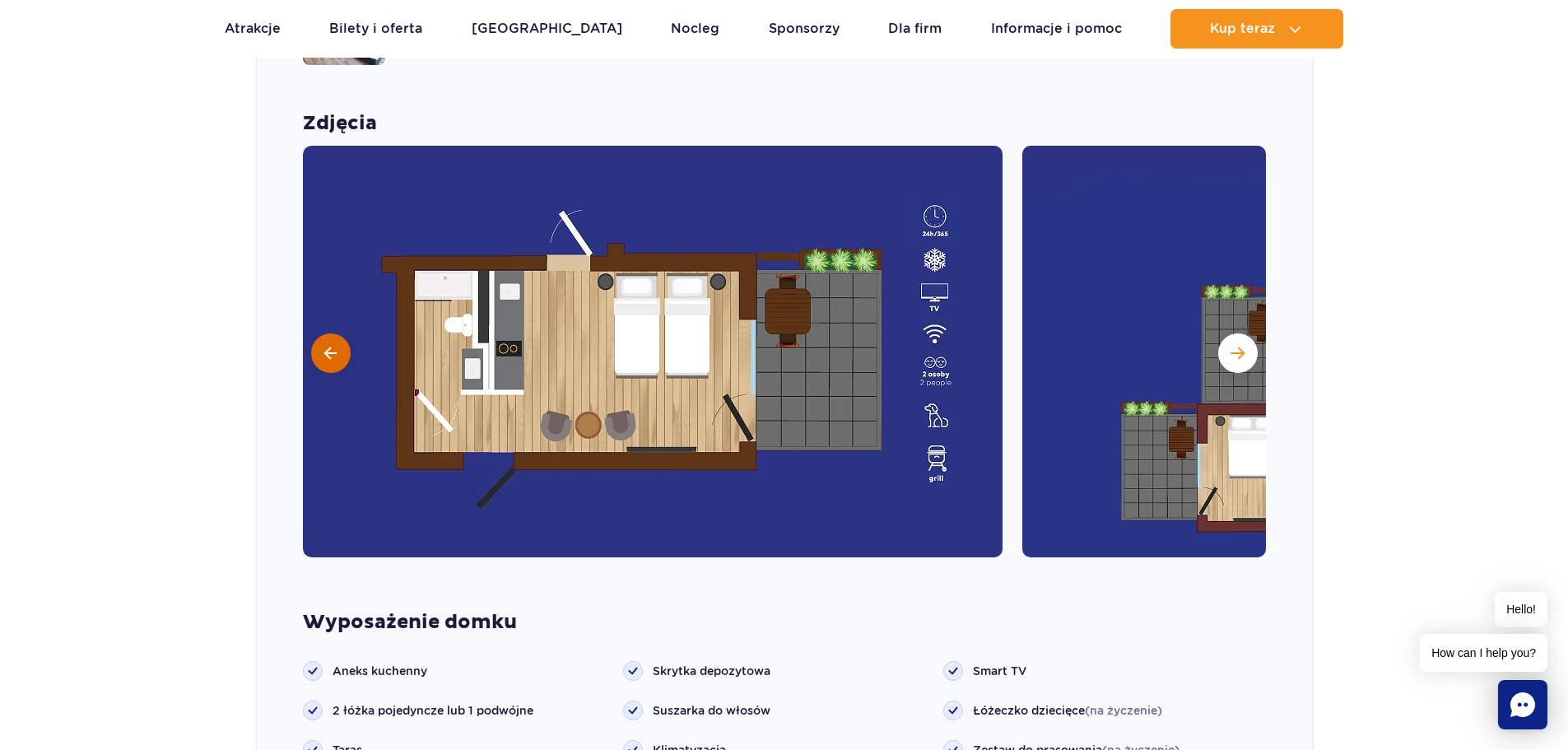
click at [329, 346] on span at bounding box center [331, 353] width 13 height 15
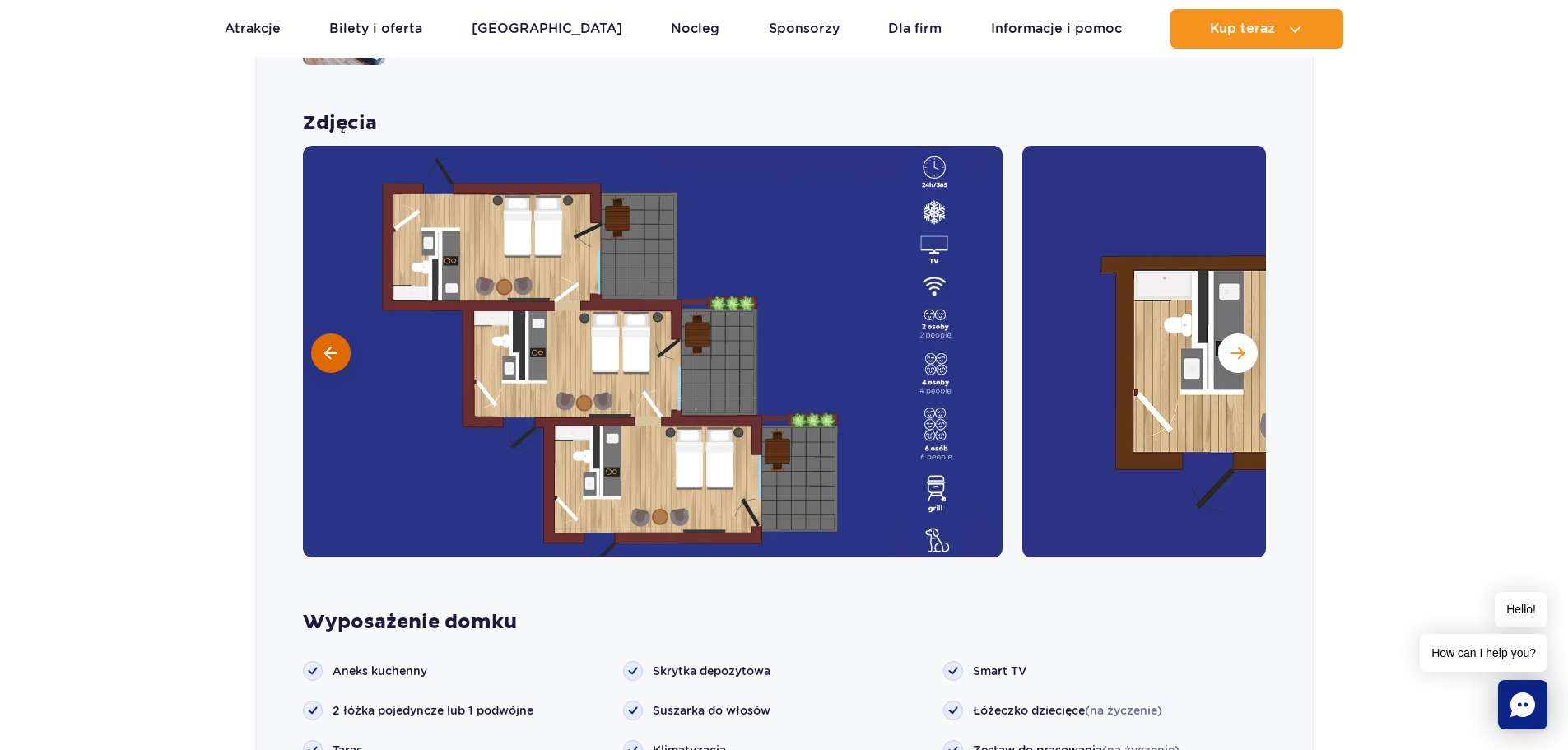
click at [329, 346] on span at bounding box center [331, 353] width 13 height 15
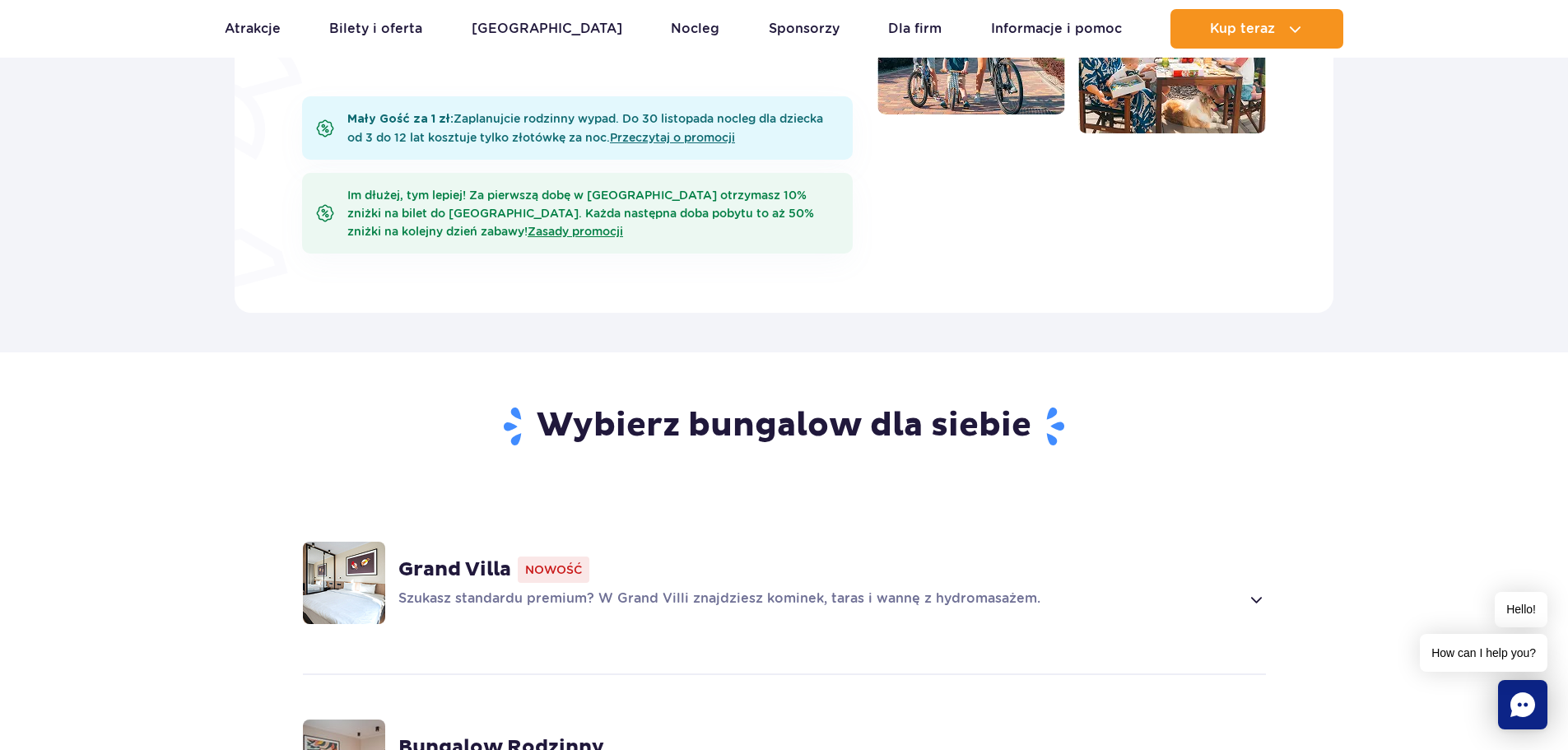
scroll to position [1071, 0]
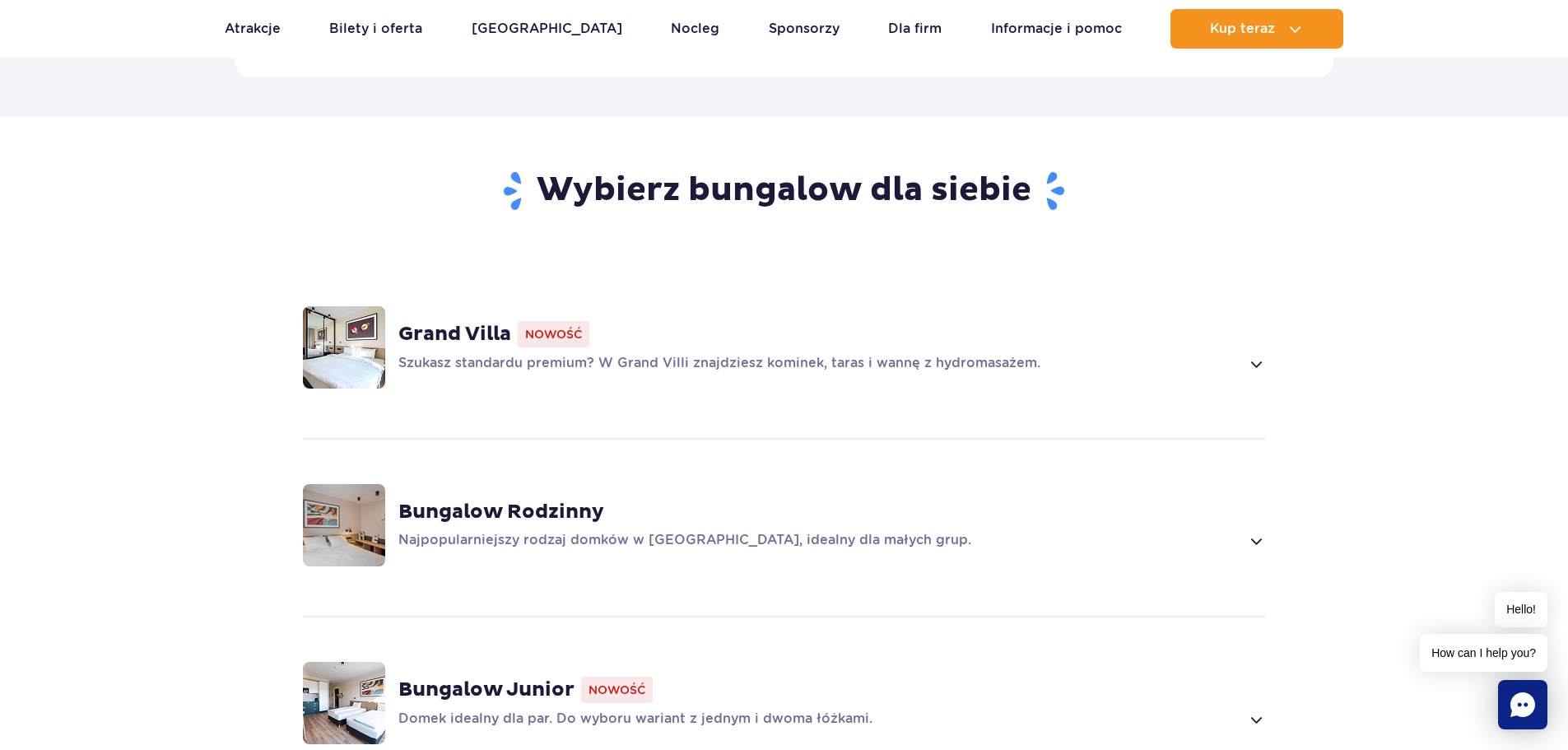
click at [1253, 531] on span at bounding box center [1255, 541] width 19 height 20
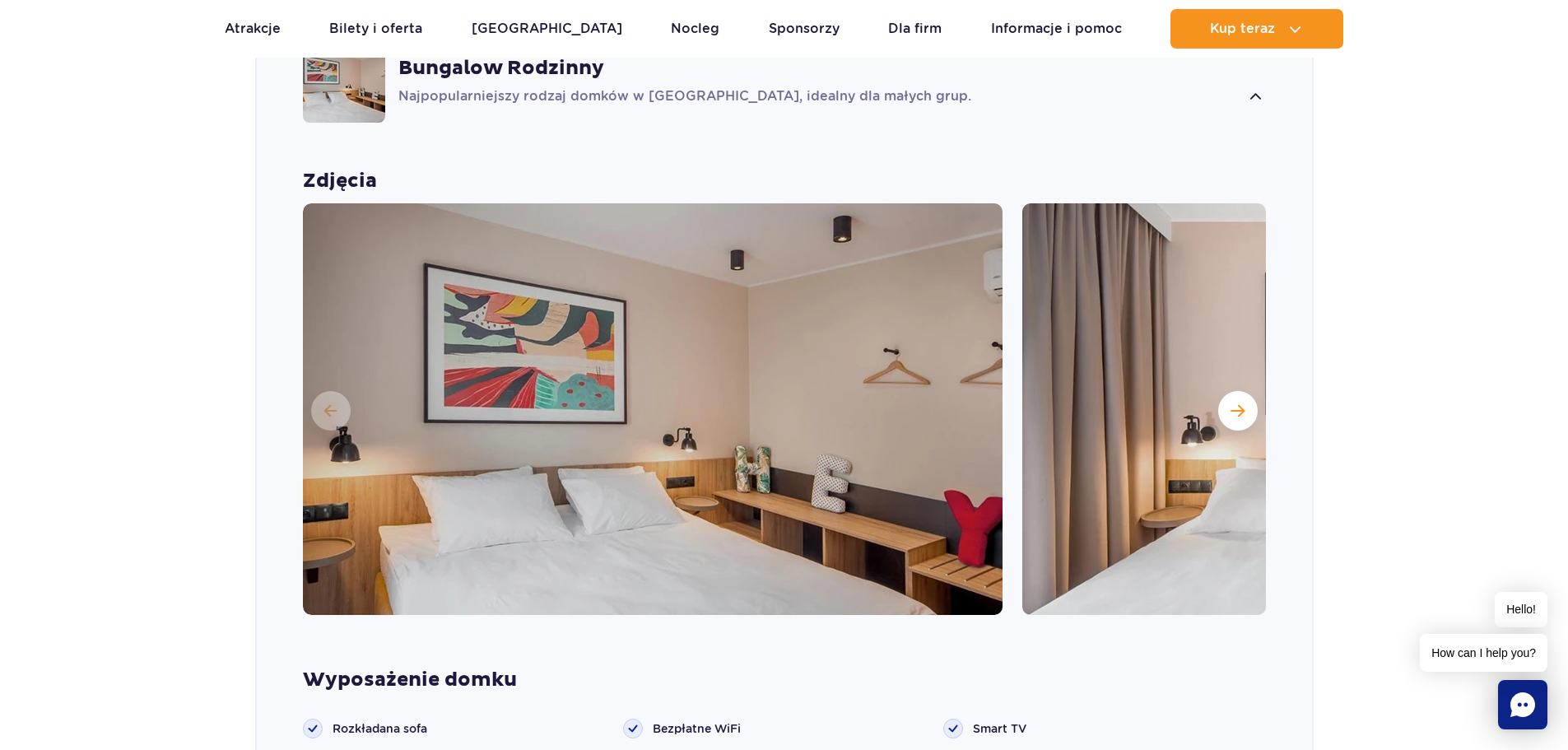
scroll to position [1655, 0]
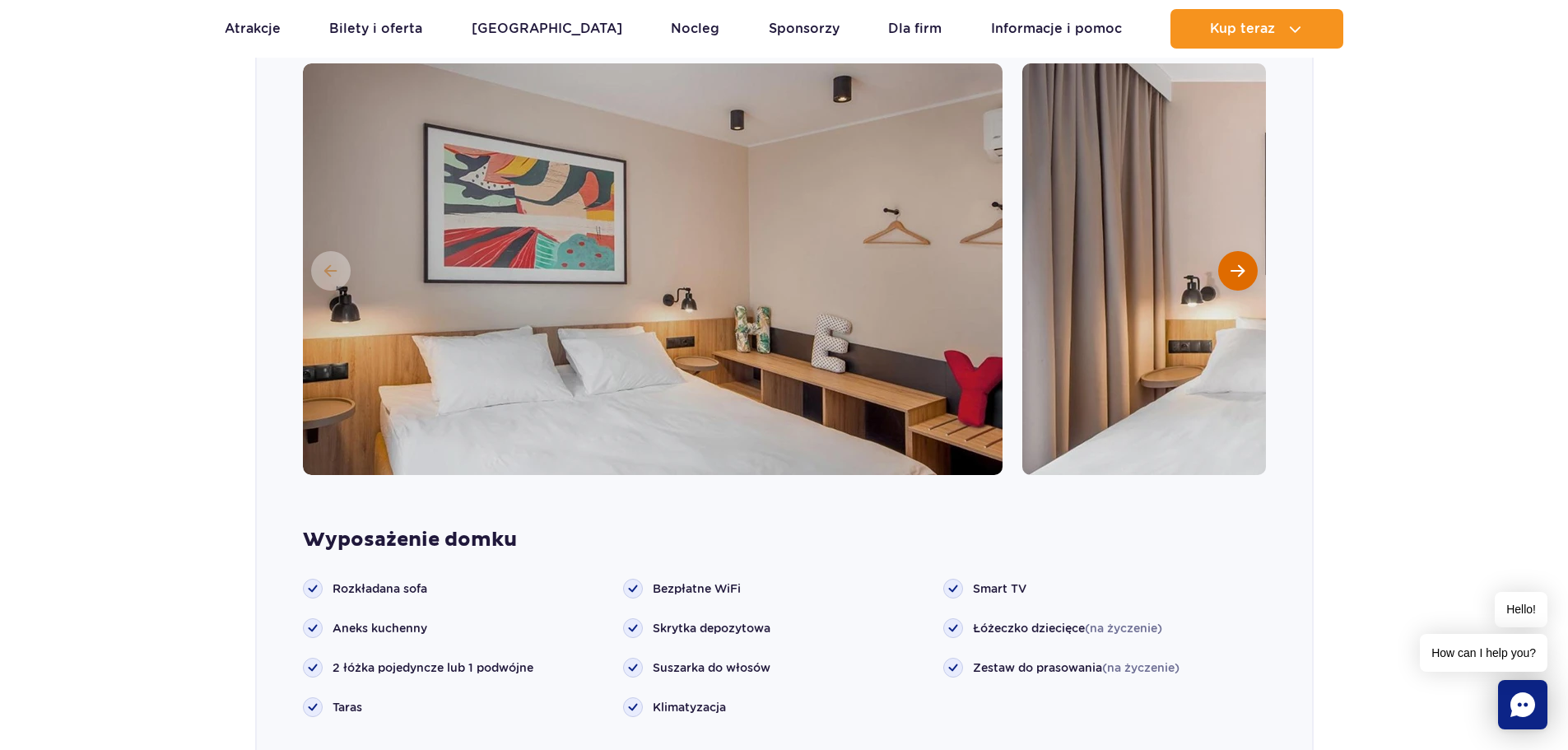
click at [1224, 253] on button "Następny slajd" at bounding box center [1238, 271] width 40 height 40
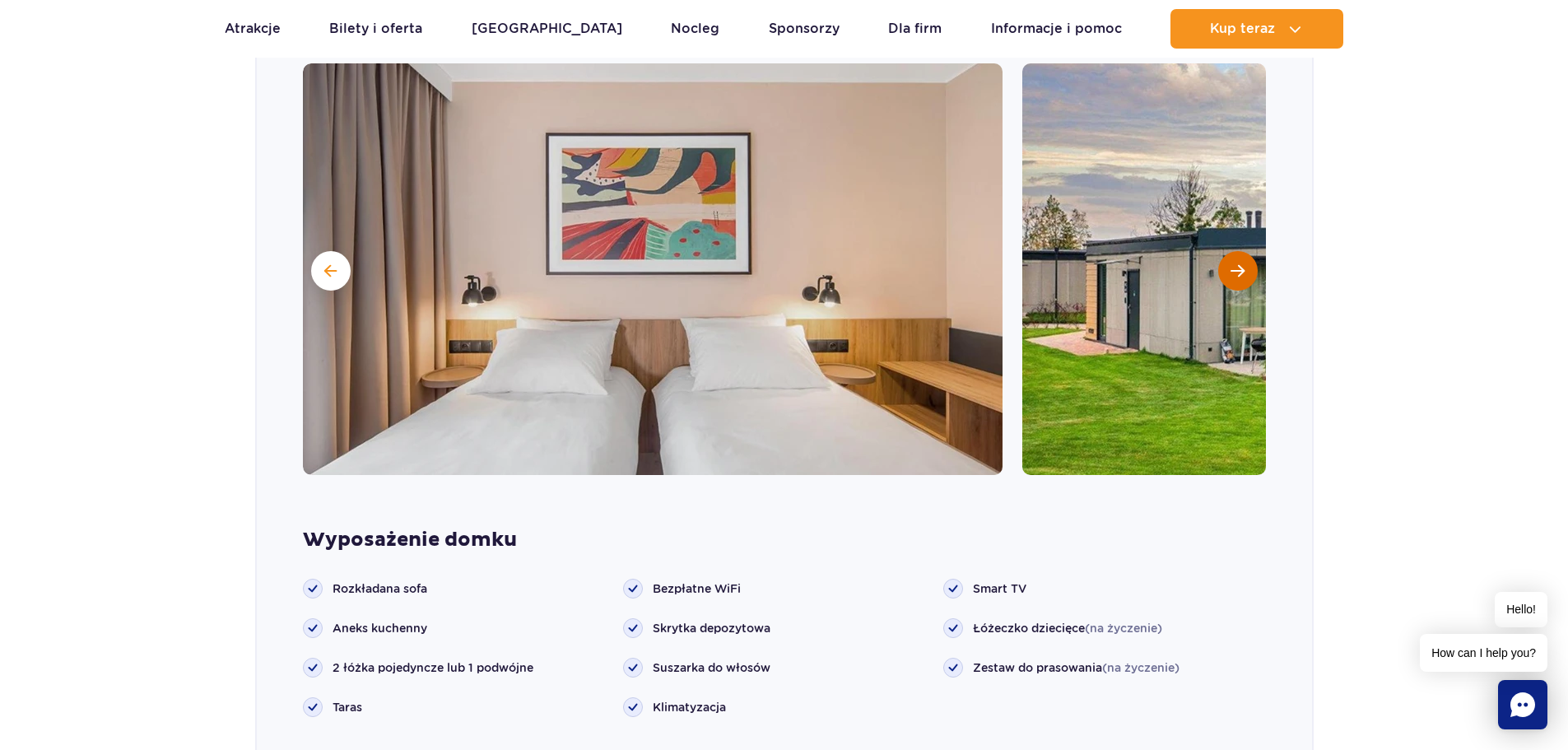
click at [1224, 252] on button "Następny slajd" at bounding box center [1238, 271] width 40 height 40
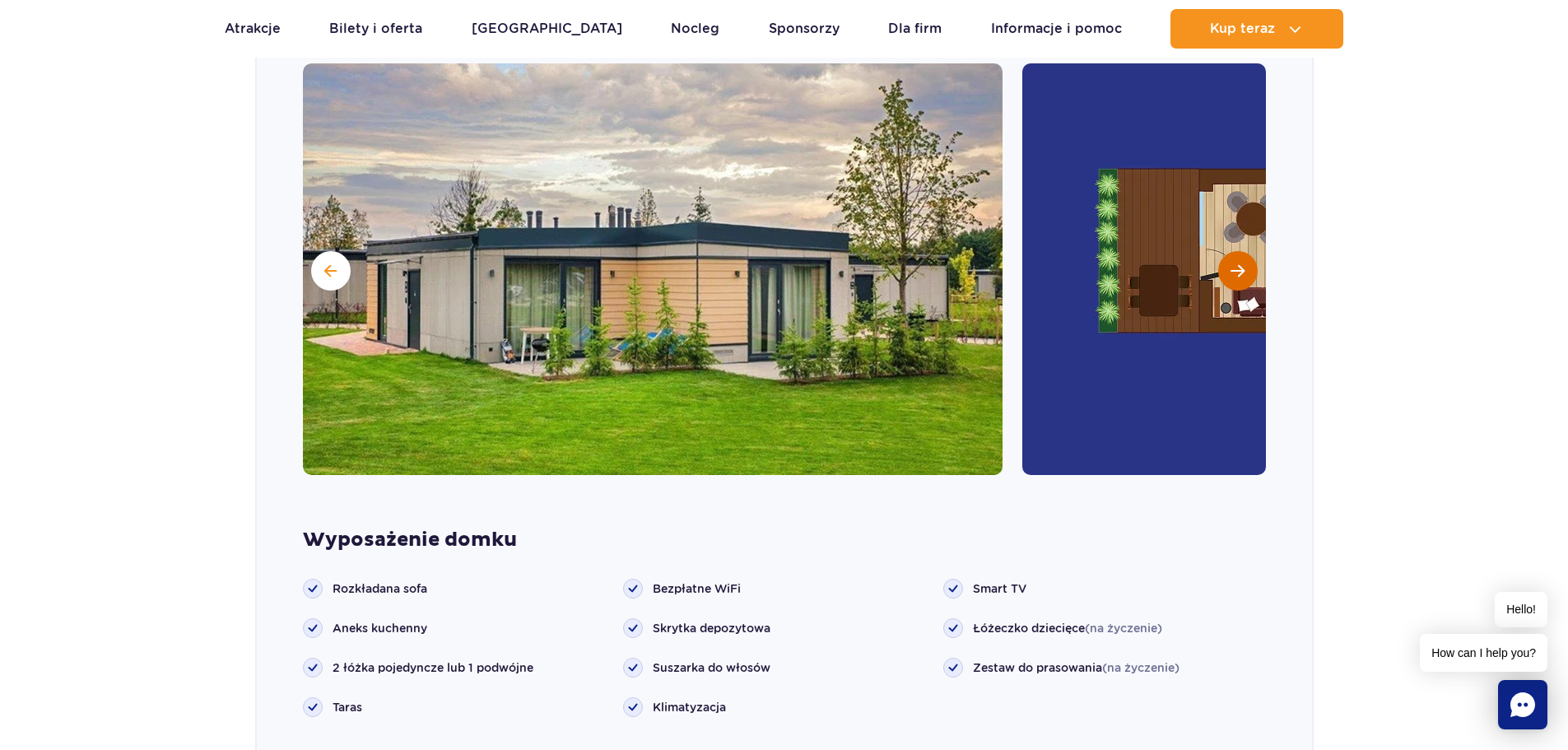
click at [1224, 252] on button "Następny slajd" at bounding box center [1238, 271] width 40 height 40
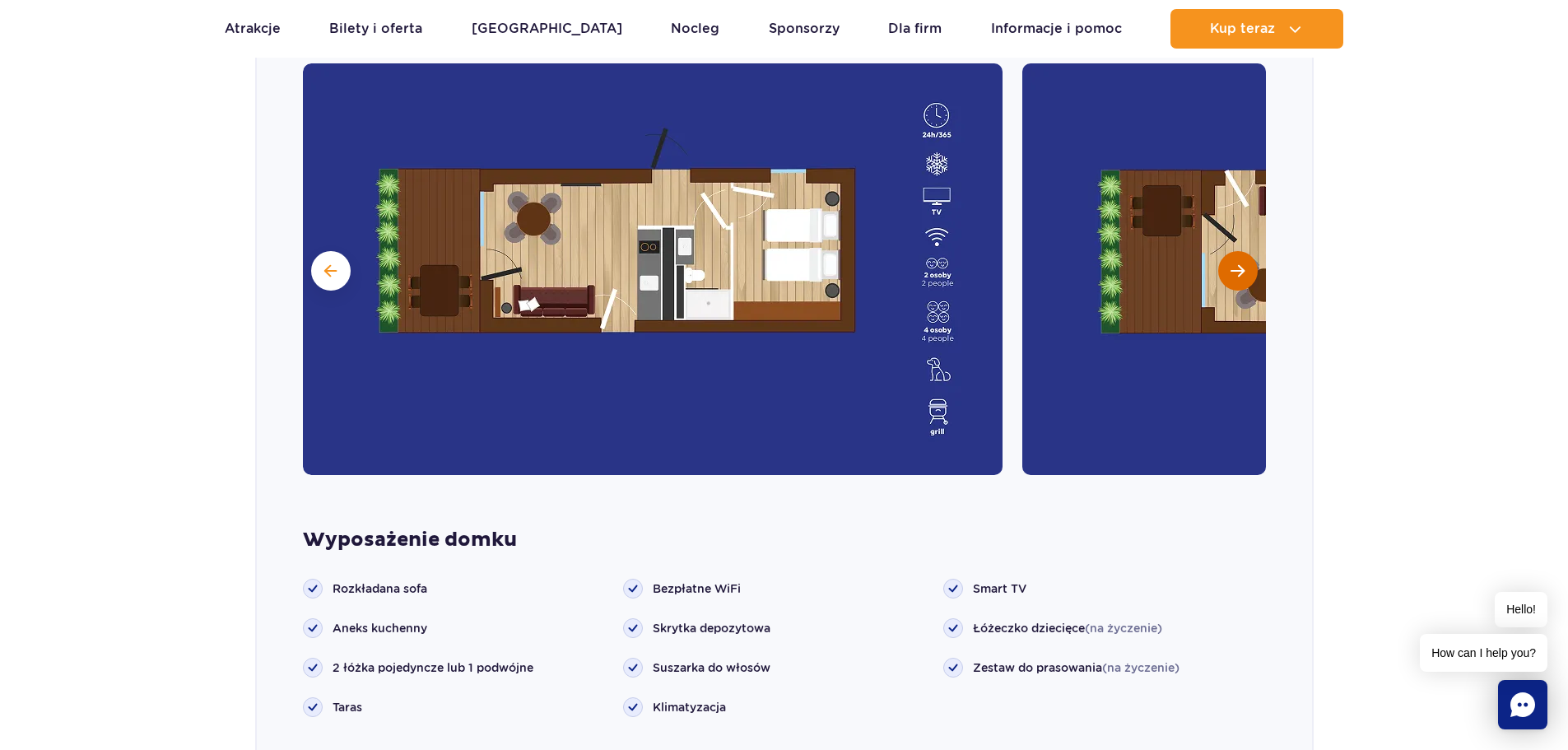
click at [1224, 252] on button "Następny slajd" at bounding box center [1238, 271] width 40 height 40
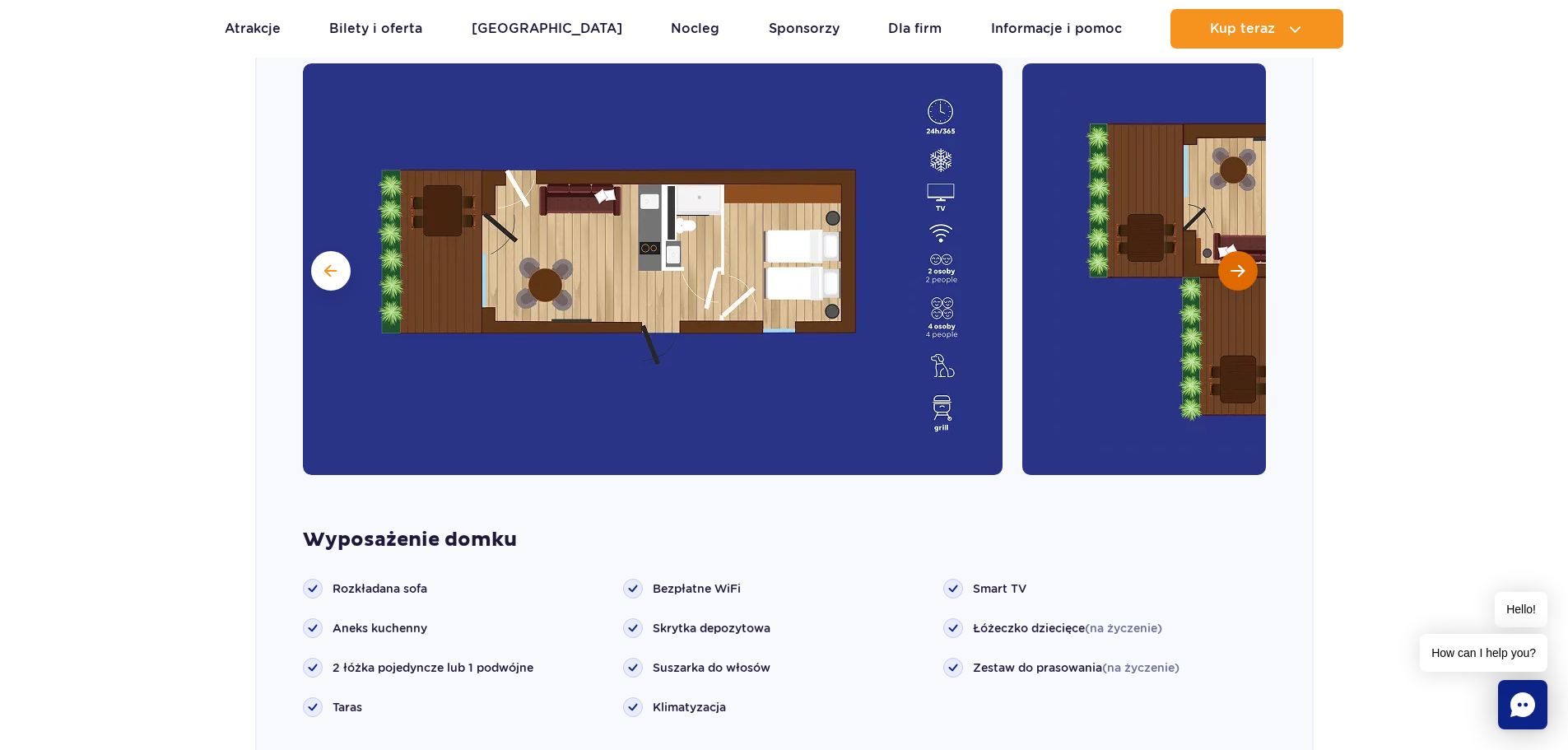
click at [1224, 252] on button "Następny slajd" at bounding box center [1238, 271] width 40 height 40
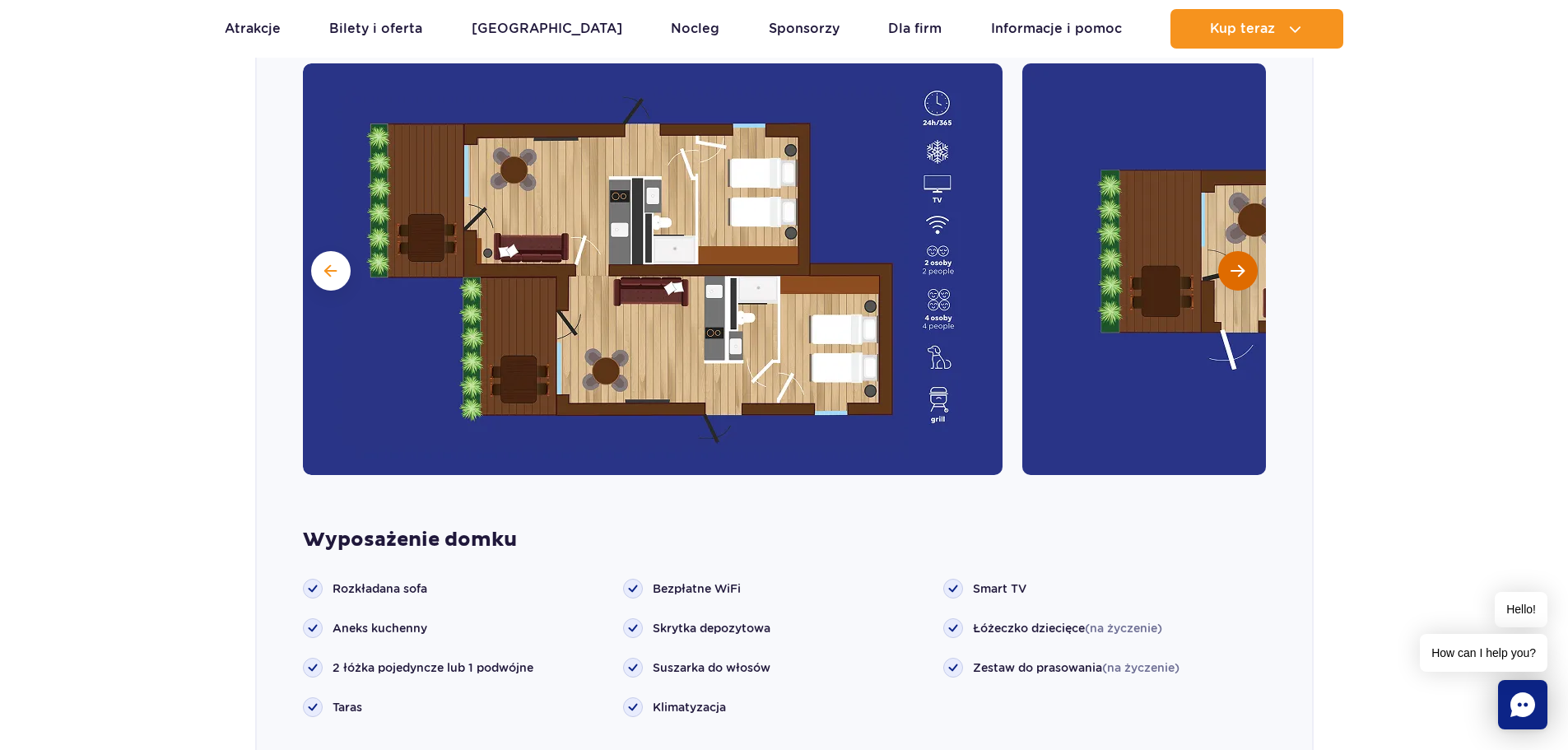
click at [1224, 252] on button "Następny slajd" at bounding box center [1238, 271] width 40 height 40
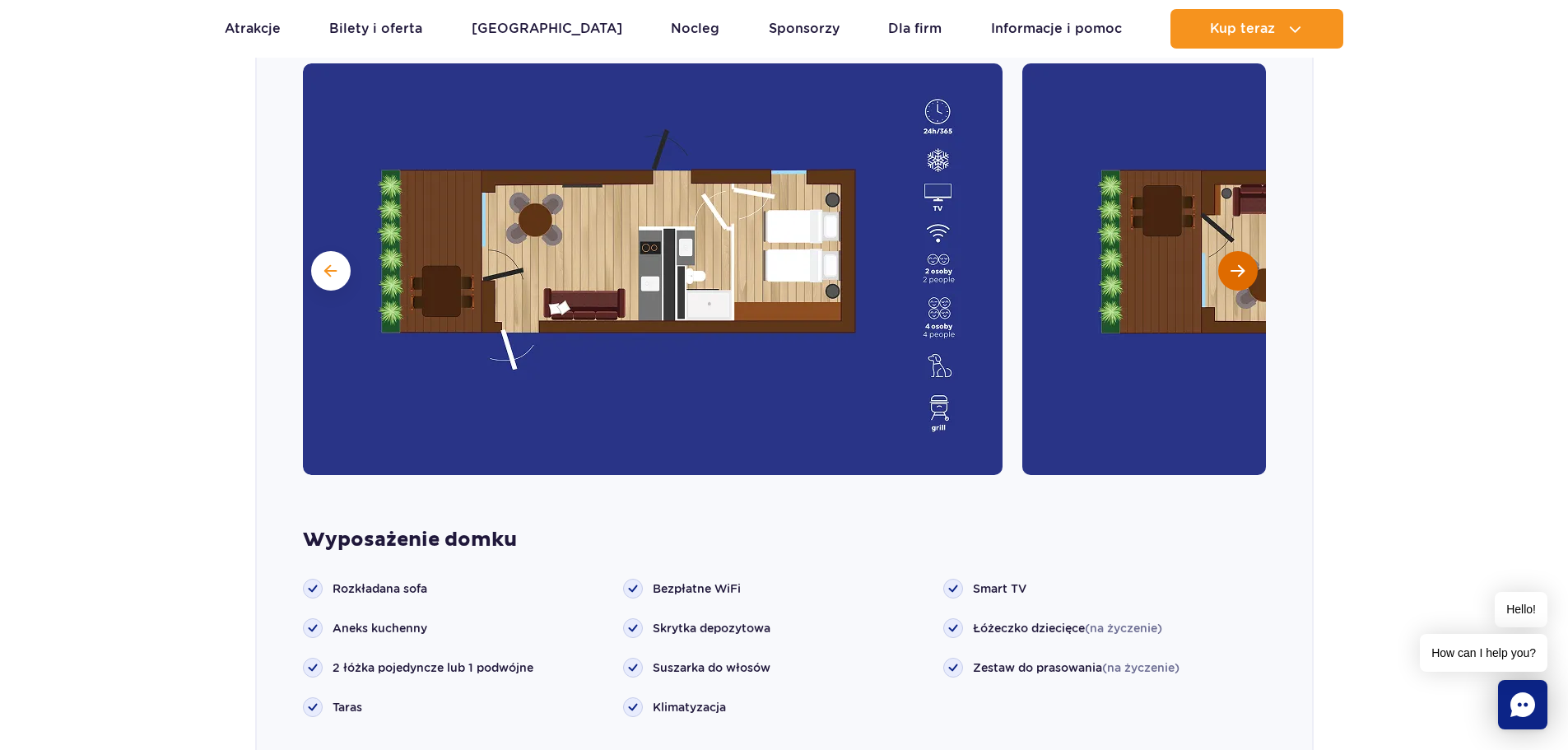
click at [1224, 252] on button "Następny slajd" at bounding box center [1238, 271] width 40 height 40
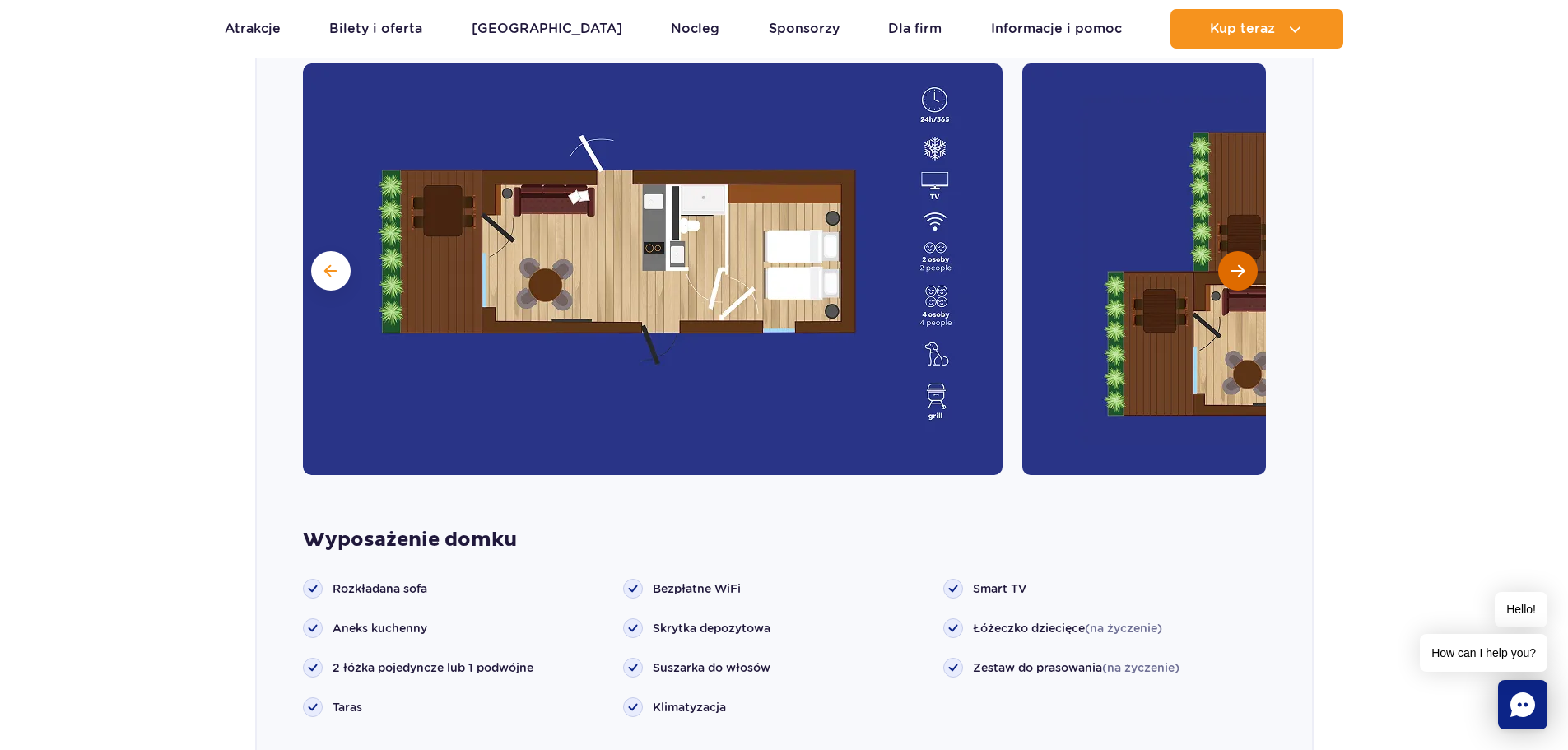
click at [1224, 252] on button "Następny slajd" at bounding box center [1238, 271] width 40 height 40
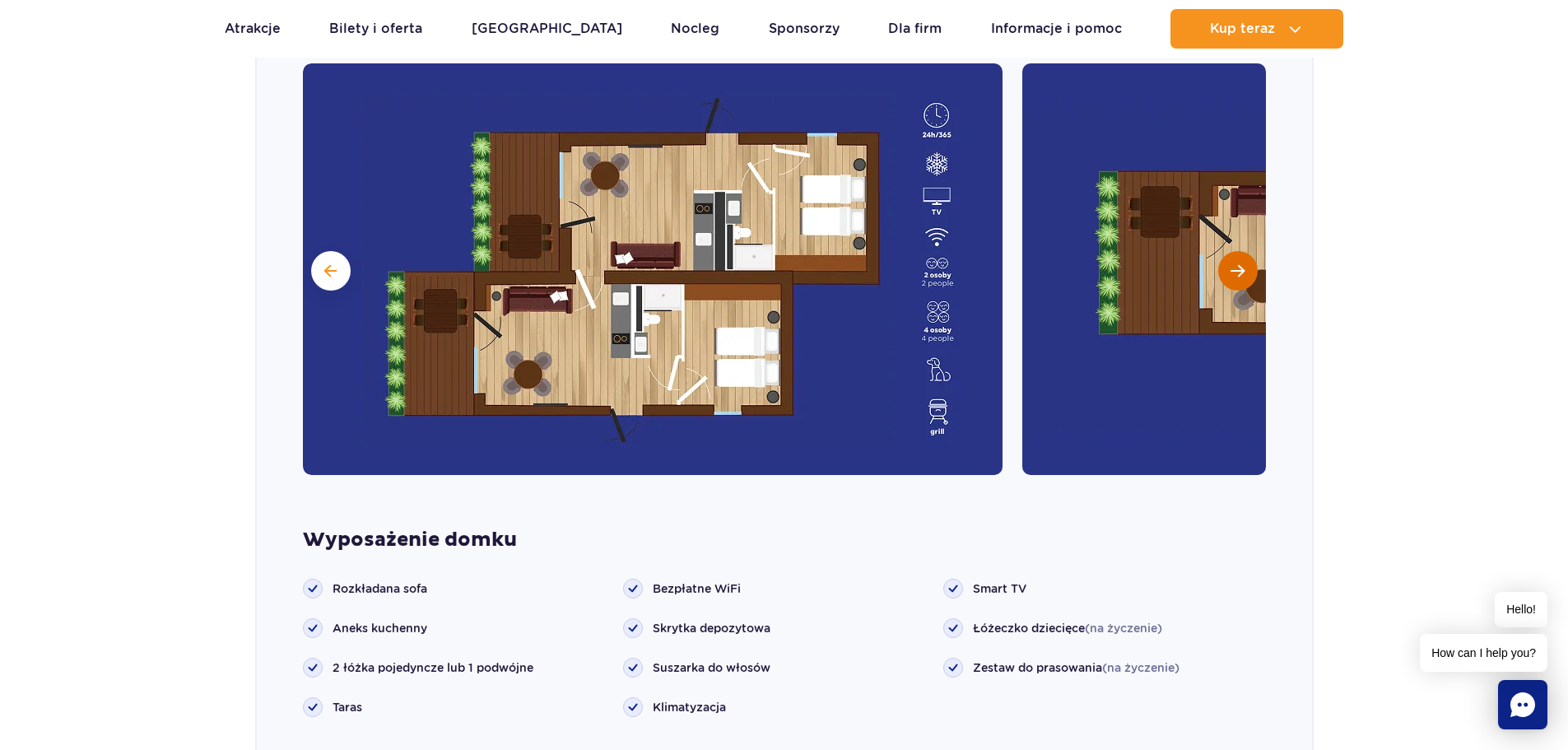
click at [1224, 252] on button "Następny slajd" at bounding box center [1238, 271] width 40 height 40
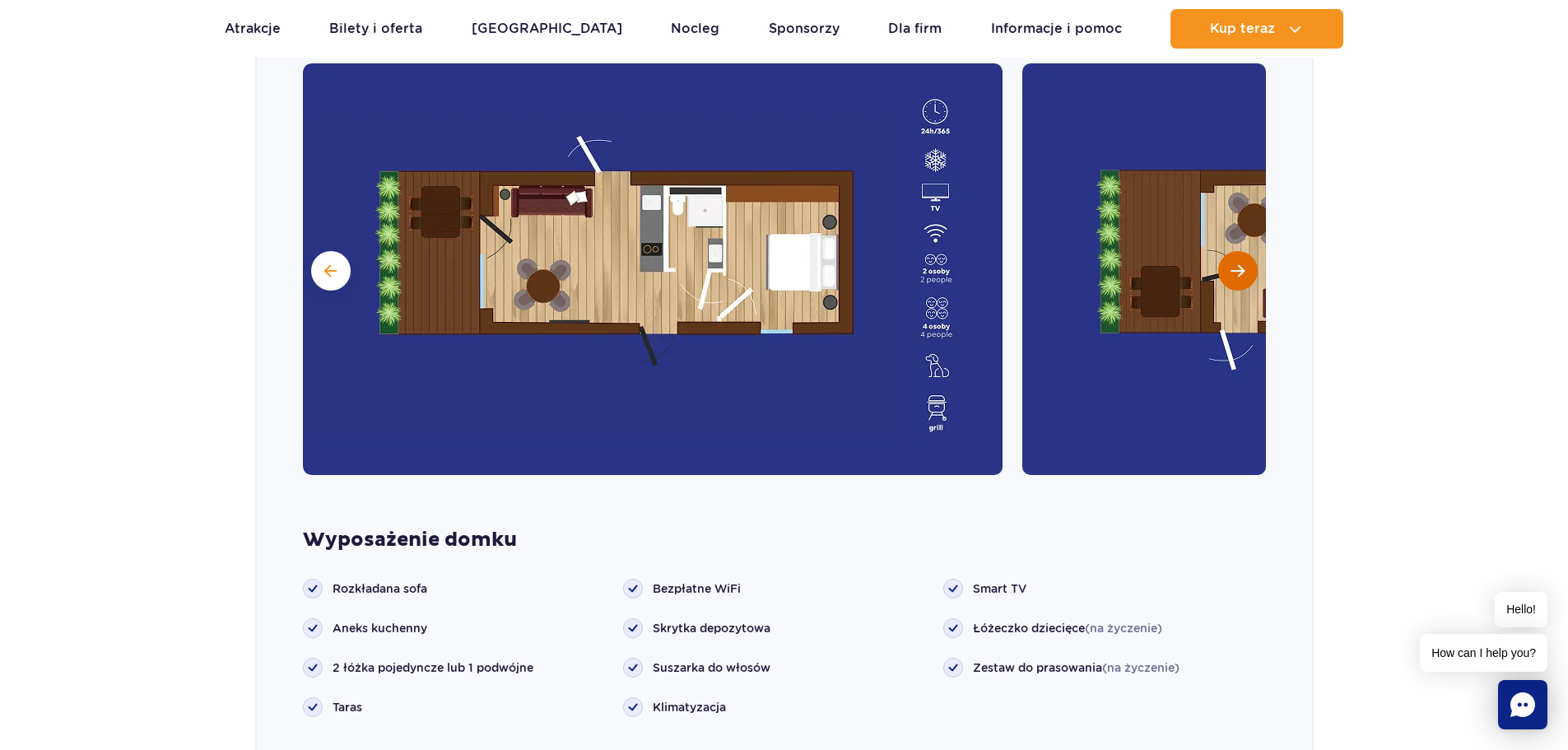
click at [1224, 252] on button "Następny slajd" at bounding box center [1238, 271] width 40 height 40
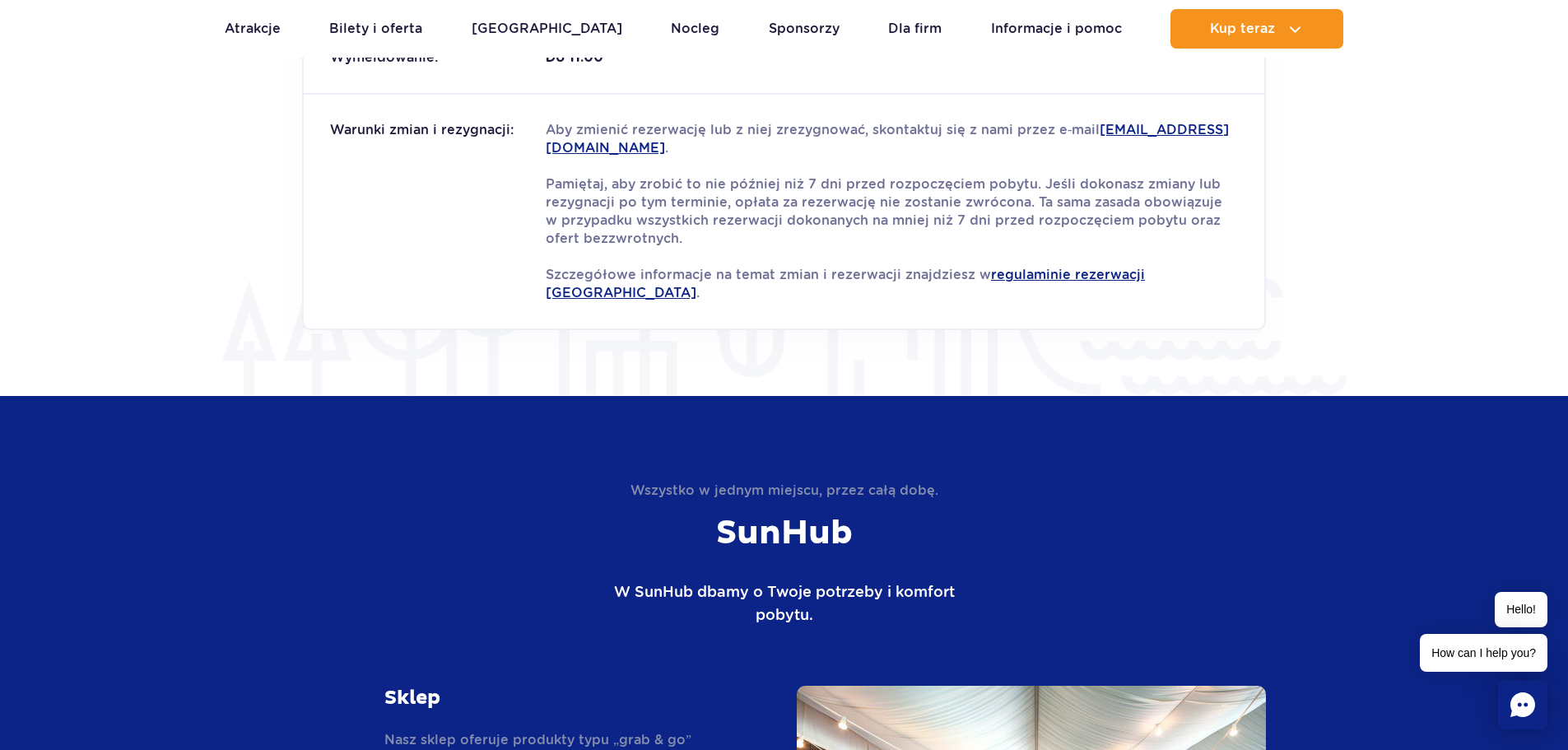
scroll to position [3138, 0]
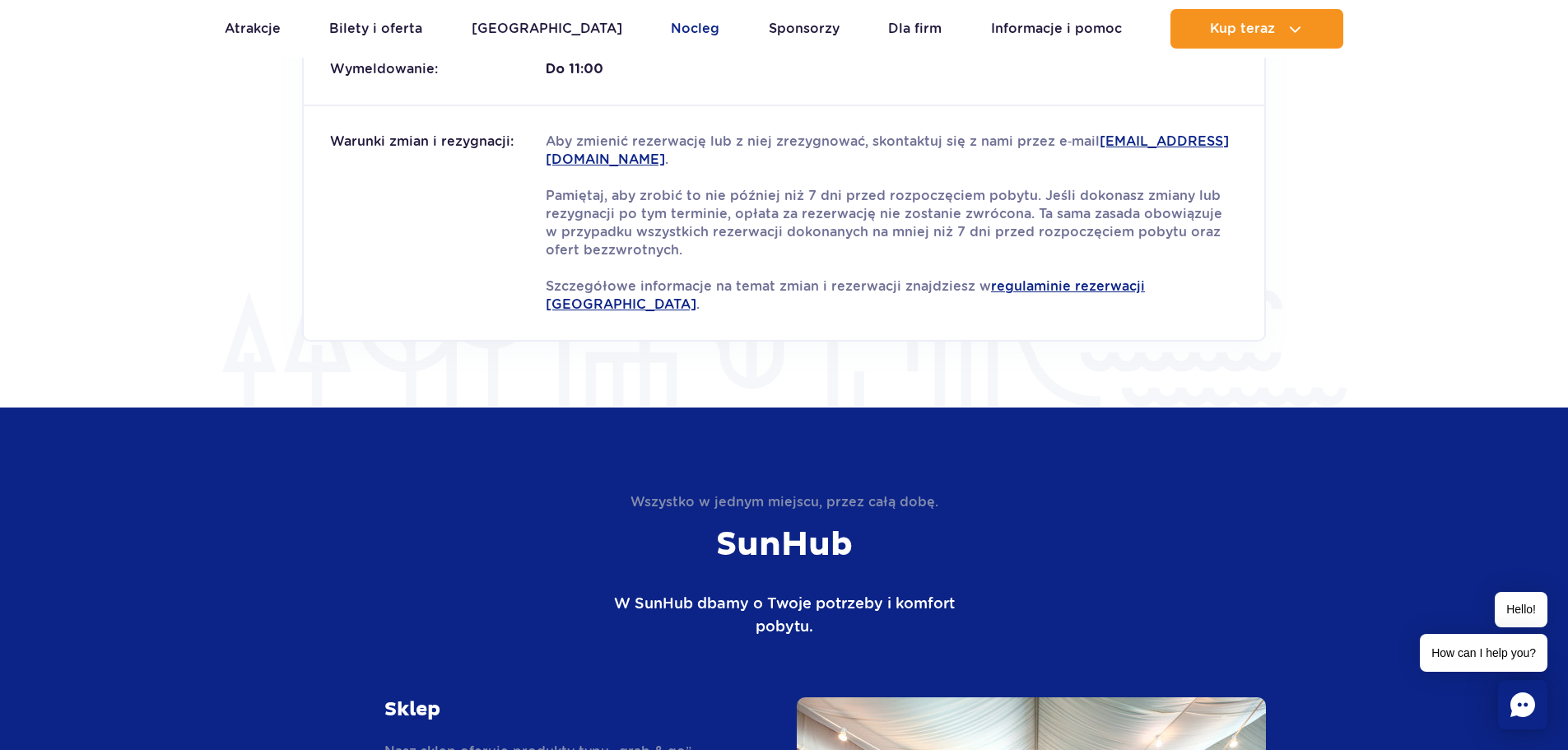
click at [671, 28] on link "Nocleg" at bounding box center [695, 29] width 49 height 40
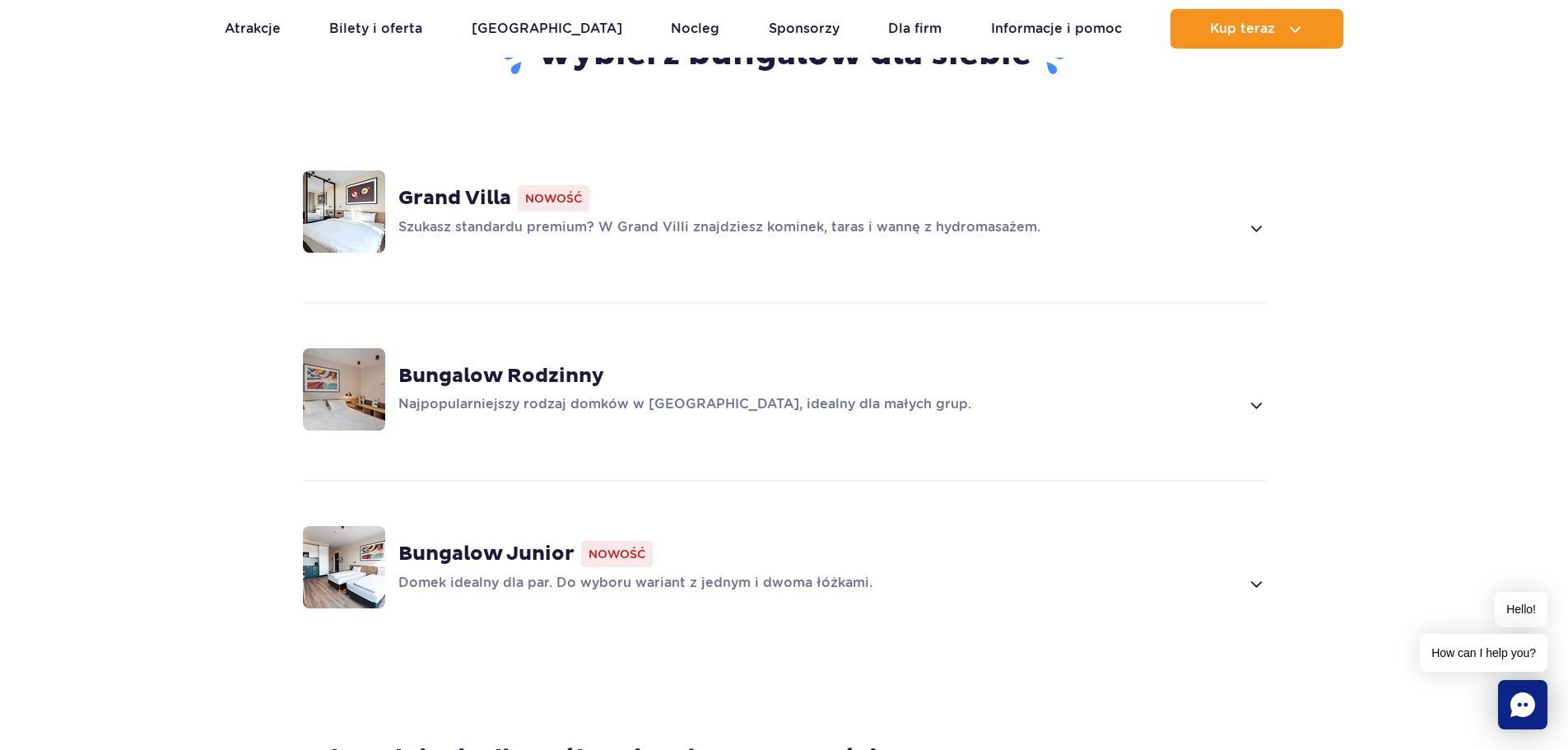
scroll to position [1235, 0]
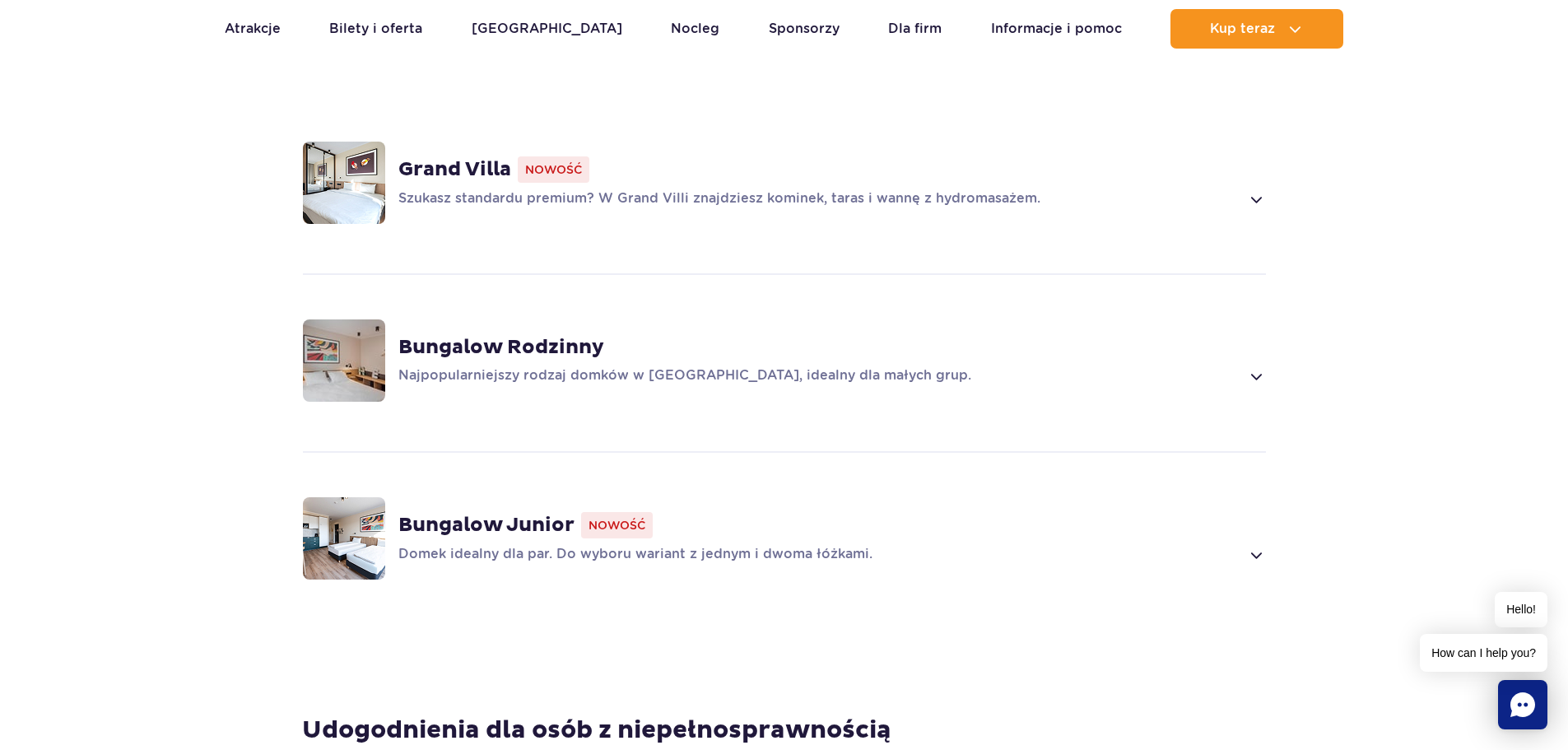
click at [528, 336] on strong "Bungalow Rodzinny" at bounding box center [501, 347] width 206 height 24
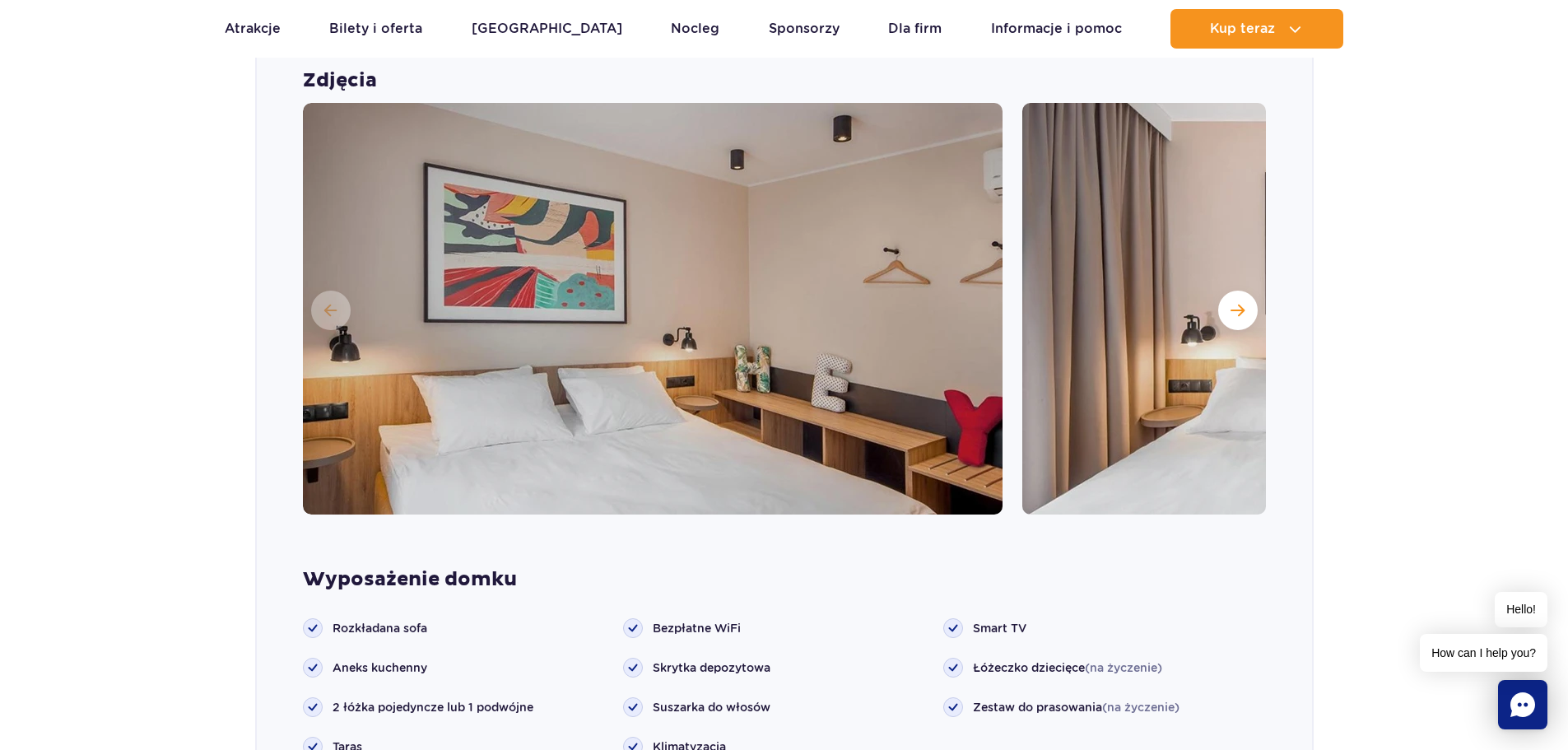
scroll to position [1653, 0]
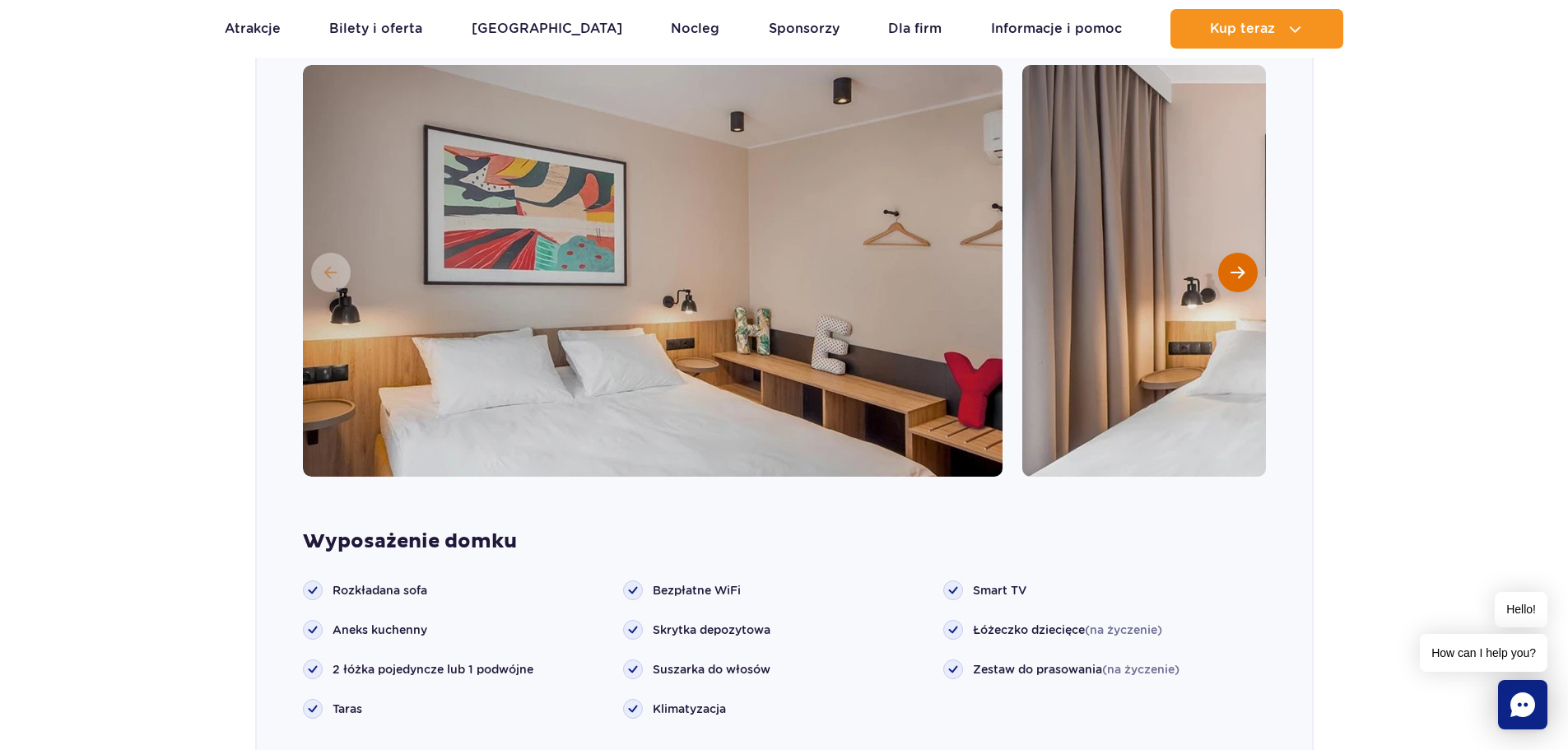
click at [1243, 257] on button "Następny slajd" at bounding box center [1238, 273] width 40 height 40
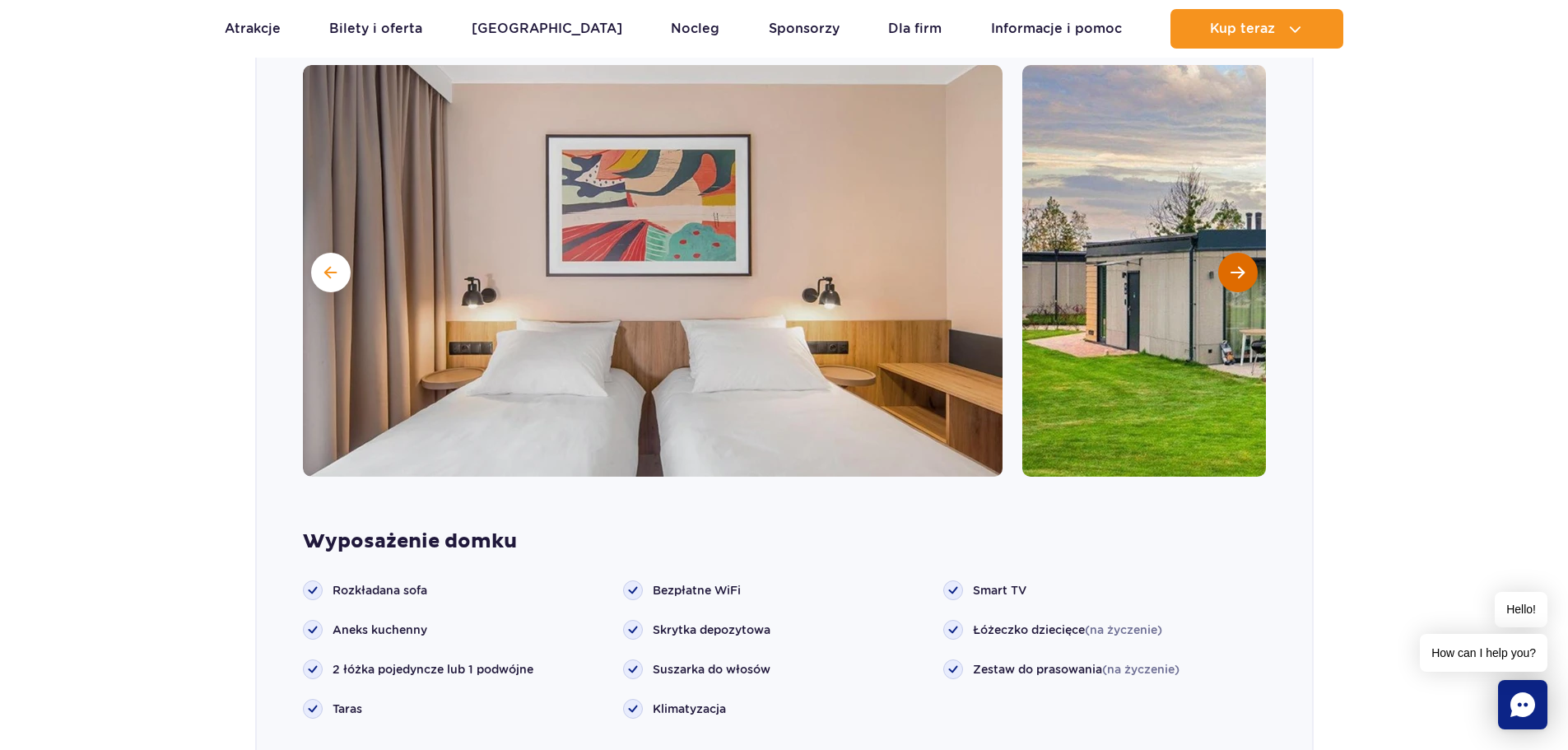
click at [1243, 257] on button "Następny slajd" at bounding box center [1238, 273] width 40 height 40
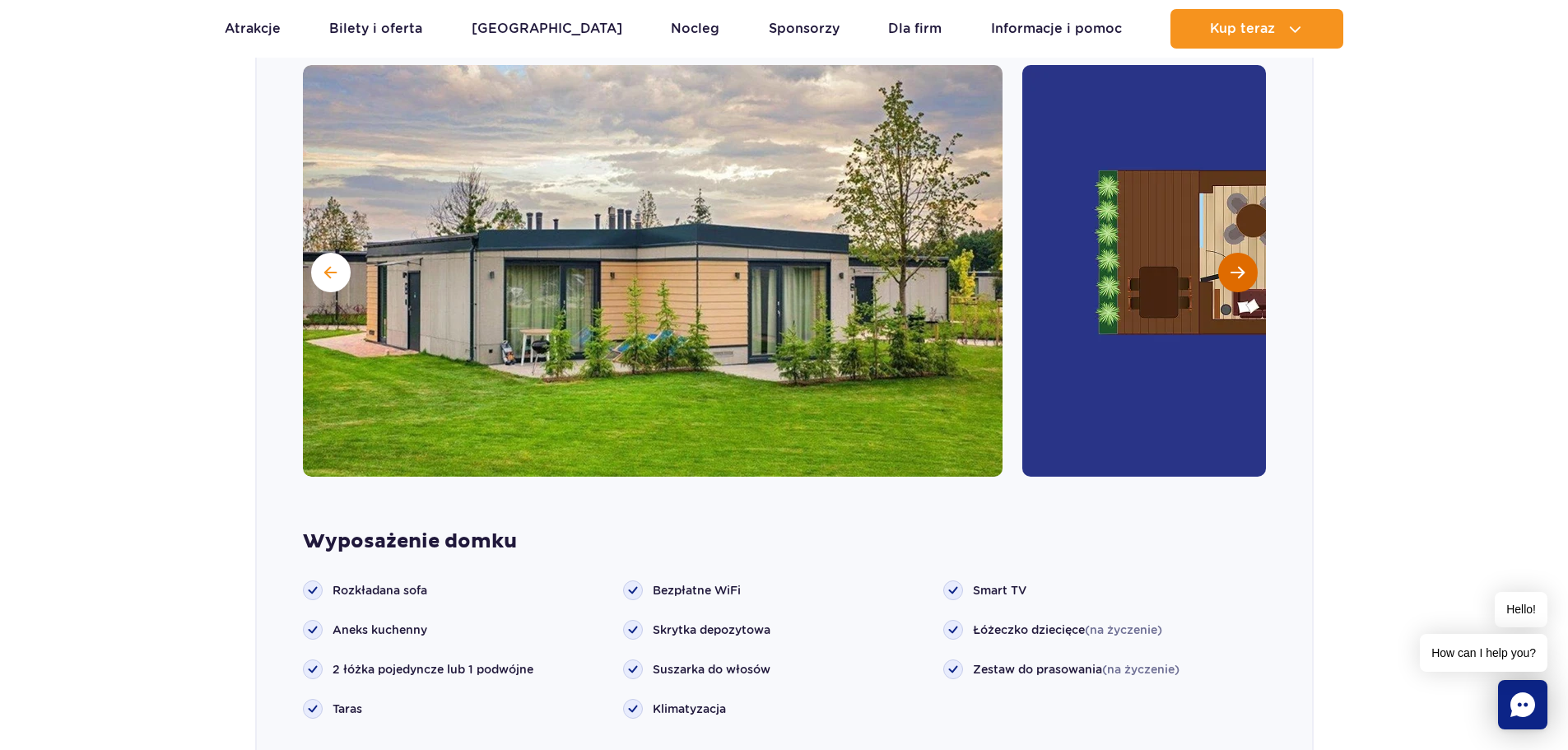
click at [1243, 257] on button "Następny slajd" at bounding box center [1238, 273] width 40 height 40
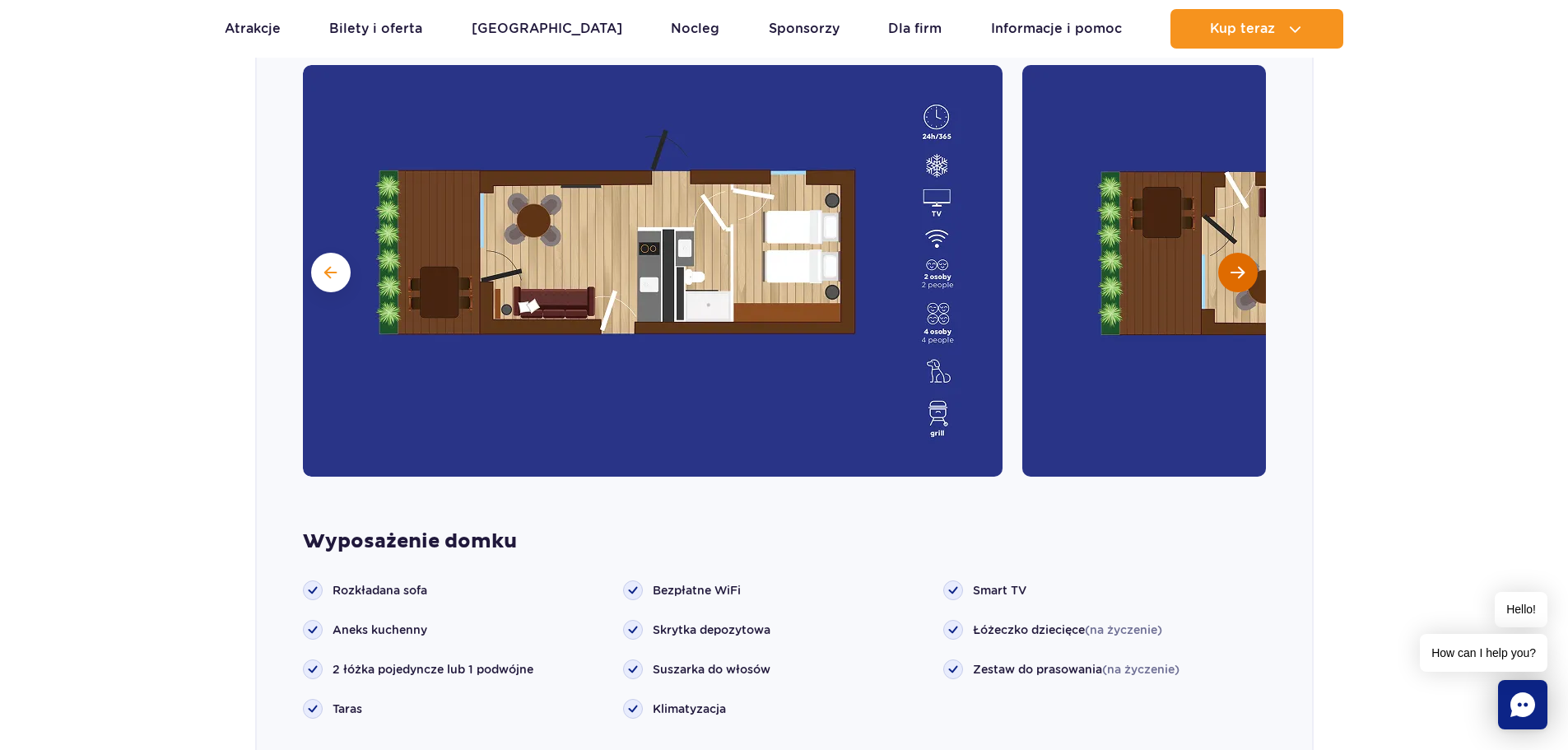
click at [1243, 257] on button "Następny slajd" at bounding box center [1238, 273] width 40 height 40
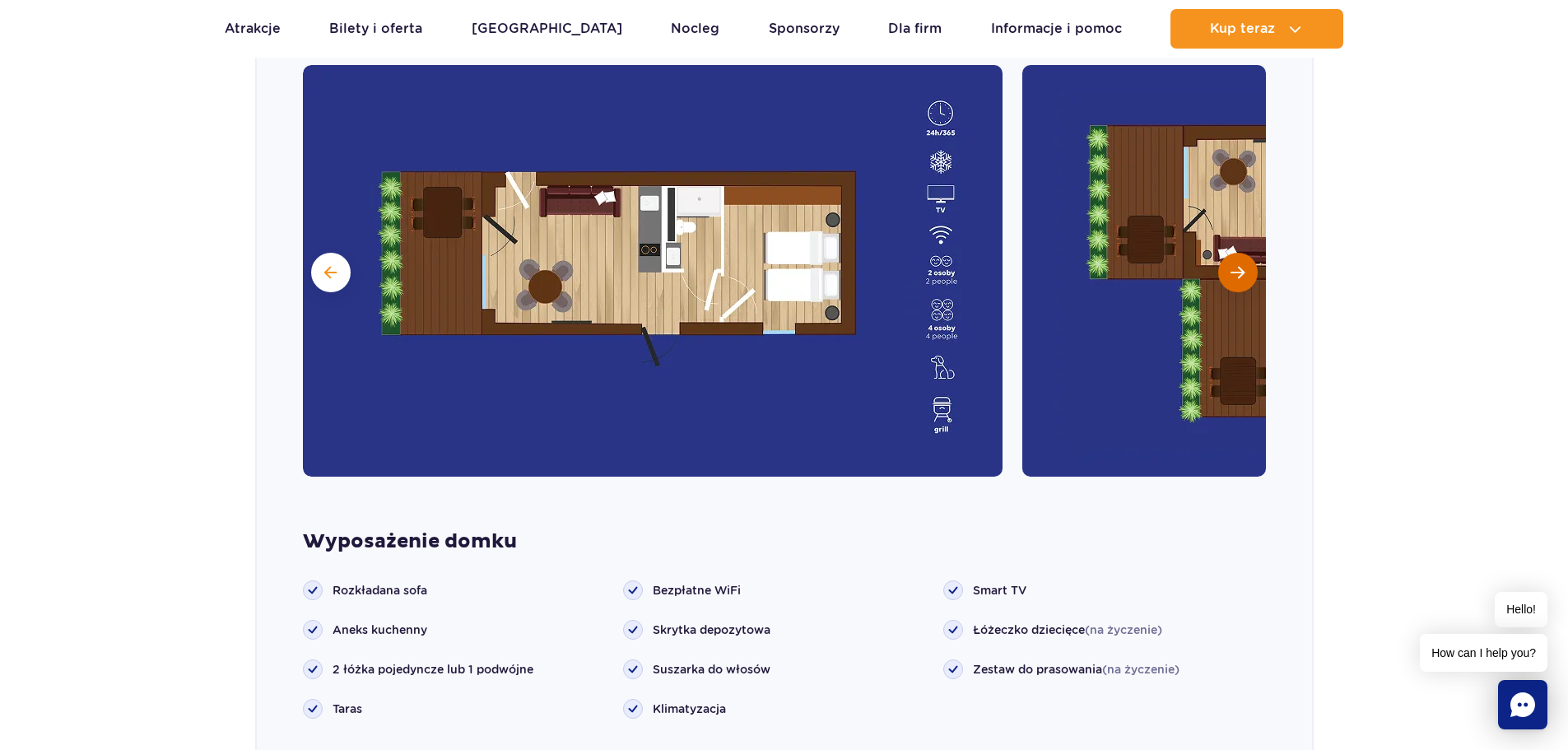
click at [1243, 257] on button "Następny slajd" at bounding box center [1238, 273] width 40 height 40
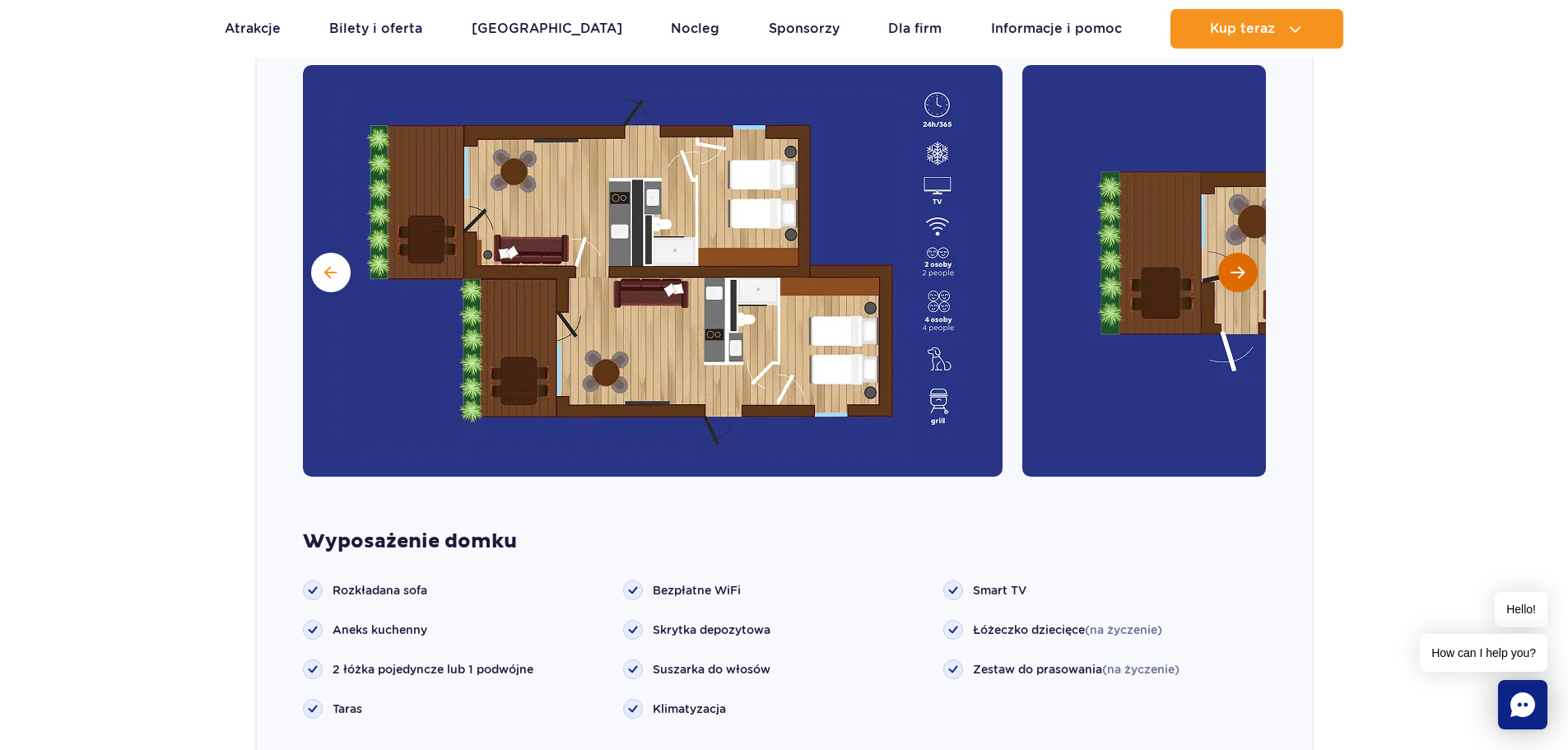
click at [1243, 257] on button "Następny slajd" at bounding box center [1238, 273] width 40 height 40
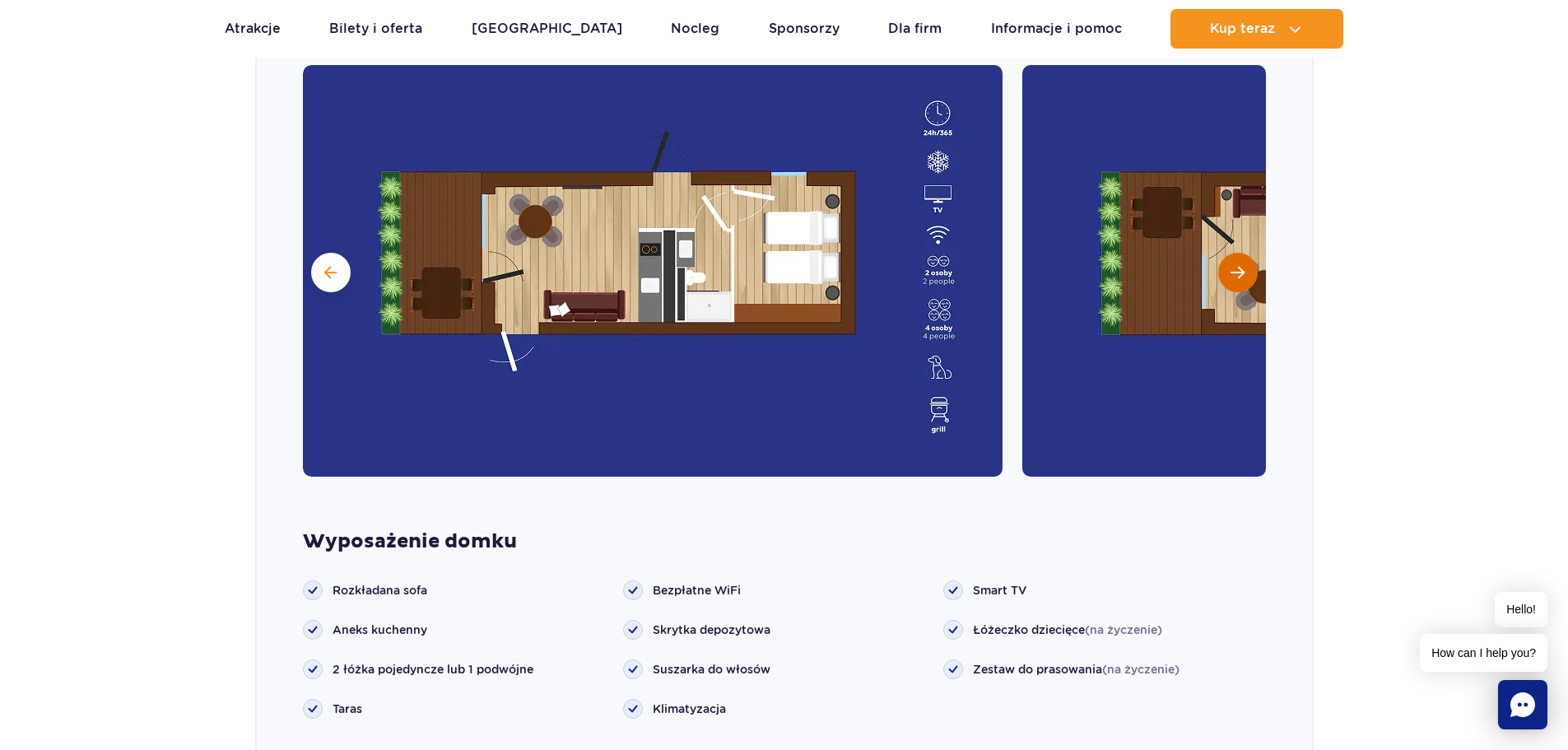
click at [1243, 257] on button "Następny slajd" at bounding box center [1238, 273] width 40 height 40
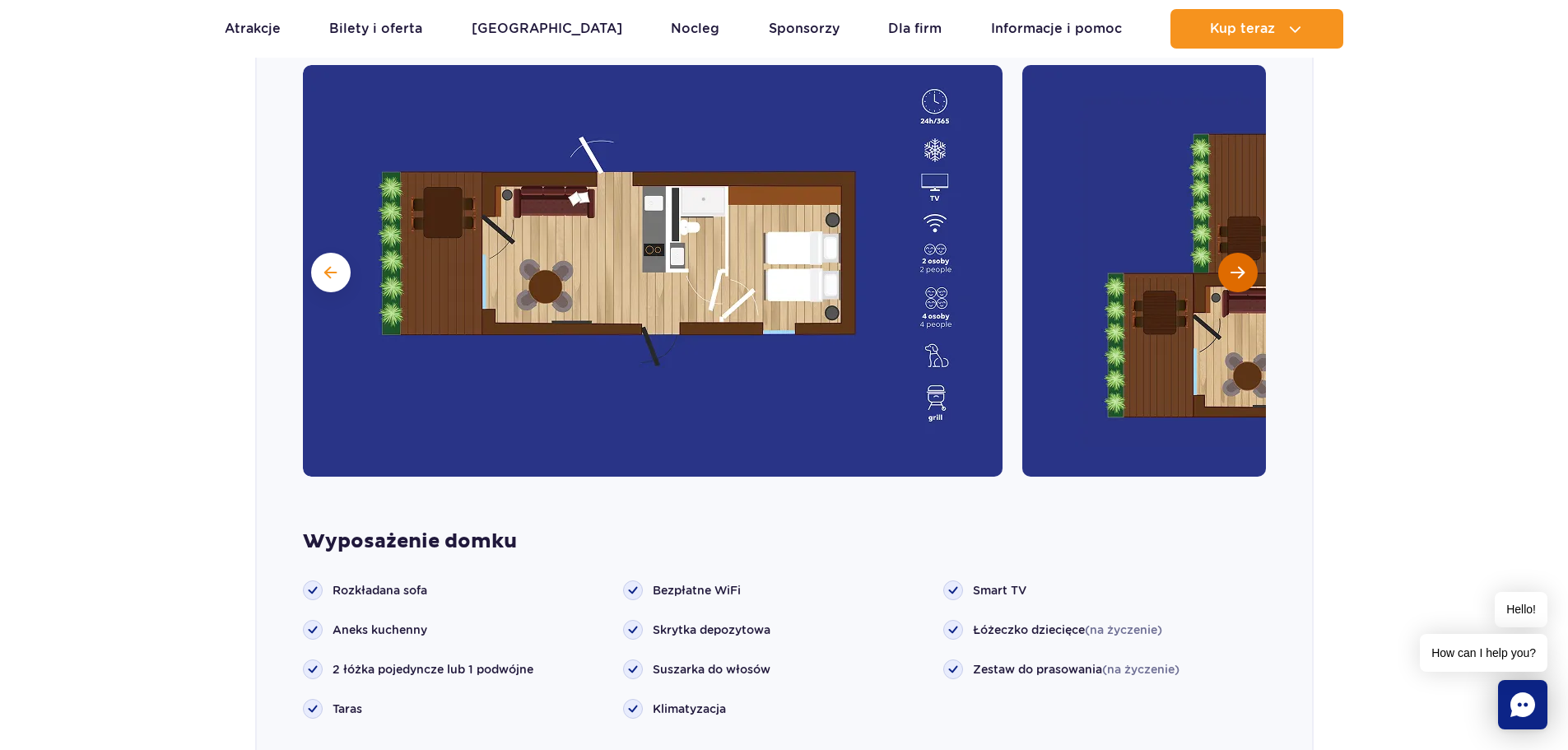
click at [1243, 257] on button "Następny slajd" at bounding box center [1238, 273] width 40 height 40
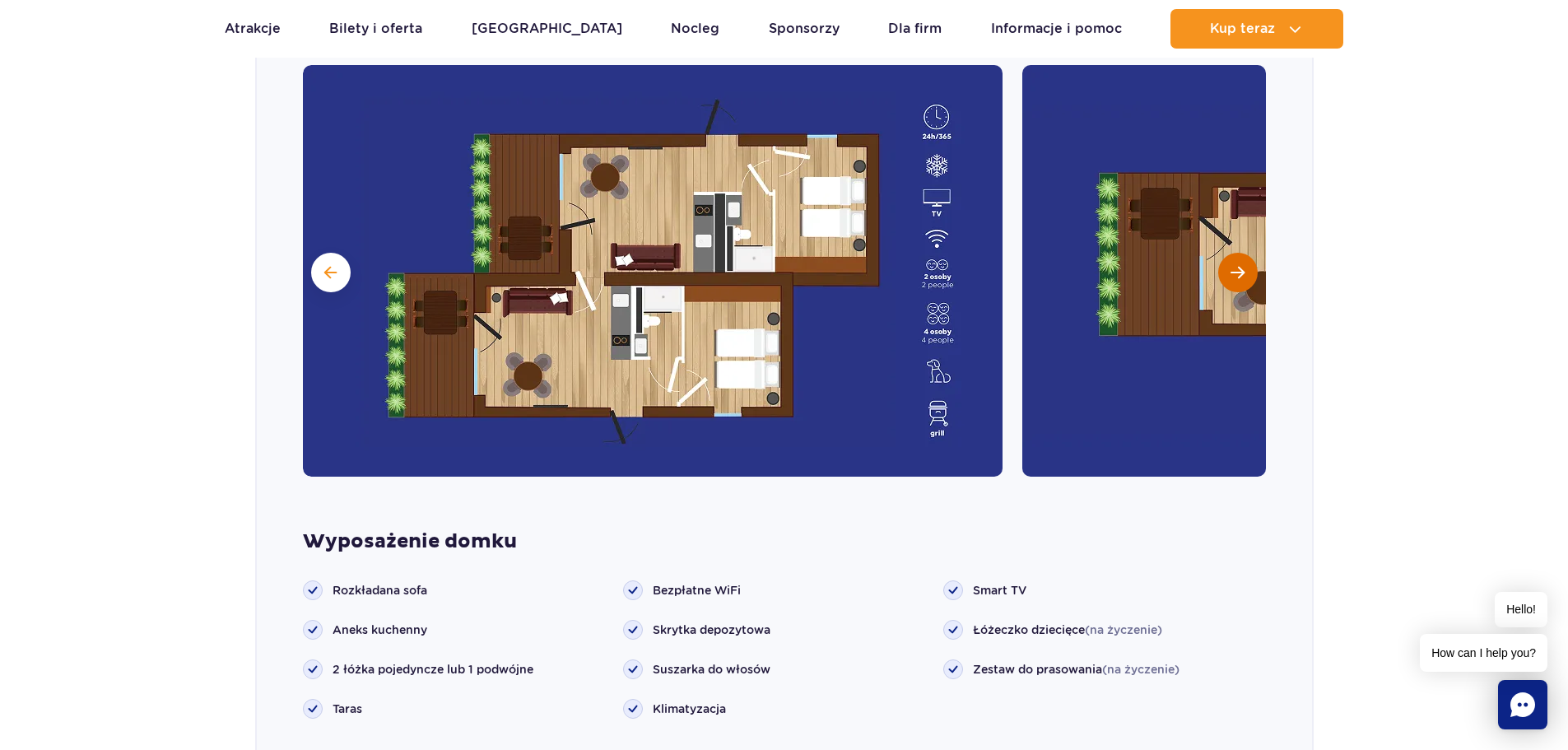
click at [1243, 257] on button "Następny slajd" at bounding box center [1238, 273] width 40 height 40
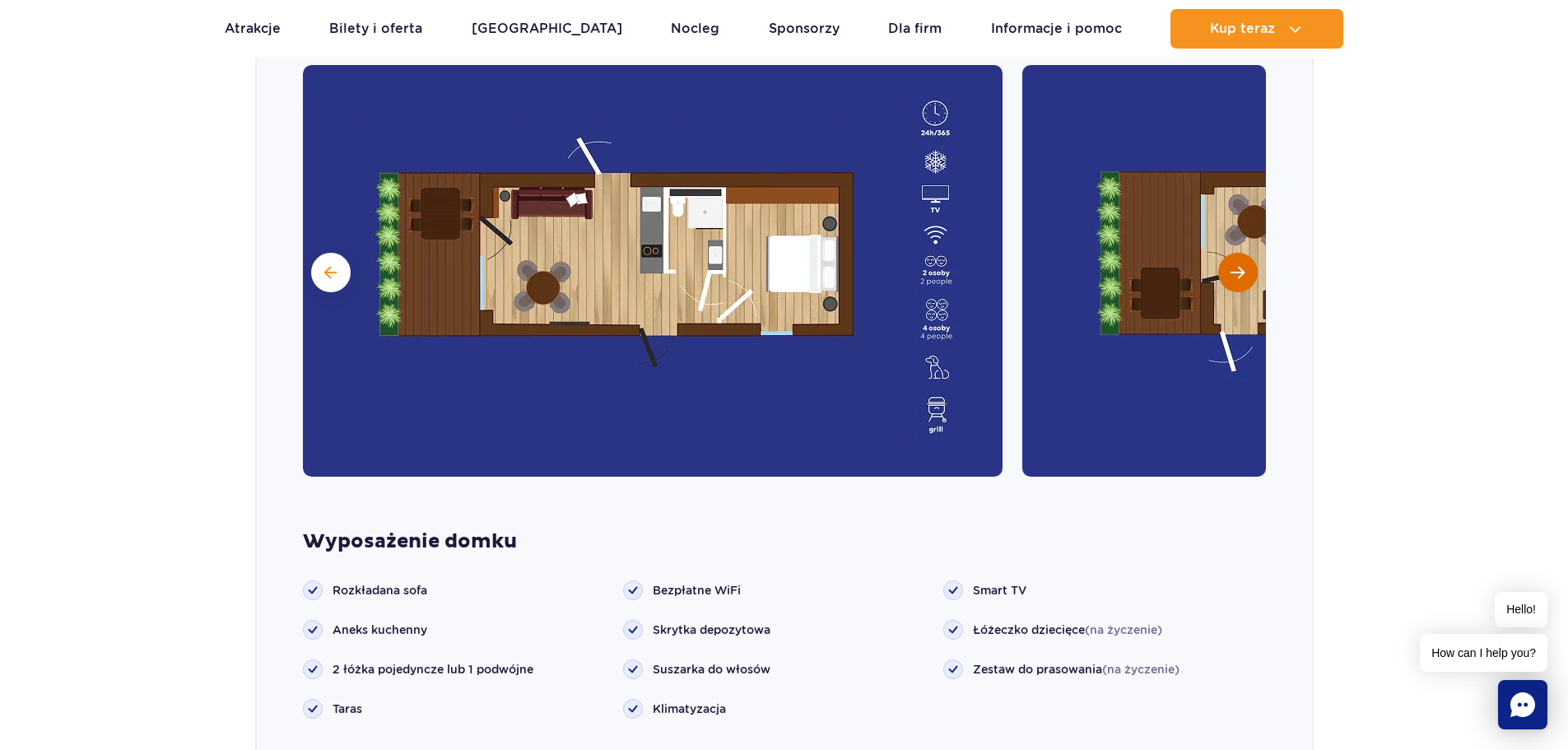
click at [1243, 257] on button "Następny slajd" at bounding box center [1238, 273] width 40 height 40
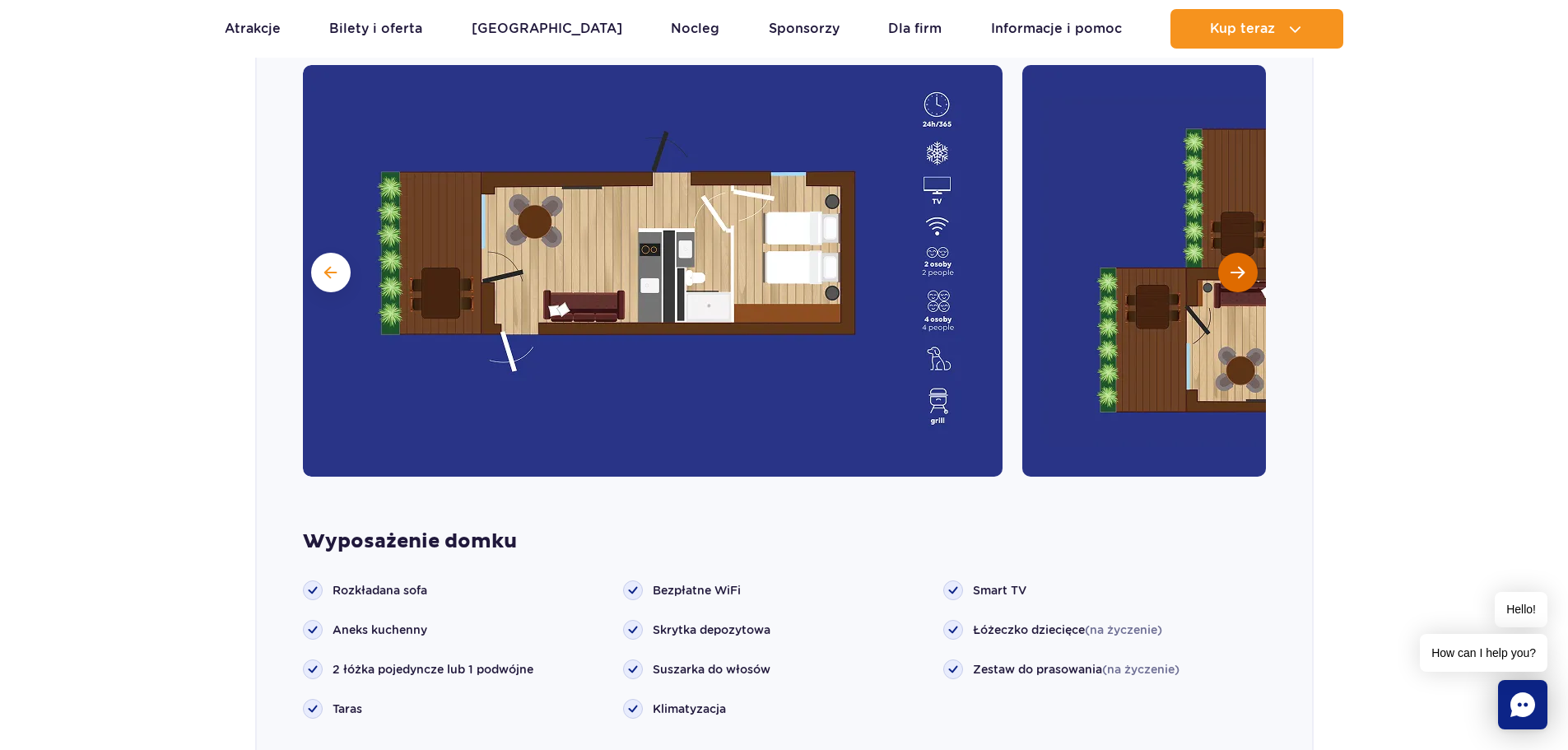
click at [1243, 257] on button "Następny slajd" at bounding box center [1238, 273] width 40 height 40
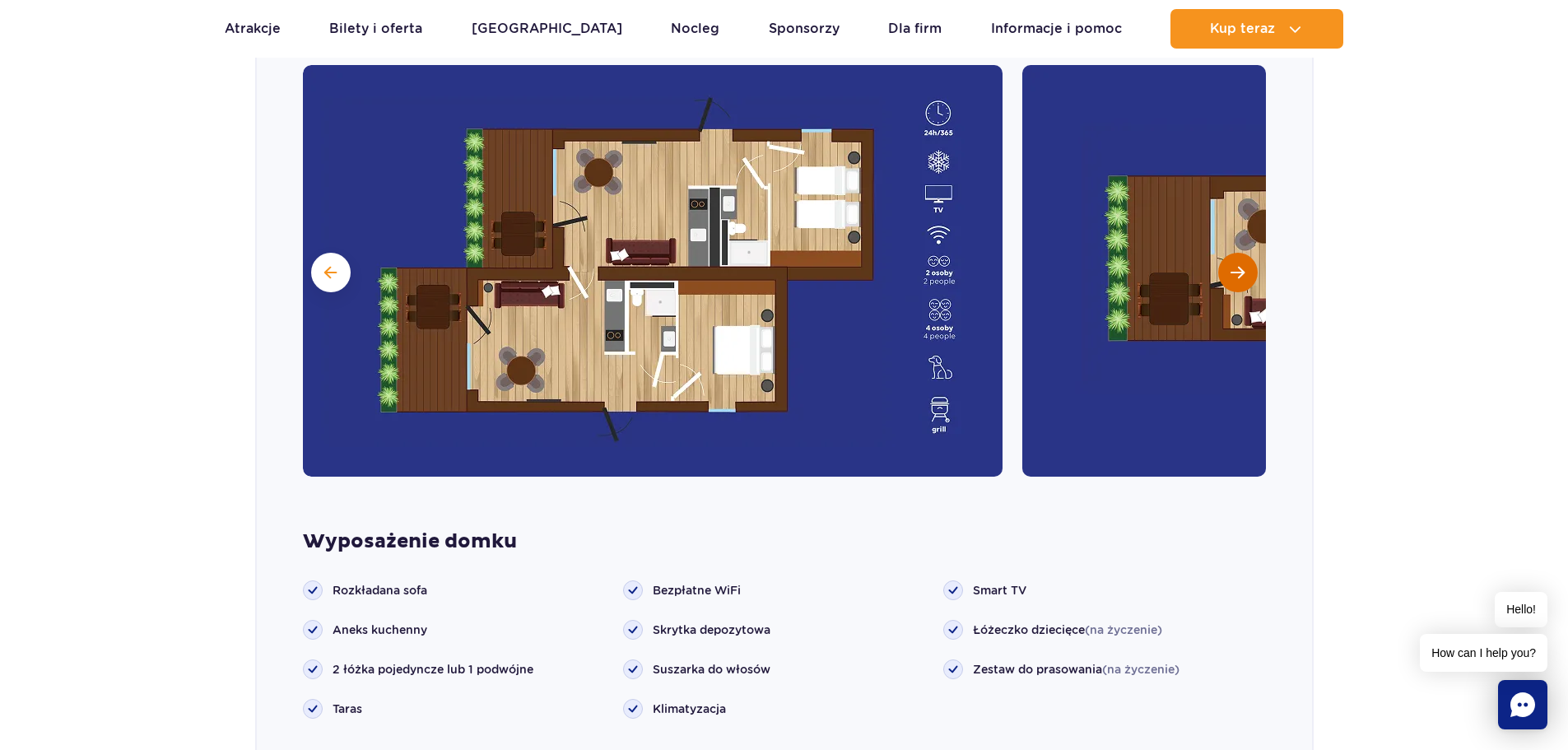
click at [1243, 257] on button "Następny slajd" at bounding box center [1238, 273] width 40 height 40
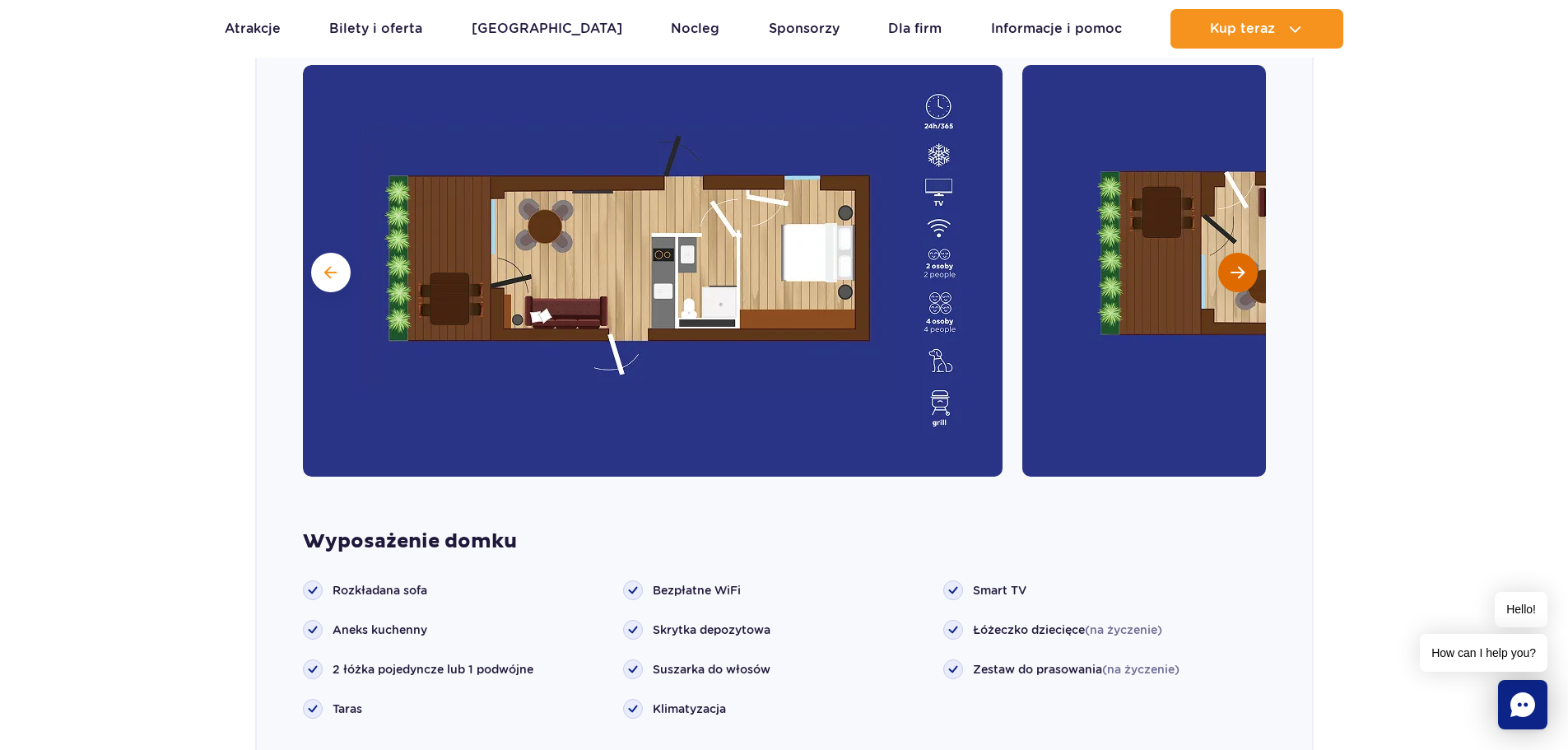
click at [1243, 257] on button "Następny slajd" at bounding box center [1238, 273] width 40 height 40
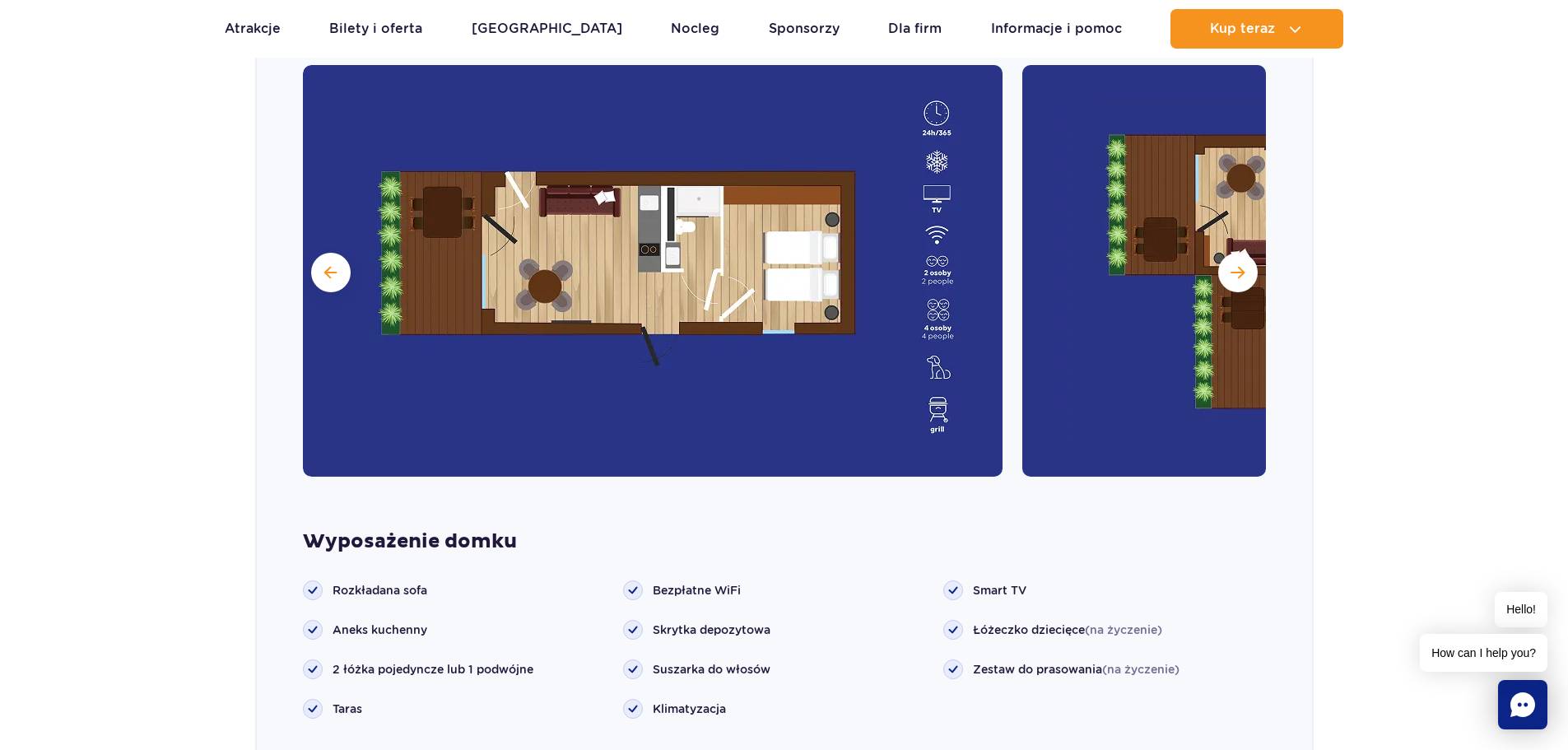
click at [1370, 330] on section "Wybierz bungalow dla siebie Grand Villa Nowość Szukasz standardu premium? W Gra…" at bounding box center [784, 360] width 1568 height 1651
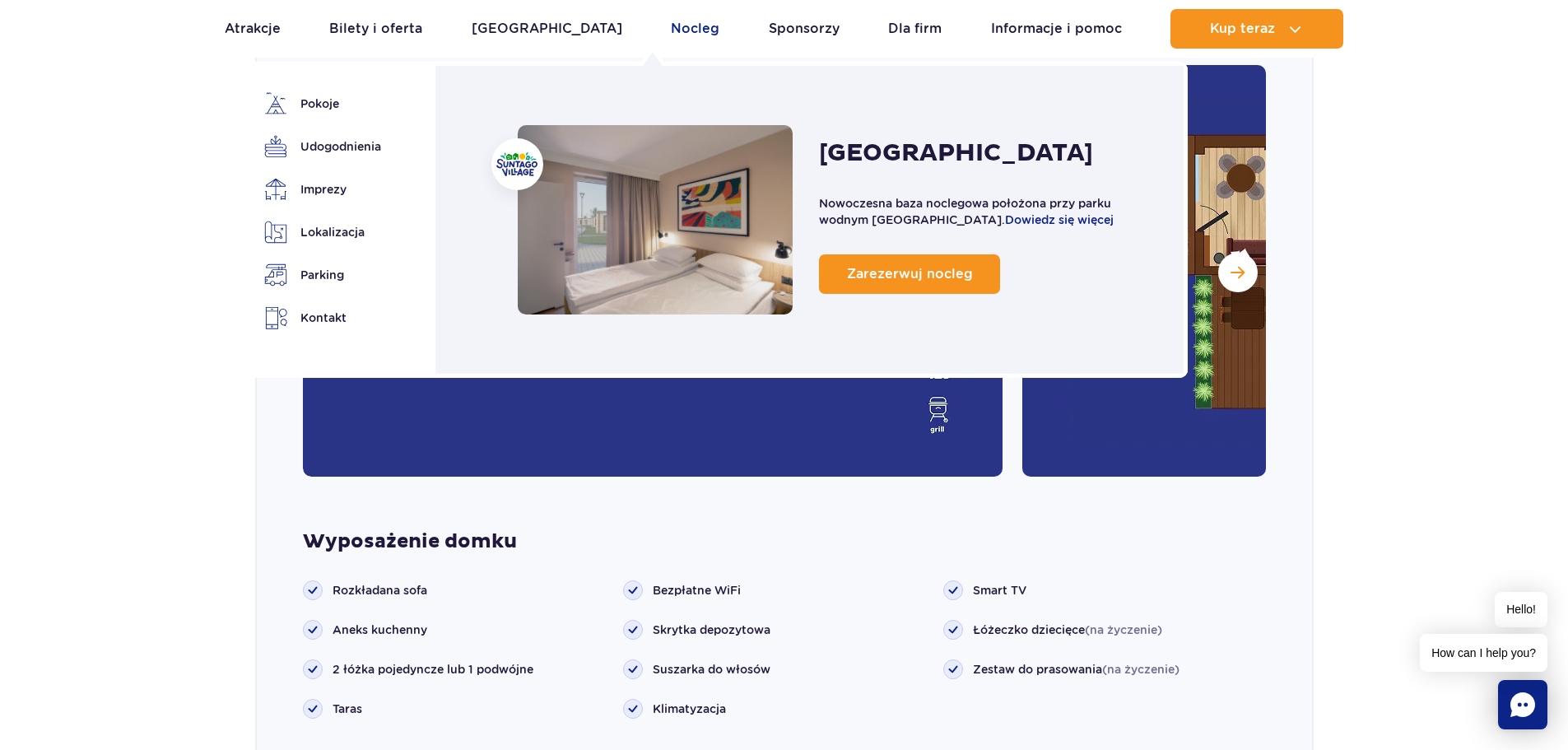
click at [671, 26] on link "Nocleg" at bounding box center [695, 29] width 49 height 40
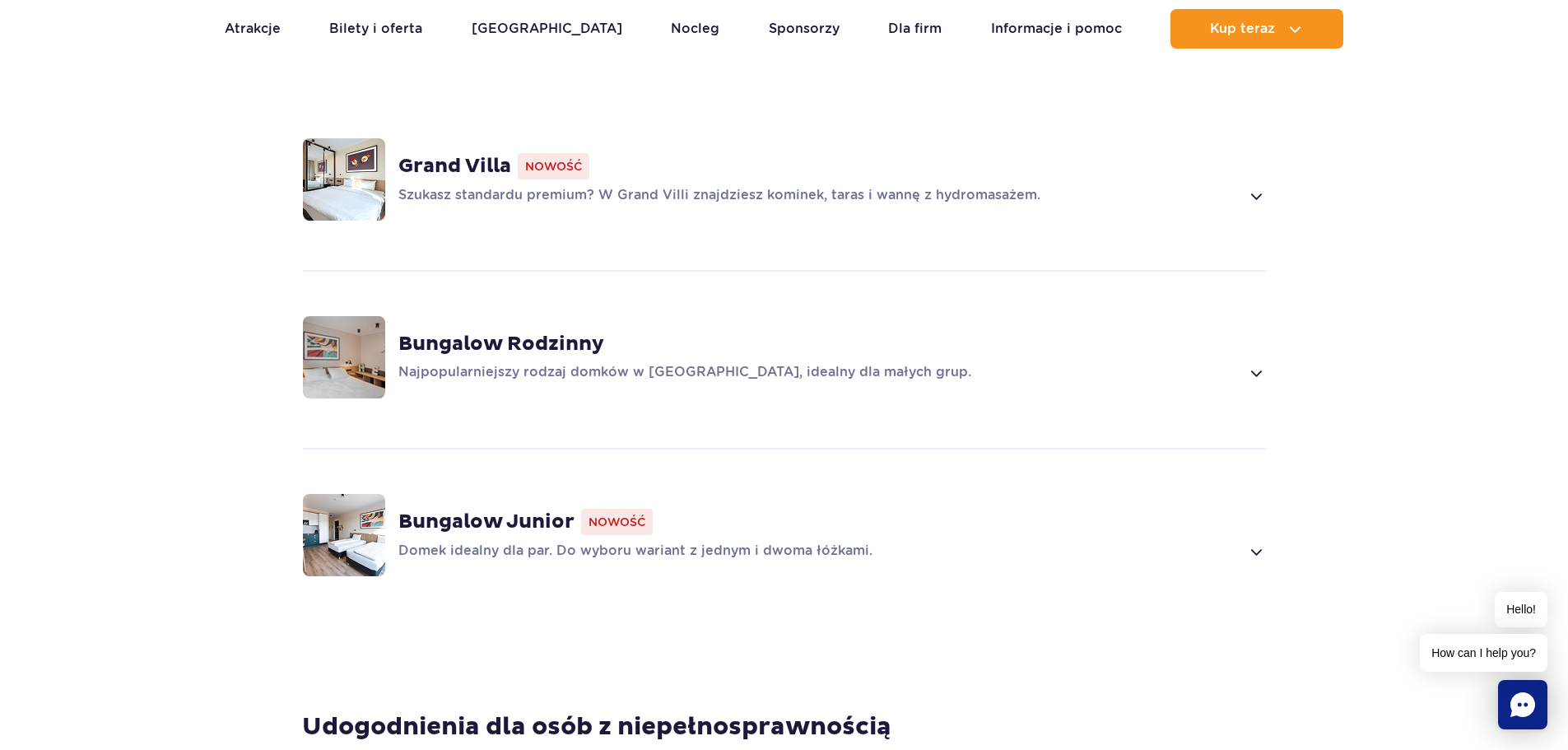
scroll to position [1071, 0]
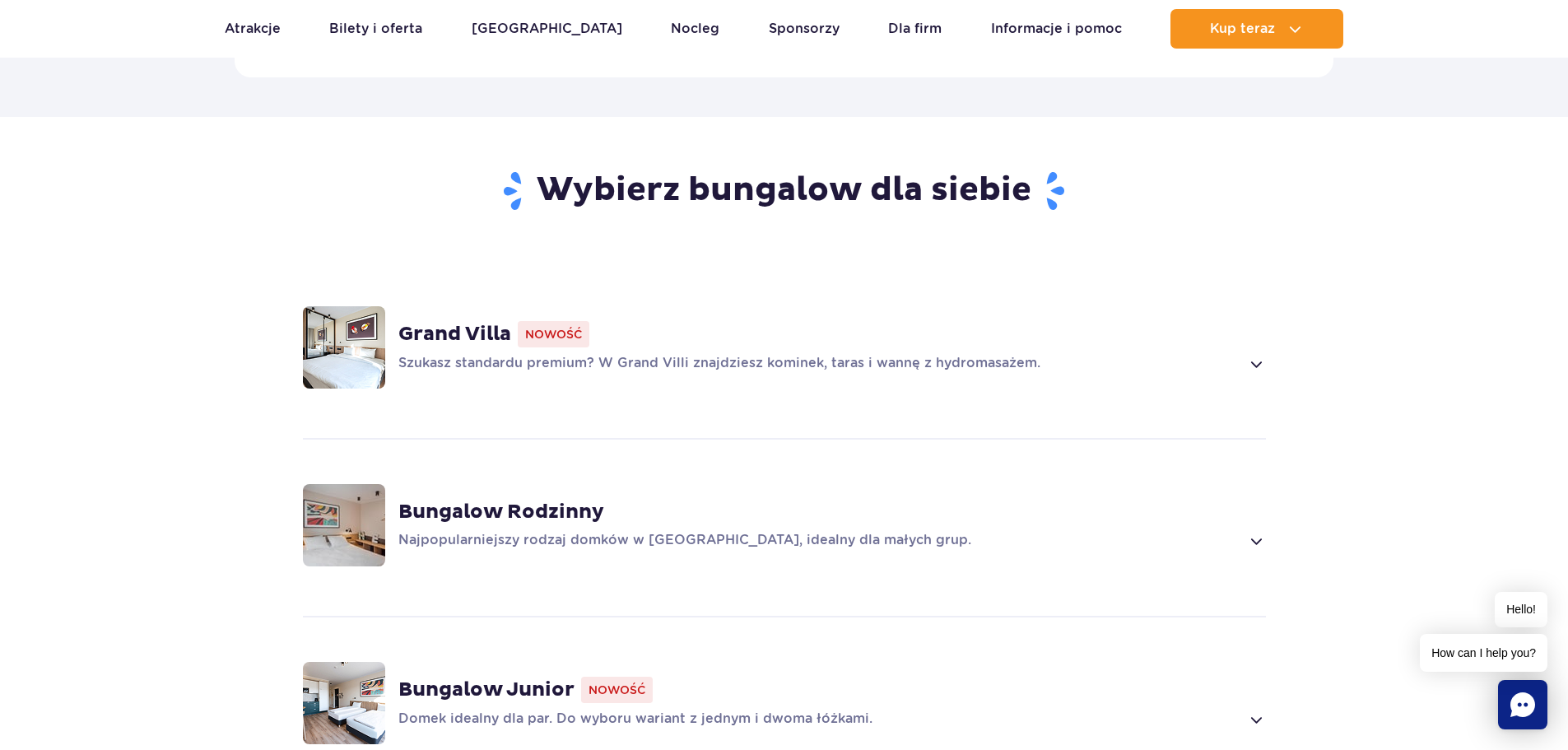
click at [489, 355] on p "Szukasz standardu premium? W Grand Villi znajdziesz kominek, taras i wannę z hy…" at bounding box center [819, 365] width 842 height 20
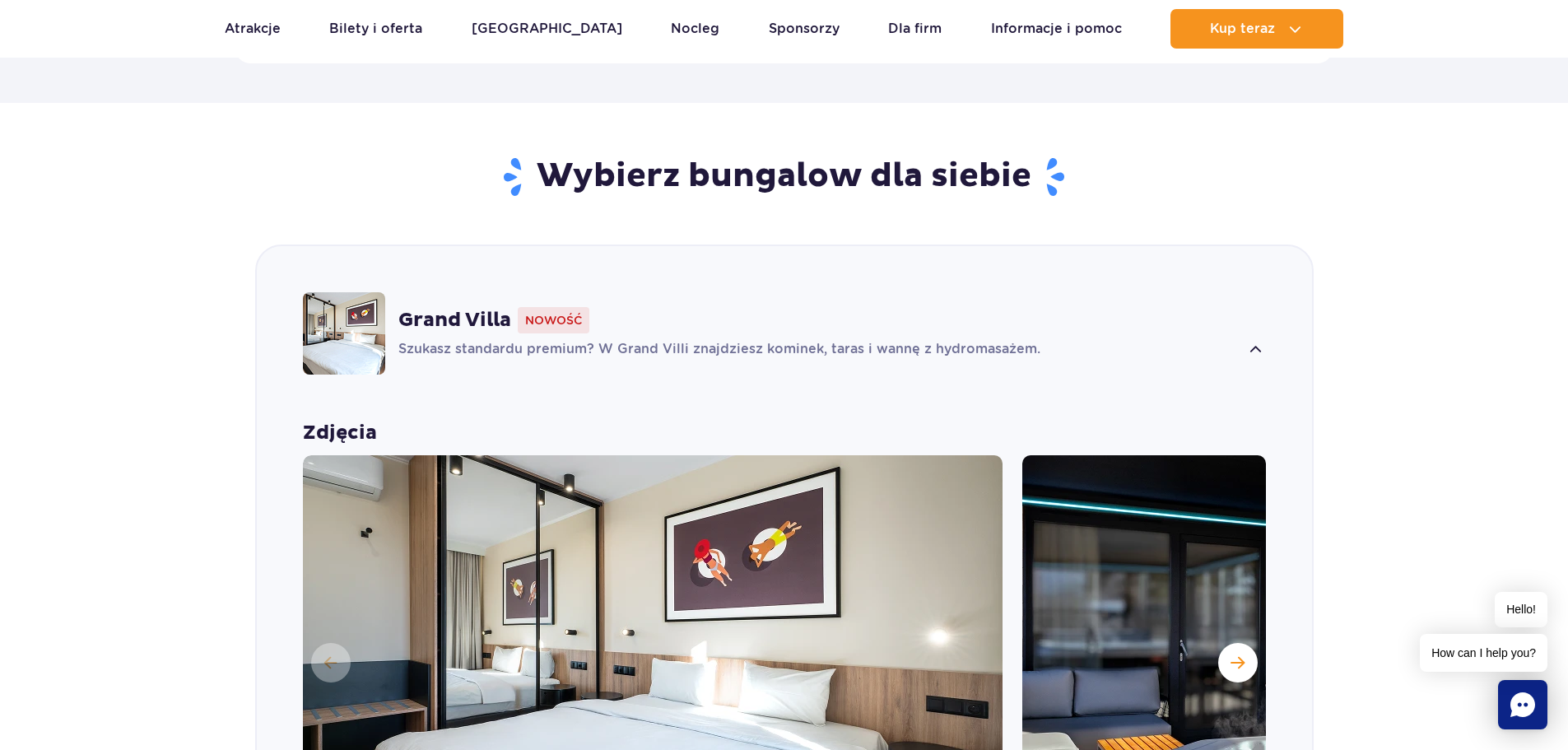
scroll to position [1056, 0]
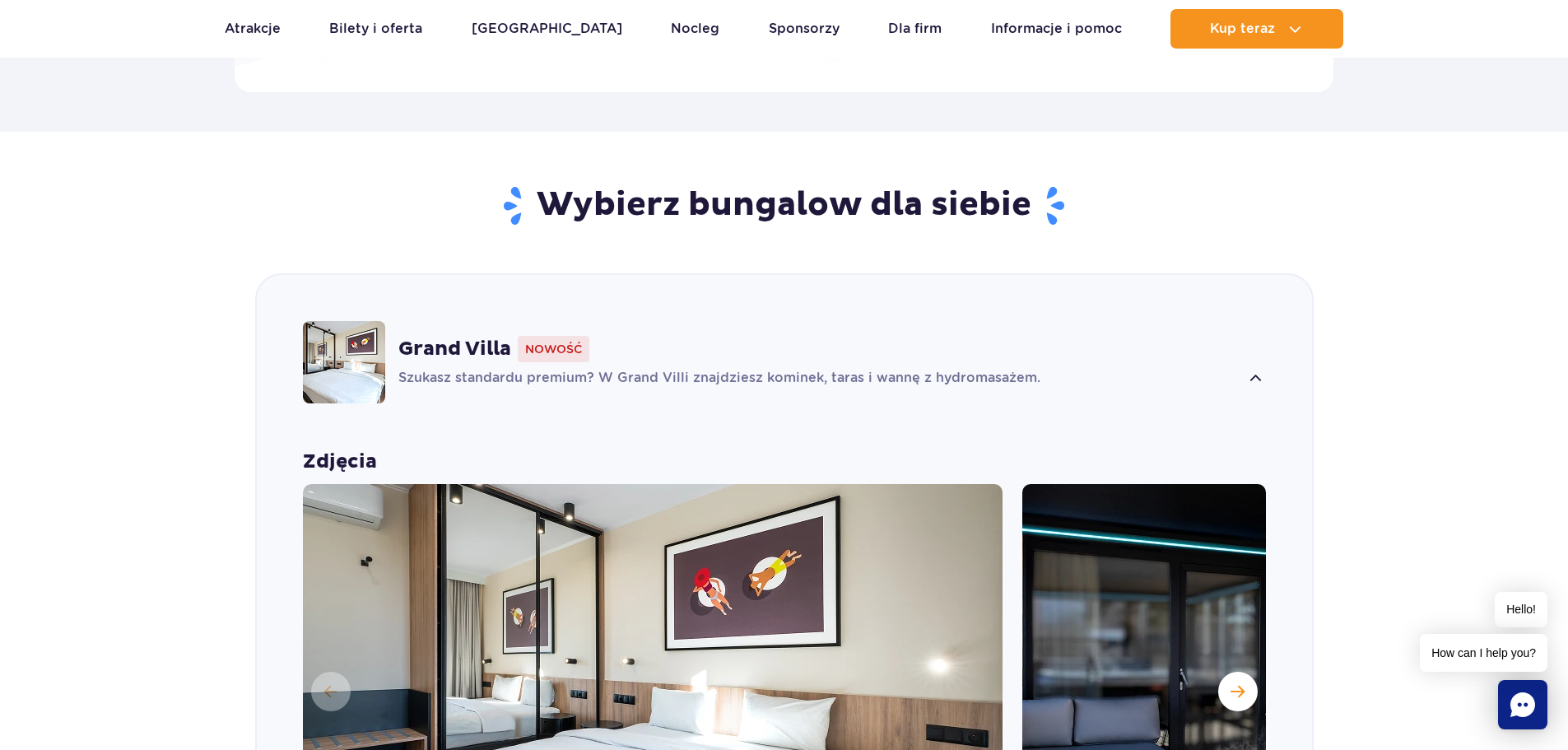
click at [353, 339] on img at bounding box center [344, 362] width 82 height 83
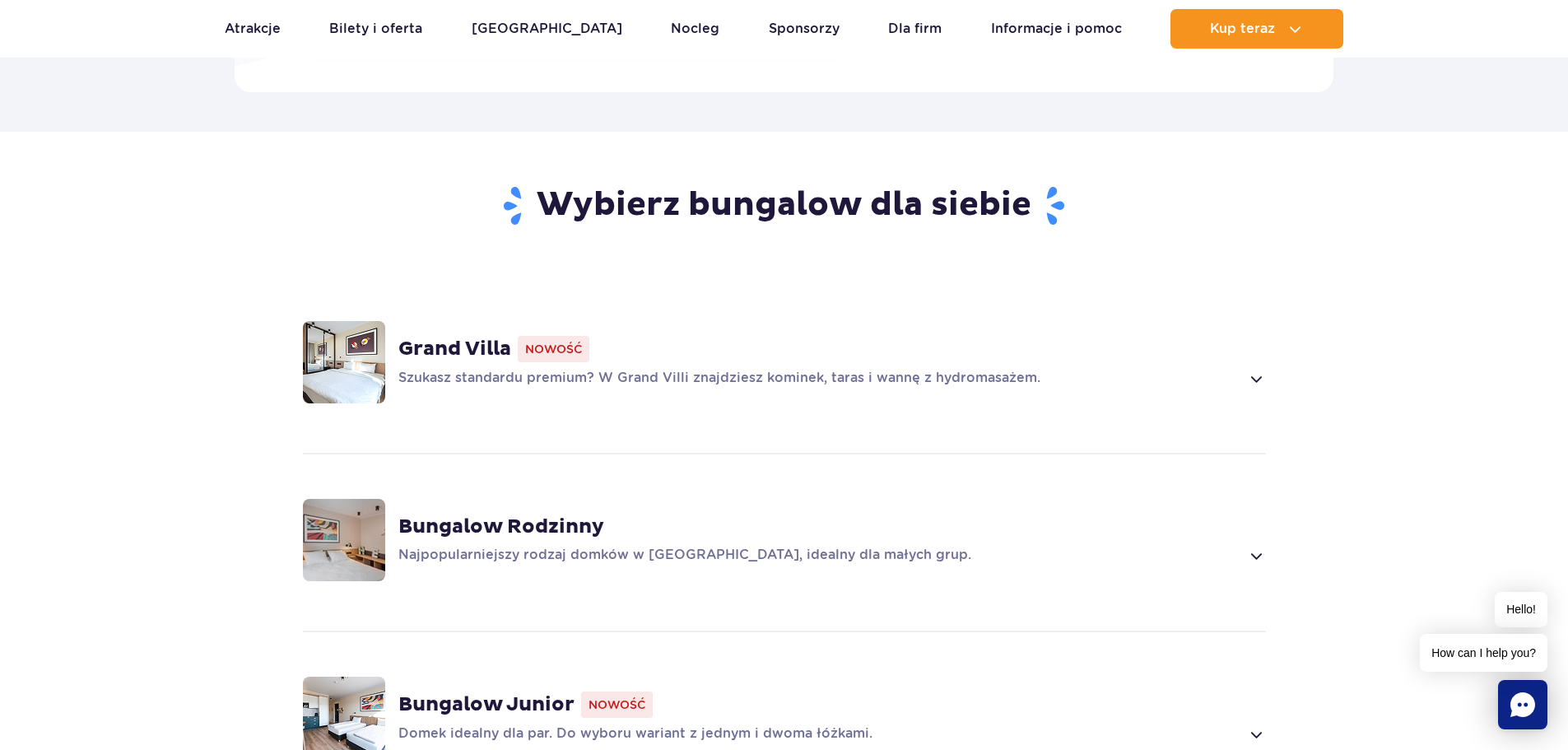
click at [364, 321] on img at bounding box center [344, 362] width 82 height 83
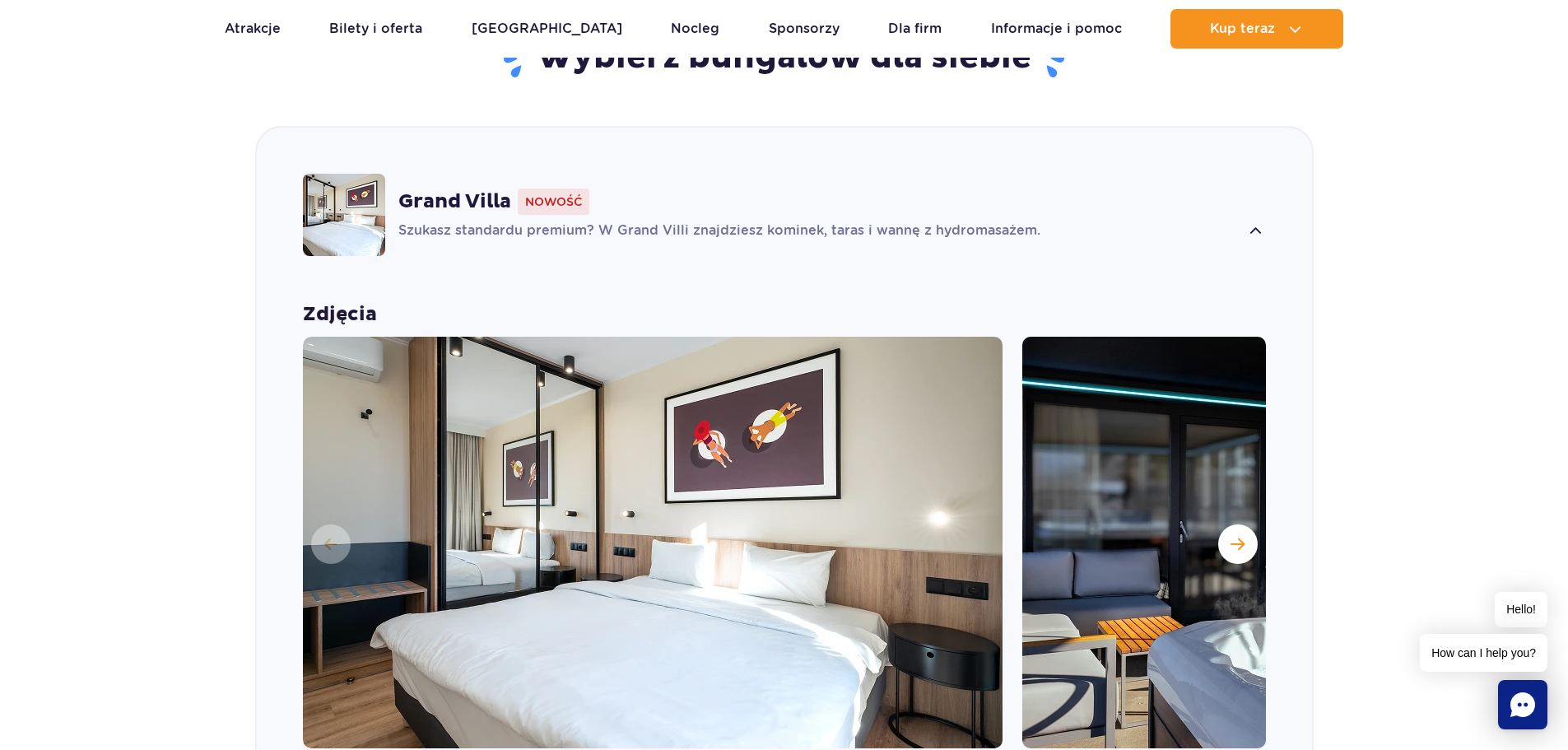
scroll to position [1230, 0]
